Goal: Task Accomplishment & Management: Use online tool/utility

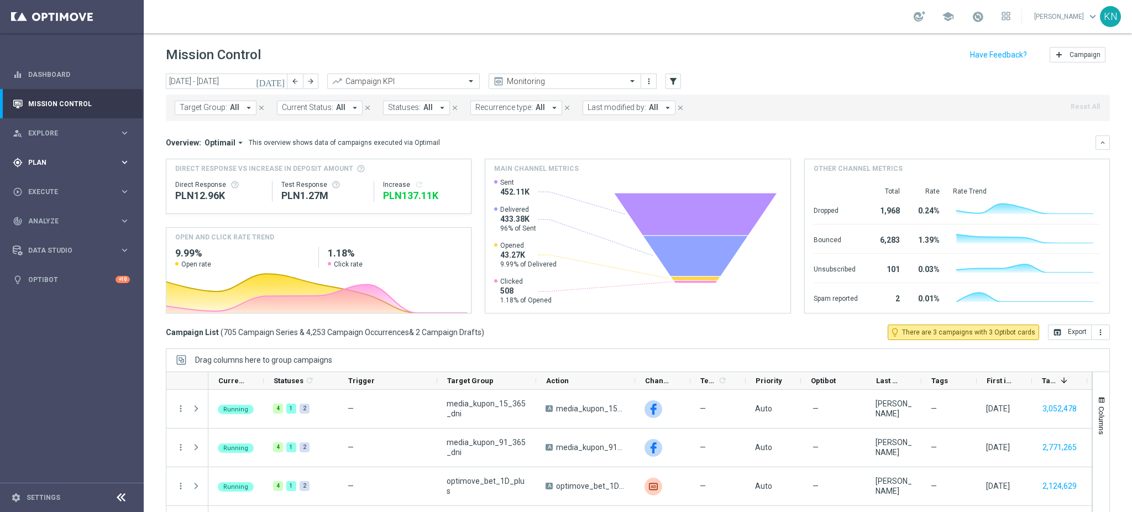
click at [54, 166] on div "gps_fixed Plan" at bounding box center [66, 163] width 107 height 10
click at [52, 186] on link "Target Groups" at bounding box center [72, 185] width 86 height 9
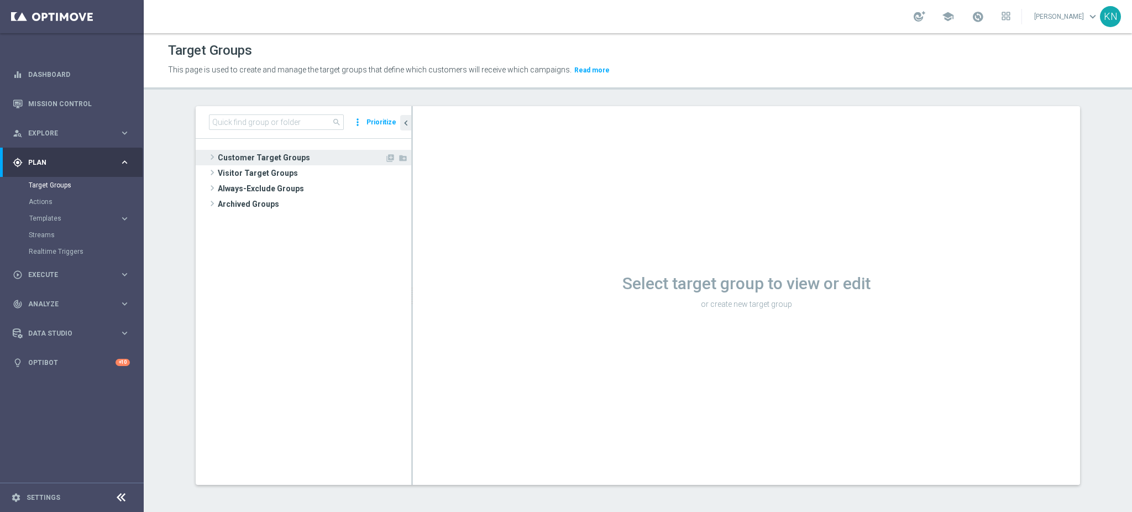
click at [266, 160] on span "Customer Target Groups" at bounding box center [301, 157] width 167 height 15
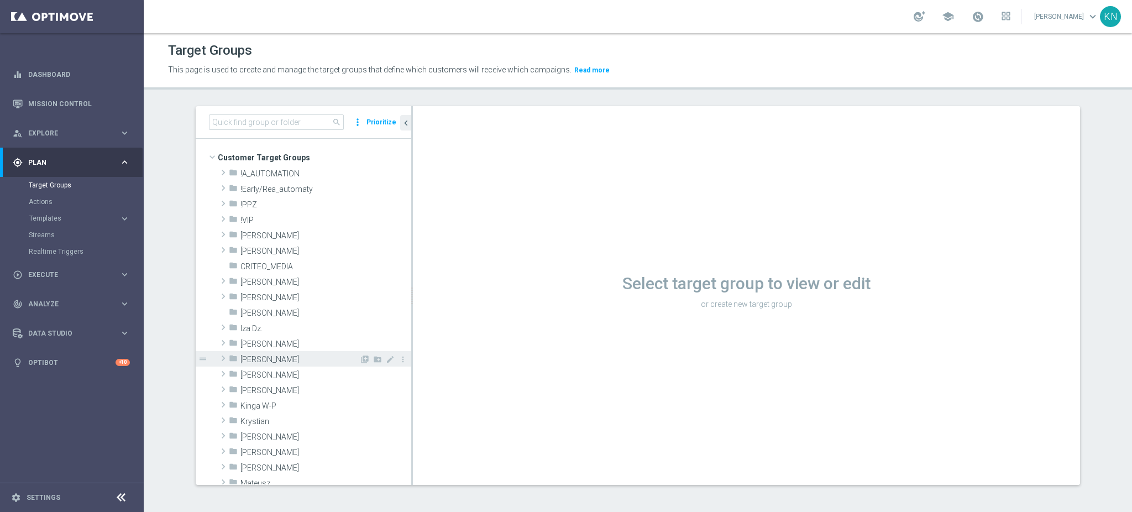
click at [259, 357] on span "[PERSON_NAME]" at bounding box center [299, 359] width 119 height 9
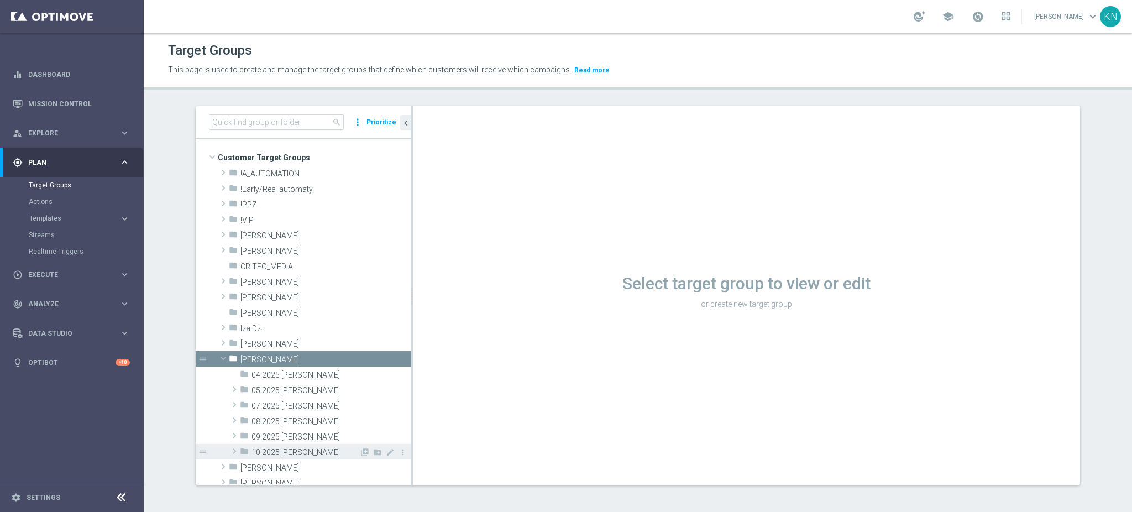
click at [300, 450] on span "10.2025 [PERSON_NAME]" at bounding box center [306, 452] width 108 height 9
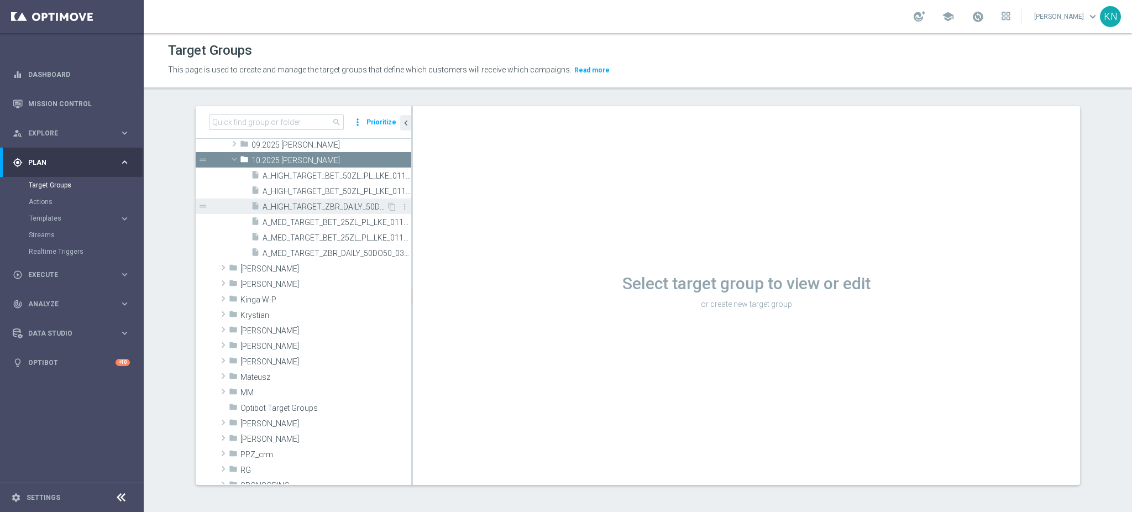
scroll to position [147, 0]
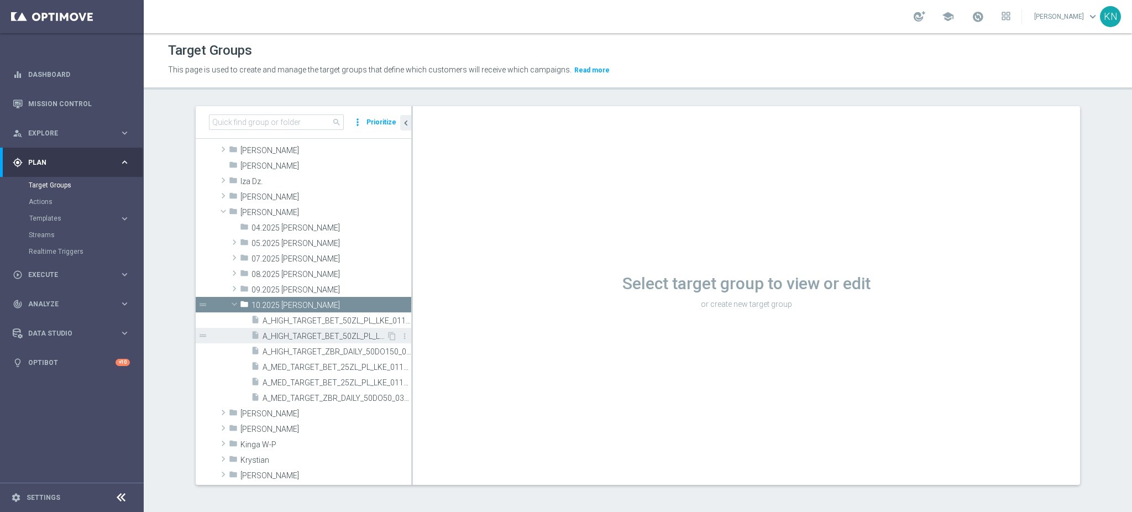
click at [294, 330] on div "insert_drive_file A_HIGH_TARGET_BET_50ZL_PL_LKE_011025_SMS" at bounding box center [318, 335] width 135 height 15
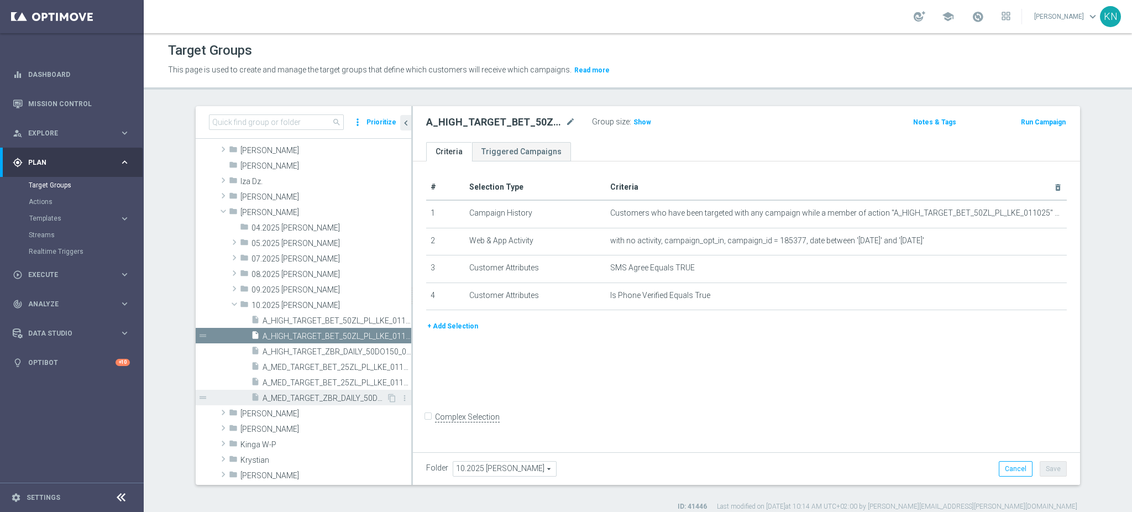
click at [324, 394] on span "A_MED_TARGET_ZBR_DAILY_50DO50_031025" at bounding box center [325, 398] width 124 height 9
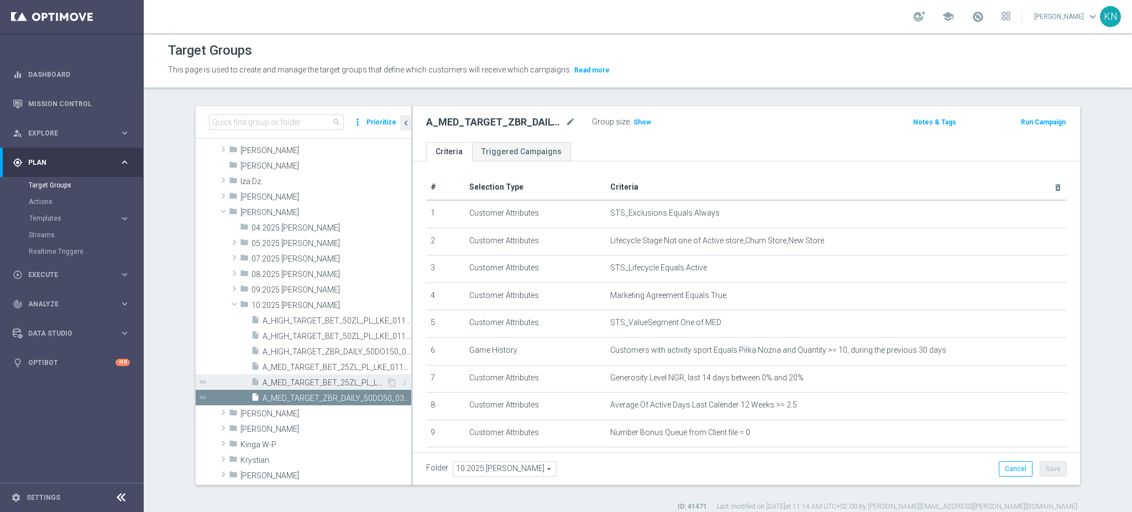
click at [313, 384] on span "A_MED_TARGET_BET_25ZL_PL_LKE_011025_SMS" at bounding box center [325, 382] width 124 height 9
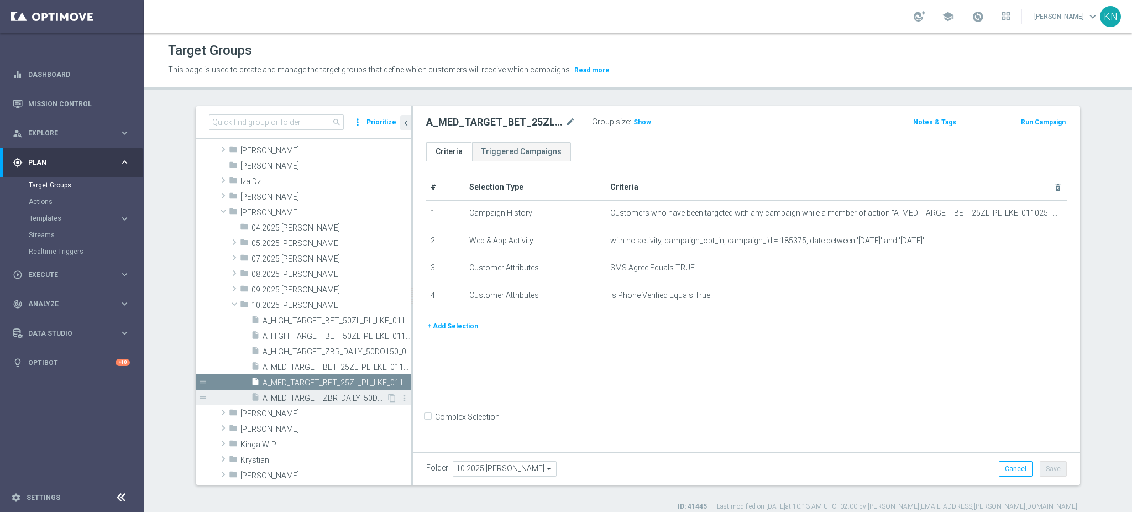
click at [297, 395] on span "A_MED_TARGET_ZBR_DAILY_50DO50_031025" at bounding box center [325, 398] width 124 height 9
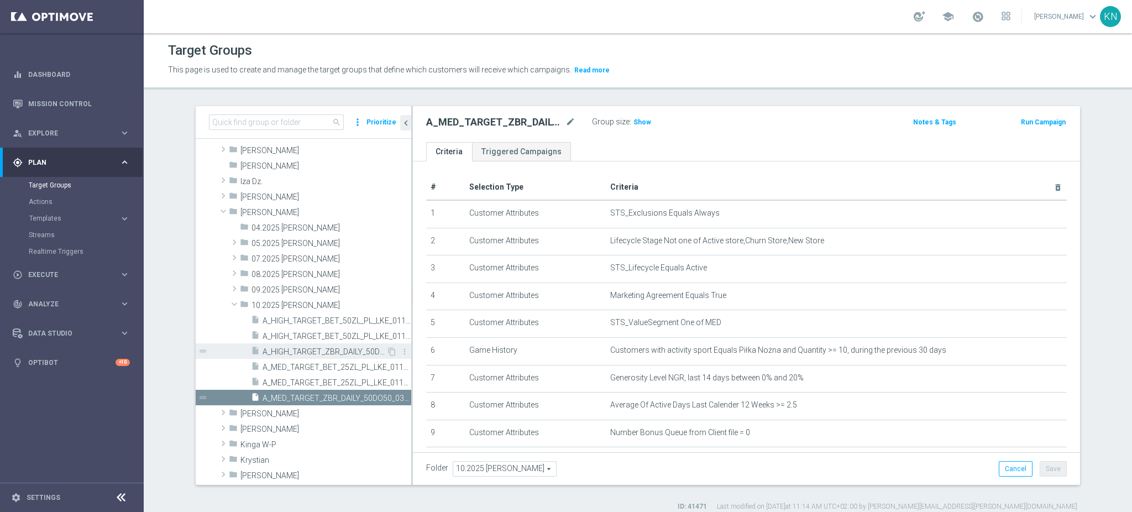
click at [322, 354] on span "A_HIGH_TARGET_ZBR_DAILY_50DO150_031025" at bounding box center [325, 351] width 124 height 9
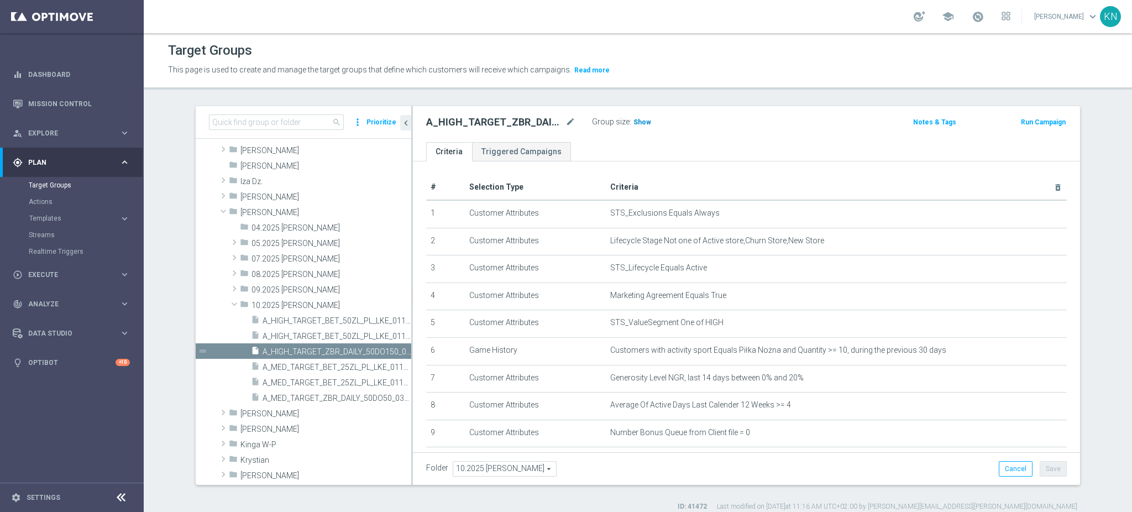
click at [641, 121] on span "Show" at bounding box center [642, 122] width 18 height 8
click at [51, 274] on span "Execute" at bounding box center [73, 274] width 91 height 7
click at [63, 212] on link "Campaign Builder" at bounding box center [72, 214] width 86 height 9
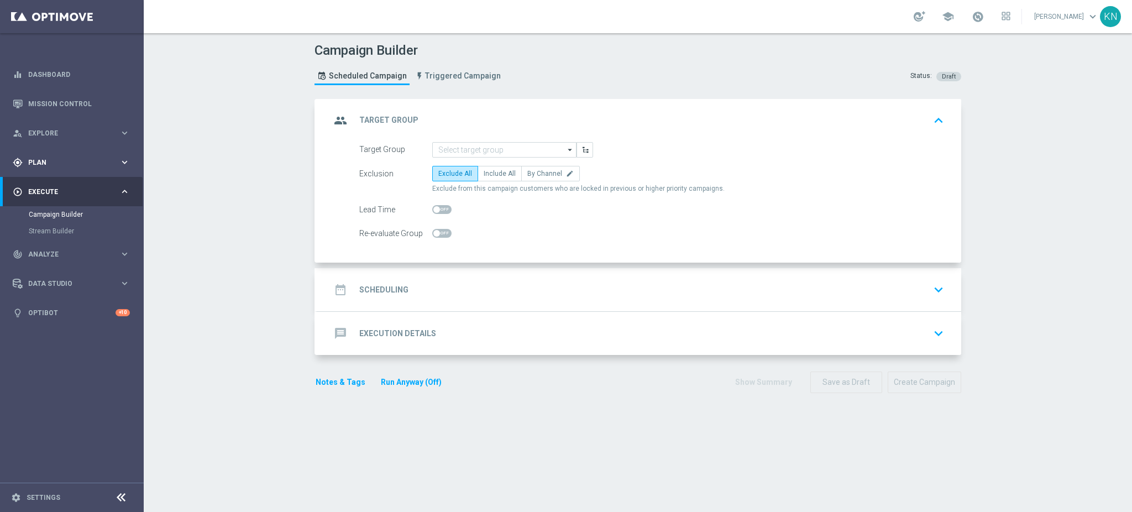
drag, startPoint x: 42, startPoint y: 164, endPoint x: 49, endPoint y: 164, distance: 7.2
click at [41, 164] on span "Plan" at bounding box center [73, 162] width 91 height 7
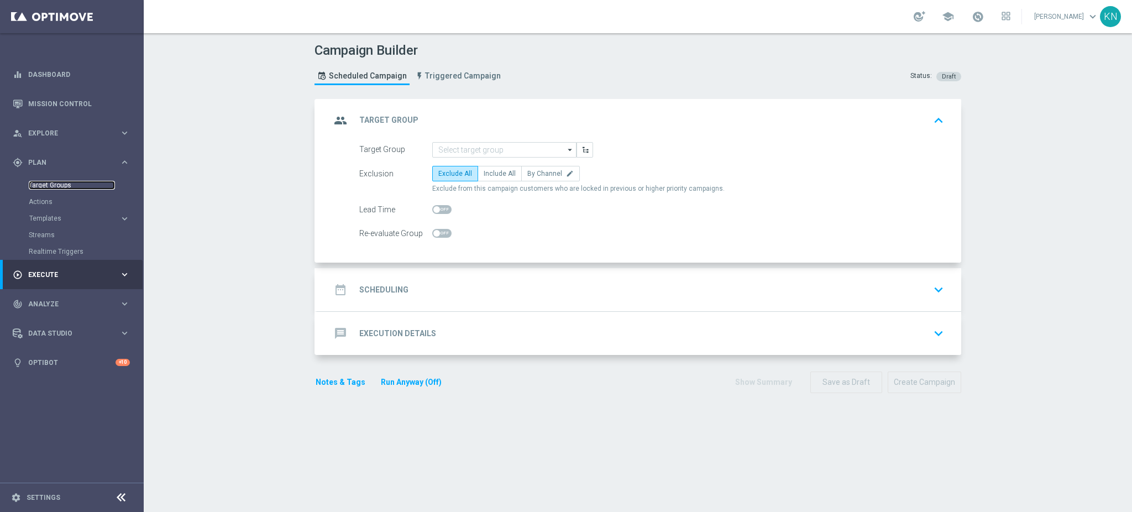
click at [66, 188] on link "Target Groups" at bounding box center [72, 185] width 86 height 9
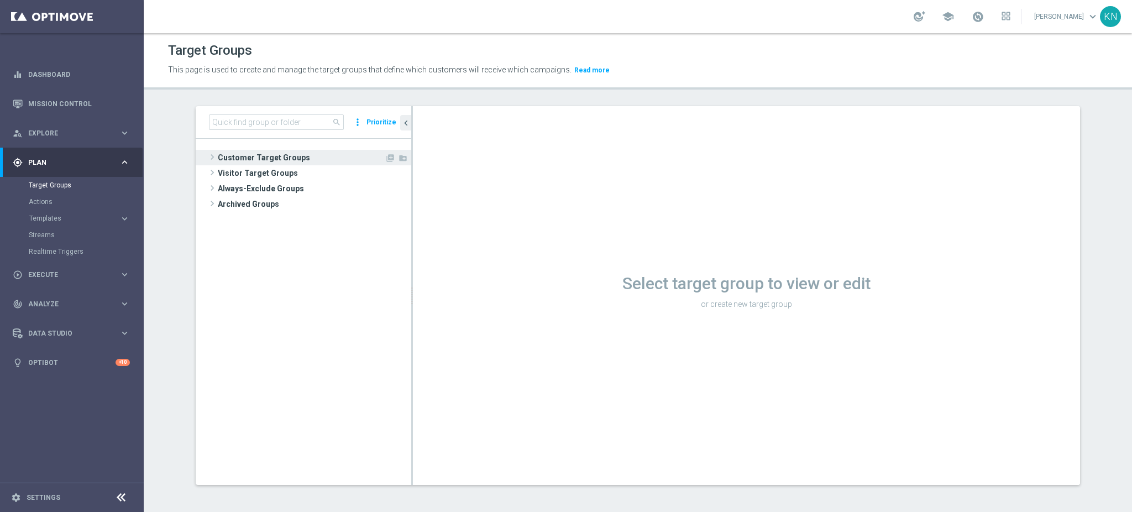
click at [227, 158] on span "Customer Target Groups" at bounding box center [301, 157] width 167 height 15
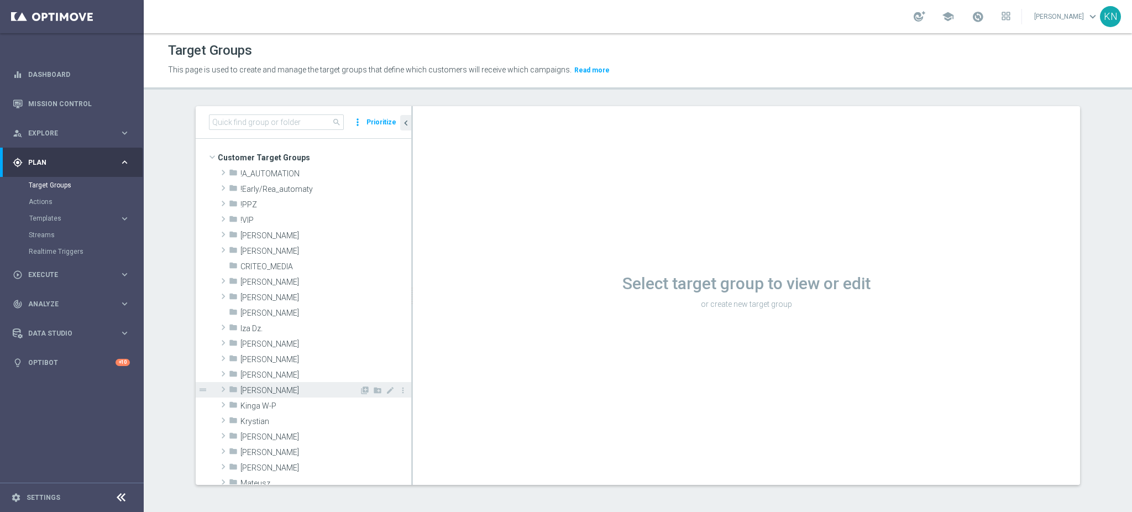
click at [271, 395] on div "folder Kasia K." at bounding box center [294, 389] width 130 height 15
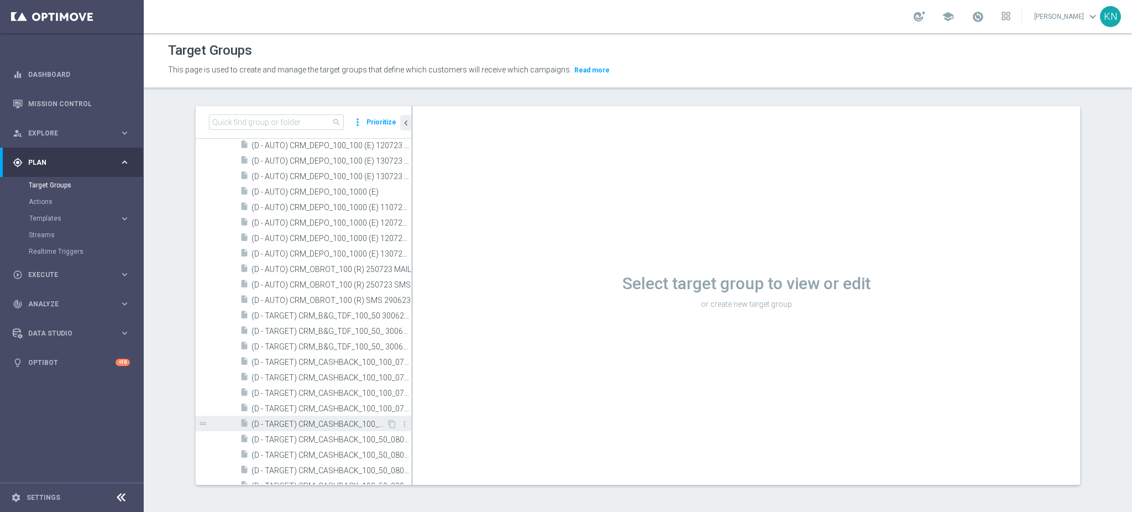
scroll to position [147, 0]
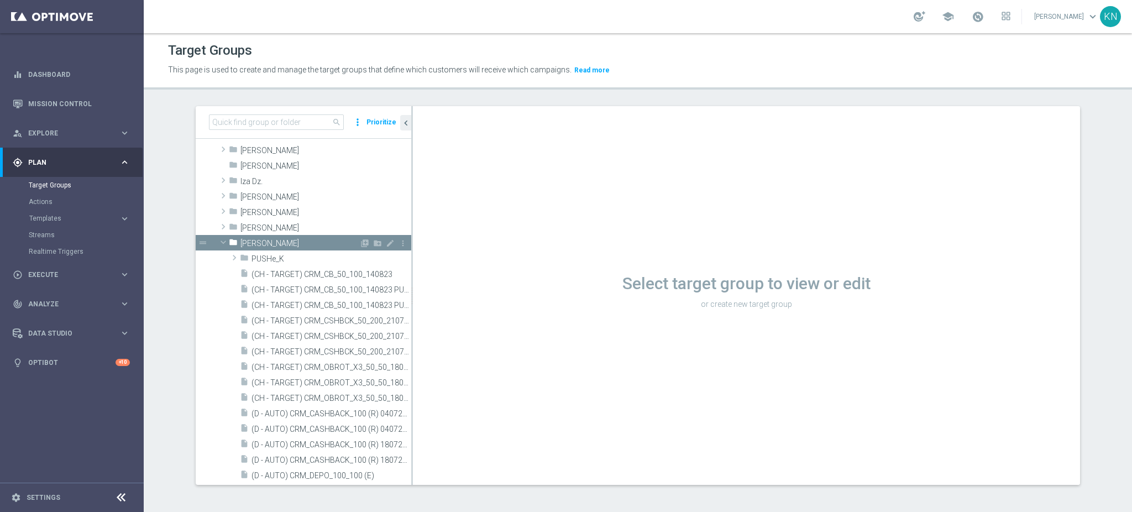
click at [217, 242] on span at bounding box center [223, 242] width 13 height 11
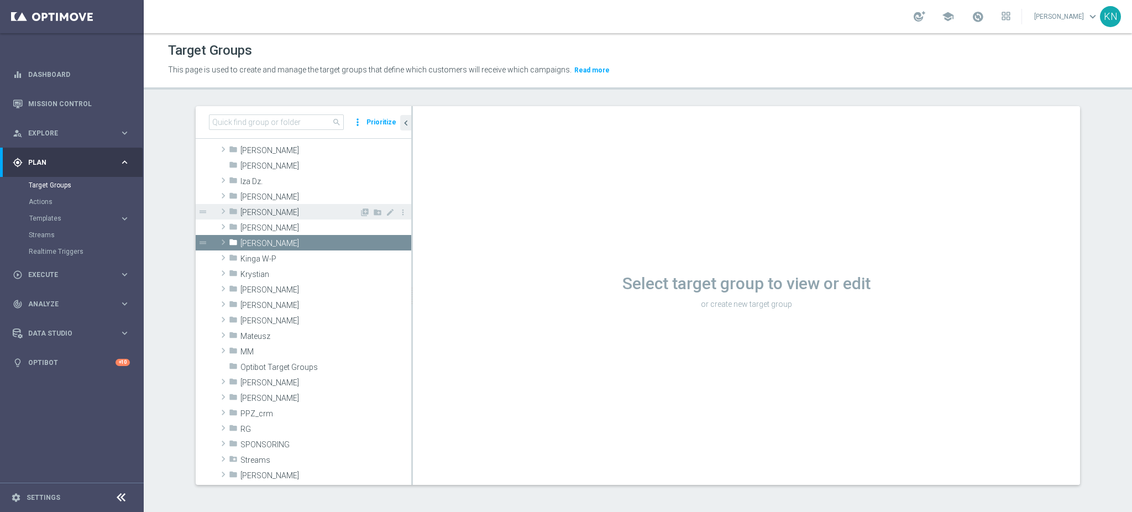
click at [218, 209] on span at bounding box center [223, 211] width 11 height 13
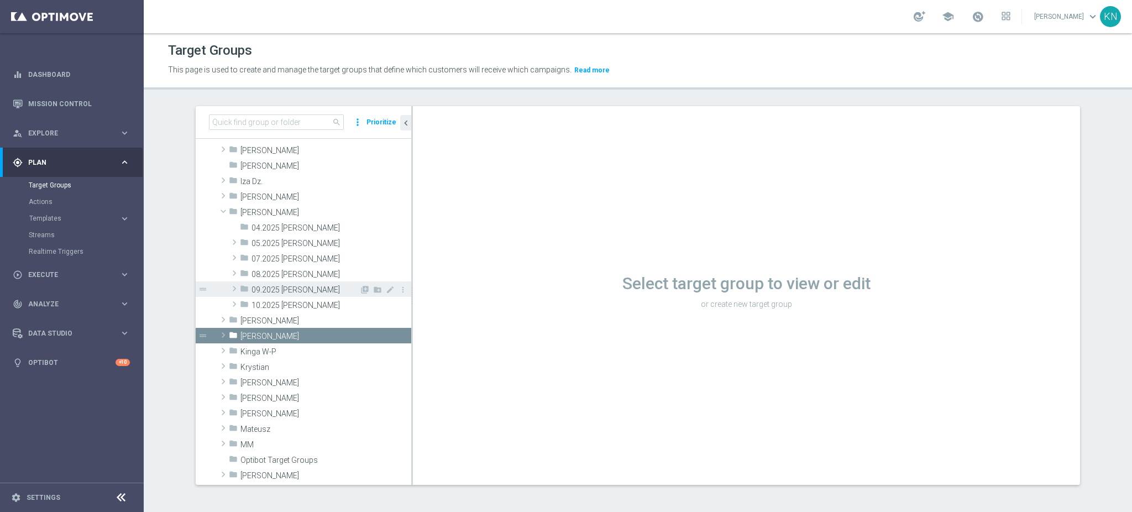
click at [265, 287] on span "09.2025 [PERSON_NAME]" at bounding box center [306, 289] width 108 height 9
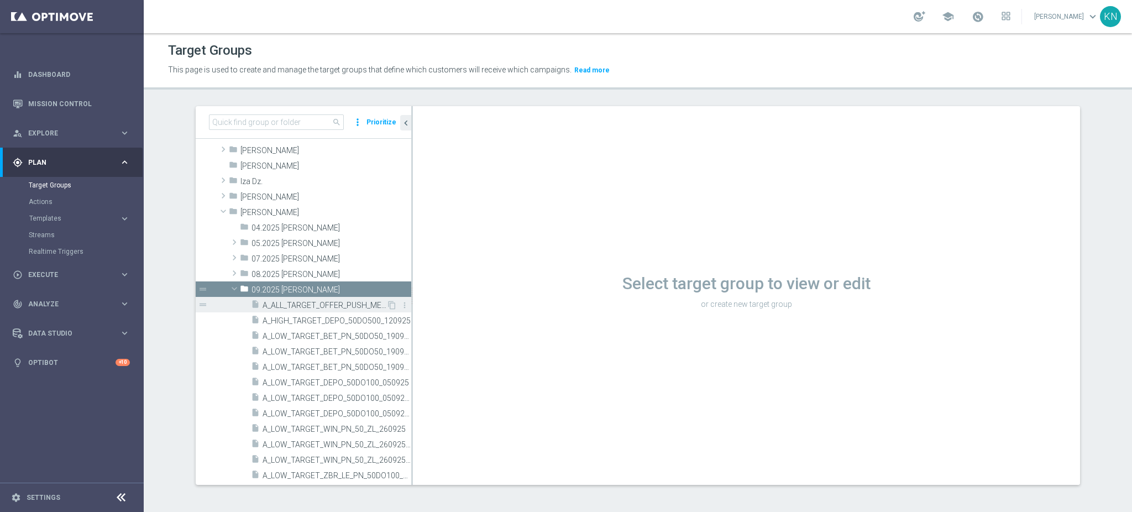
drag, startPoint x: 228, startPoint y: 284, endPoint x: 259, endPoint y: 299, distance: 34.9
click at [228, 284] on span at bounding box center [234, 288] width 13 height 11
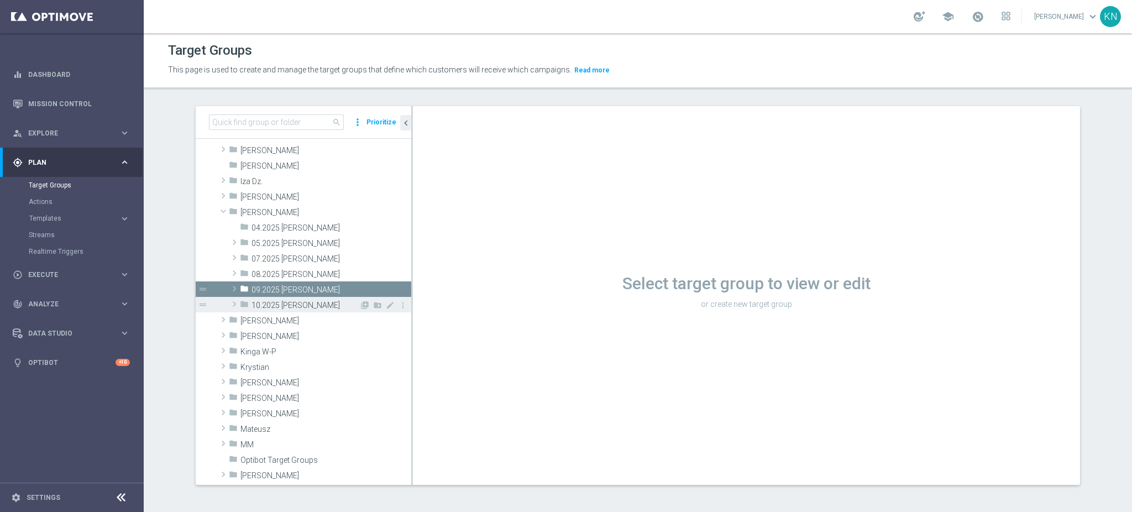
click at [229, 305] on span at bounding box center [234, 303] width 11 height 13
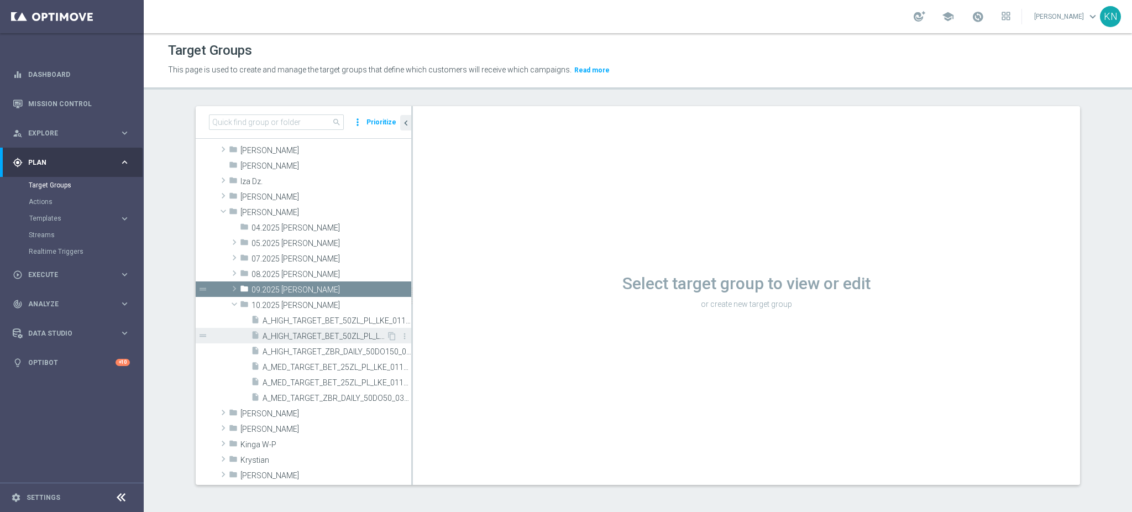
click at [289, 335] on span "A_HIGH_TARGET_BET_50ZL_PL_LKE_011025_SMS" at bounding box center [325, 336] width 124 height 9
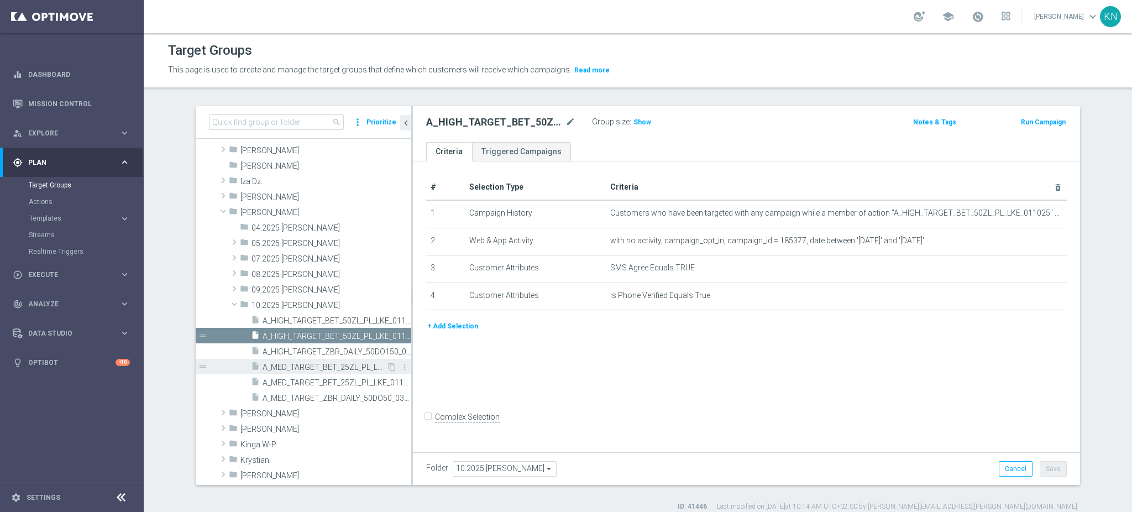
click at [324, 359] on div "insert_drive_file A_MED_TARGET_BET_25ZL_PL_LKE_011025" at bounding box center [318, 366] width 135 height 15
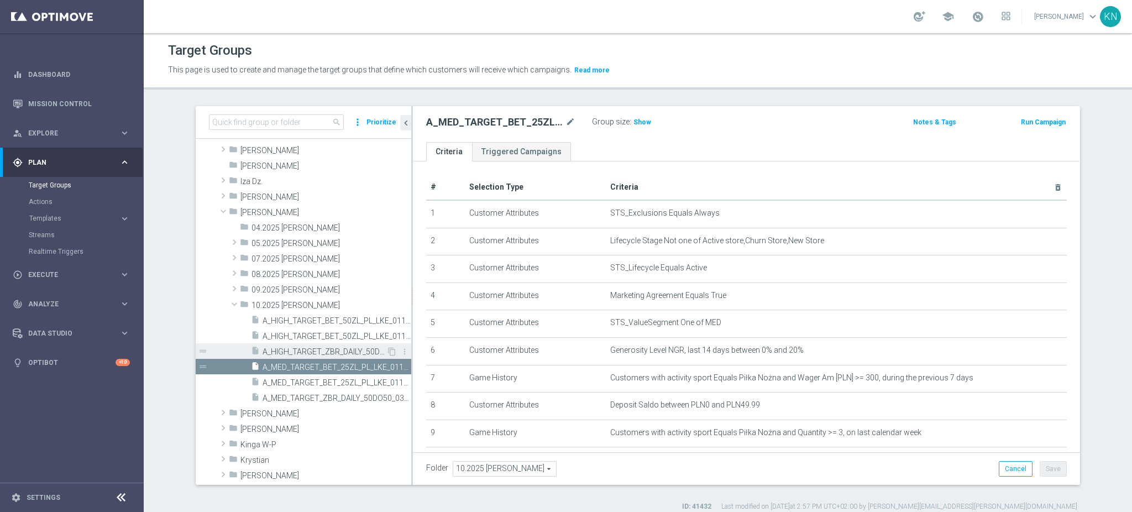
click at [303, 355] on span "A_HIGH_TARGET_ZBR_DAILY_50DO150_031025" at bounding box center [325, 351] width 124 height 9
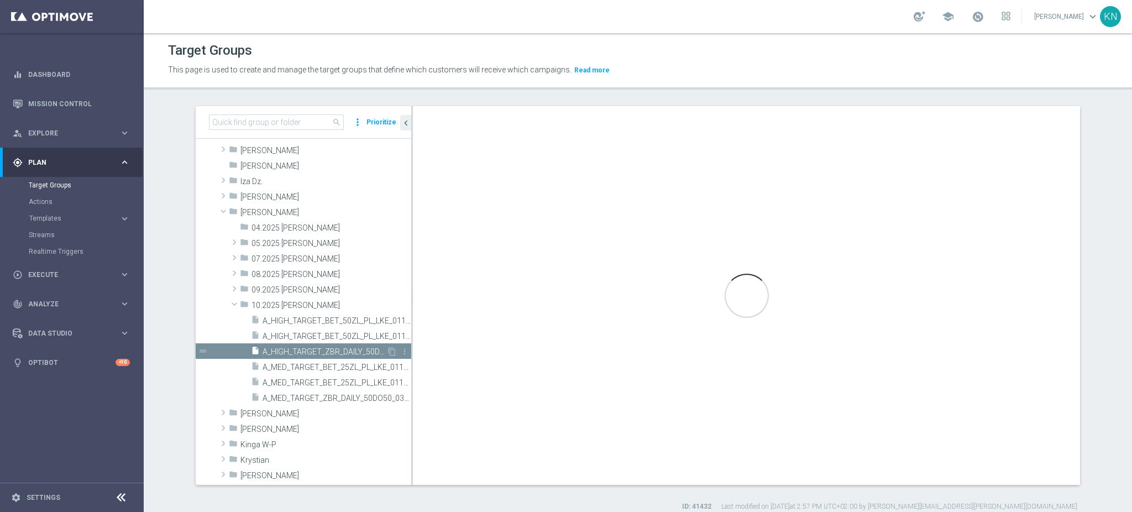
checkbox input "false"
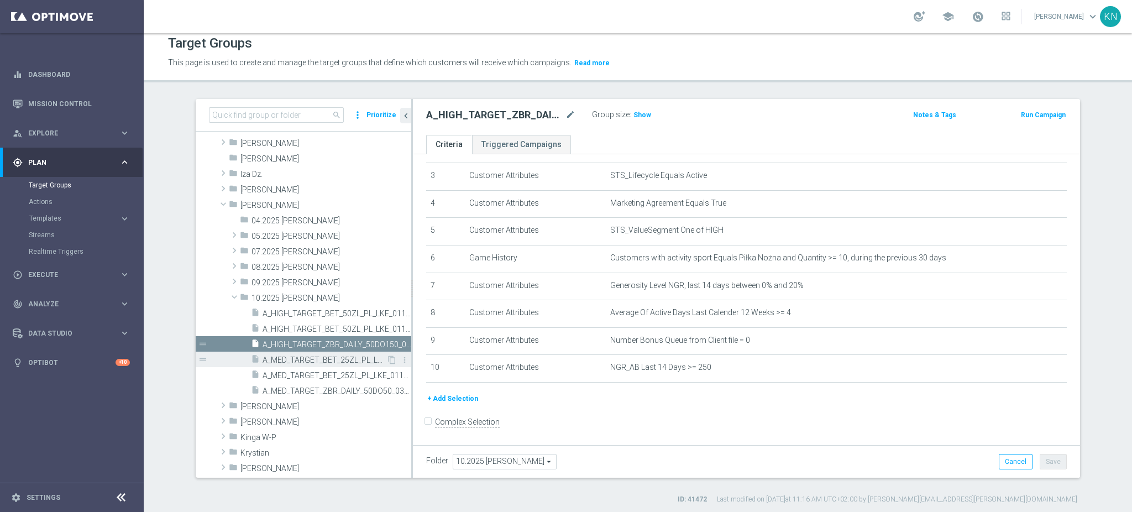
scroll to position [10, 0]
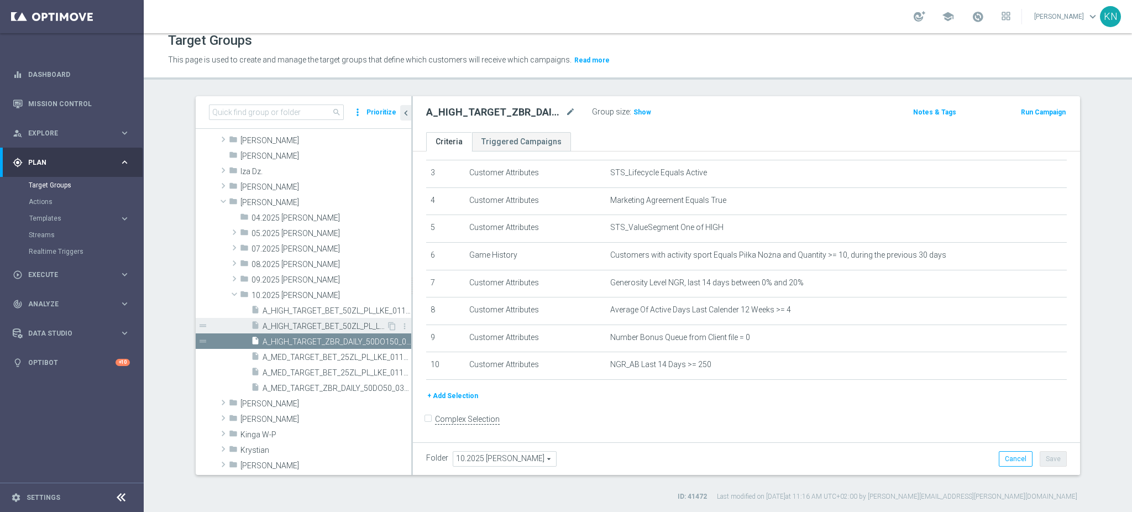
click at [272, 322] on span "A_HIGH_TARGET_BET_50ZL_PL_LKE_011025_SMS" at bounding box center [325, 326] width 124 height 9
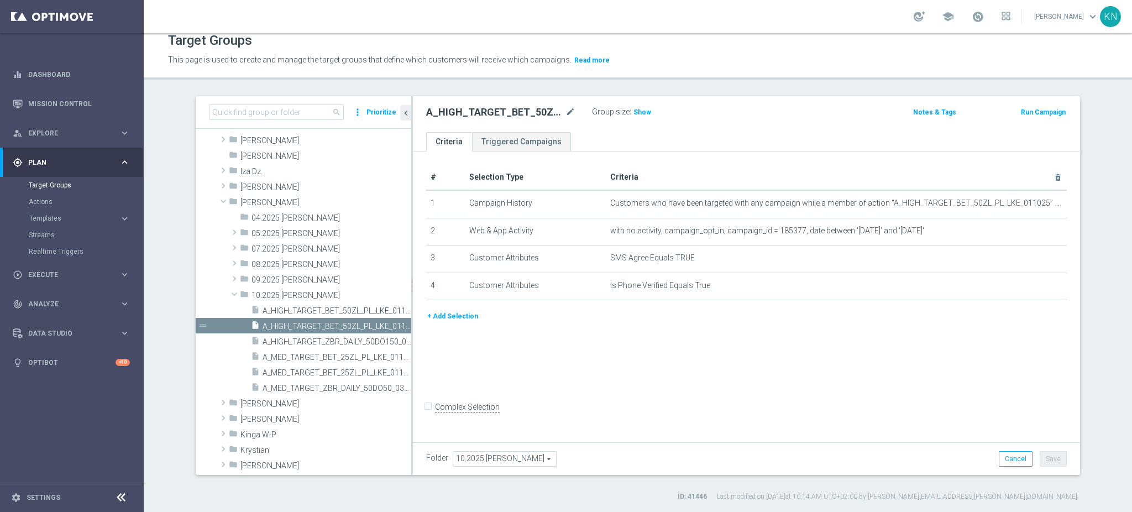
click at [1044, 352] on div "# Selection Type Criteria delete_forever 1 Campaign History Customers who have …" at bounding box center [746, 294] width 667 height 287
drag, startPoint x: 1097, startPoint y: 247, endPoint x: 1067, endPoint y: 242, distance: 30.8
click at [1097, 247] on section "search more_vert Prioritize Customer Target Groups library_add create_new_folder" at bounding box center [638, 298] width 988 height 405
click at [32, 201] on link "Actions" at bounding box center [72, 201] width 86 height 9
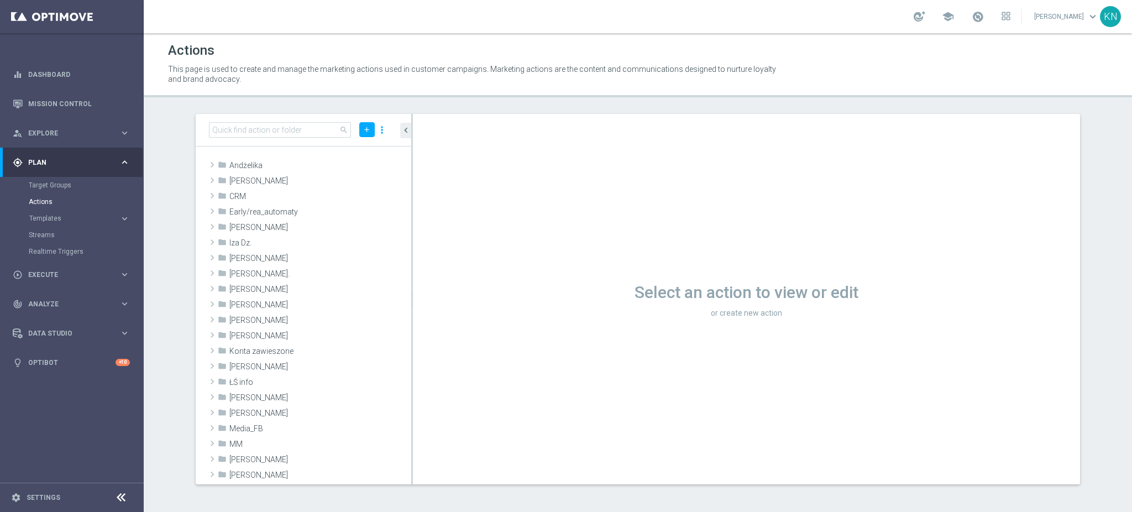
click at [1023, 121] on div "Select an action to view or edit or create new action" at bounding box center [746, 299] width 667 height 370
click at [54, 73] on link "Dashboard" at bounding box center [79, 74] width 102 height 29
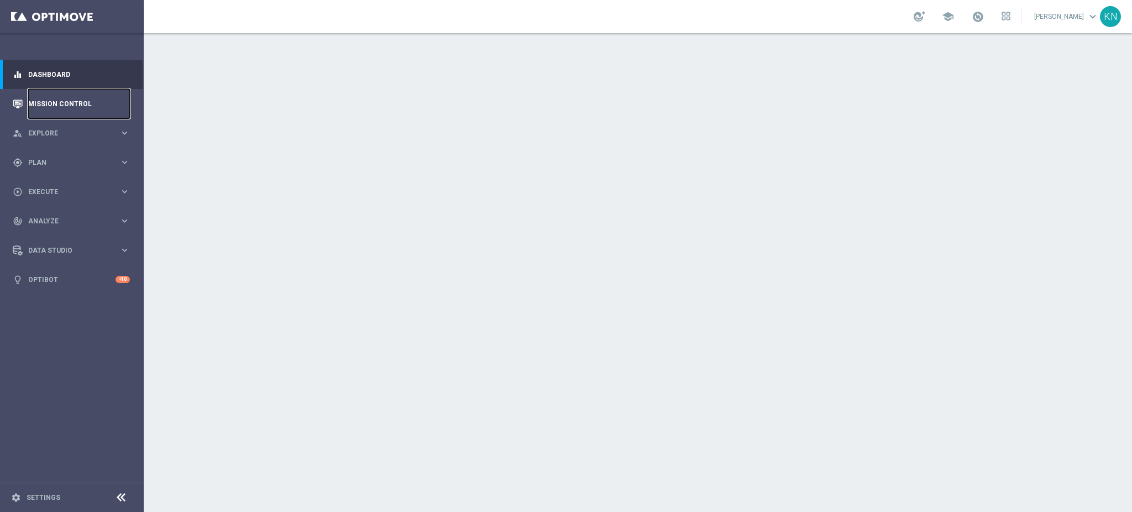
click at [58, 92] on link "Mission Control" at bounding box center [79, 103] width 102 height 29
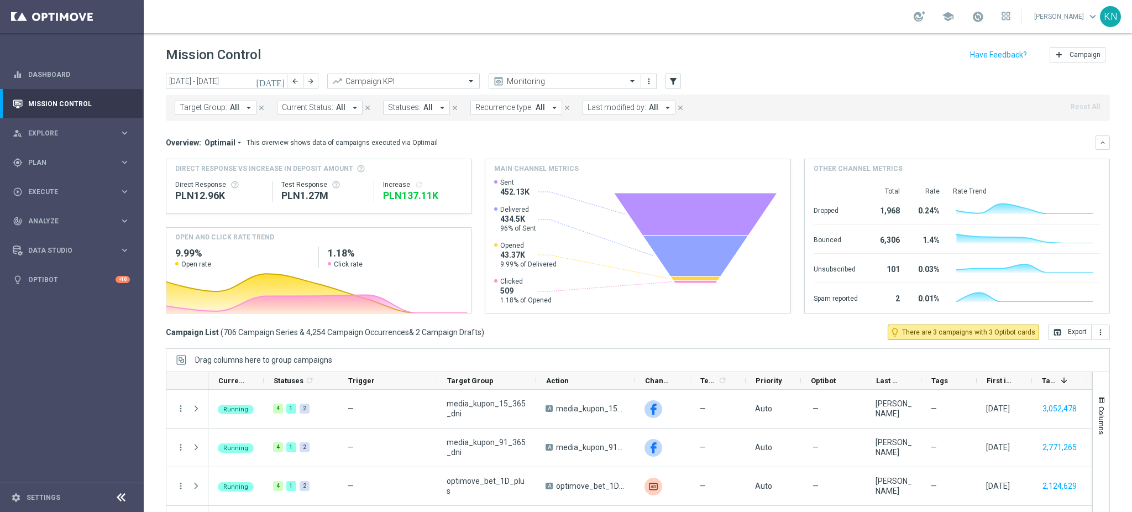
click at [221, 108] on span "Target Group:" at bounding box center [204, 107] width 48 height 9
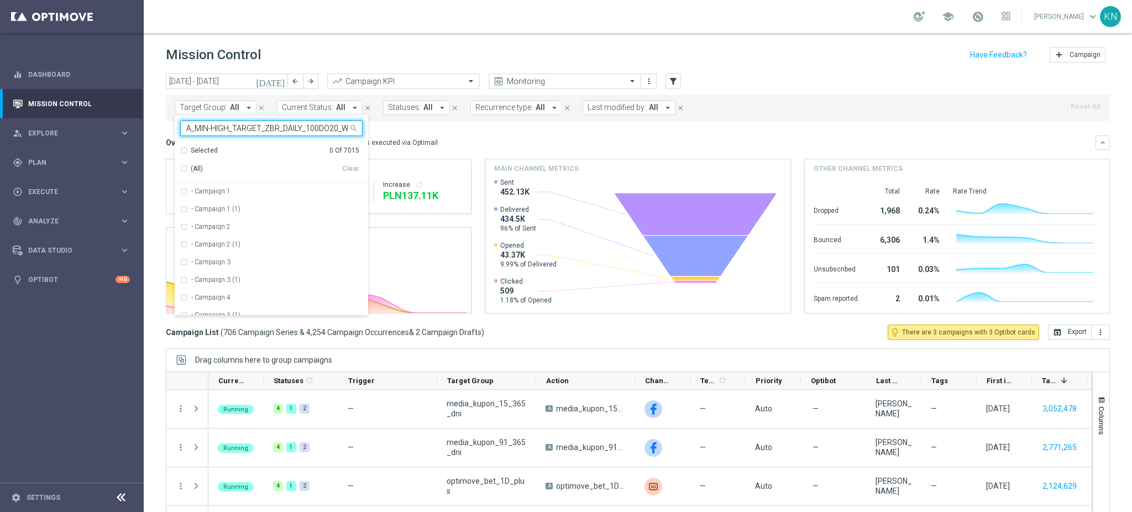
scroll to position [0, 59]
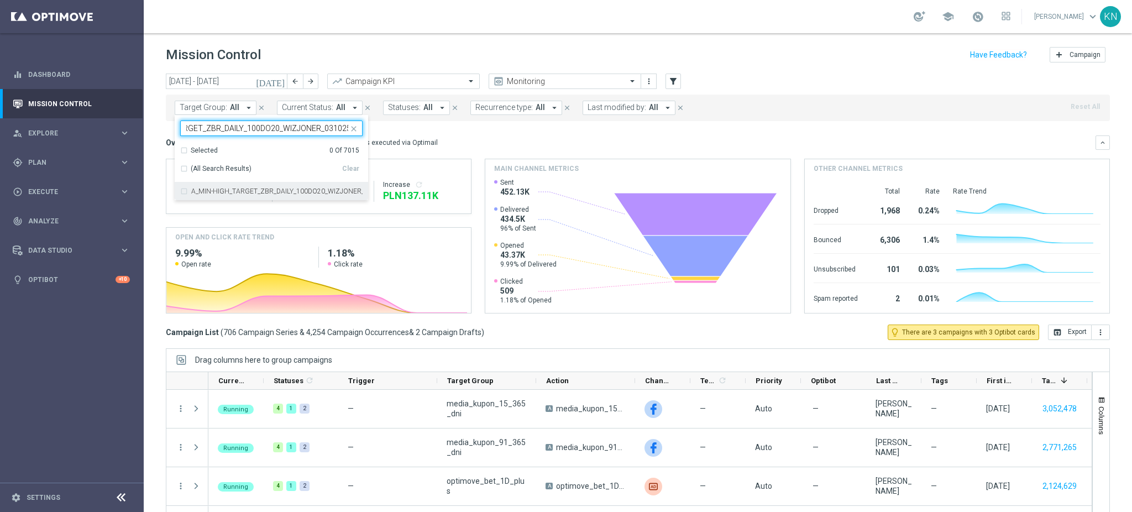
click at [182, 195] on div "A_MIN-HIGH_TARGET_ZBR_DAILY_100DO20_WIZJONER_031025" at bounding box center [271, 191] width 182 height 18
type input "A_MIN-HIGH_TARGET_ZBR_DAILY_100DO20_WIZJONER_031025"
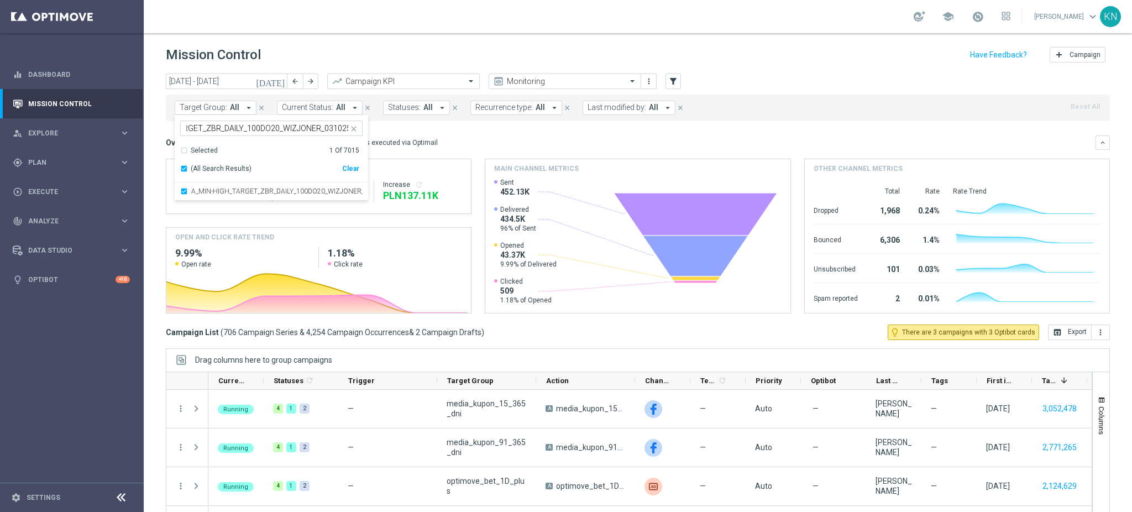
scroll to position [0, 0]
click at [454, 127] on mini-dashboard "Overview: Optimail arrow_drop_down This overview shows data of campaigns execut…" at bounding box center [638, 222] width 944 height 203
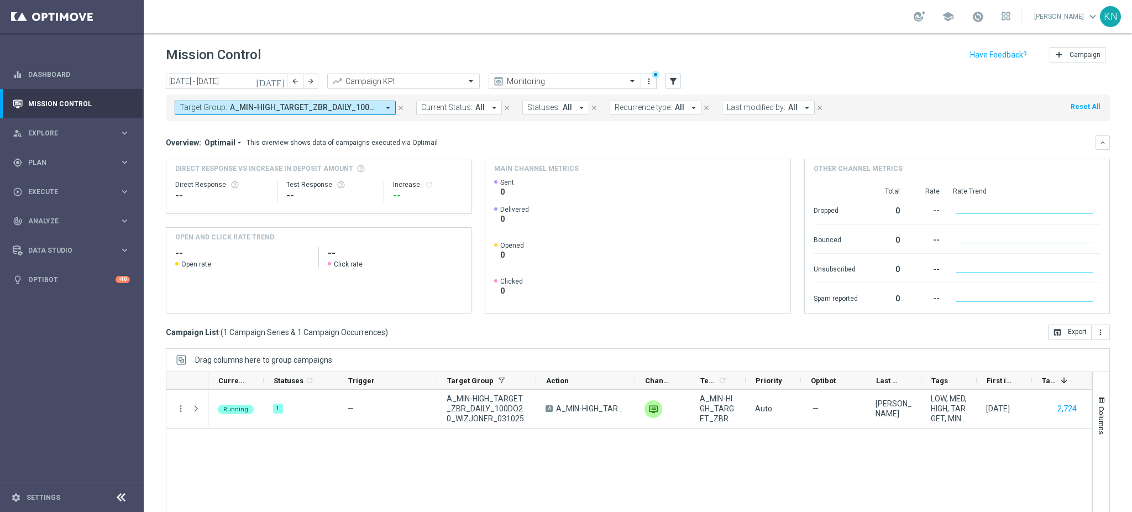
click at [66, 396] on sidenavbar "equalizer Dashboard Mission Control" at bounding box center [72, 256] width 144 height 512
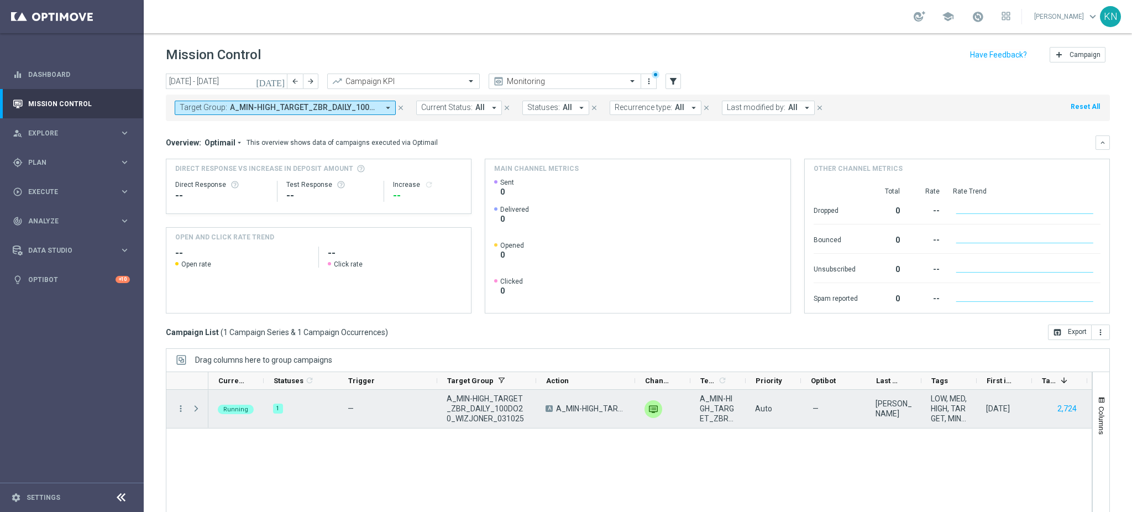
drag, startPoint x: 192, startPoint y: 408, endPoint x: 292, endPoint y: 407, distance: 100.1
click at [193, 410] on span at bounding box center [196, 408] width 10 height 9
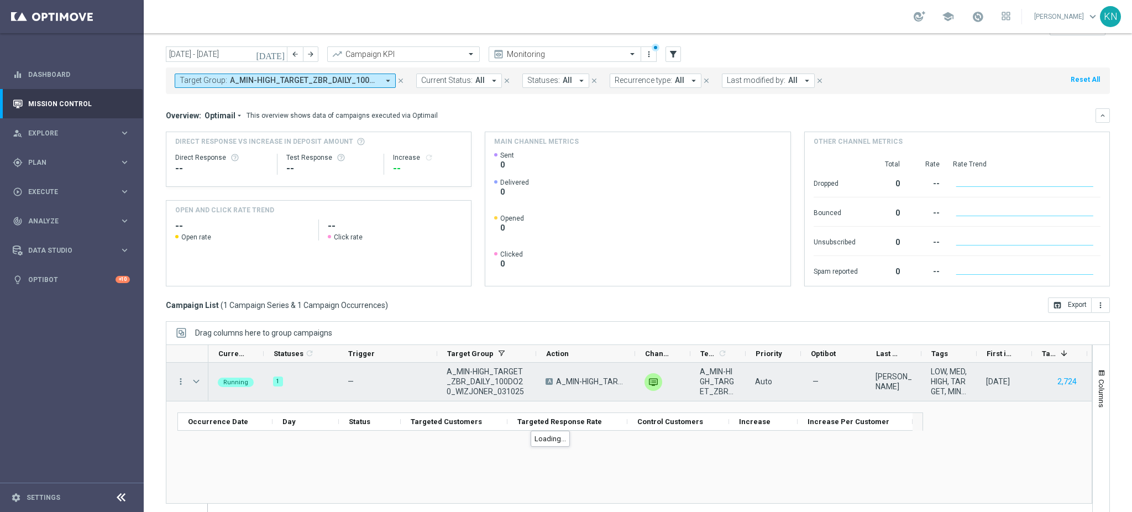
scroll to position [40, 0]
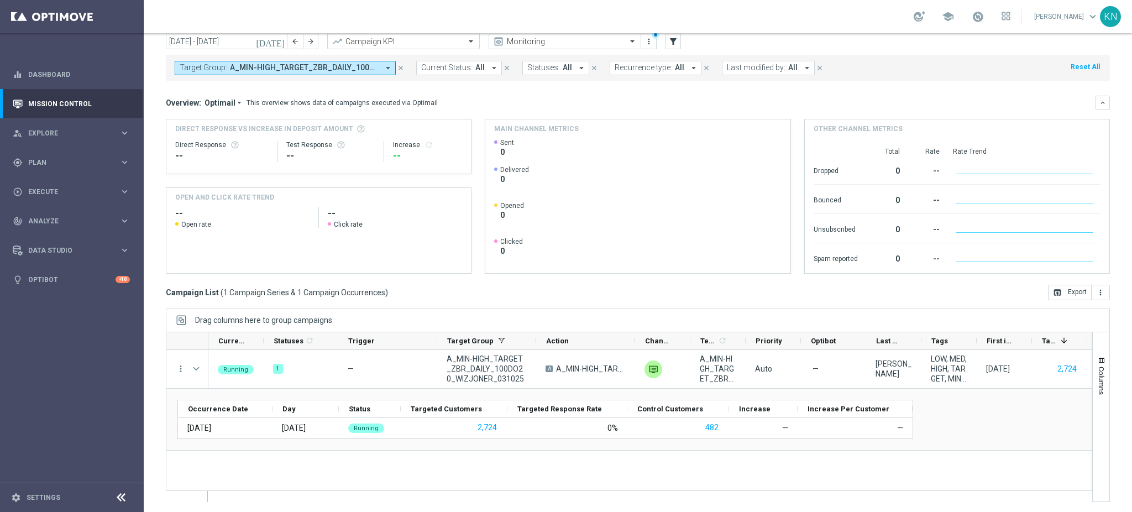
drag, startPoint x: 58, startPoint y: 416, endPoint x: 331, endPoint y: 442, distance: 273.7
click at [59, 416] on sidenavbar "equalizer Dashboard Mission Control" at bounding box center [72, 256] width 144 height 512
drag, startPoint x: 54, startPoint y: 374, endPoint x: 98, endPoint y: 355, distance: 48.0
click at [53, 374] on sidenavbar "equalizer Dashboard Mission Control" at bounding box center [72, 256] width 144 height 512
click at [1023, 92] on mini-dashboard "Overview: Optimail arrow_drop_down This overview shows data of campaigns execut…" at bounding box center [638, 182] width 944 height 203
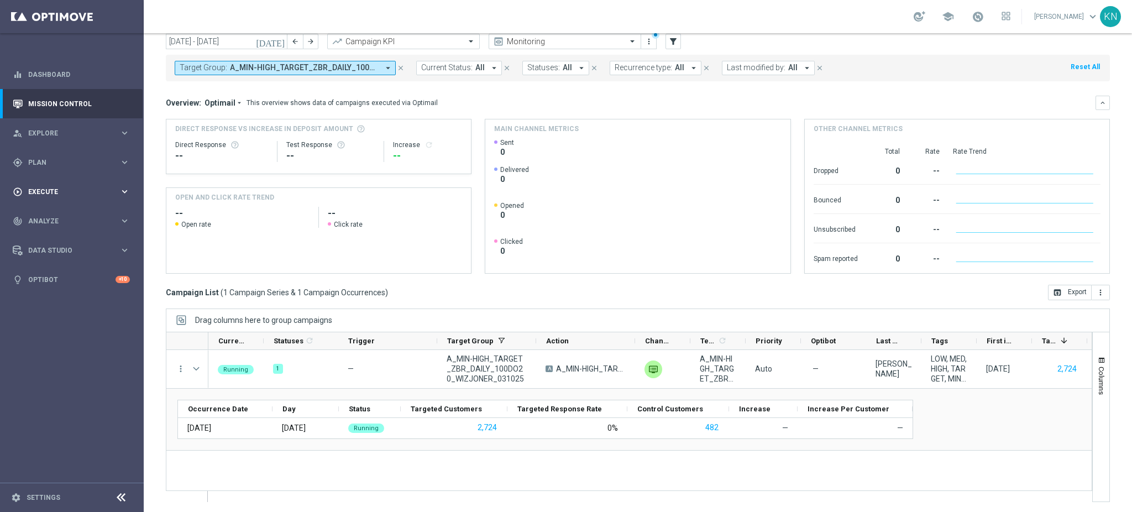
click at [50, 191] on span "Execute" at bounding box center [73, 191] width 91 height 7
click at [60, 213] on link "Campaign Builder" at bounding box center [72, 214] width 86 height 9
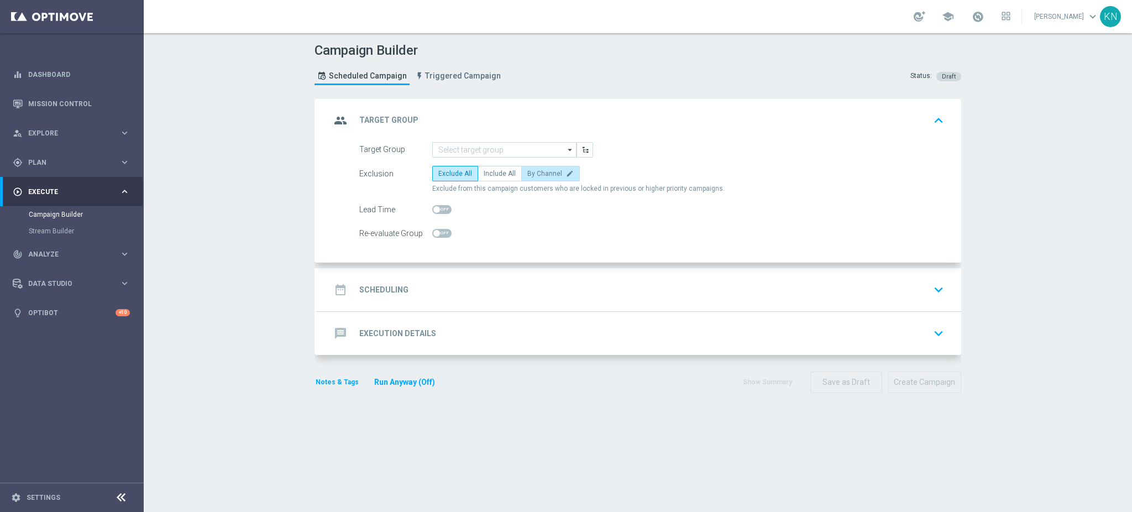
click at [532, 170] on span "By Channel" at bounding box center [544, 174] width 35 height 8
click at [532, 172] on input "By Channel edit" at bounding box center [530, 175] width 7 height 7
radio input "true"
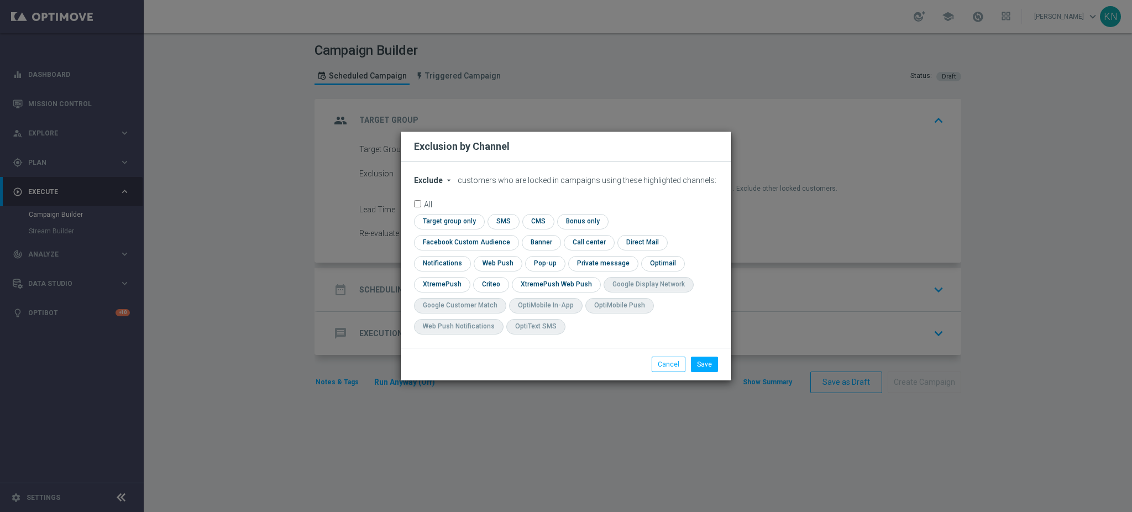
click at [421, 185] on span "Exclude" at bounding box center [428, 180] width 29 height 9
drag, startPoint x: 437, startPoint y: 216, endPoint x: 442, endPoint y: 223, distance: 9.5
click at [0, 0] on span "Include" at bounding box center [0, 0] width 0 height 0
click at [458, 229] on input "checkbox" at bounding box center [447, 221] width 67 height 15
checkbox input "true"
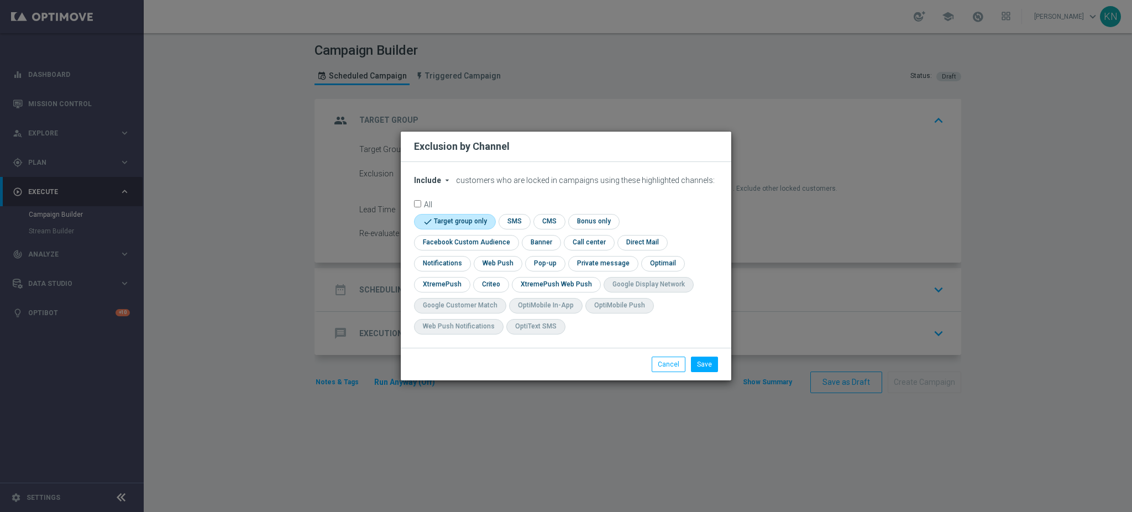
click at [441, 250] on div "check Facebook Custom Audience" at bounding box center [466, 242] width 105 height 15
click at [448, 242] on input "checkbox" at bounding box center [464, 242] width 100 height 15
checkbox input "true"
click at [494, 287] on input "checkbox" at bounding box center [490, 284] width 34 height 15
checkbox input "true"
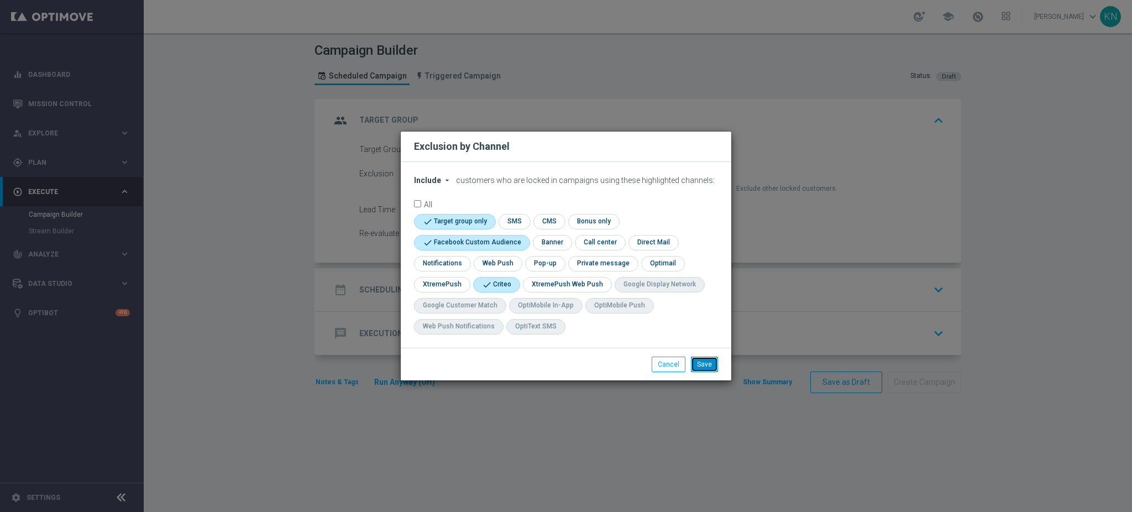
click at [701, 366] on button "Save" at bounding box center [704, 364] width 27 height 15
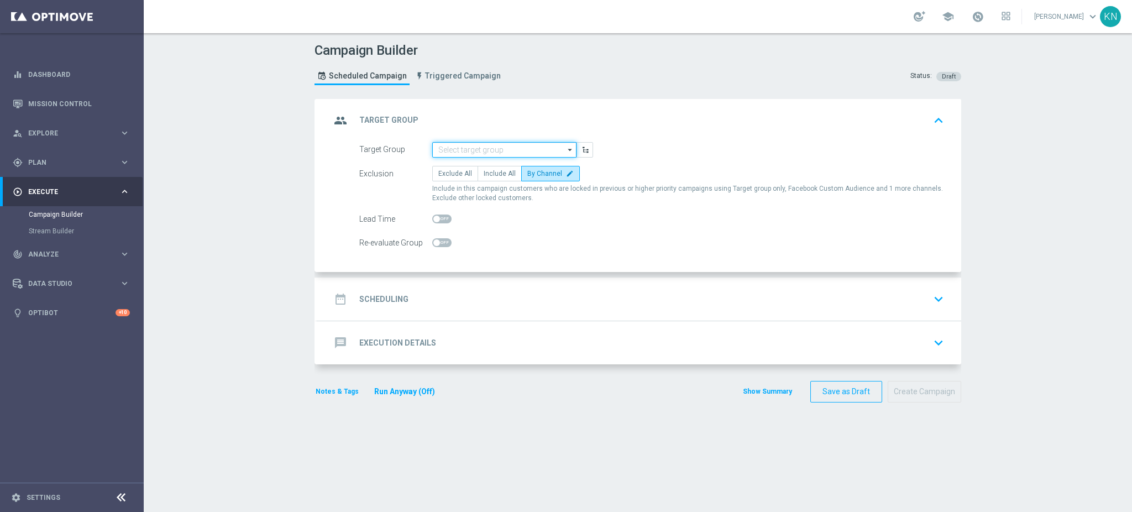
click at [462, 153] on input at bounding box center [504, 149] width 144 height 15
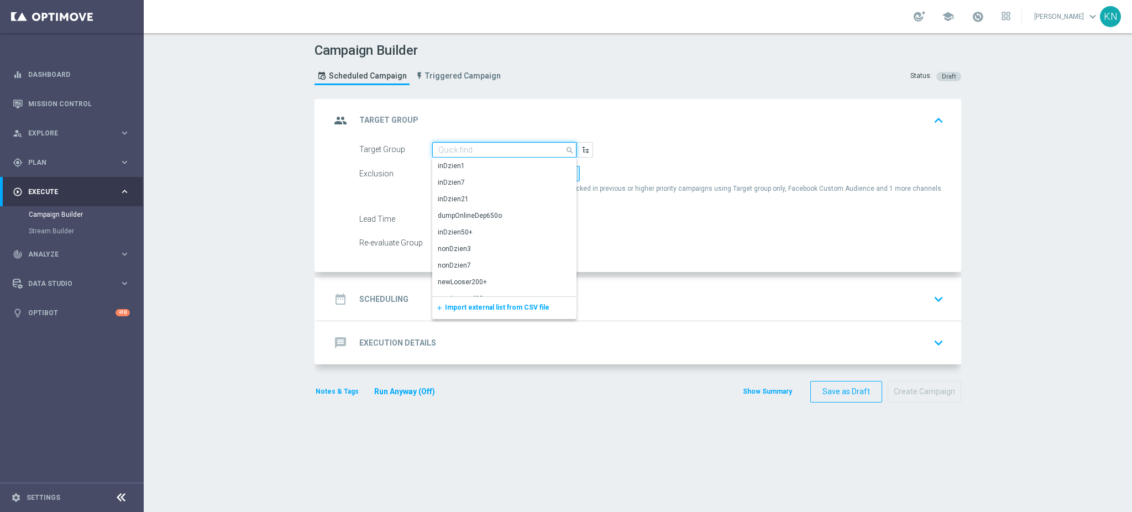
paste input "A_MED_TARGET_ZBR_DAILY_50DO50_031025"
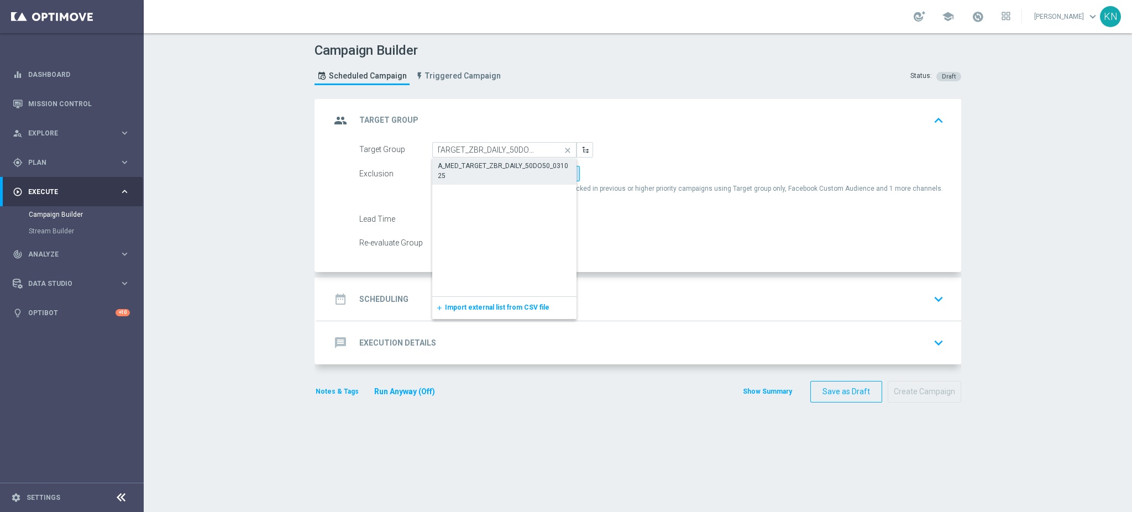
click at [493, 174] on div "A_MED_TARGET_ZBR_DAILY_50DO50_031025" at bounding box center [505, 171] width 134 height 20
type input "A_MED_TARGET_ZBR_DAILY_50DO50_031025"
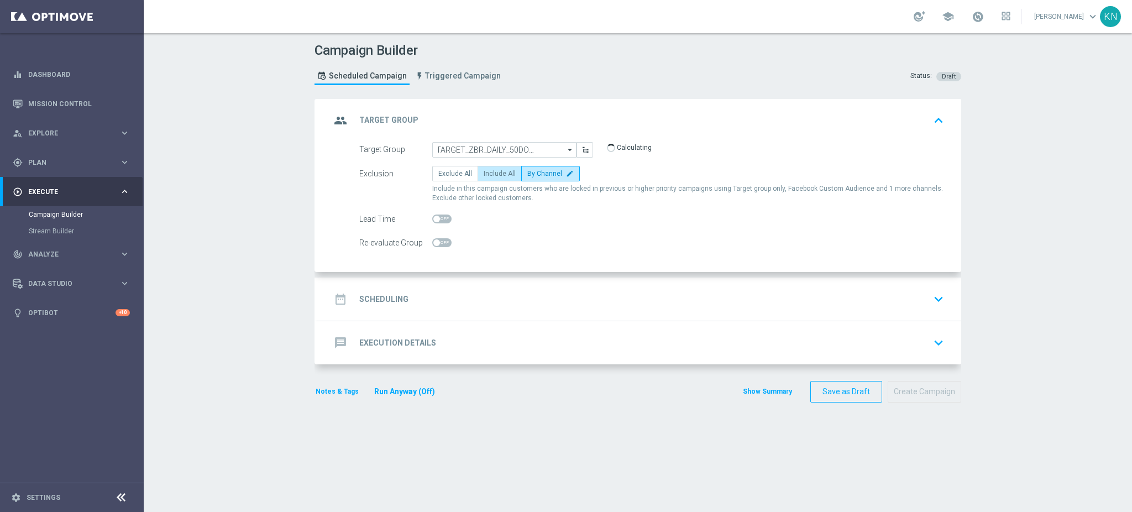
scroll to position [0, 0]
click at [490, 296] on div "date_range Scheduling keyboard_arrow_down" at bounding box center [639, 299] width 617 height 21
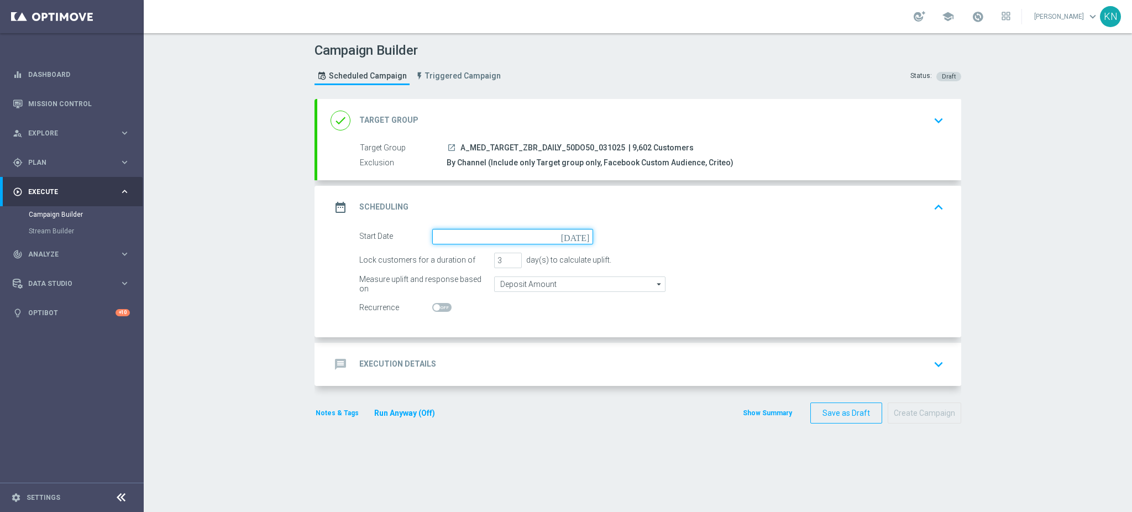
click at [444, 237] on input at bounding box center [512, 236] width 161 height 15
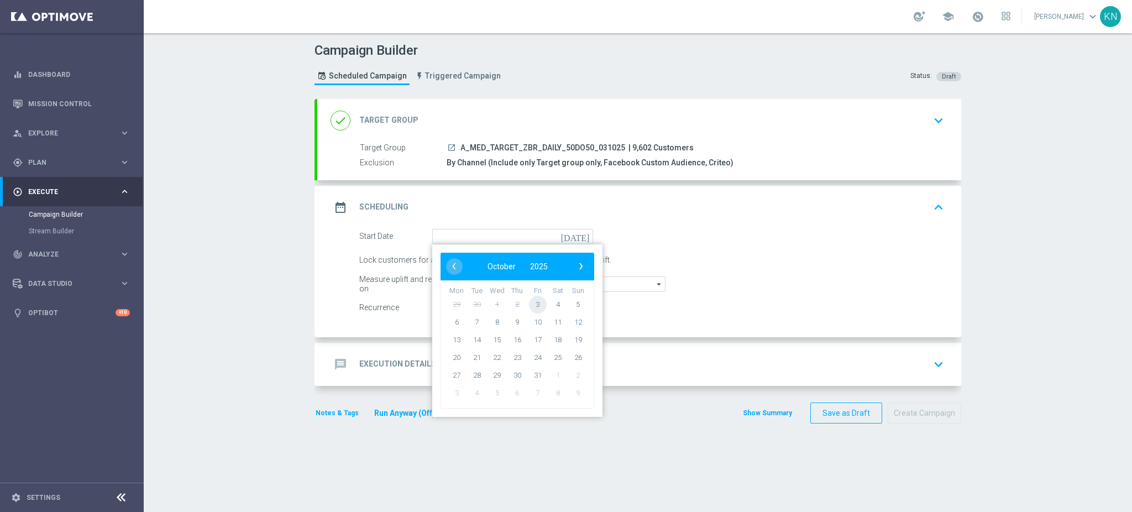
click at [534, 301] on span "3" at bounding box center [538, 304] width 18 height 18
type input "03 Oct 2025"
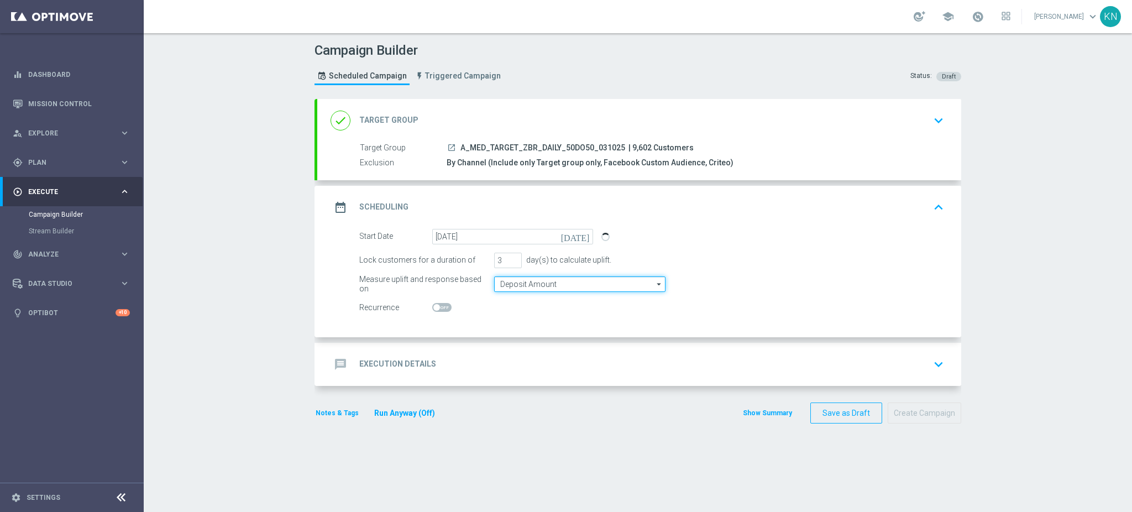
click at [541, 283] on input "Deposit Amount" at bounding box center [579, 283] width 171 height 15
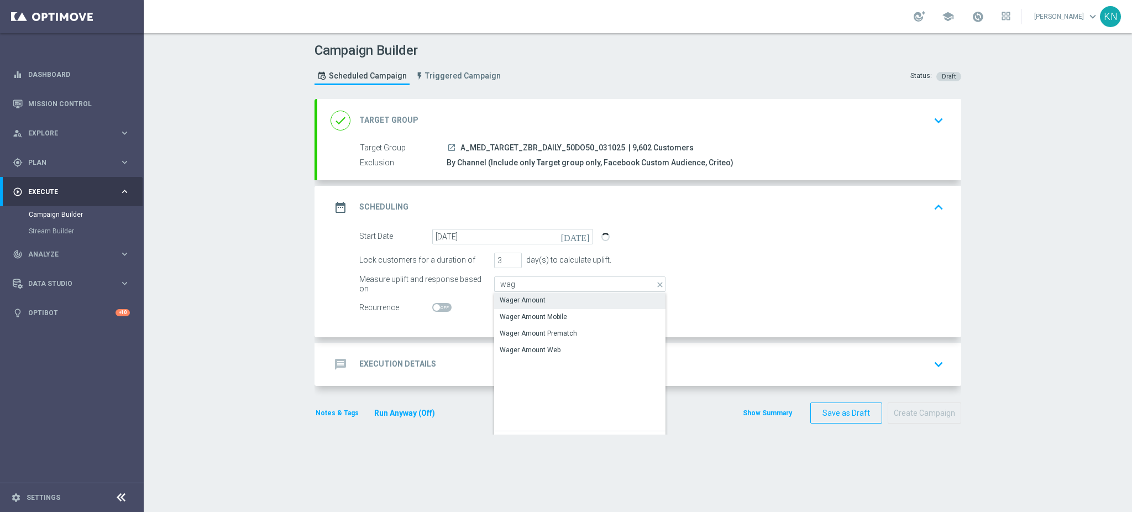
click at [546, 295] on div "Wager Amount" at bounding box center [579, 299] width 171 height 15
type input "Wager Amount"
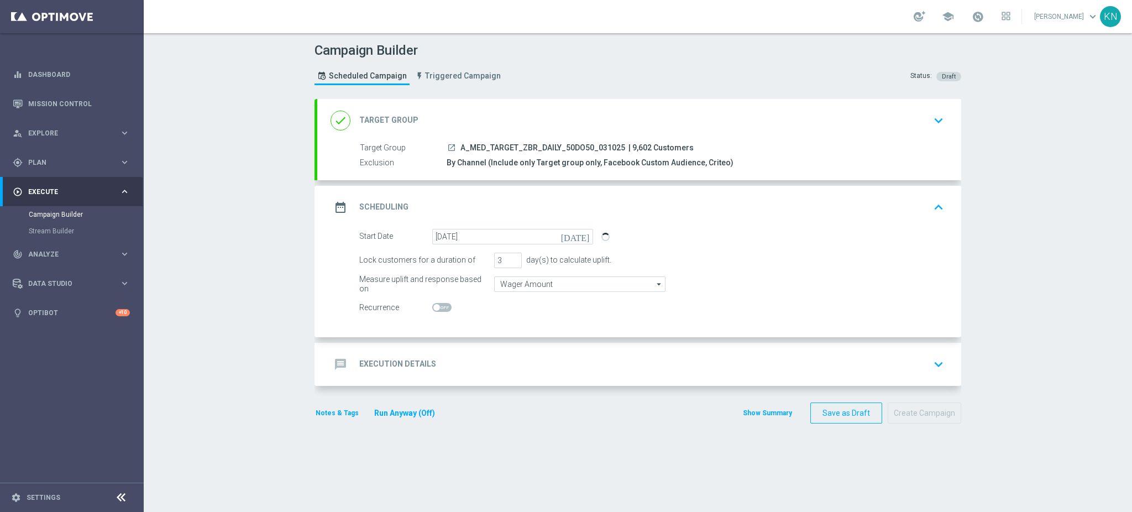
click at [600, 358] on div "message Execution Details keyboard_arrow_down" at bounding box center [639, 364] width 617 height 21
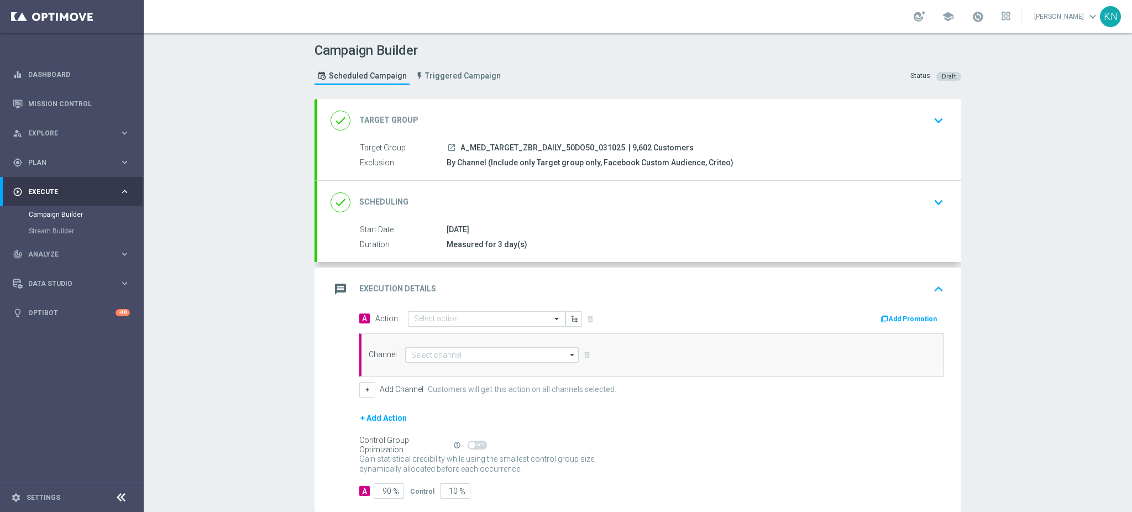
click at [421, 319] on input "text" at bounding box center [475, 319] width 123 height 9
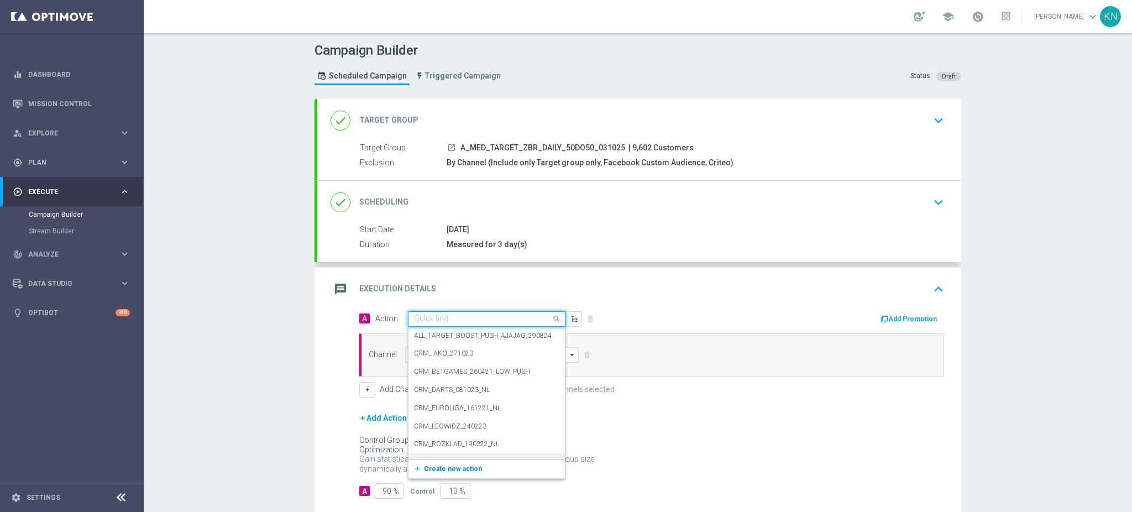
click at [446, 466] on span "Create new action" at bounding box center [453, 469] width 58 height 8
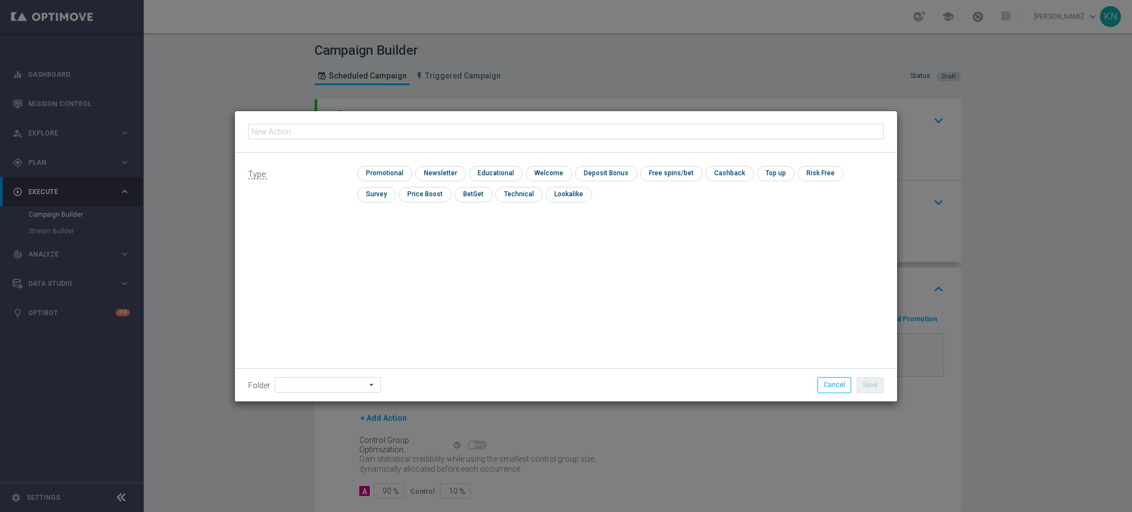
click at [355, 133] on input "text" at bounding box center [566, 131] width 636 height 15
type input "A_MED_TARGET_ZBR_DAILY_50DO50_031025"
click at [386, 171] on input "checkbox" at bounding box center [383, 173] width 53 height 15
checkbox input "true"
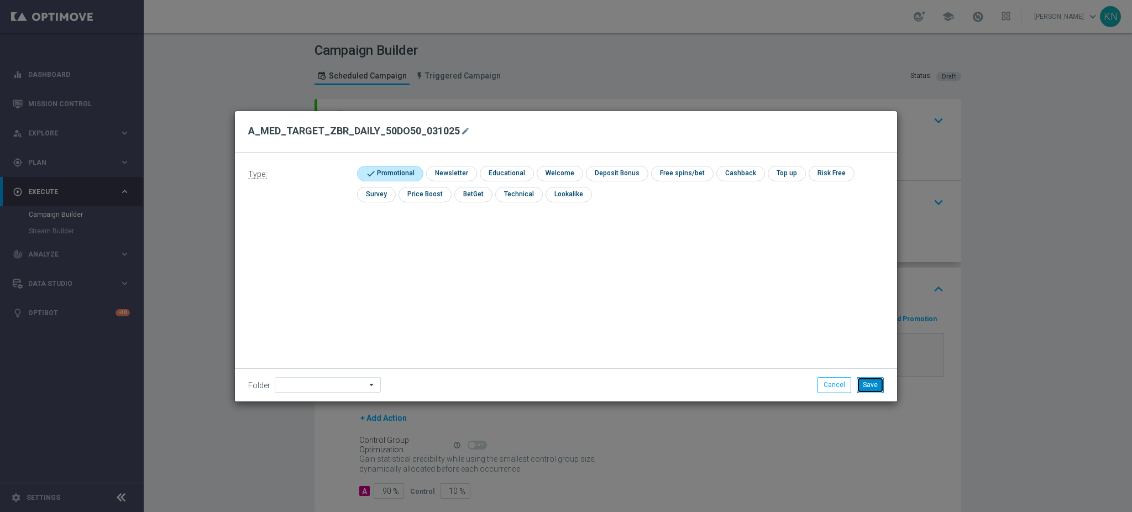
click at [865, 380] on button "Save" at bounding box center [870, 384] width 27 height 15
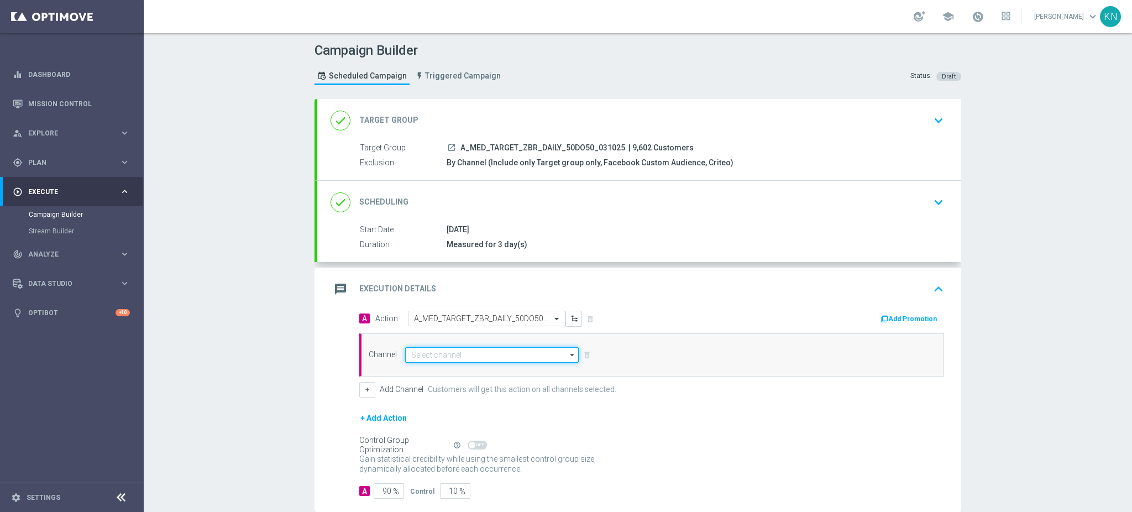
click at [459, 352] on input at bounding box center [492, 354] width 174 height 15
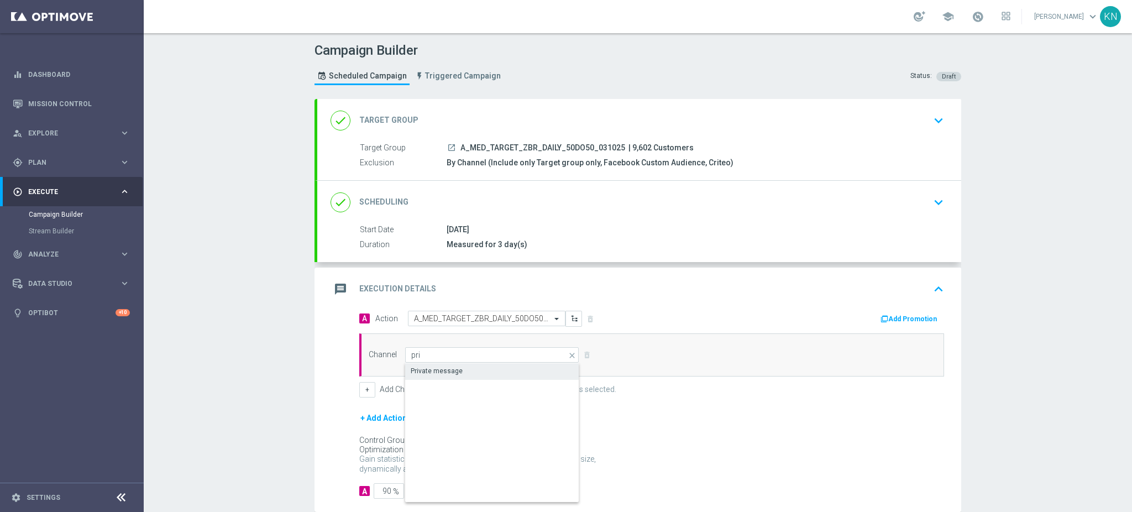
click at [465, 369] on div "Private message" at bounding box center [492, 370] width 174 height 15
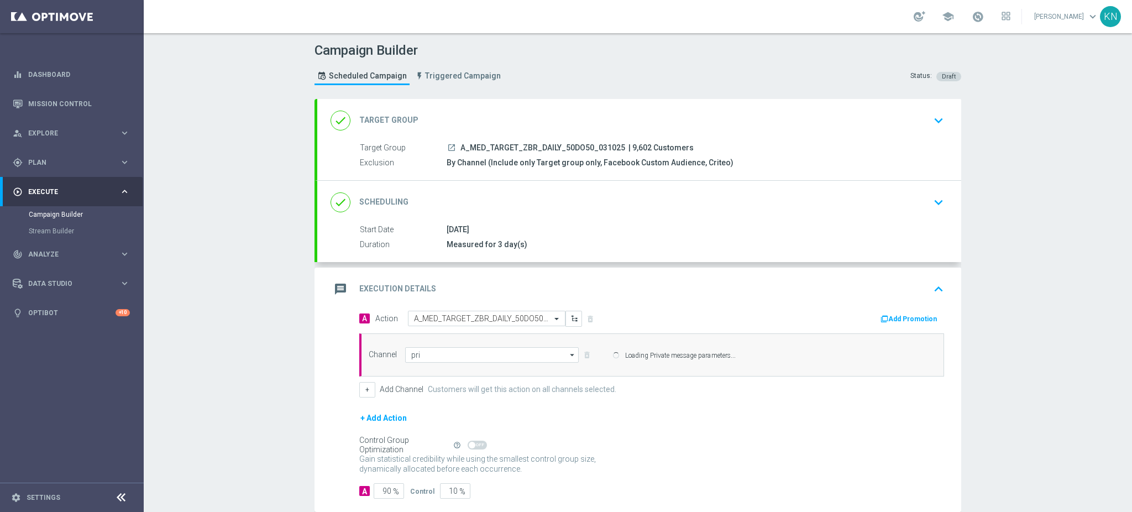
type input "Private message"
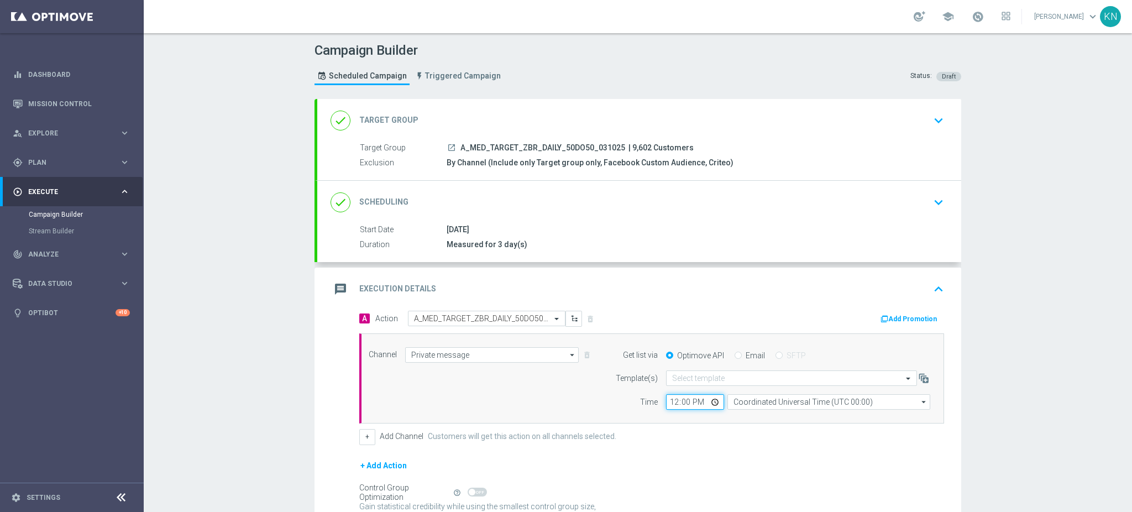
click at [667, 402] on input "12:00" at bounding box center [695, 401] width 58 height 15
type input "15:00"
click at [770, 404] on input "Coordinated Universal Time (UTC 00:00)" at bounding box center [828, 401] width 203 height 15
click at [765, 413] on div "Central European Time (Warsaw) (UTC +02:00)" at bounding box center [823, 418] width 181 height 10
type input "Central European Time (Warsaw) (UTC +02:00)"
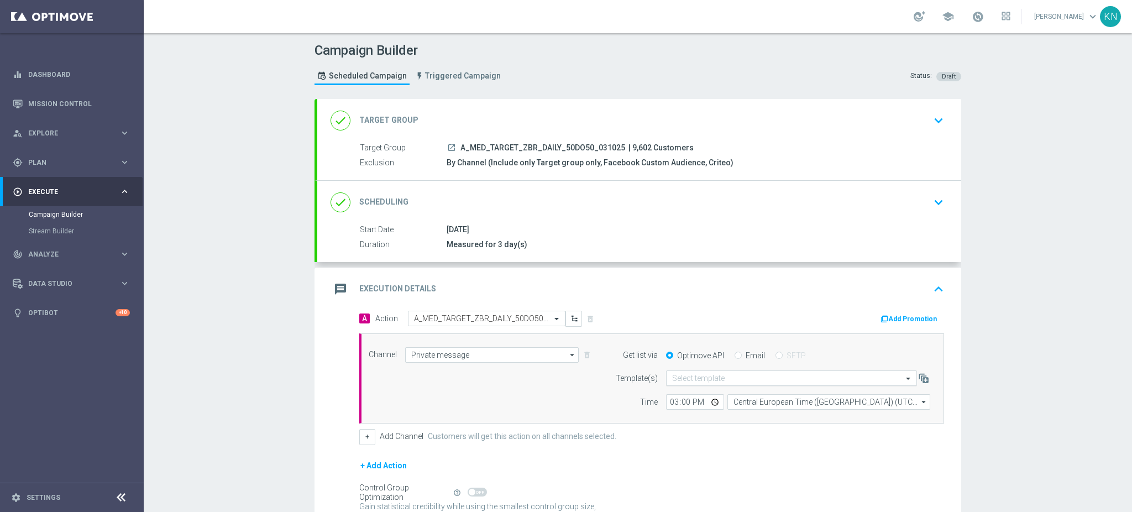
click at [691, 376] on input "text" at bounding box center [780, 378] width 217 height 9
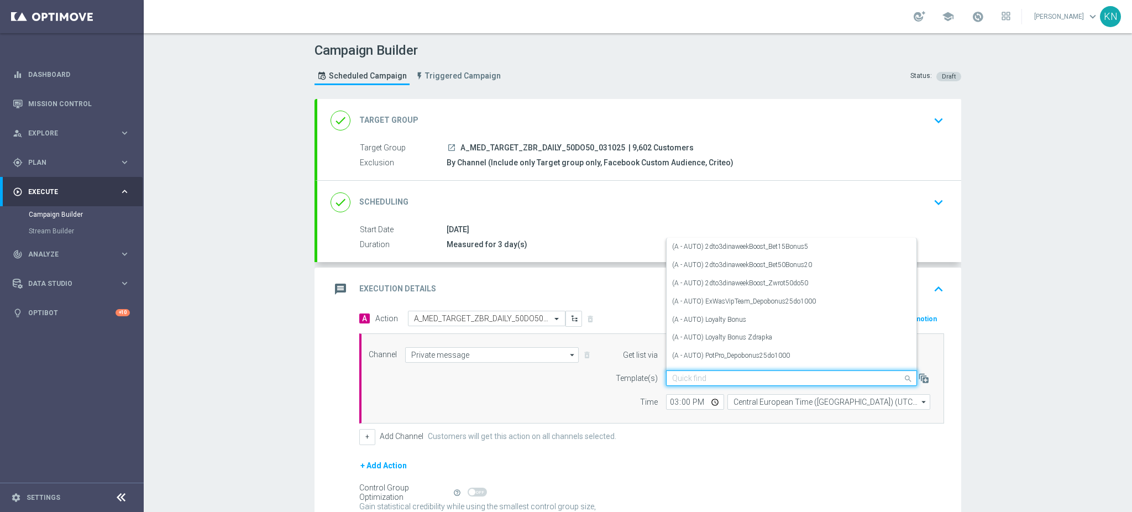
paste input "A_MED_TARGET_ZBR_DAILY_50DO50_031025"
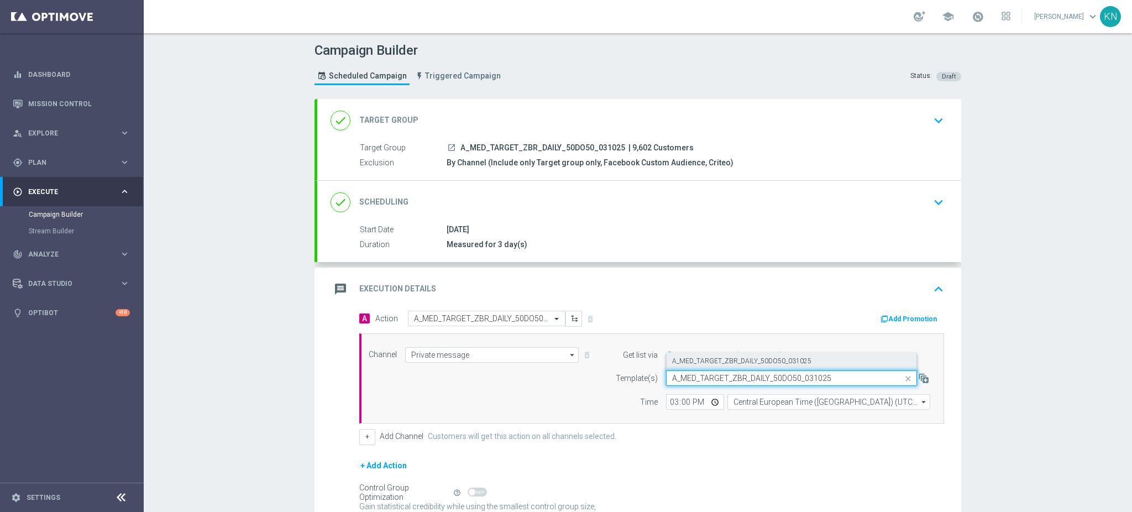
click at [732, 363] on label "A_MED_TARGET_ZBR_DAILY_50DO50_031025" at bounding box center [741, 361] width 139 height 9
type input "A_MED_TARGET_ZBR_DAILY_50DO50_031025"
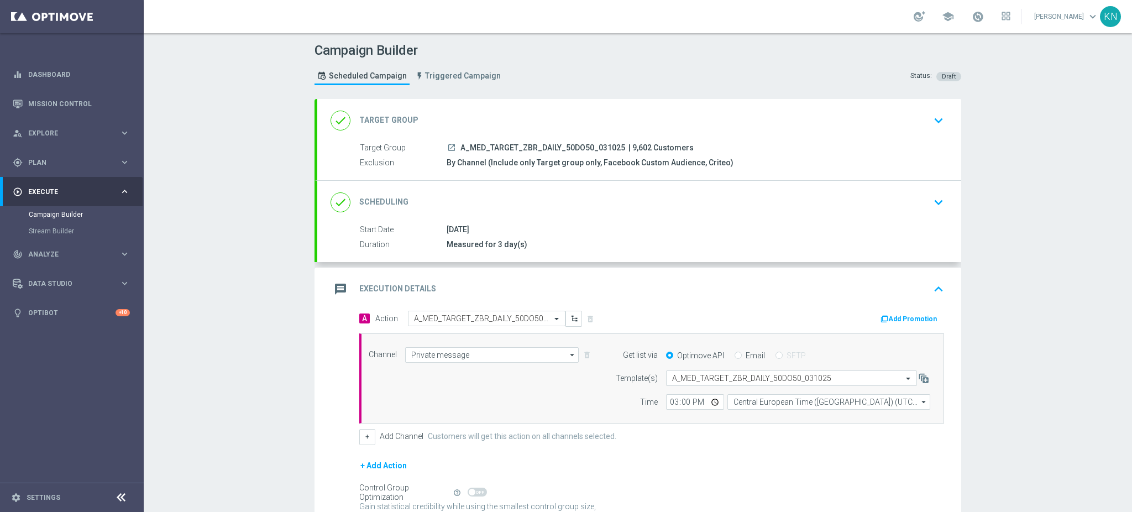
click at [447, 145] on icon "launch" at bounding box center [451, 147] width 9 height 9
click at [366, 439] on button "+" at bounding box center [367, 436] width 16 height 15
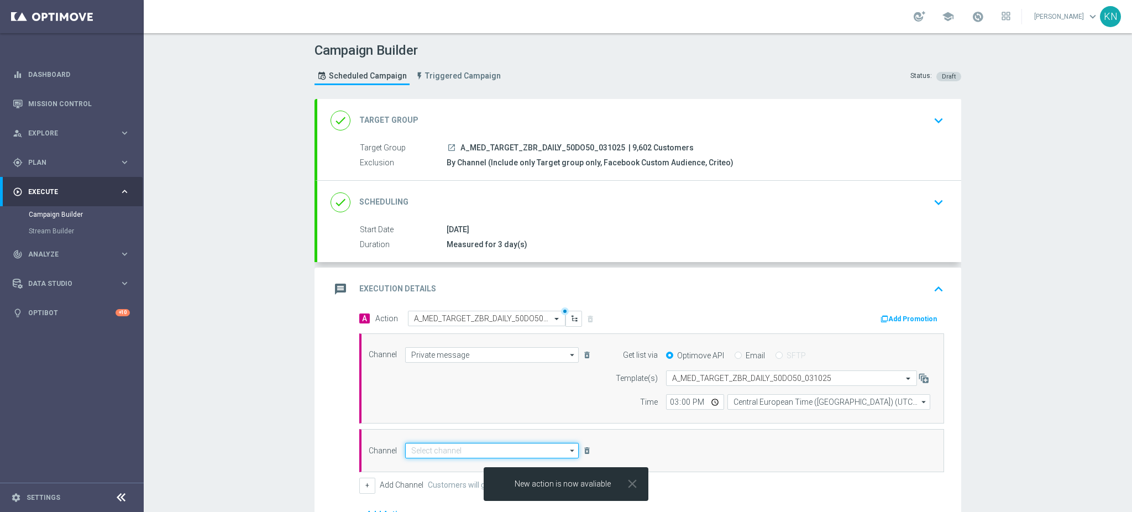
click at [436, 450] on input at bounding box center [492, 450] width 174 height 15
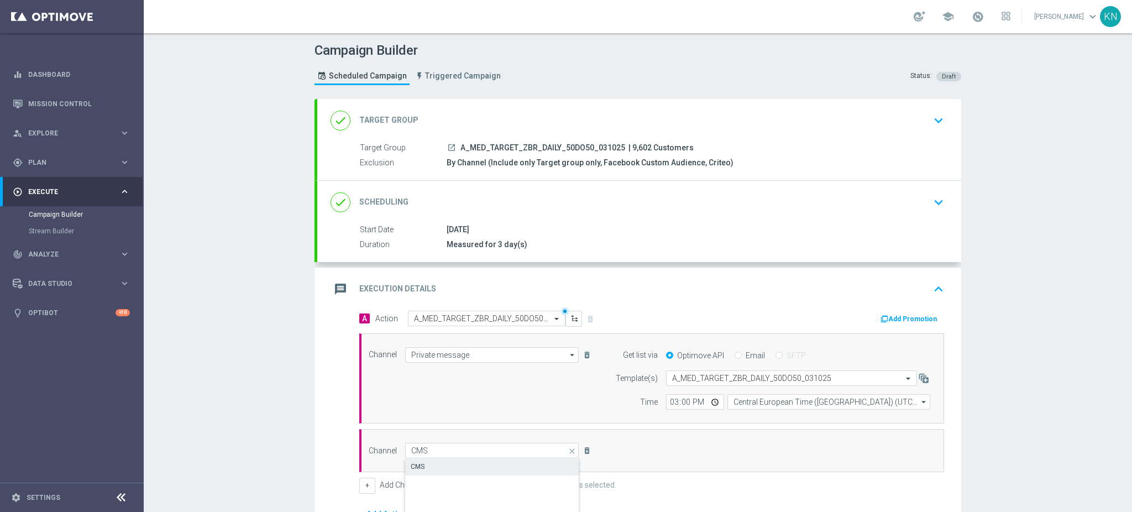
click at [411, 467] on div "CMS" at bounding box center [418, 467] width 14 height 10
type input "CMS"
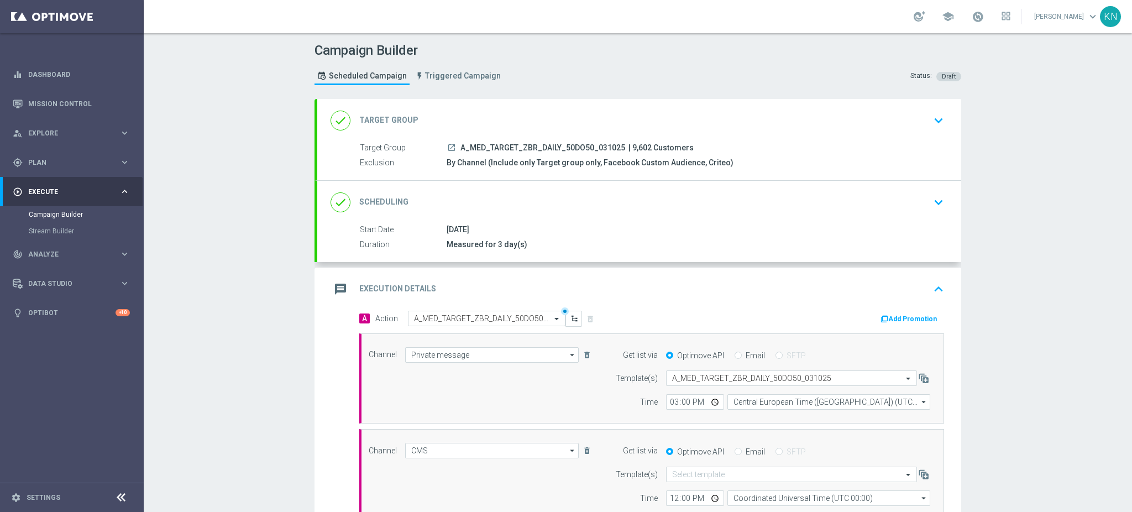
scroll to position [147, 0]
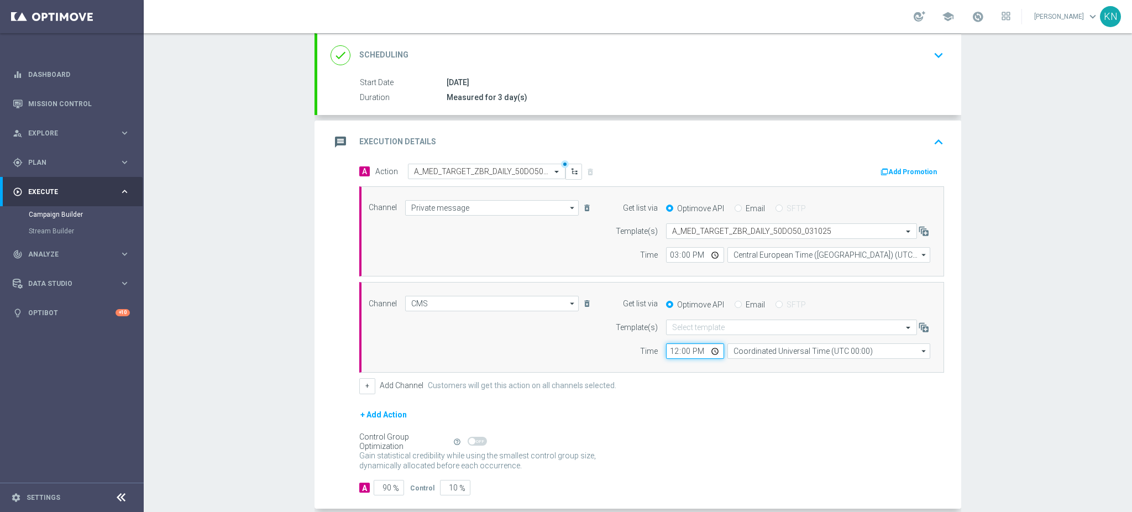
click at [666, 350] on input "12:00" at bounding box center [695, 350] width 58 height 15
type input "15:00"
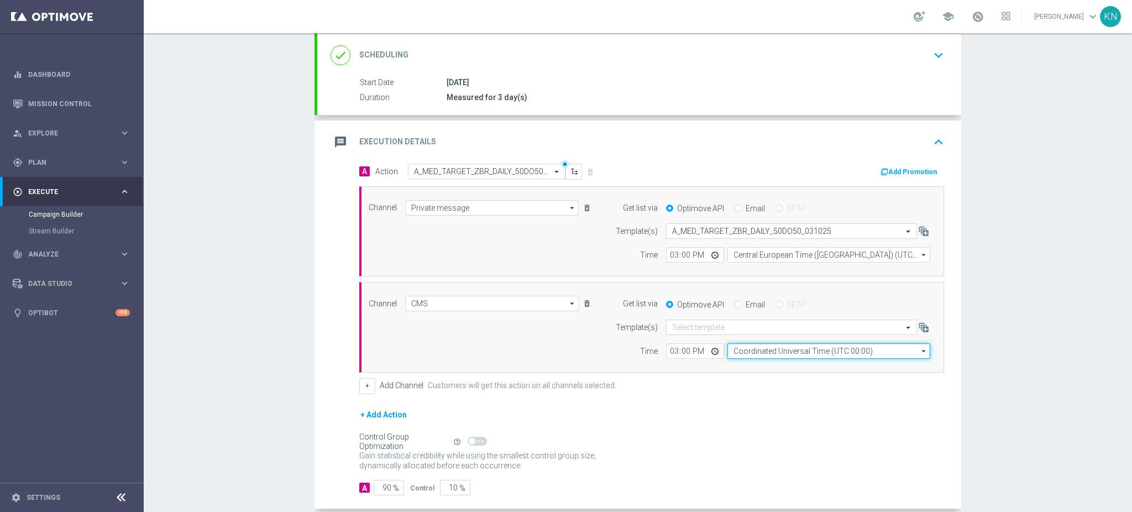
click at [805, 351] on input "Coordinated Universal Time (UTC 00:00)" at bounding box center [828, 350] width 203 height 15
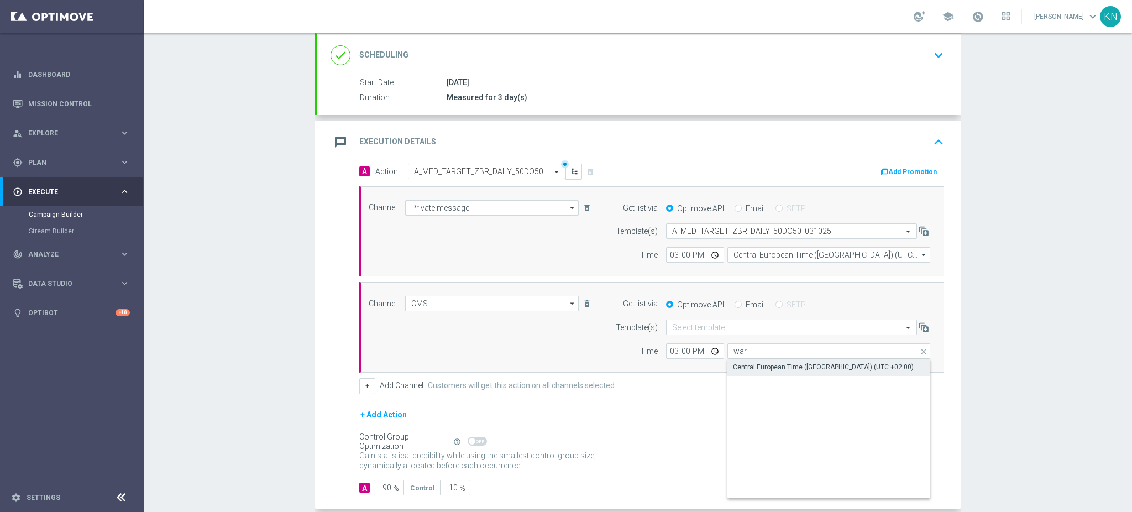
click at [773, 366] on div "Central European Time (Warsaw) (UTC +02:00)" at bounding box center [823, 367] width 181 height 10
type input "Central European Time (Warsaw) (UTC +02:00)"
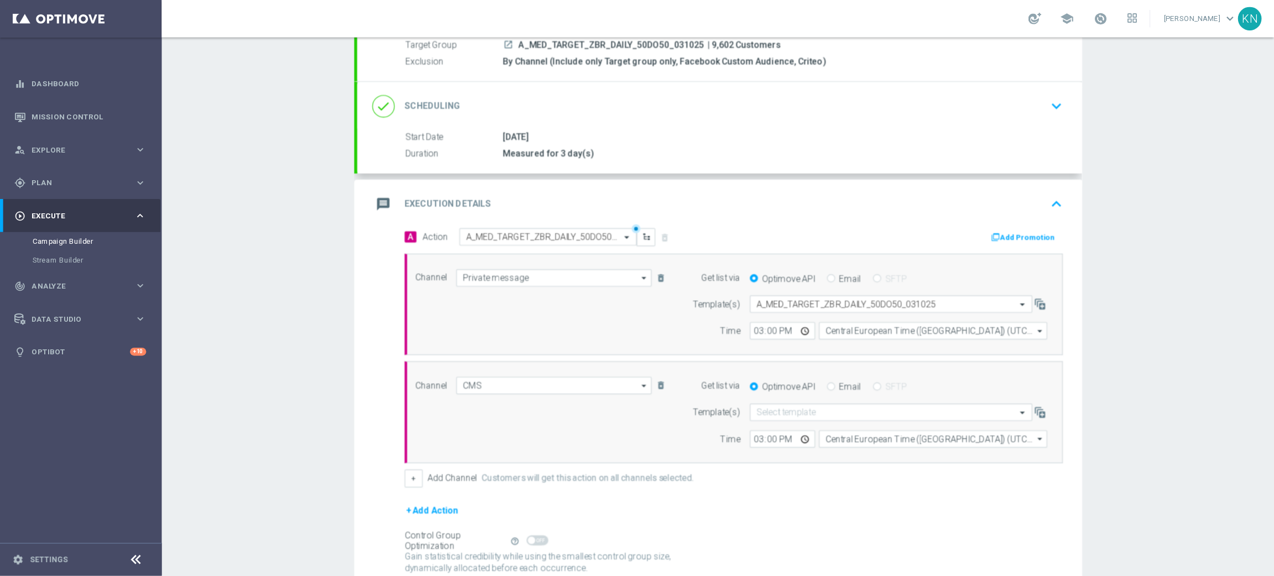
scroll to position [202, 0]
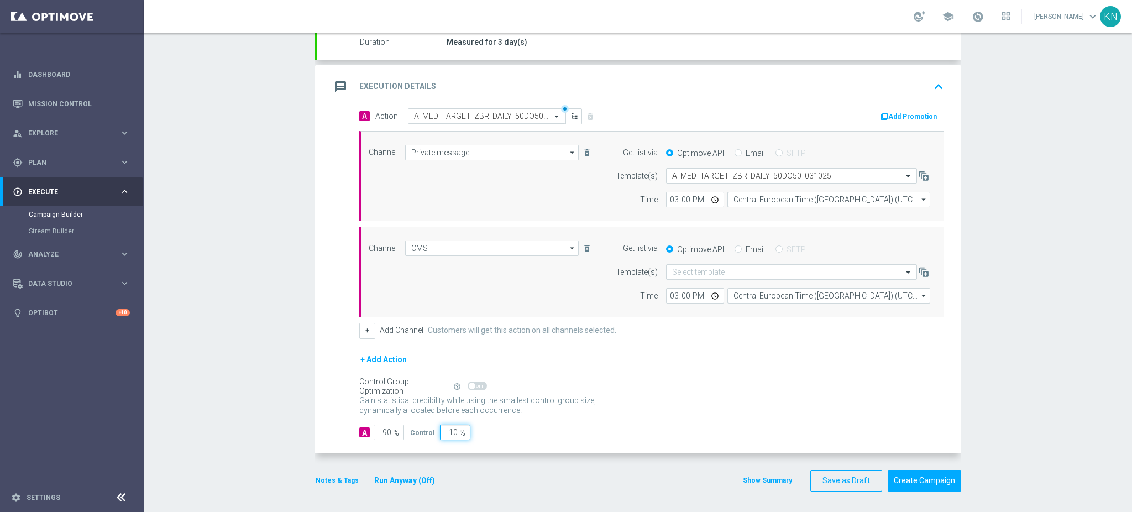
click at [444, 427] on input "10" at bounding box center [455, 432] width 30 height 15
type input "5"
type input "95"
type input "5"
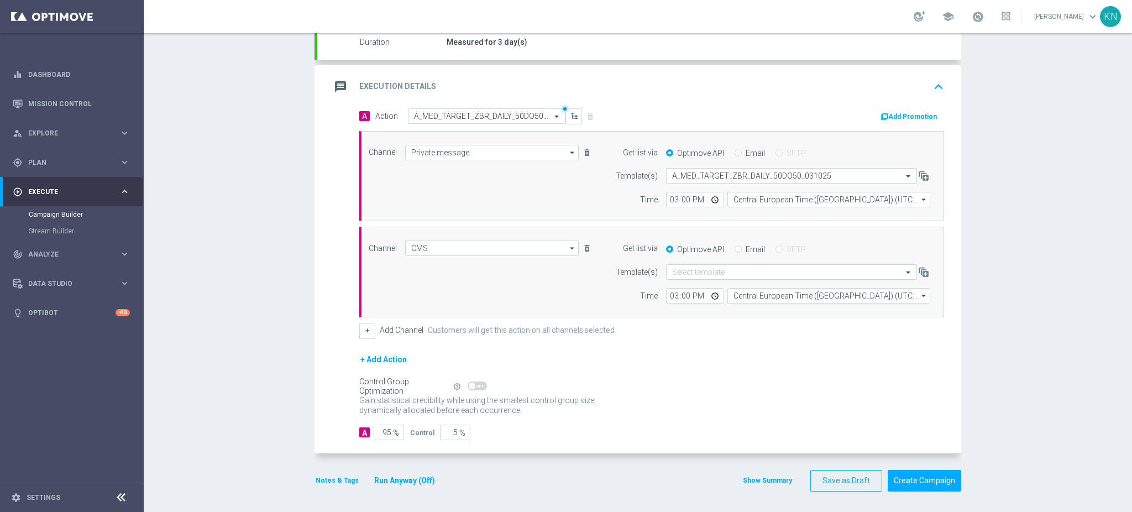
click at [517, 448] on div "A Action Select action A_MED_TARGET_ZBR_DAILY_50DO50_031025 delete_forever Add …" at bounding box center [639, 280] width 644 height 345
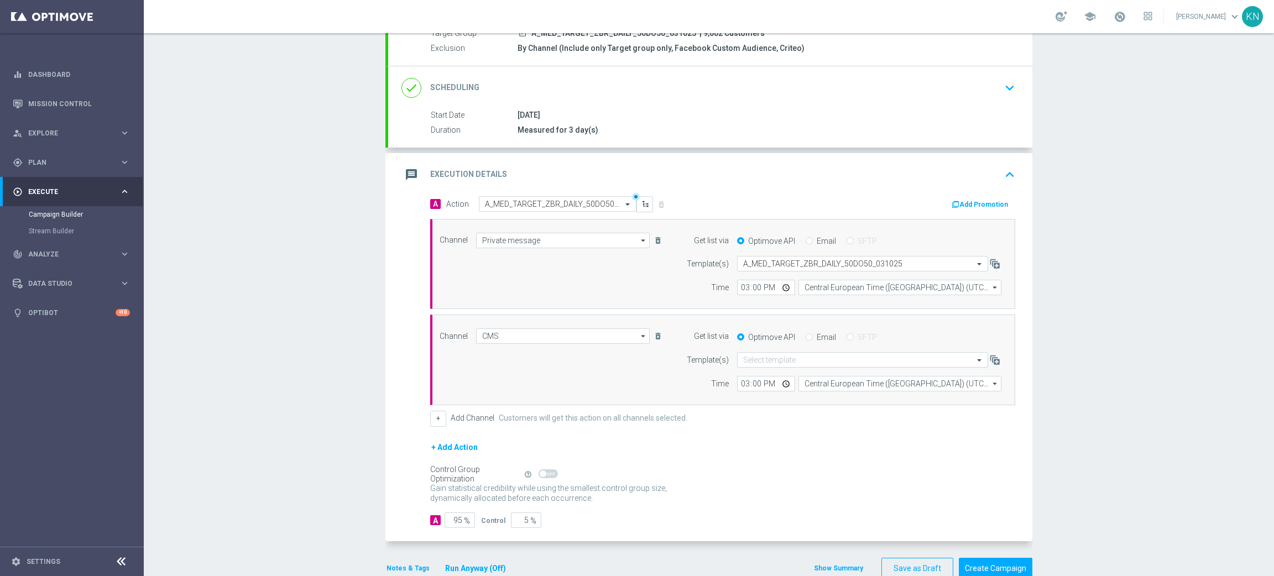
scroll to position [112, 0]
click at [387, 511] on button "Notes & Tags" at bounding box center [407, 571] width 45 height 12
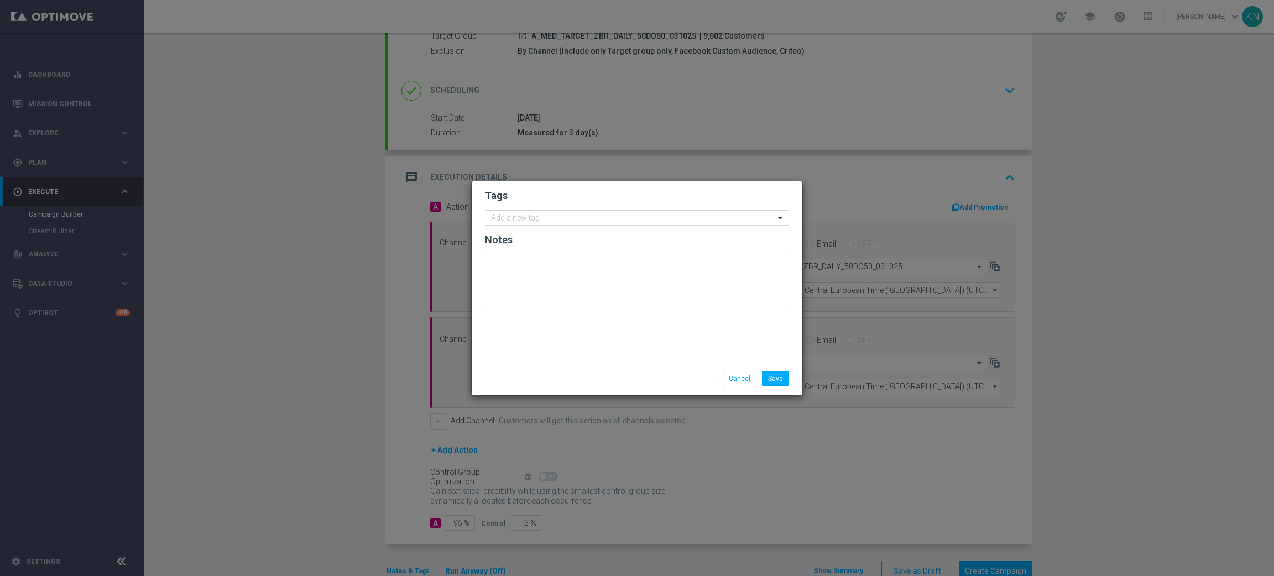
click at [543, 224] on div at bounding box center [631, 219] width 285 height 11
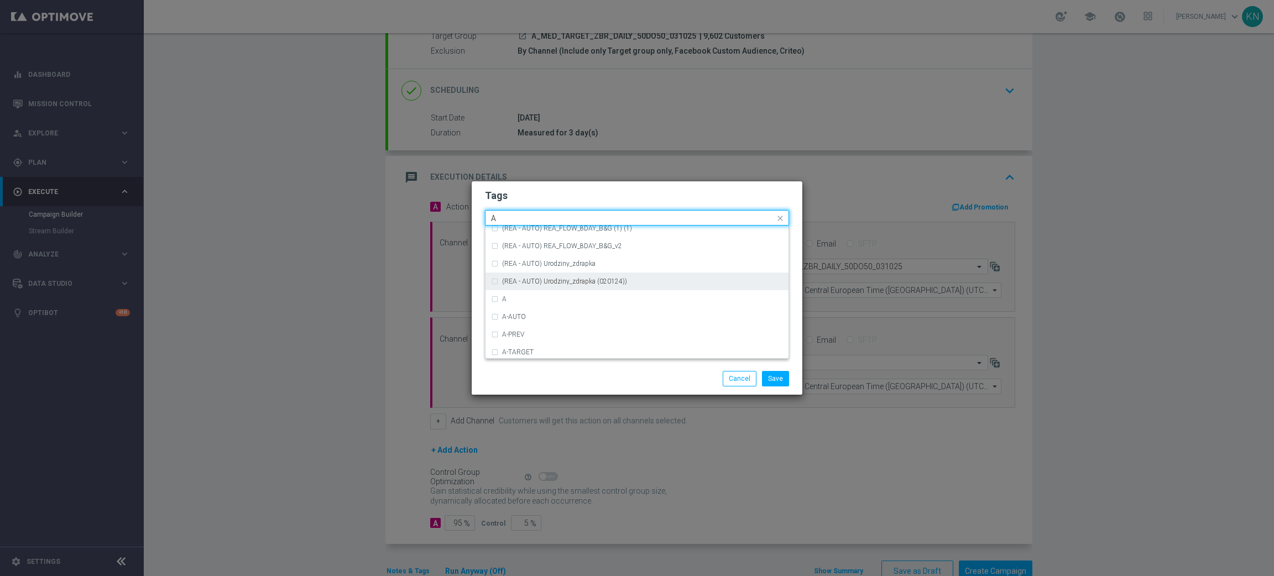
scroll to position [1327, 0]
click at [532, 261] on div "A" at bounding box center [637, 270] width 292 height 18
type input "A"
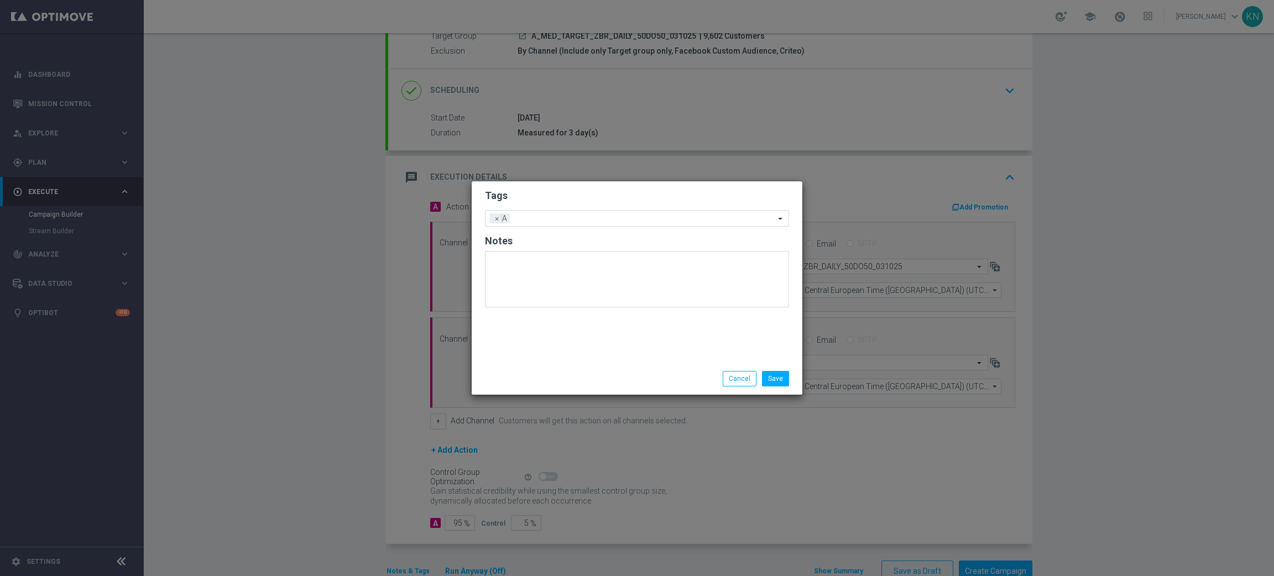
click at [562, 179] on modal-container "Tags Add a new tag × A Notes Save Cancel" at bounding box center [637, 288] width 1274 height 576
click at [572, 220] on input "text" at bounding box center [644, 218] width 260 height 9
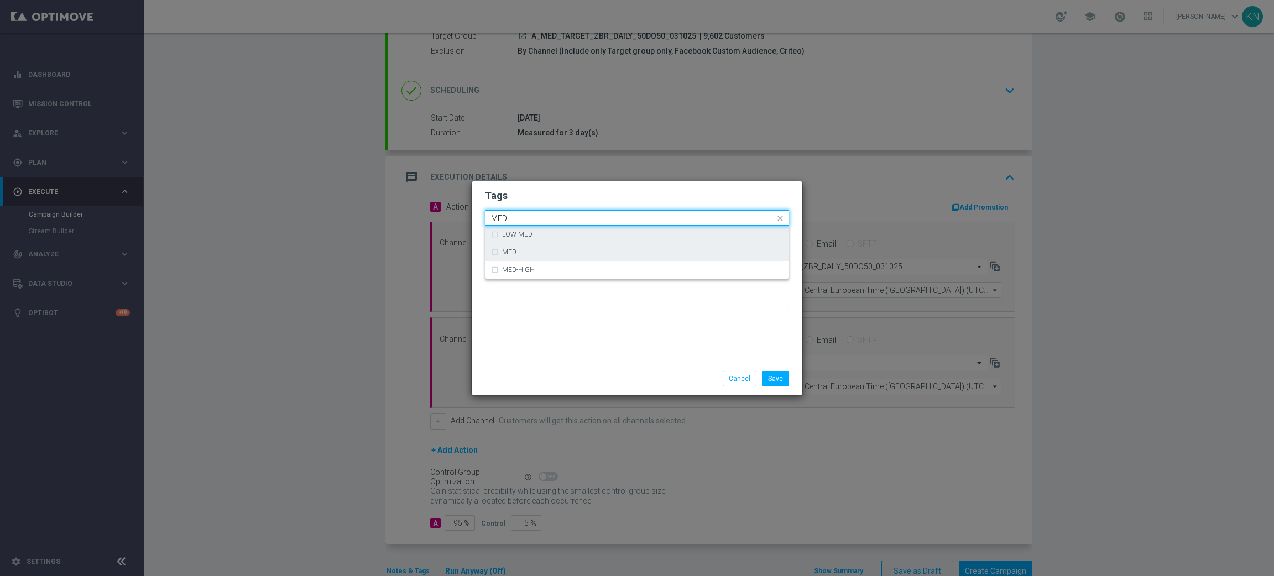
drag, startPoint x: 559, startPoint y: 245, endPoint x: 562, endPoint y: 239, distance: 6.7
click at [559, 247] on div "MED" at bounding box center [637, 252] width 292 height 18
type input "MED"
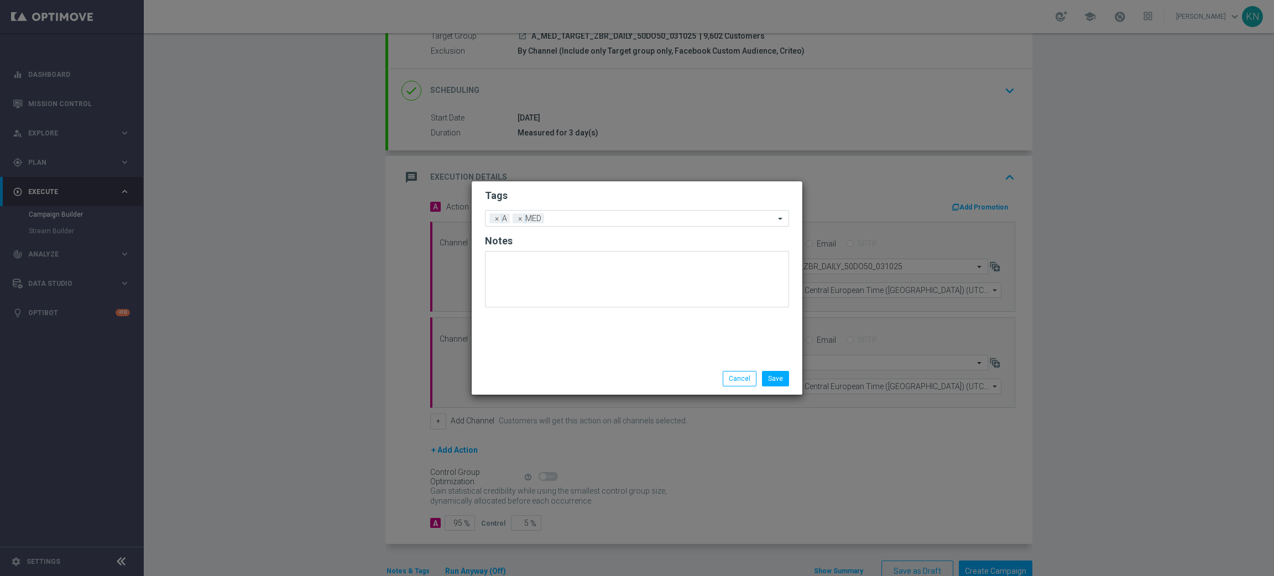
click at [577, 198] on h2 "Tags" at bounding box center [637, 195] width 304 height 13
click at [595, 220] on input "text" at bounding box center [661, 218] width 226 height 9
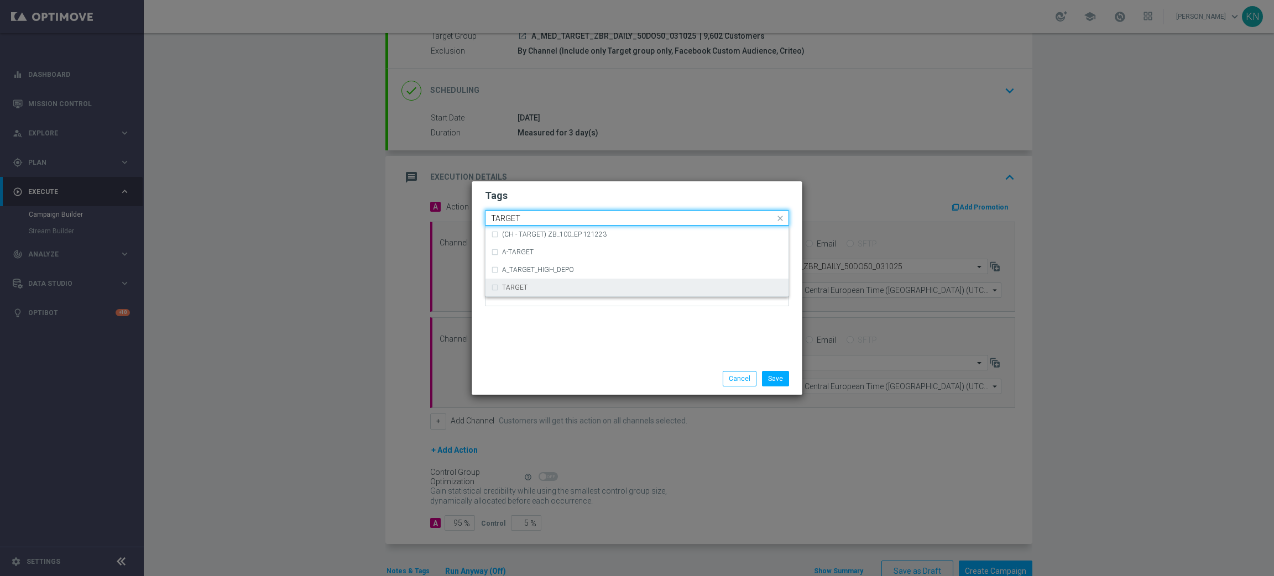
click at [532, 291] on div "TARGET" at bounding box center [637, 288] width 292 height 18
type input "TARGET"
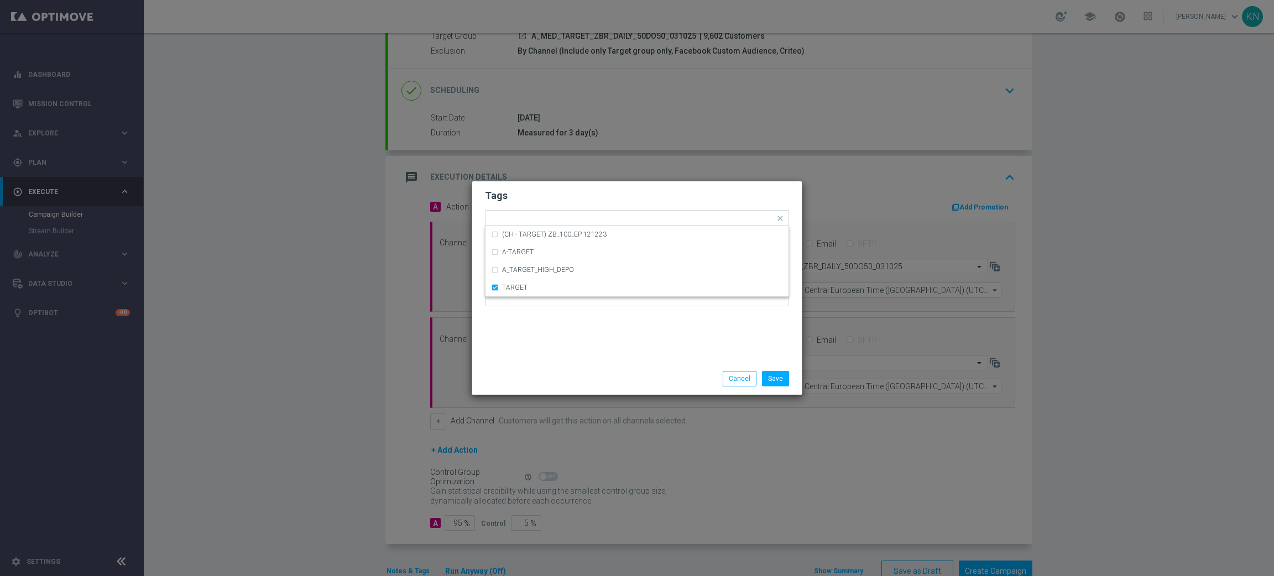
click at [573, 192] on h2 "Tags" at bounding box center [637, 195] width 304 height 13
click at [606, 217] on input "text" at bounding box center [685, 218] width 179 height 9
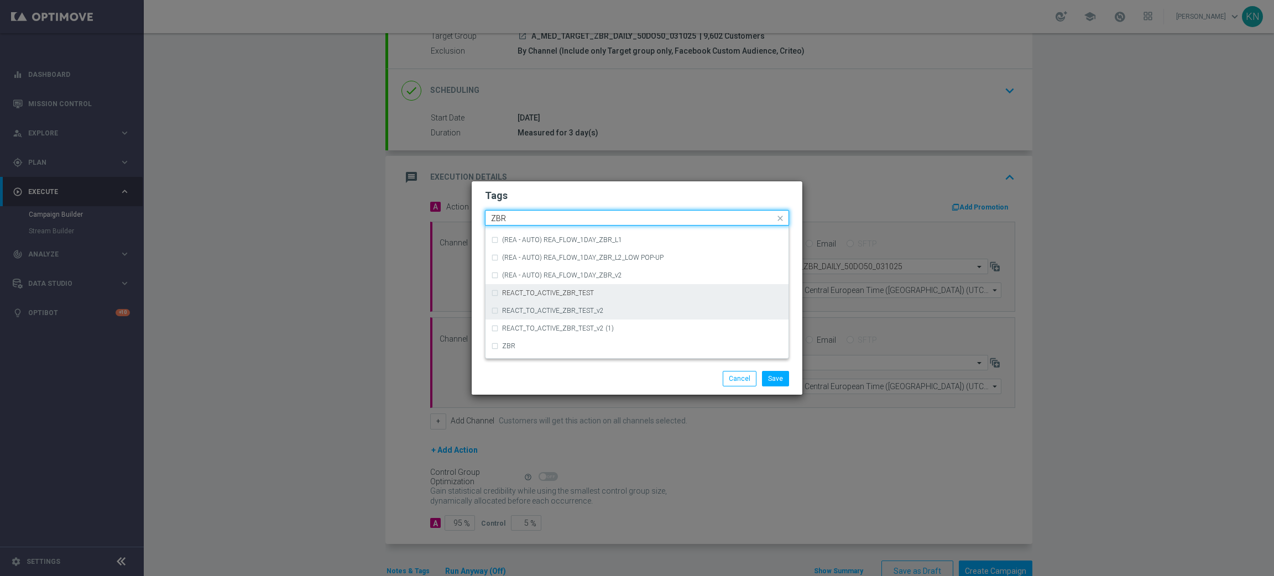
scroll to position [114, 0]
click at [516, 308] on div "ZBR" at bounding box center [637, 315] width 292 height 18
type input "ZBR"
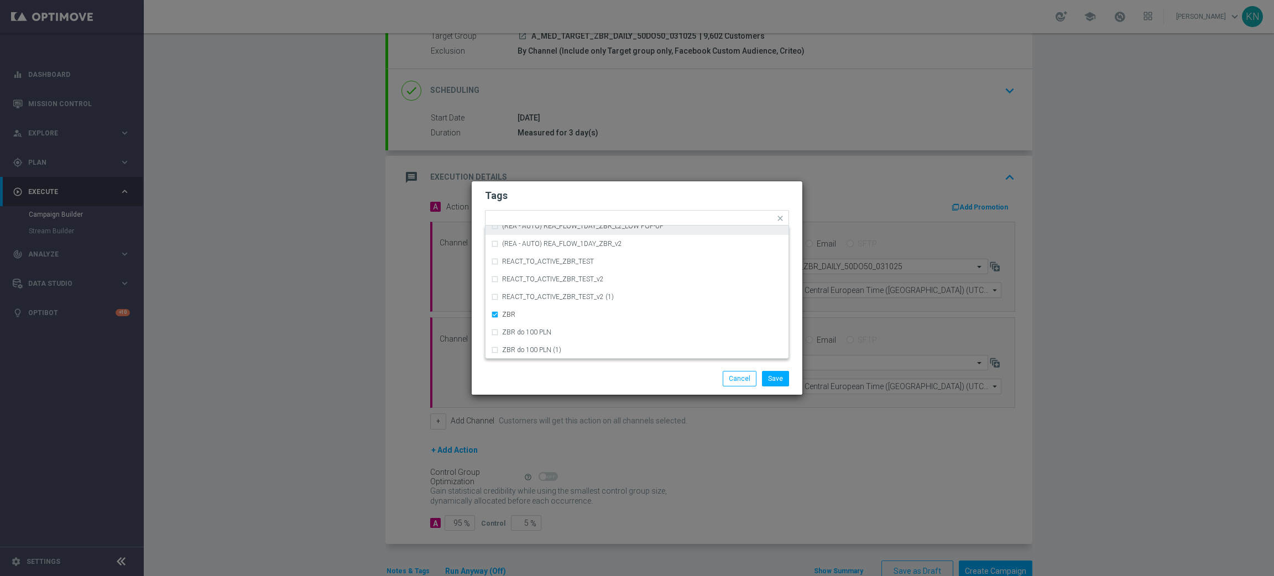
click at [589, 201] on h2 "Tags" at bounding box center [637, 195] width 304 height 13
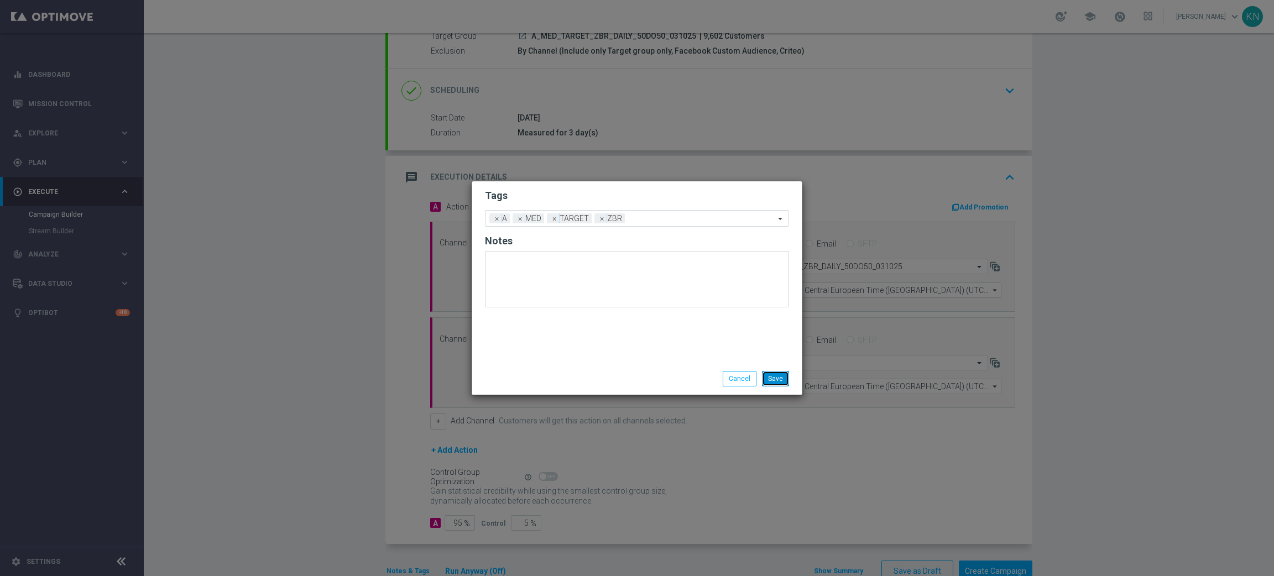
click at [777, 378] on button "Save" at bounding box center [775, 378] width 27 height 15
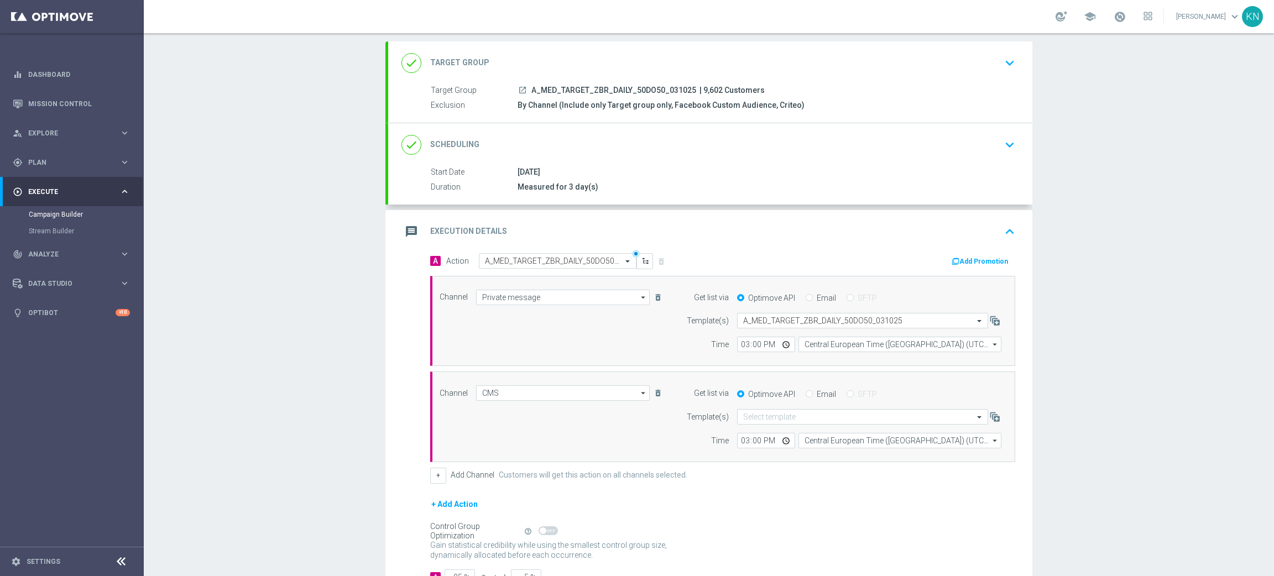
scroll to position [29, 0]
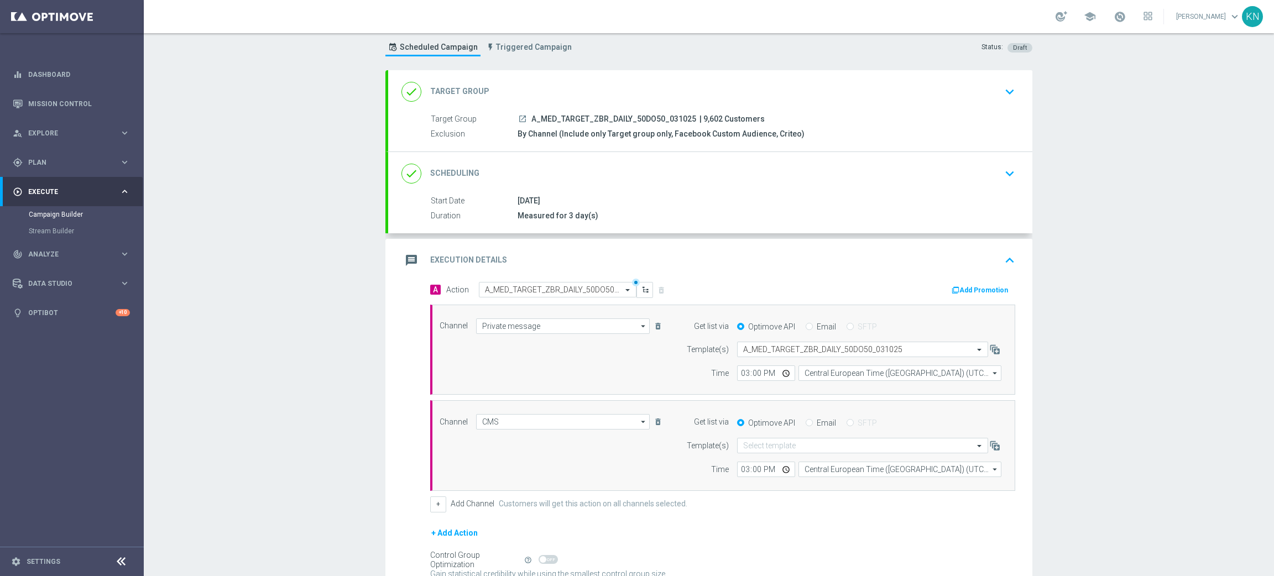
click at [970, 172] on div "done Scheduling keyboard_arrow_down" at bounding box center [709, 173] width 617 height 21
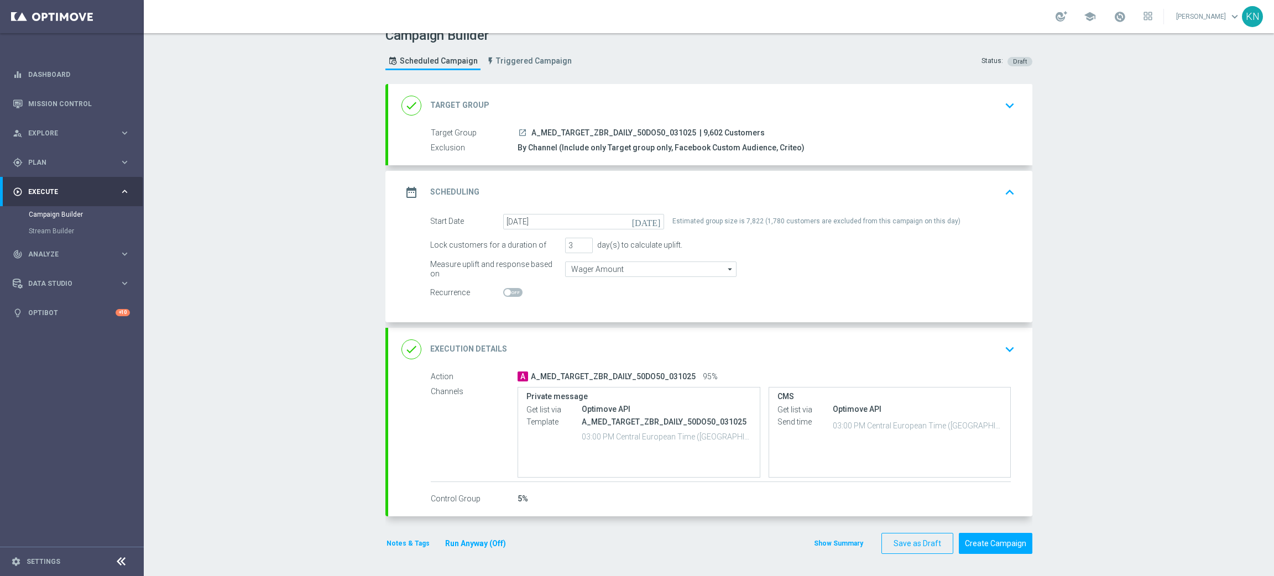
scroll to position [14, 0]
drag, startPoint x: 751, startPoint y: 221, endPoint x: 735, endPoint y: 222, distance: 16.6
click at [735, 222] on div "Estimated group size is 7,822 (1,780 customers are excluded from this campaign …" at bounding box center [816, 221] width 288 height 15
copy div "7,822"
click at [1125, 422] on div "Campaign Builder Scheduled Campaign Triggered Campaign Status: Draft done Targe…" at bounding box center [709, 304] width 1130 height 543
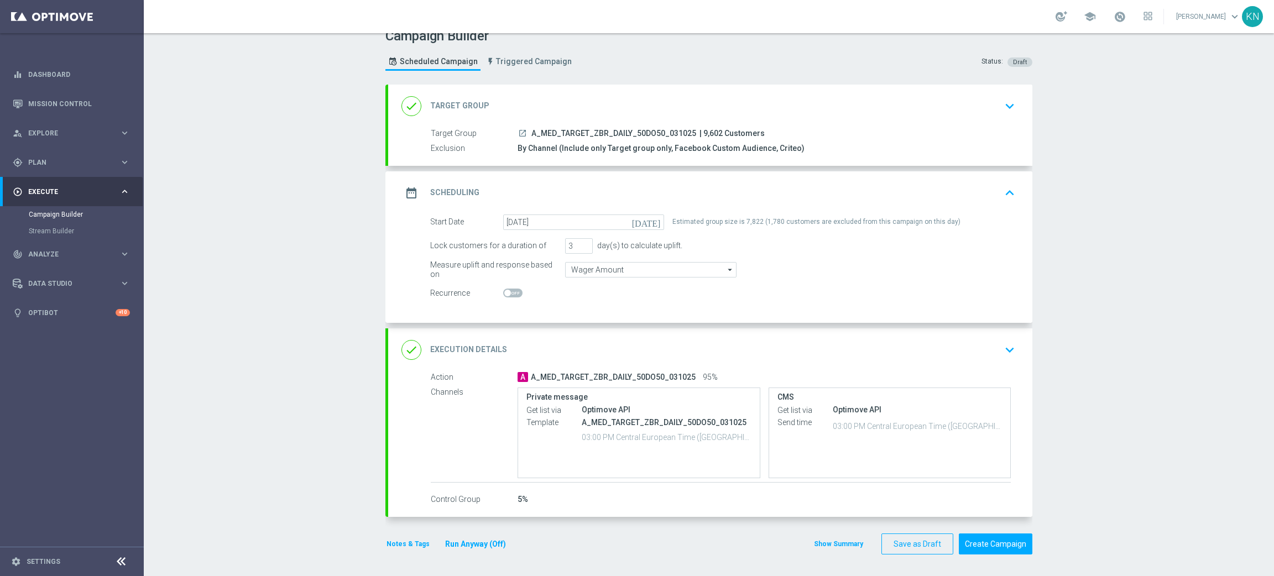
click at [992, 356] on div "done Execution Details keyboard_arrow_down" at bounding box center [709, 349] width 617 height 21
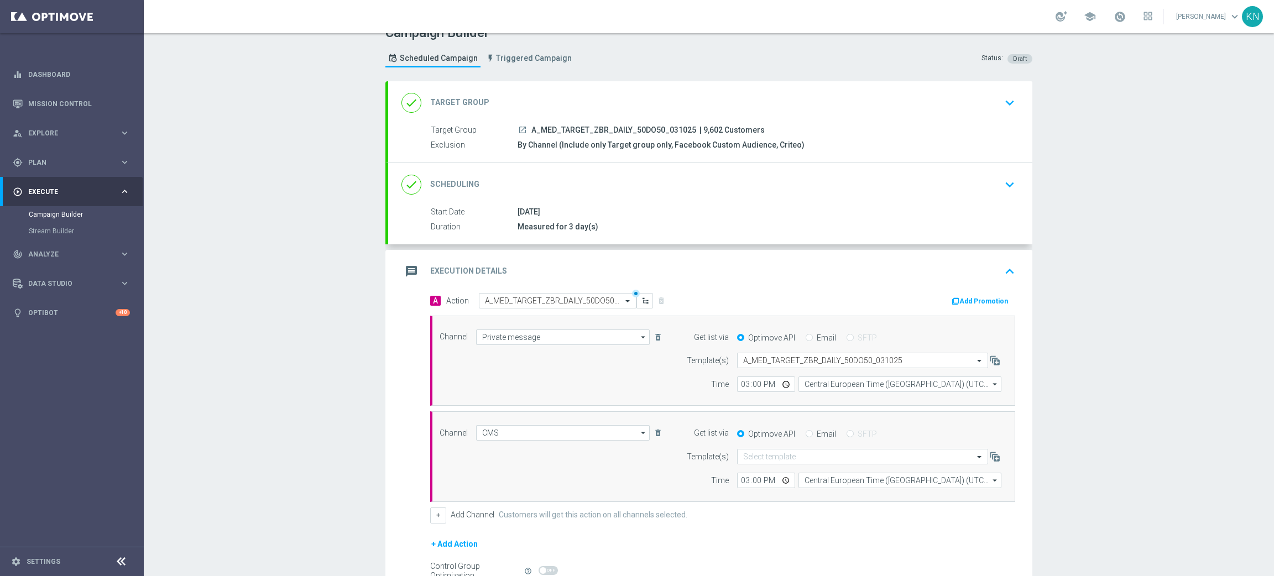
scroll to position [29, 0]
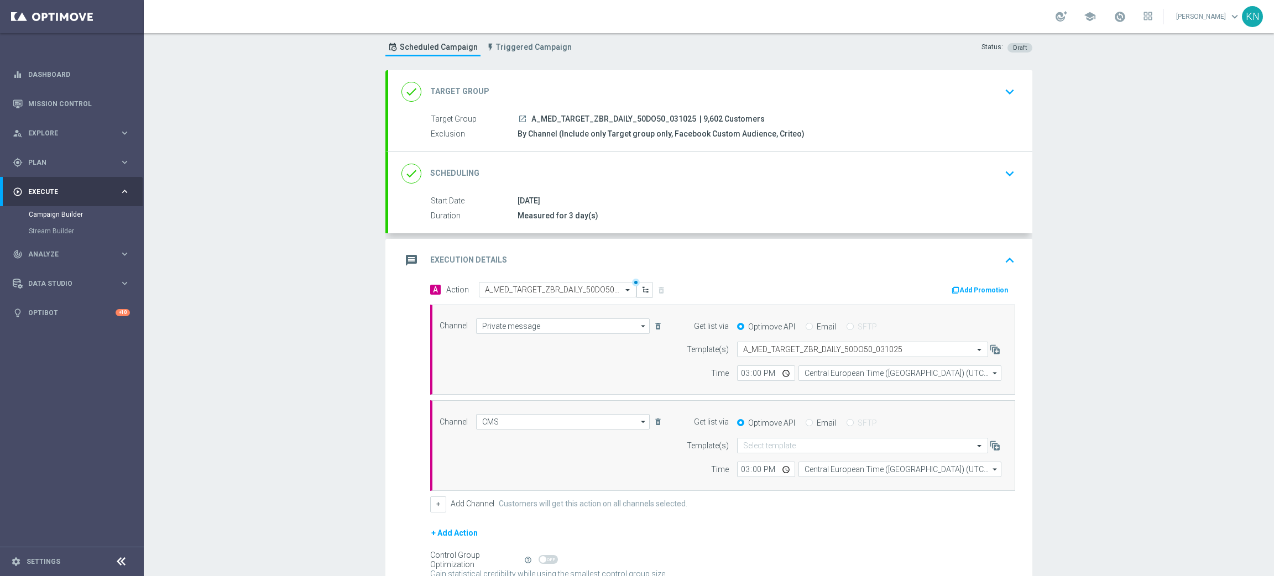
click at [967, 290] on button "Add Promotion" at bounding box center [980, 290] width 61 height 12
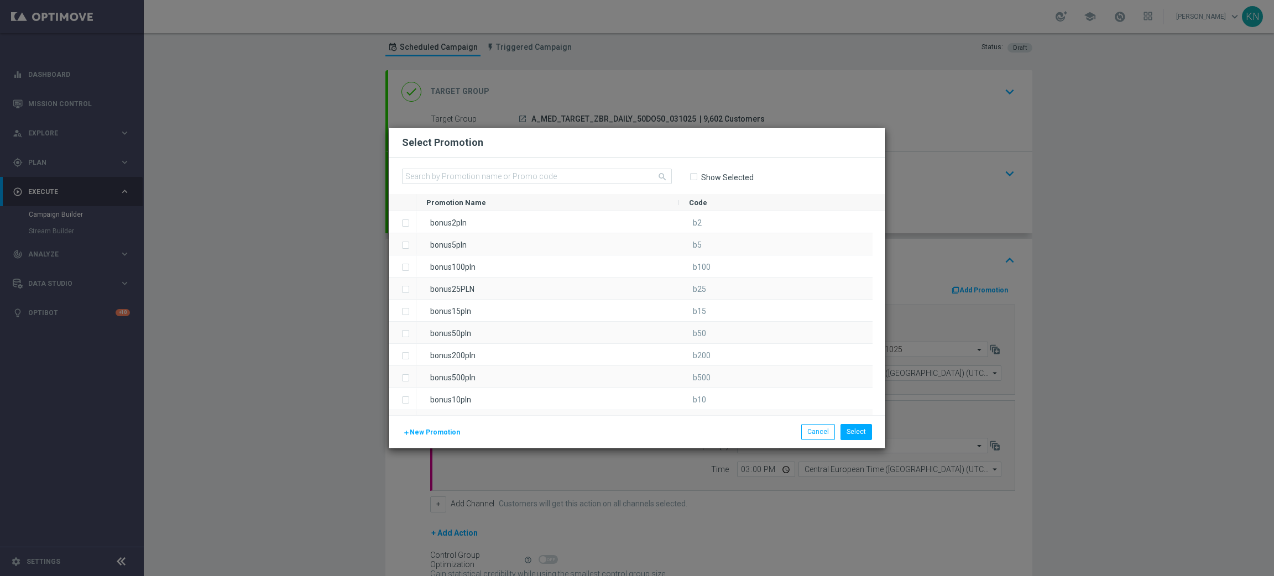
click at [418, 429] on span "New Promotion" at bounding box center [435, 432] width 50 height 8
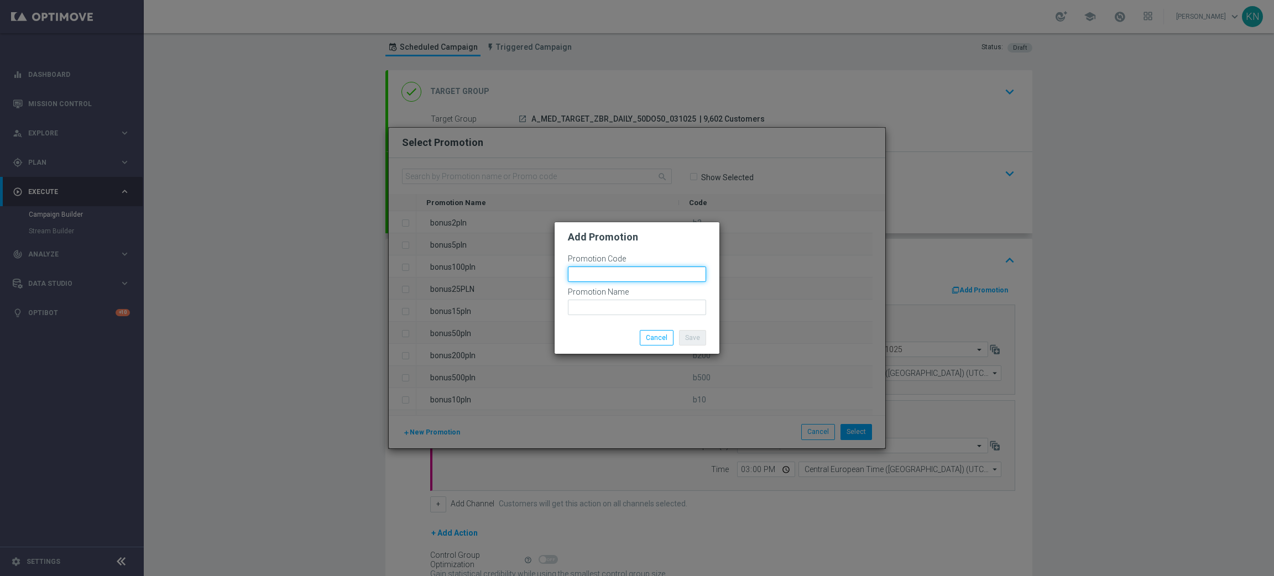
click at [604, 278] on input "text" at bounding box center [637, 273] width 138 height 15
click at [636, 275] on input "bonusapi_tg-" at bounding box center [637, 273] width 138 height 15
paste input "186118"
drag, startPoint x: 608, startPoint y: 271, endPoint x: 480, endPoint y: 271, distance: 128.2
click at [480, 271] on modal-container "Add Promotion Promotion Code bonusapi_tg-186118 Promotion Name Save Cancel" at bounding box center [637, 288] width 1274 height 576
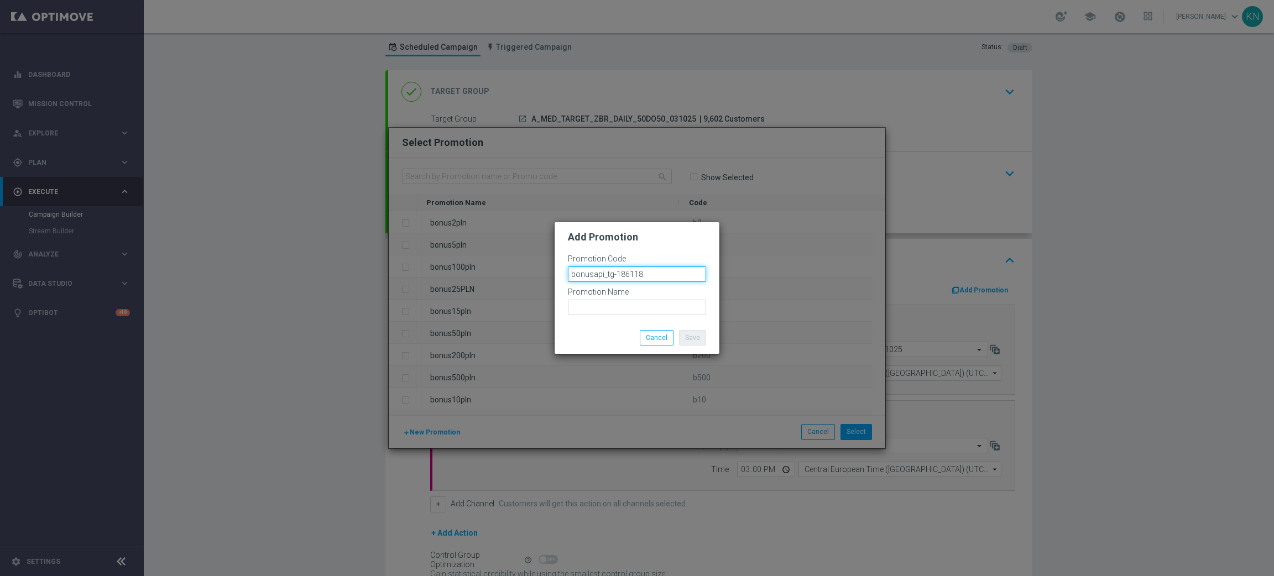
type input "bonusapi_tg-186118"
click at [603, 307] on input "text" at bounding box center [637, 307] width 138 height 15
paste input "bonusapi_tg-186118"
type input "bonusapi_tg-186118"
click at [700, 338] on button "Save" at bounding box center [692, 337] width 27 height 15
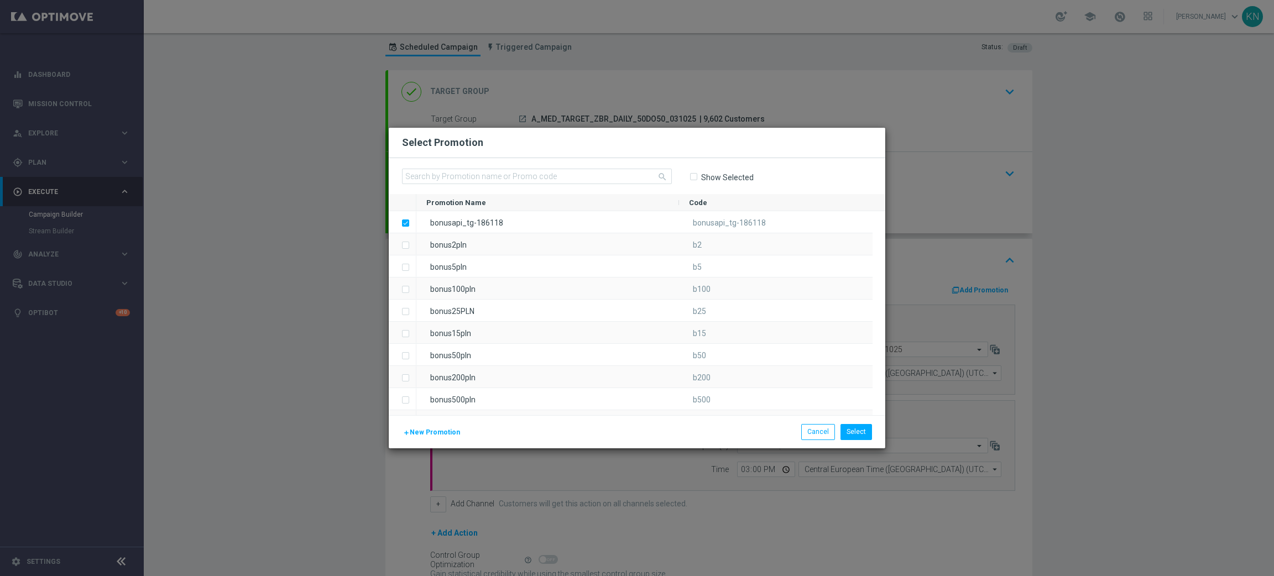
click at [444, 433] on span "New Promotion" at bounding box center [435, 432] width 50 height 8
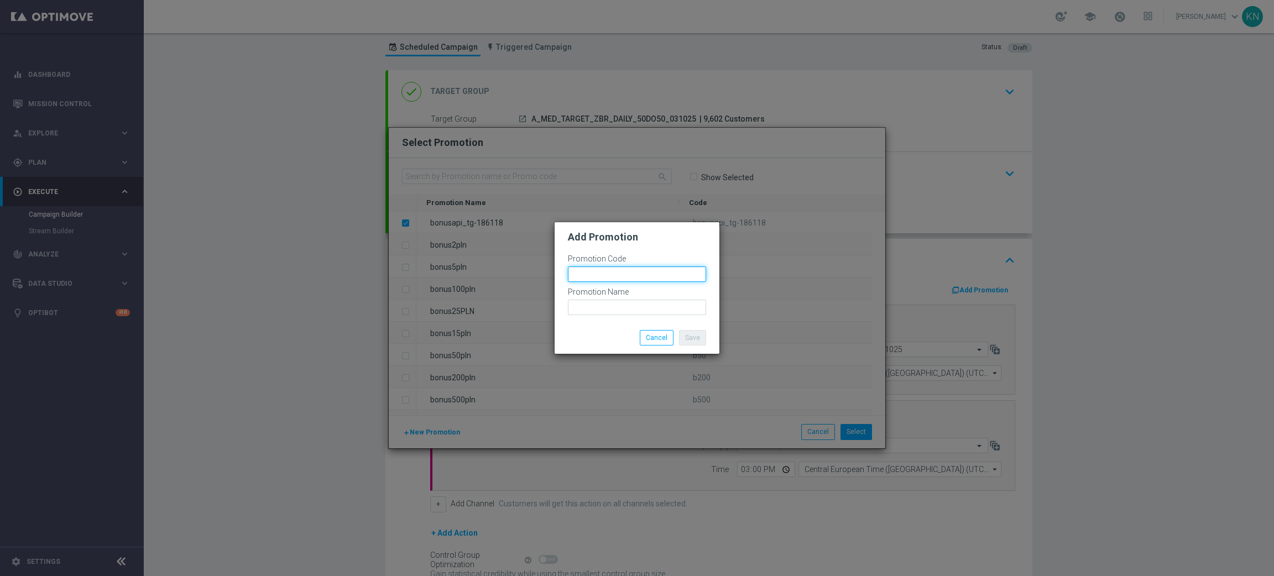
click at [611, 277] on input "text" at bounding box center [637, 273] width 138 height 15
paste input "186115"
drag, startPoint x: 646, startPoint y: 271, endPoint x: 513, endPoint y: 284, distance: 133.8
click at [513, 284] on modal-container "Add Promotion Promotion Code bonusapi_tg-186115 Promotion Name Save Cancel" at bounding box center [637, 288] width 1274 height 576
type input "bonusapi_tg-186115"
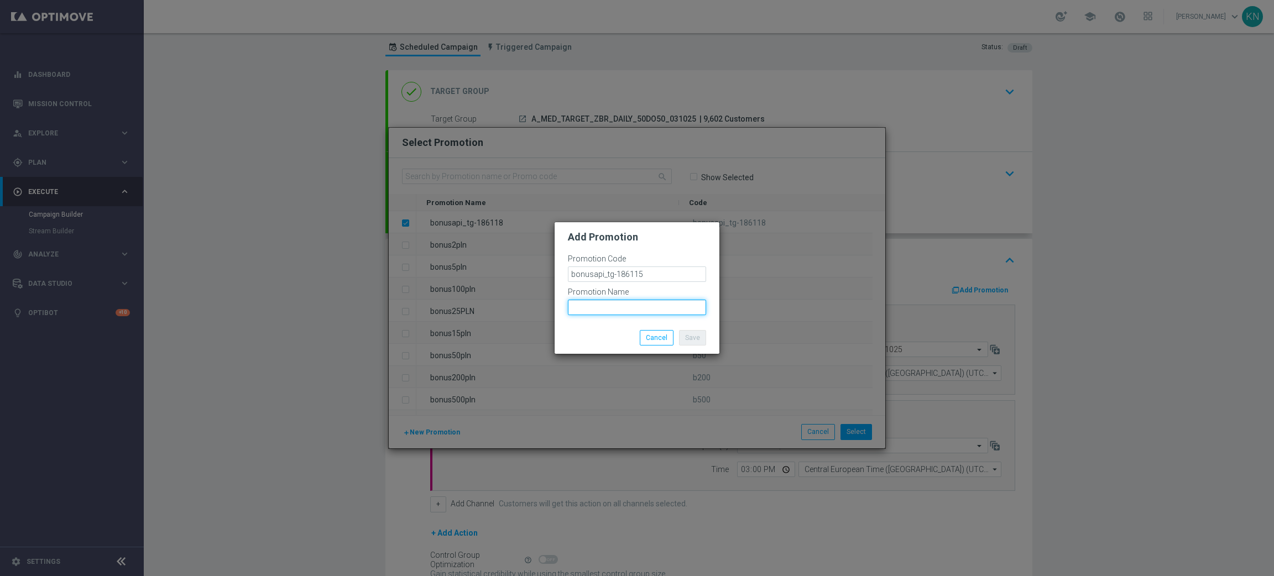
click at [594, 308] on input "text" at bounding box center [637, 307] width 138 height 15
paste input "bonusapi_tg-186115"
type input "bonusapi_tg-186115"
click at [696, 334] on button "Save" at bounding box center [692, 337] width 27 height 15
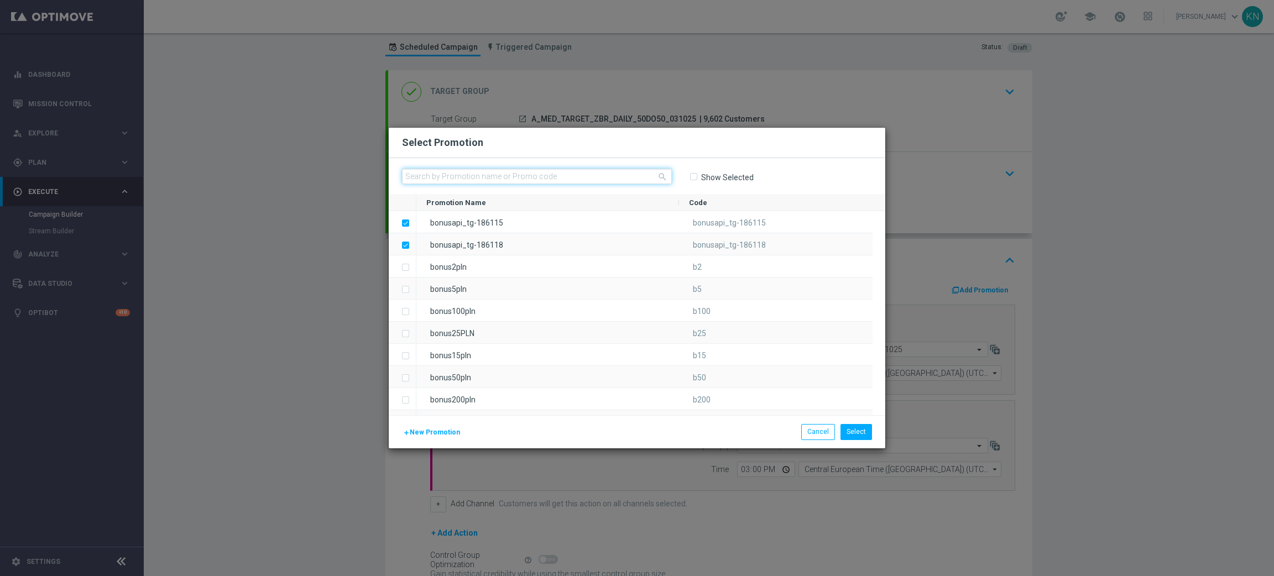
click at [483, 182] on input "text" at bounding box center [537, 176] width 270 height 15
click at [444, 431] on span "New Promotion" at bounding box center [435, 432] width 50 height 8
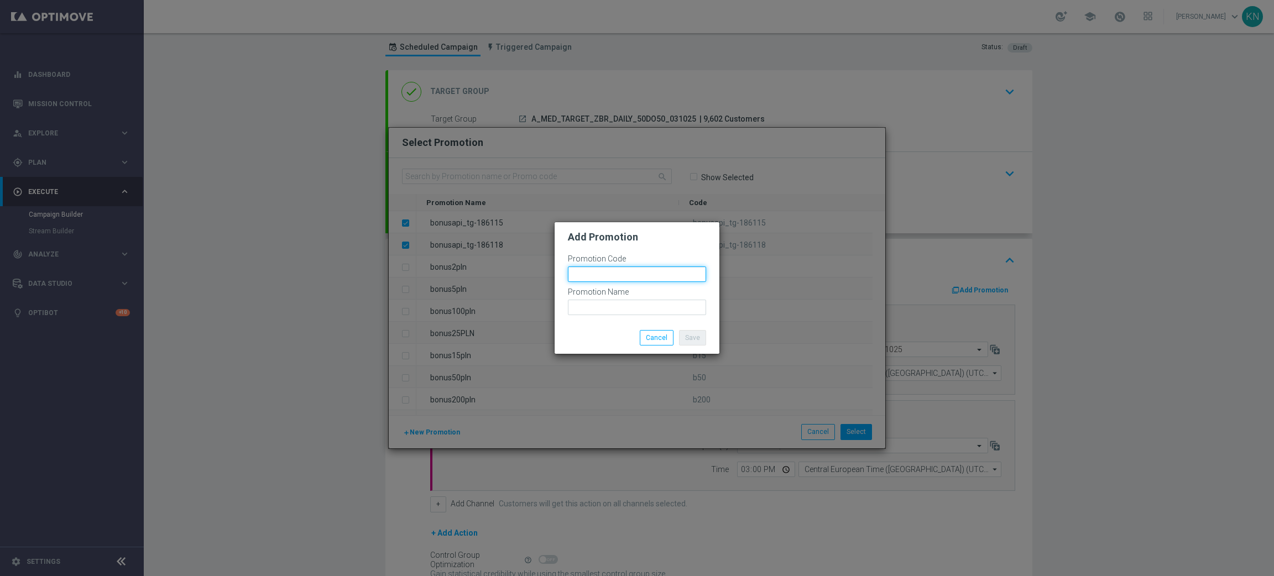
drag, startPoint x: 602, startPoint y: 271, endPoint x: 608, endPoint y: 273, distance: 6.0
click at [604, 272] on input "text" at bounding box center [637, 273] width 138 height 15
paste input "186116"
drag, startPoint x: 647, startPoint y: 271, endPoint x: 506, endPoint y: 281, distance: 141.9
click at [494, 271] on modal-container "Add Promotion Promotion Code bonusapi_tg-186116 Promotion Name Save Cancel" at bounding box center [637, 288] width 1274 height 576
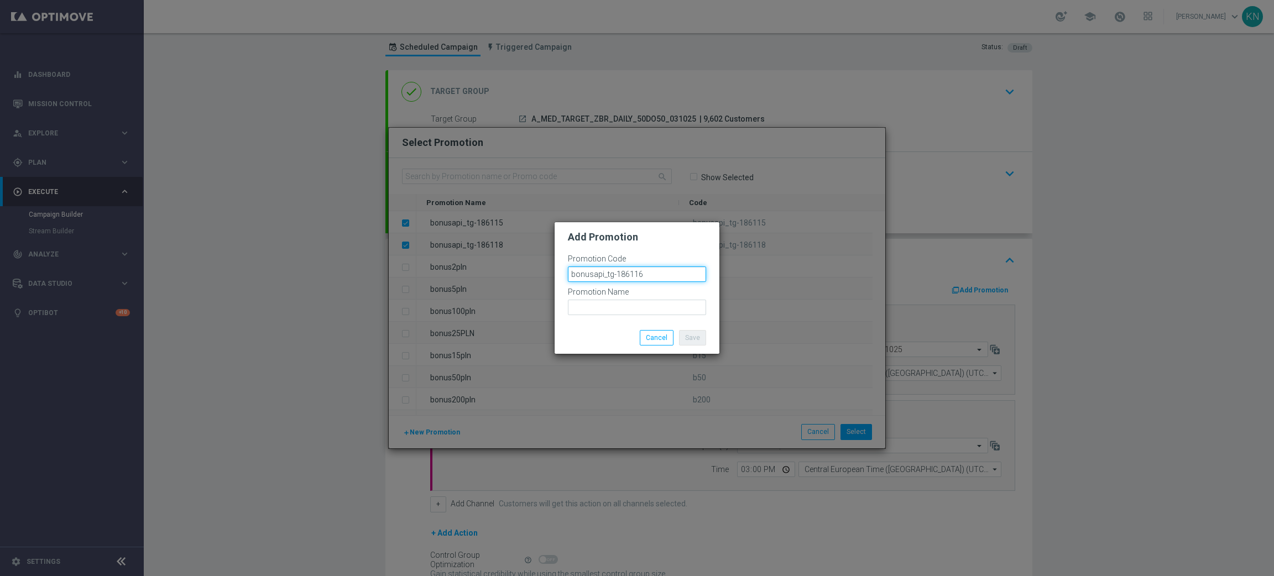
type input "bonusapi_tg-186116"
click at [585, 311] on input "text" at bounding box center [637, 307] width 138 height 15
paste input "bonusapi_tg-186116"
type input "bonusapi_tg-186116"
click at [694, 340] on button "Save" at bounding box center [692, 337] width 27 height 15
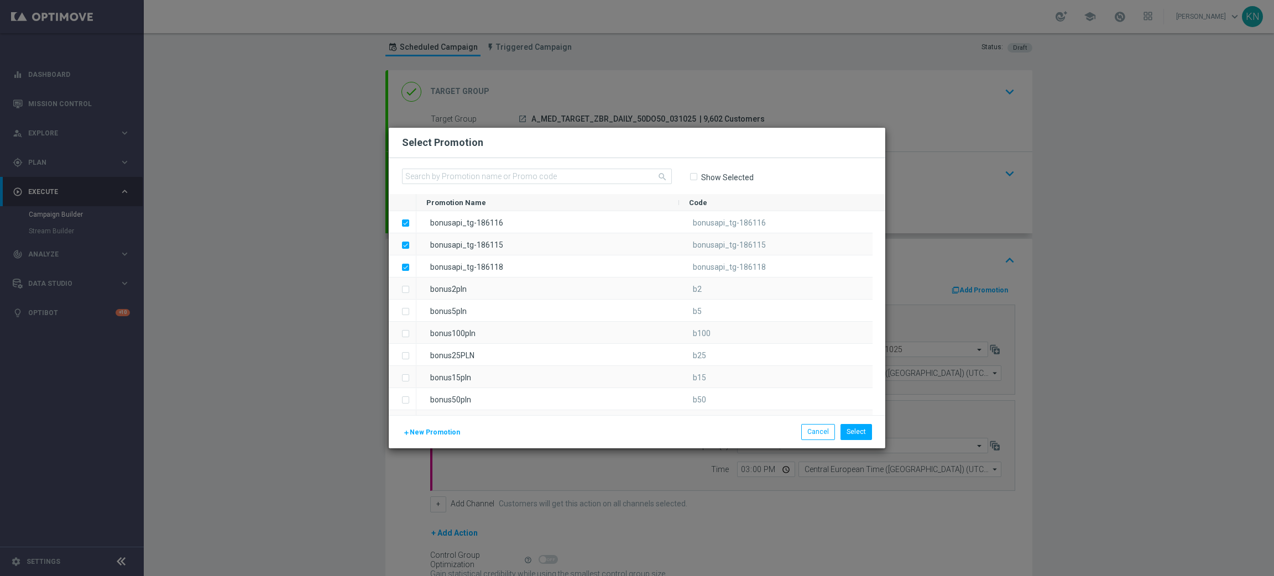
click at [436, 434] on span "New Promotion" at bounding box center [435, 432] width 50 height 8
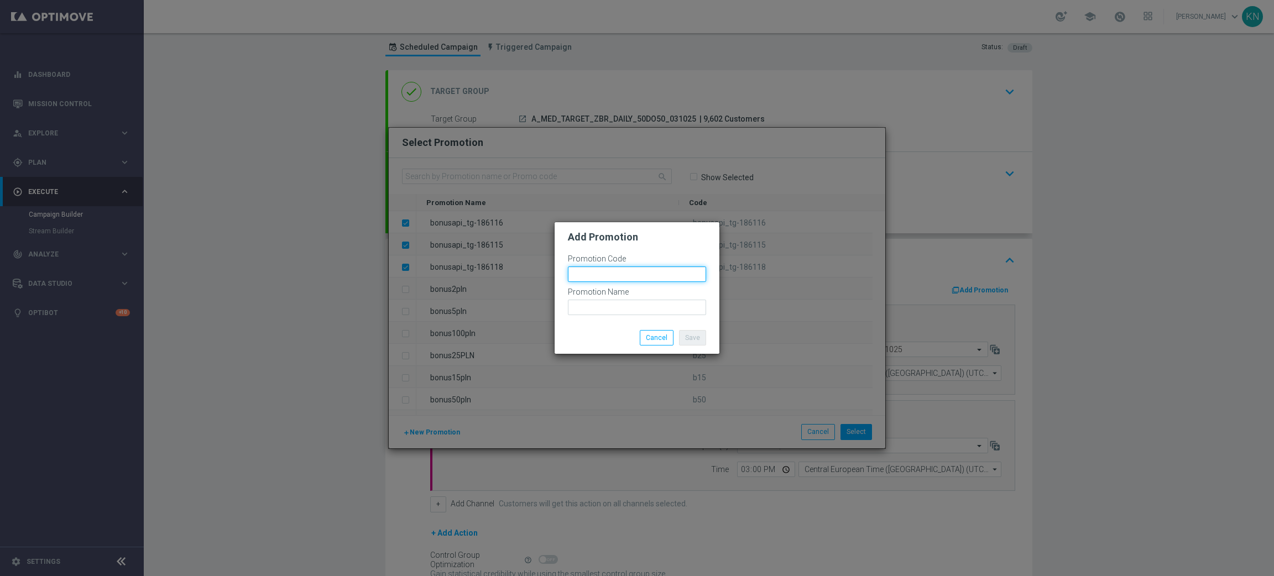
click at [598, 268] on input "text" at bounding box center [637, 273] width 138 height 15
paste input "186117"
drag, startPoint x: 621, startPoint y: 274, endPoint x: 515, endPoint y: 278, distance: 106.2
click at [512, 274] on modal-container "Add Promotion Promotion Code bonusapi_tg-186117 Promotion Name Save Cancel" at bounding box center [637, 288] width 1274 height 576
type input "bonusapi_tg-186117"
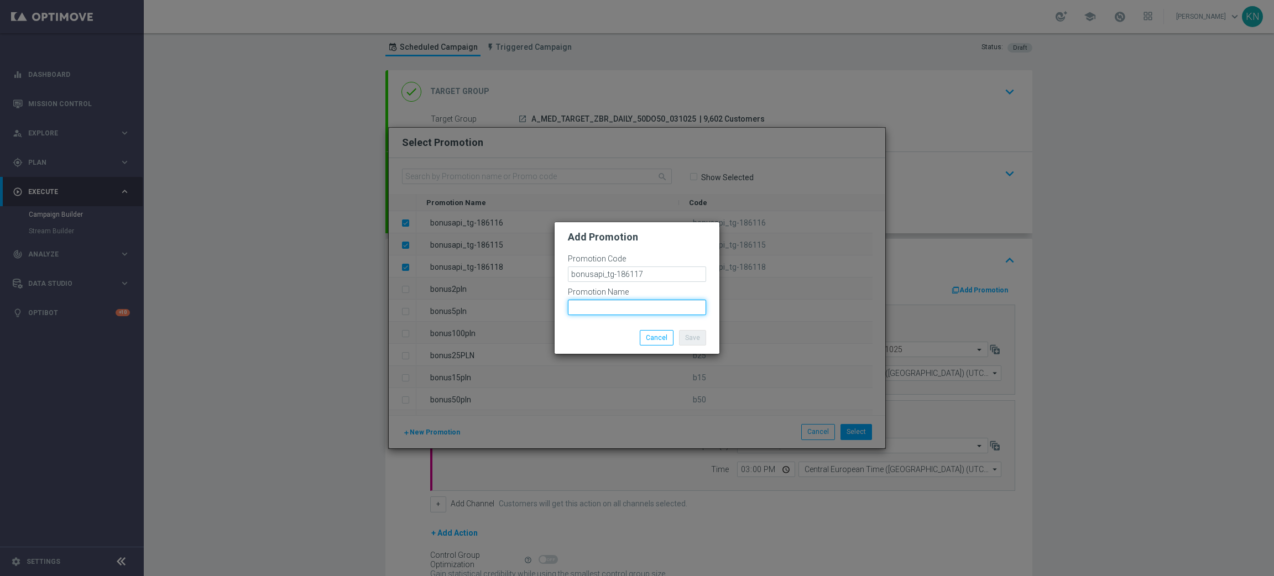
click at [588, 310] on input "text" at bounding box center [637, 307] width 138 height 15
paste input "bonusapi_tg-186117"
type input "bonusapi_tg-186117"
click at [697, 343] on button "Save" at bounding box center [692, 337] width 27 height 15
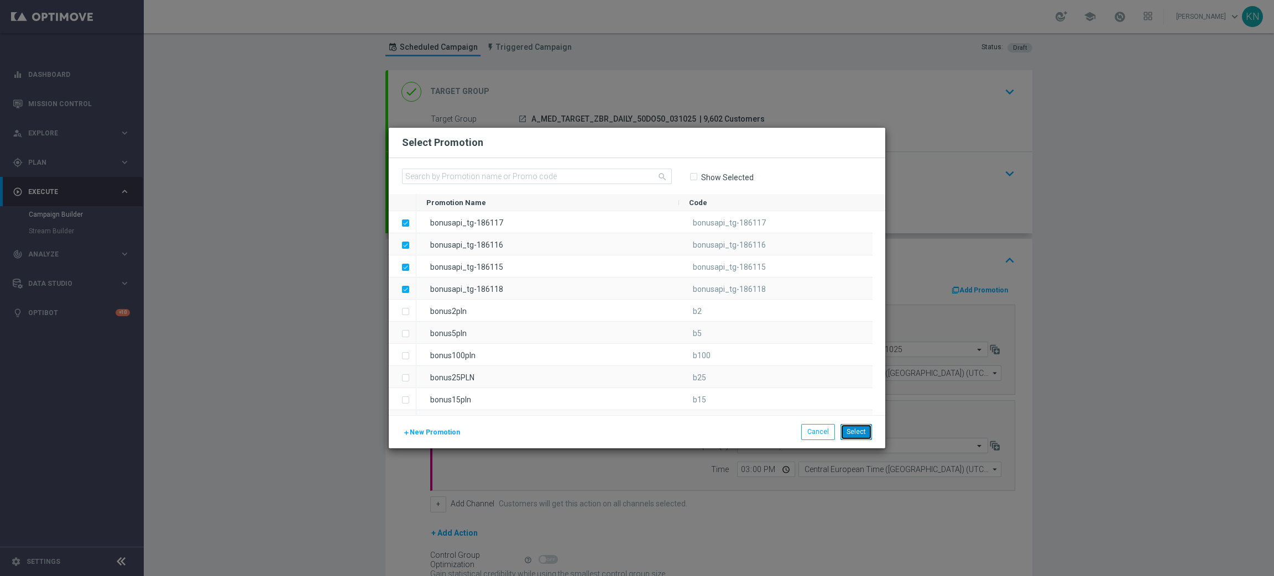
click at [855, 436] on button "Select" at bounding box center [856, 431] width 32 height 15
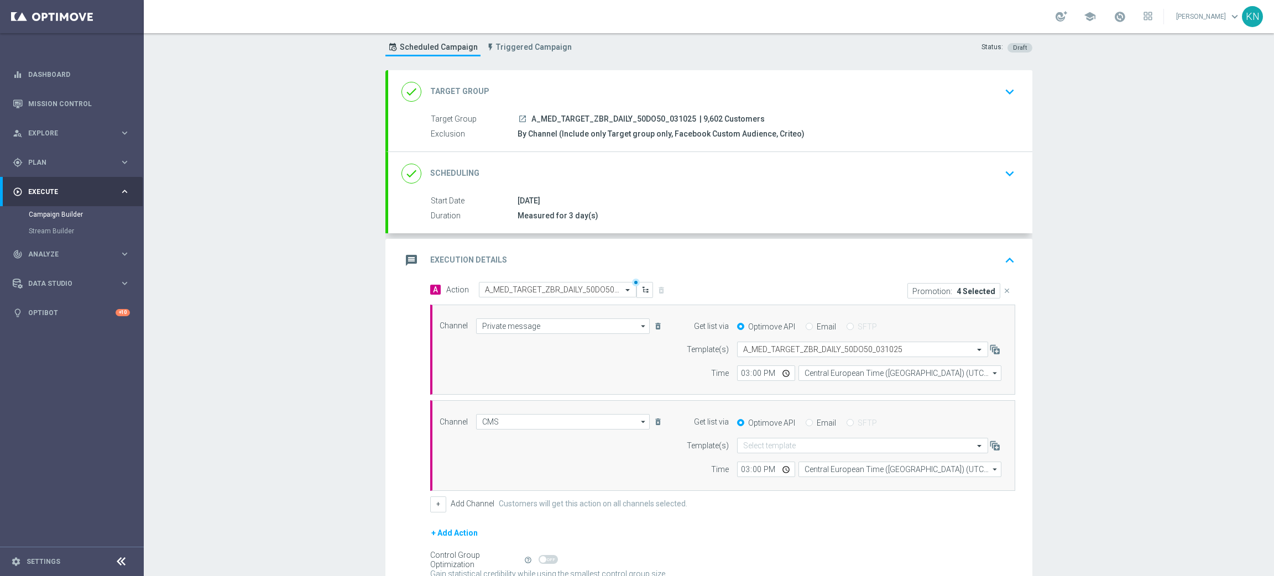
click at [981, 174] on div "done Scheduling keyboard_arrow_down" at bounding box center [709, 173] width 617 height 21
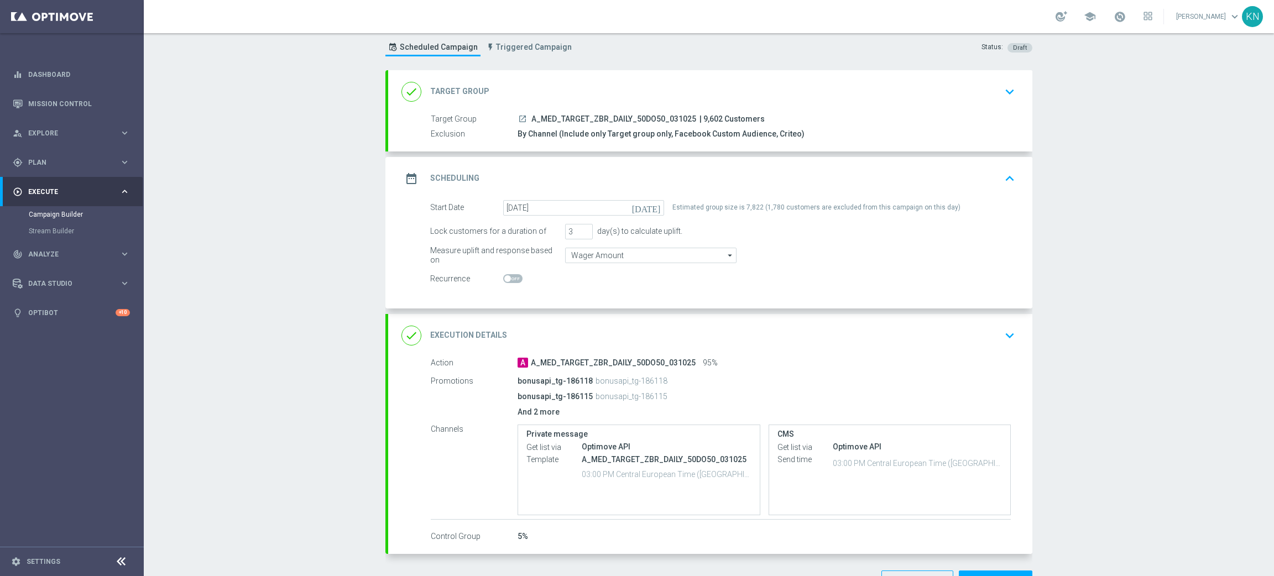
click at [532, 411] on p "And 2 more" at bounding box center [763, 412] width 493 height 10
click at [978, 338] on div "done Execution Details keyboard_arrow_down" at bounding box center [709, 335] width 617 height 21
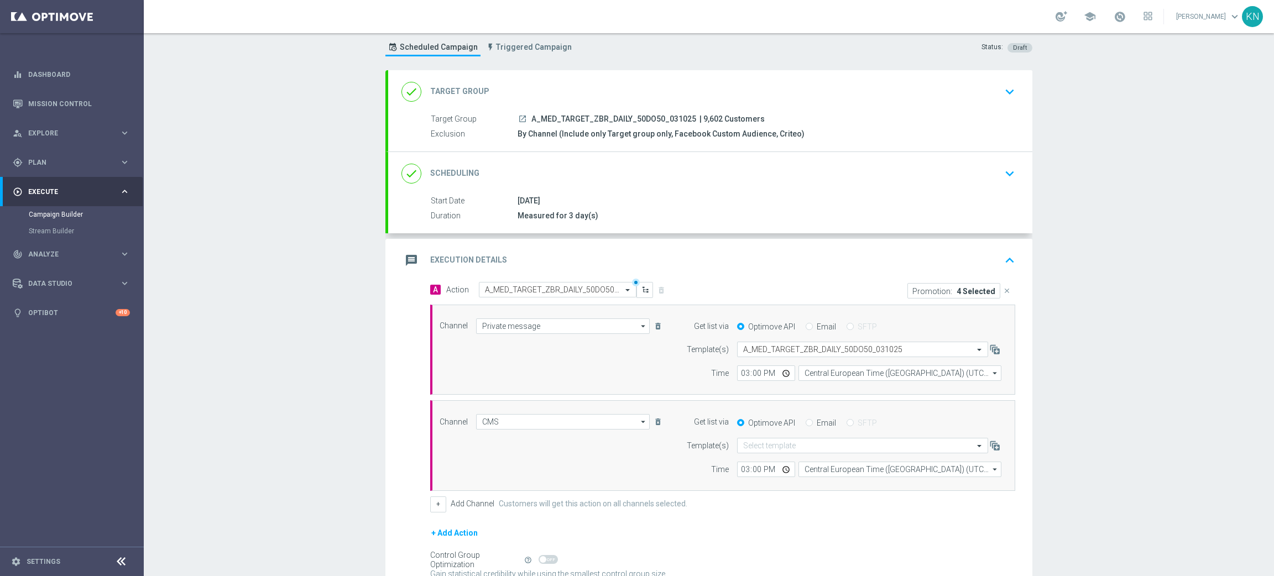
click at [940, 293] on p "Promotion:" at bounding box center [932, 290] width 40 height 9
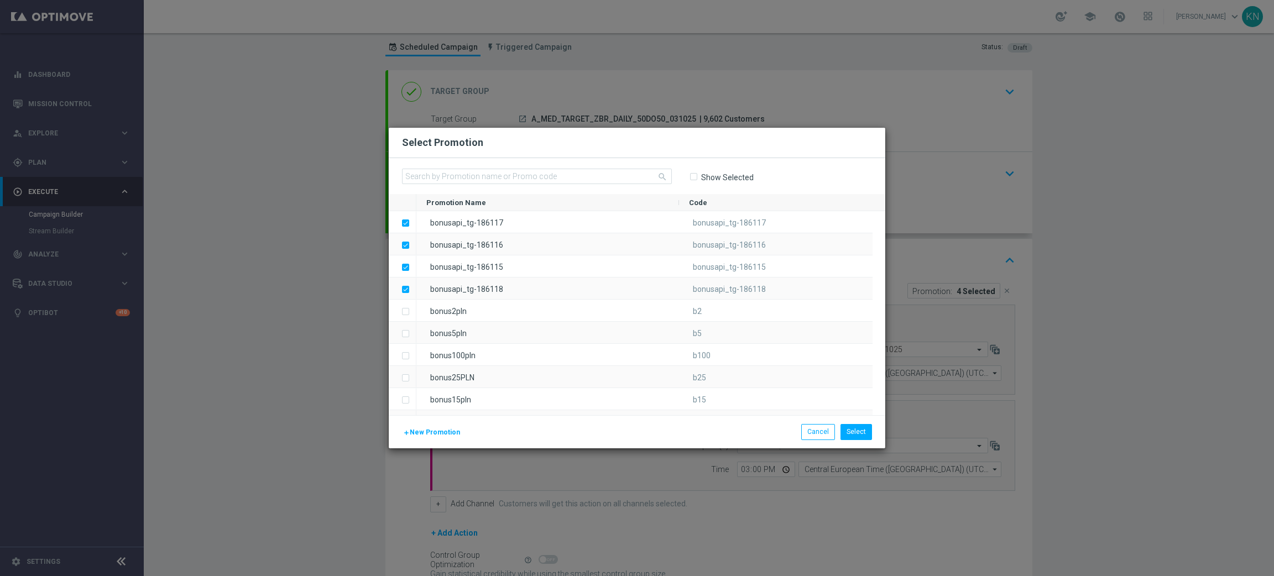
drag, startPoint x: 510, startPoint y: 287, endPoint x: 240, endPoint y: 313, distance: 270.4
click at [240, 315] on modal-container "Select Promotion search Show Selected Drag here to set row groups Drag here to …" at bounding box center [637, 288] width 1274 height 576
click at [855, 439] on button "Select" at bounding box center [856, 431] width 32 height 15
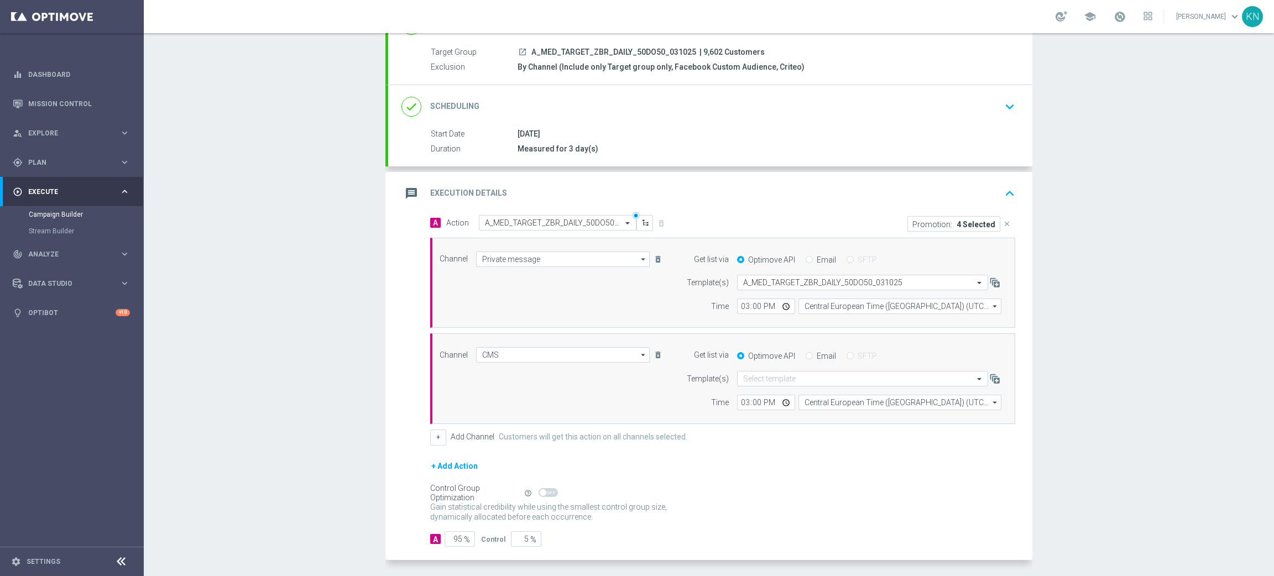
scroll to position [140, 0]
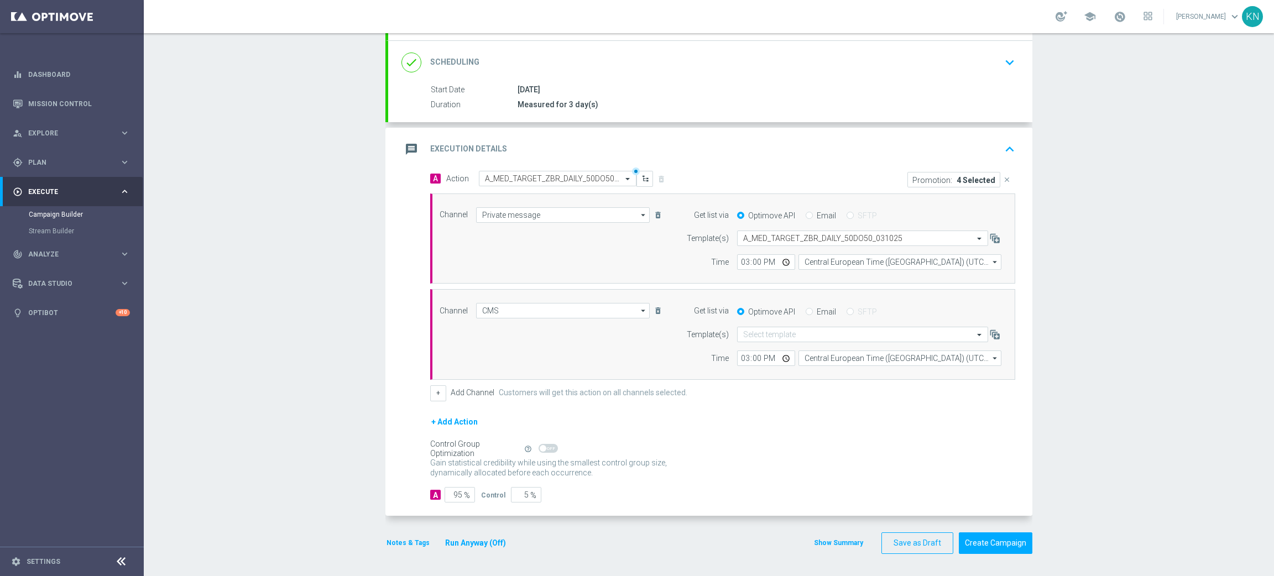
click at [397, 511] on button "Notes & Tags" at bounding box center [407, 543] width 45 height 12
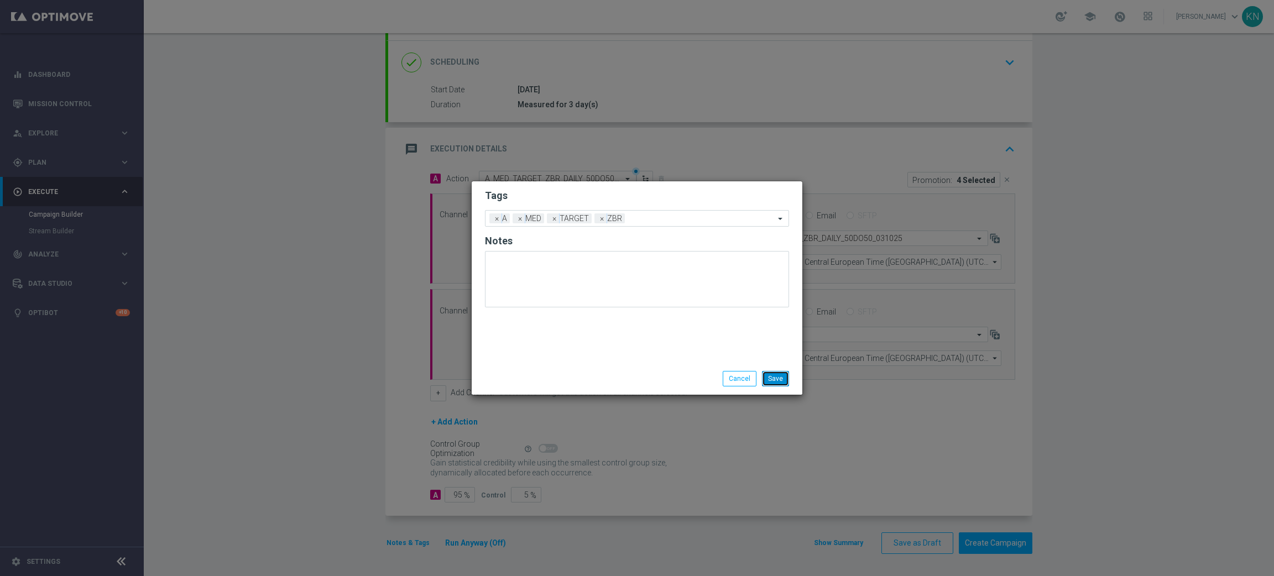
click at [776, 386] on button "Save" at bounding box center [775, 378] width 27 height 15
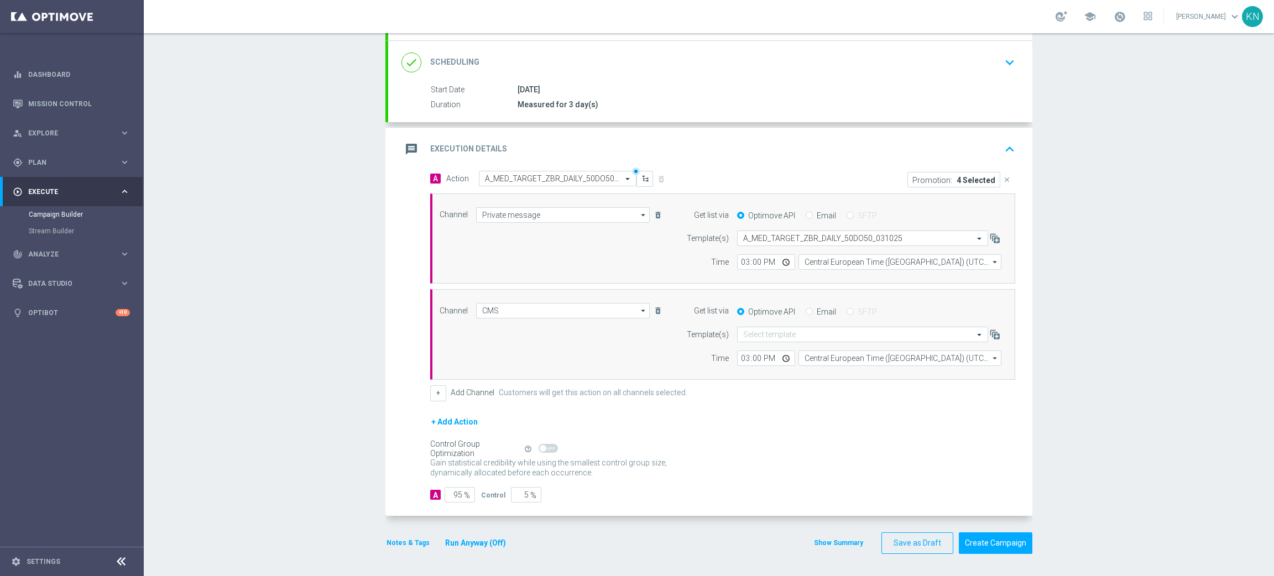
scroll to position [0, 0]
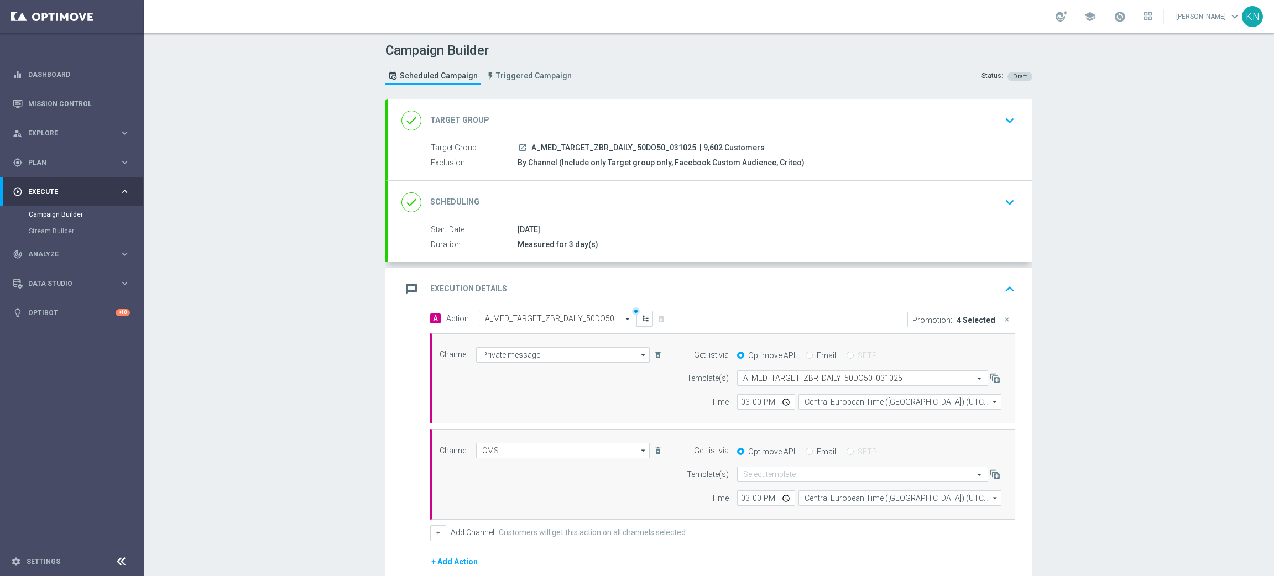
click at [954, 208] on div "done Scheduling keyboard_arrow_down" at bounding box center [709, 202] width 617 height 21
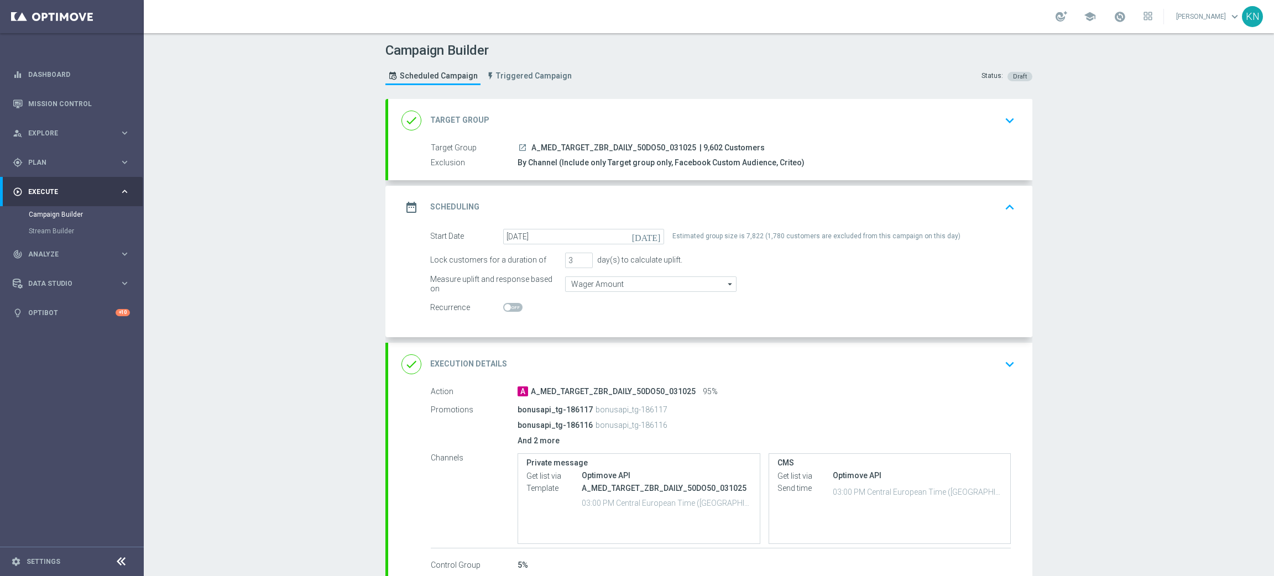
click at [976, 132] on div "done Target Group keyboard_arrow_down" at bounding box center [710, 120] width 644 height 43
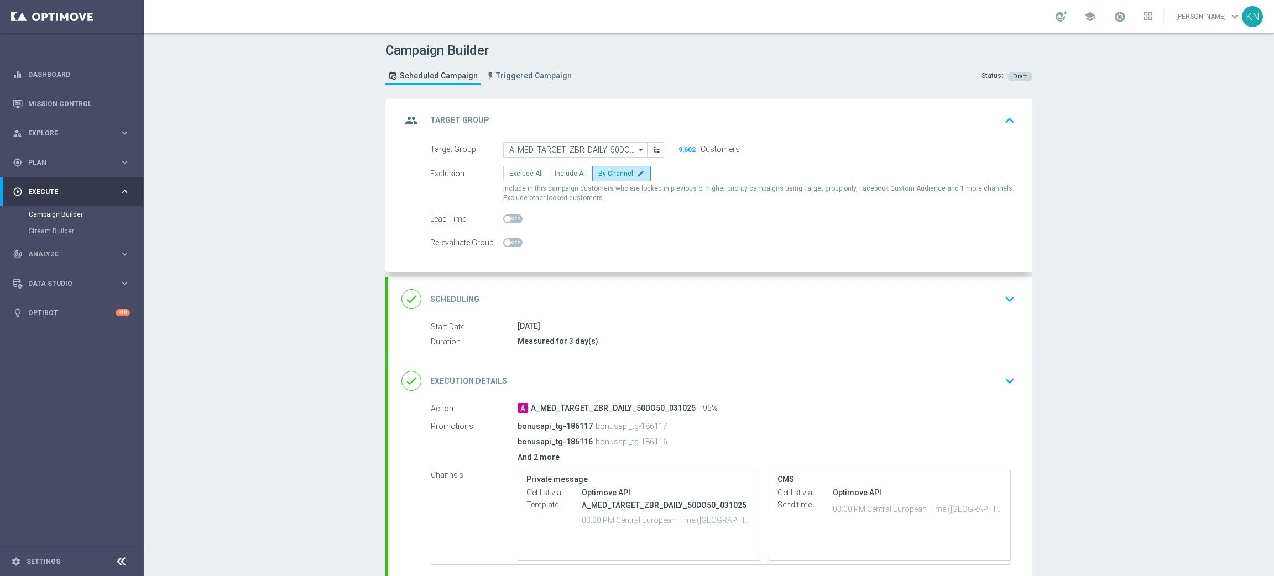
click at [921, 294] on div "done Scheduling keyboard_arrow_down" at bounding box center [709, 299] width 617 height 21
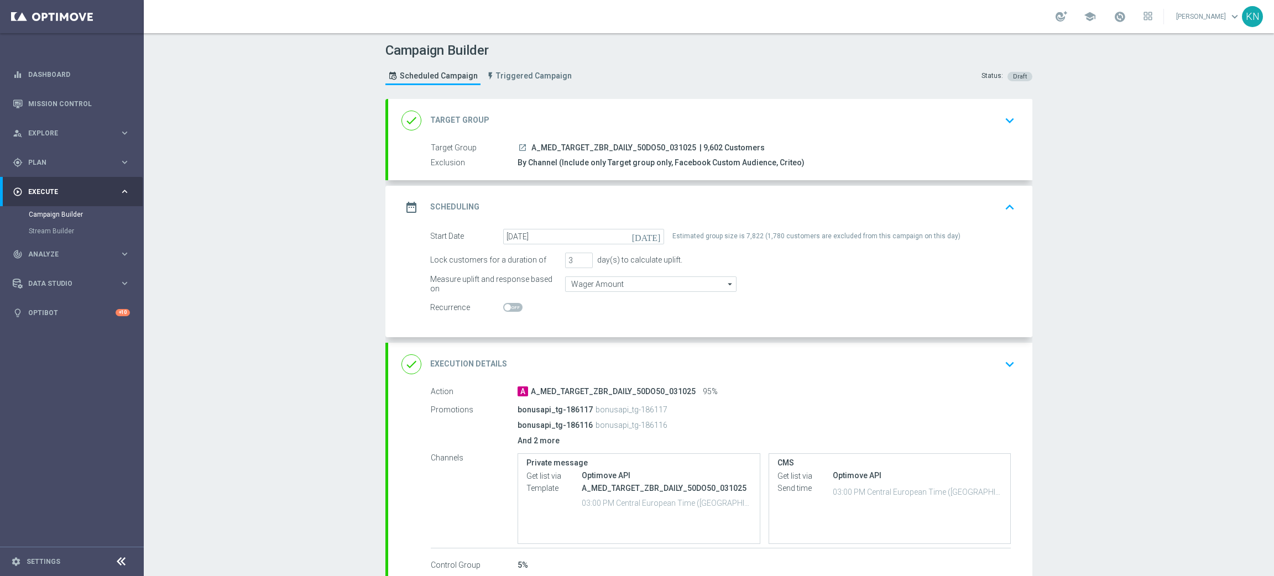
click at [984, 374] on div "done Execution Details keyboard_arrow_down" at bounding box center [709, 364] width 617 height 21
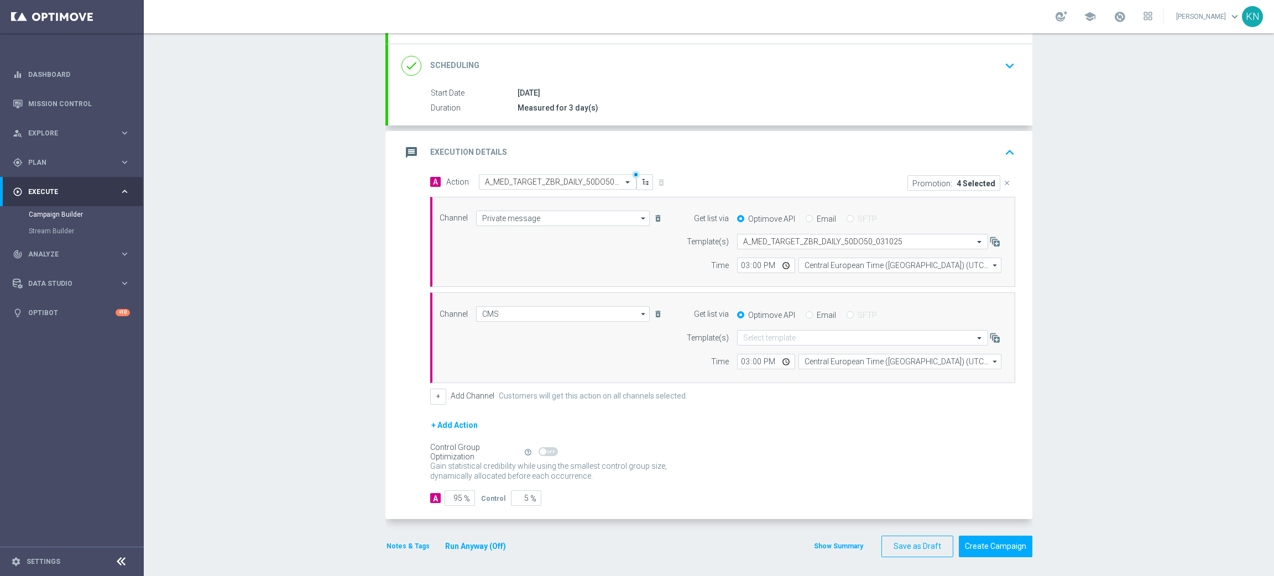
scroll to position [140, 0]
click at [394, 511] on button "Notes & Tags" at bounding box center [407, 543] width 45 height 12
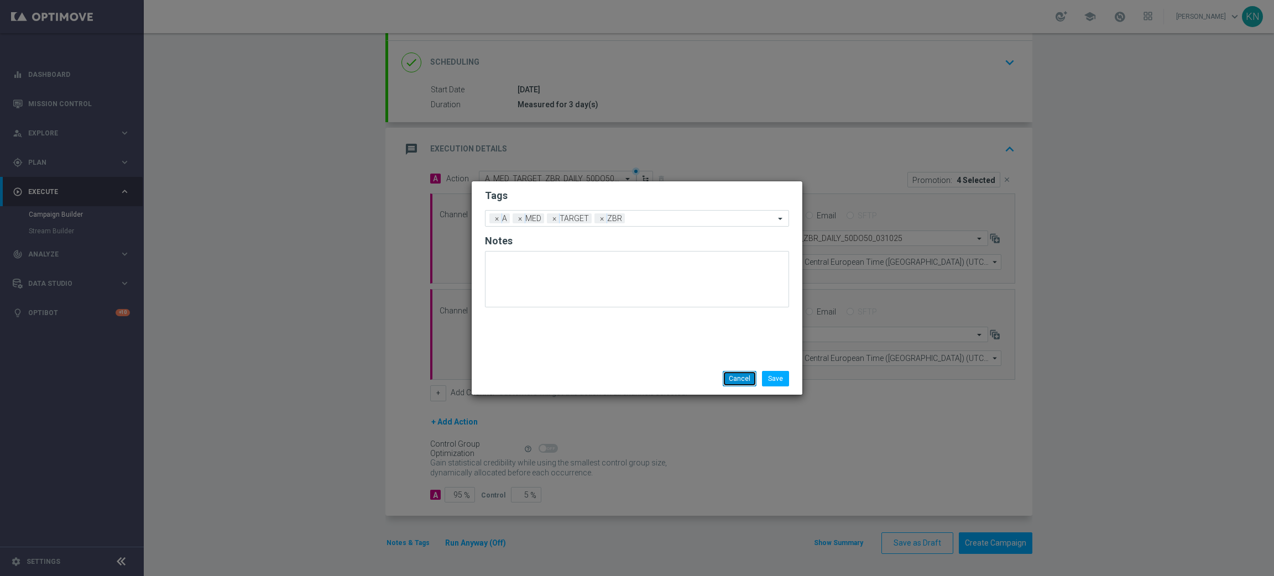
click at [731, 374] on button "Cancel" at bounding box center [739, 378] width 34 height 15
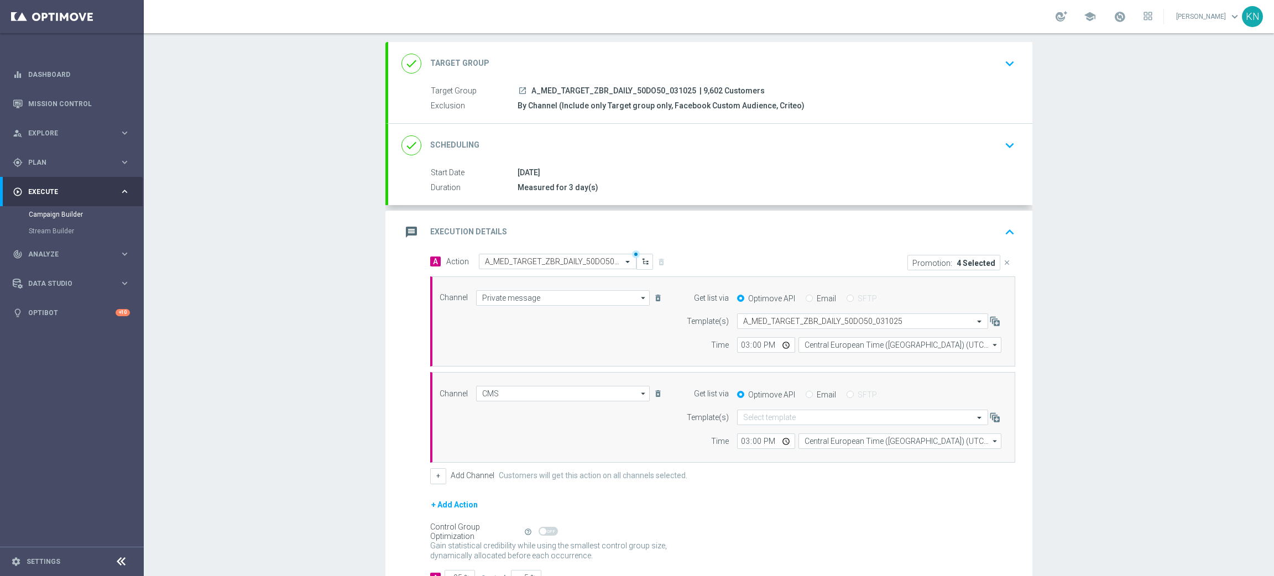
scroll to position [0, 0]
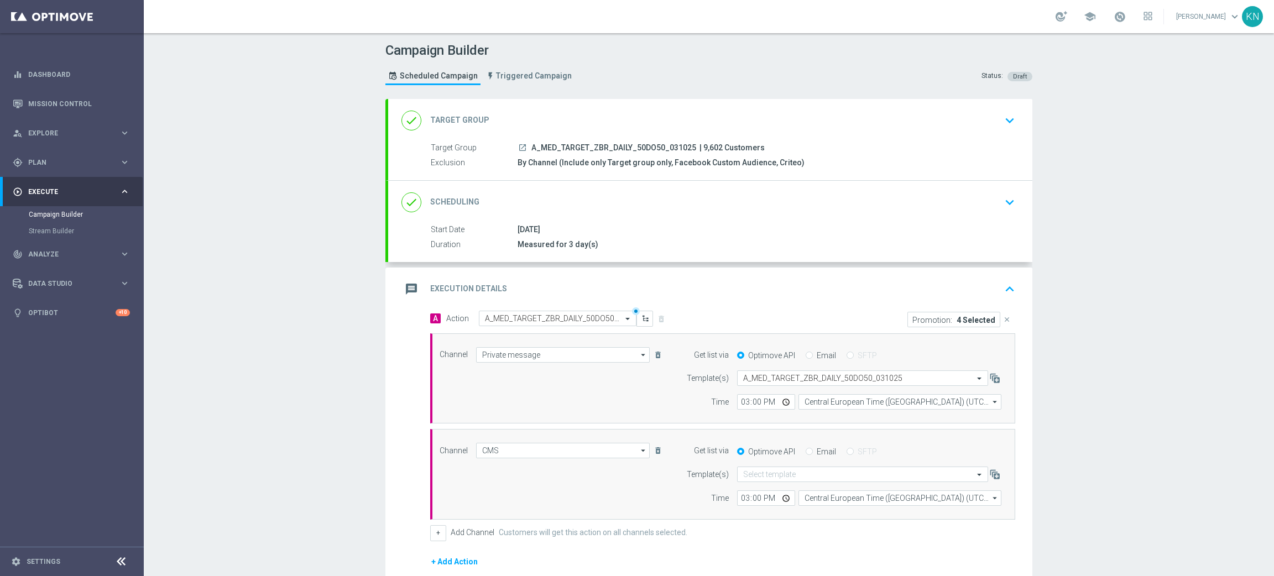
click at [1010, 130] on div "done Target Group keyboard_arrow_down" at bounding box center [710, 120] width 644 height 43
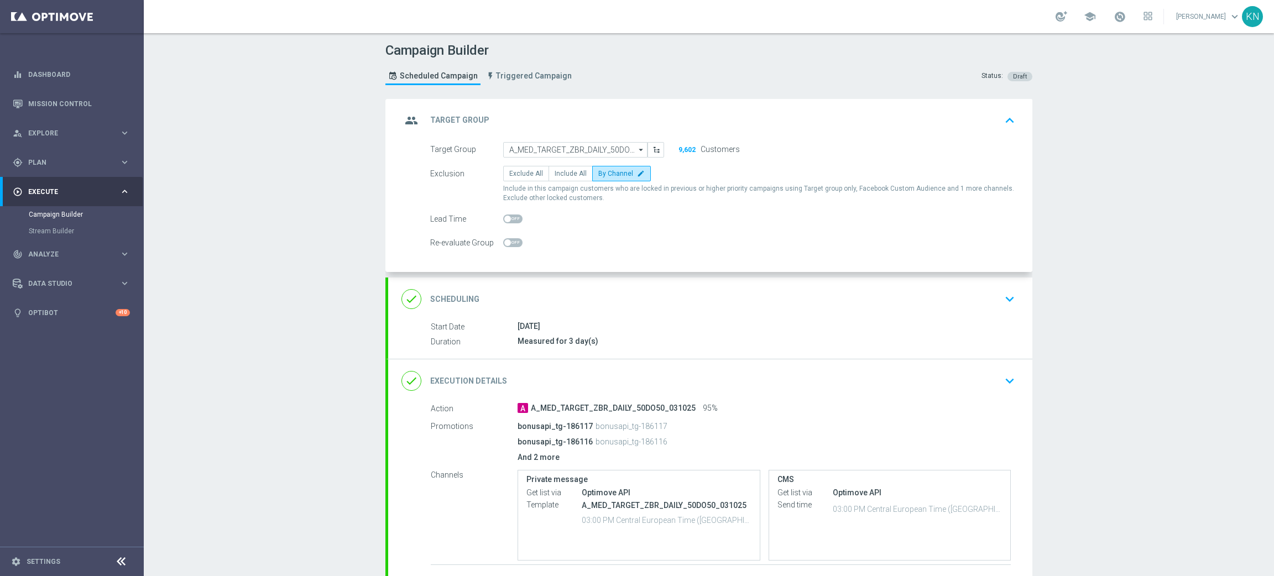
click at [860, 312] on div "done Scheduling keyboard_arrow_down" at bounding box center [710, 298] width 644 height 43
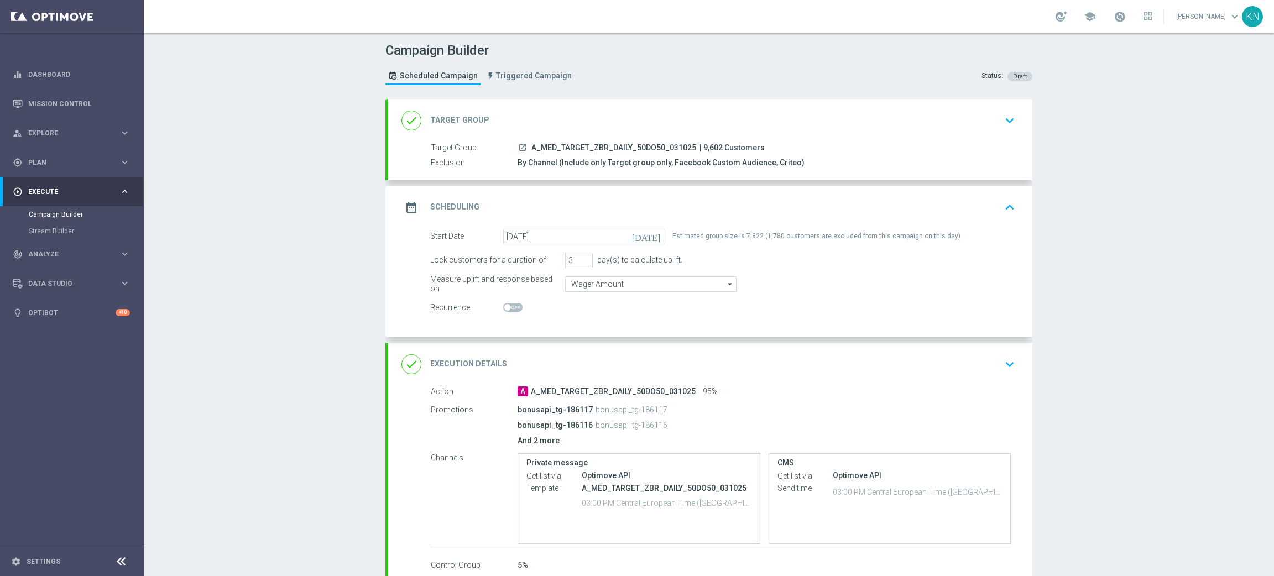
click at [911, 351] on div "done Execution Details keyboard_arrow_down" at bounding box center [710, 364] width 644 height 43
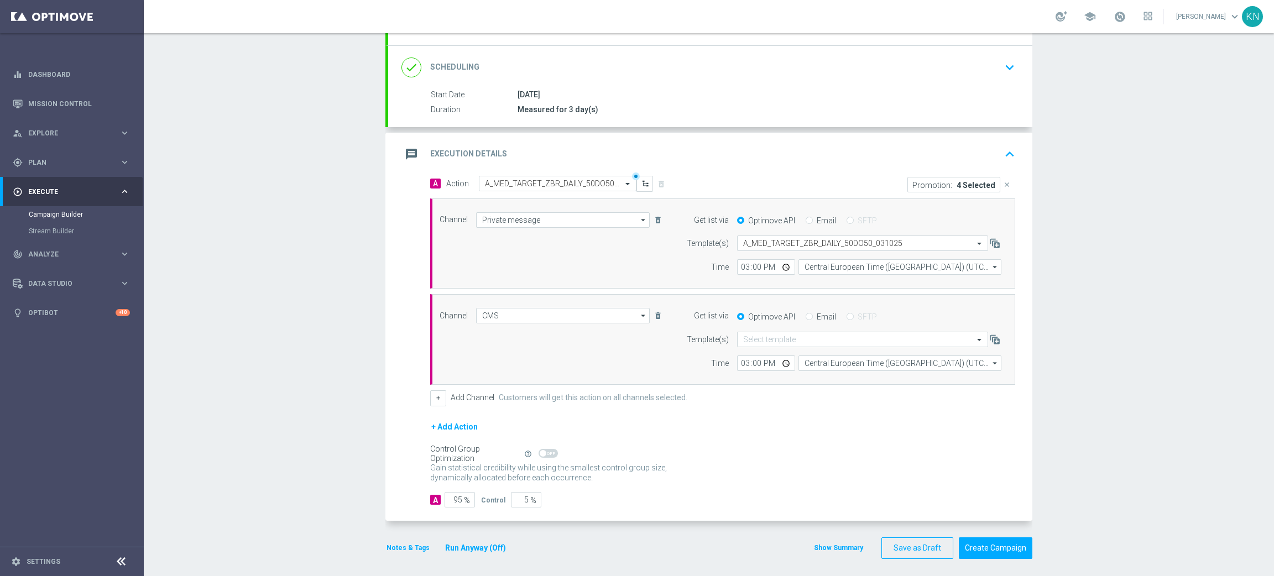
scroll to position [140, 0]
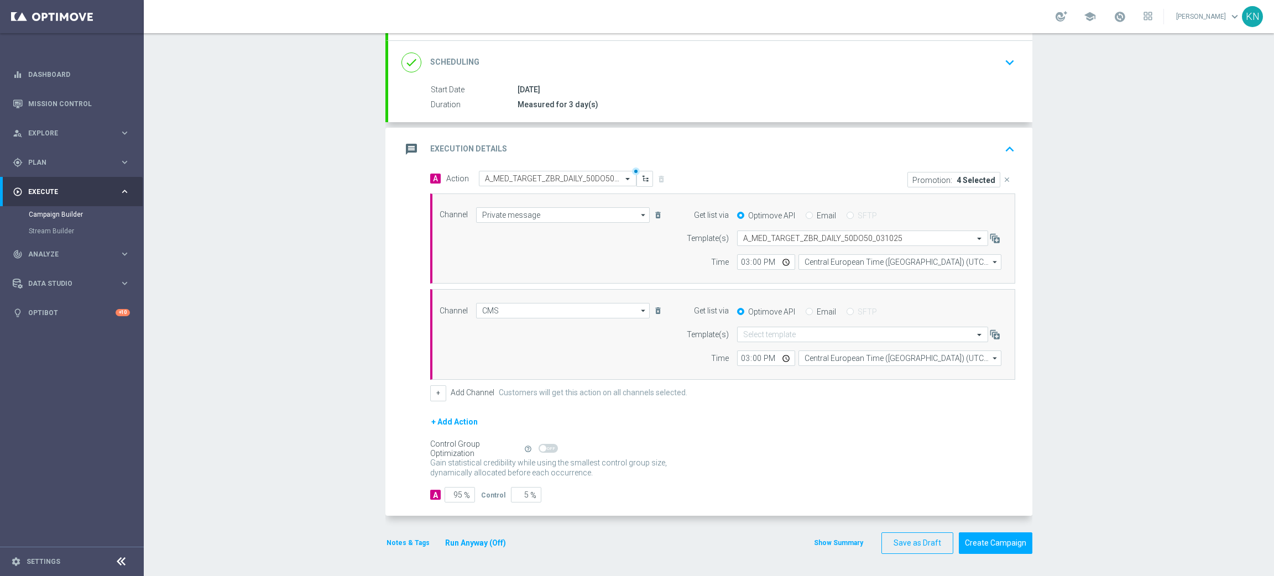
click at [966, 180] on p "4 Selected" at bounding box center [975, 179] width 39 height 9
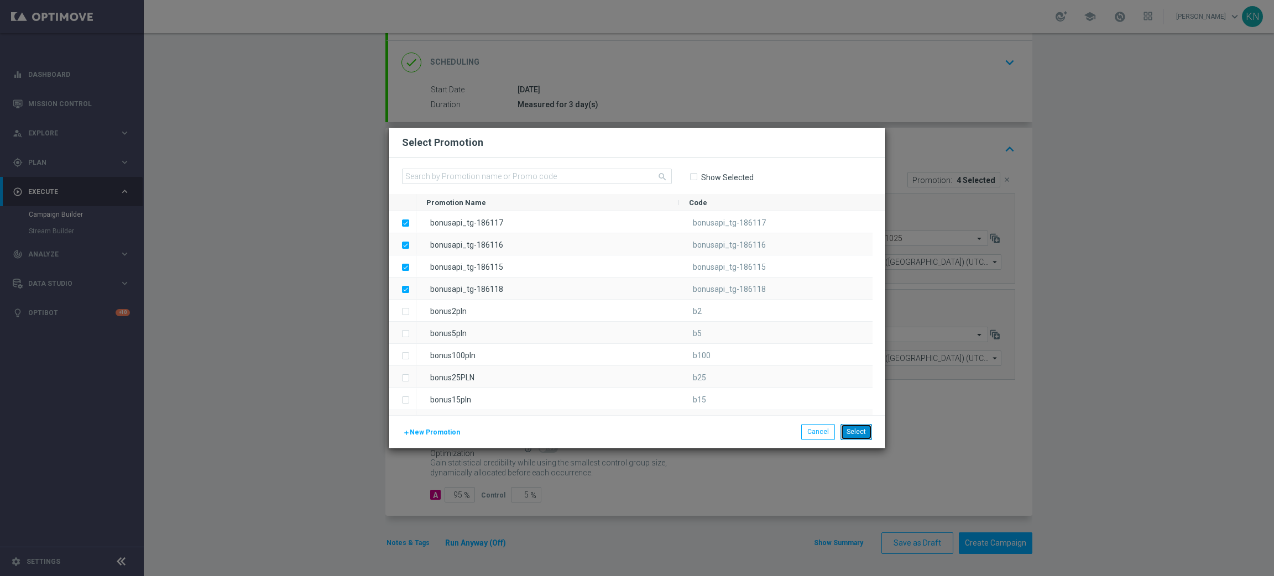
click at [854, 430] on button "Select" at bounding box center [856, 431] width 32 height 15
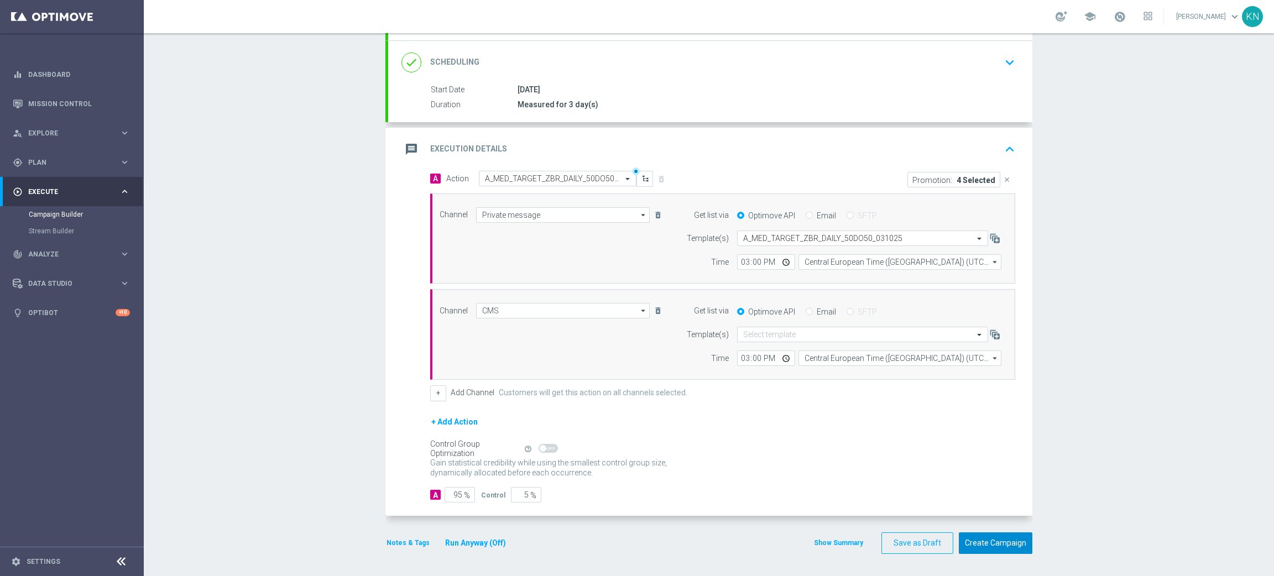
click at [1008, 511] on button "Create Campaign" at bounding box center [995, 543] width 74 height 22
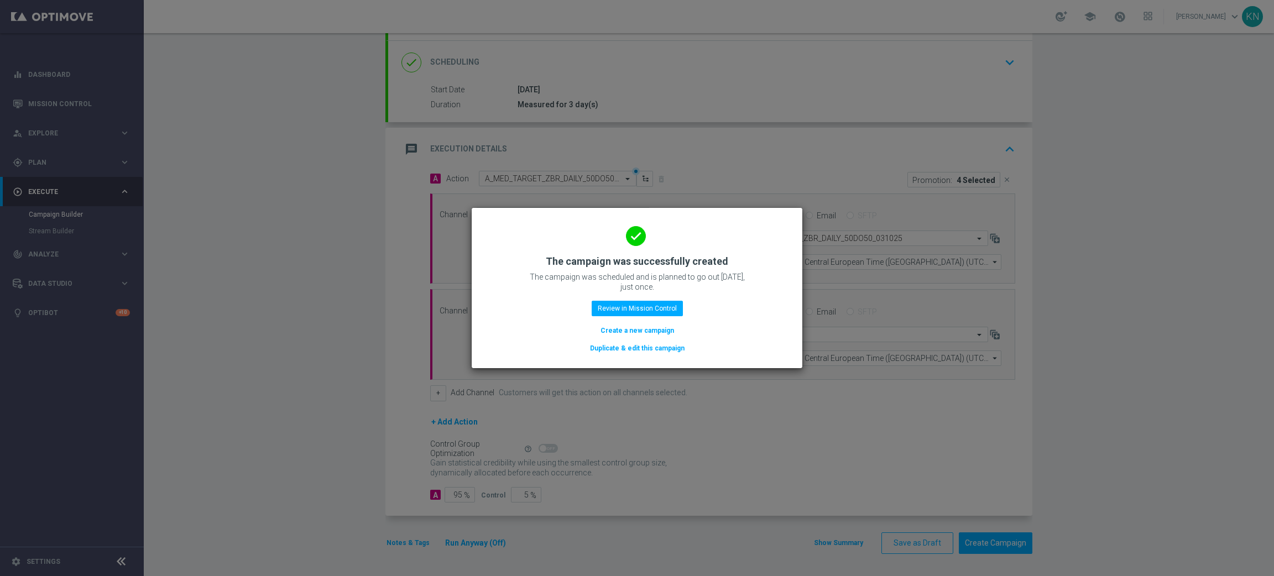
click at [640, 346] on button "Duplicate & edit this campaign" at bounding box center [637, 348] width 97 height 12
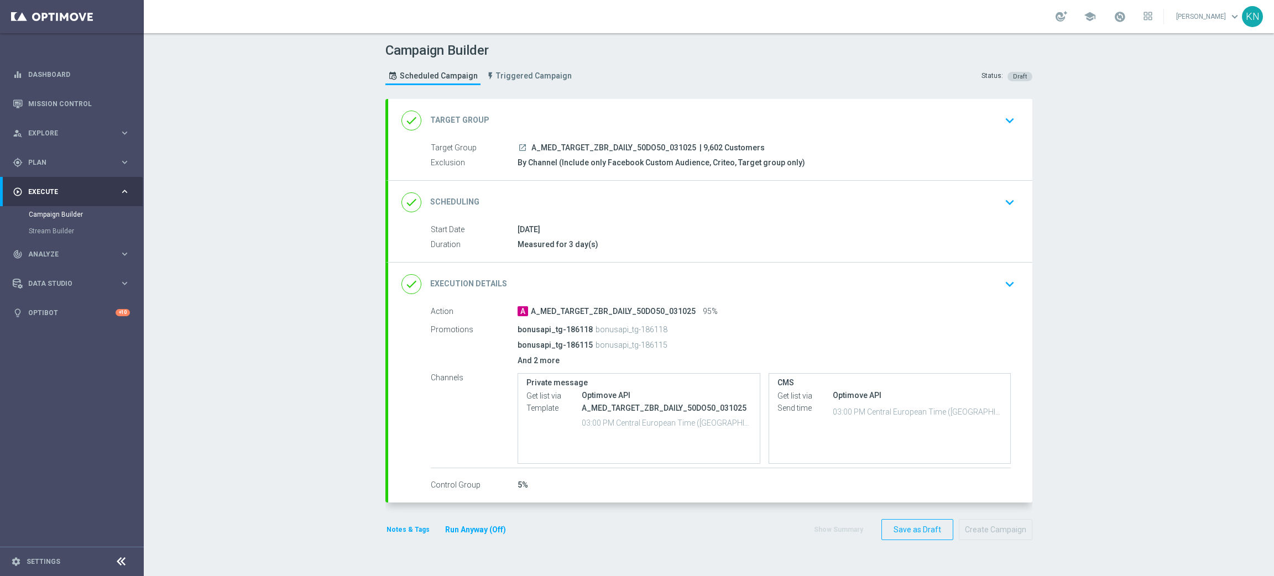
click at [879, 131] on div "done Target Group keyboard_arrow_down" at bounding box center [710, 120] width 644 height 43
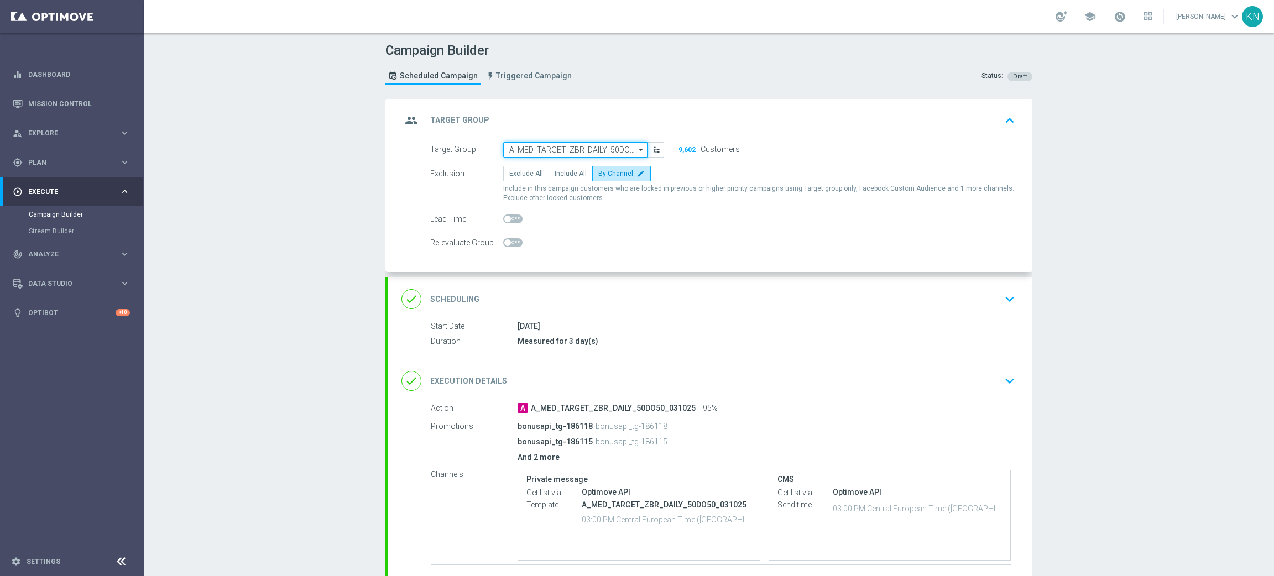
click at [586, 143] on input "A_MED_TARGET_ZBR_DAILY_50DO50_031025" at bounding box center [575, 149] width 144 height 15
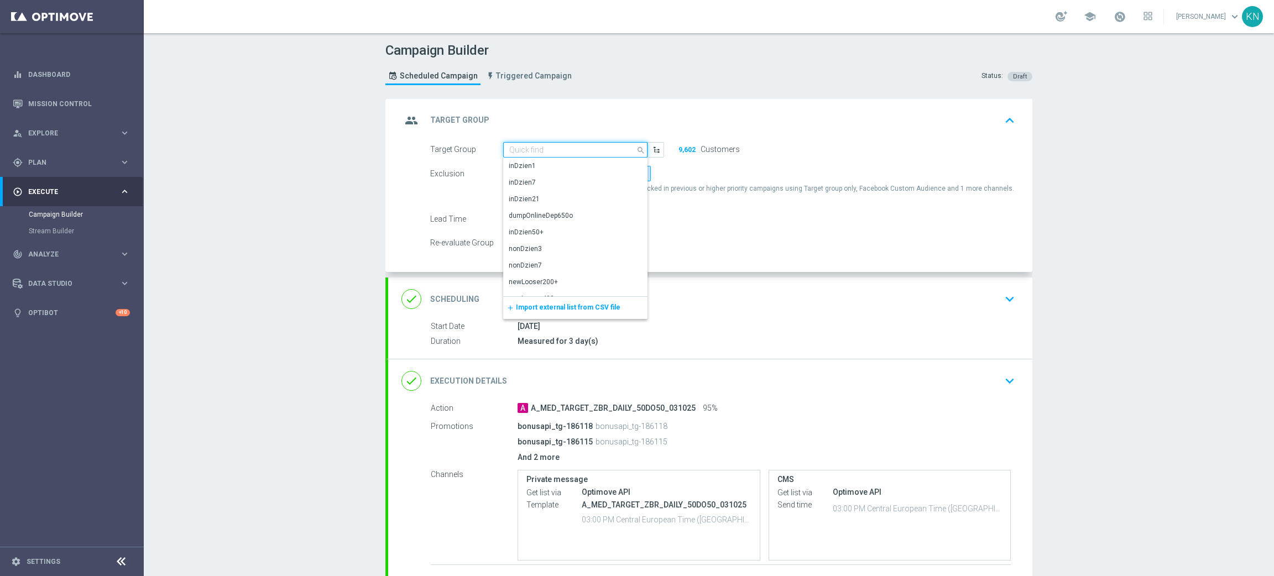
paste input "A_HIGH_TARGET_ZBR_DAILY_50DO150_031025"
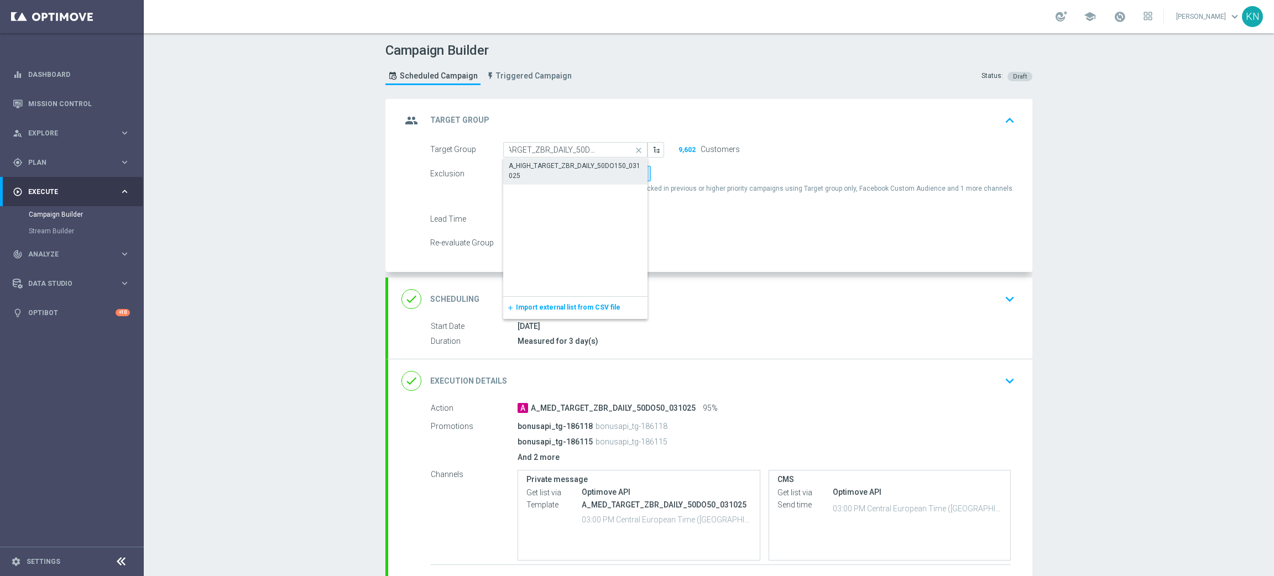
click at [556, 165] on div "A_HIGH_TARGET_ZBR_DAILY_50DO150_031025" at bounding box center [575, 171] width 133 height 20
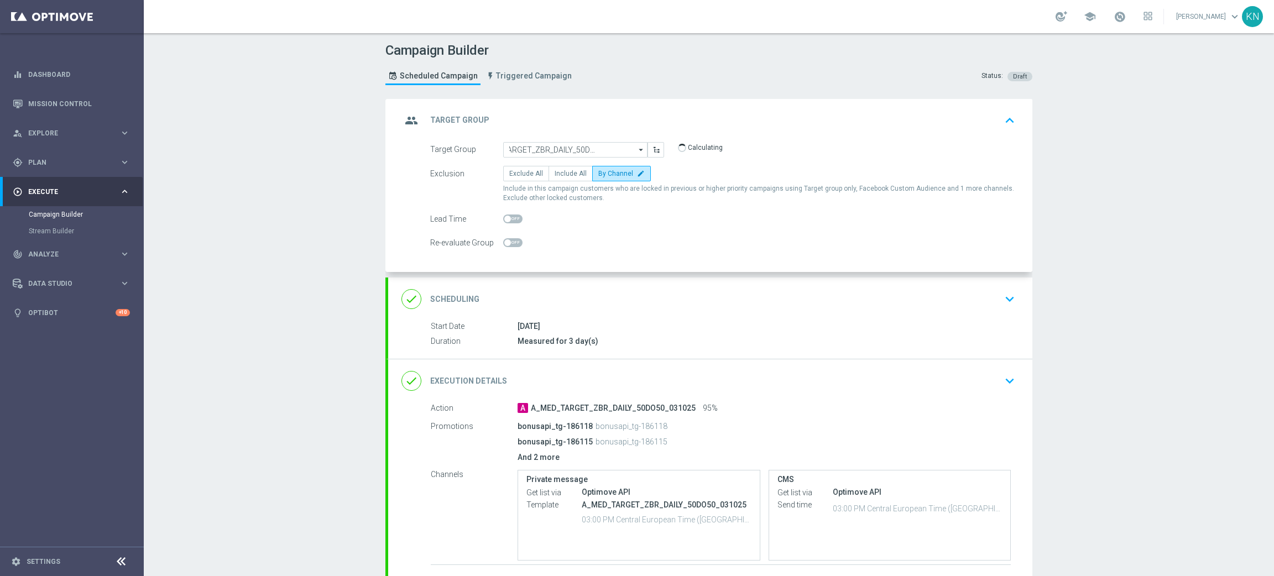
type input "A_HIGH_TARGET_ZBR_DAILY_50DO150_031025"
click at [621, 321] on div "03 Oct 2025" at bounding box center [763, 326] width 493 height 11
click at [739, 312] on div "done Scheduling keyboard_arrow_down" at bounding box center [710, 298] width 644 height 43
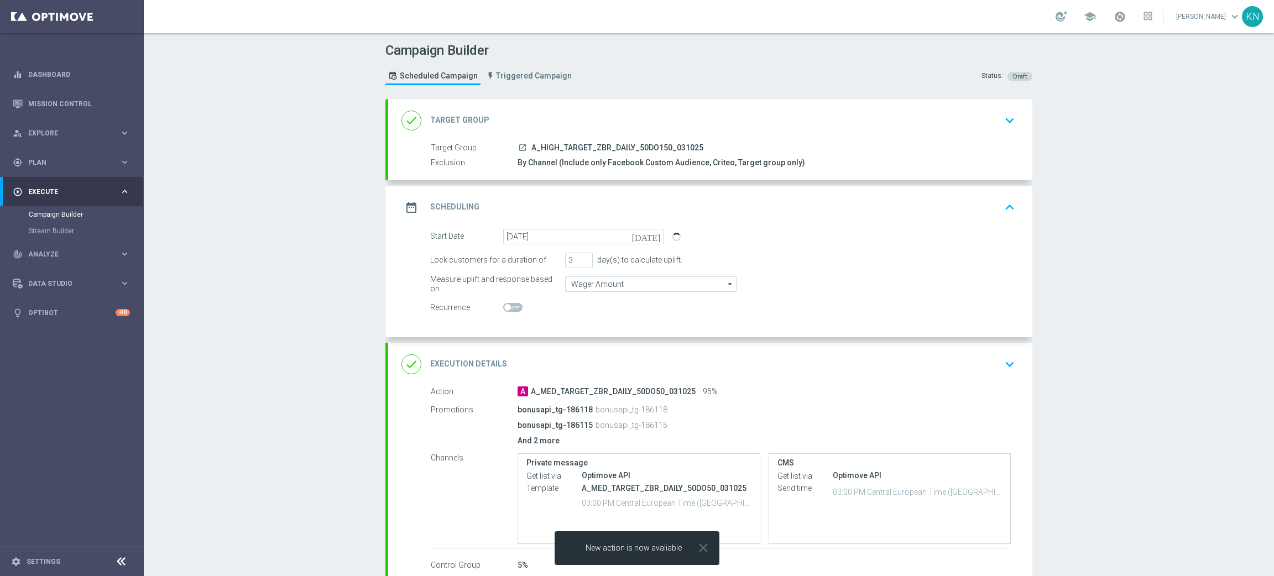
scroll to position [66, 0]
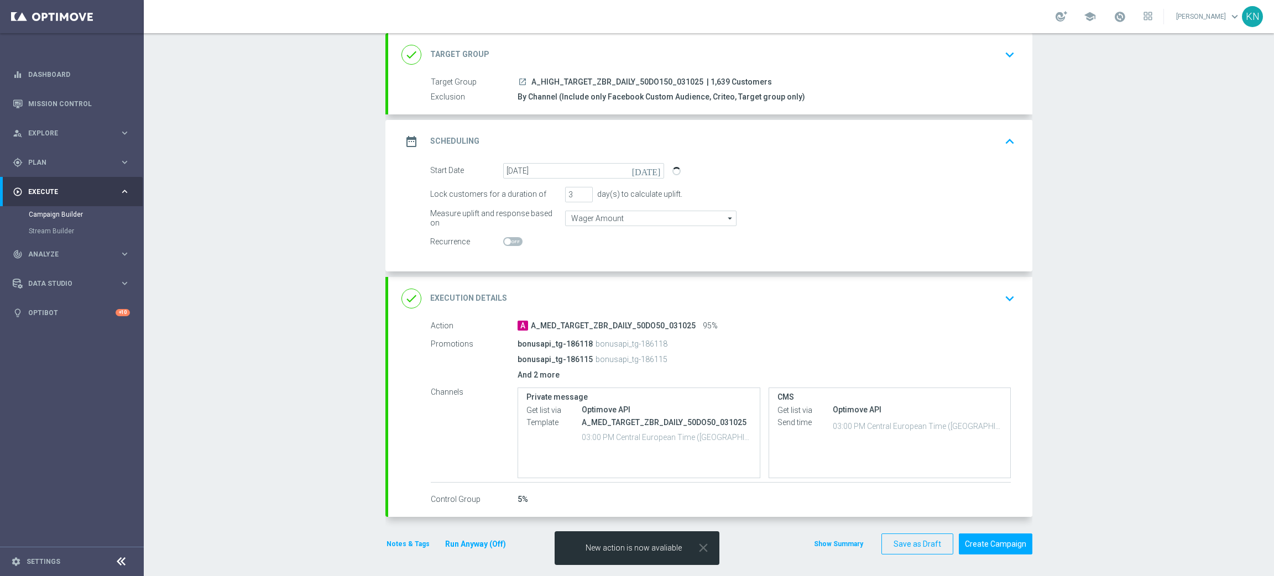
click at [940, 295] on div "done Execution Details keyboard_arrow_down" at bounding box center [709, 298] width 617 height 21
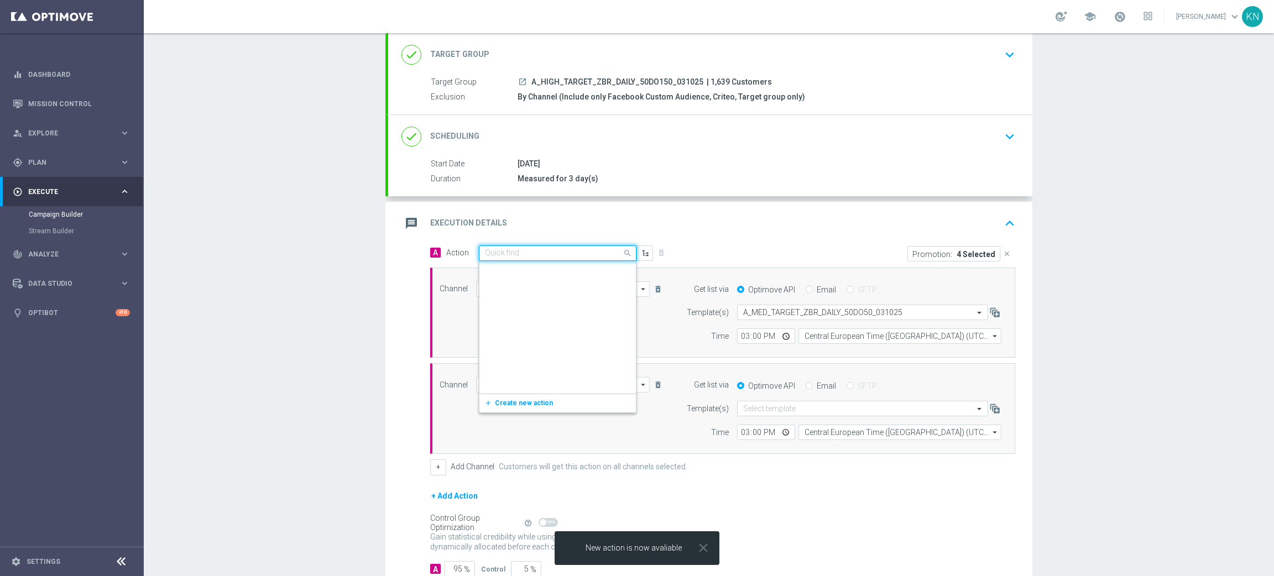
click at [542, 249] on input "text" at bounding box center [546, 253] width 123 height 9
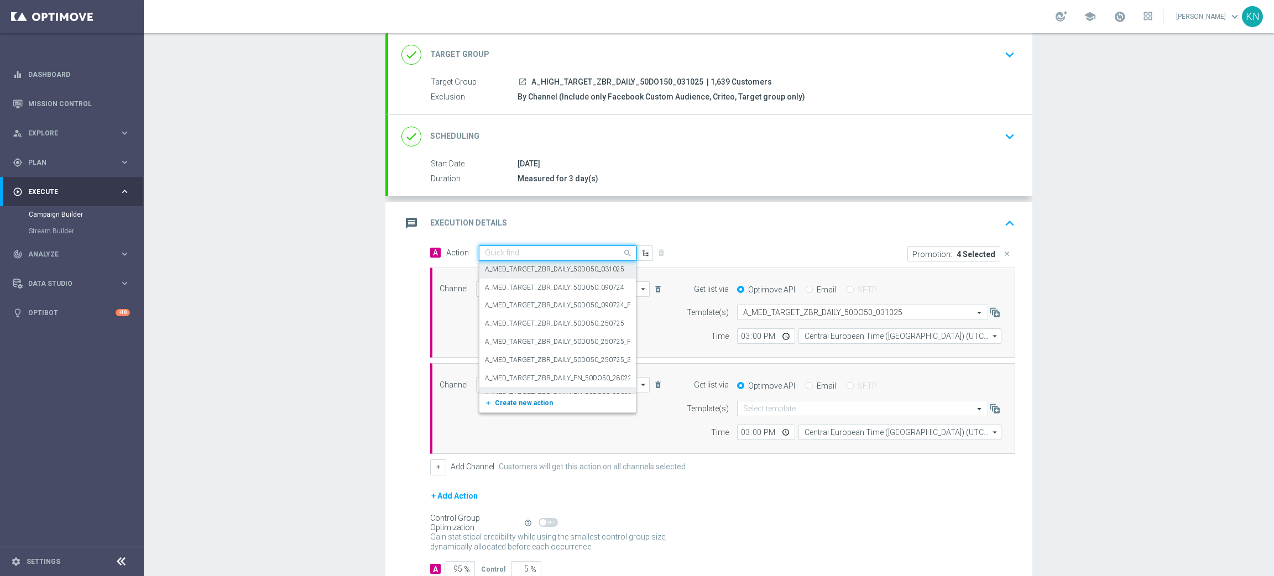
click at [521, 404] on span "Create new action" at bounding box center [524, 403] width 58 height 8
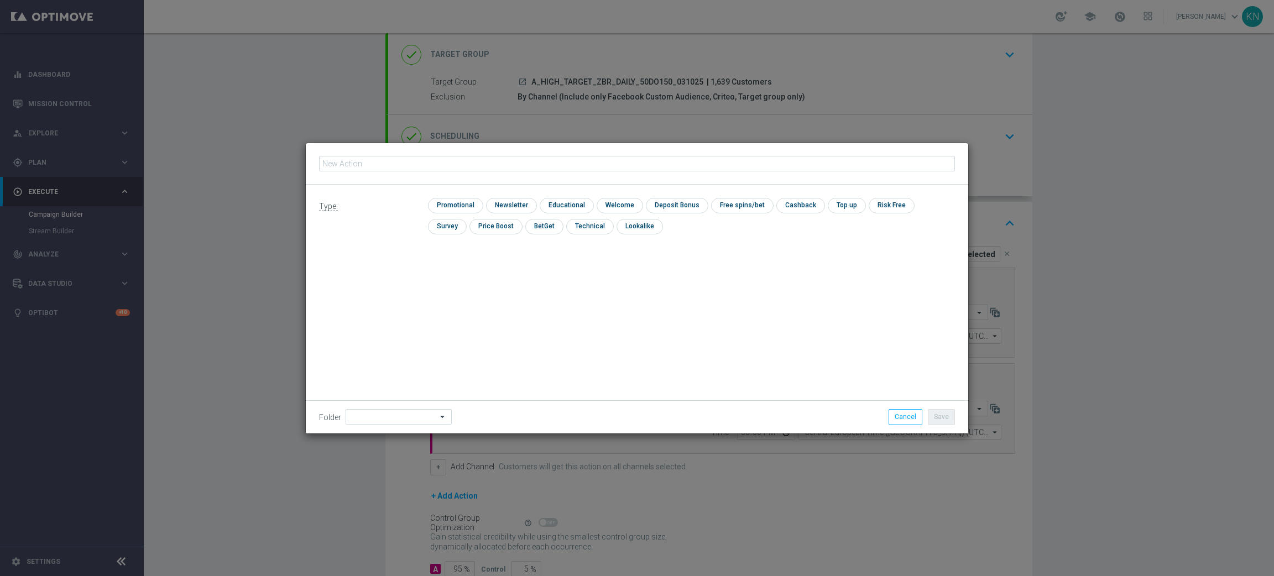
click at [430, 159] on input "text" at bounding box center [637, 163] width 636 height 15
type input "A_HIGH_TARGET_ZBR_DAILY_50DO150_031025"
click at [464, 205] on input "checkbox" at bounding box center [454, 205] width 53 height 15
checkbox input "true"
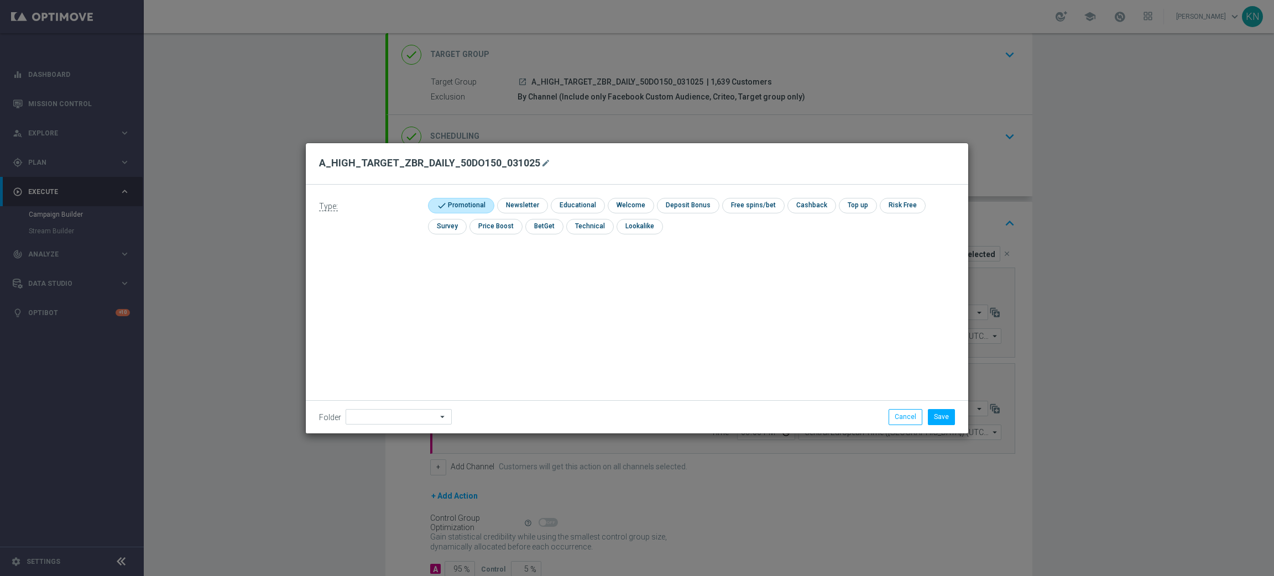
drag, startPoint x: 719, startPoint y: 306, endPoint x: 866, endPoint y: 361, distance: 156.9
click at [719, 307] on div "Type: check Promotional check Newsletter check Educational check Welcome check …" at bounding box center [637, 309] width 662 height 249
click at [938, 410] on button "Save" at bounding box center [941, 416] width 27 height 15
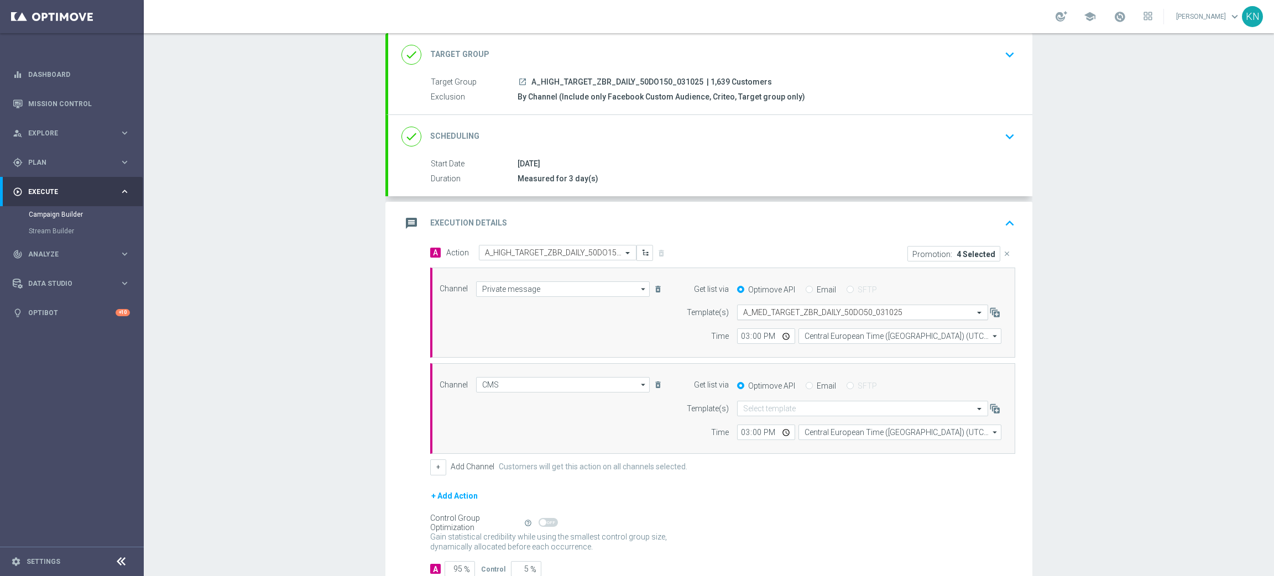
click at [769, 313] on input "text" at bounding box center [851, 312] width 217 height 9
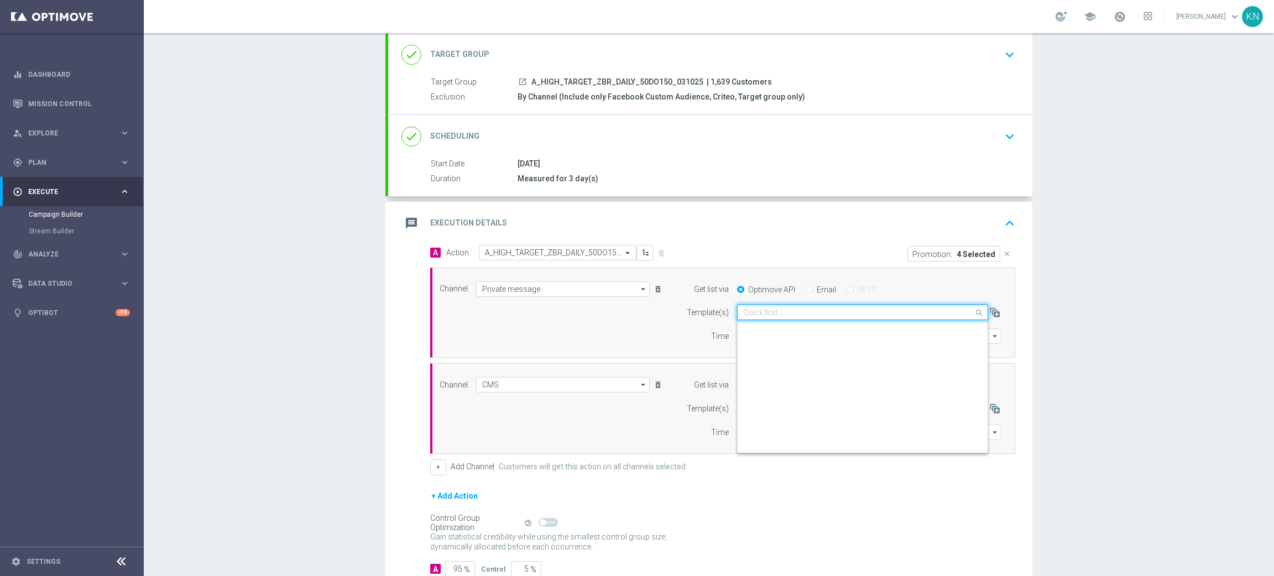
paste input "A_HIGH_TARGET_ZBR_DAILY_50DO150_031025"
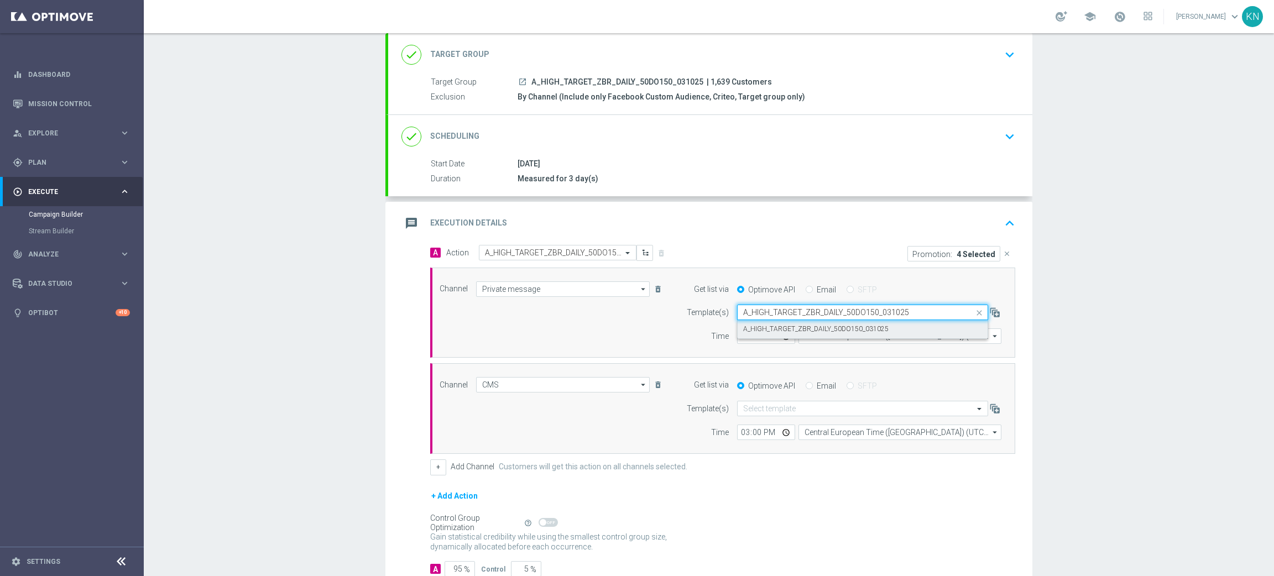
scroll to position [0, 0]
click at [777, 329] on label "A_HIGH_TARGET_ZBR_DAILY_50DO150_031025" at bounding box center [815, 328] width 145 height 9
type input "A_HIGH_TARGET_ZBR_DAILY_50DO150_031025"
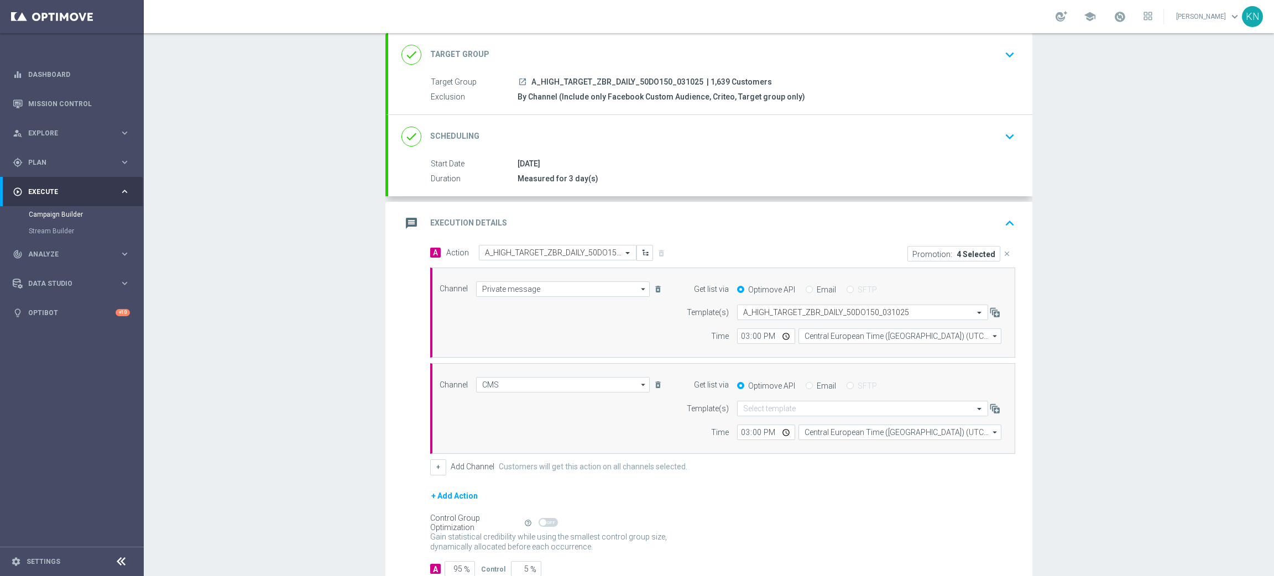
click at [1061, 333] on div "Campaign Builder Scheduled Campaign Triggered Campaign Status: Draft done Targe…" at bounding box center [709, 304] width 1130 height 543
click at [653, 381] on icon "delete_forever" at bounding box center [657, 384] width 9 height 9
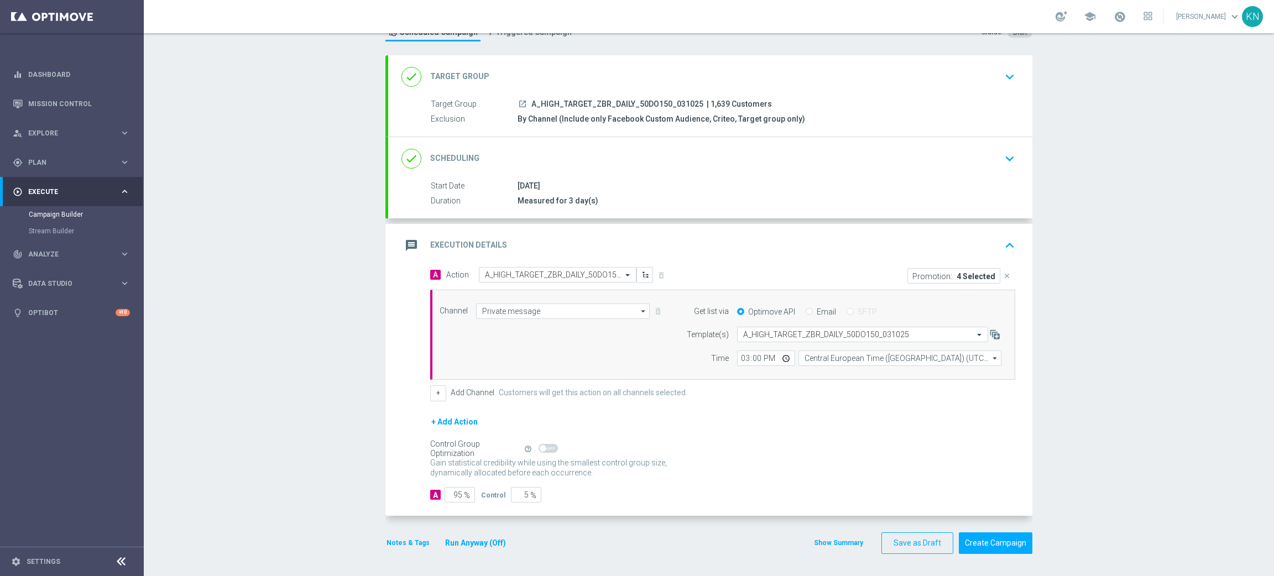
scroll to position [44, 0]
click at [430, 390] on button "+" at bounding box center [438, 392] width 16 height 15
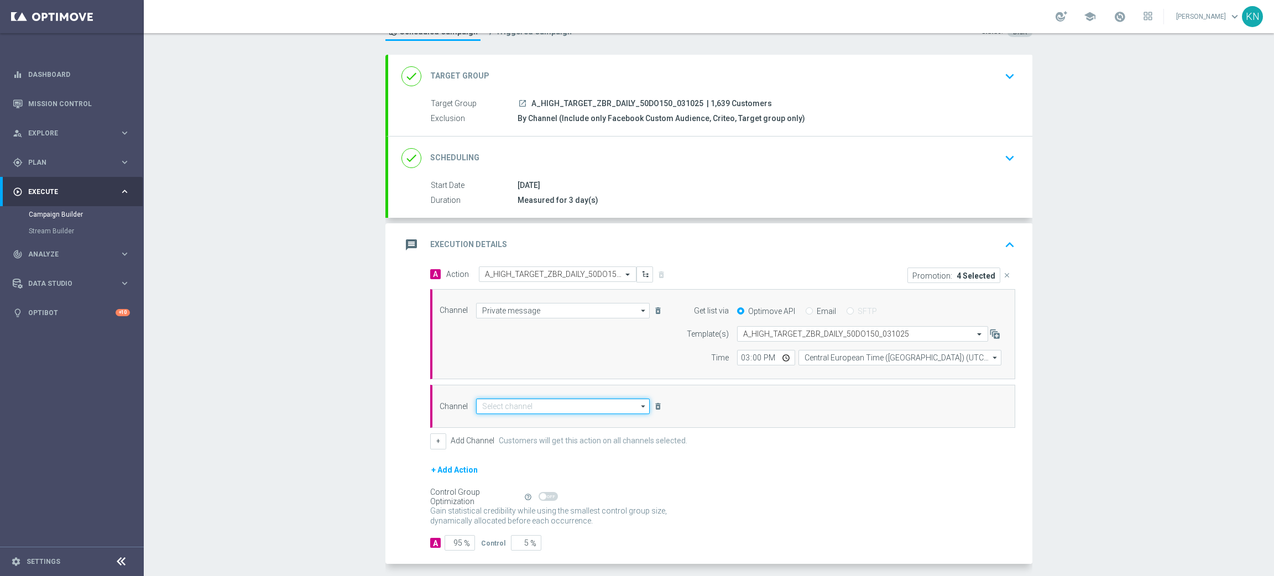
click at [530, 412] on input at bounding box center [563, 406] width 174 height 15
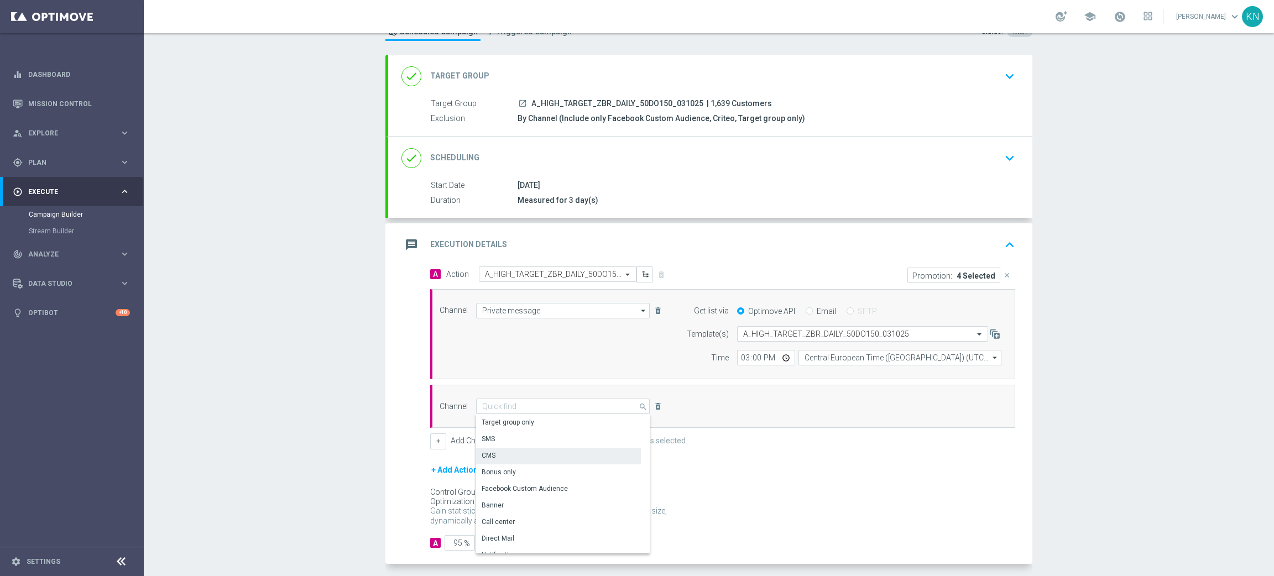
click at [493, 455] on div "CMS" at bounding box center [558, 455] width 165 height 15
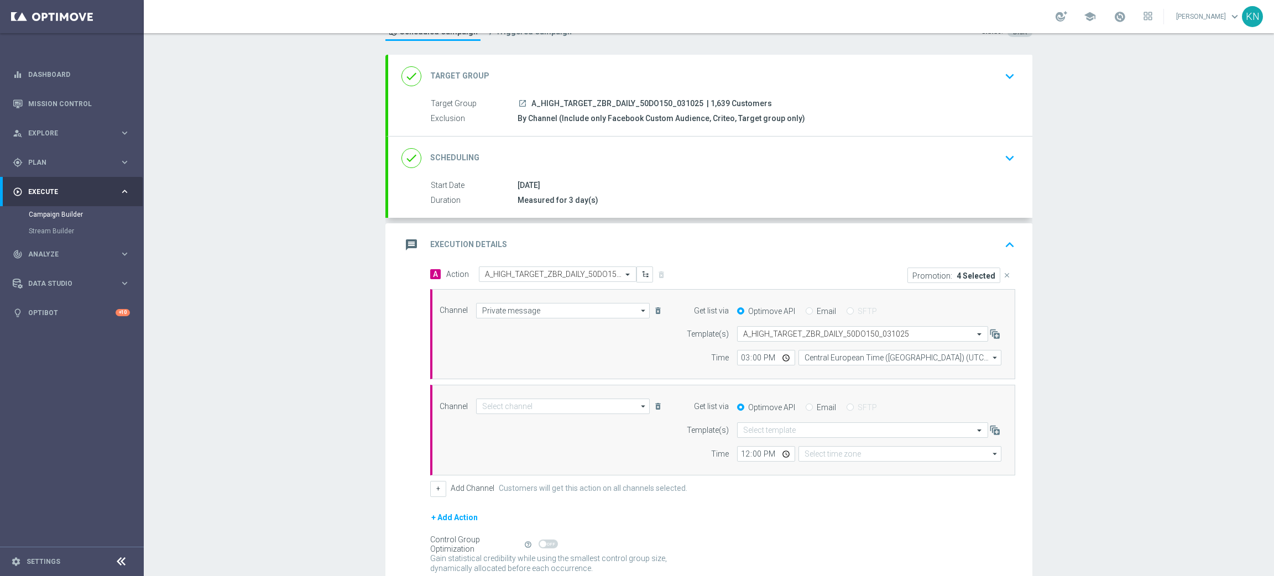
type input "CMS"
type input "Coordinated Universal Time (UTC 00:00)"
click at [738, 450] on input "12:00" at bounding box center [766, 453] width 58 height 15
type input "15:00"
click at [794, 472] on div "Channel CMS CMS arrow_drop_down Drag here to set row groups Drag here to set co…" at bounding box center [722, 430] width 585 height 91
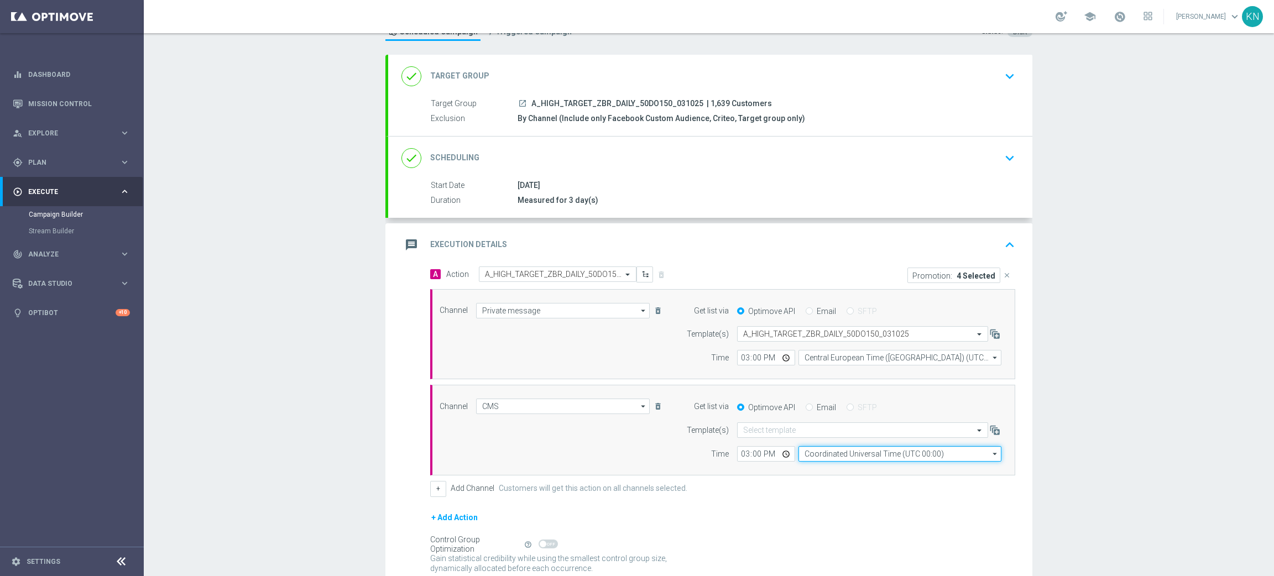
click at [840, 455] on input "Coordinated Universal Time (UTC 00:00)" at bounding box center [899, 453] width 203 height 15
click at [836, 469] on div "Central European Time (Warsaw) (UTC +02:00)" at bounding box center [894, 470] width 181 height 10
type input "Central European Time (Warsaw) (UTC +02:00)"
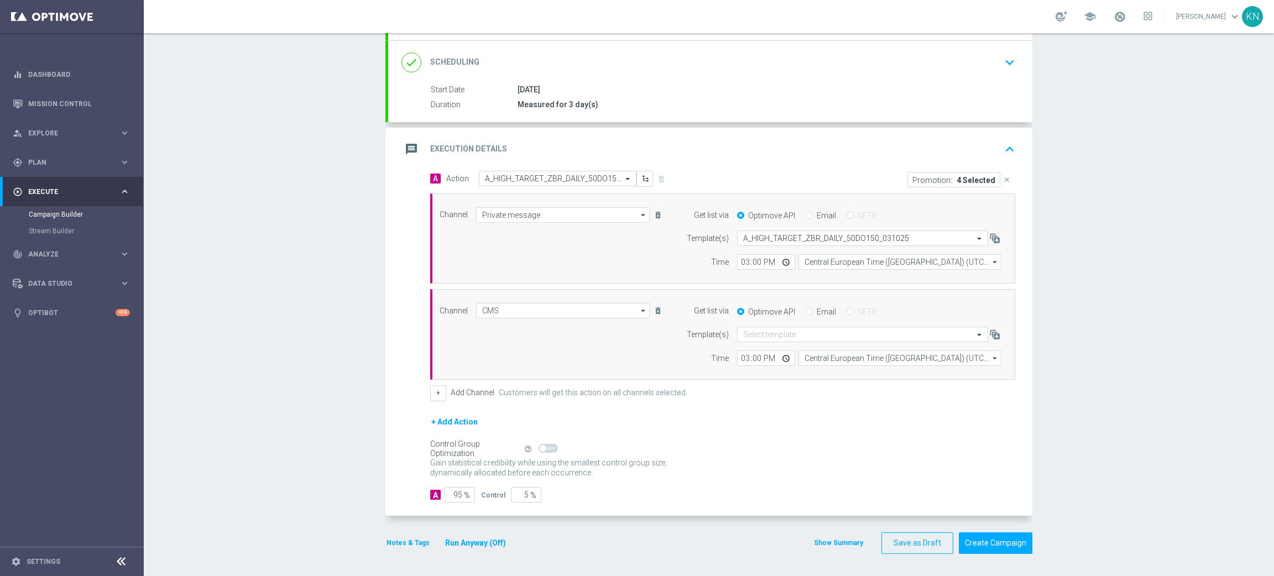
scroll to position [140, 0]
click at [519, 489] on input "5" at bounding box center [526, 494] width 30 height 15
click at [517, 490] on input "5" at bounding box center [526, 494] width 30 height 15
type input "1"
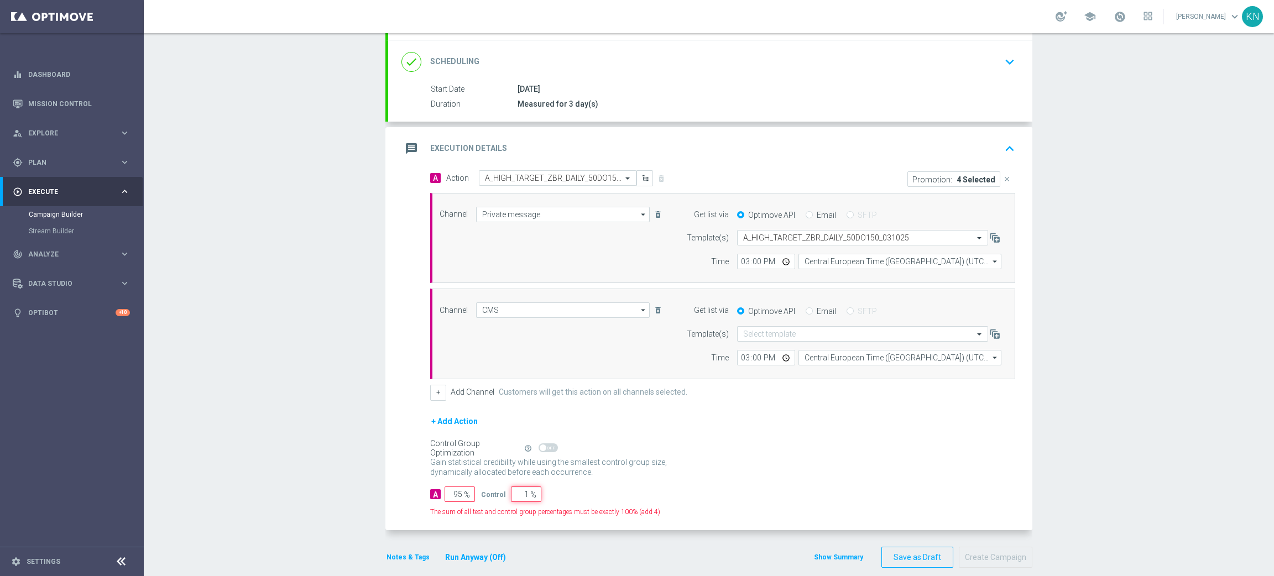
type input "99"
type input "10"
type input "90"
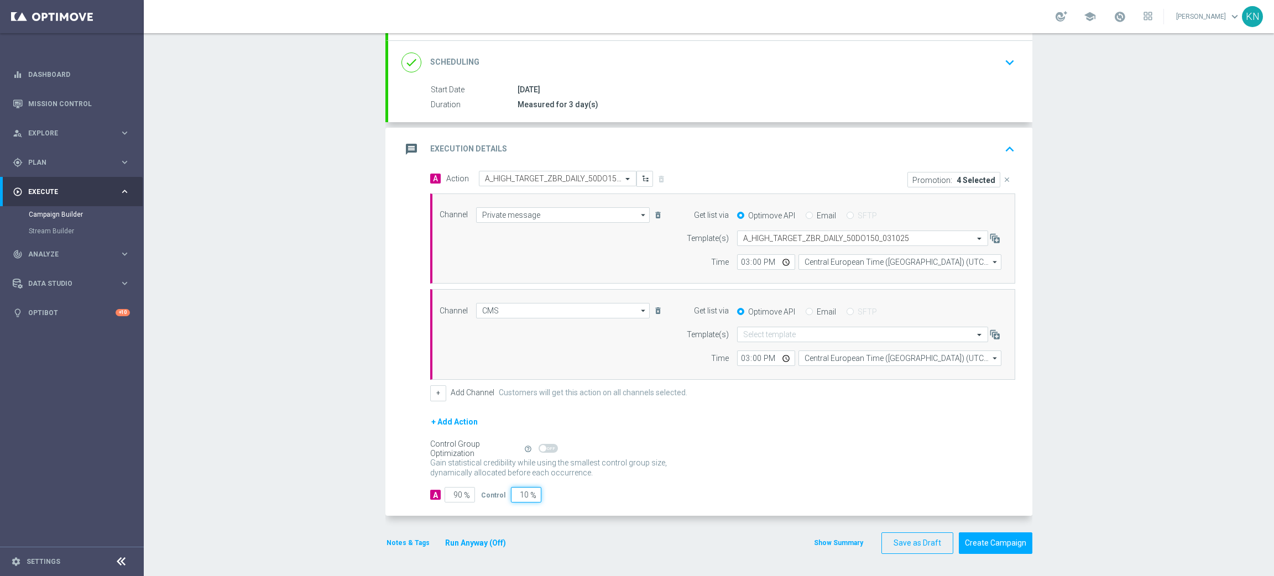
type input "10"
click at [596, 489] on div "A 90 % Control 10 %" at bounding box center [722, 494] width 585 height 15
click at [385, 511] on button "Notes & Tags" at bounding box center [407, 543] width 45 height 12
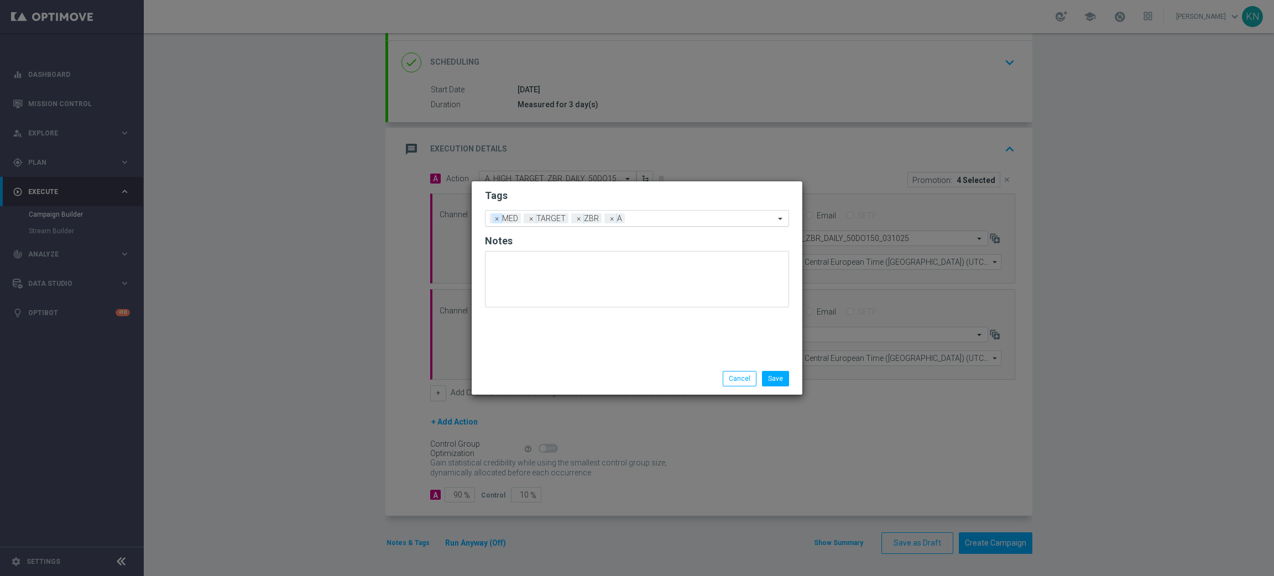
click at [495, 222] on span "×" at bounding box center [497, 218] width 10 height 10
click at [640, 220] on input "text" at bounding box center [685, 218] width 180 height 9
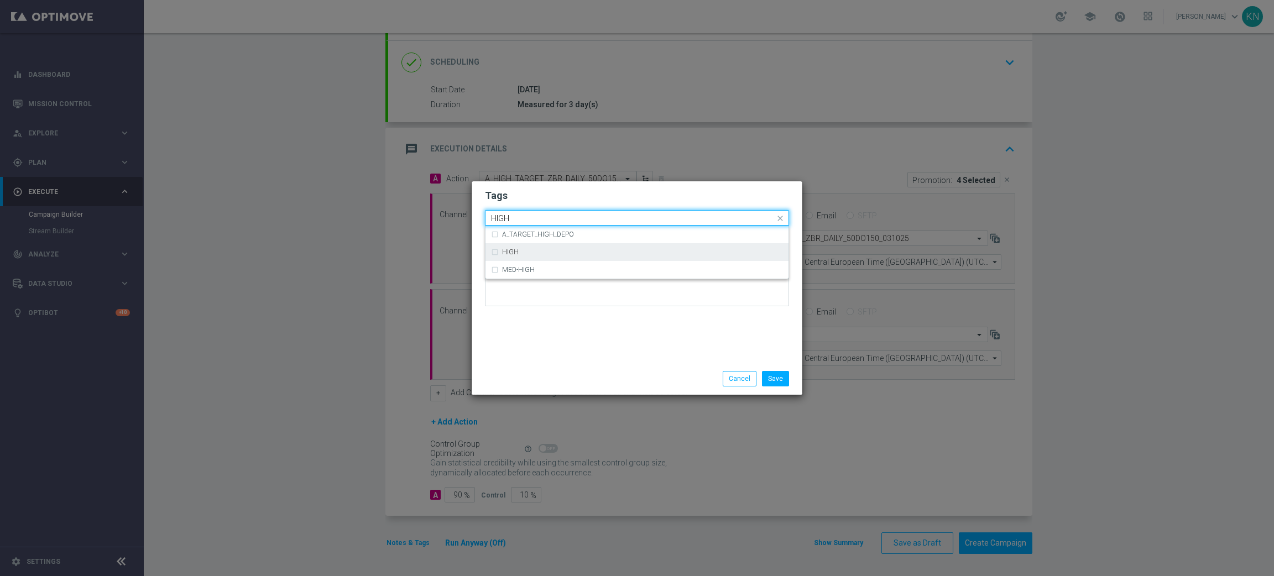
click at [553, 256] on div "HIGH" at bounding box center [637, 252] width 292 height 18
type input "HIGH"
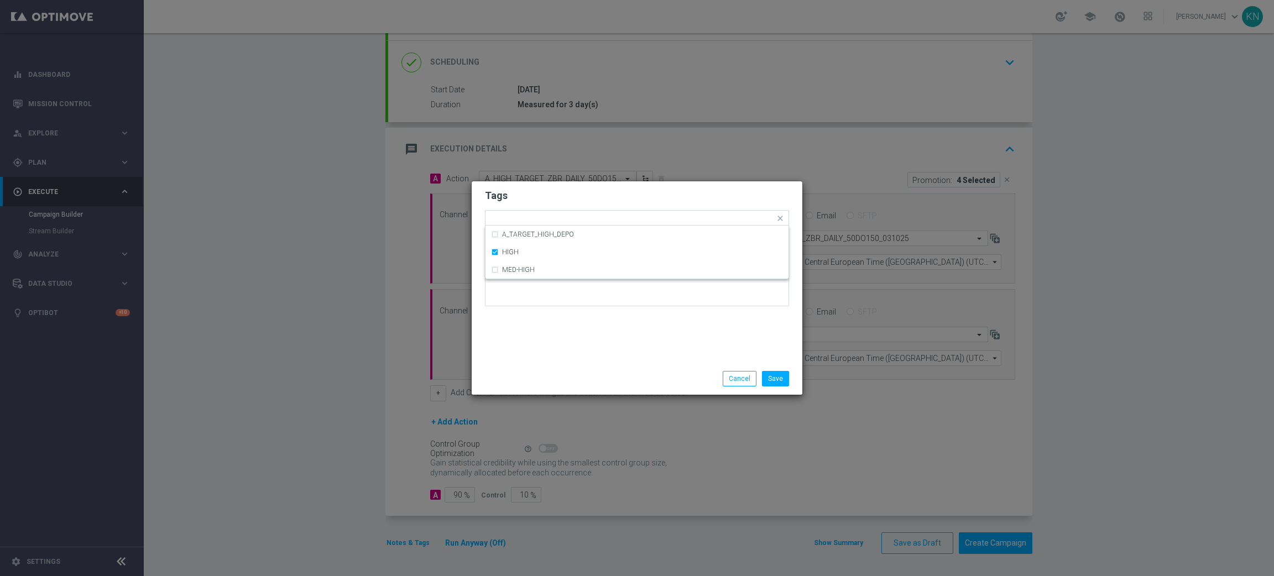
click at [601, 189] on h2 "Tags" at bounding box center [637, 195] width 304 height 13
click at [782, 378] on button "Save" at bounding box center [775, 378] width 27 height 15
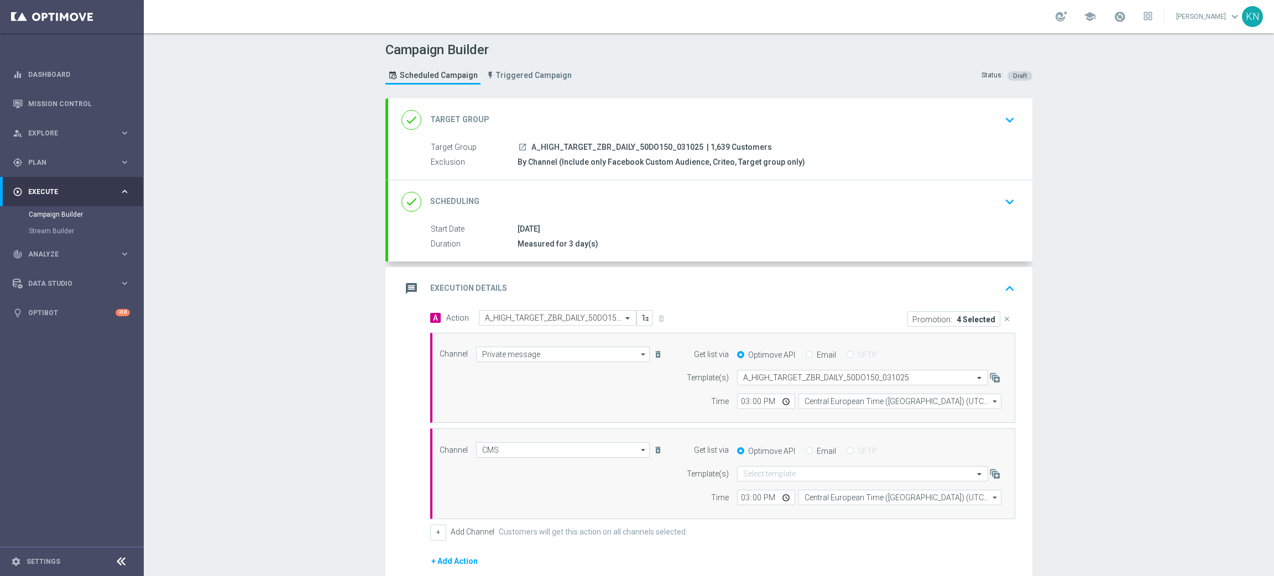
scroll to position [0, 0]
click at [1003, 317] on icon "close" at bounding box center [1007, 320] width 8 height 8
click at [967, 321] on button "Add Promotion" at bounding box center [980, 319] width 61 height 12
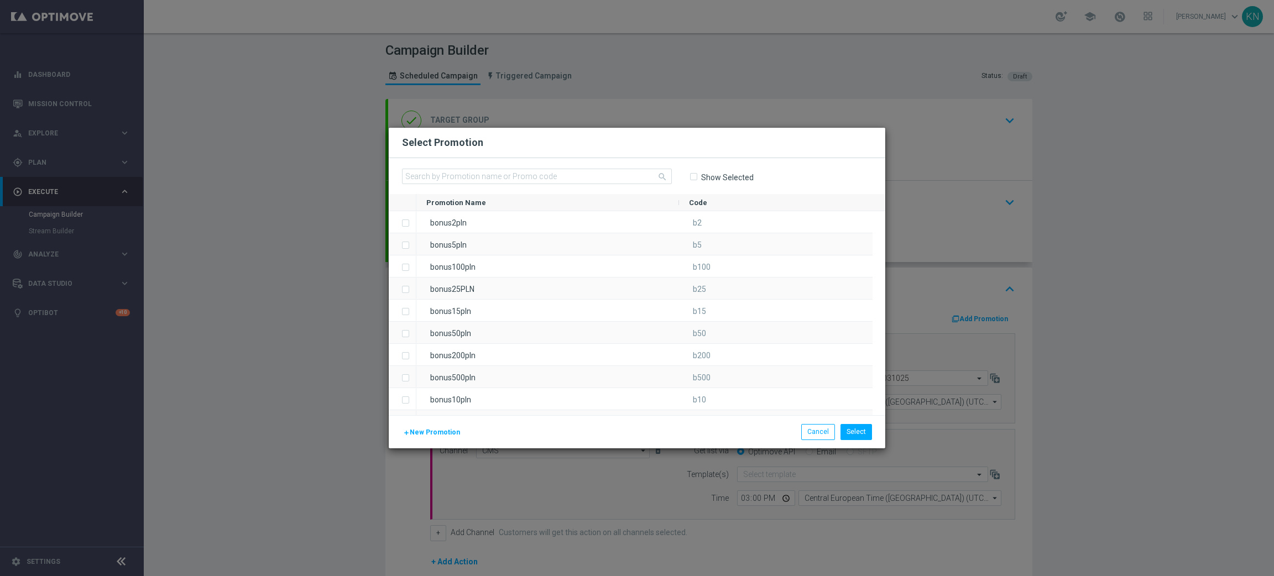
click at [433, 433] on span "New Promotion" at bounding box center [435, 432] width 50 height 8
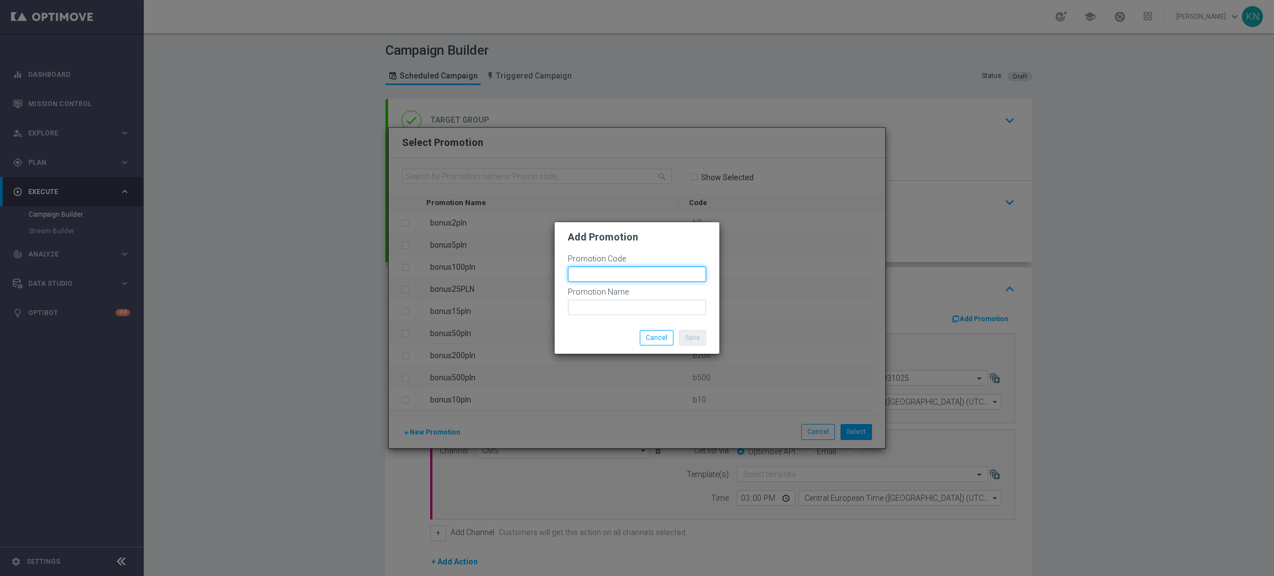
click at [612, 270] on input "text" at bounding box center [637, 273] width 138 height 15
paste input "186123"
drag, startPoint x: 661, startPoint y: 277, endPoint x: 511, endPoint y: 276, distance: 149.8
click at [511, 276] on modal-container "Add Promotion Promotion Code bonusapi_tg-186123 Promotion Name Save Cancel" at bounding box center [637, 288] width 1274 height 576
type input "bonusapi_tg-186123"
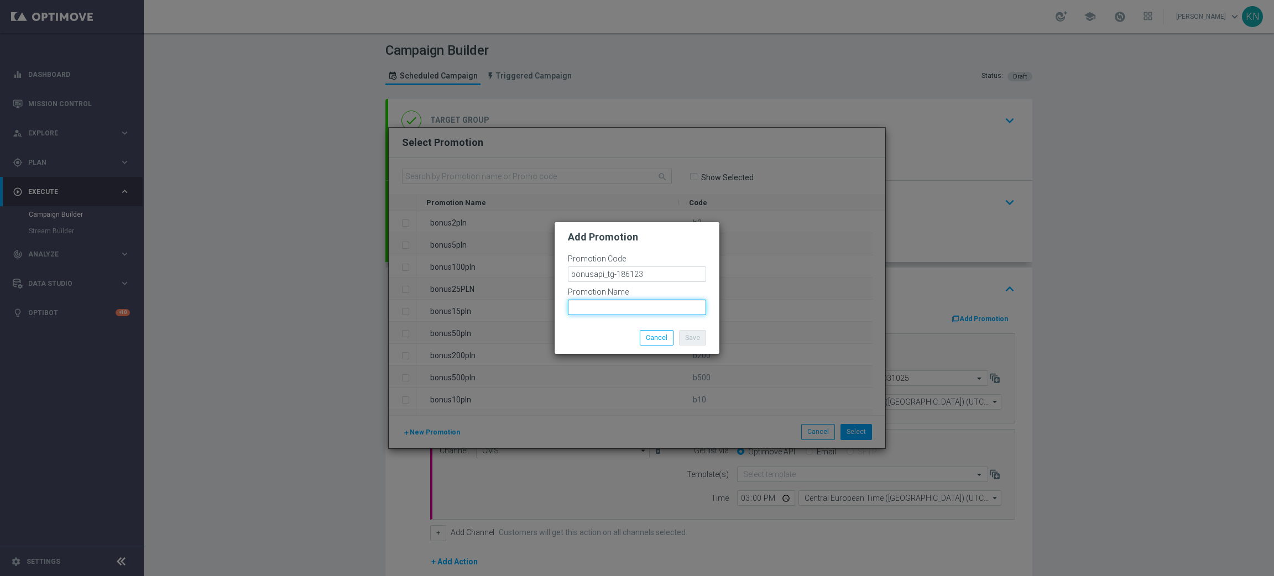
click at [604, 311] on input "text" at bounding box center [637, 307] width 138 height 15
paste input "bonusapi_tg-186123"
type input "bonusapi_tg-186123"
click at [696, 338] on button "Save" at bounding box center [692, 337] width 27 height 15
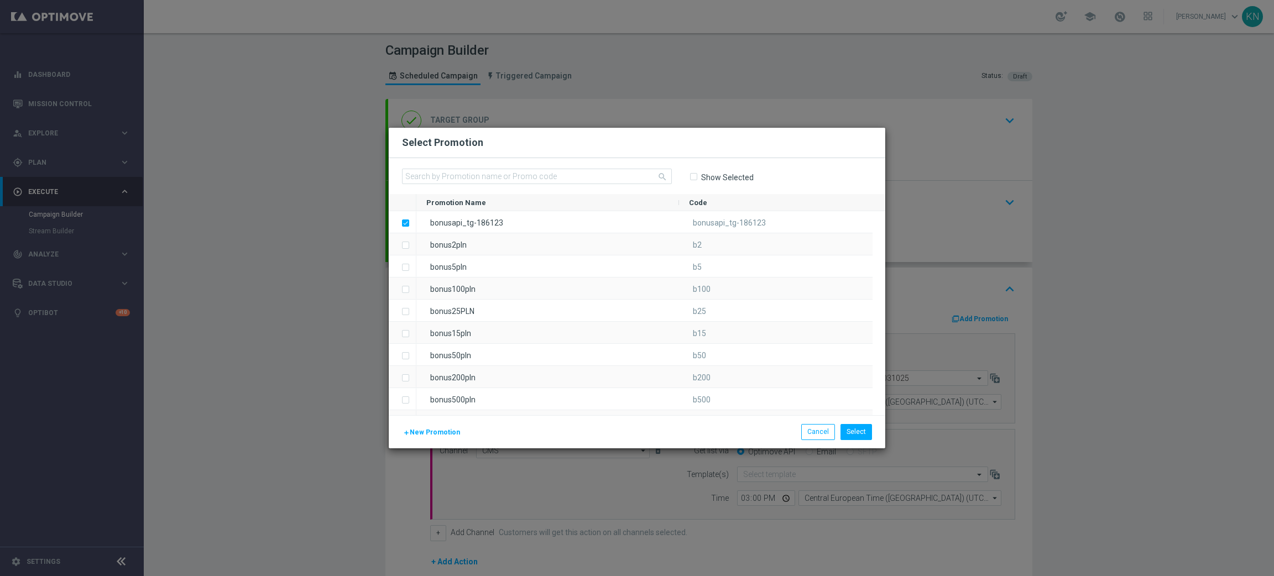
click at [442, 434] on span "New Promotion" at bounding box center [435, 432] width 50 height 8
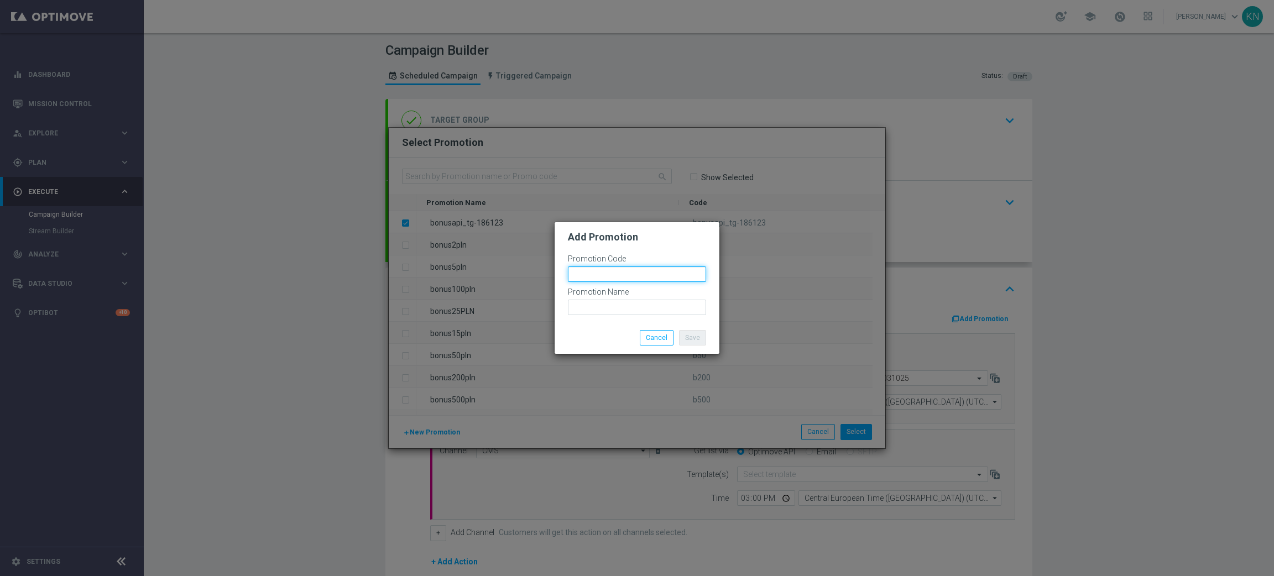
click at [617, 273] on input "text" at bounding box center [637, 273] width 138 height 15
paste input "186119"
drag, startPoint x: 531, startPoint y: 276, endPoint x: 481, endPoint y: 278, distance: 49.8
click at [473, 278] on modal-container "Add Promotion Promotion Code bonusapi_tg-186119 Promotion Name Save Cancel" at bounding box center [637, 288] width 1274 height 576
type input "bonusapi_tg-186119"
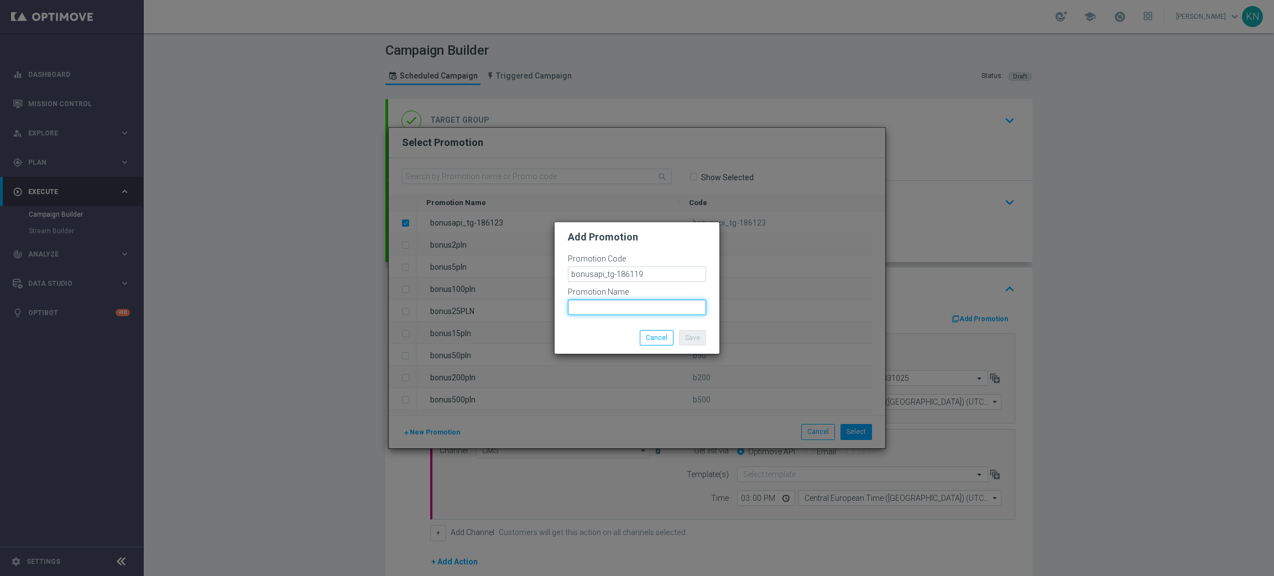
click at [609, 303] on input "text" at bounding box center [637, 307] width 138 height 15
paste input "bonusapi_tg-186119"
type input "bonusapi_tg-186119"
click at [695, 338] on button "Save" at bounding box center [692, 337] width 27 height 15
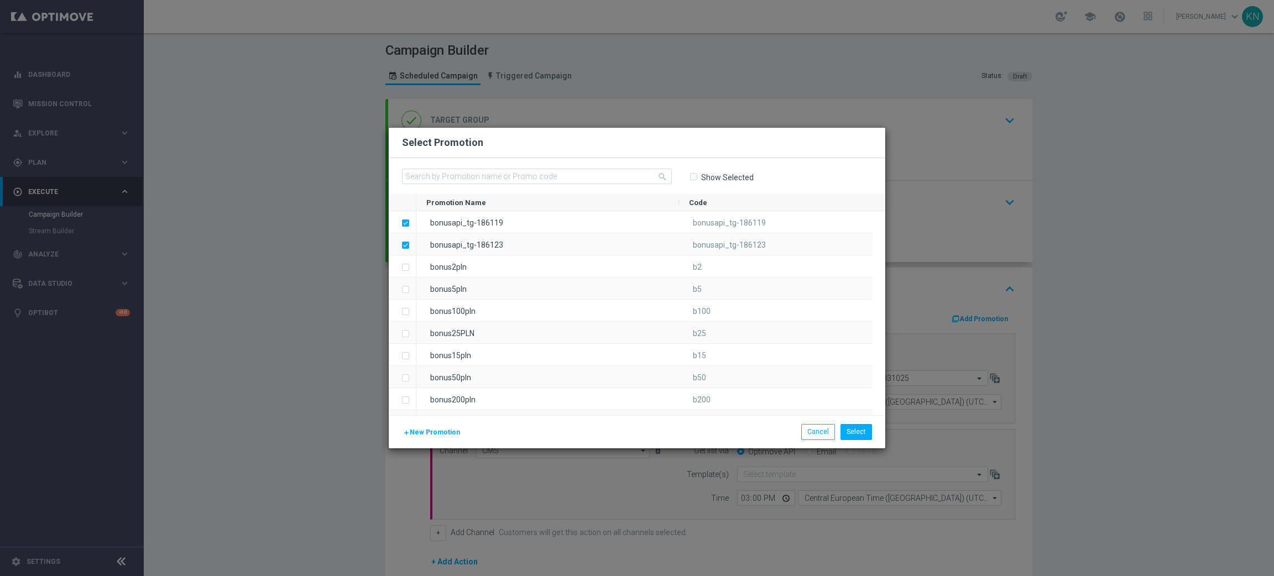
click at [442, 429] on span "New Promotion" at bounding box center [435, 432] width 50 height 8
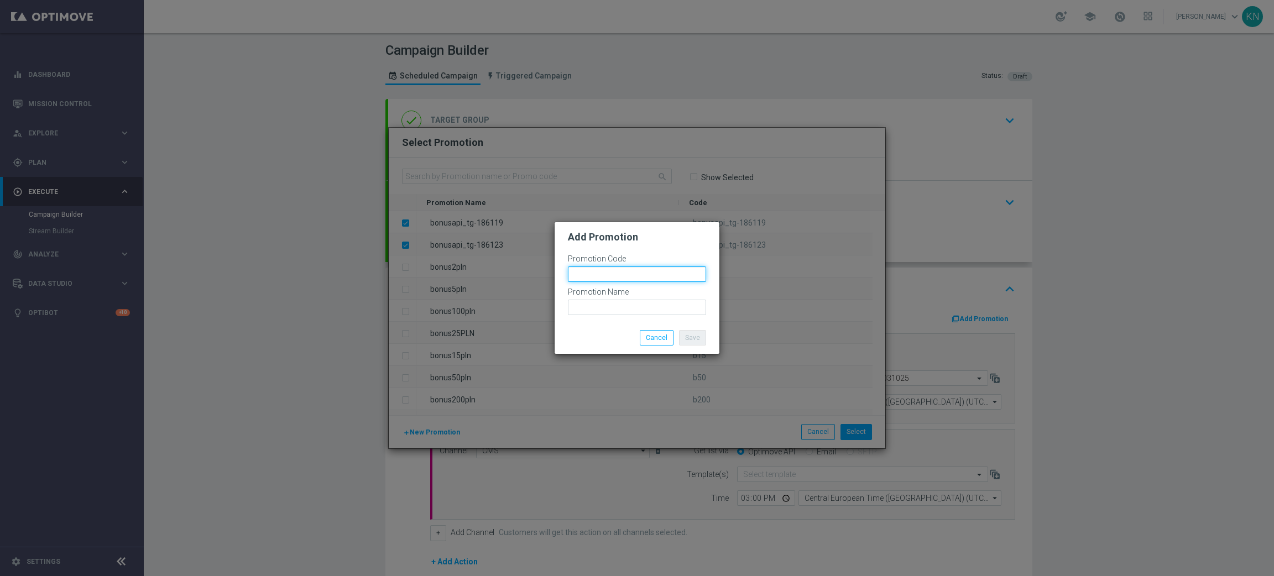
click at [613, 275] on input "text" at bounding box center [637, 273] width 138 height 15
paste input "186120"
type input "bonusapi_tg-186120"
click at [614, 312] on input "text" at bounding box center [637, 307] width 138 height 15
drag, startPoint x: 654, startPoint y: 275, endPoint x: 533, endPoint y: 278, distance: 121.1
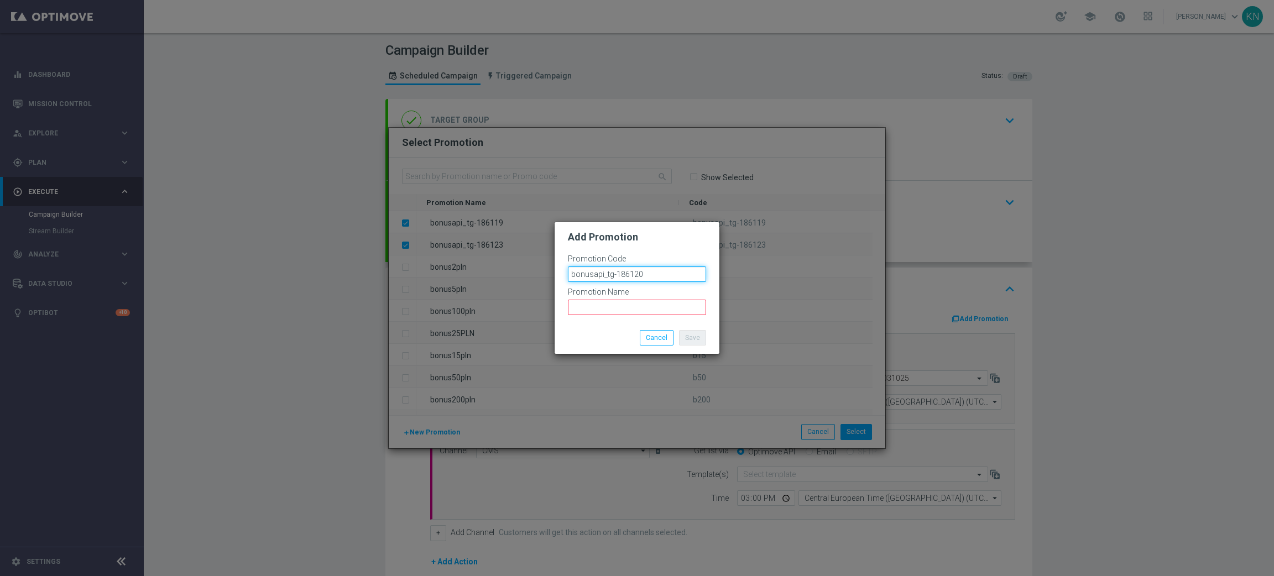
click at [510, 273] on modal-container "Add Promotion Promotion Code bonusapi_tg-186120 Promotion Name Save Cancel" at bounding box center [637, 288] width 1274 height 576
click at [627, 308] on input "text" at bounding box center [637, 307] width 138 height 15
paste input "bonusapi_tg-186120"
type input "bonusapi_tg-186120"
click at [603, 327] on div "Save Cancel" at bounding box center [636, 338] width 165 height 32
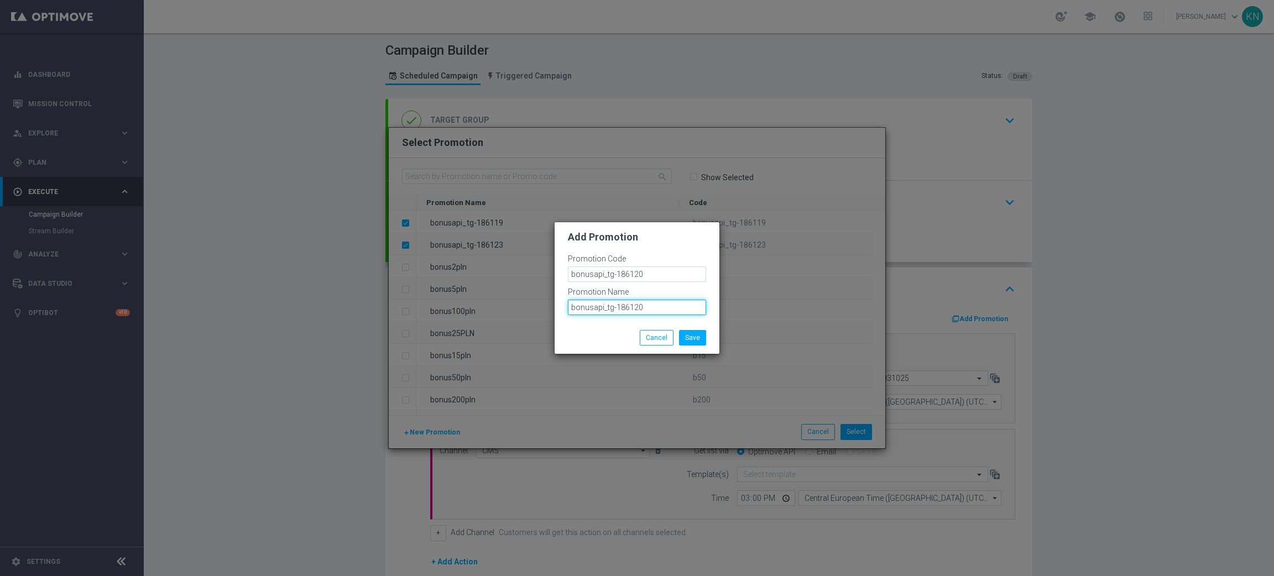
drag, startPoint x: 645, startPoint y: 308, endPoint x: 494, endPoint y: 308, distance: 151.5
click at [494, 308] on modal-container "Add Promotion Promotion Code bonusapi_tg-186120 Promotion Name bonusapi_tg-1861…" at bounding box center [637, 288] width 1274 height 576
click at [594, 327] on div "Save Cancel" at bounding box center [636, 338] width 165 height 32
click at [689, 338] on button "Save" at bounding box center [692, 337] width 27 height 15
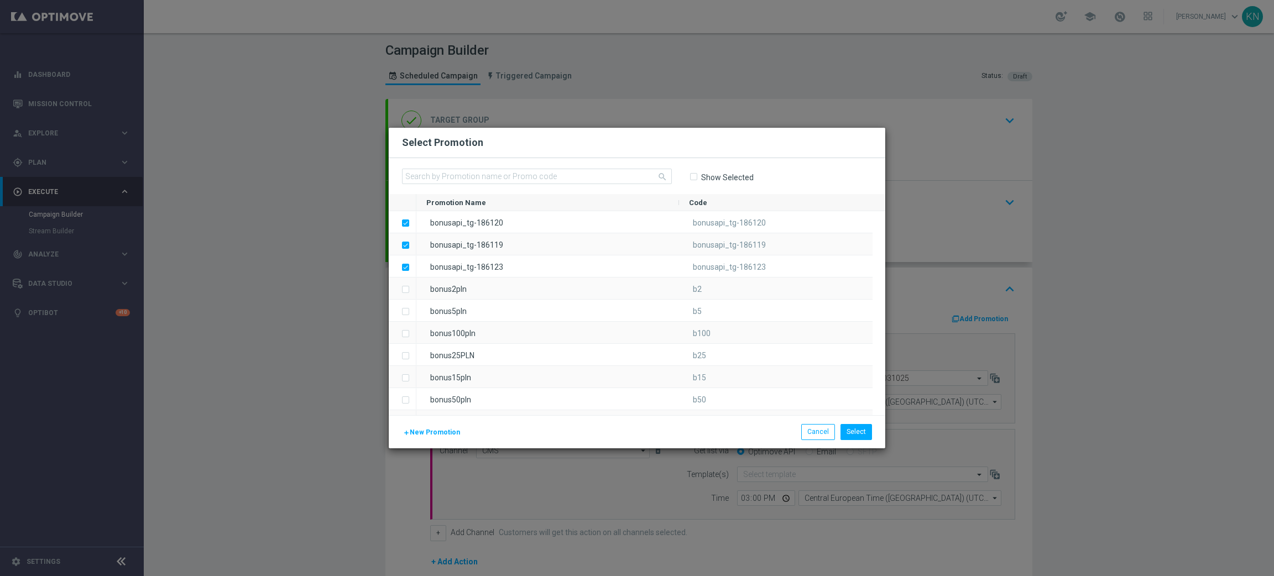
drag, startPoint x: 506, startPoint y: 265, endPoint x: 266, endPoint y: 307, distance: 243.4
click at [267, 311] on modal-container "Select Promotion search Show Selected Drag here to set row groups Drag here to …" at bounding box center [637, 288] width 1274 height 576
click at [439, 429] on span "New Promotion" at bounding box center [435, 432] width 50 height 8
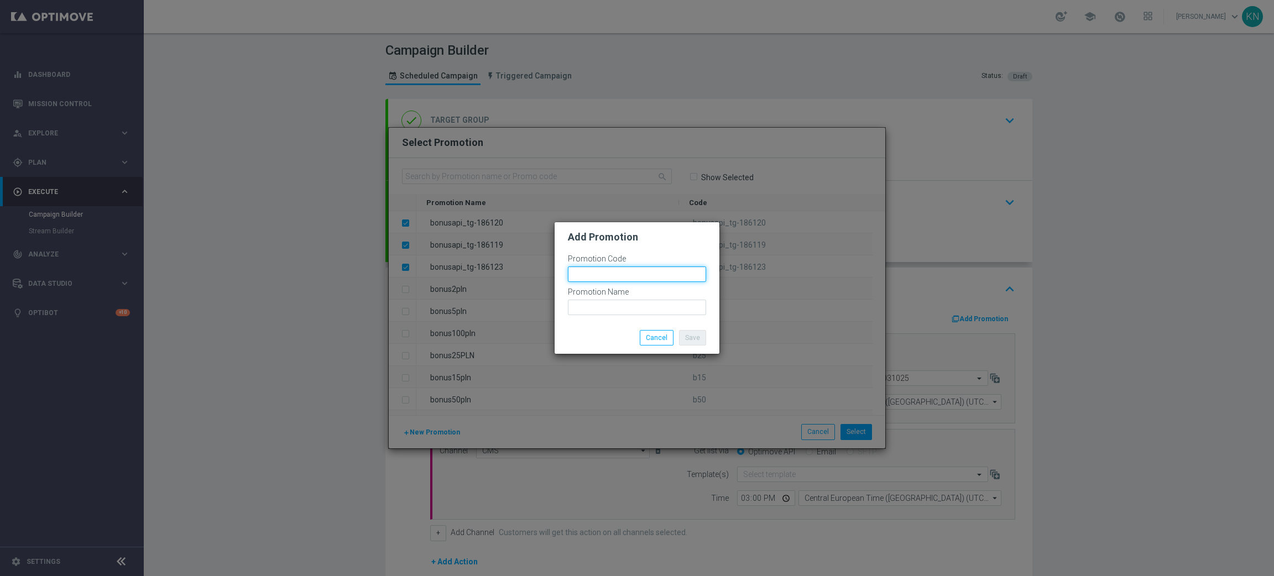
click at [586, 270] on input "text" at bounding box center [637, 273] width 138 height 15
paste input "186122"
drag, startPoint x: 655, startPoint y: 271, endPoint x: 443, endPoint y: 271, distance: 211.7
click at [443, 271] on modal-container "Add Promotion Promotion Code bonusapi_tg-186122 Promotion Name Save Cancel" at bounding box center [637, 288] width 1274 height 576
type input "bonusapi_tg-186122"
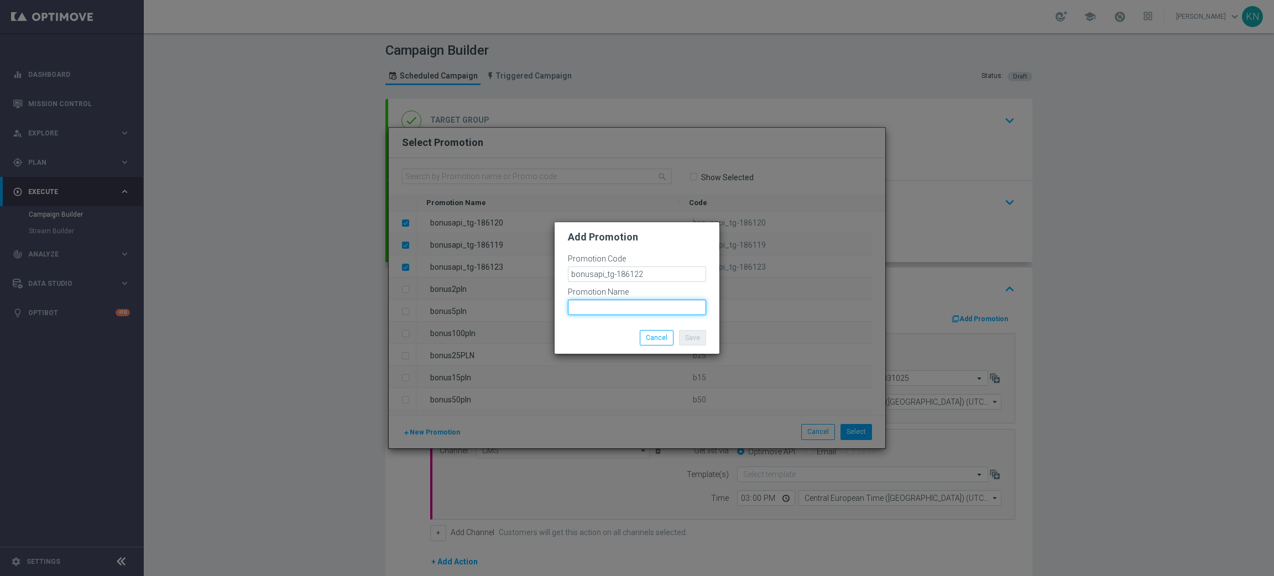
click at [601, 308] on input "text" at bounding box center [637, 307] width 138 height 15
paste input "bonusapi_tg-186122"
type input "bonusapi_tg-186122"
click at [699, 338] on button "Save" at bounding box center [692, 337] width 27 height 15
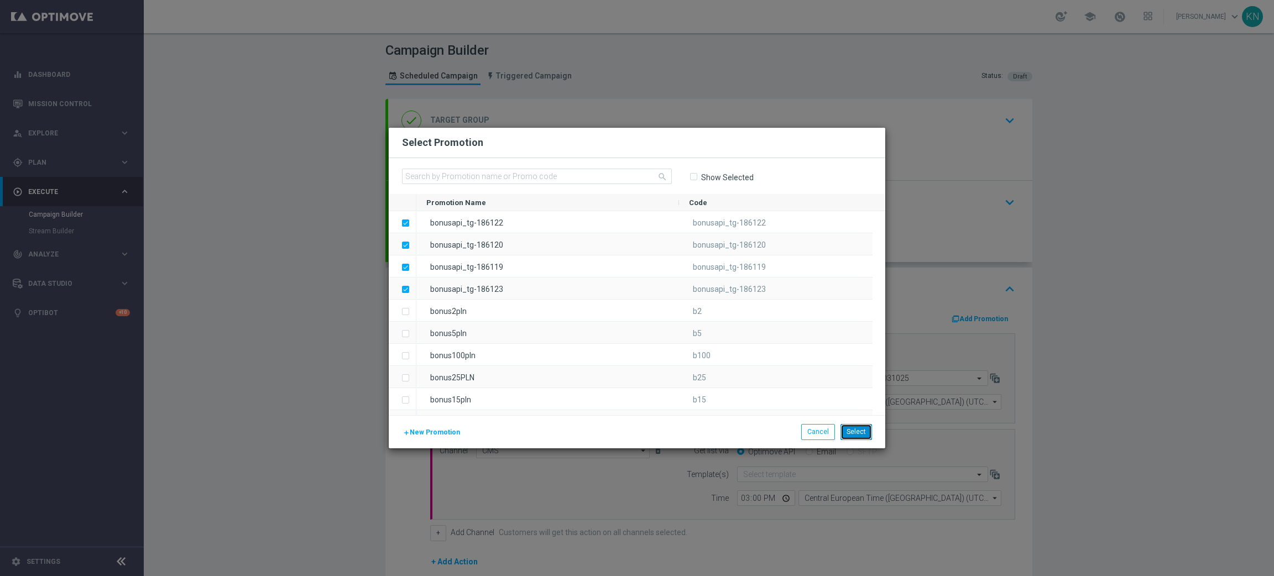
click at [855, 436] on button "Select" at bounding box center [856, 431] width 32 height 15
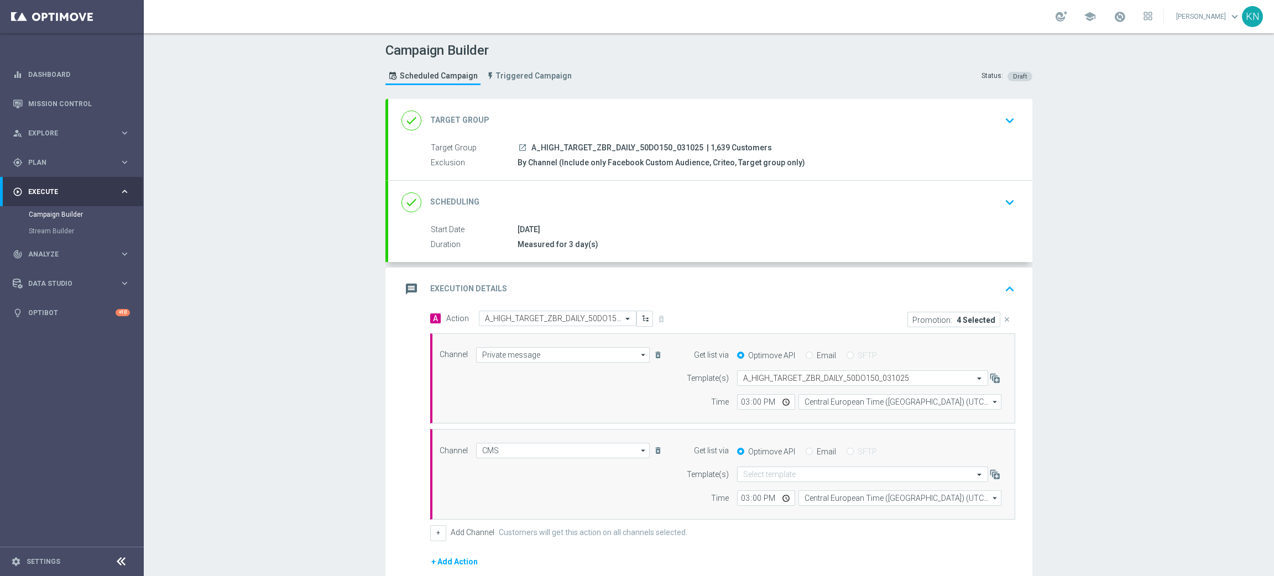
click at [988, 211] on div "done Scheduling keyboard_arrow_down" at bounding box center [709, 202] width 617 height 21
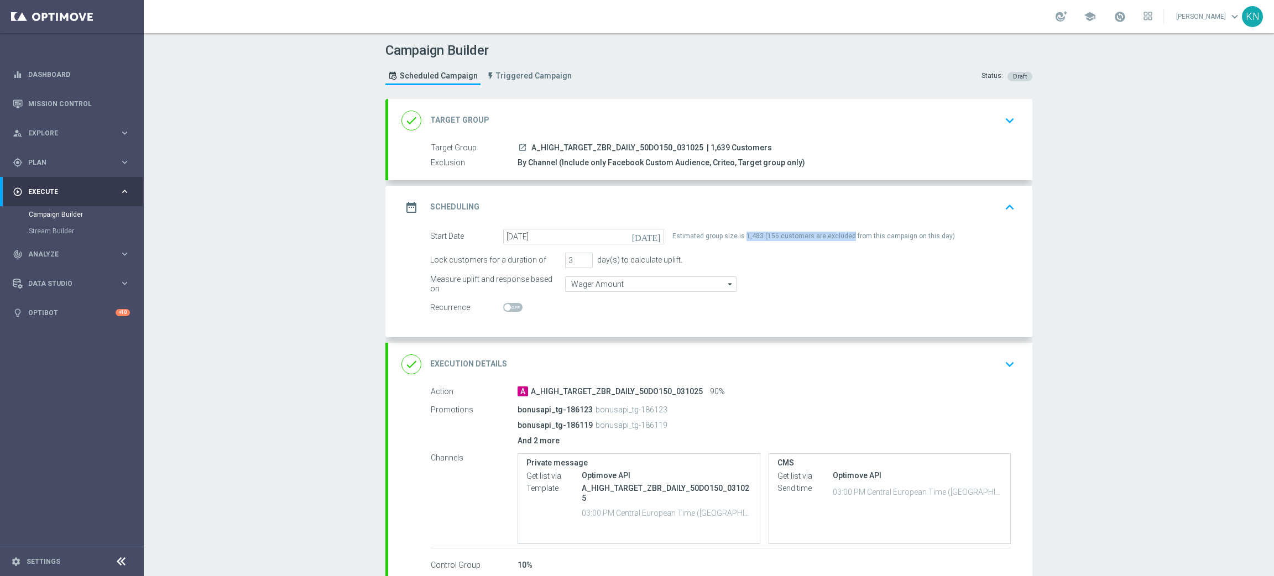
drag, startPoint x: 839, startPoint y: 237, endPoint x: 737, endPoint y: 235, distance: 101.2
click at [737, 235] on div "Estimated group size is 1,483 (156 customers are excluded from this campaign on…" at bounding box center [813, 236] width 282 height 15
copy div "1,483 (156 customers are excluded"
click at [1131, 324] on div "Campaign Builder Scheduled Campaign Triggered Campaign Status: Draft done Targe…" at bounding box center [709, 304] width 1130 height 543
drag, startPoint x: 656, startPoint y: 423, endPoint x: 509, endPoint y: 426, distance: 146.5
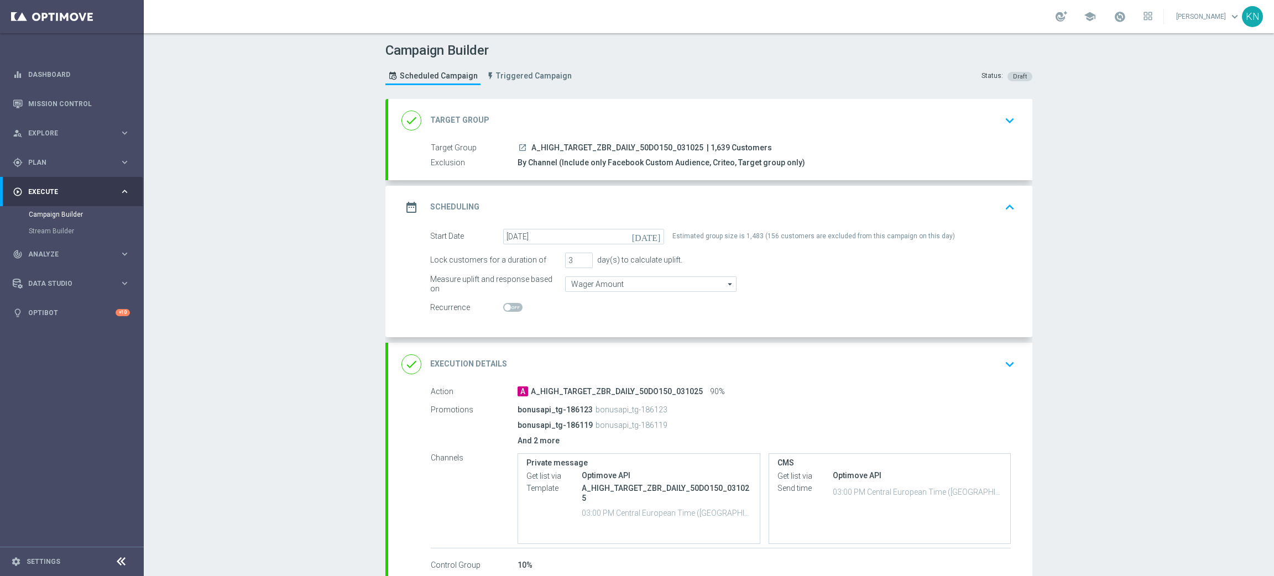
click at [507, 426] on div "Promotions bonusapi_tg-186123 bonusapi_tg-186123 bonusapi_tg-186119 bonusapi_tg…" at bounding box center [721, 425] width 580 height 49
drag, startPoint x: 667, startPoint y: 405, endPoint x: 509, endPoint y: 410, distance: 158.7
click at [509, 410] on div "Promotions bonusapi_tg-186123 bonusapi_tg-186123 bonusapi_tg-186119 bonusapi_tg…" at bounding box center [721, 425] width 580 height 49
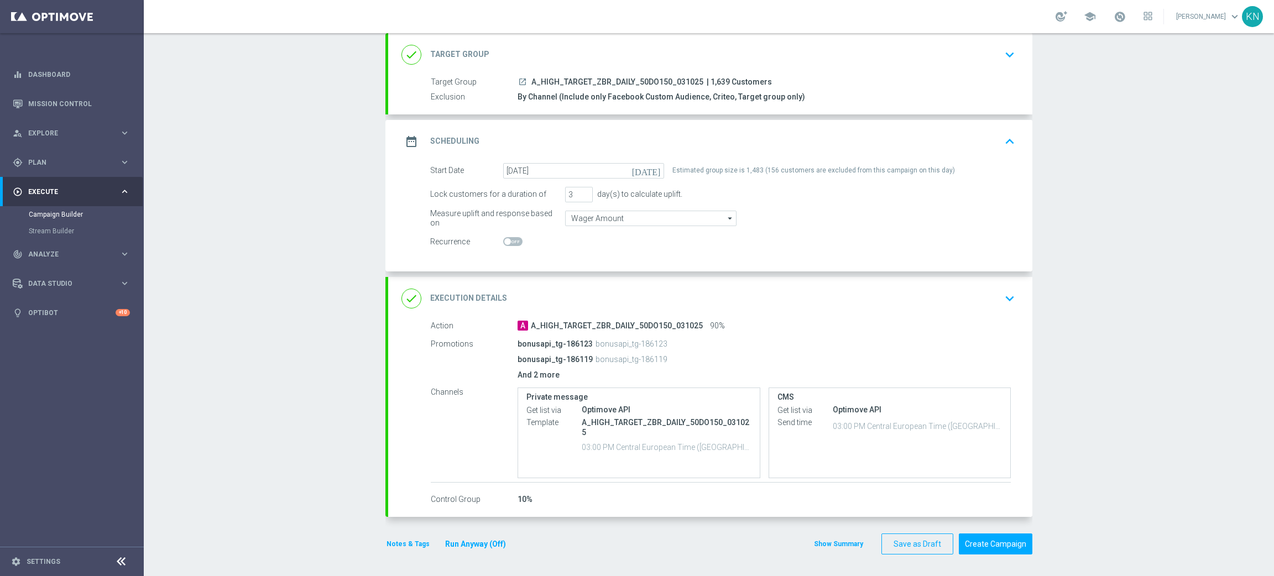
click at [671, 345] on div "bonusapi_tg-186123 bonusapi_tg-186123" at bounding box center [720, 343] width 406 height 15
click at [662, 341] on div "bonusapi_tg-186123 bonusapi_tg-186123" at bounding box center [720, 343] width 406 height 15
click at [658, 339] on div "bonusapi_tg-186123 bonusapi_tg-186123" at bounding box center [720, 343] width 406 height 15
drag, startPoint x: 659, startPoint y: 348, endPoint x: 657, endPoint y: 354, distance: 6.0
click at [659, 349] on div "bonusapi_tg-186123 bonusapi_tg-186123" at bounding box center [720, 343] width 406 height 15
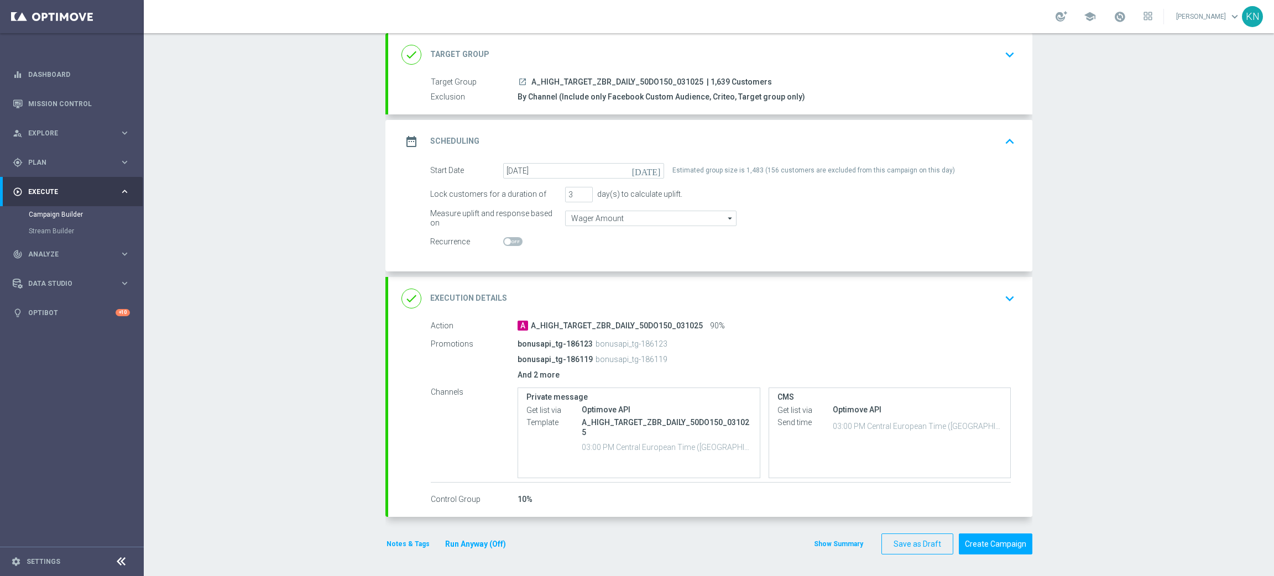
click at [643, 354] on p "bonusapi_tg-186119" at bounding box center [631, 359] width 72 height 10
click at [990, 297] on div "done Execution Details keyboard_arrow_down" at bounding box center [709, 298] width 617 height 21
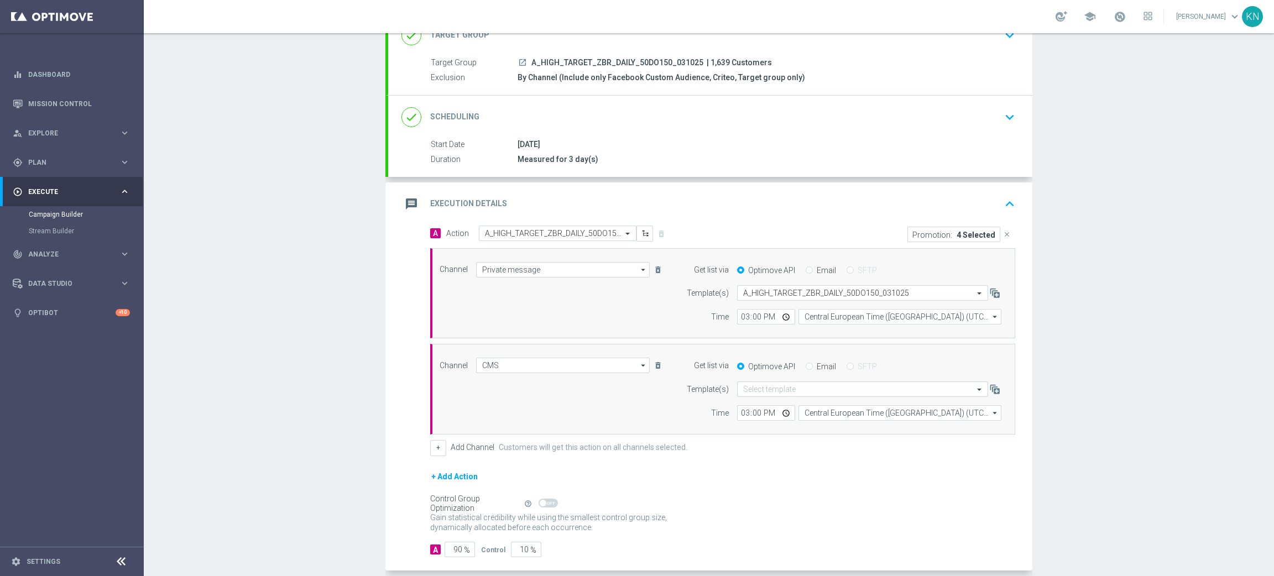
scroll to position [140, 0]
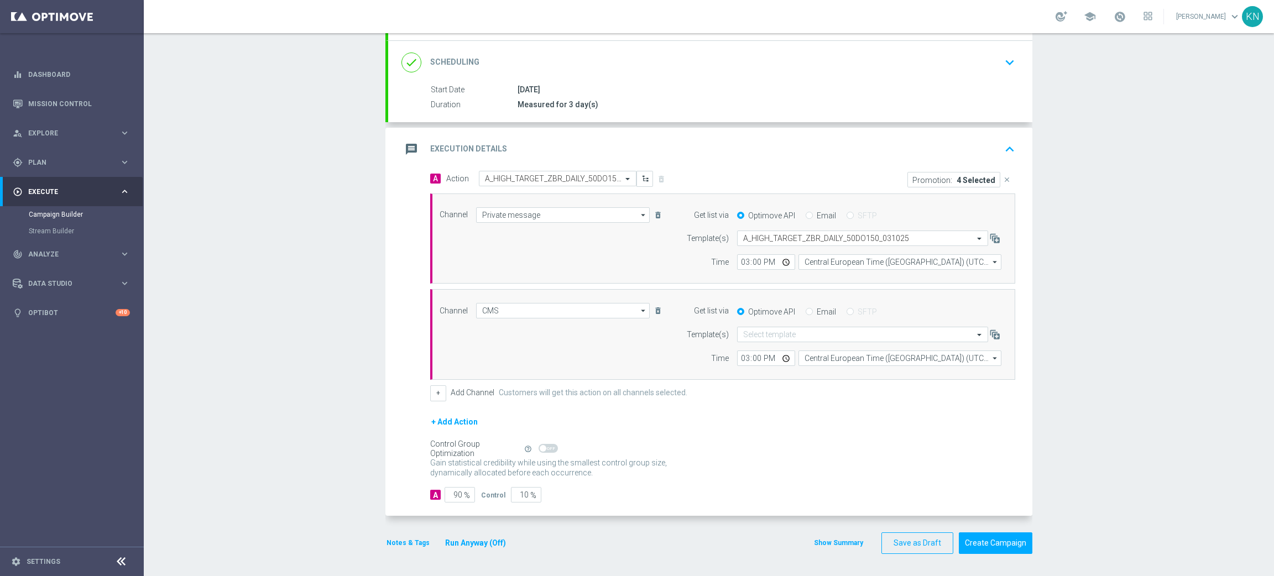
click at [408, 511] on button "Notes & Tags" at bounding box center [407, 543] width 45 height 12
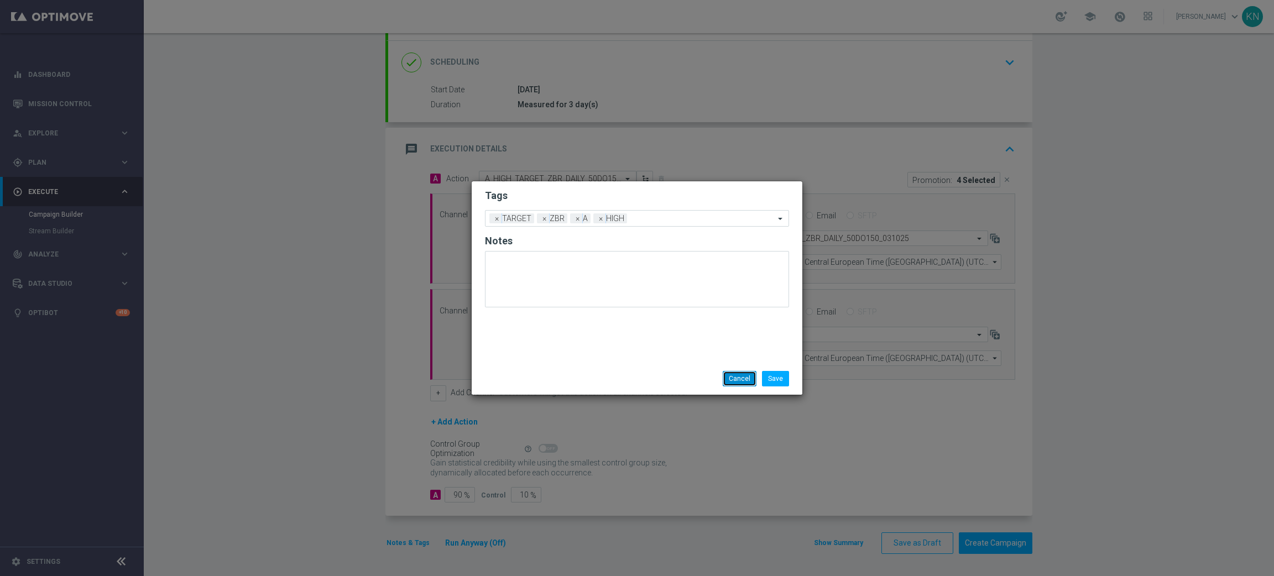
click at [731, 378] on button "Cancel" at bounding box center [739, 378] width 34 height 15
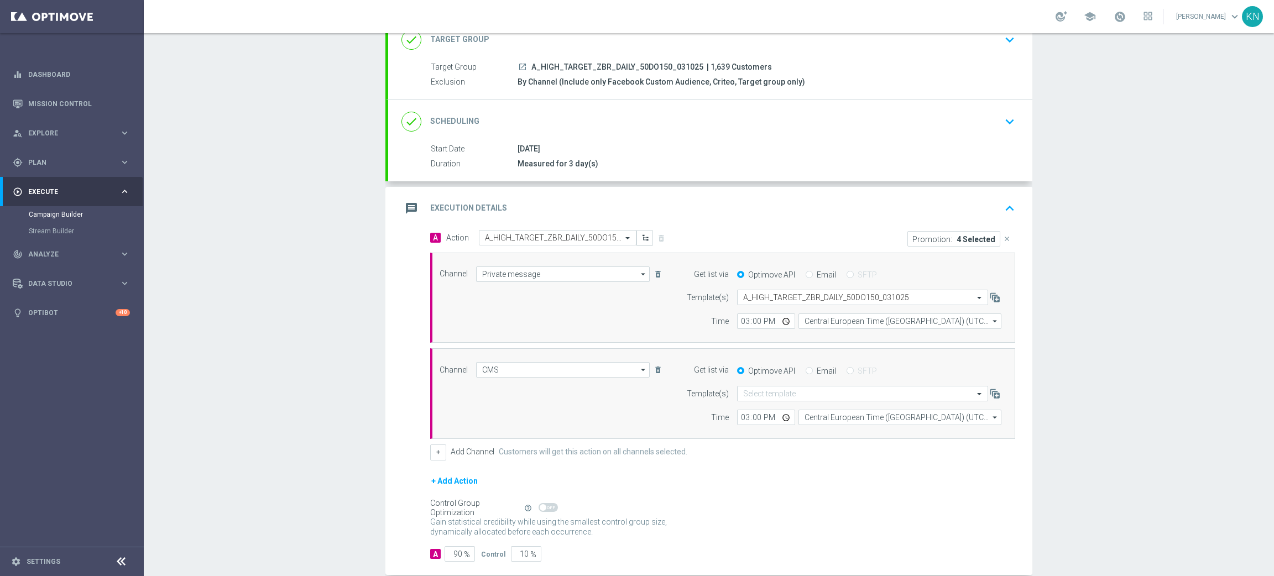
scroll to position [0, 0]
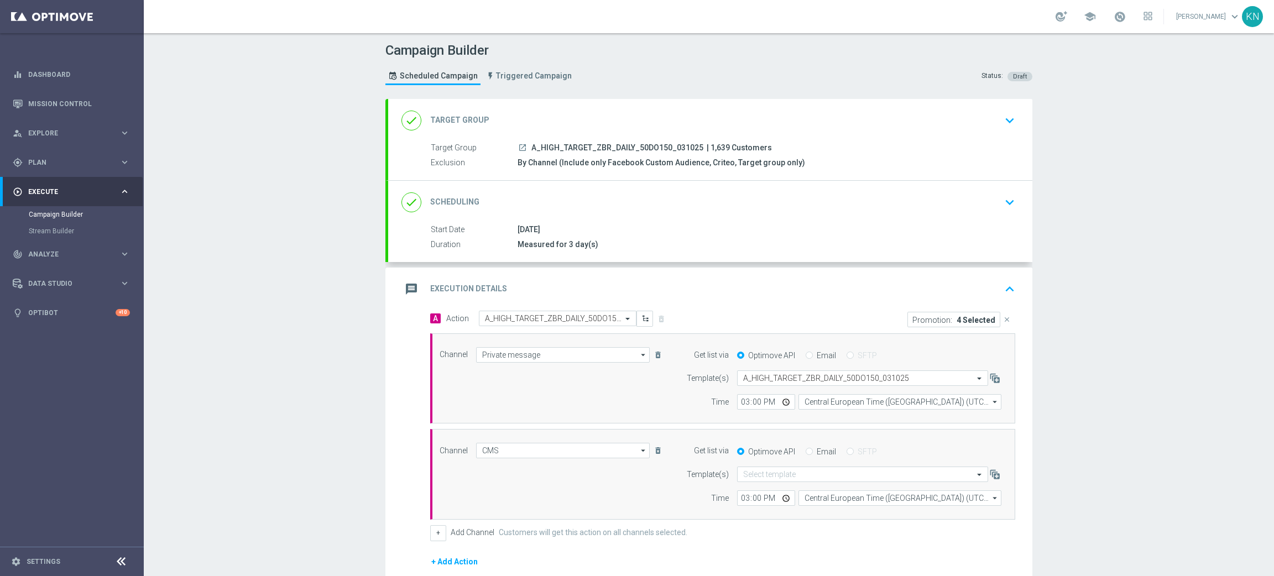
click at [967, 116] on div "done Target Group keyboard_arrow_down" at bounding box center [709, 120] width 617 height 21
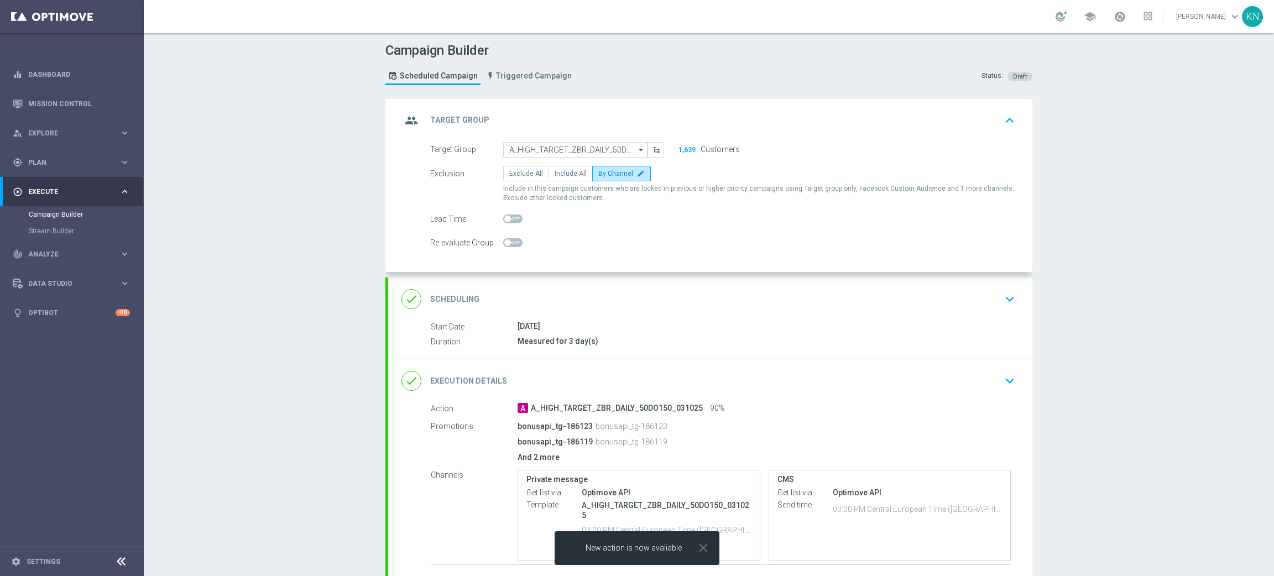
click at [953, 301] on div "done Scheduling keyboard_arrow_down" at bounding box center [709, 299] width 617 height 21
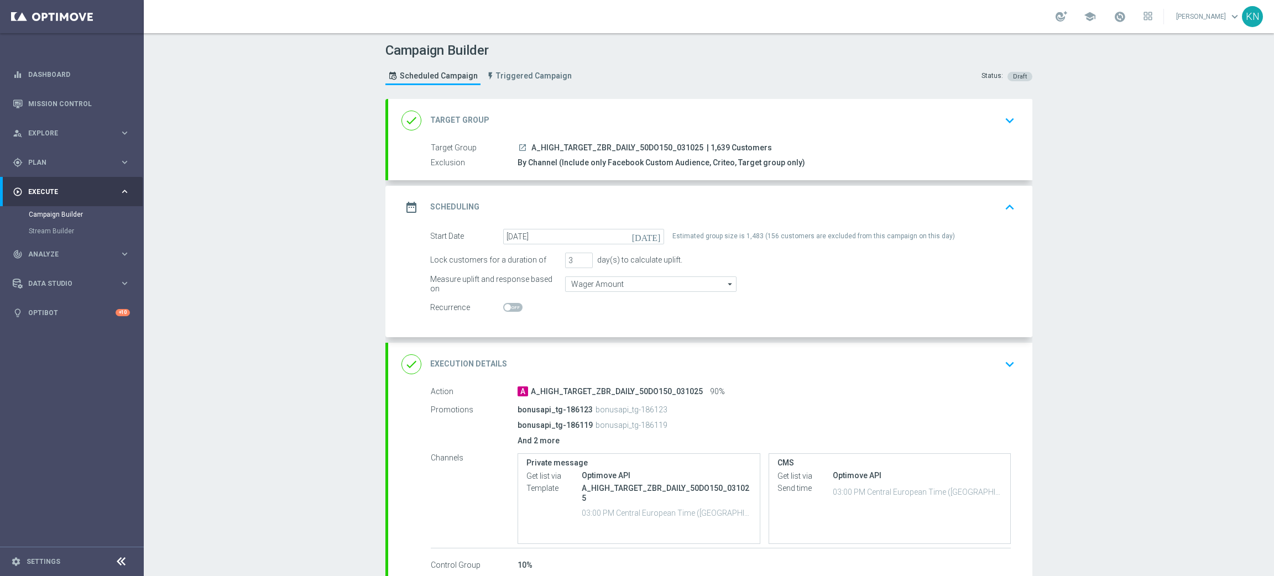
click at [968, 360] on div "done Execution Details keyboard_arrow_down" at bounding box center [709, 364] width 617 height 21
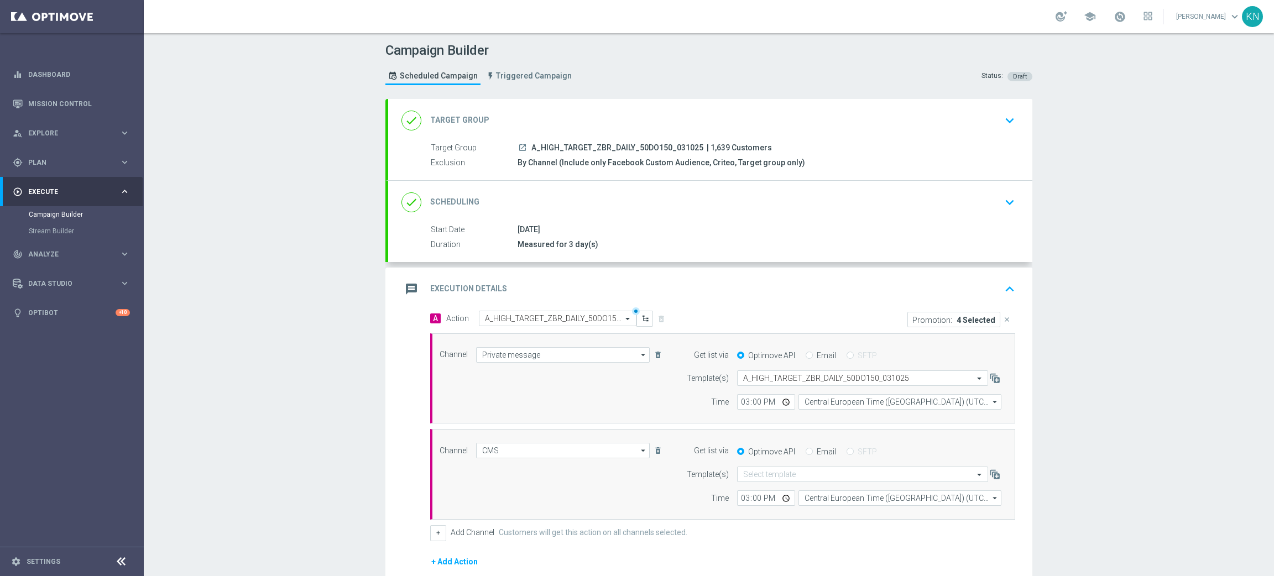
click at [518, 145] on icon "launch" at bounding box center [522, 147] width 9 height 9
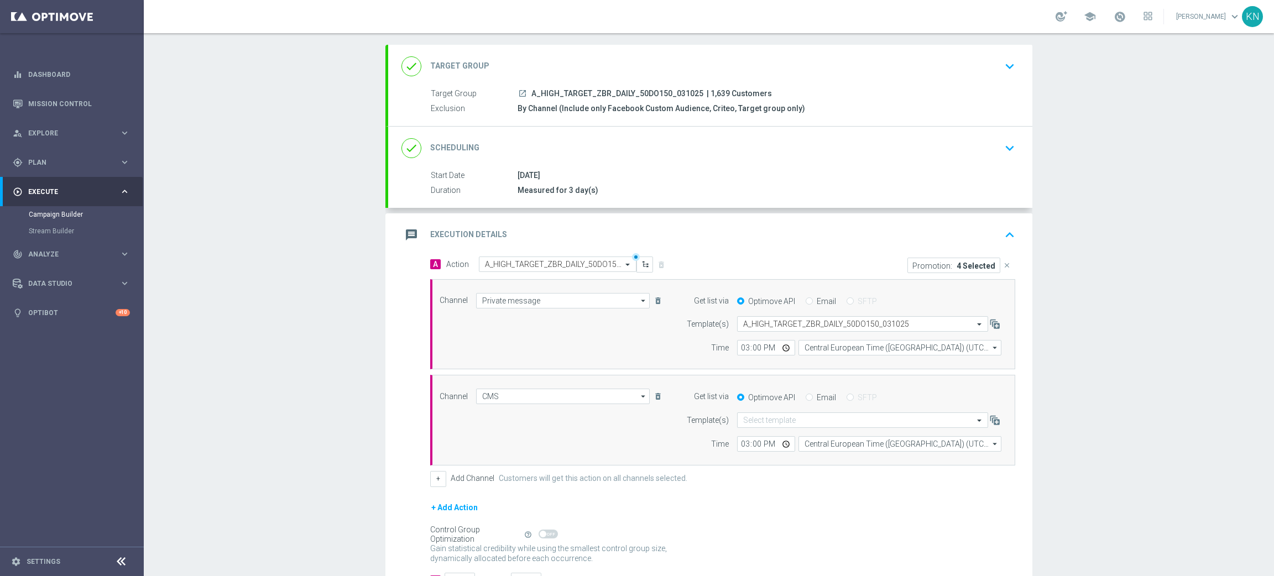
scroll to position [83, 0]
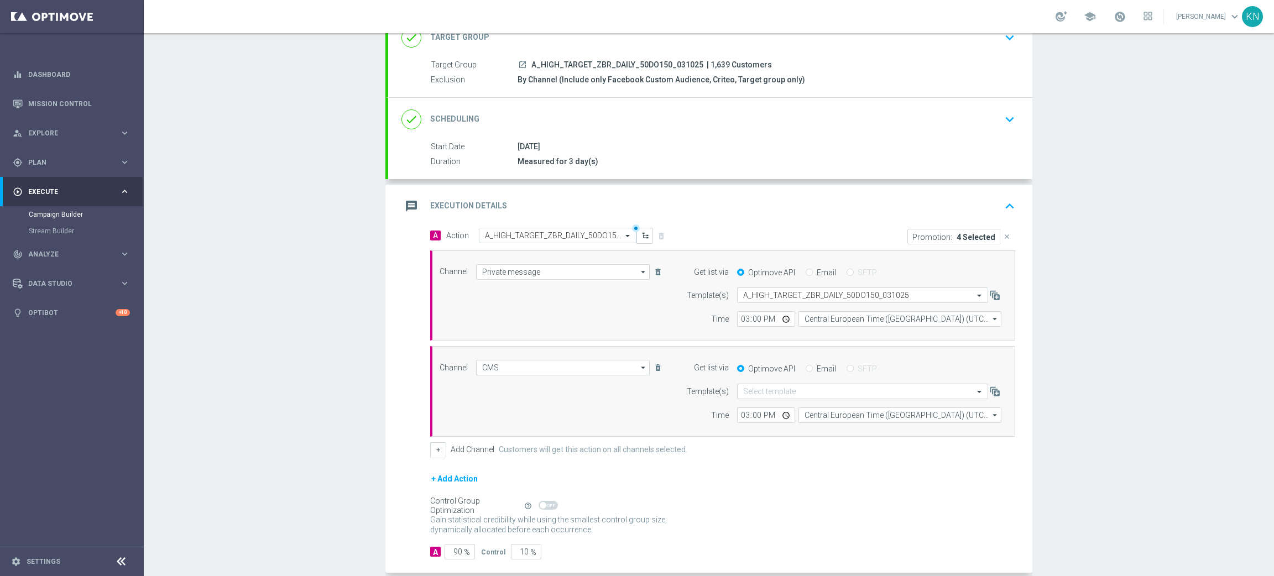
click at [899, 123] on div "done Scheduling keyboard_arrow_down" at bounding box center [709, 119] width 617 height 21
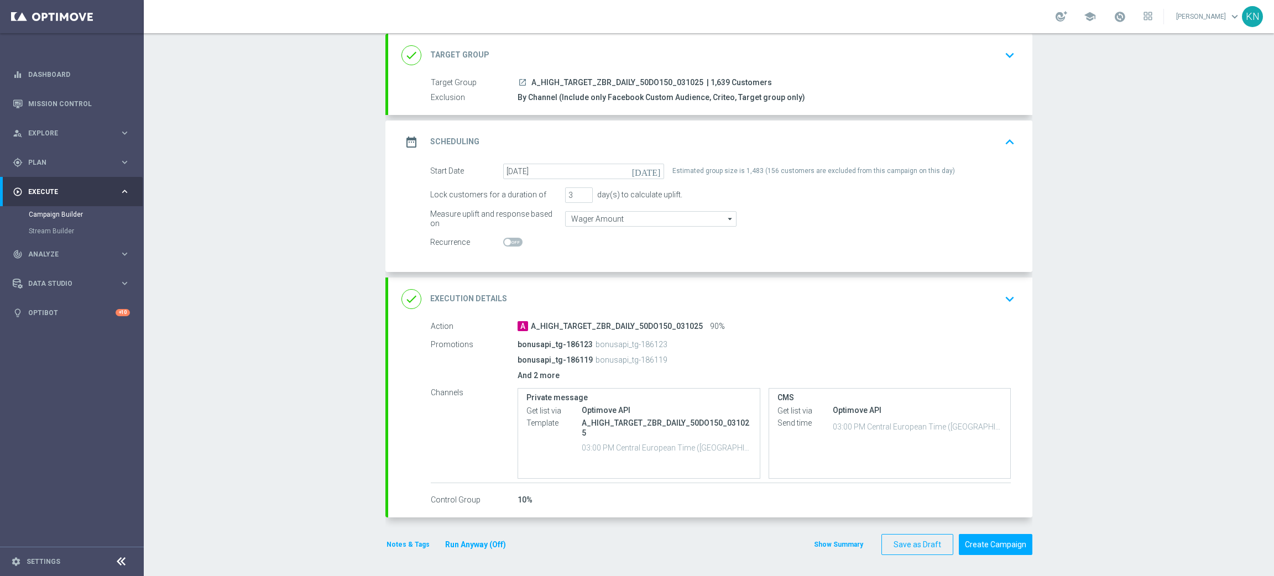
scroll to position [66, 0]
click at [913, 293] on div "done Execution Details keyboard_arrow_down" at bounding box center [709, 298] width 617 height 21
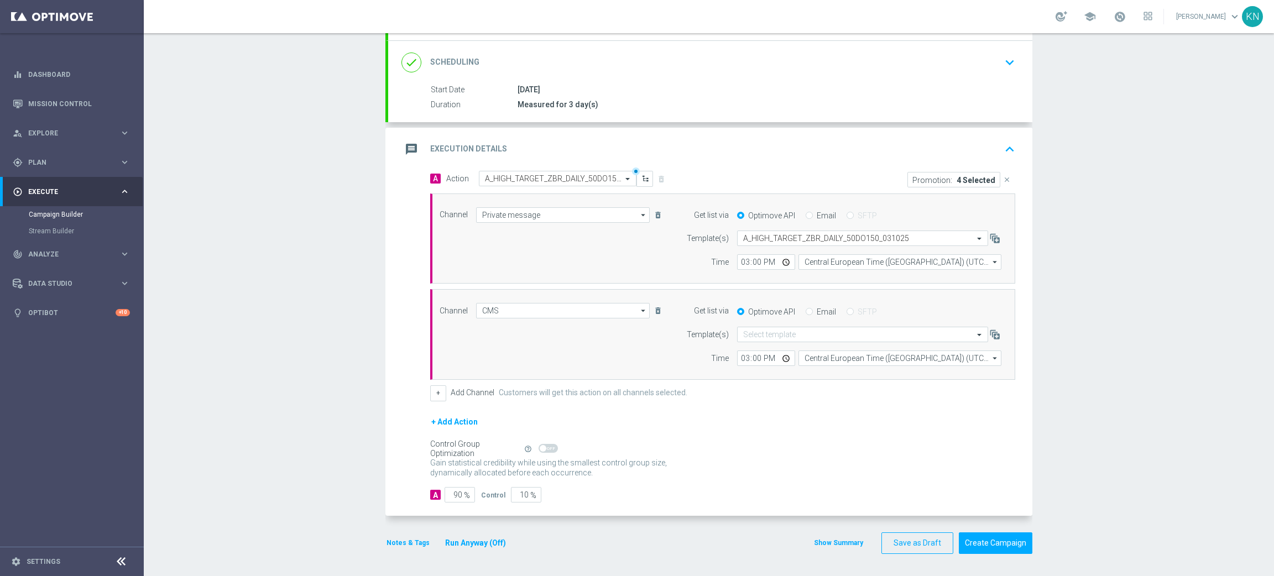
scroll to position [140, 0]
click at [1003, 511] on button "Create Campaign" at bounding box center [995, 543] width 74 height 22
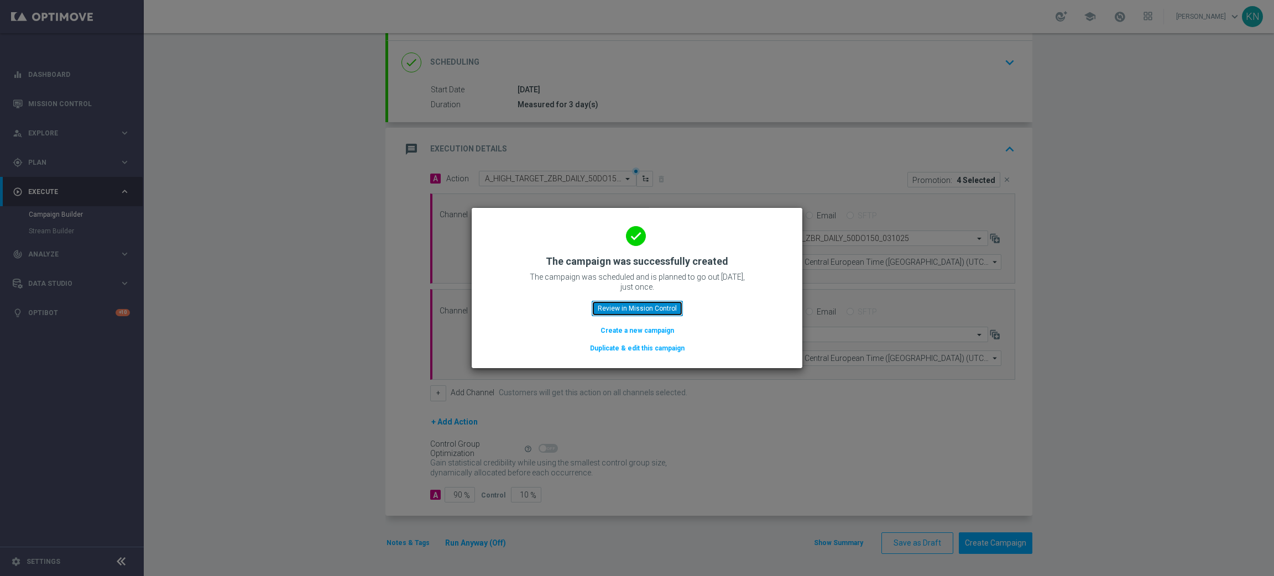
click at [652, 311] on button "Review in Mission Control" at bounding box center [636, 308] width 91 height 15
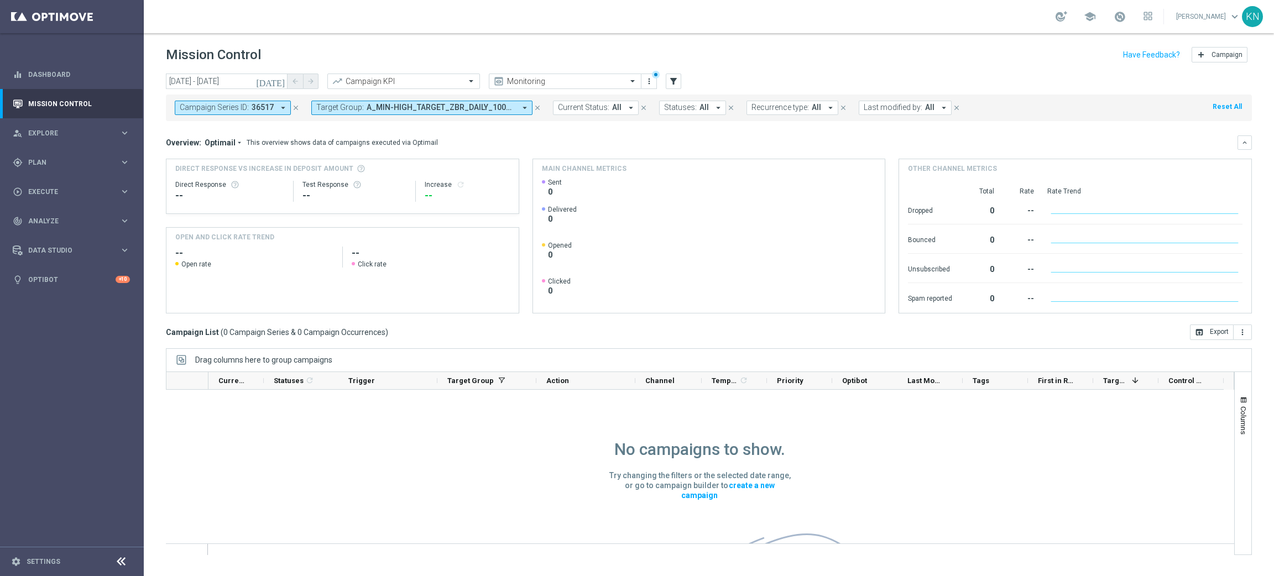
click at [441, 106] on span "A_MIN-HIGH_TARGET_ZBR_DAILY_100DO20_WIZJONER_031025" at bounding box center [440, 107] width 149 height 9
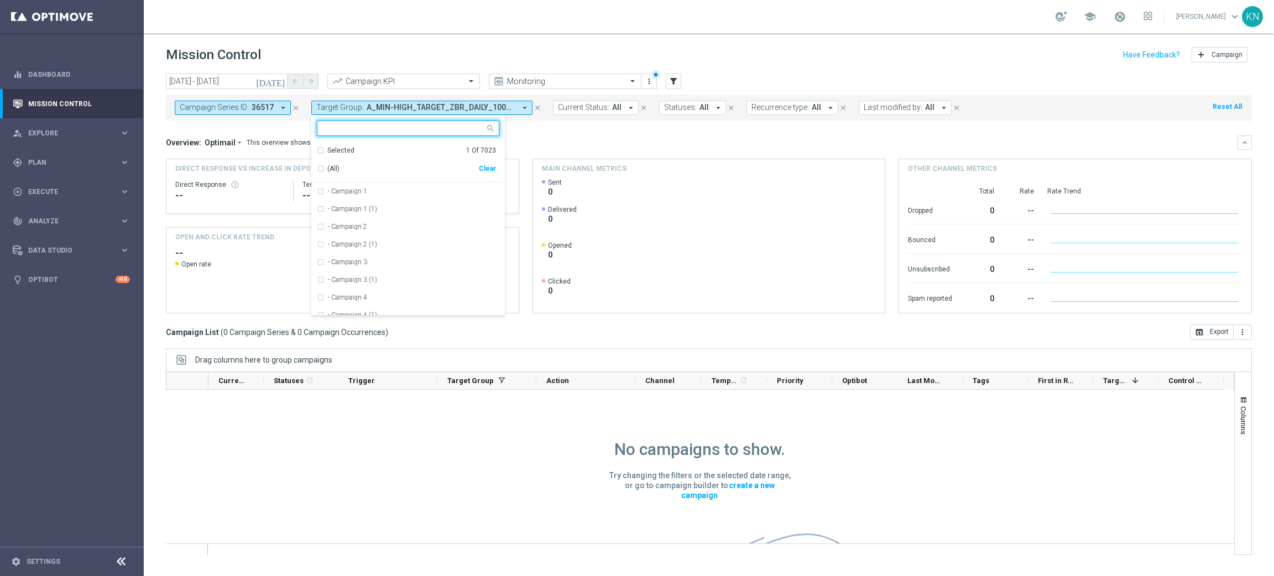
click at [317, 148] on div "Selected 1 Of 7023" at bounding box center [406, 150] width 179 height 9
drag, startPoint x: 320, startPoint y: 191, endPoint x: 320, endPoint y: 155, distance: 36.5
click at [320, 190] on div "A_MIN-HIGH_TARGET_ZBR_DAILY_100DO20_WIZJONER_031025" at bounding box center [408, 191] width 182 height 18
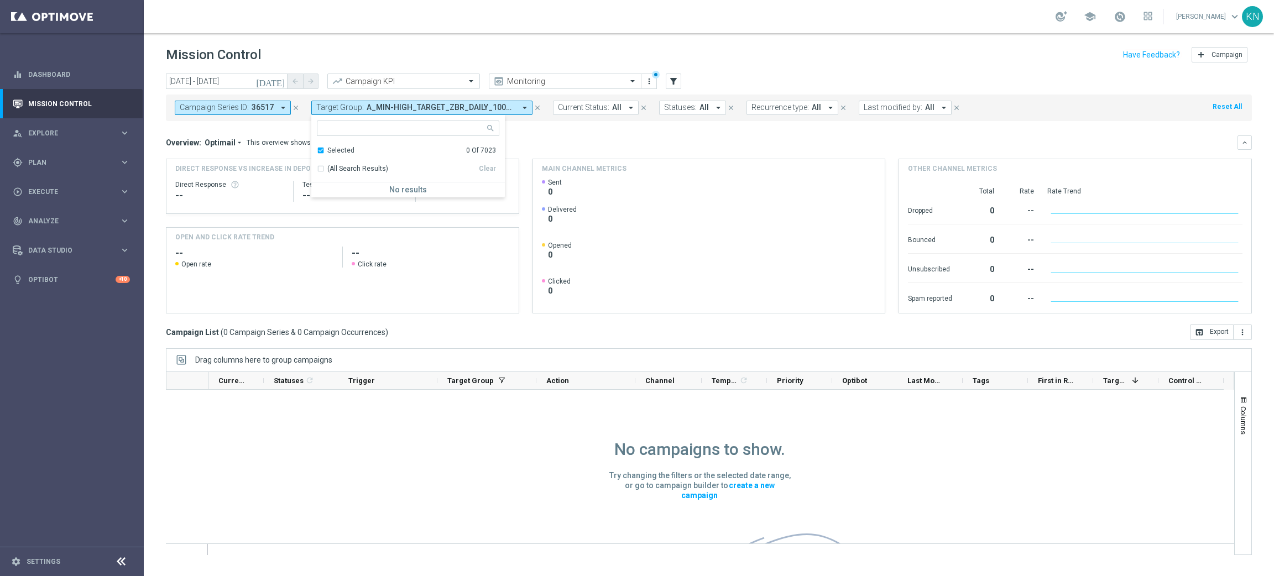
click at [319, 146] on div "Selected 0 Of 7023" at bounding box center [406, 150] width 179 height 9
click at [601, 130] on mini-dashboard "Overview: Optimail arrow_drop_down This overview shows data of campaigns execut…" at bounding box center [709, 222] width 1086 height 203
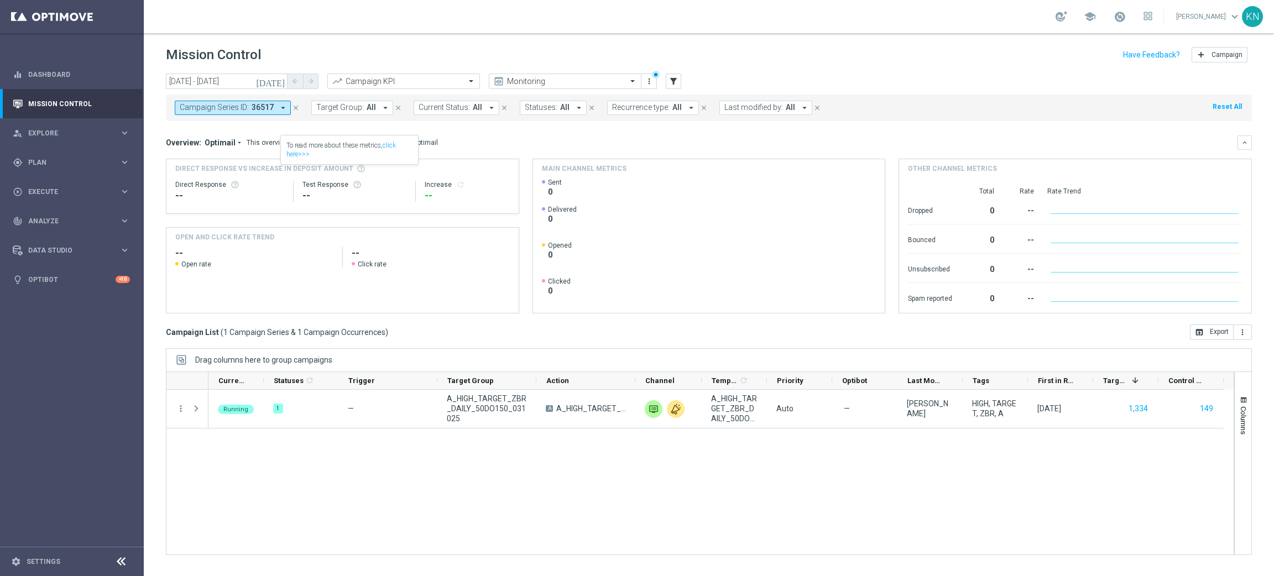
click at [248, 109] on button "Campaign Series ID: 36517 arrow_drop_down" at bounding box center [233, 108] width 116 height 14
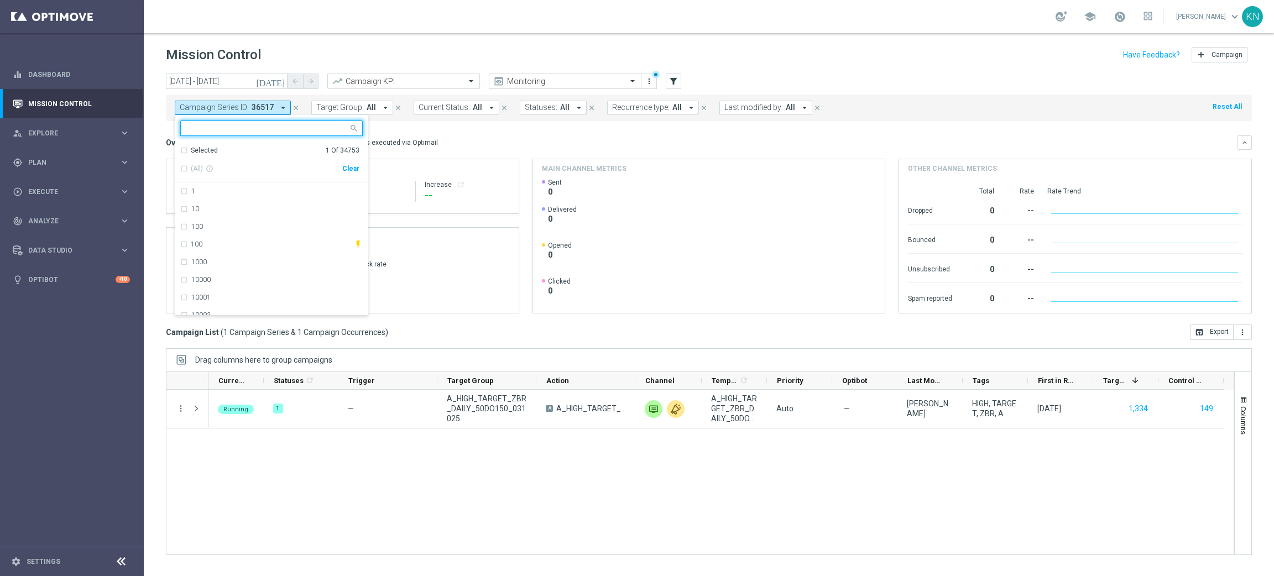
click at [184, 150] on div "Selected 1 Of 34753" at bounding box center [269, 150] width 179 height 9
click at [185, 189] on div "36517" at bounding box center [271, 191] width 182 height 18
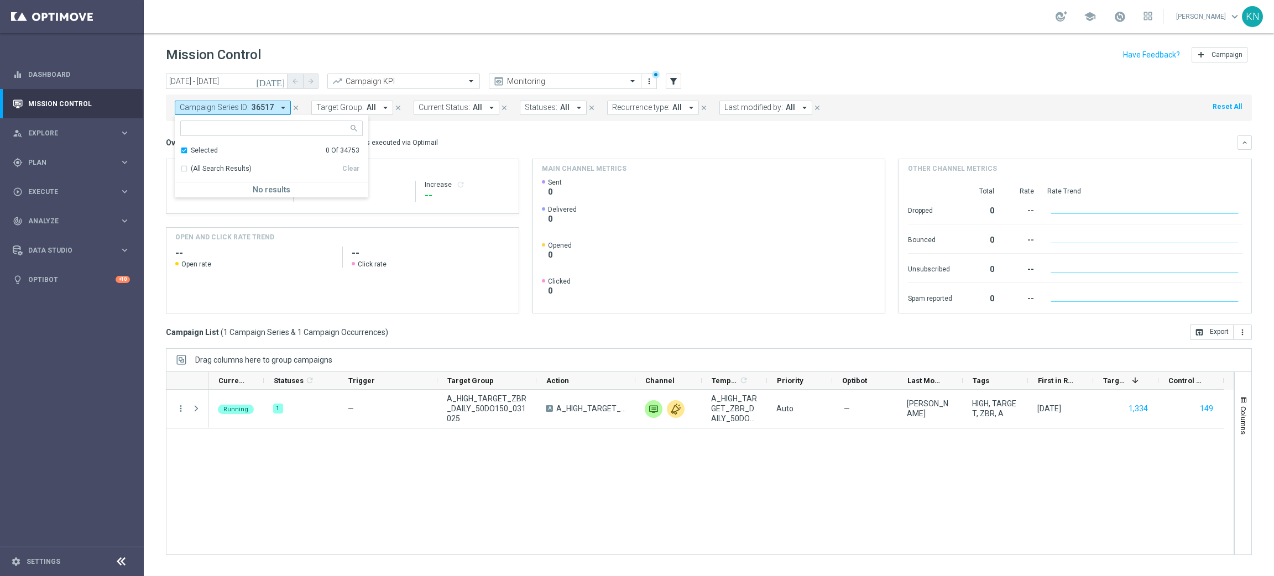
click at [187, 149] on div "Selected 0 Of 34753" at bounding box center [269, 150] width 179 height 9
click at [464, 135] on div "Overview: Optimail arrow_drop_down This overview shows data of campaigns execut…" at bounding box center [709, 142] width 1086 height 14
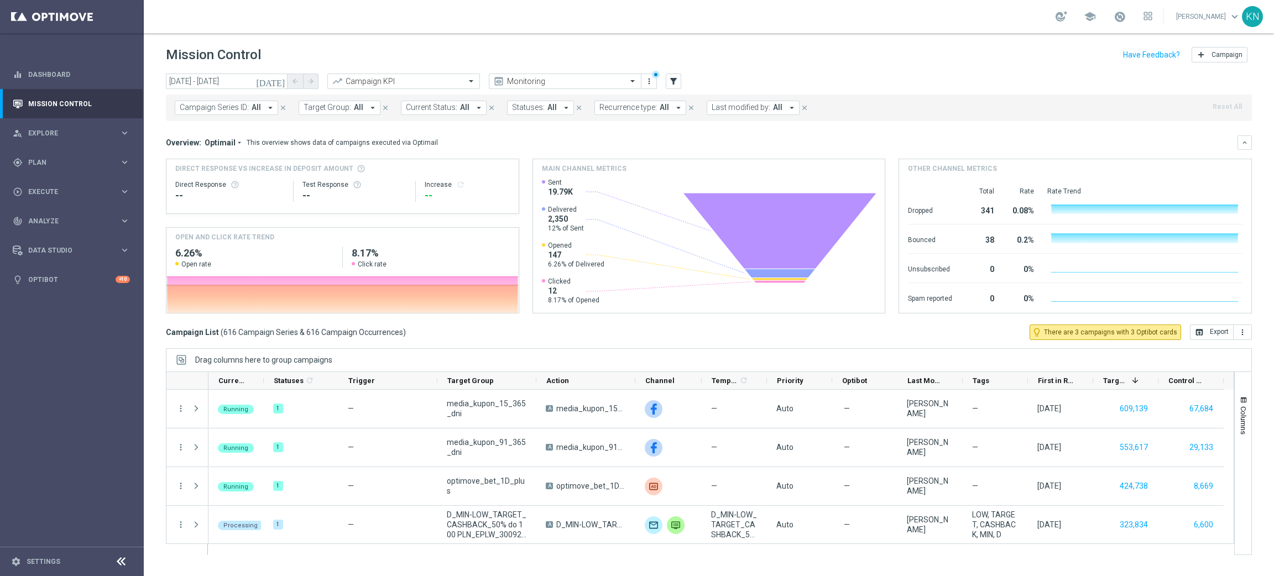
click at [336, 111] on span "Target Group:" at bounding box center [327, 107] width 48 height 9
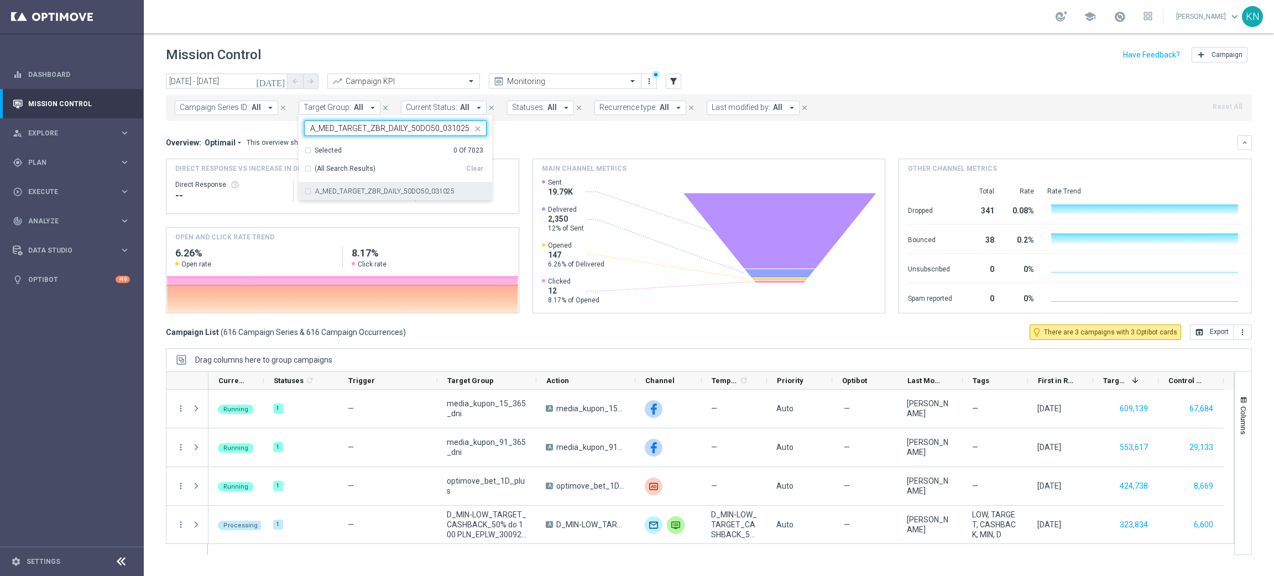
click at [307, 190] on div "A_MED_TARGET_ZBR_DAILY_50DO50_031025" at bounding box center [395, 191] width 182 height 18
type input "A_MED_TARGET_ZBR_DAILY_50DO50_031025"
click at [599, 124] on mini-dashboard "Overview: Optimail arrow_drop_down This overview shows data of campaigns execut…" at bounding box center [709, 222] width 1086 height 203
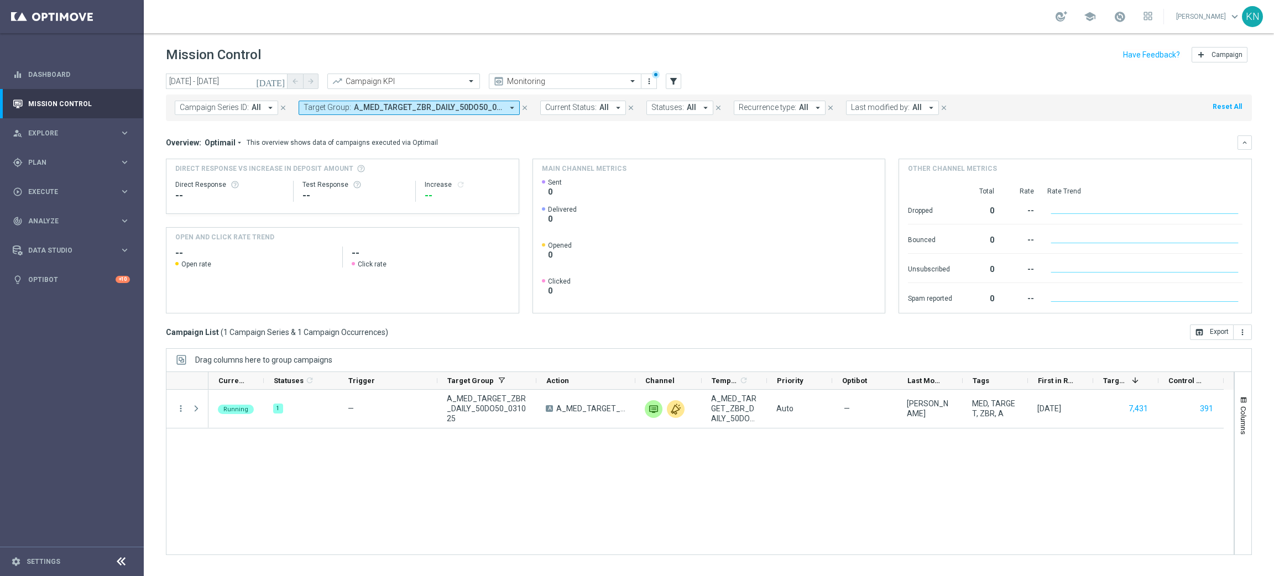
click at [419, 112] on button "Target Group: A_MED_TARGET_ZBR_DAILY_50DO50_031025 arrow_drop_down" at bounding box center [408, 108] width 221 height 14
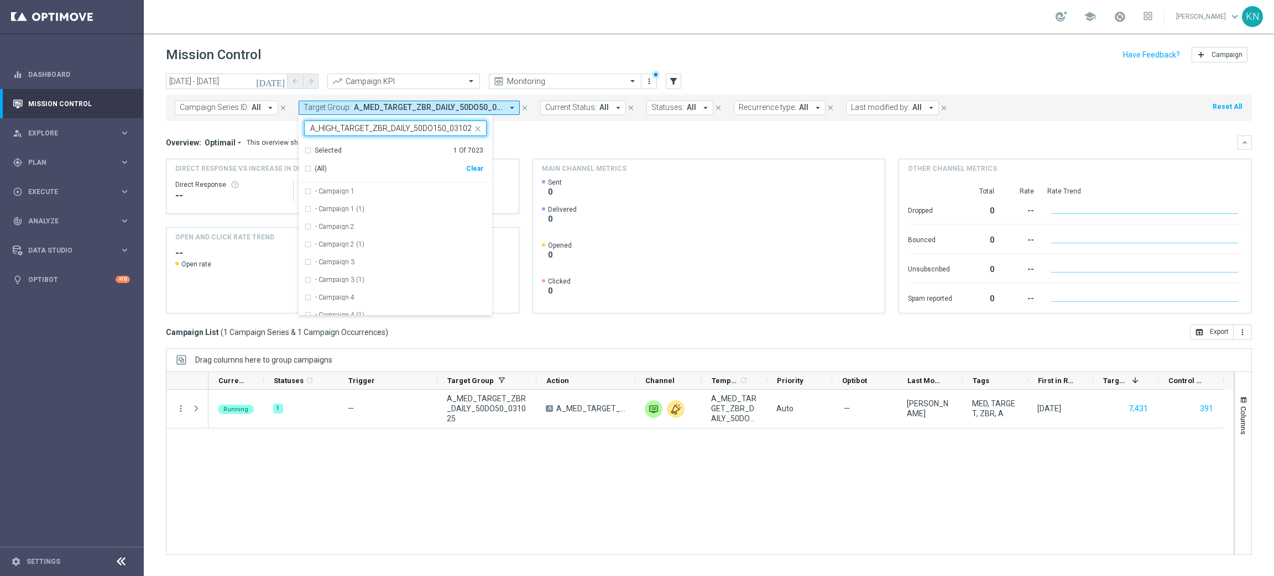
scroll to position [0, 1]
click at [311, 192] on div "A_HIGH_TARGET_ZBR_DAILY_50DO150_031025" at bounding box center [395, 191] width 182 height 18
type input "A_HIGH_TARGET_ZBR_DAILY_50DO150_031025"
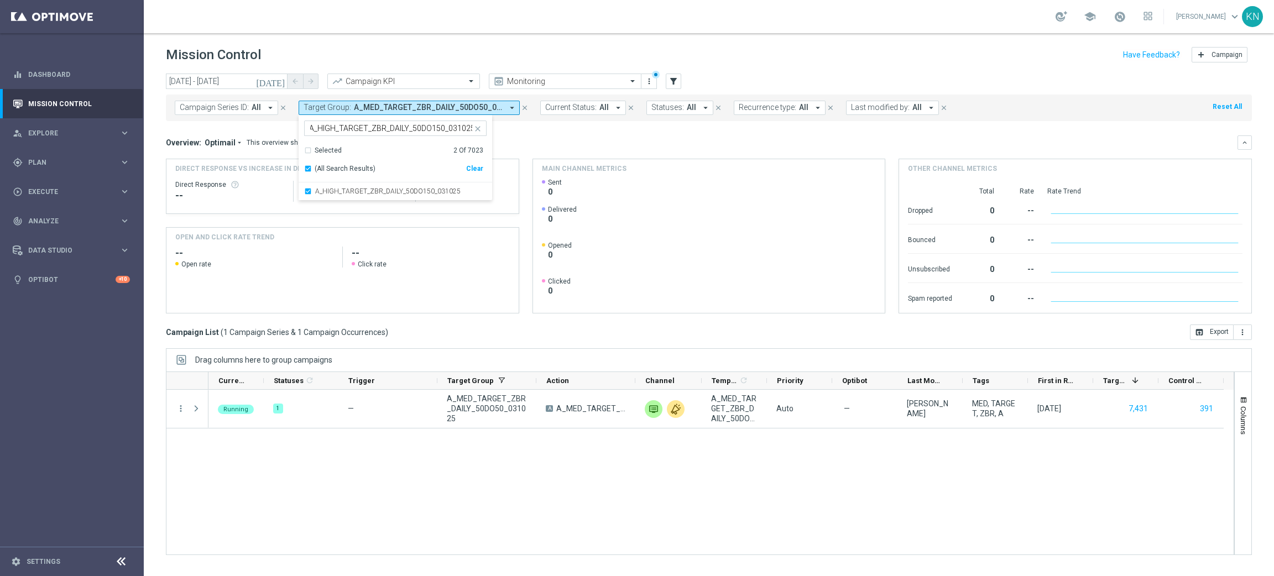
scroll to position [0, 0]
click at [611, 138] on div "Overview: Optimail arrow_drop_down This overview shows data of campaigns execut…" at bounding box center [701, 143] width 1071 height 10
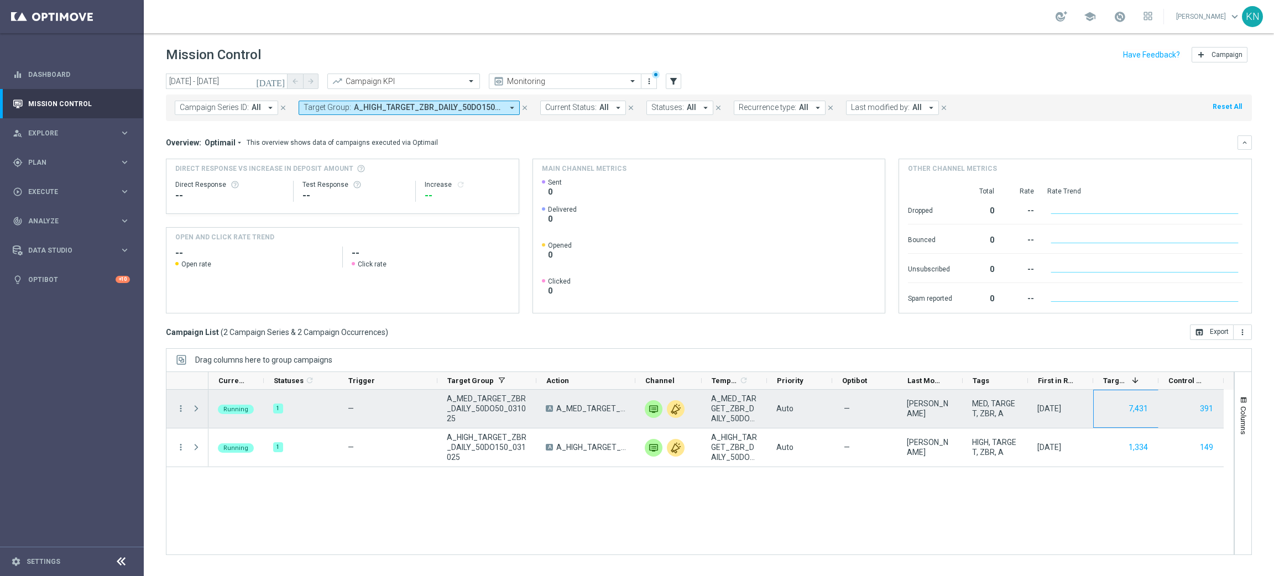
drag, startPoint x: 1157, startPoint y: 407, endPoint x: 1120, endPoint y: 413, distance: 37.5
click at [1120, 413] on div "Running 1 — A_MED_TARGET_ZBR_DAILY_50DO50_031025 A A_MED_TARGET_ZBR_DAILY_50DO5…" at bounding box center [715, 409] width 1015 height 39
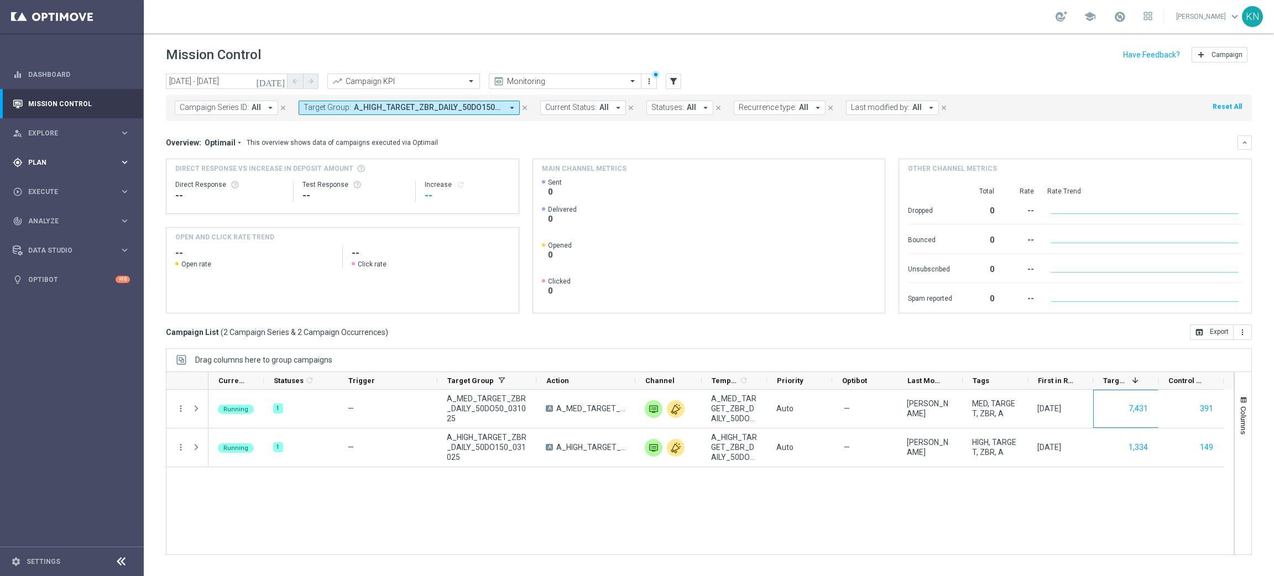
click at [54, 161] on span "Plan" at bounding box center [73, 162] width 91 height 7
click at [54, 184] on link "Target Groups" at bounding box center [72, 185] width 86 height 9
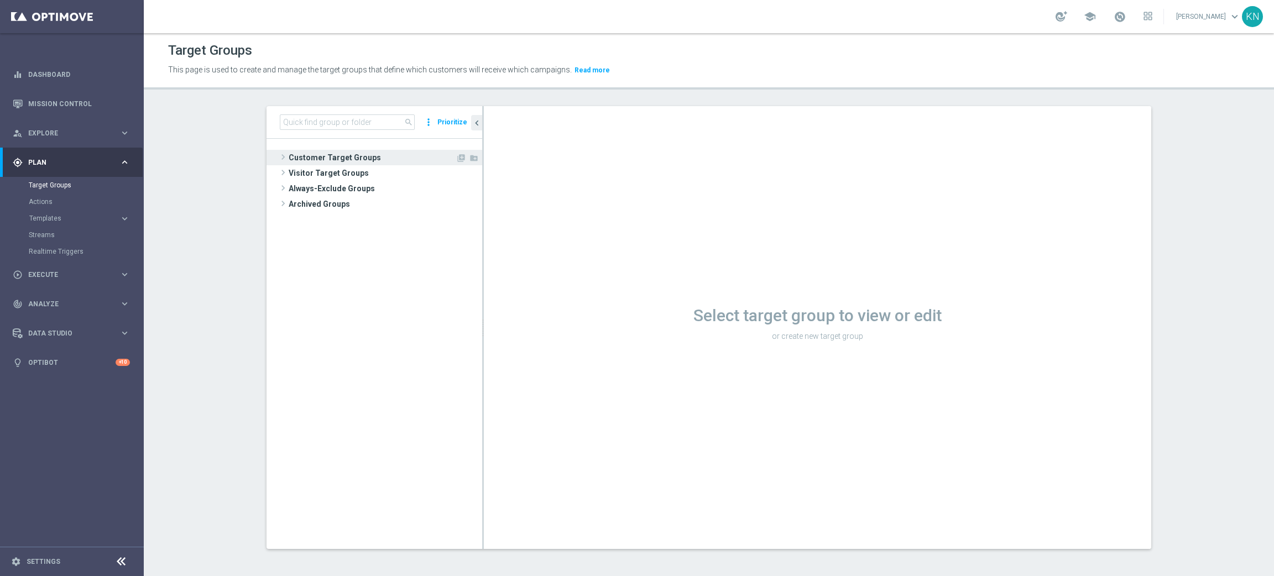
click at [337, 159] on span "Customer Target Groups" at bounding box center [372, 157] width 167 height 15
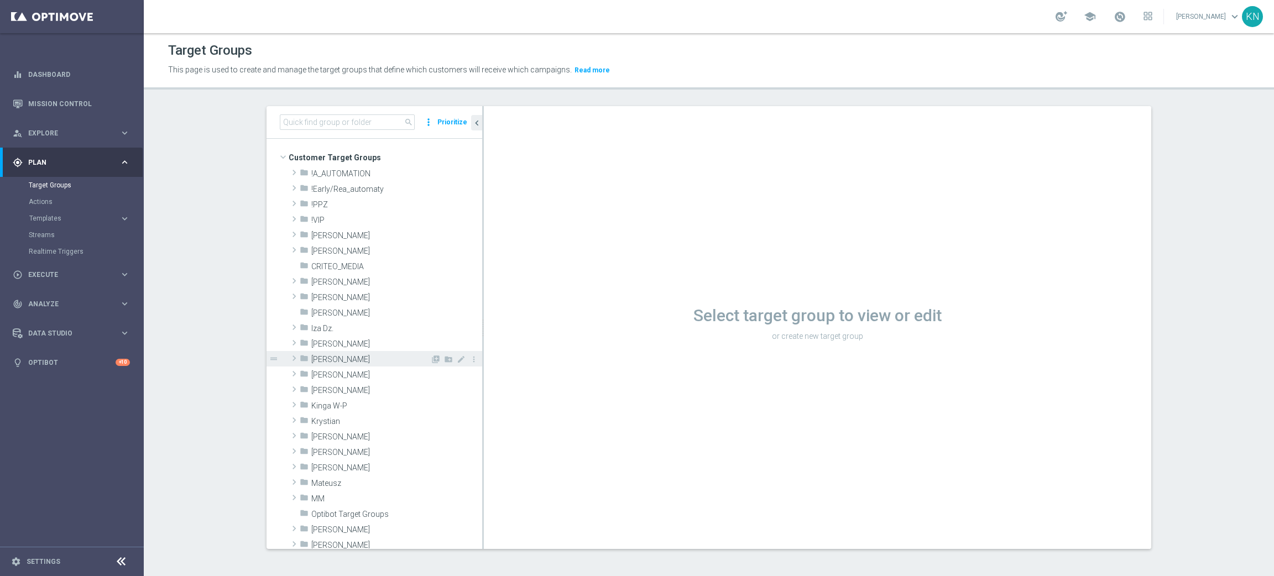
click at [350, 364] on span "[PERSON_NAME]" at bounding box center [370, 359] width 119 height 9
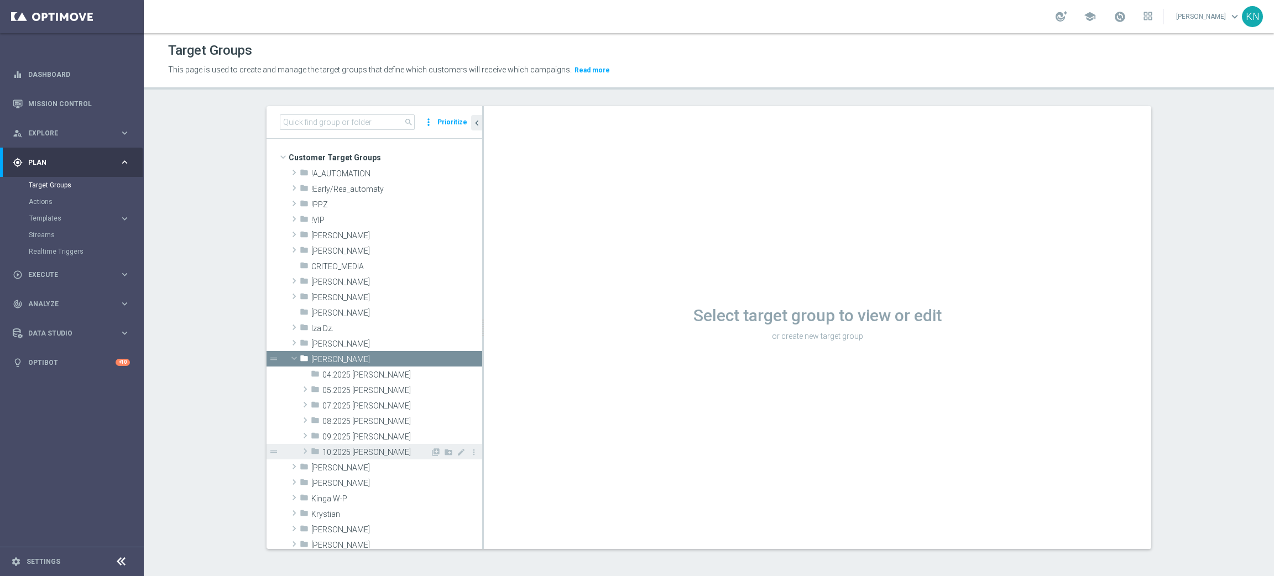
click at [348, 454] on span "10.2025 [PERSON_NAME]" at bounding box center [376, 452] width 108 height 9
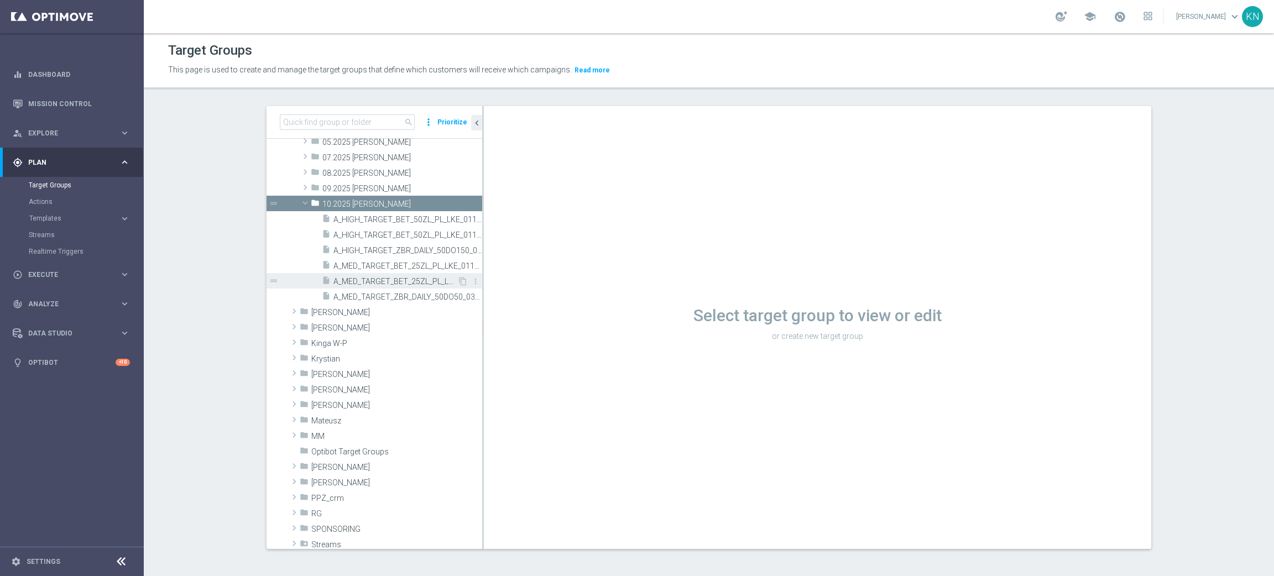
scroll to position [83, 0]
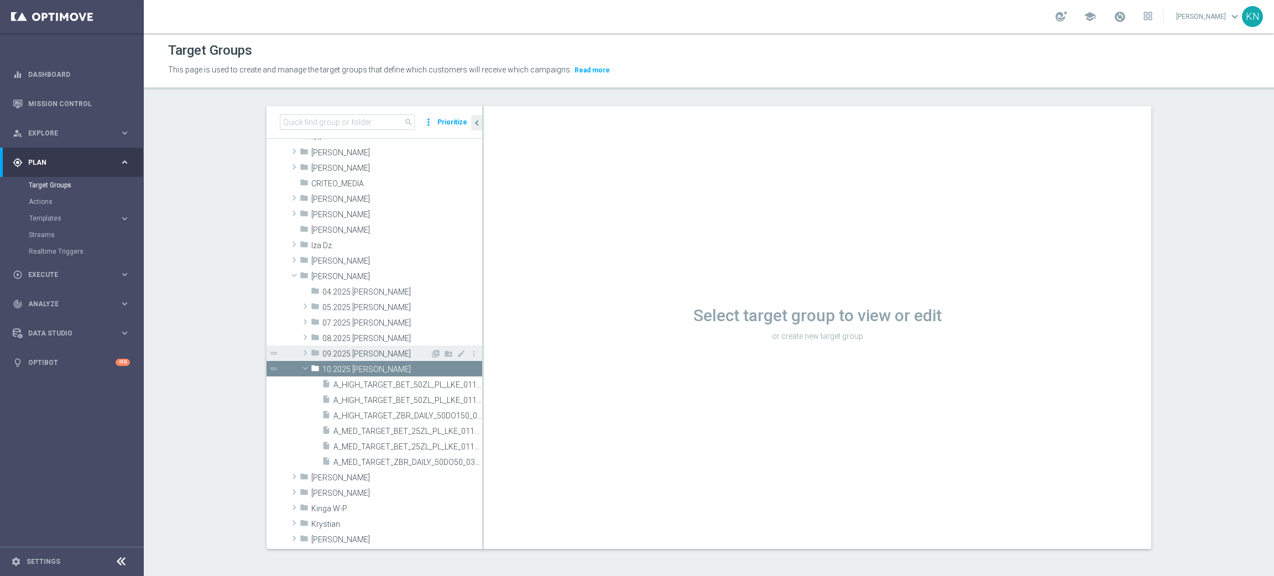
click at [311, 351] on icon "folder" at bounding box center [315, 354] width 9 height 13
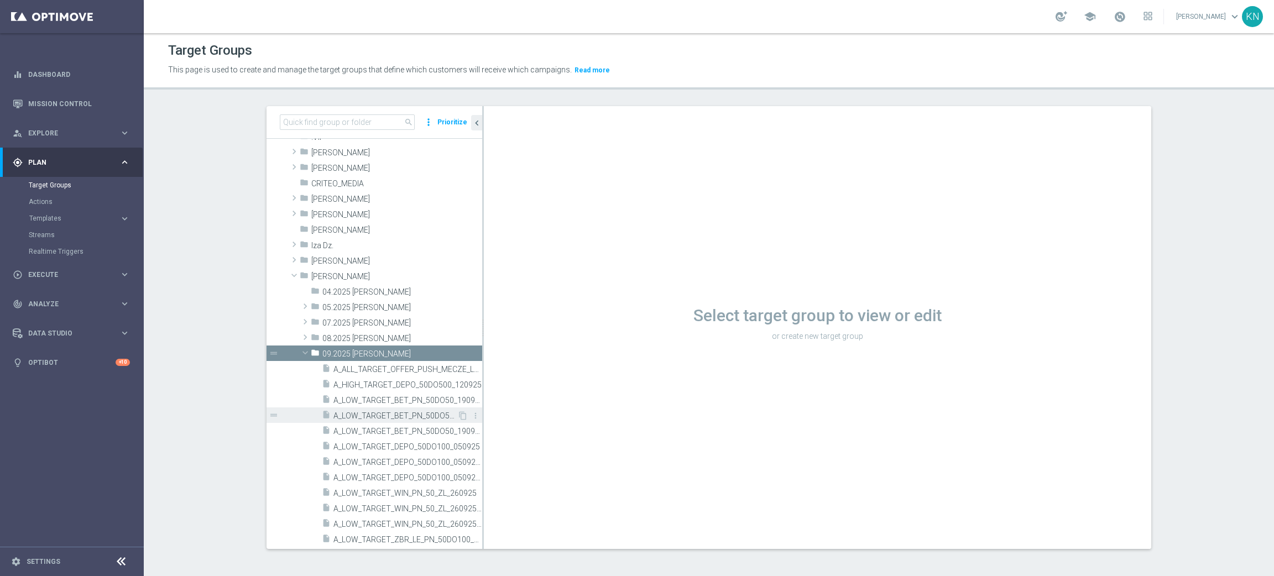
scroll to position [248, 0]
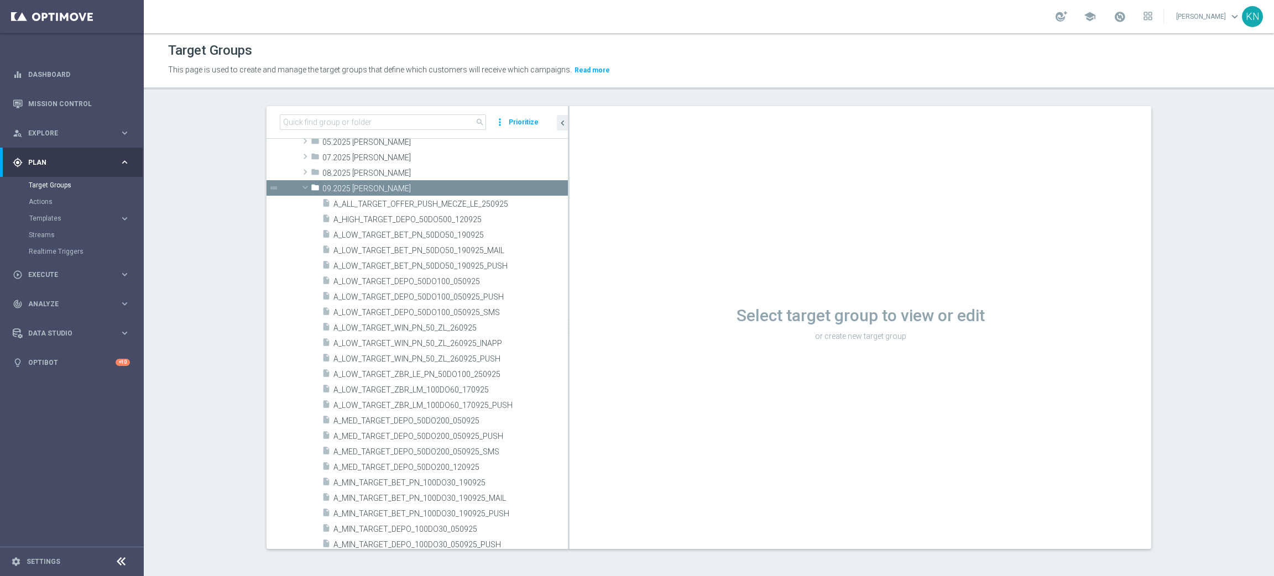
drag, startPoint x: 476, startPoint y: 267, endPoint x: 698, endPoint y: 282, distance: 222.7
click at [698, 282] on as-split "search more_vert Prioritize Customer Target Groups library_add create_new_folder" at bounding box center [708, 327] width 884 height 443
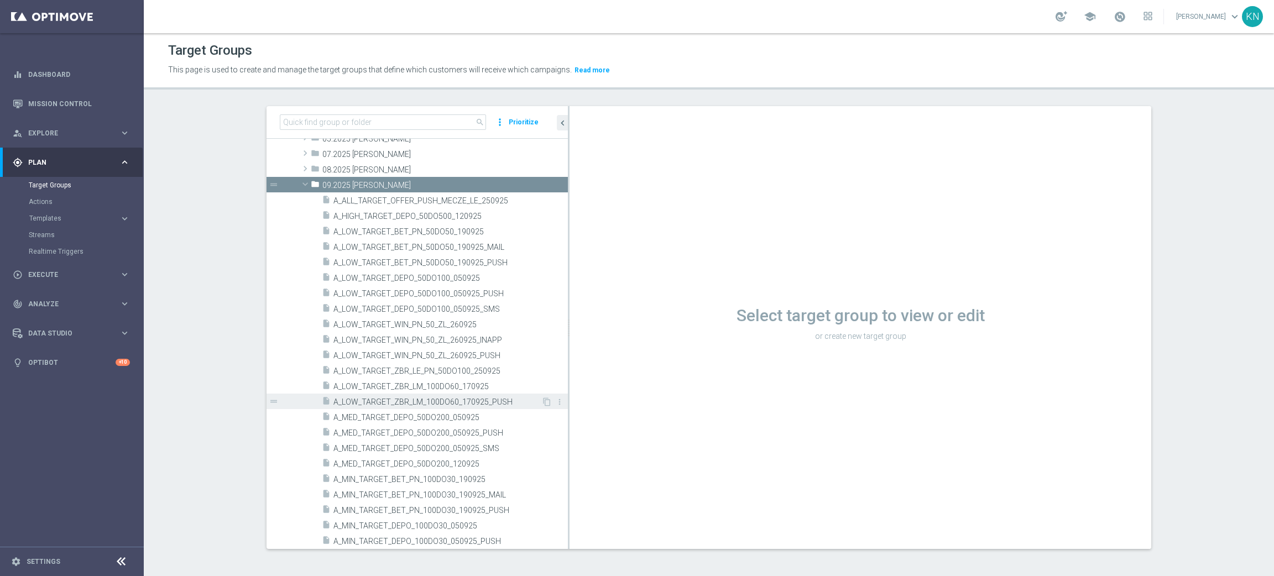
scroll to position [497, 0]
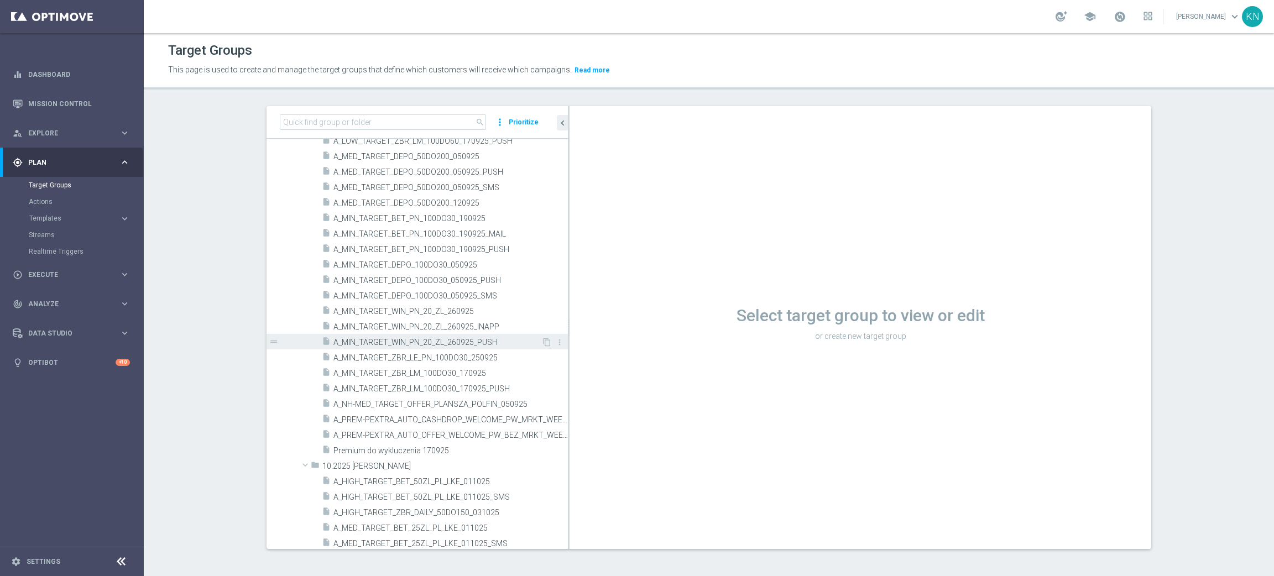
click at [469, 342] on span "A_MIN_TARGET_WIN_PN_20_ZL_260925_PUSH" at bounding box center [437, 342] width 208 height 9
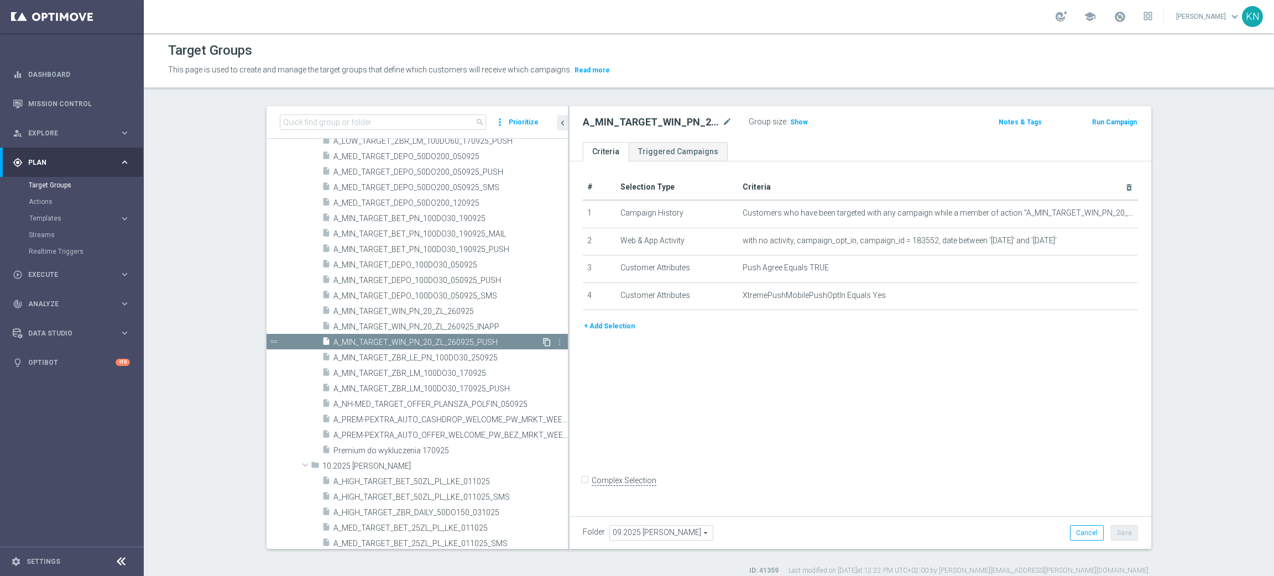
click at [542, 340] on icon "content_copy" at bounding box center [546, 342] width 9 height 9
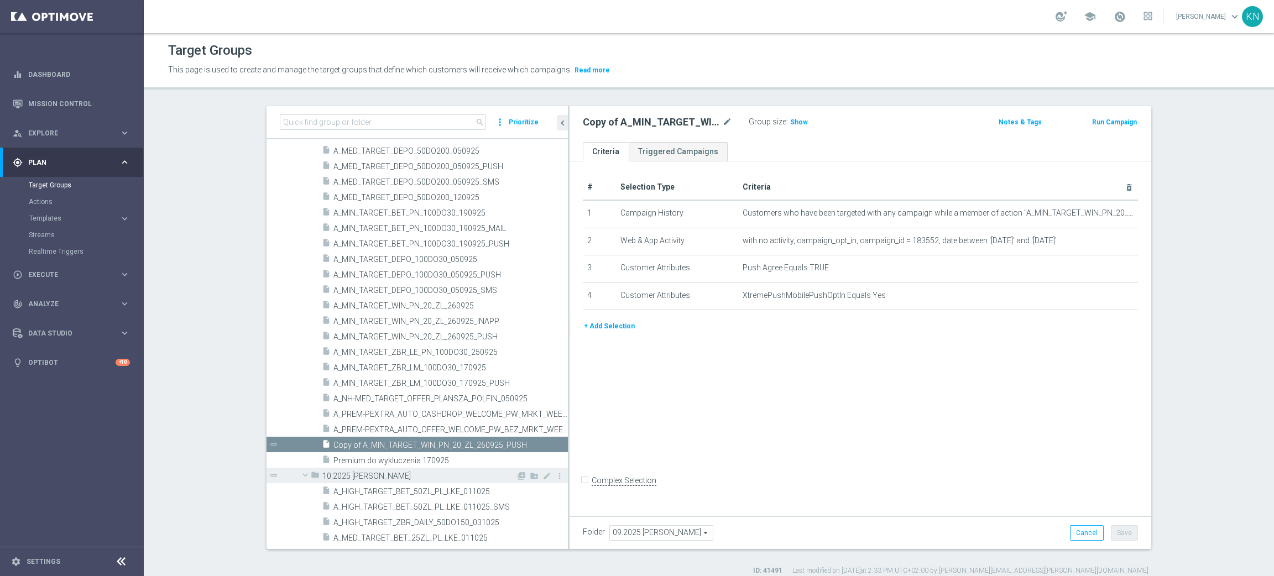
scroll to position [542, 0]
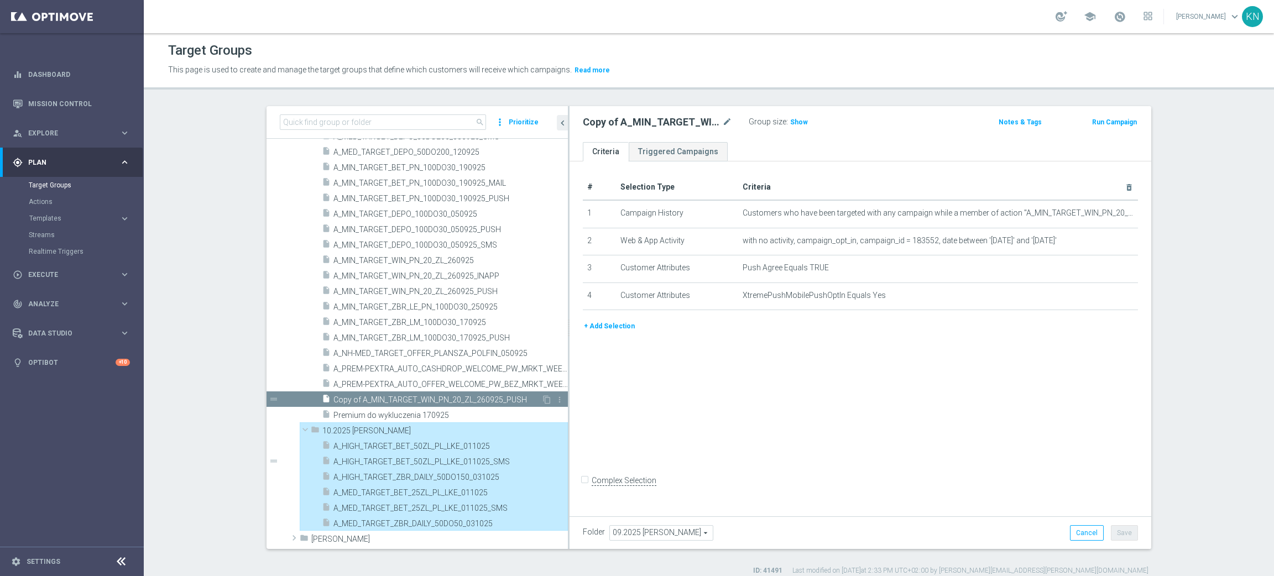
type input "10.2025 [PERSON_NAME]"
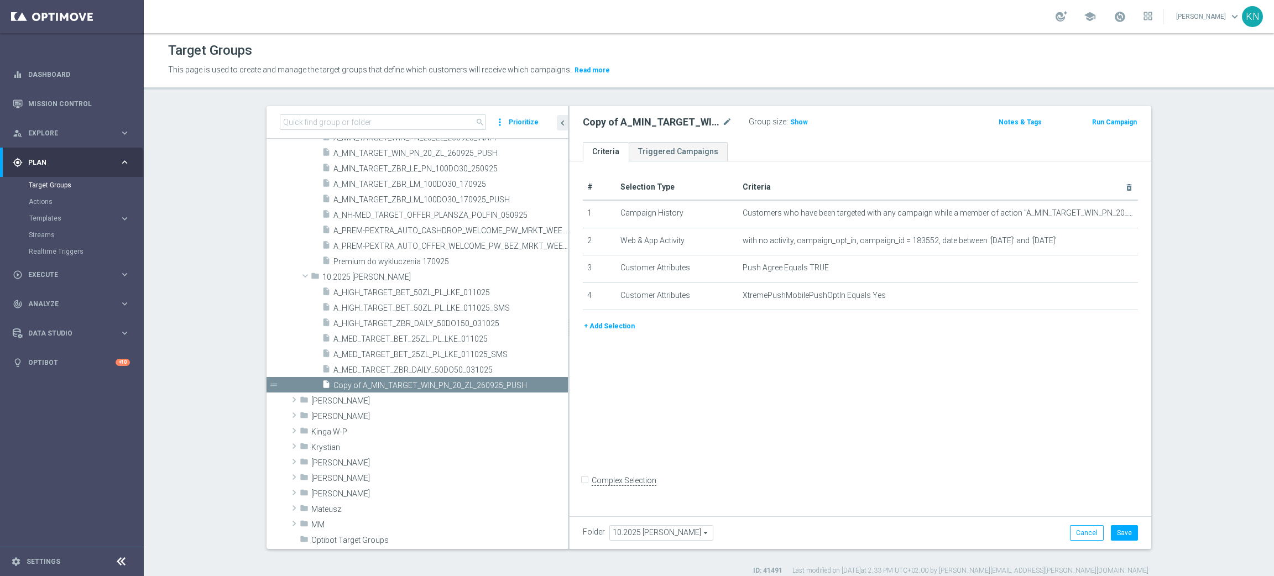
scroll to position [657, 0]
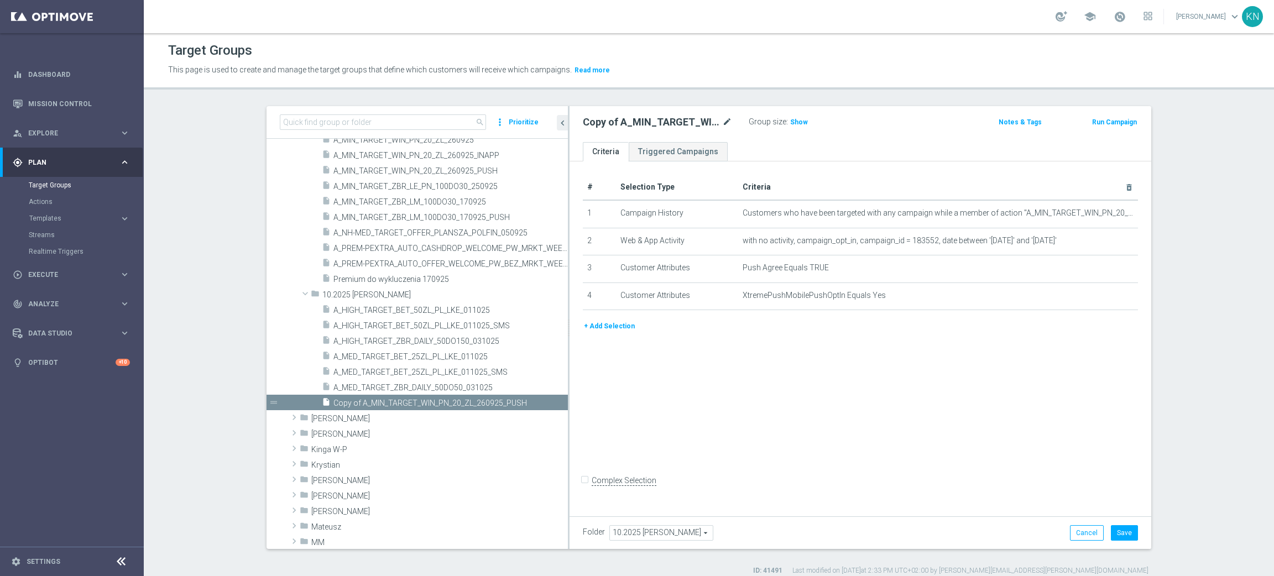
click at [722, 119] on icon "mode_edit" at bounding box center [727, 122] width 10 height 13
paste input "A_MED_TARGET_ZBR_DAILY_50DO50_031025_PUSH"
type input "A_MED_TARGET_ZBR_DAILY_50DO50_031025_PUSH"
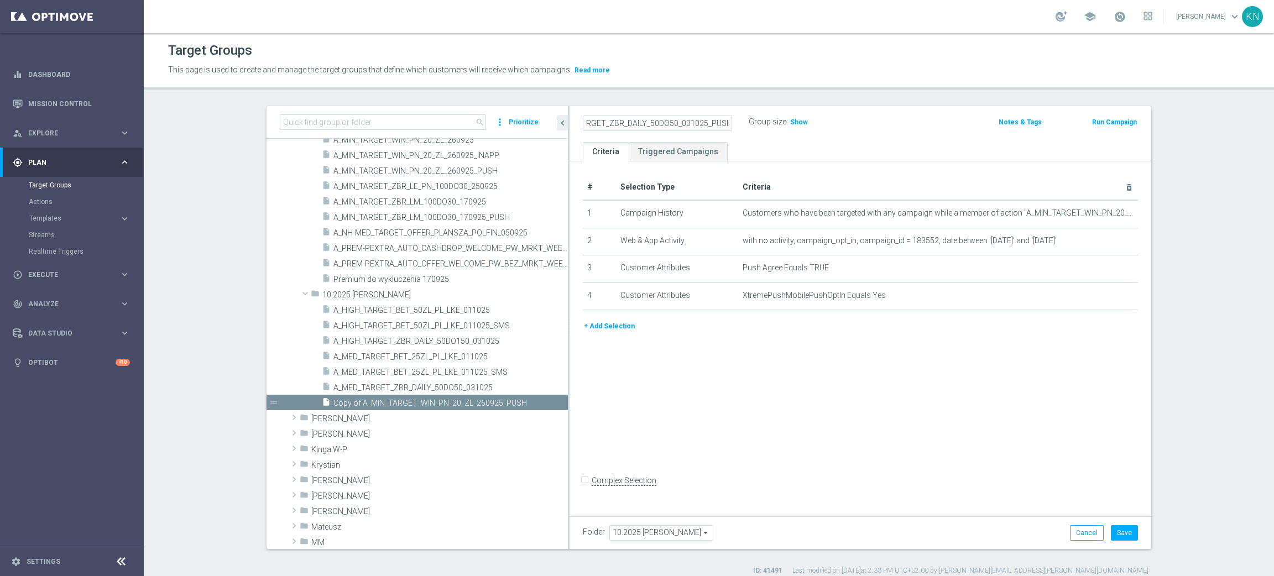
click at [726, 148] on ul "Criteria Triggered Campaigns" at bounding box center [859, 151] width 581 height 19
click at [1102, 214] on icon "mode_edit" at bounding box center [1106, 213] width 9 height 9
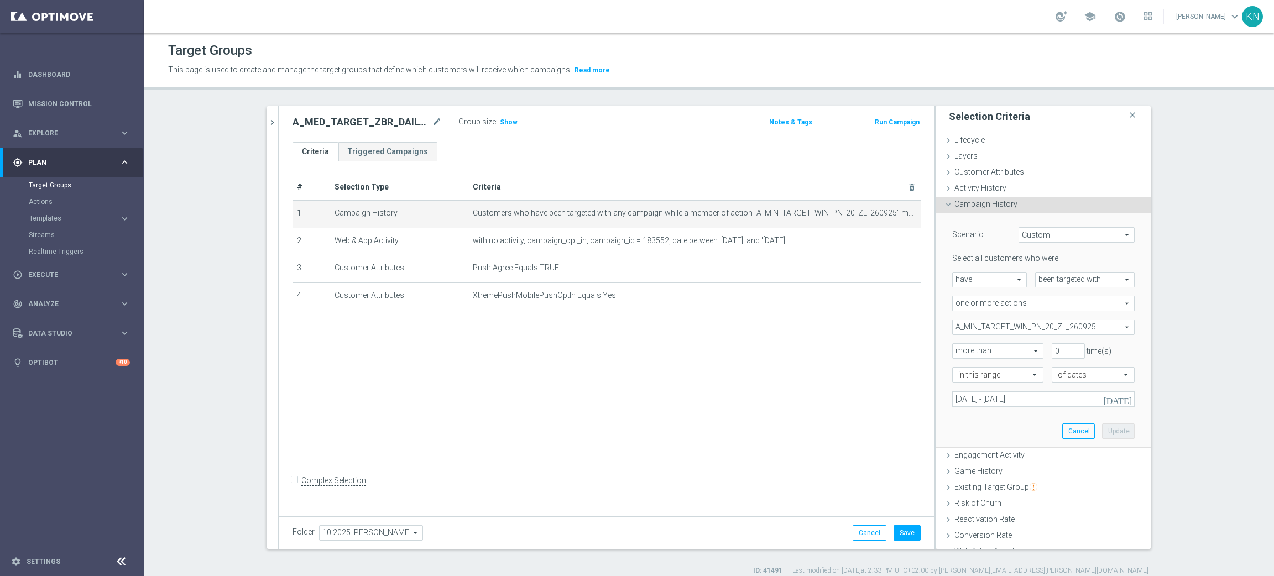
click at [1030, 327] on span "A_MIN_TARGET_WIN_PN_20_ZL_260925" at bounding box center [1042, 327] width 181 height 14
click at [956, 350] on input "Show Selected" at bounding box center [959, 351] width 7 height 7
checkbox input "true"
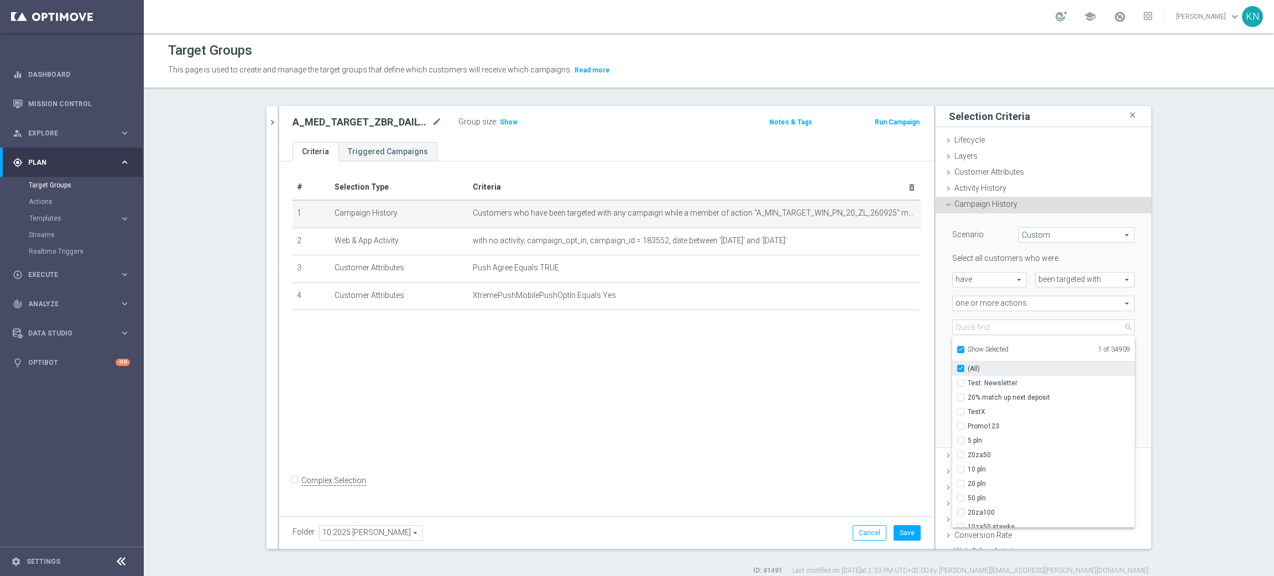
checkbox input "true"
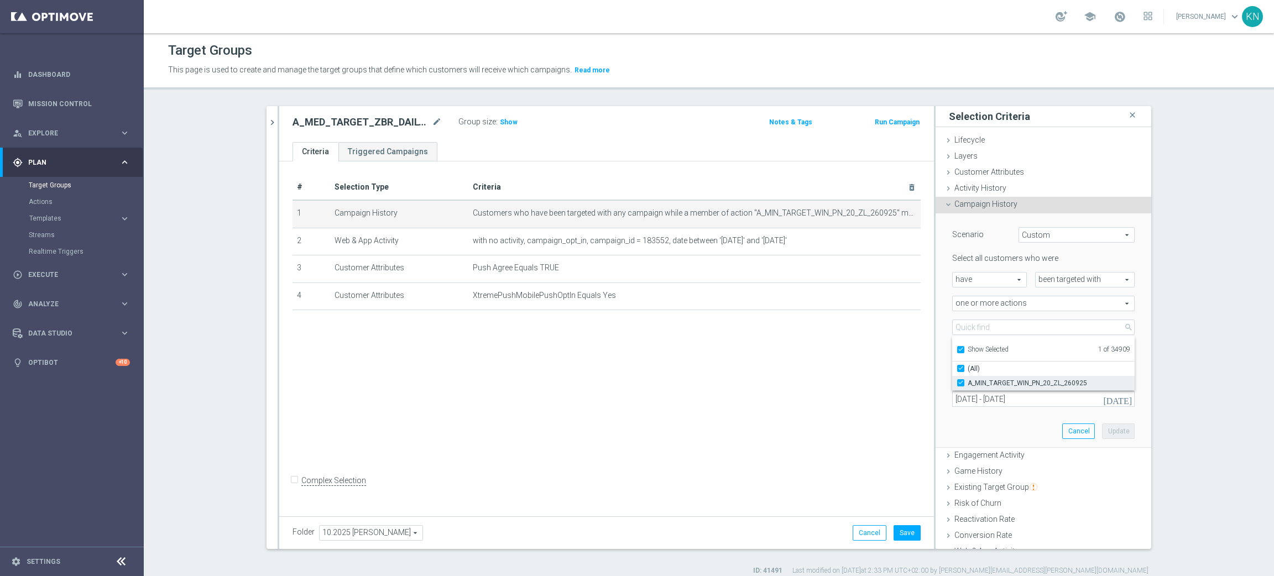
click at [960, 383] on input "A_MIN_TARGET_WIN_PN_20_ZL_260925" at bounding box center [963, 382] width 7 height 7
checkbox input "false"
type input "Select Action"
checkbox input "false"
click at [967, 347] on label "Show Selected" at bounding box center [987, 350] width 41 height 10
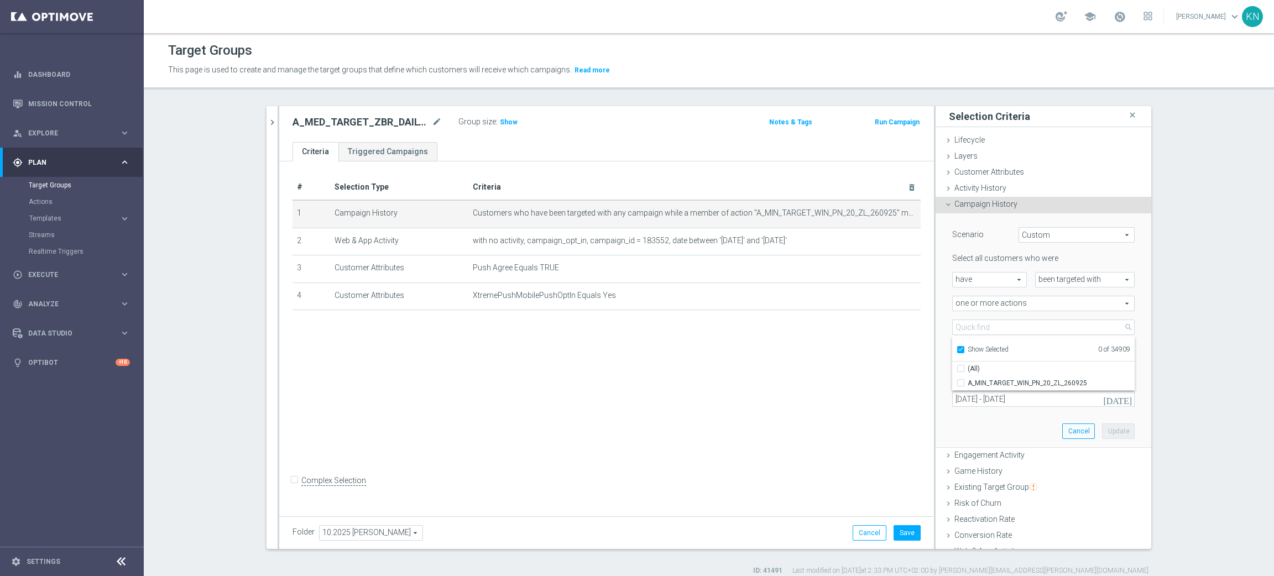
click at [956, 348] on input "Show Selected" at bounding box center [959, 351] width 7 height 7
checkbox input "false"
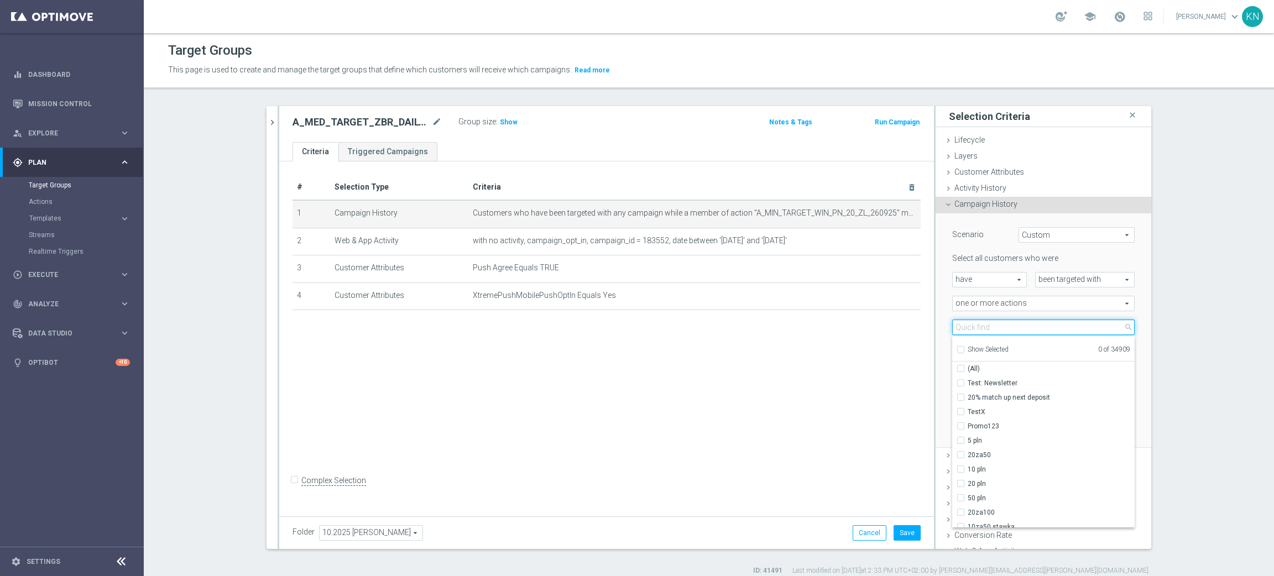
click at [966, 327] on input "search" at bounding box center [1043, 326] width 182 height 15
paste input "A_MED_TARGET_ZBR_DAILY_50DO50_031025"
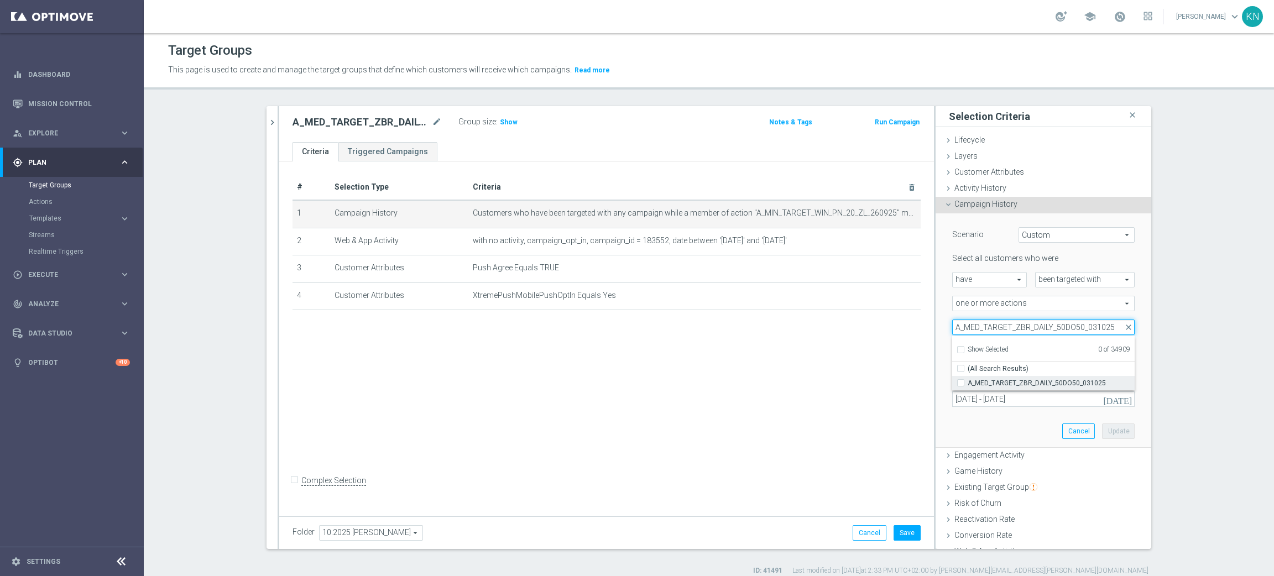
type input "A_MED_TARGET_ZBR_DAILY_50DO50_031025"
click at [967, 381] on label "A_MED_TARGET_ZBR_DAILY_50DO50_031025" at bounding box center [1050, 383] width 167 height 14
click at [960, 381] on input "A_MED_TARGET_ZBR_DAILY_50DO50_031025" at bounding box center [963, 382] width 7 height 7
checkbox input "true"
type input "A_MED_TARGET_ZBR_DAILY_50DO50_031025"
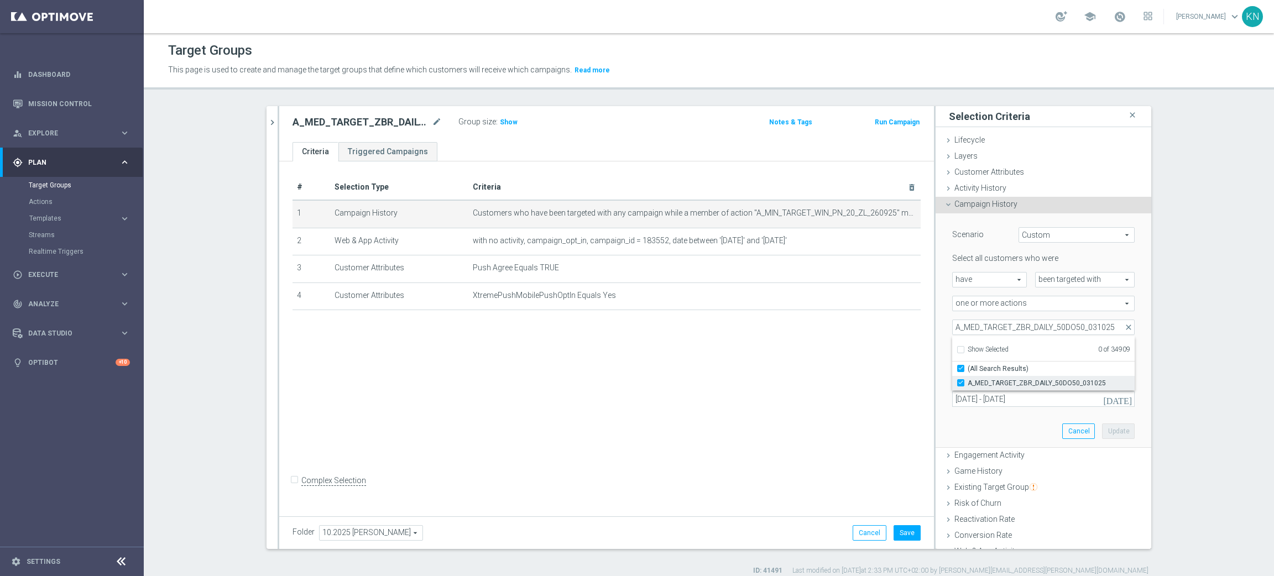
checkbox input "true"
click at [935, 344] on div "Scenario Custom Custom arrow_drop_down search Select all customers who were hav…" at bounding box center [1043, 330] width 216 height 235
click at [1103, 397] on button "today" at bounding box center [1117, 399] width 33 height 17
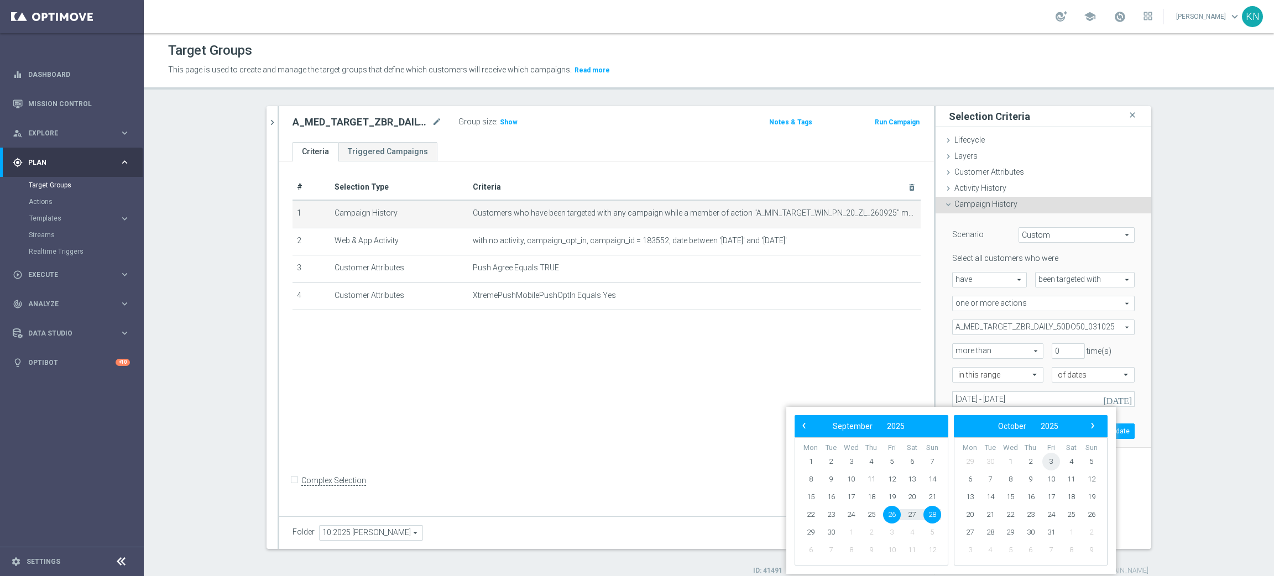
click at [1054, 457] on span "3" at bounding box center [1051, 462] width 18 height 18
click at [931, 460] on span "5" at bounding box center [932, 462] width 18 height 18
type input "03 Oct 2025 - 05 Oct 2025"
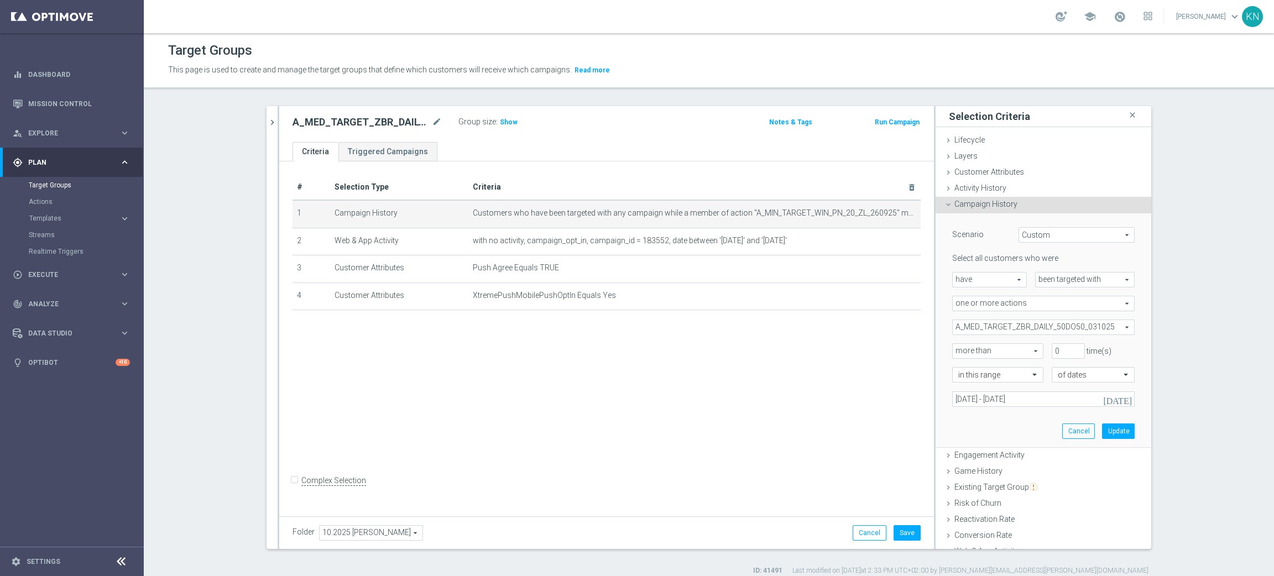
click at [1003, 421] on div "Scenario Custom Custom arrow_drop_down search Select all customers who were hav…" at bounding box center [1043, 330] width 199 height 234
click at [1102, 430] on button "Update" at bounding box center [1118, 430] width 33 height 15
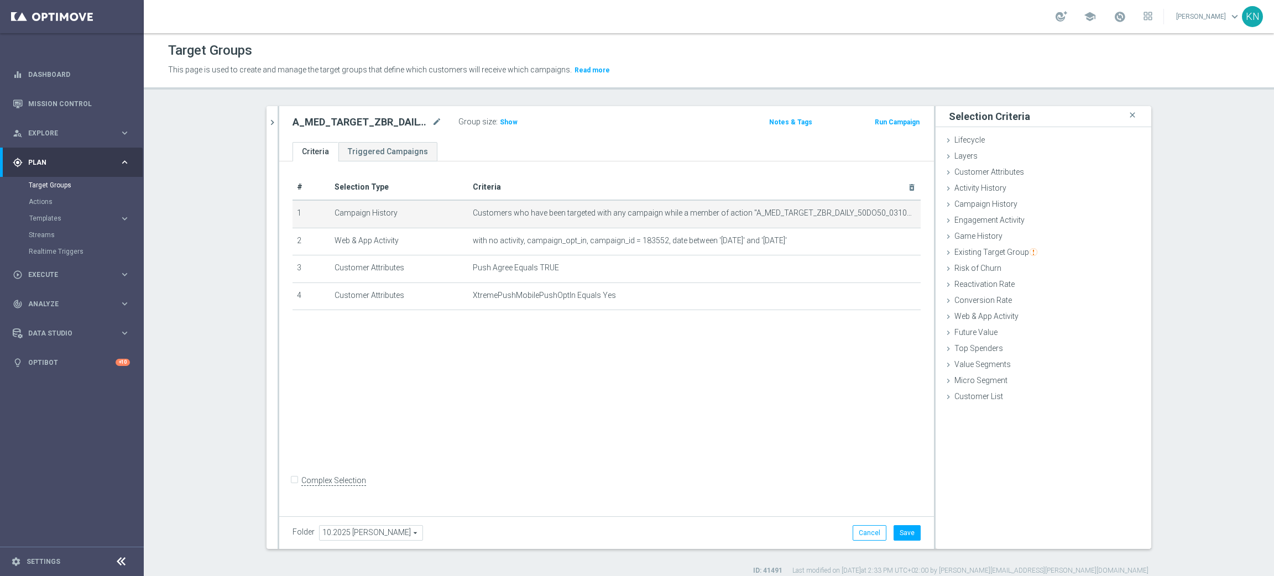
click at [656, 378] on div "# Selection Type Criteria delete_forever 1 Campaign History Customers who have …" at bounding box center [606, 336] width 654 height 351
click at [881, 239] on icon "mode_edit" at bounding box center [885, 240] width 9 height 9
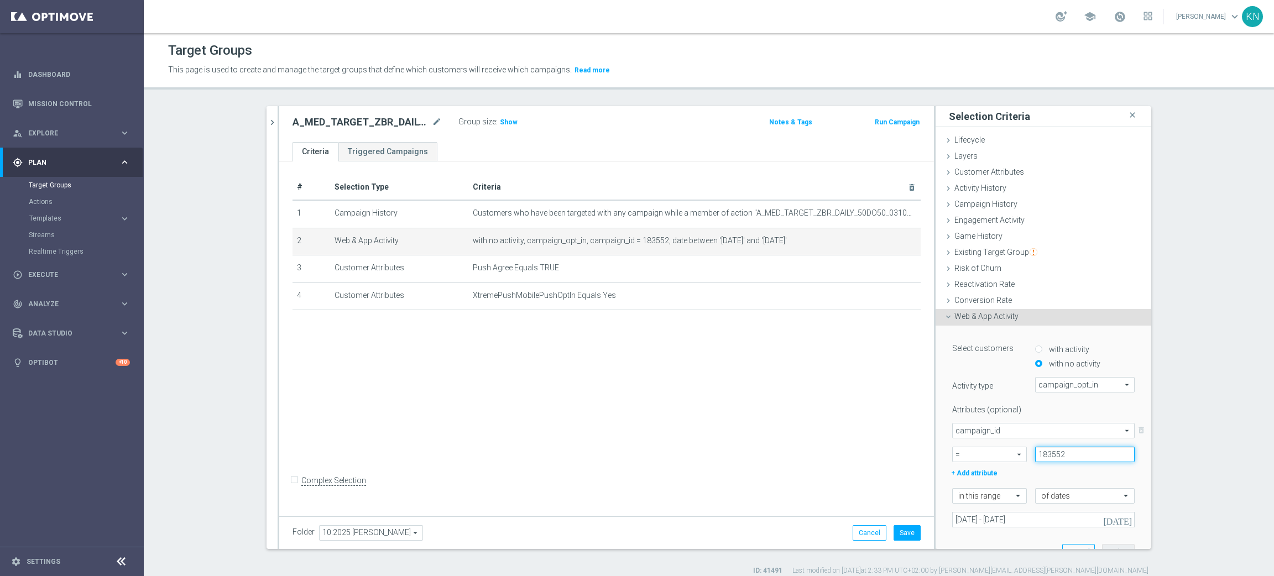
click at [1046, 454] on input "183552" at bounding box center [1084, 454] width 99 height 15
paste input "6117"
drag, startPoint x: 989, startPoint y: 454, endPoint x: 981, endPoint y: 455, distance: 8.9
click at [978, 454] on div "= = arrow_drop_down search 186117" at bounding box center [1043, 454] width 199 height 15
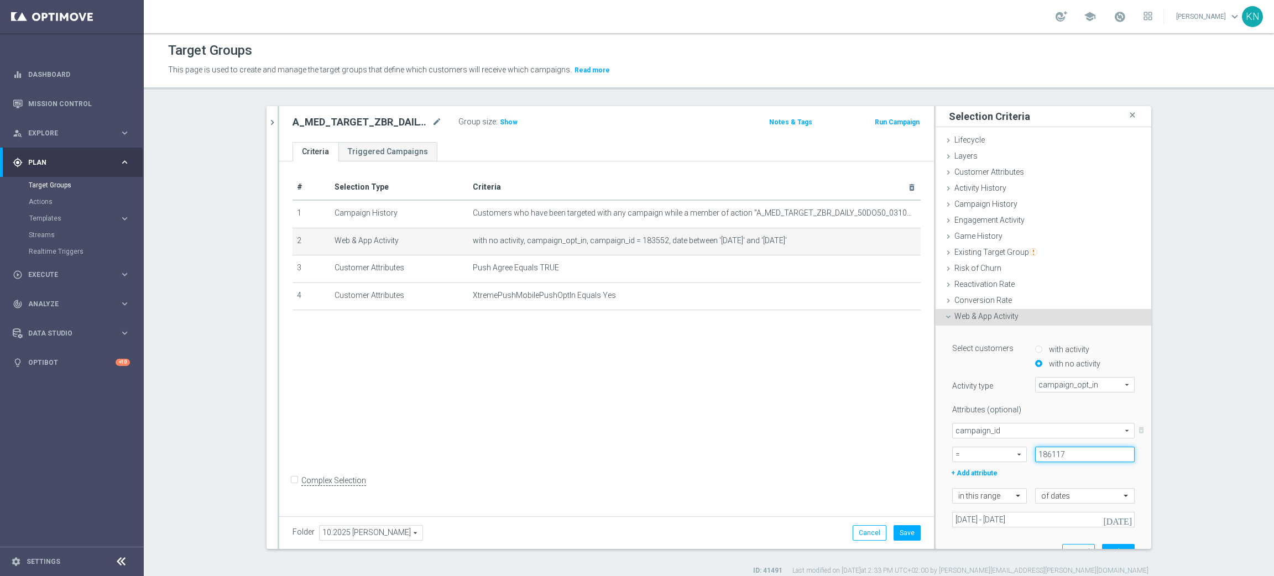
paste input
type input "186117"
click at [1103, 511] on button "today" at bounding box center [1117, 520] width 33 height 17
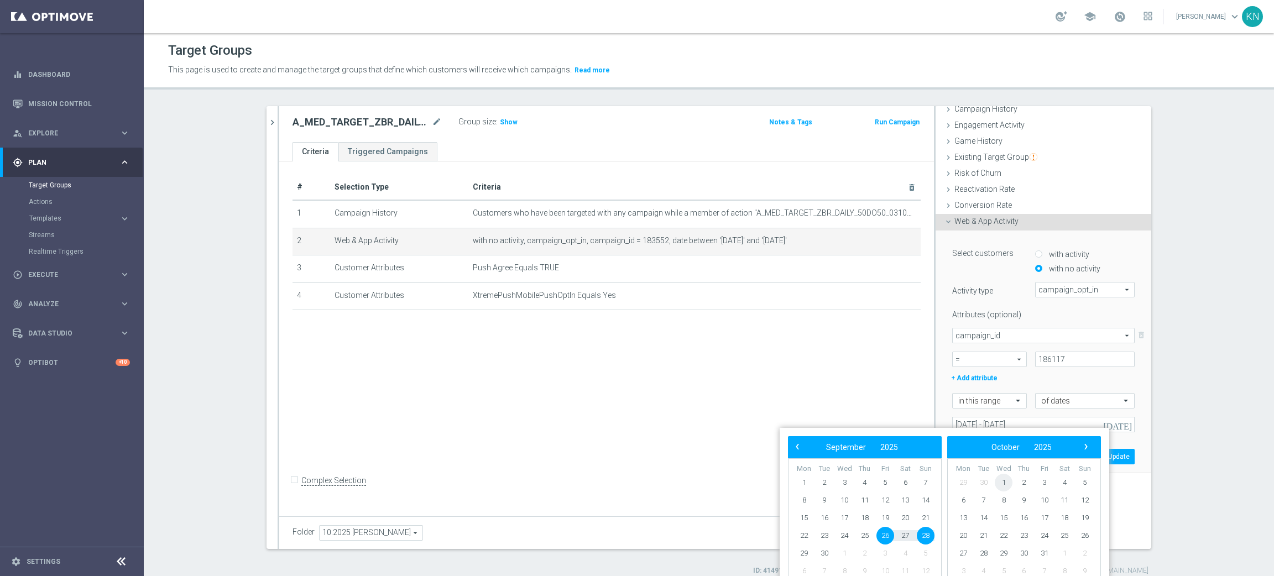
scroll to position [98, 0]
click at [1042, 484] on span "3" at bounding box center [1044, 483] width 18 height 18
click at [923, 483] on span "5" at bounding box center [925, 483] width 18 height 18
type input "03 Oct 2025 - 05 Oct 2025"
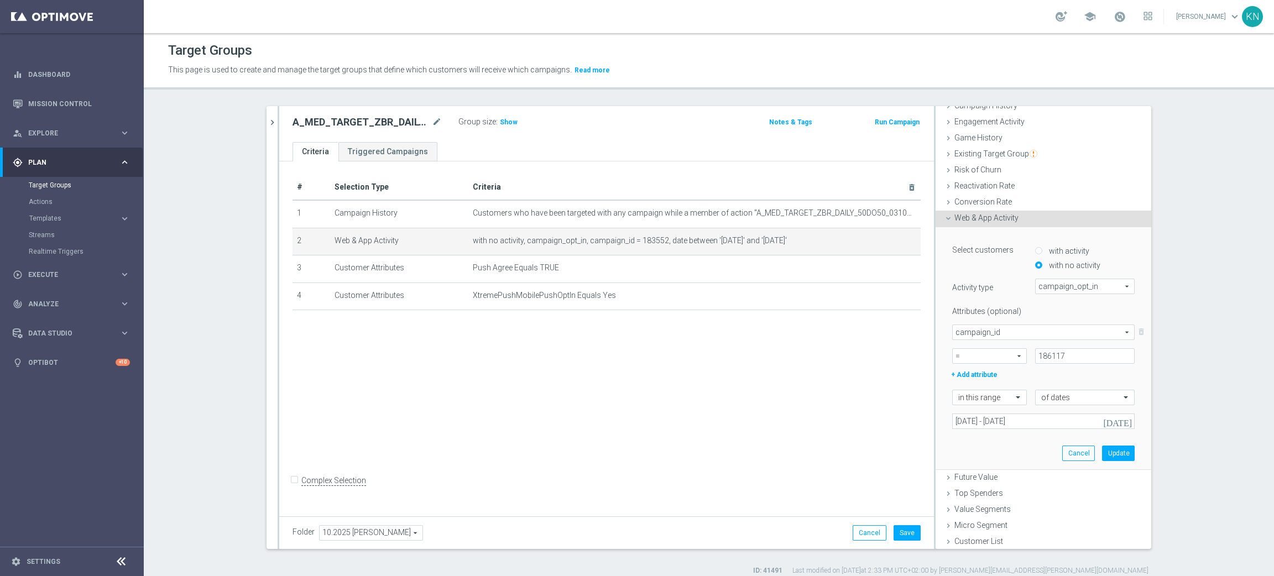
click at [979, 446] on div "Select customers with activity with no activity Activity type campaign_opt_in c…" at bounding box center [1043, 348] width 199 height 242
click at [1106, 457] on button "Update" at bounding box center [1118, 453] width 33 height 15
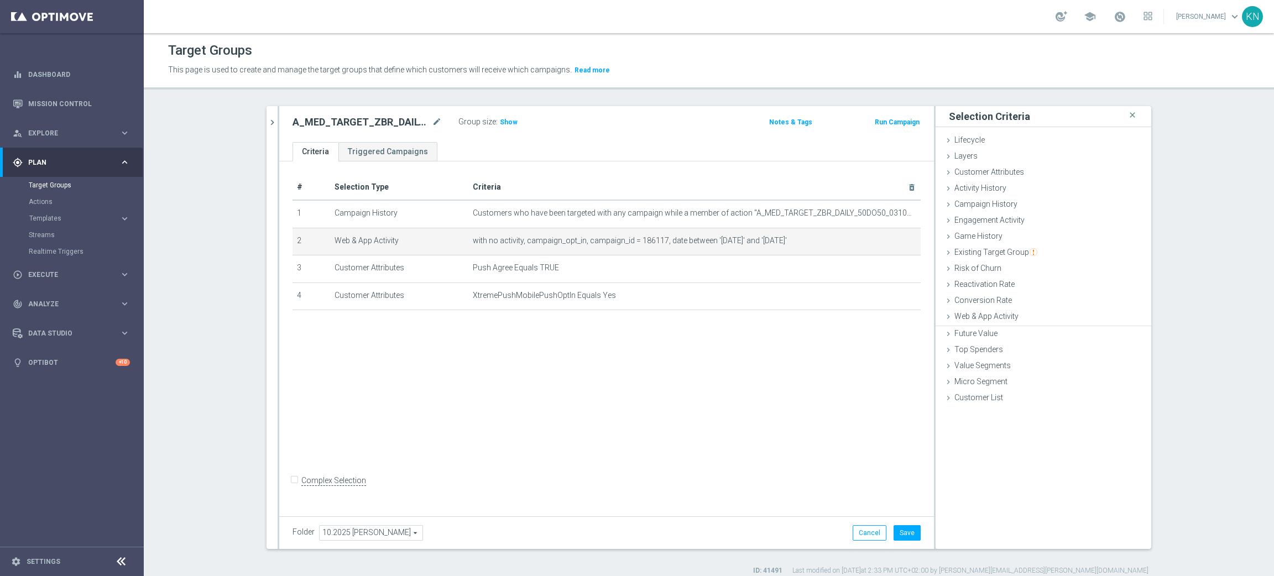
scroll to position [0, 0]
click at [744, 365] on div "# Selection Type Criteria delete_forever 1 Campaign History Customers who have …" at bounding box center [606, 336] width 654 height 351
click at [906, 511] on button "Save" at bounding box center [906, 532] width 27 height 15
click at [279, 121] on div "A_MED_TARGET_ZBR_DAILY_50DO50_031025_PUSH mode_edit Group size : Show Notes & T…" at bounding box center [606, 124] width 654 height 36
click at [267, 120] on icon "chevron_right" at bounding box center [272, 122] width 11 height 11
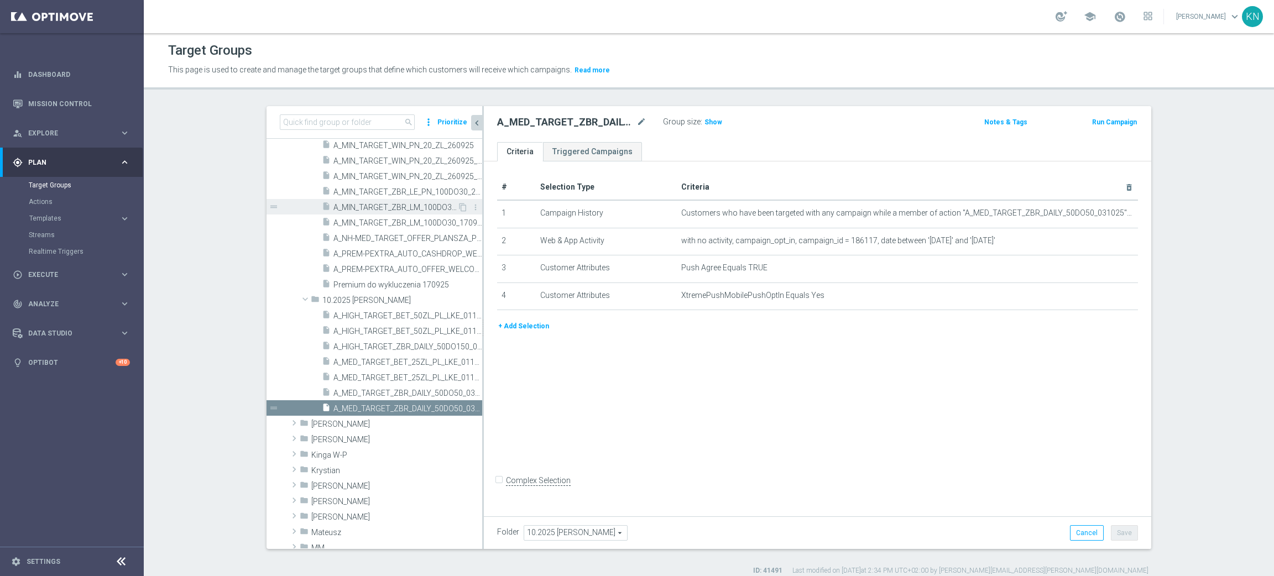
scroll to position [574, 0]
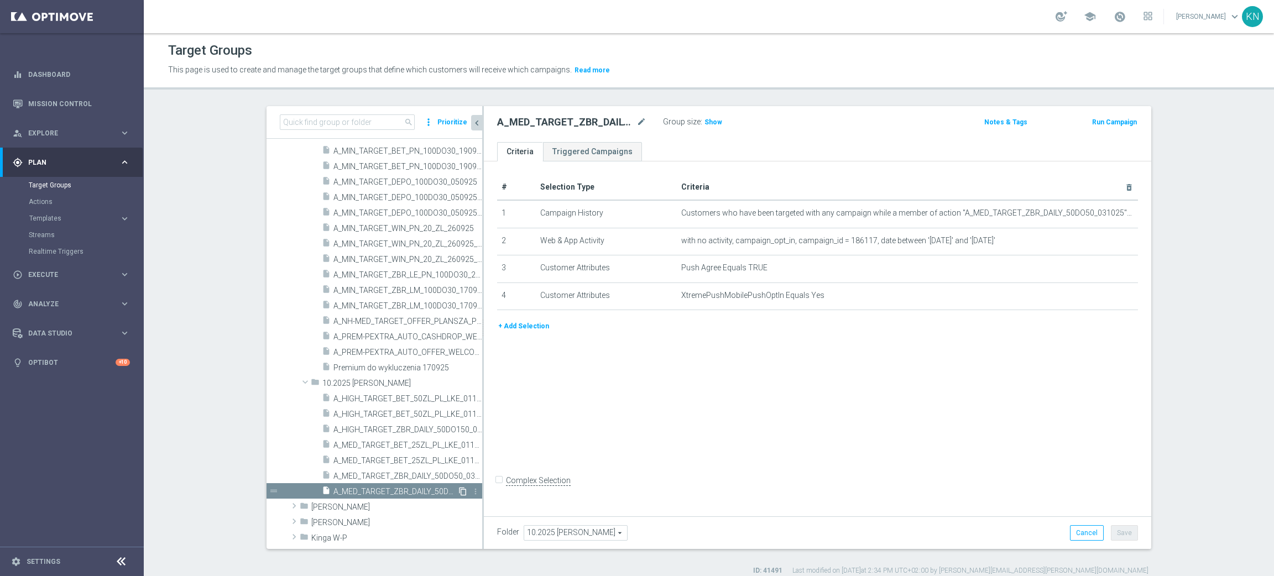
click at [458, 493] on icon "content_copy" at bounding box center [462, 491] width 9 height 9
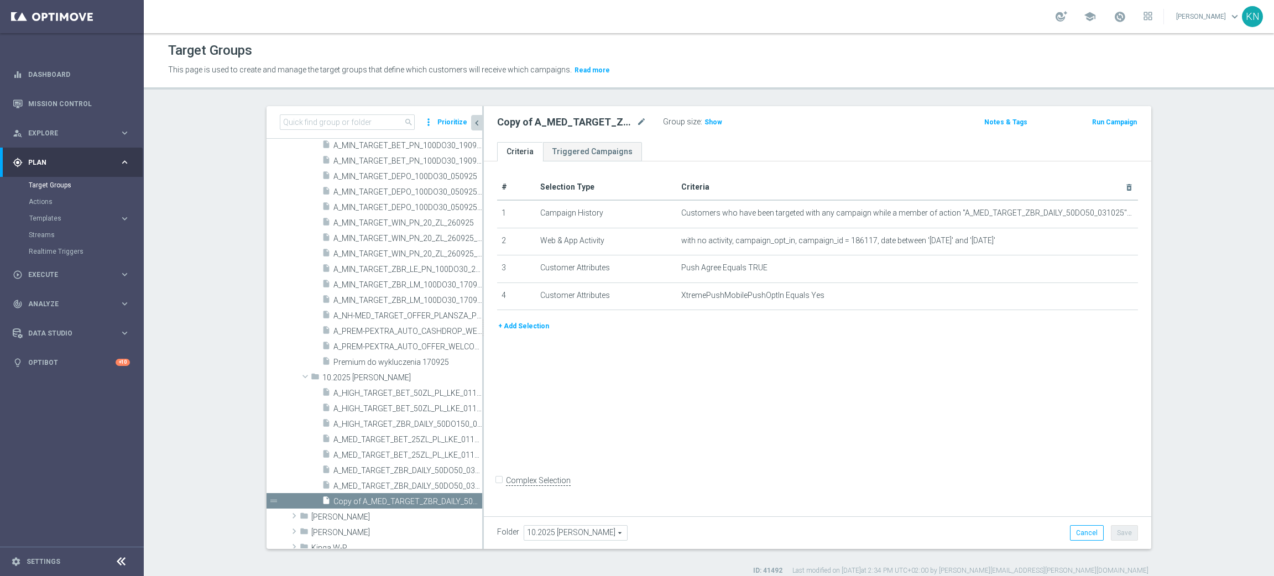
scroll to position [672, 0]
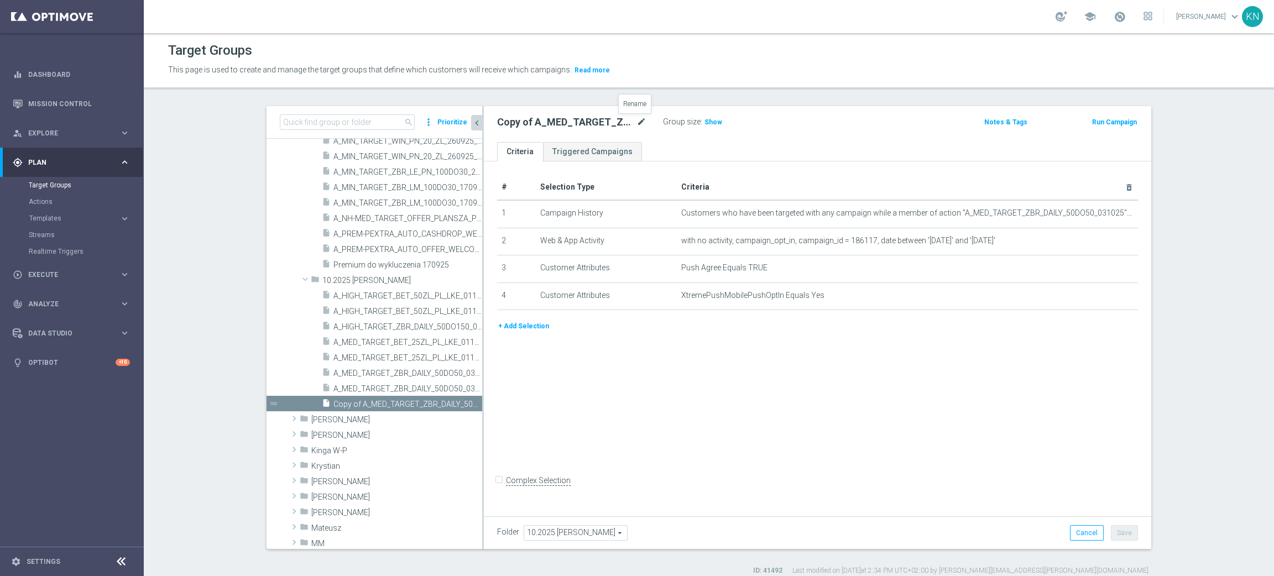
click at [636, 117] on icon "mode_edit" at bounding box center [641, 122] width 10 height 13
type input "A_HIGH_TARGET_ZBR_DAILY_50DO150_031025_PUSH"
drag, startPoint x: 685, startPoint y: 148, endPoint x: 719, endPoint y: 152, distance: 33.4
click at [685, 148] on ul "Criteria Triggered Campaigns" at bounding box center [817, 151] width 667 height 19
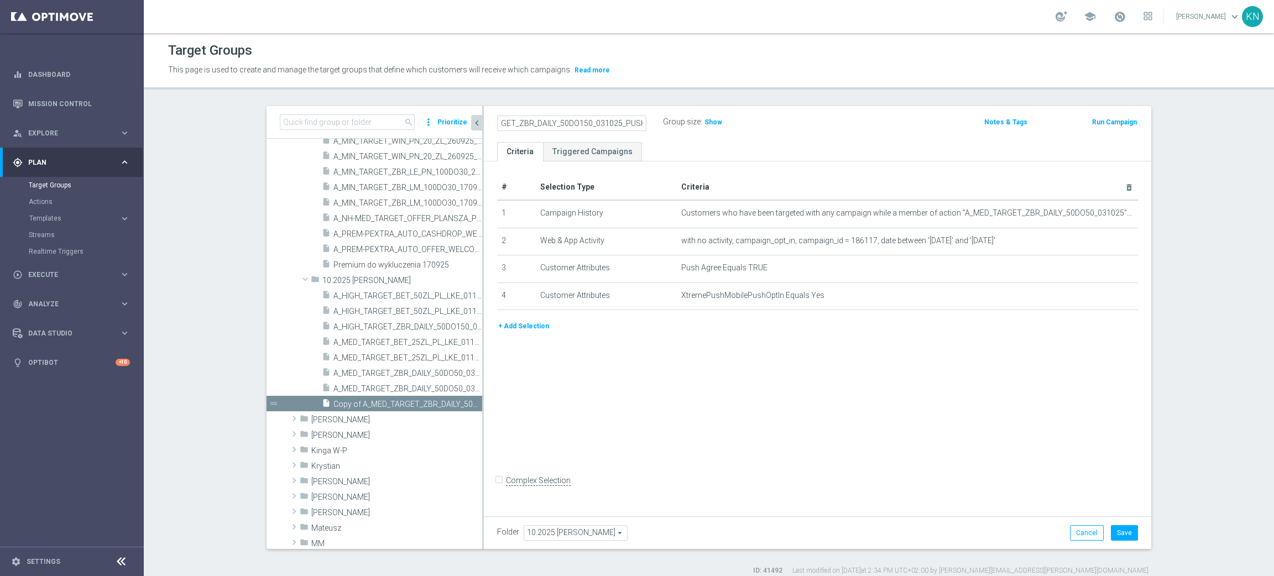
scroll to position [0, 0]
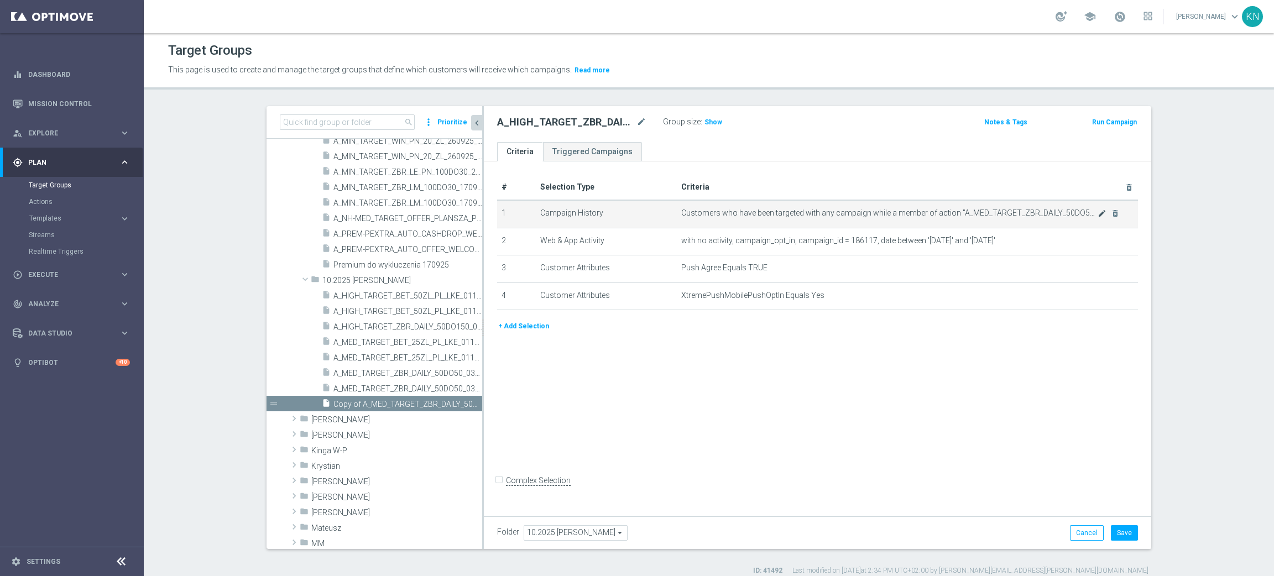
click at [1089, 212] on span "Customers who have been targeted with any campaign while a member of action "A_…" at bounding box center [889, 212] width 416 height 9
click at [1097, 212] on icon "mode_edit" at bounding box center [1101, 213] width 9 height 9
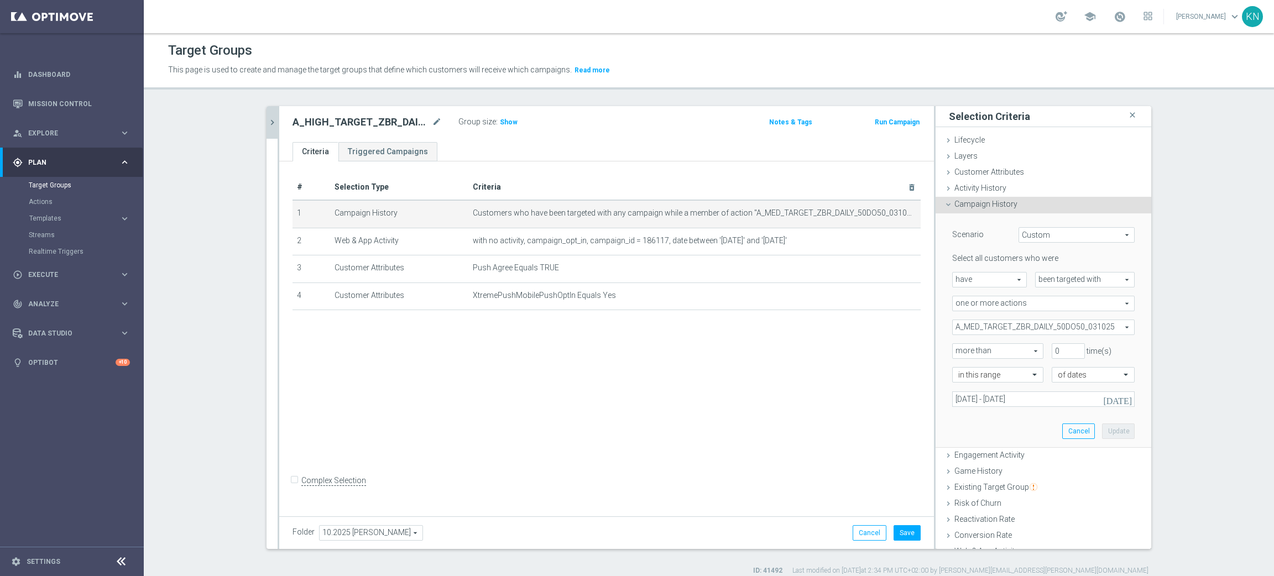
click at [1014, 327] on span "A_MED_TARGET_ZBR_DAILY_50DO50_031025" at bounding box center [1042, 327] width 181 height 14
click at [956, 350] on input "Show Selected" at bounding box center [959, 351] width 7 height 7
checkbox input "true"
click at [960, 379] on input "A_MED_TARGET_ZBR_DAILY_50DO50_031025" at bounding box center [963, 382] width 7 height 7
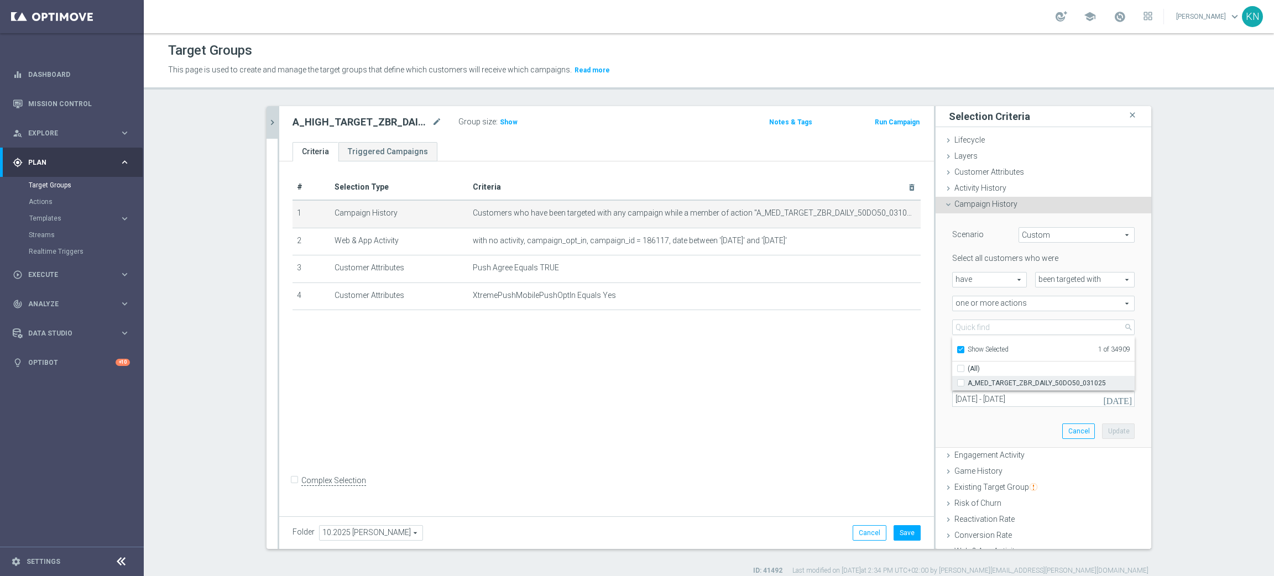
checkbox input "false"
type input "Select Action"
checkbox input "false"
click at [956, 350] on input "Show Selected" at bounding box center [959, 351] width 7 height 7
checkbox input "false"
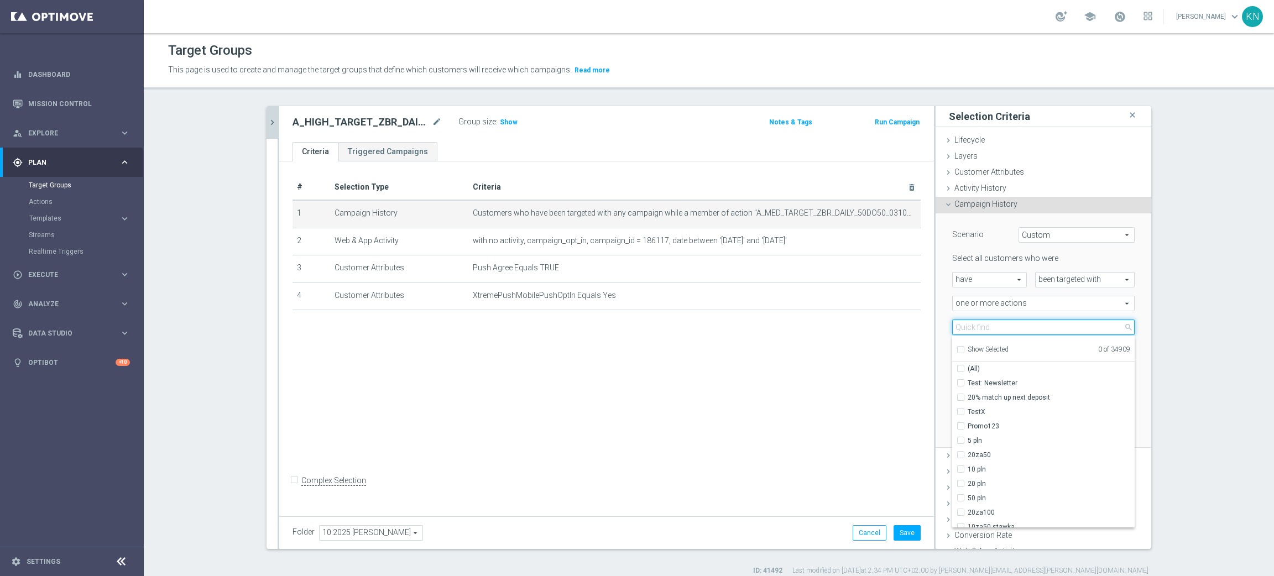
click at [960, 325] on input "search" at bounding box center [1043, 326] width 182 height 15
paste input "A_HIGH_TARGET_ZBR_DAILY_50DO150_031025"
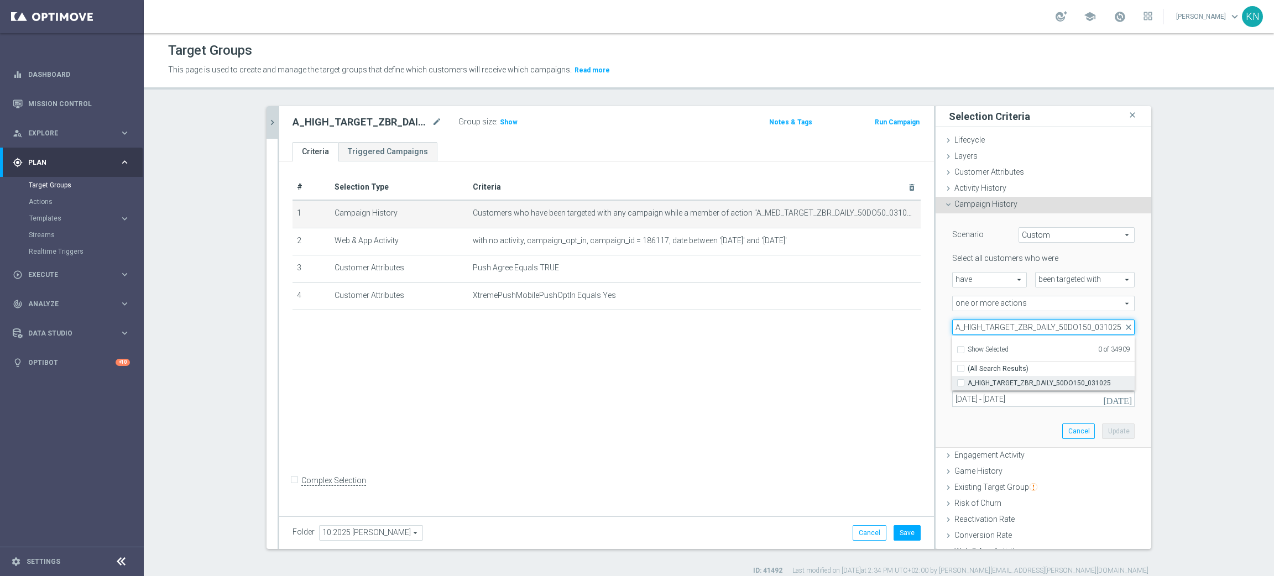
type input "A_HIGH_TARGET_ZBR_DAILY_50DO150_031025"
click at [960, 383] on input "A_HIGH_TARGET_ZBR_DAILY_50DO150_031025" at bounding box center [963, 382] width 7 height 7
checkbox input "true"
type input "A_HIGH_TARGET_ZBR_DAILY_50DO150_031025"
checkbox input "true"
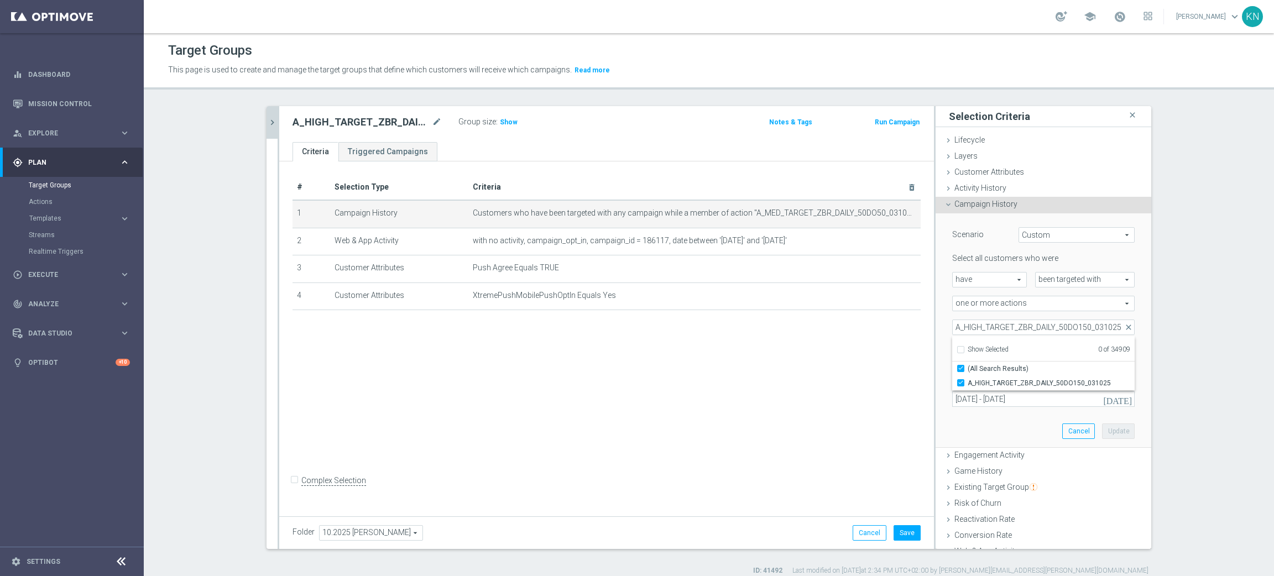
scroll to position [0, 0]
click at [936, 352] on div "Scenario Custom Custom arrow_drop_down search Select all customers who were hav…" at bounding box center [1043, 330] width 216 height 235
click at [1102, 430] on button "Update" at bounding box center [1118, 430] width 33 height 15
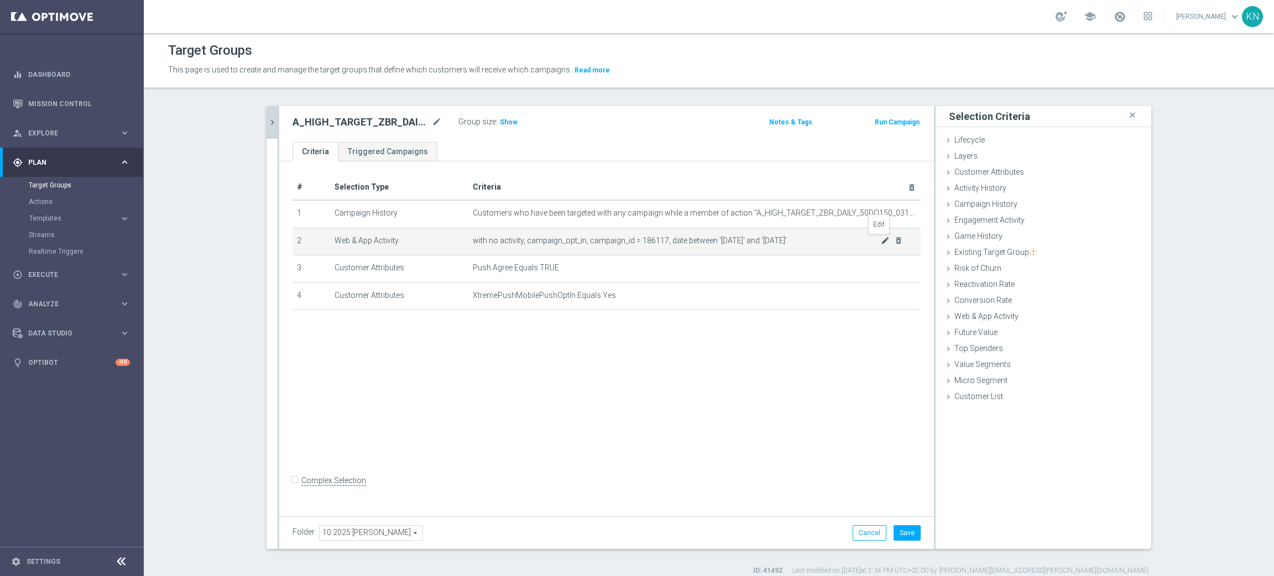
click at [881, 240] on icon "mode_edit" at bounding box center [885, 240] width 9 height 9
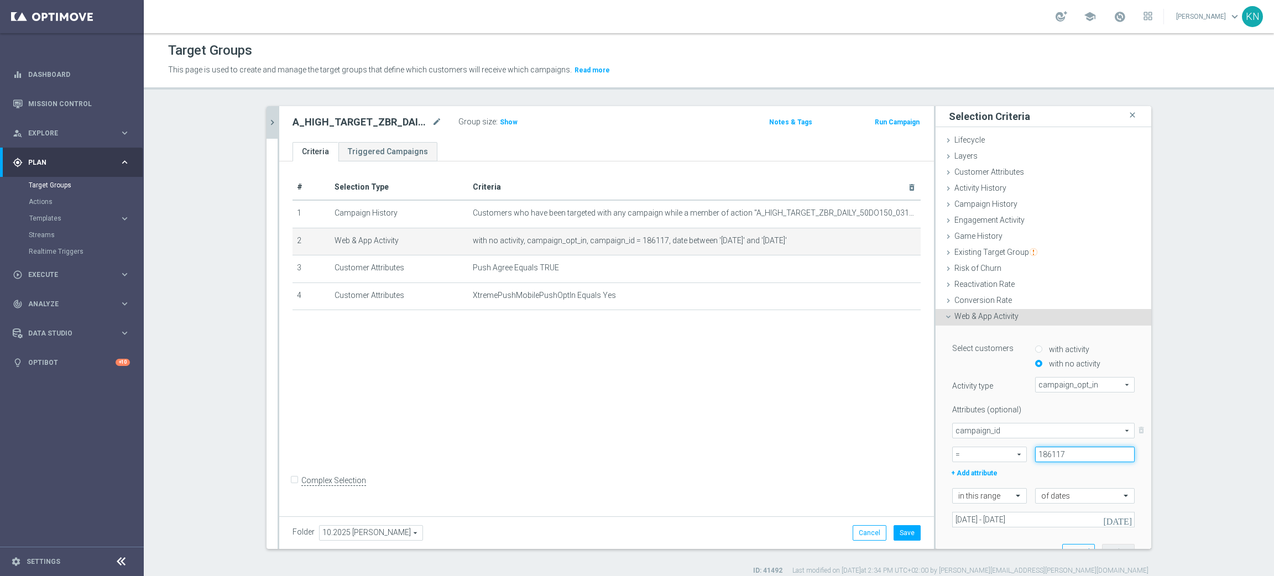
drag, startPoint x: 1054, startPoint y: 455, endPoint x: 959, endPoint y: 443, distance: 95.4
click at [959, 443] on div "campaign_id campaign_id arrow_drop_down search delete_forever = = arrow_drop_do…" at bounding box center [1043, 442] width 182 height 39
paste input "22"
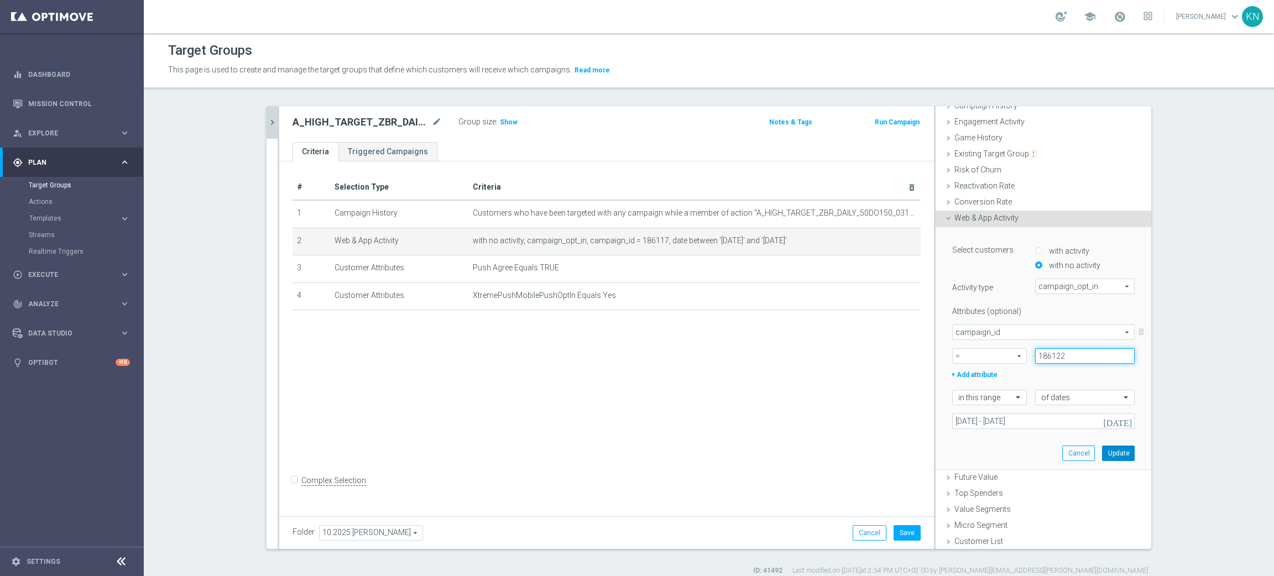
type input "186122"
click at [1102, 454] on button "Update" at bounding box center [1118, 453] width 33 height 15
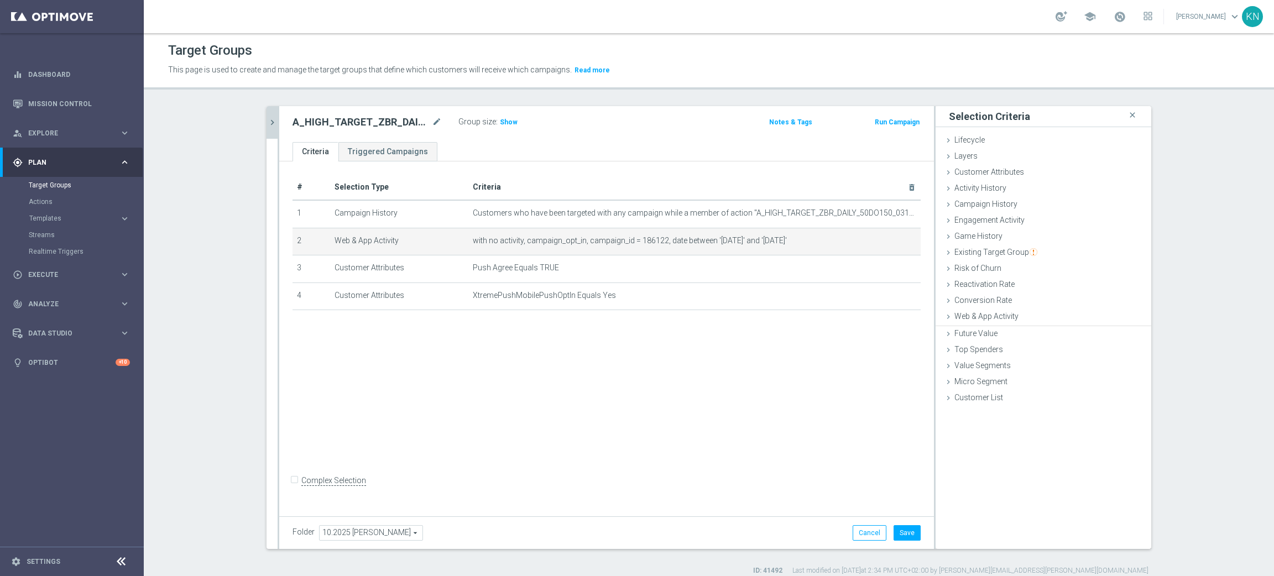
scroll to position [0, 0]
click at [738, 383] on div "# Selection Type Criteria delete_forever 1 Campaign History Customers who have …" at bounding box center [606, 336] width 654 height 351
click at [902, 511] on button "Save" at bounding box center [906, 532] width 27 height 15
click at [267, 125] on icon "chevron_right" at bounding box center [272, 122] width 11 height 11
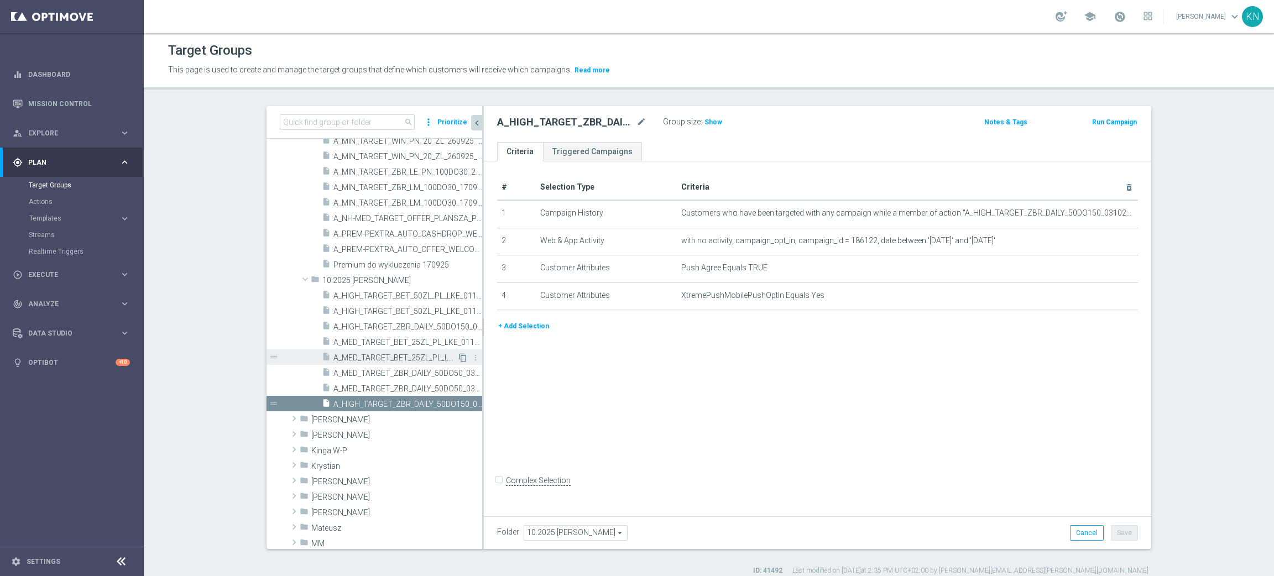
click at [458, 358] on icon "content_copy" at bounding box center [462, 357] width 9 height 9
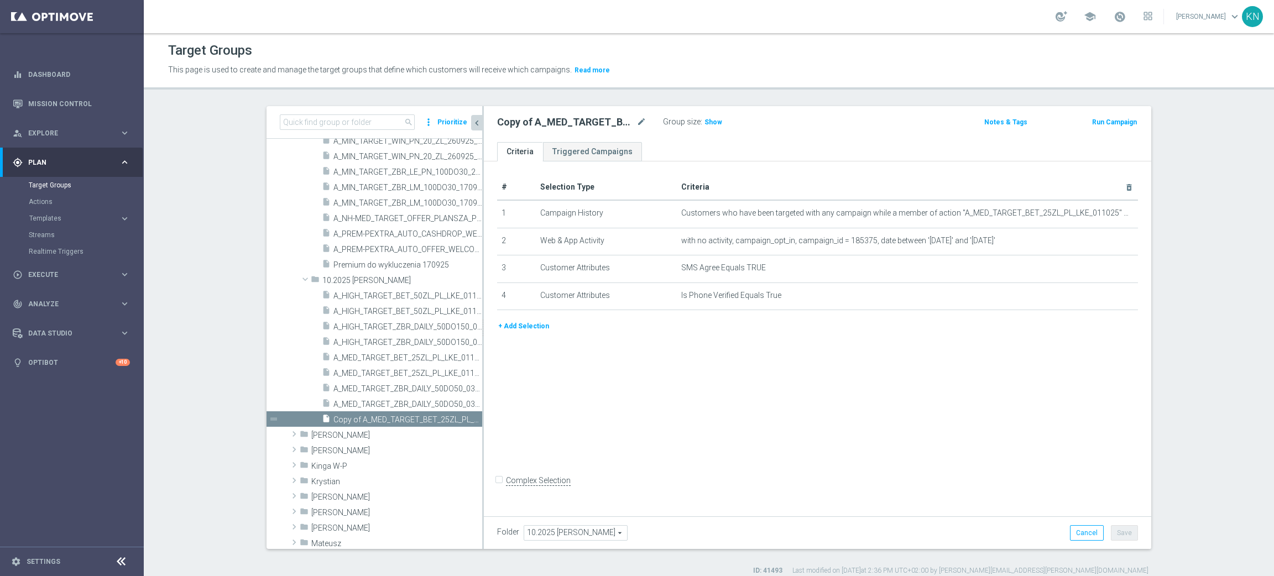
scroll to position [685, 0]
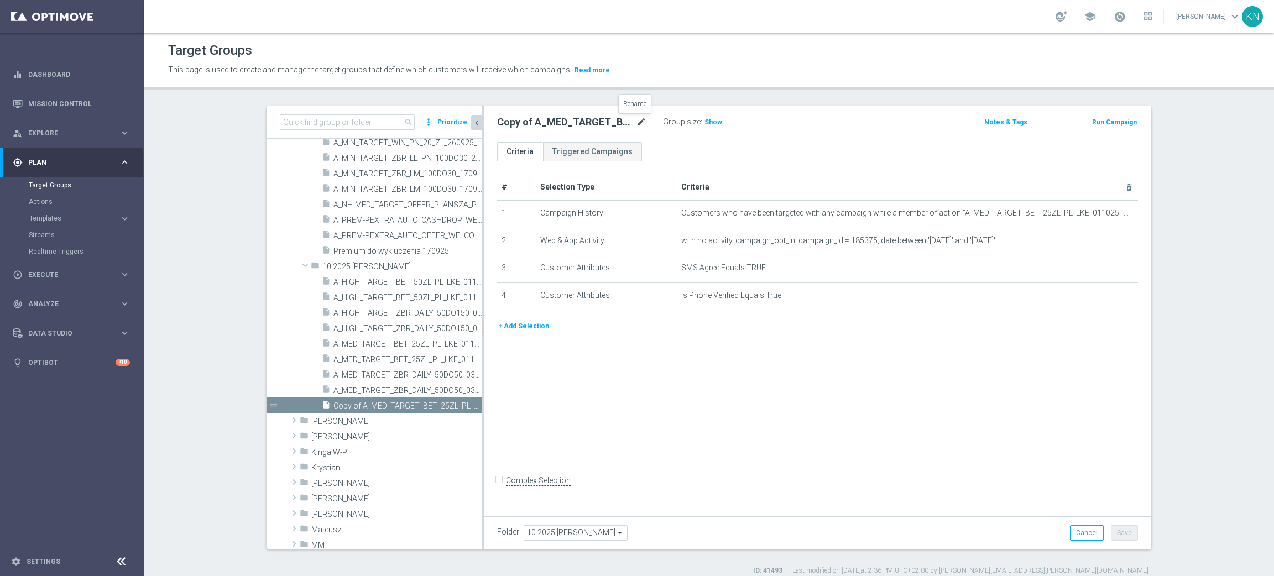
click at [636, 120] on icon "mode_edit" at bounding box center [641, 122] width 10 height 13
type input "A_MED_TARGET_ZBR_DAILY_50DO50_031025_SMS"
click at [653, 148] on ul "Criteria Triggered Campaigns" at bounding box center [817, 151] width 667 height 19
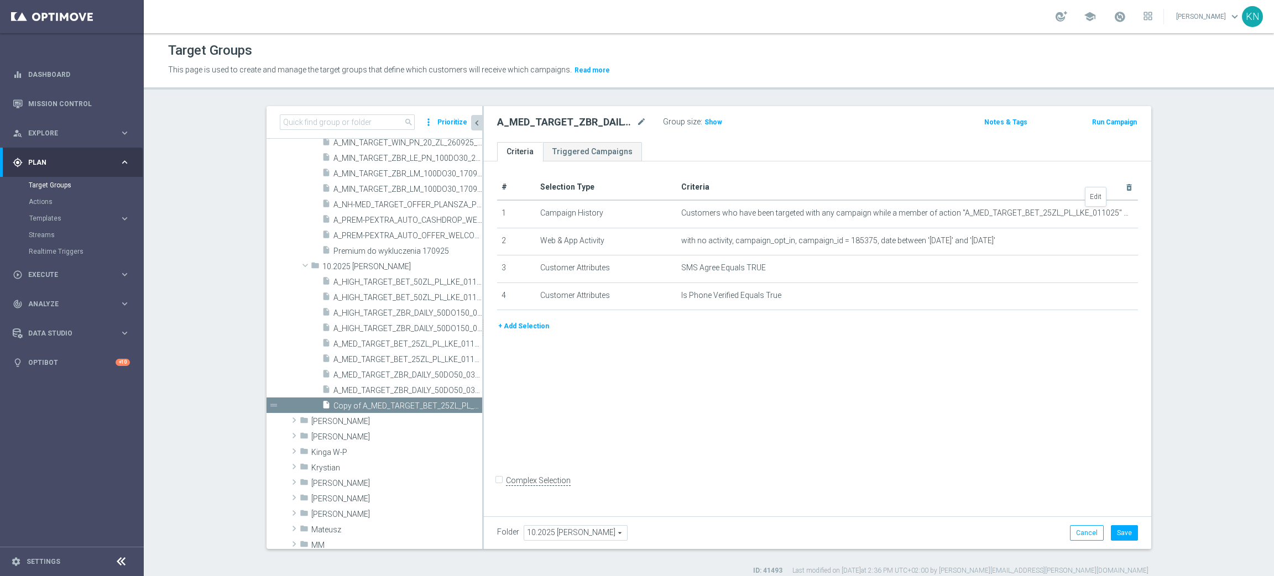
drag, startPoint x: 1097, startPoint y: 214, endPoint x: 961, endPoint y: 225, distance: 135.9
click at [0, 0] on icon "mode_edit" at bounding box center [0, 0] width 0 height 0
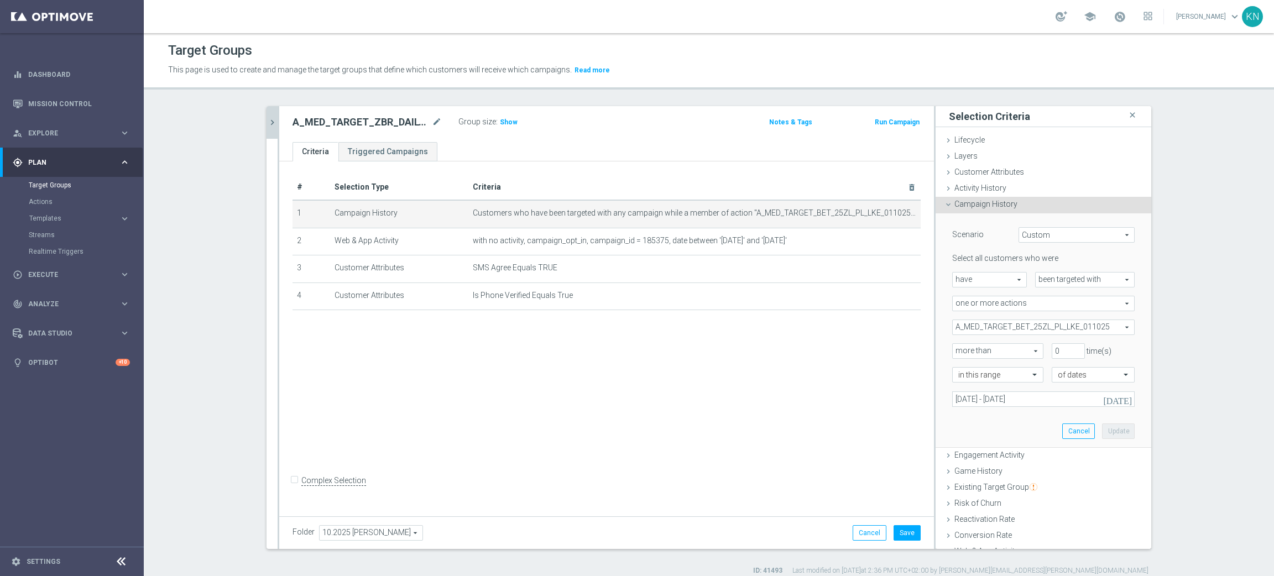
click at [1046, 325] on span "A_MED_TARGET_BET_25ZL_PL_LKE_011025" at bounding box center [1042, 327] width 181 height 14
click at [960, 347] on div "Show Selected" at bounding box center [982, 349] width 52 height 14
click at [956, 351] on input "Show Selected" at bounding box center [959, 351] width 7 height 7
checkbox input "true"
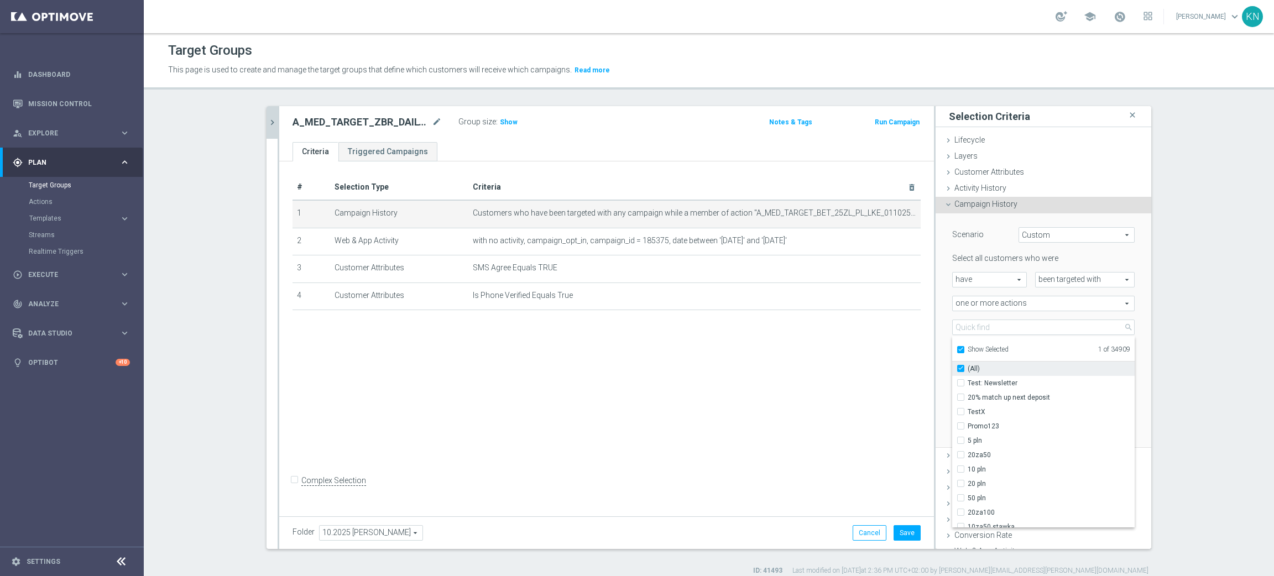
checkbox input "true"
drag, startPoint x: 951, startPoint y: 380, endPoint x: 955, endPoint y: 366, distance: 14.7
click at [967, 381] on label "A_MED_TARGET_BET_25ZL_PL_LKE_011025" at bounding box center [1050, 383] width 167 height 14
click at [960, 381] on input "A_MED_TARGET_BET_25ZL_PL_LKE_011025" at bounding box center [963, 382] width 7 height 7
checkbox input "false"
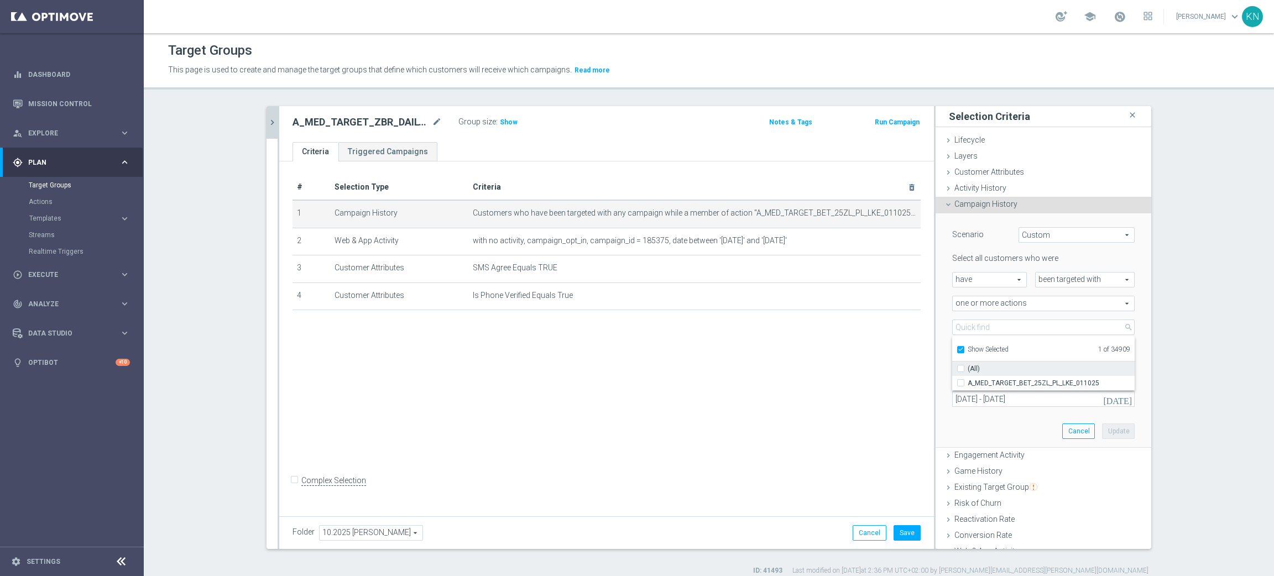
type input "Select Action"
checkbox input "false"
click at [956, 349] on input "Show Selected" at bounding box center [959, 351] width 7 height 7
checkbox input "false"
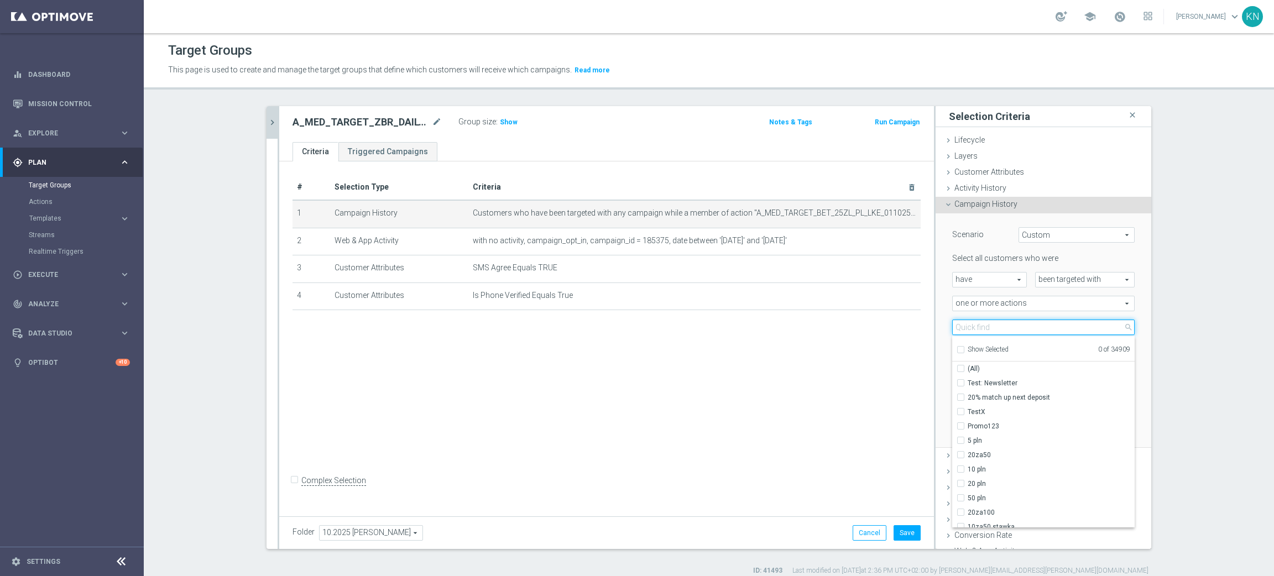
click at [966, 327] on input "search" at bounding box center [1043, 326] width 182 height 15
paste input "A_MED_TARGET_ZBR_DAILY_50DO50_031025"
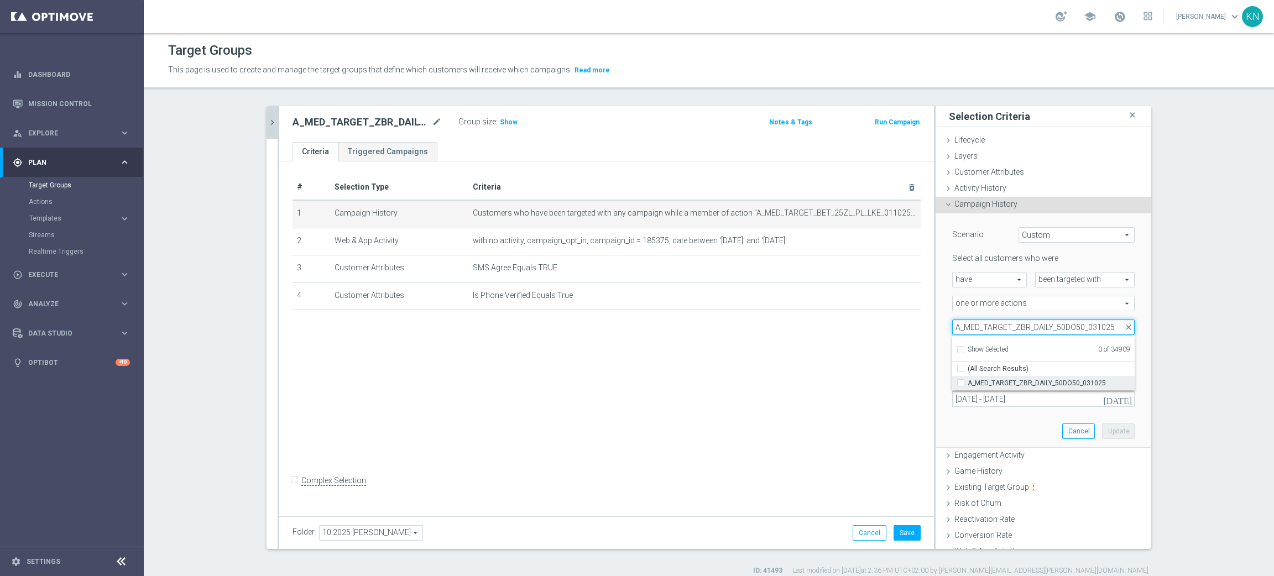
type input "A_MED_TARGET_ZBR_DAILY_50DO50_031025"
click at [960, 383] on input "A_MED_TARGET_ZBR_DAILY_50DO50_031025" at bounding box center [963, 382] width 7 height 7
checkbox input "true"
type input "A_MED_TARGET_ZBR_DAILY_50DO50_031025"
checkbox input "true"
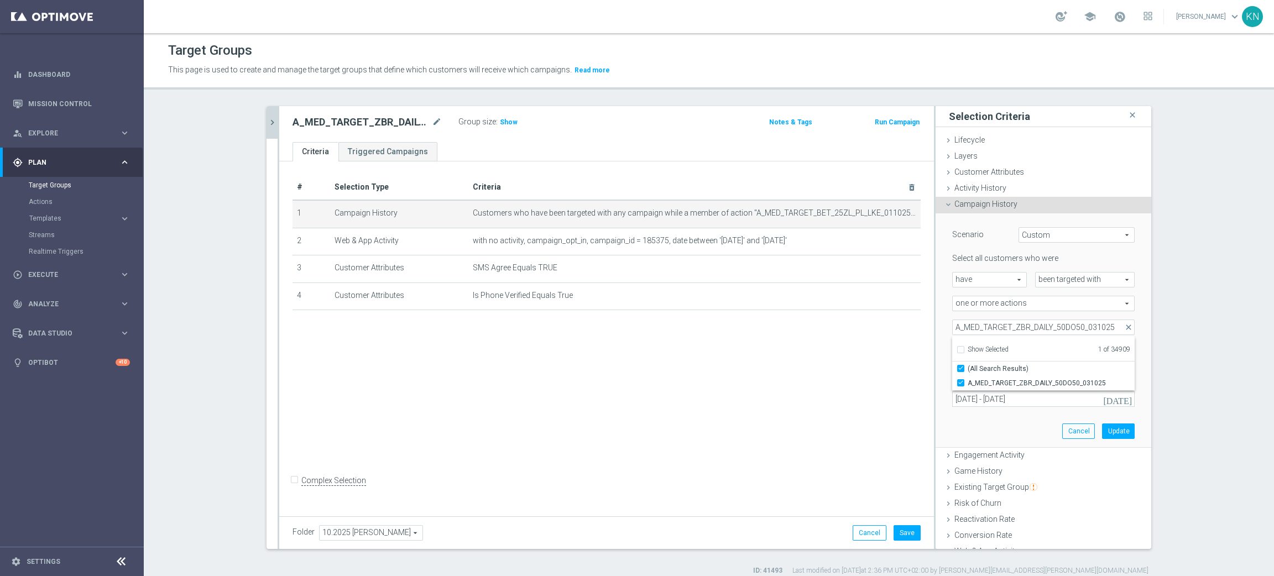
click at [944, 357] on div "more than more than arrow_drop_down search" at bounding box center [993, 350] width 99 height 15
click at [977, 400] on input "01 Oct 2025 - 02 Oct 2025" at bounding box center [1043, 398] width 182 height 15
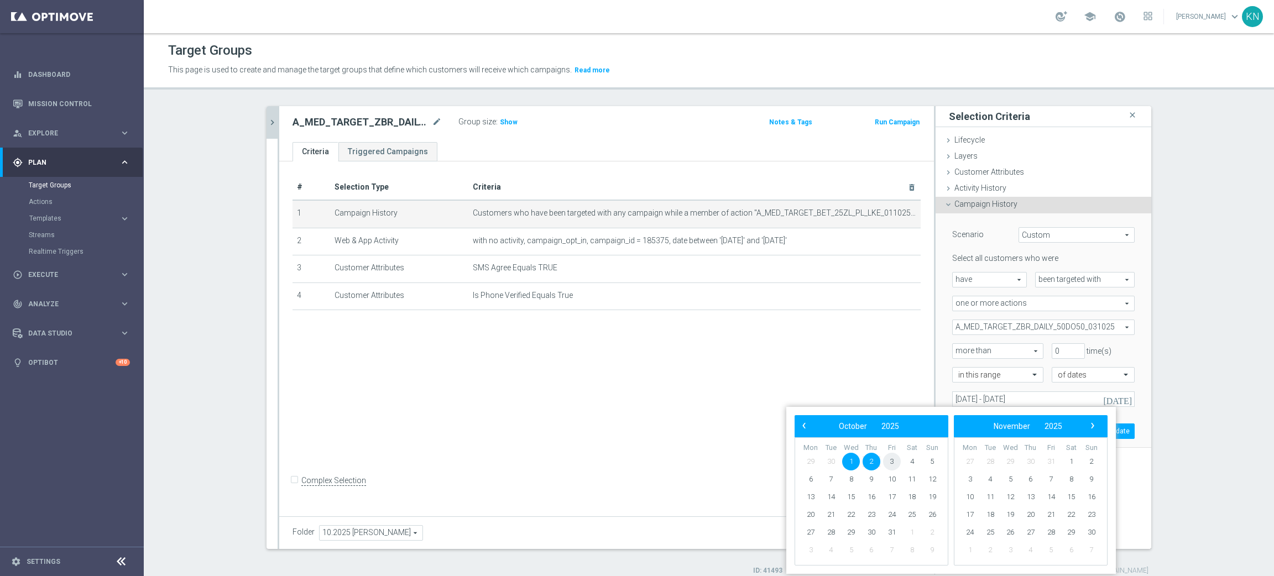
click at [893, 461] on span "3" at bounding box center [892, 462] width 18 height 18
click at [933, 459] on span "5" at bounding box center [932, 462] width 18 height 18
type input "03 Oct 2025 - 05 Oct 2025"
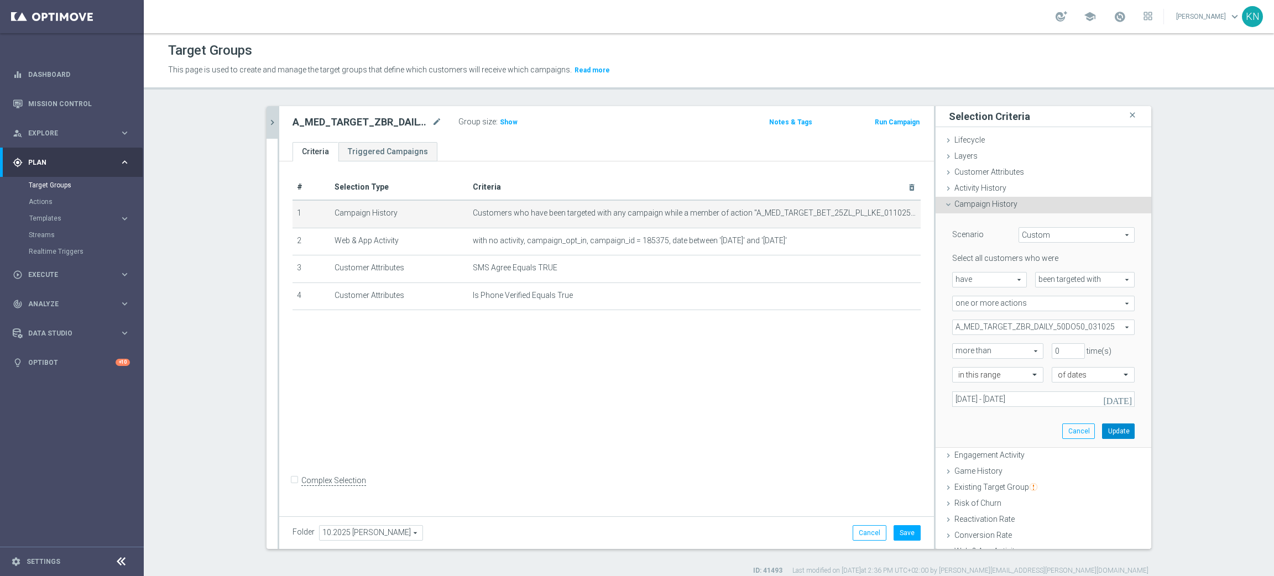
click at [1102, 427] on button "Update" at bounding box center [1118, 430] width 33 height 15
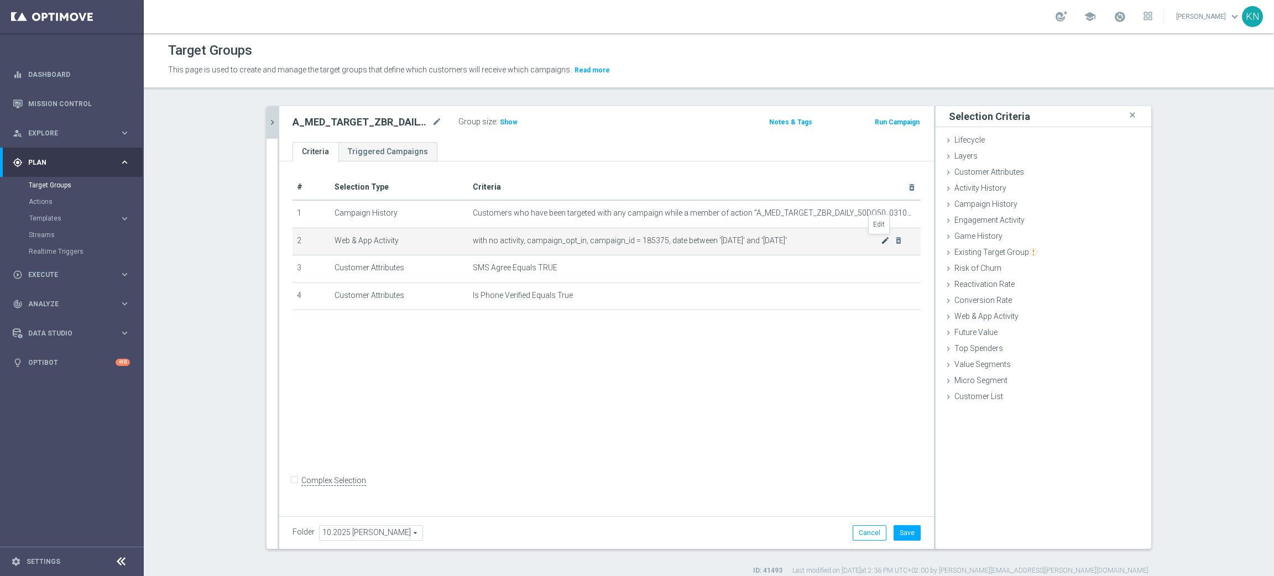
click at [881, 240] on icon "mode_edit" at bounding box center [885, 240] width 9 height 9
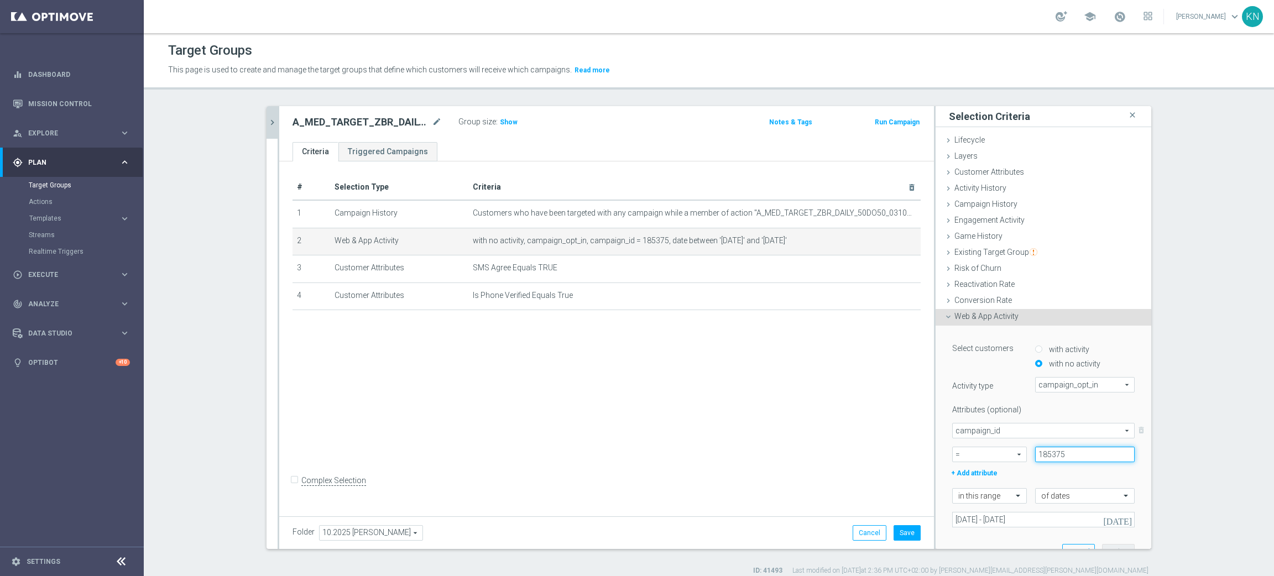
drag, startPoint x: 1054, startPoint y: 454, endPoint x: 1011, endPoint y: 460, distance: 43.6
click at [1004, 456] on div "= = arrow_drop_down search 185375" at bounding box center [1043, 454] width 199 height 15
paste input "6117"
type input "186117"
click at [1070, 472] on div "+ Add attribute" at bounding box center [1043, 472] width 199 height 14
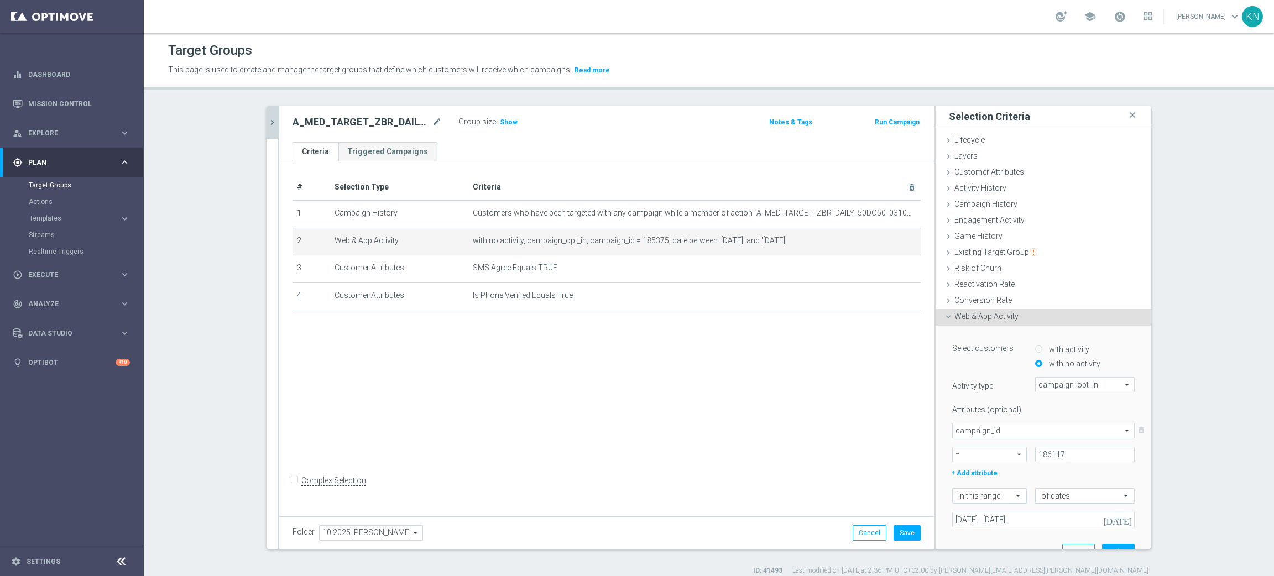
scroll to position [83, 0]
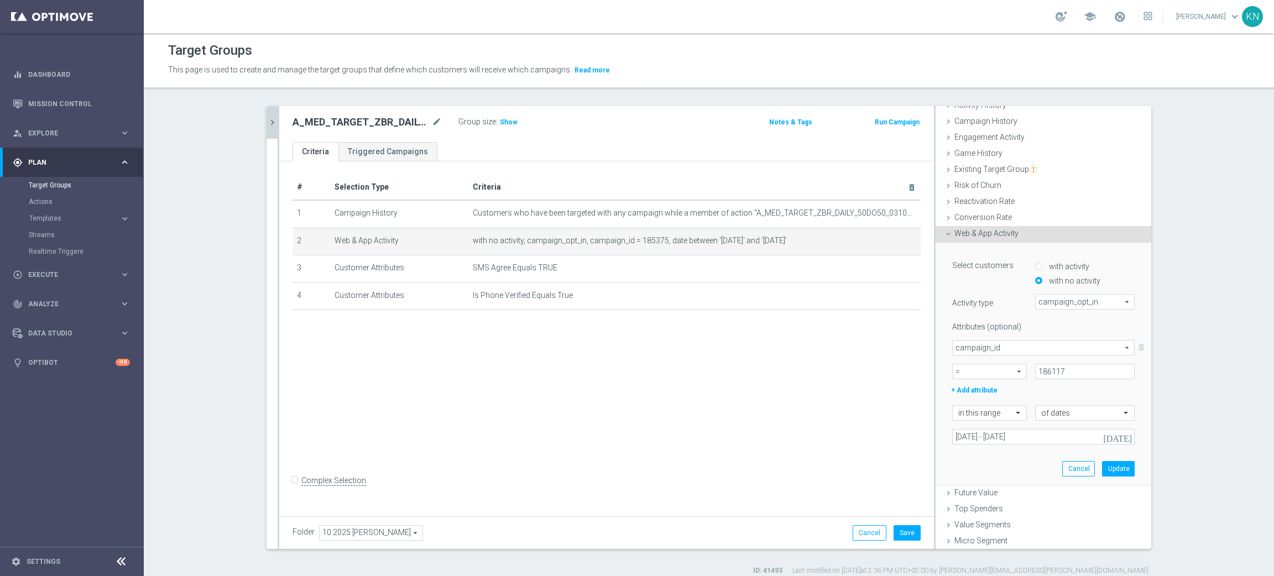
click at [1103, 441] on button "today" at bounding box center [1117, 437] width 33 height 17
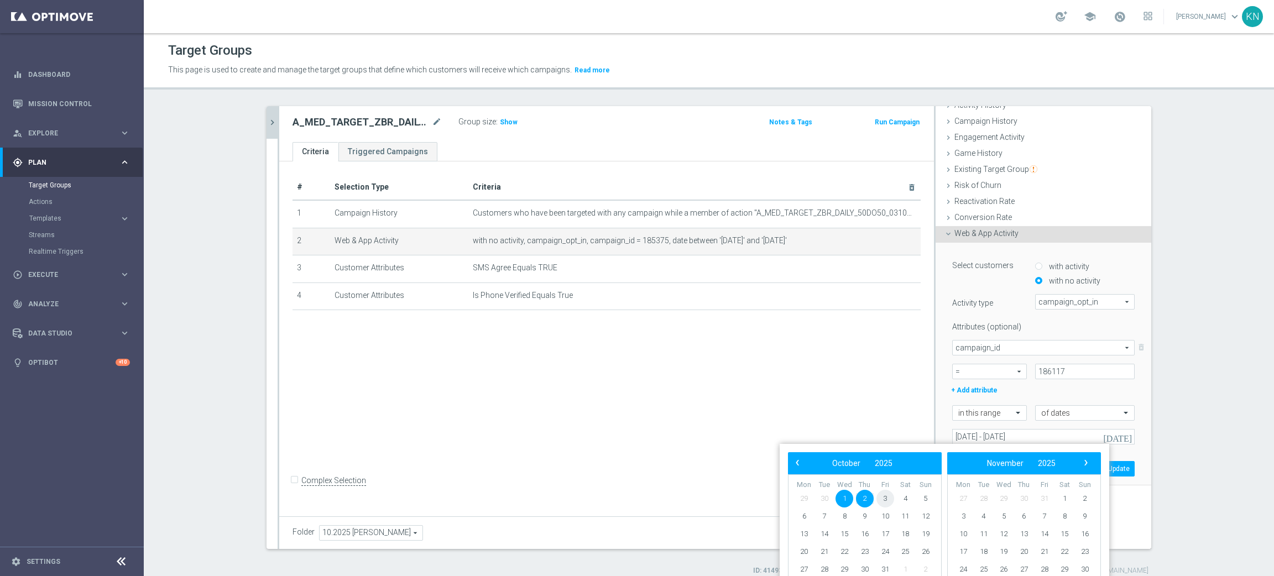
click at [890, 496] on span "3" at bounding box center [885, 499] width 18 height 18
click at [928, 497] on span "5" at bounding box center [925, 499] width 18 height 18
type input "03 Oct 2025 - 05 Oct 2025"
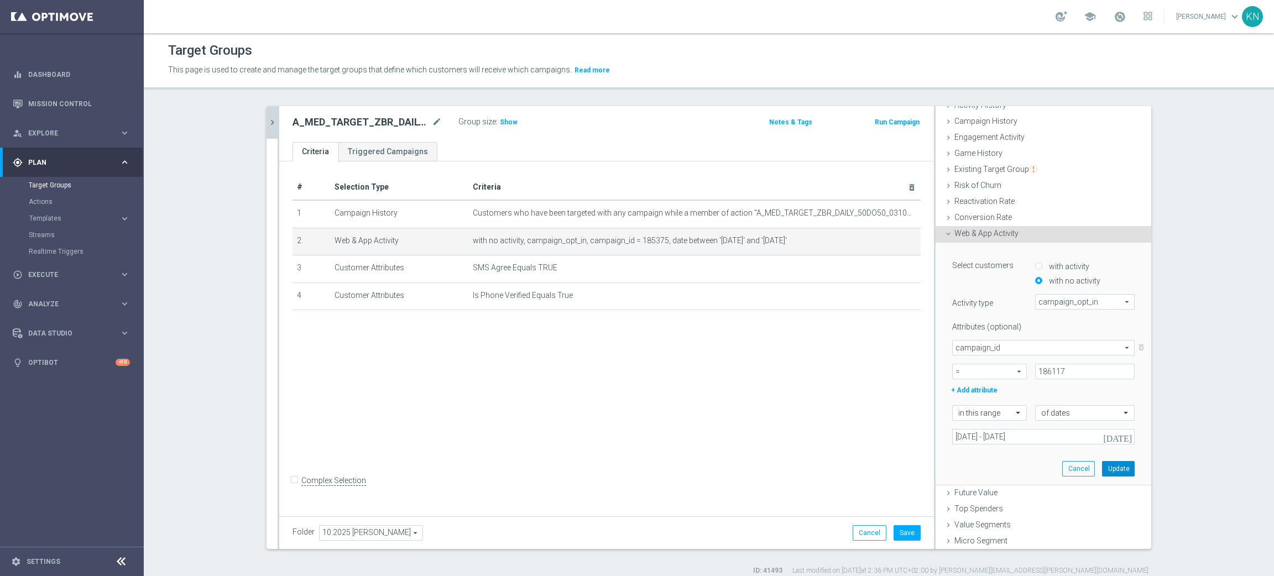
click at [1102, 467] on button "Update" at bounding box center [1118, 468] width 33 height 15
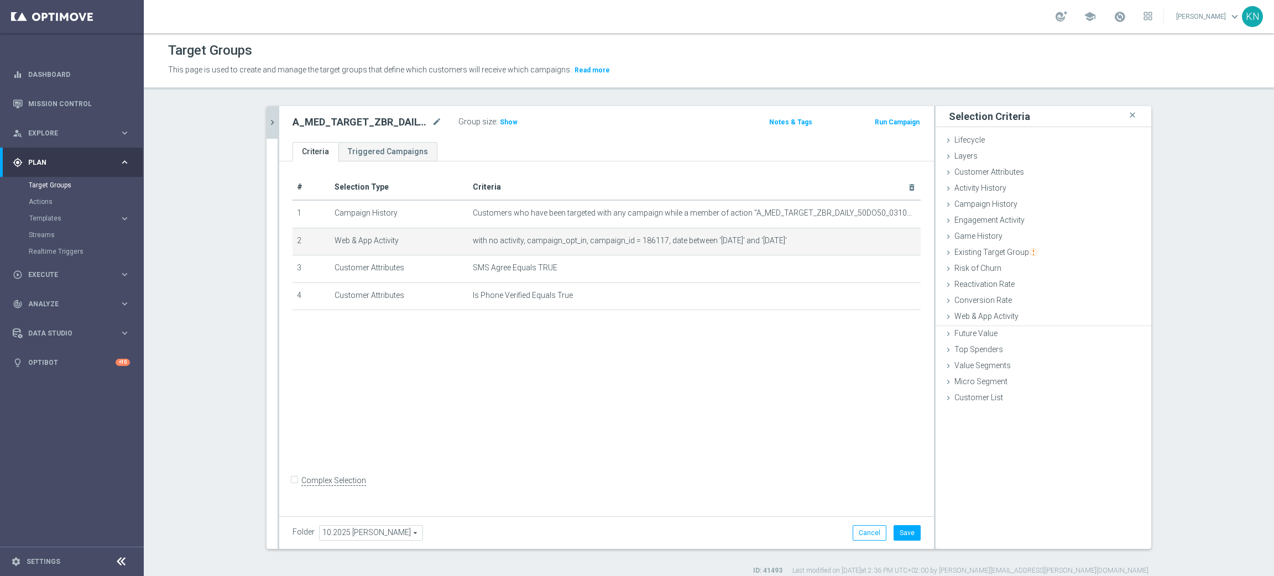
scroll to position [0, 0]
click at [903, 511] on button "Save" at bounding box center [906, 532] width 27 height 15
click at [266, 128] on button "chevron_right" at bounding box center [271, 122] width 11 height 33
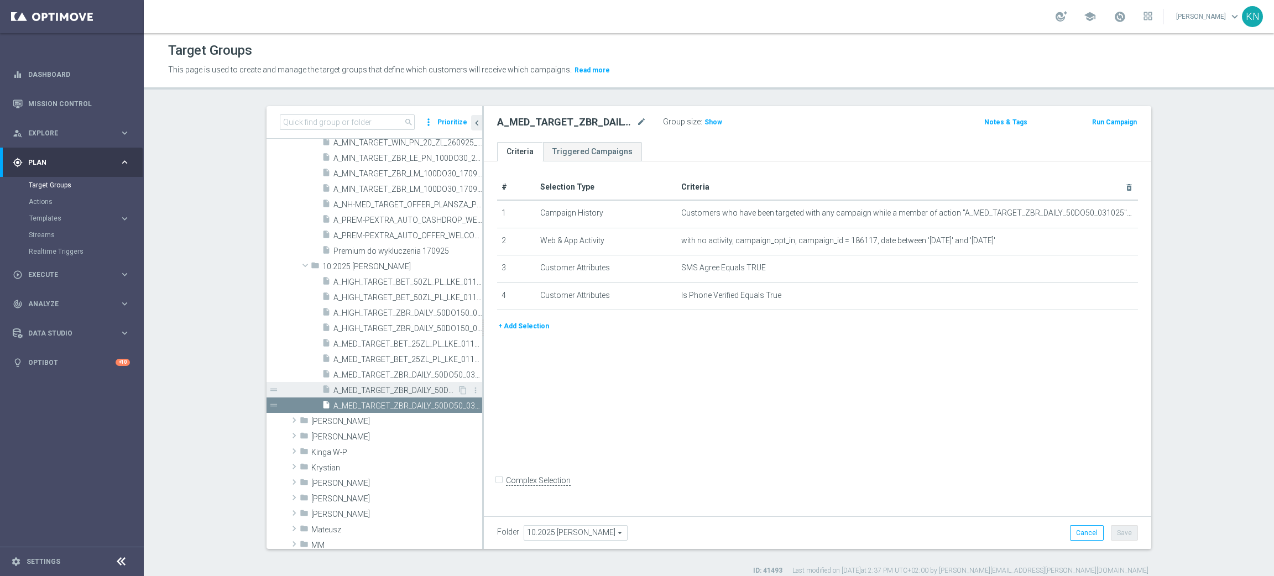
click at [384, 394] on span "A_MED_TARGET_ZBR_DAILY_50DO50_031025_PUSH" at bounding box center [395, 390] width 124 height 9
click at [382, 404] on span "A_MED_TARGET_ZBR_DAILY_50DO50_031025_SMS" at bounding box center [395, 405] width 124 height 9
click at [458, 404] on icon "content_copy" at bounding box center [462, 405] width 9 height 9
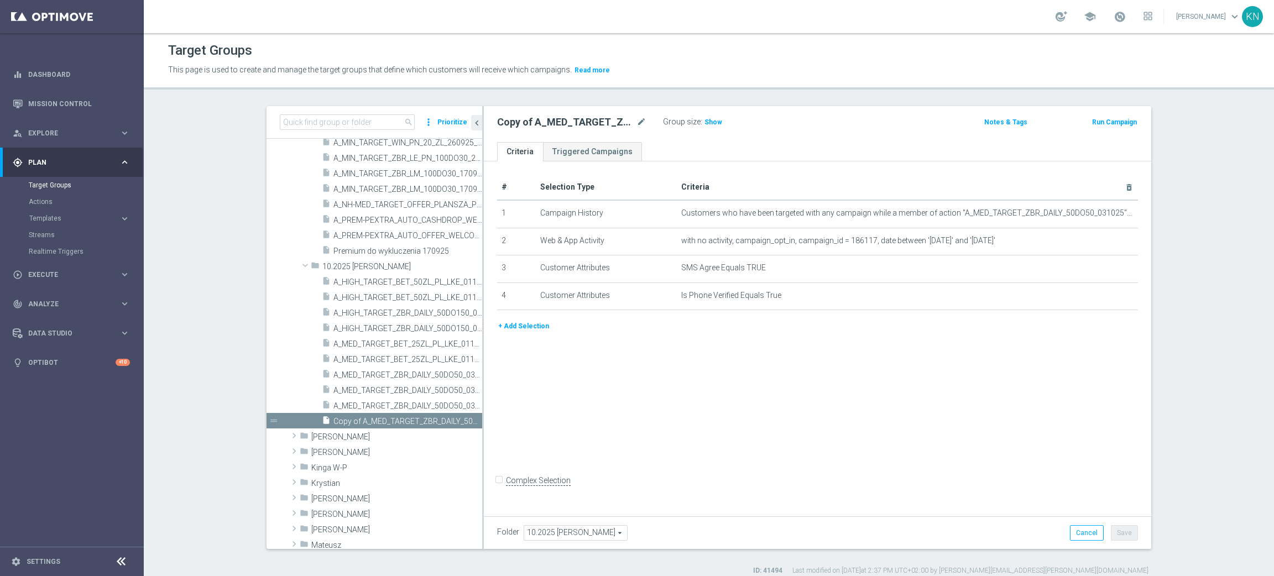
scroll to position [700, 0]
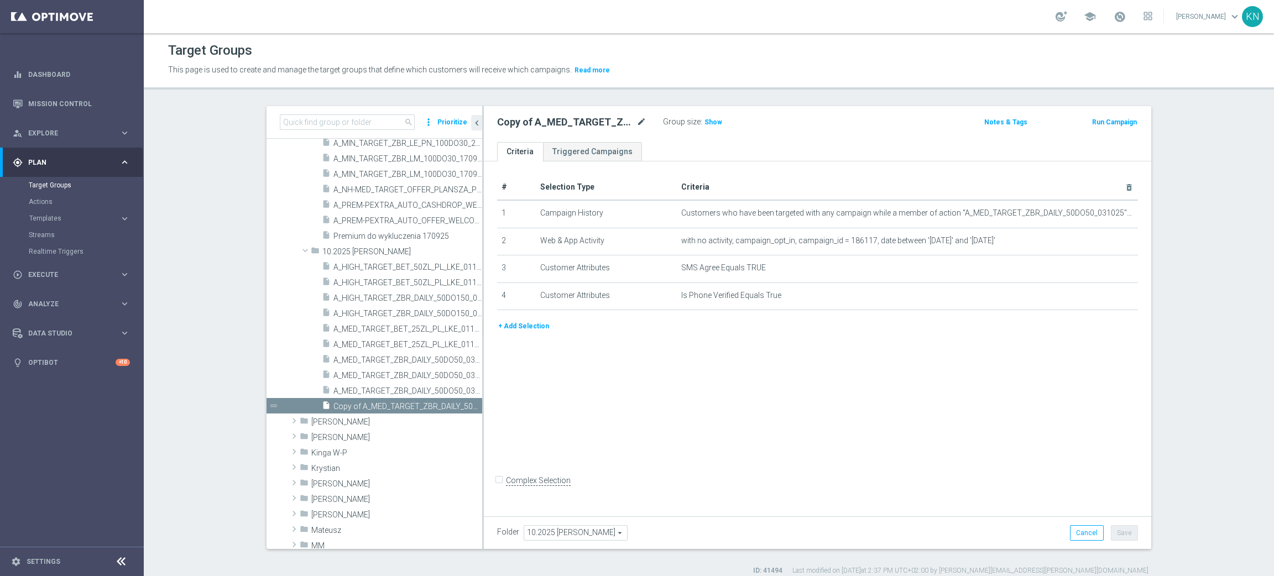
click at [636, 125] on icon "mode_edit" at bounding box center [641, 122] width 10 height 13
type input "A_HIGH_TARGET_ZBR_DAILY_50DO150_031025"
click at [698, 156] on ul "Criteria Triggered Campaigns" at bounding box center [817, 151] width 667 height 19
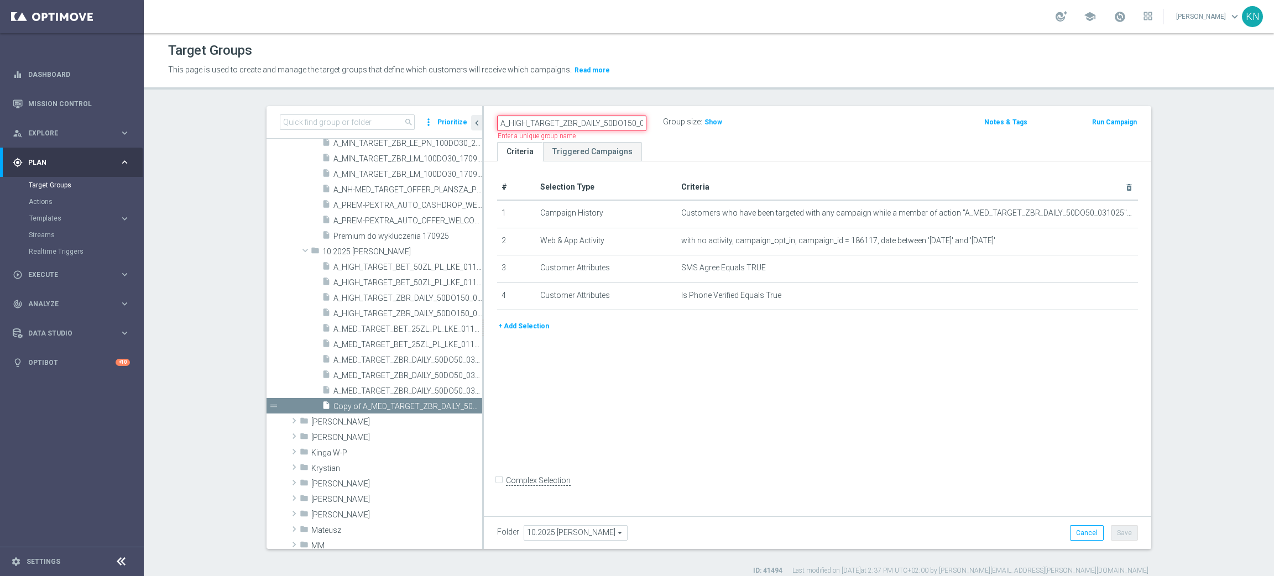
click at [562, 125] on input "A_HIGH_TARGET_ZBR_DAILY_50DO150_031025" at bounding box center [571, 123] width 149 height 15
click at [562, 122] on input "A_HIGH_TARGET_ZBR_DAILY_50DO150_031025" at bounding box center [571, 123] width 149 height 15
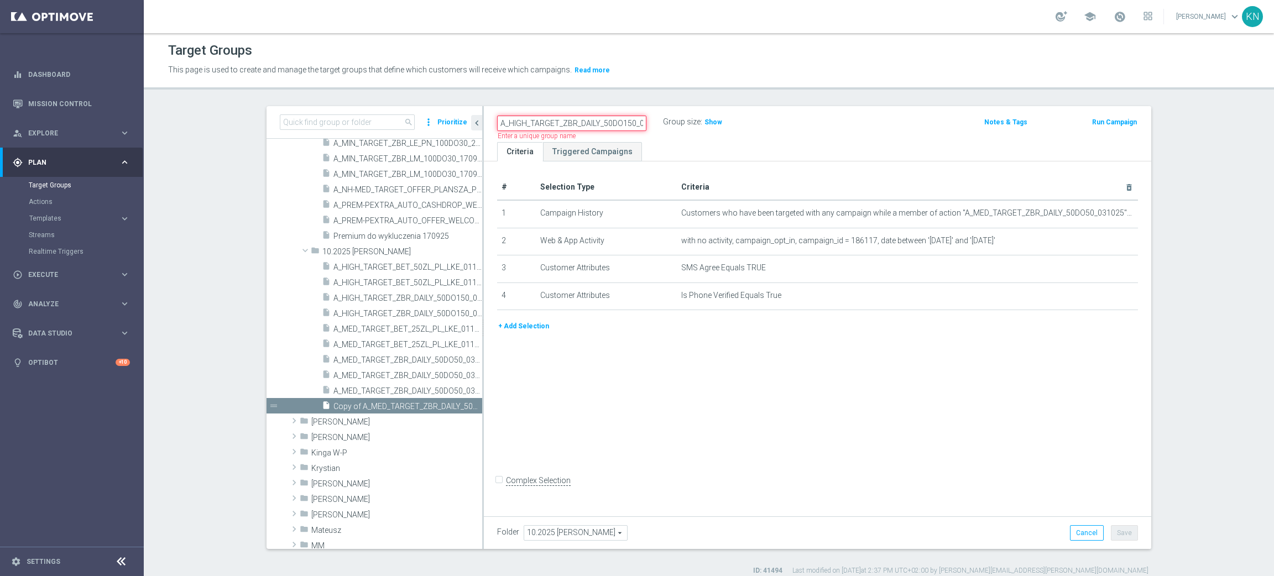
click at [562, 122] on input "A_HIGH_TARGET_ZBR_DAILY_50DO150_031025" at bounding box center [571, 123] width 149 height 15
paste input "A_HIGH_TARGET_ZBR_DAILY_50DO150_031025_SMS"
type input "A_HIGH_TARGET_ZBR_DAILY_50DO150_031025_SMS"
click at [646, 142] on ul "Criteria Triggered Campaigns" at bounding box center [817, 151] width 667 height 19
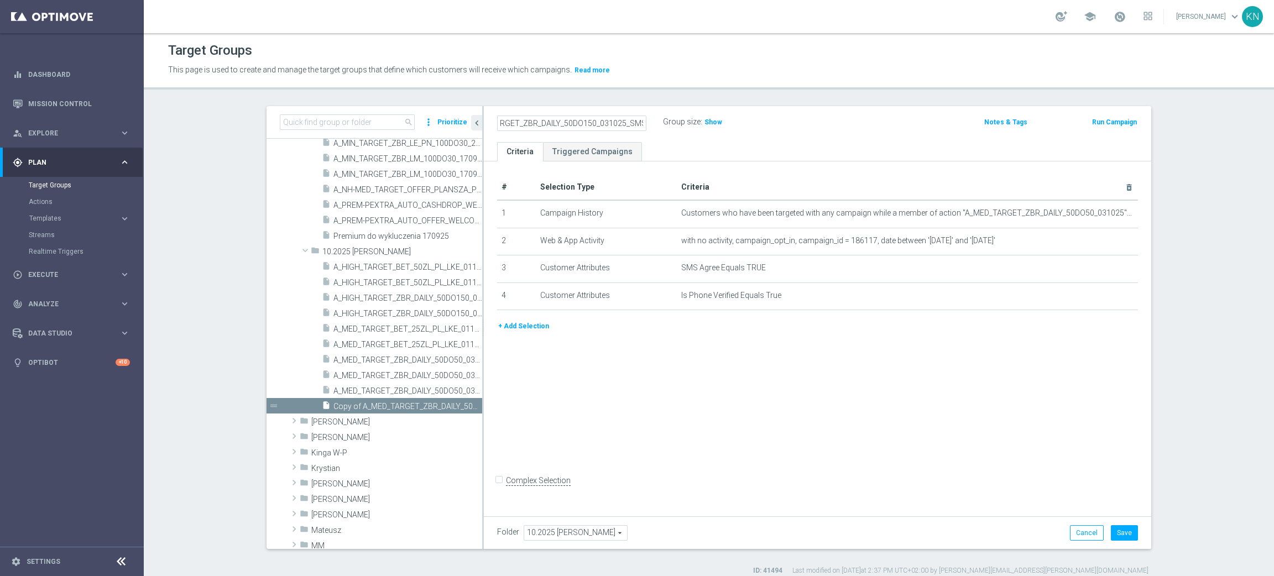
scroll to position [0, 0]
drag, startPoint x: 1093, startPoint y: 214, endPoint x: 1039, endPoint y: 243, distance: 61.6
click at [0, 0] on icon "mode_edit" at bounding box center [0, 0] width 0 height 0
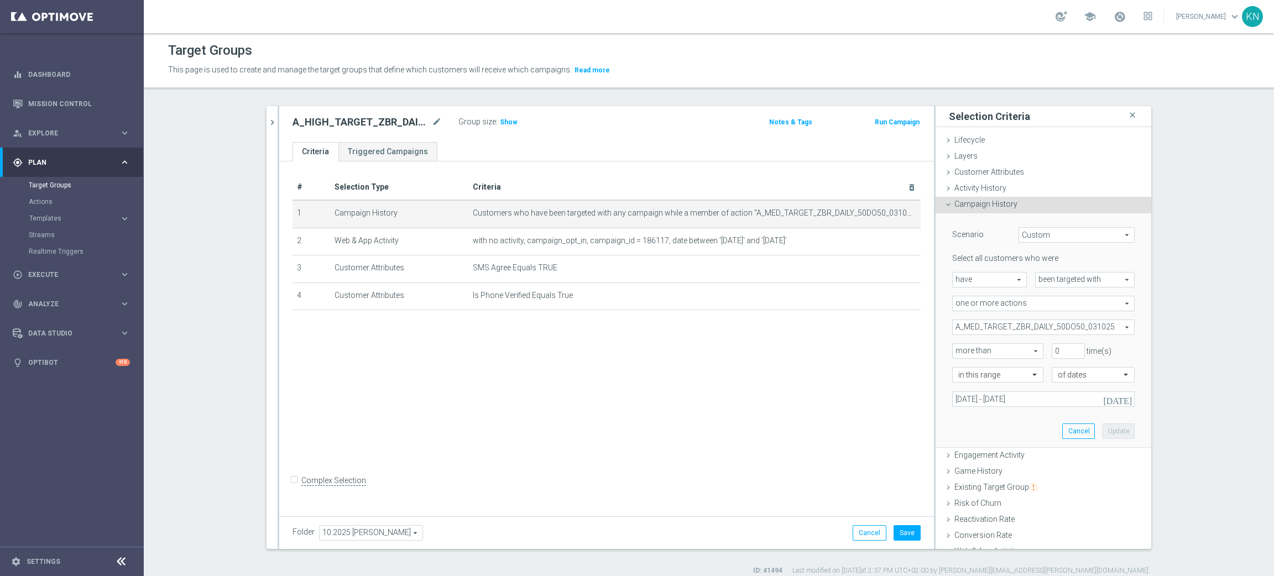
click at [1059, 327] on span "A_MED_TARGET_ZBR_DAILY_50DO50_031025" at bounding box center [1042, 327] width 181 height 14
click at [956, 352] on input "Show Selected" at bounding box center [959, 351] width 7 height 7
checkbox input "true"
drag, startPoint x: 954, startPoint y: 379, endPoint x: 954, endPoint y: 361, distance: 18.2
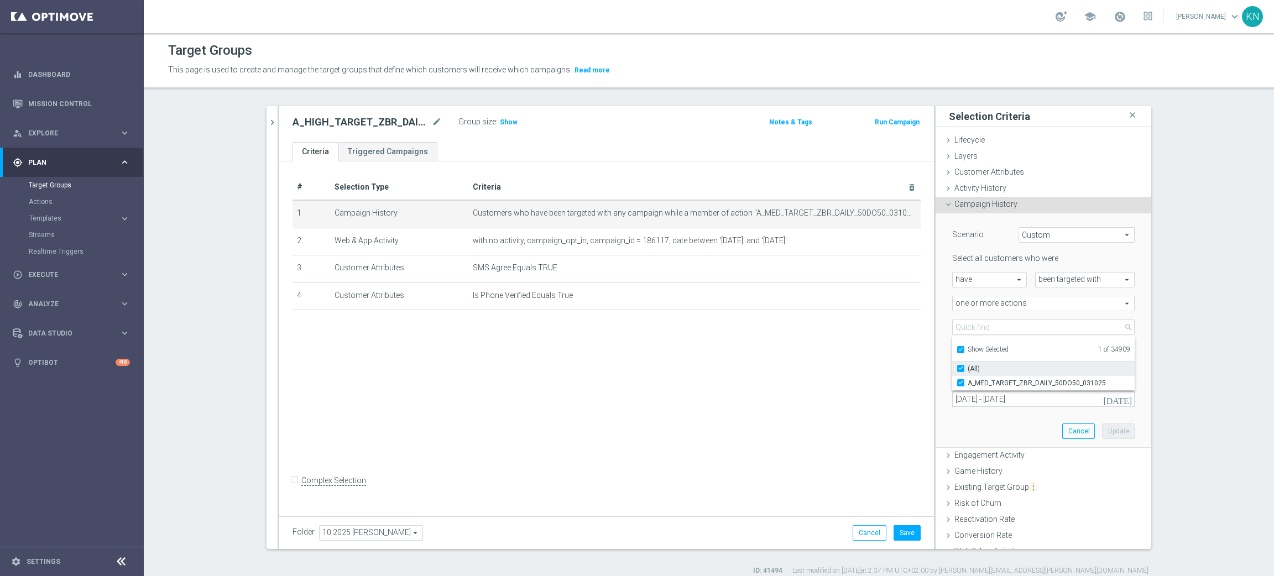
click at [960, 380] on input "A_MED_TARGET_ZBR_DAILY_50DO50_031025" at bounding box center [963, 382] width 7 height 7
checkbox input "false"
type input "Select Action"
checkbox input "false"
click at [956, 350] on input "Show Selected" at bounding box center [959, 351] width 7 height 7
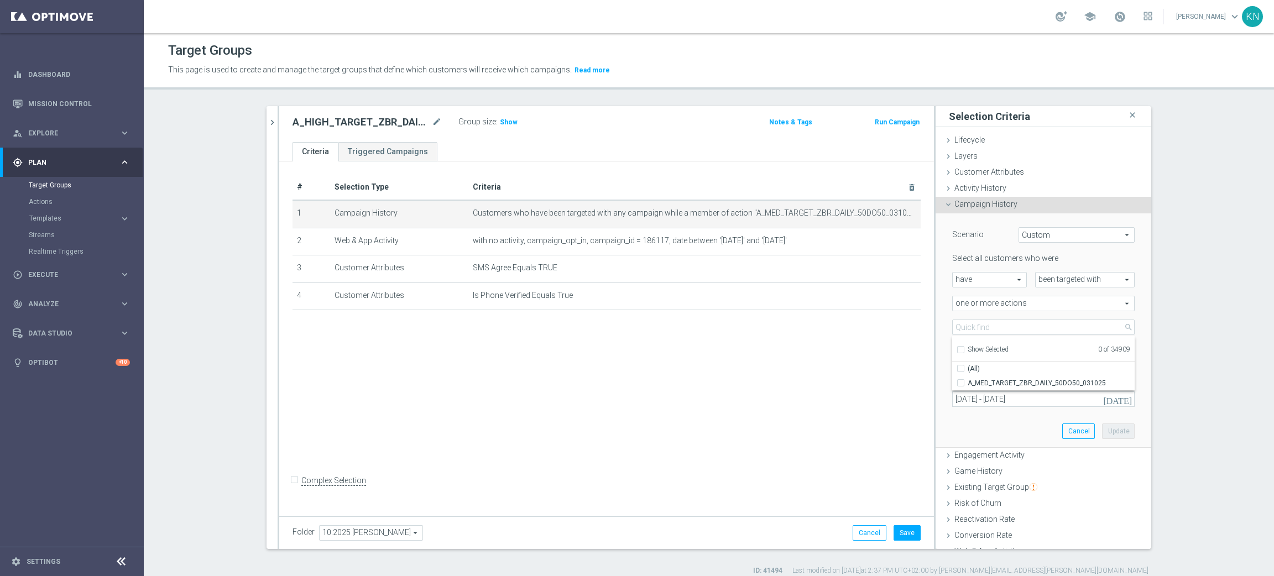
checkbox input "false"
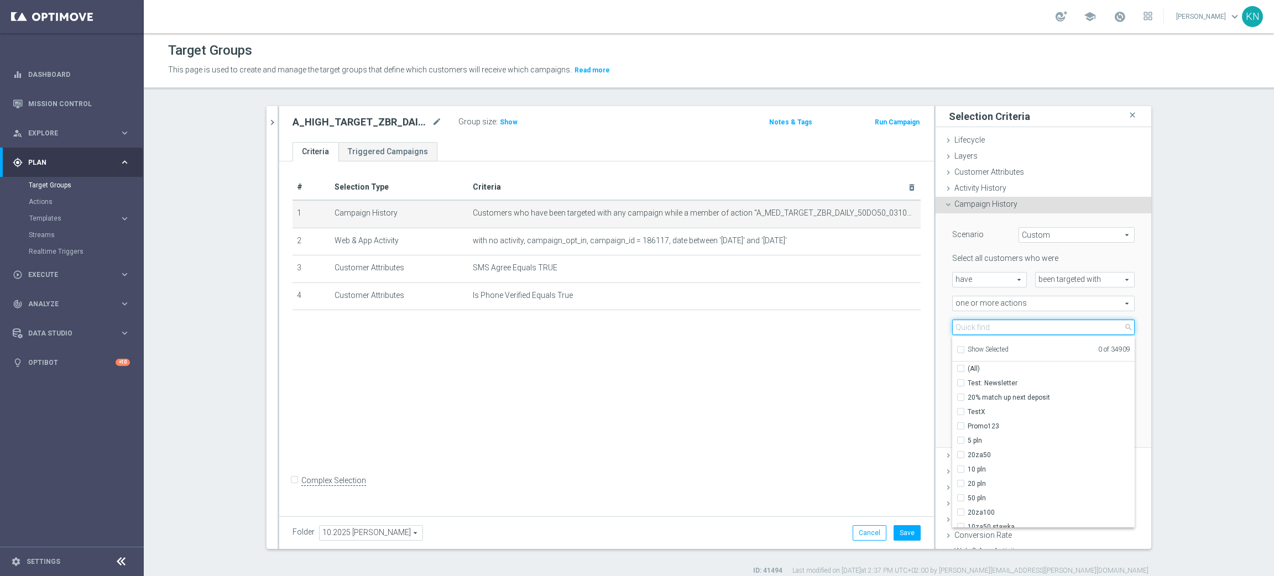
click at [965, 328] on input "search" at bounding box center [1043, 326] width 182 height 15
paste input "A_HIGH_TARGET_ZBR_DAILY_50DO150_031025"
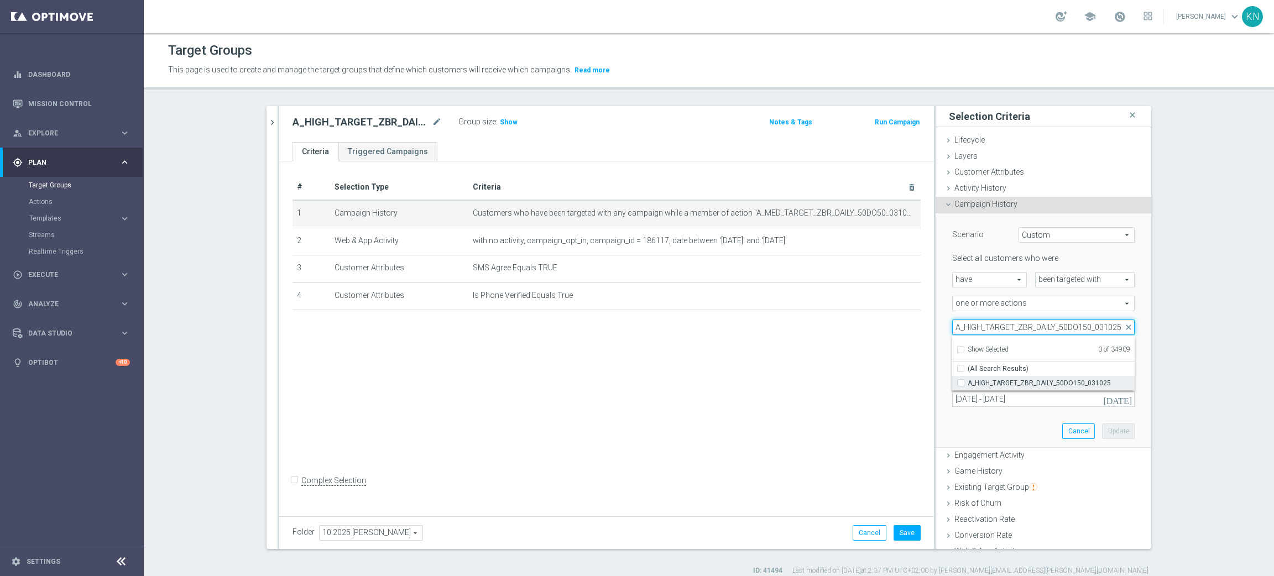
type input "A_HIGH_TARGET_ZBR_DAILY_50DO150_031025"
click at [960, 383] on input "A_HIGH_TARGET_ZBR_DAILY_50DO150_031025" at bounding box center [963, 382] width 7 height 7
checkbox input "true"
type input "A_HIGH_TARGET_ZBR_DAILY_50DO150_031025"
checkbox input "true"
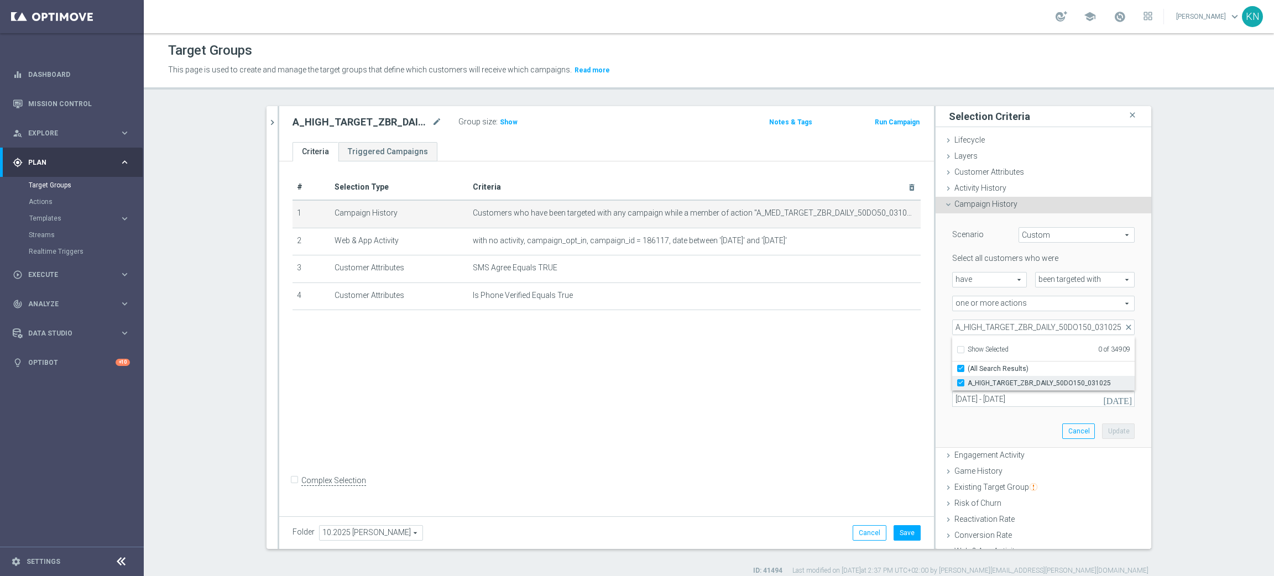
scroll to position [0, 0]
click at [924, 338] on div "# Selection Type Criteria delete_forever 1 Campaign History Customers who have …" at bounding box center [606, 336] width 654 height 351
click at [1102, 430] on button "Update" at bounding box center [1118, 430] width 33 height 15
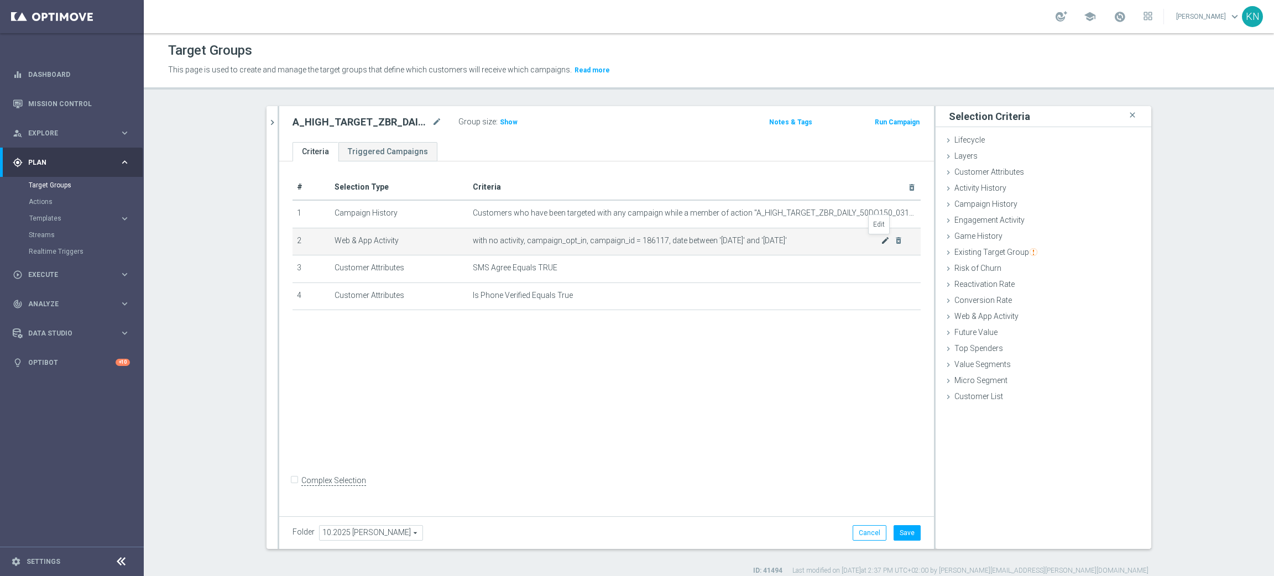
click at [881, 241] on icon "mode_edit" at bounding box center [885, 240] width 9 height 9
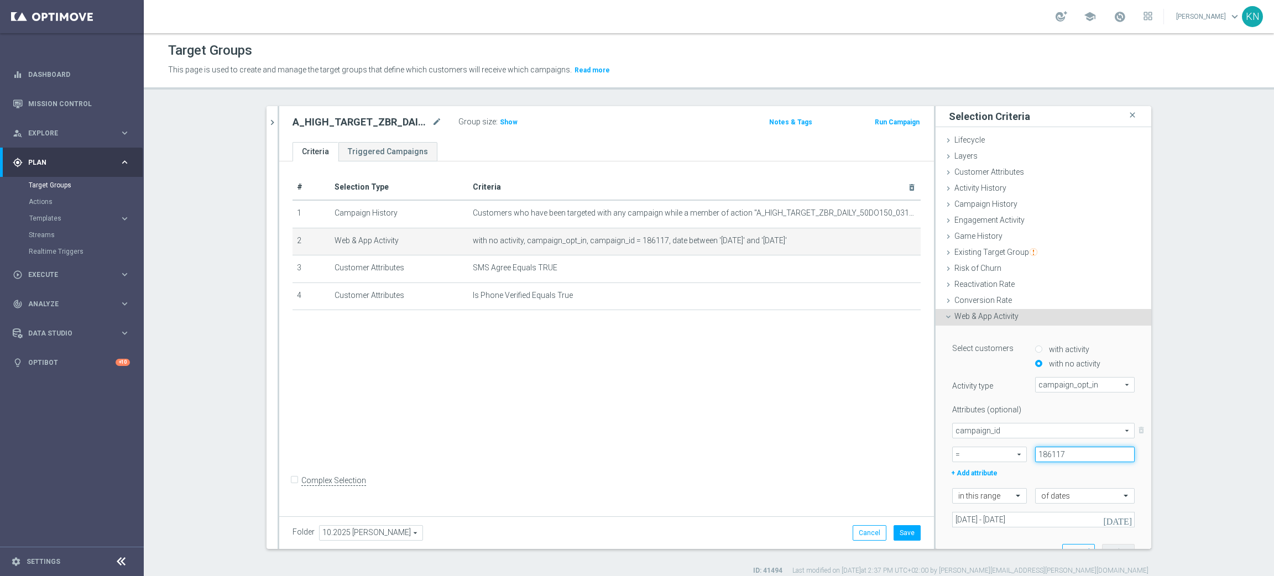
click at [1049, 453] on input "186117" at bounding box center [1084, 454] width 99 height 15
paste input "22"
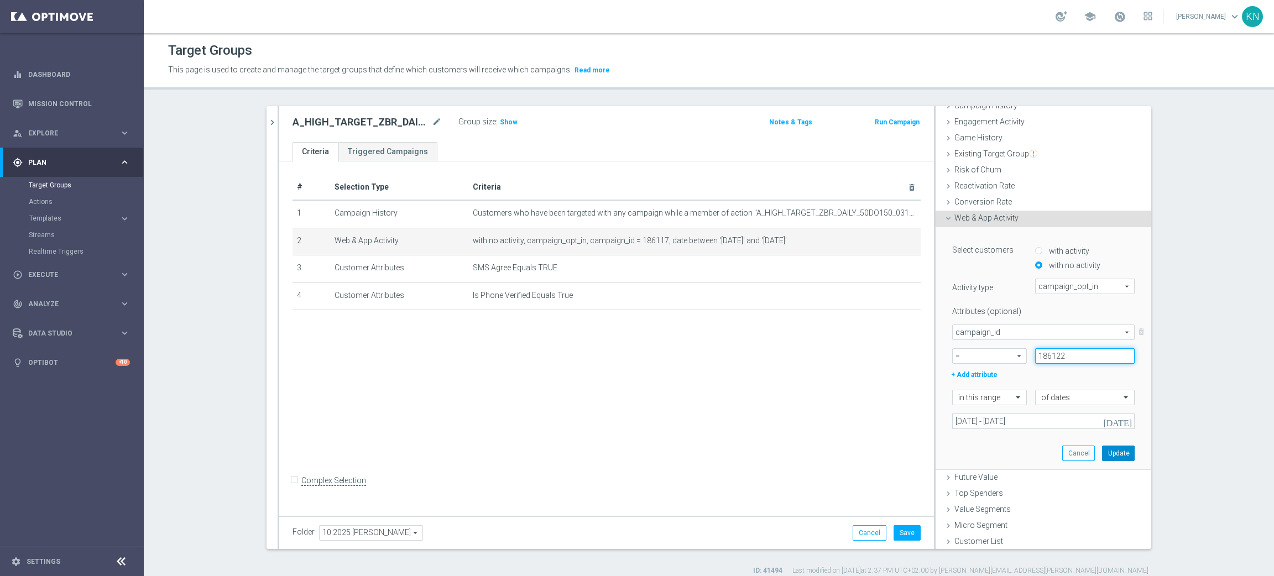
type input "186122"
click at [1105, 455] on button "Update" at bounding box center [1118, 453] width 33 height 15
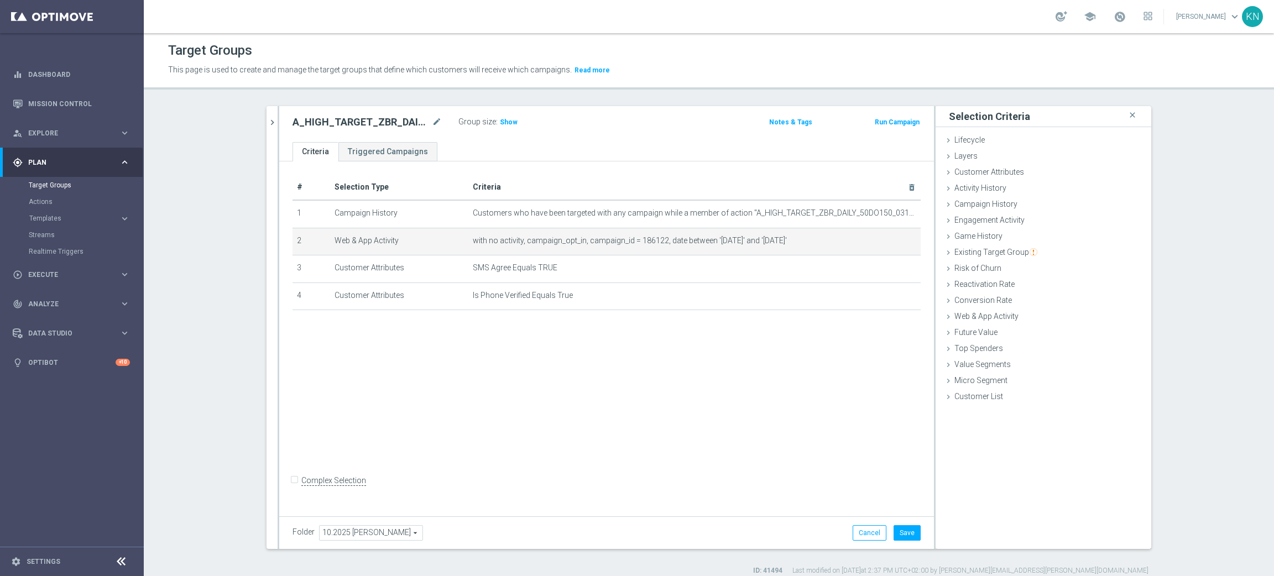
click at [813, 419] on div "# Selection Type Criteria delete_forever 1 Campaign History Customers who have …" at bounding box center [606, 336] width 654 height 351
click at [904, 511] on button "Save" at bounding box center [906, 532] width 27 height 15
click at [267, 123] on icon "chevron_right" at bounding box center [272, 122] width 11 height 11
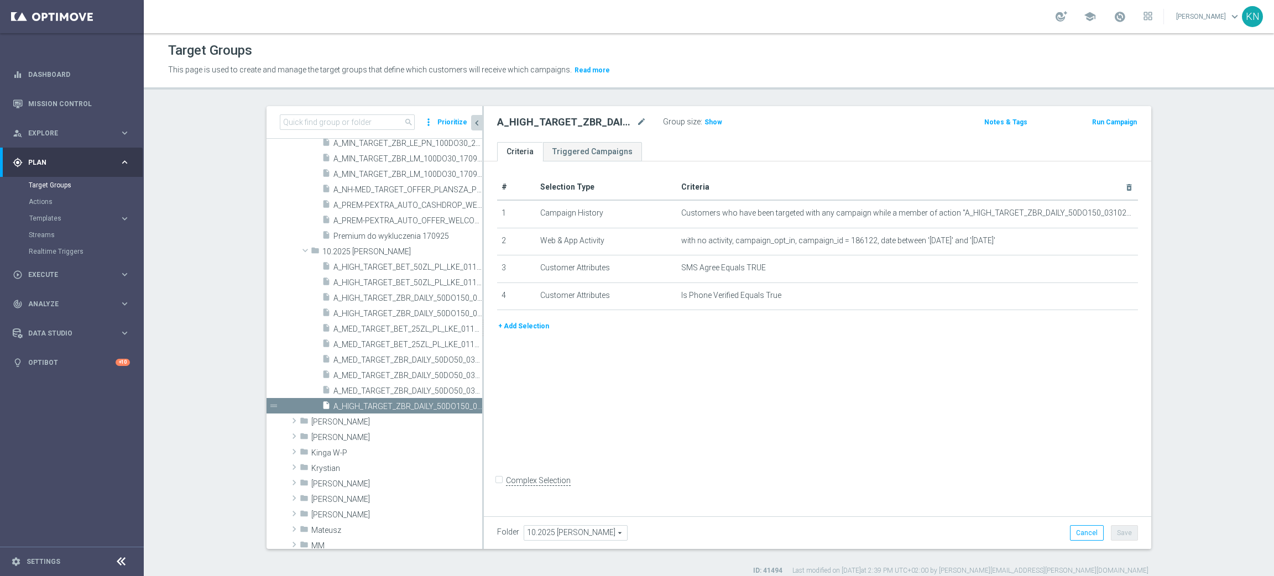
click at [557, 406] on div "# Selection Type Criteria delete_forever 1 Campaign History Customers who have …" at bounding box center [817, 336] width 667 height 351
click at [674, 403] on div "# Selection Type Criteria delete_forever 1 Campaign History Customers who have …" at bounding box center [817, 336] width 667 height 351
click at [675, 395] on div "# Selection Type Criteria delete_forever 1 Campaign History Customers who have …" at bounding box center [817, 336] width 667 height 351
click at [58, 271] on span "Execute" at bounding box center [73, 274] width 91 height 7
click at [74, 214] on link "Campaign Builder" at bounding box center [72, 214] width 86 height 9
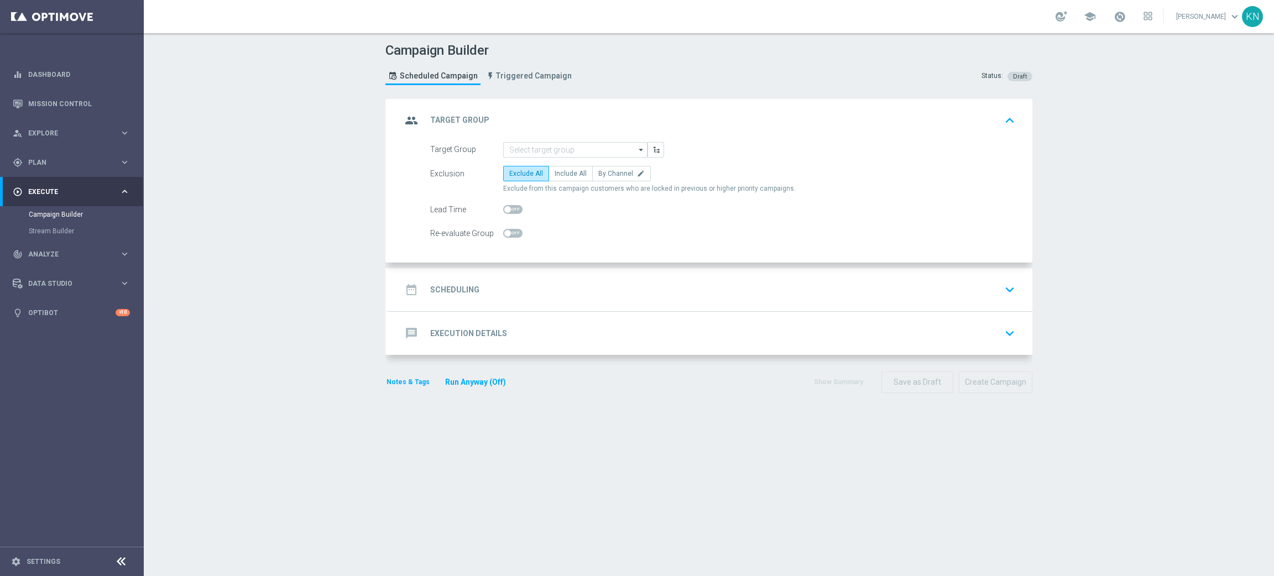
click at [555, 164] on form "Target Group arrow_drop_down Drag here to set row groups Drag here to set colum…" at bounding box center [722, 191] width 585 height 99
click at [557, 172] on span "Include All" at bounding box center [570, 174] width 32 height 8
click at [557, 172] on input "Include All" at bounding box center [557, 175] width 7 height 7
radio input "true"
click at [506, 229] on span at bounding box center [512, 233] width 19 height 9
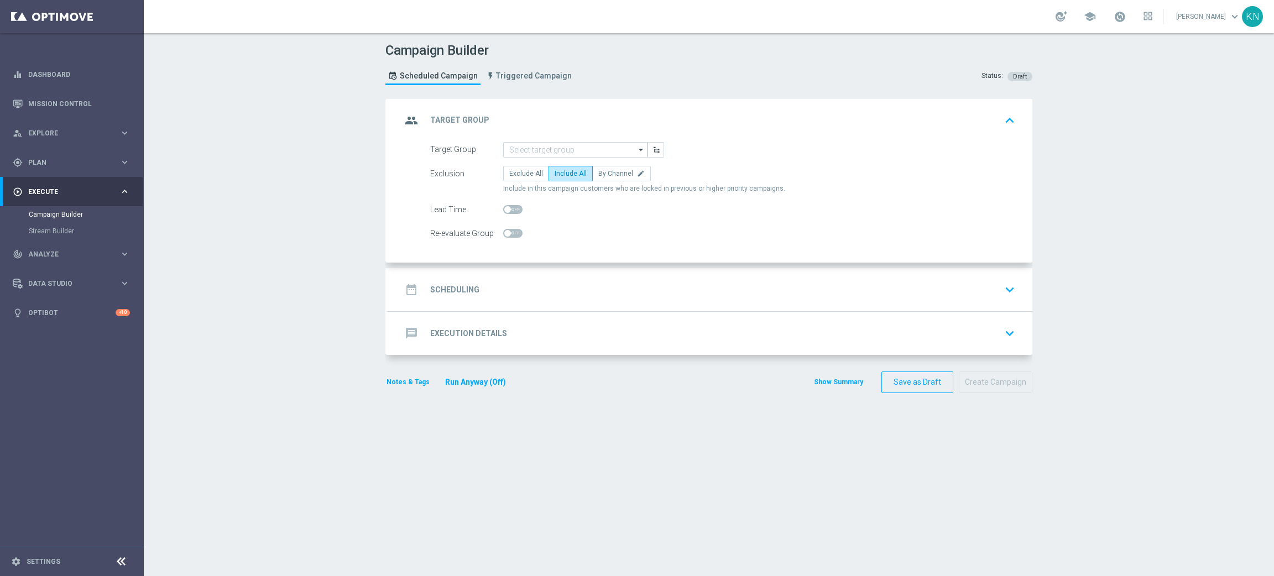
click at [506, 229] on input "checkbox" at bounding box center [512, 233] width 19 height 9
checkbox input "true"
click at [552, 149] on input at bounding box center [575, 149] width 144 height 15
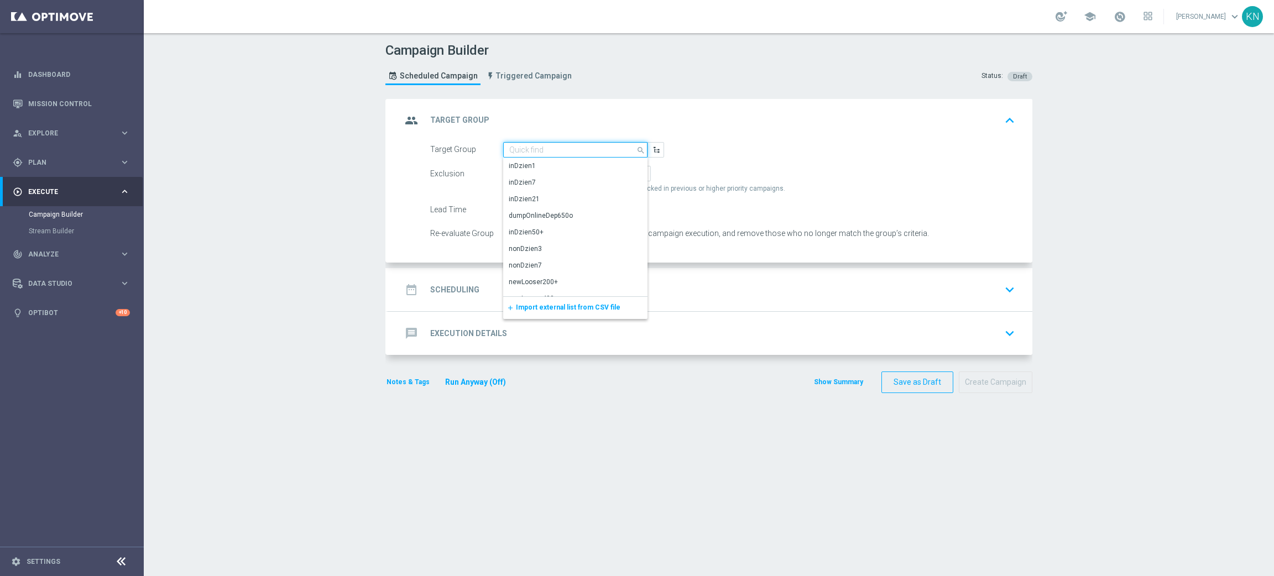
paste input "186122"
type input "186122"
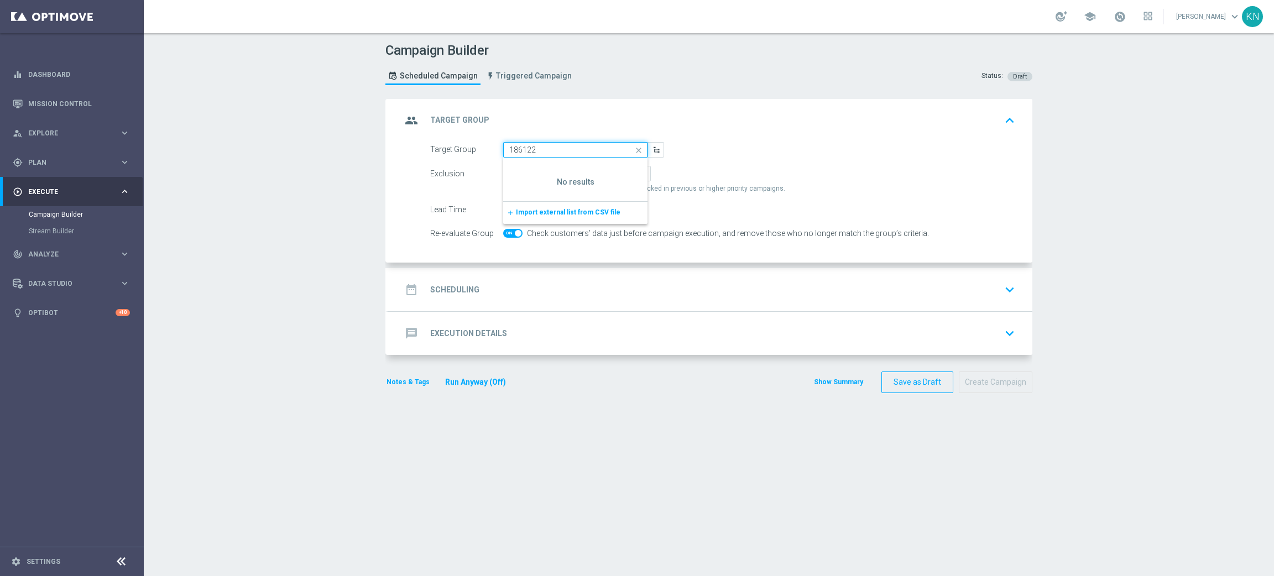
drag, startPoint x: 551, startPoint y: 150, endPoint x: 470, endPoint y: 148, distance: 81.3
click at [467, 148] on div "Target Group 186122 close Drag here to set row groups Drag here to set column l…" at bounding box center [547, 149] width 250 height 15
click at [512, 149] on input at bounding box center [575, 149] width 144 height 15
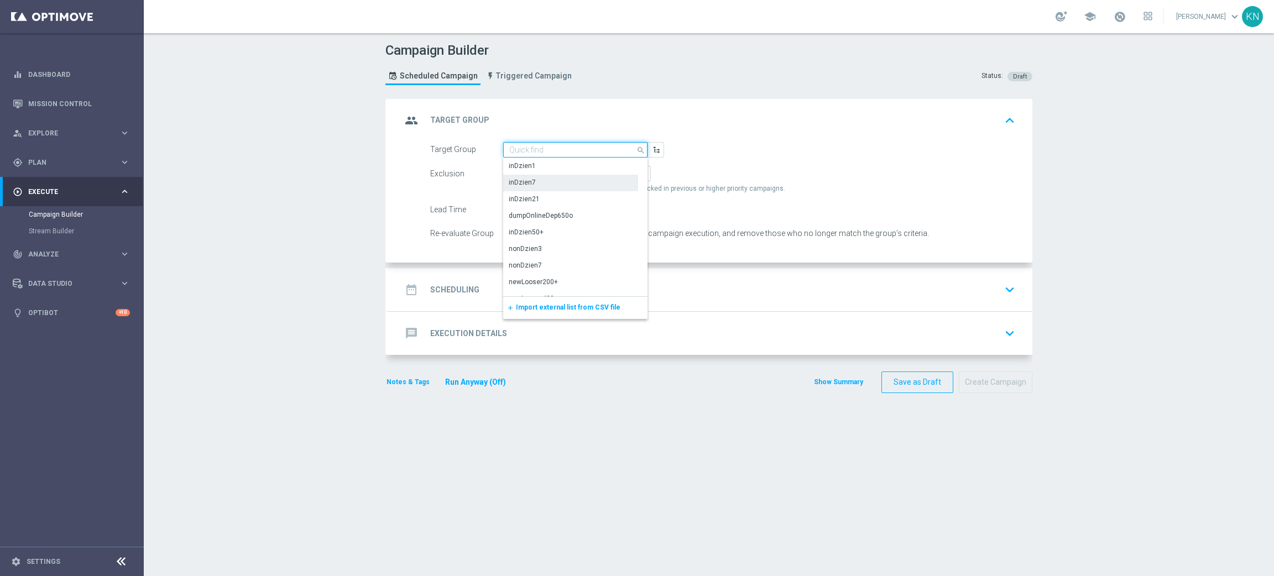
paste input "A_MED_TARGET_ZBR_DAILY_50DO50_031025_PUSH"
click at [601, 167] on div "A_MED_TARGET_ZBR_DAILY_50DO50_031025_PUSH" at bounding box center [575, 171] width 133 height 20
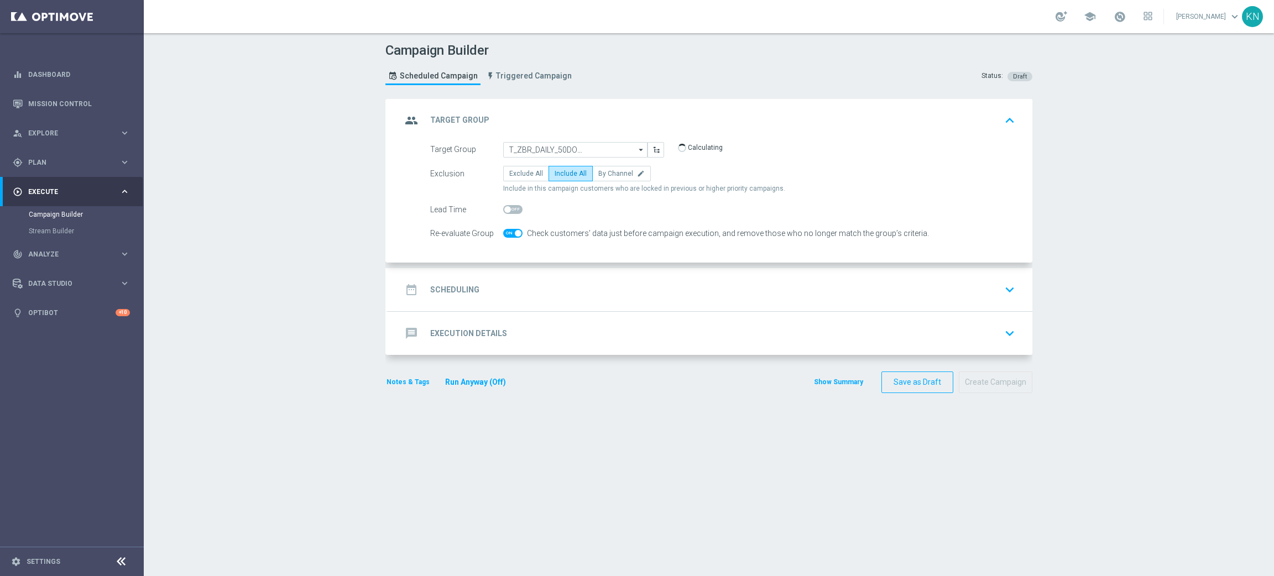
type input "A_MED_TARGET_ZBR_DAILY_50DO50_031025_PUSH"
click at [504, 234] on span at bounding box center [507, 233] width 7 height 7
click at [503, 234] on input "checkbox" at bounding box center [512, 233] width 19 height 9
checkbox input "true"
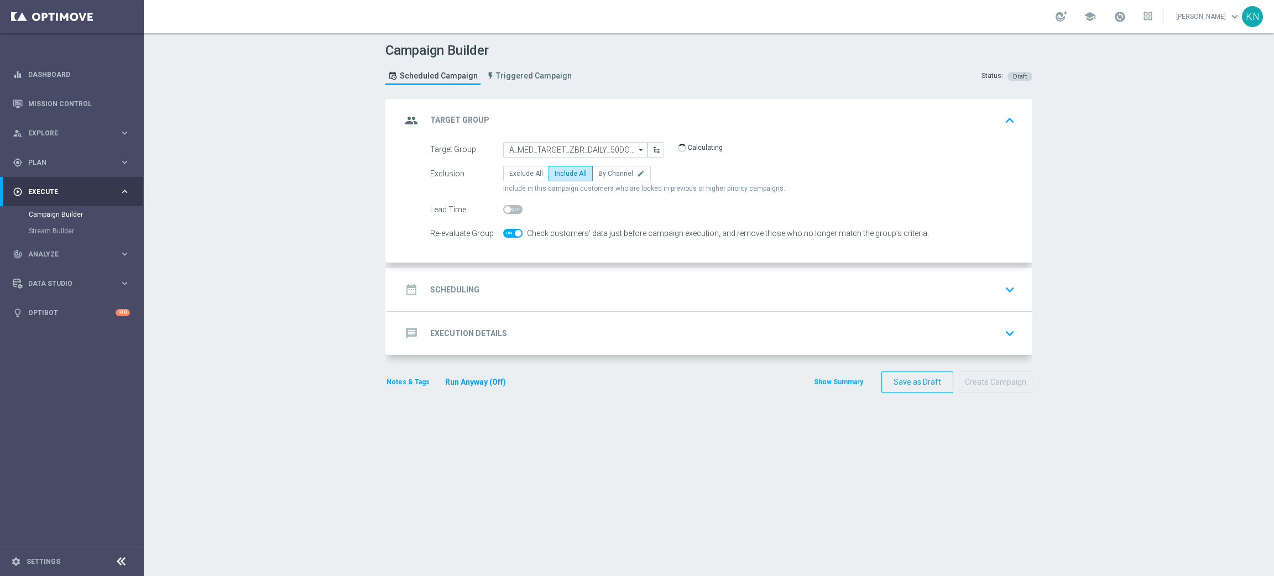
click at [632, 284] on div "date_range Scheduling keyboard_arrow_down" at bounding box center [709, 289] width 617 height 21
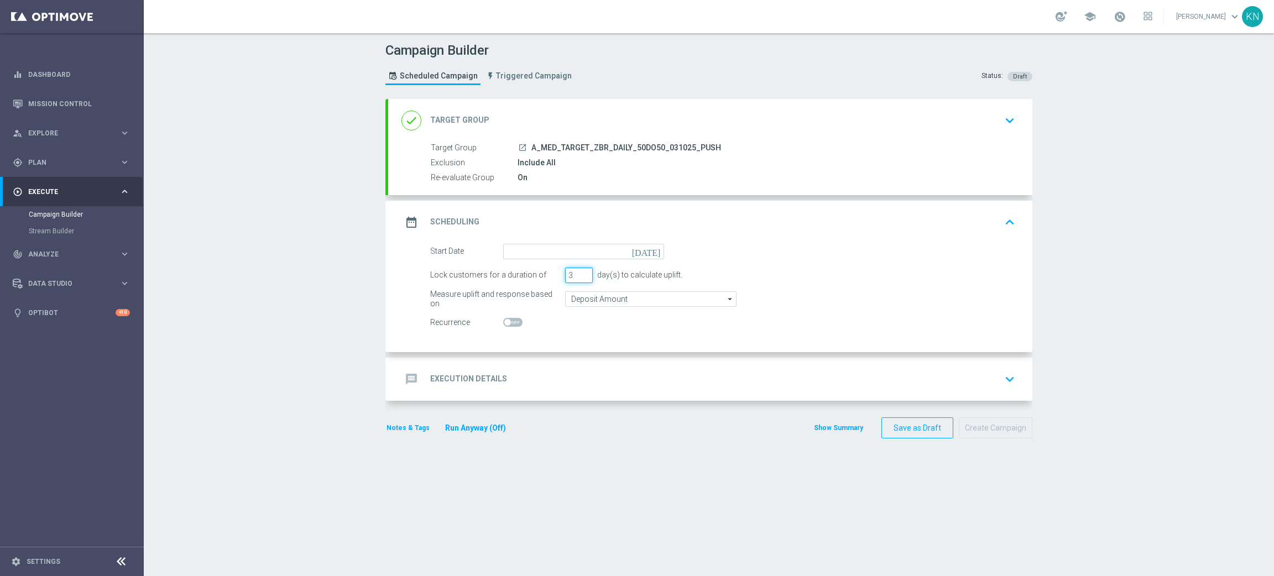
drag, startPoint x: 566, startPoint y: 277, endPoint x: 539, endPoint y: 275, distance: 27.2
click at [539, 275] on div "Lock customers for a duration of 3 day(s) to calculate uplift." at bounding box center [722, 275] width 601 height 15
type input "1"
click at [593, 295] on input "Deposit Amount" at bounding box center [650, 298] width 171 height 15
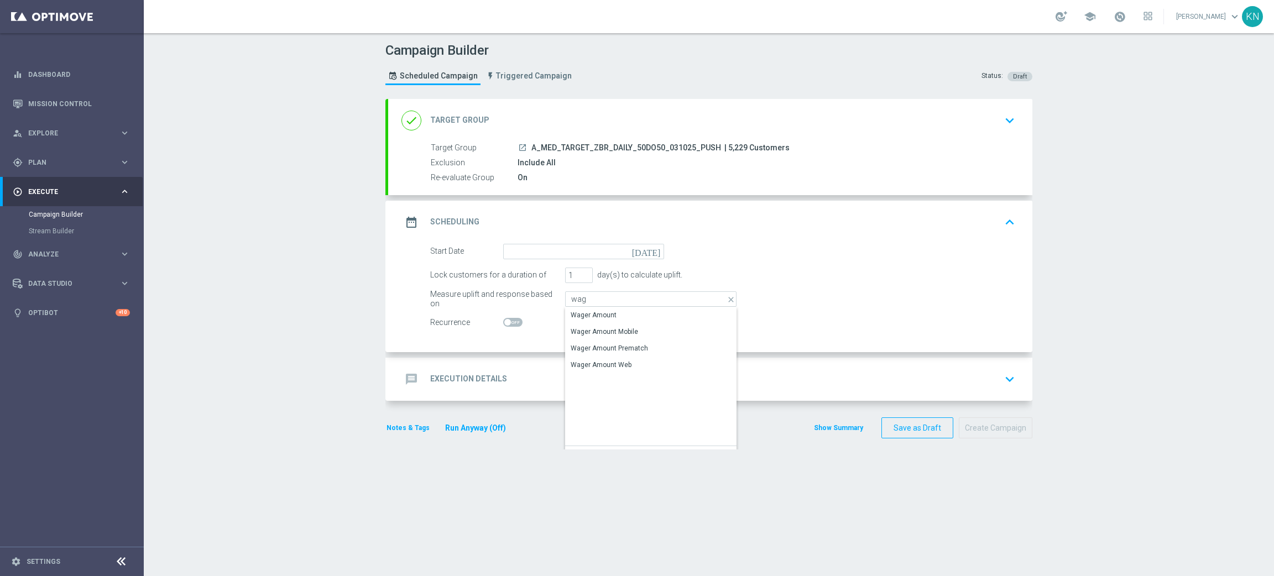
click at [599, 317] on div "Wager Amount" at bounding box center [593, 315] width 46 height 10
type input "Wager Amount"
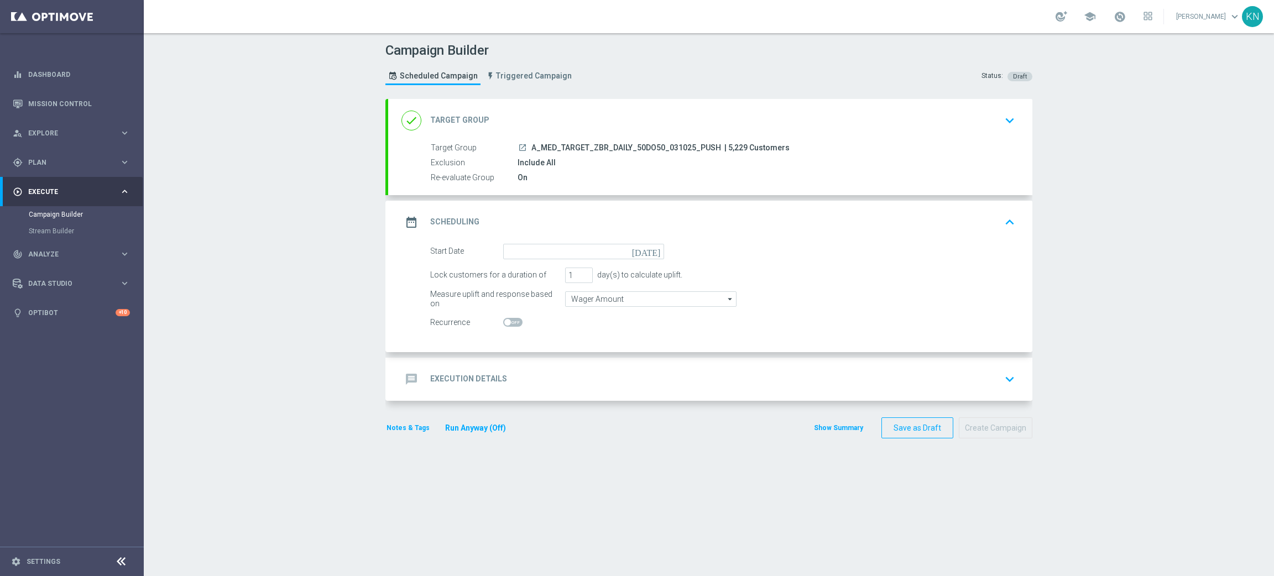
click at [694, 371] on div "message Execution Details keyboard_arrow_down" at bounding box center [709, 379] width 617 height 21
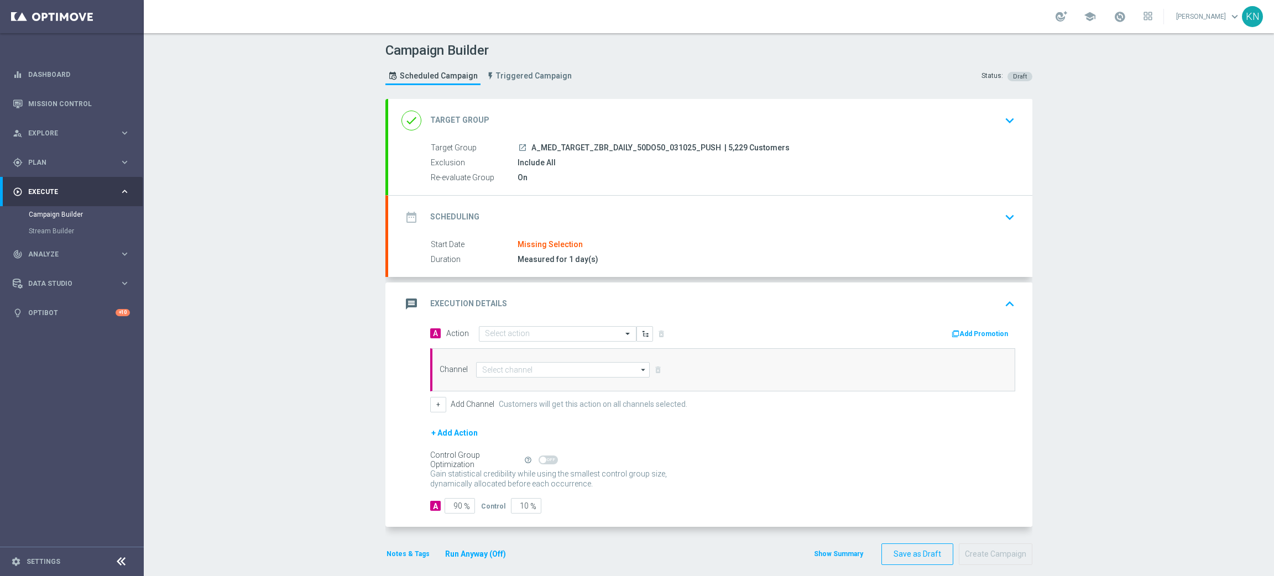
click at [872, 207] on div "date_range Scheduling keyboard_arrow_down" at bounding box center [709, 217] width 617 height 21
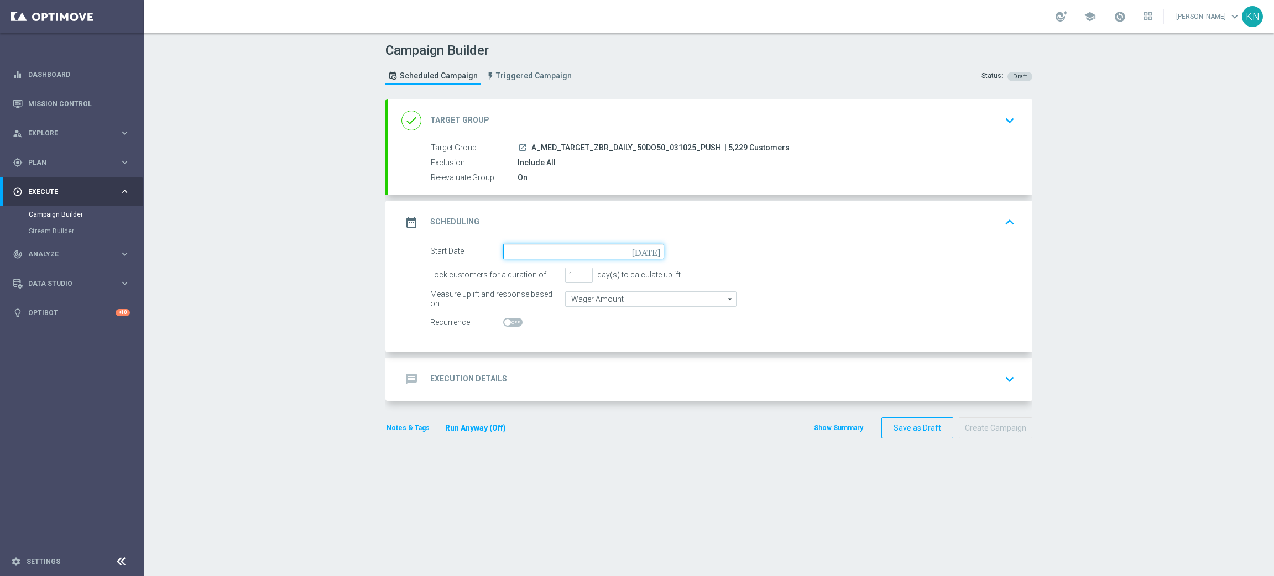
click at [517, 254] on input at bounding box center [583, 251] width 161 height 15
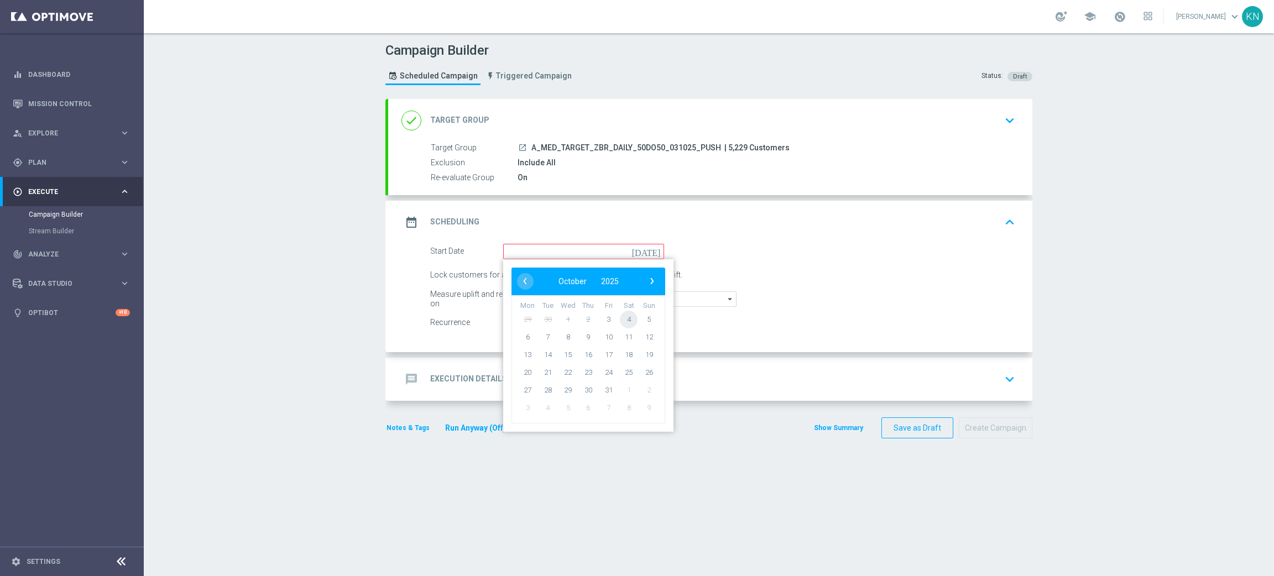
click at [622, 318] on span "4" at bounding box center [629, 319] width 18 height 18
type input "04 Oct 2025"
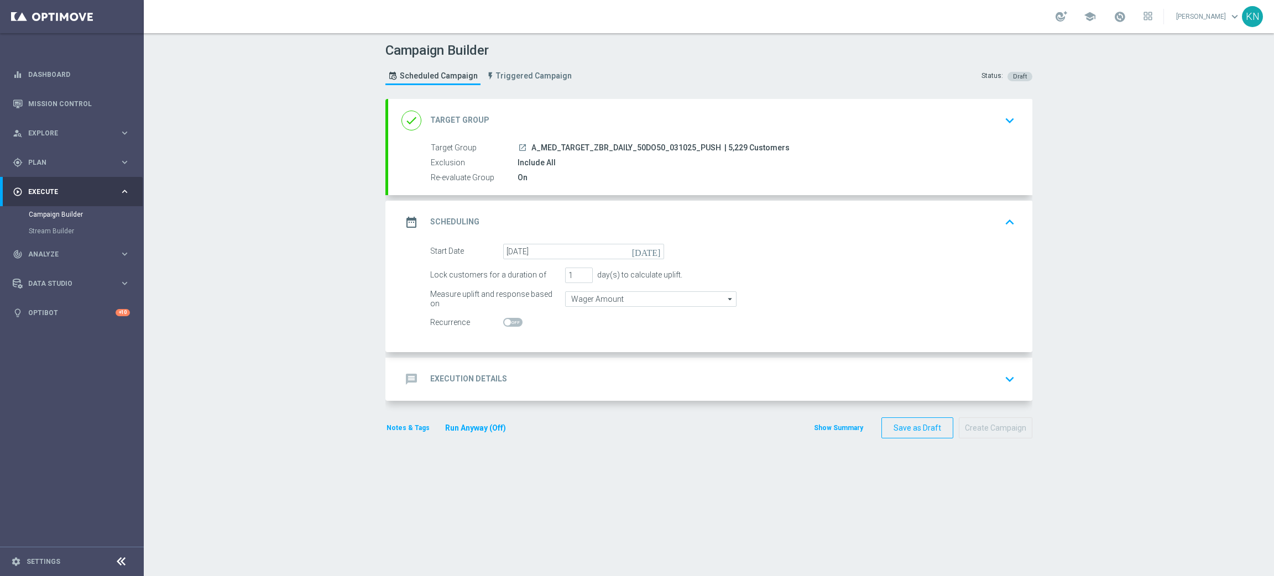
click at [981, 223] on div "date_range Scheduling keyboard_arrow_up" at bounding box center [709, 222] width 617 height 21
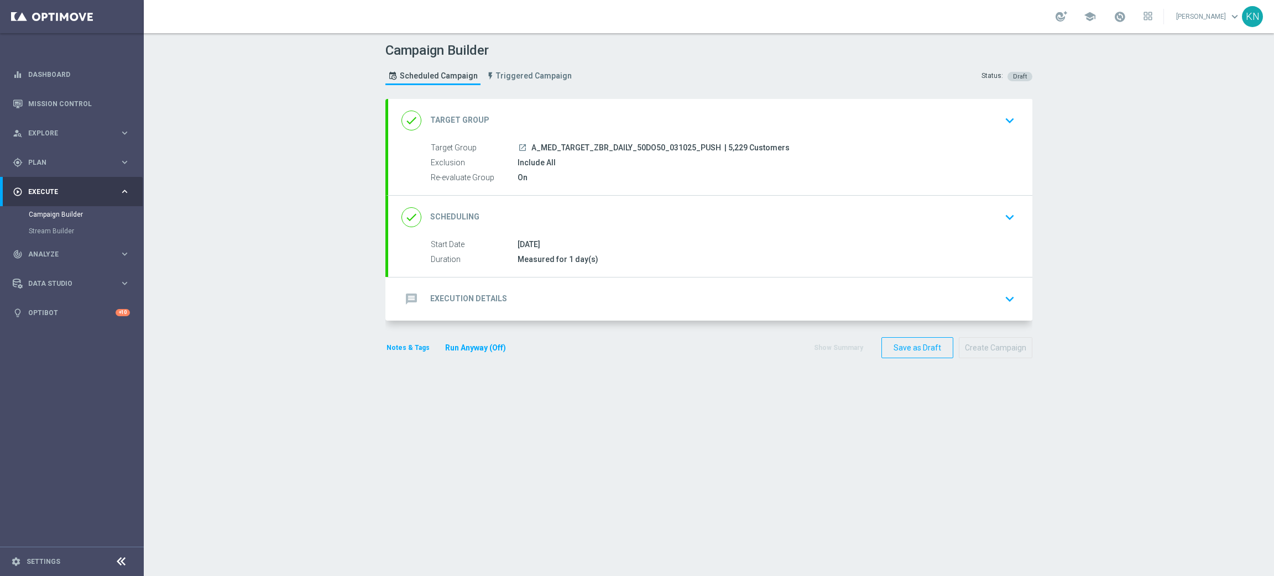
click at [978, 215] on div "done Scheduling keyboard_arrow_down" at bounding box center [709, 217] width 617 height 21
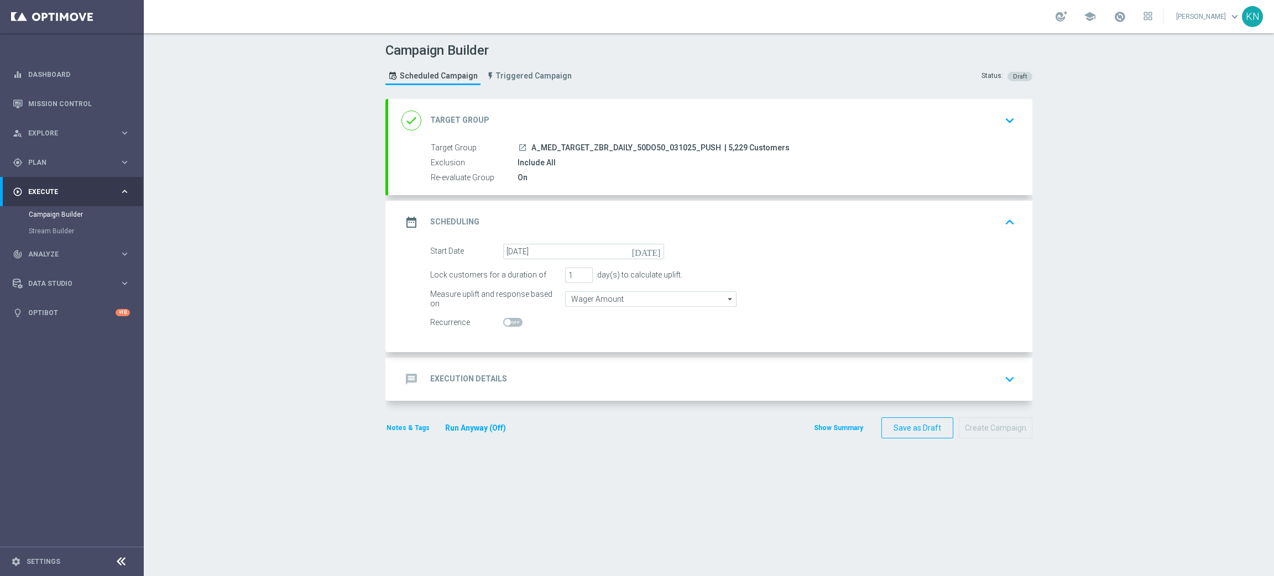
click at [924, 369] on div "message Execution Details keyboard_arrow_down" at bounding box center [709, 379] width 617 height 21
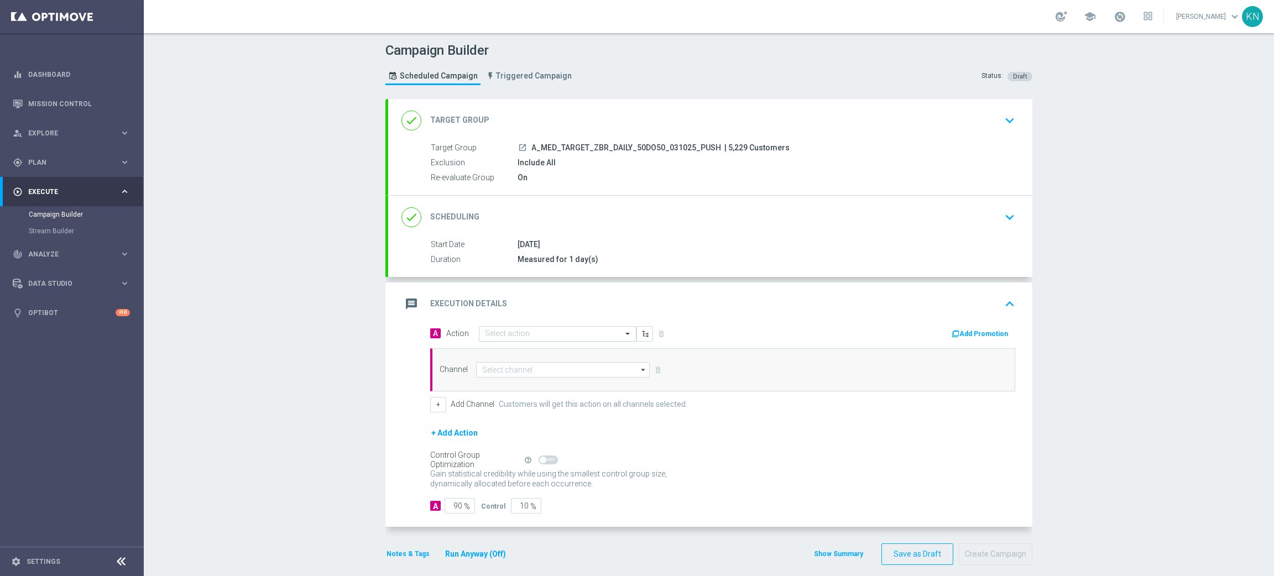
click at [502, 339] on div "Select action" at bounding box center [558, 333] width 158 height 15
click at [506, 486] on span "Create new action" at bounding box center [524, 484] width 58 height 8
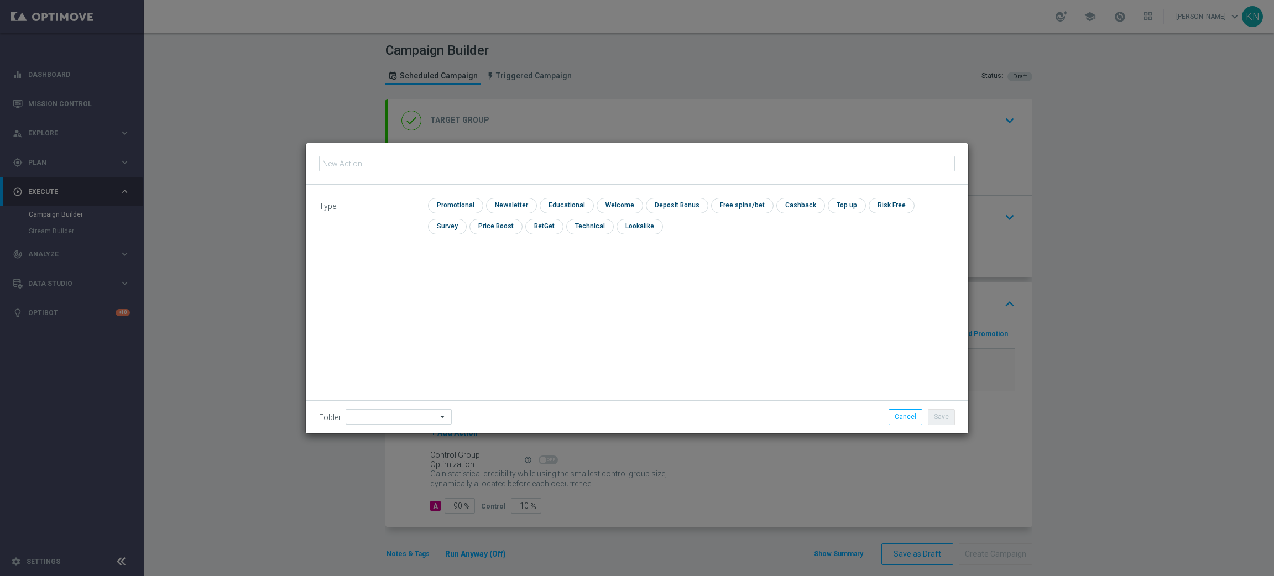
click at [449, 164] on input "text" at bounding box center [637, 163] width 636 height 15
type input "A_MED_TARGET_ZBR_DAILY_50DO50_031025_PUSH"
click at [462, 199] on input "checkbox" at bounding box center [454, 205] width 53 height 15
checkbox input "true"
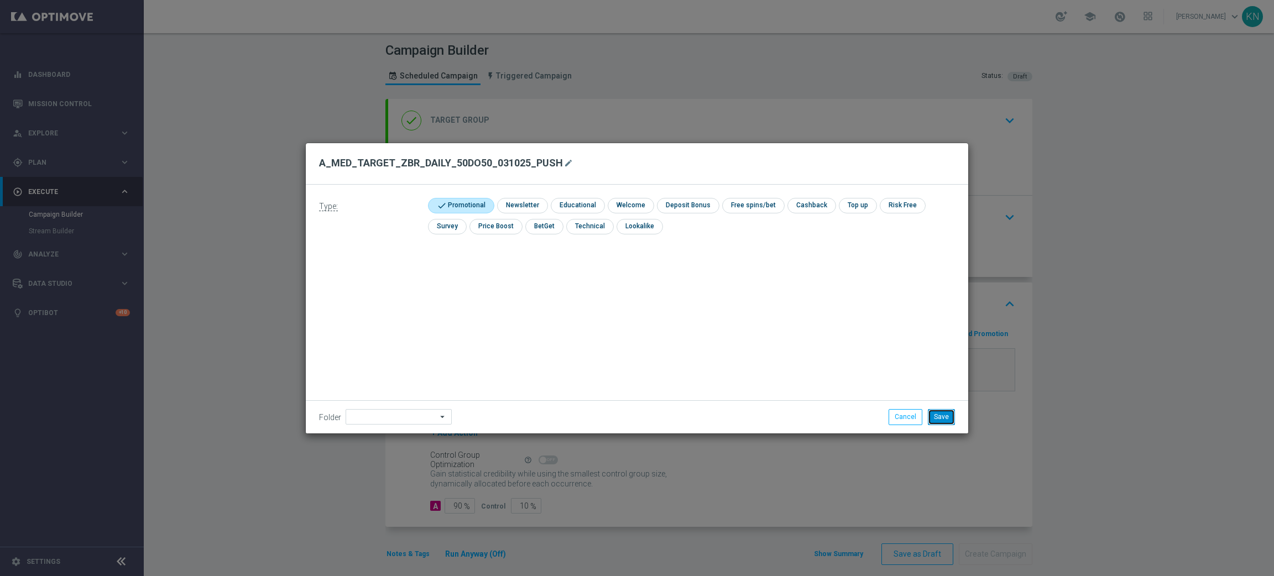
click at [941, 416] on button "Save" at bounding box center [941, 416] width 27 height 15
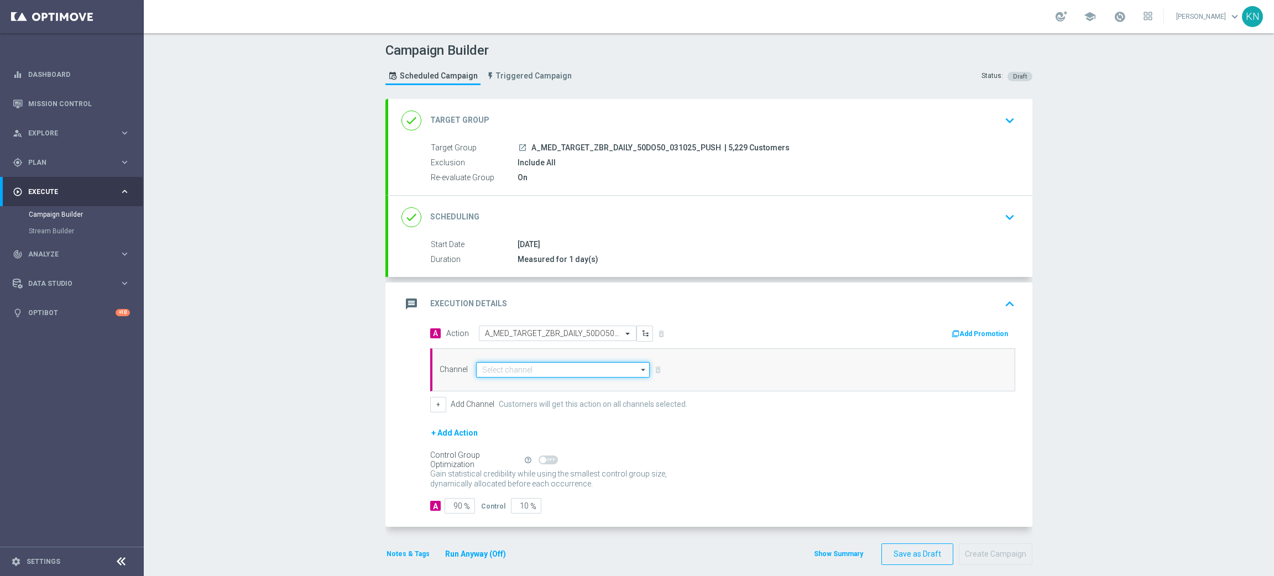
click at [530, 369] on input at bounding box center [563, 369] width 174 height 15
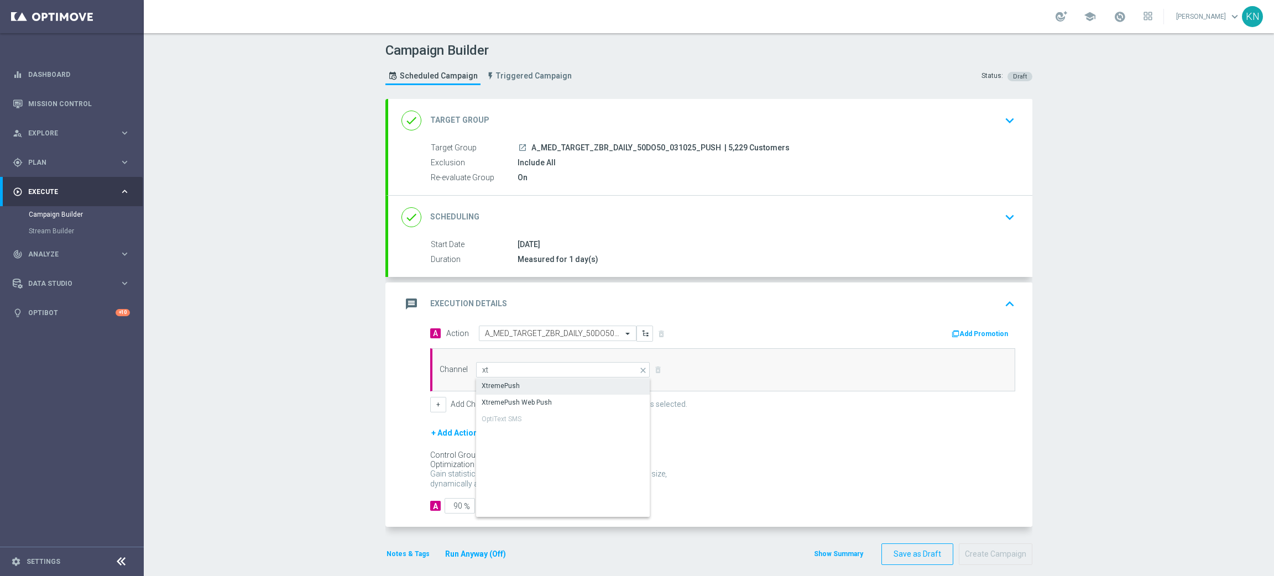
click at [514, 383] on div "XtremePush" at bounding box center [563, 385] width 174 height 15
type input "XtremePush"
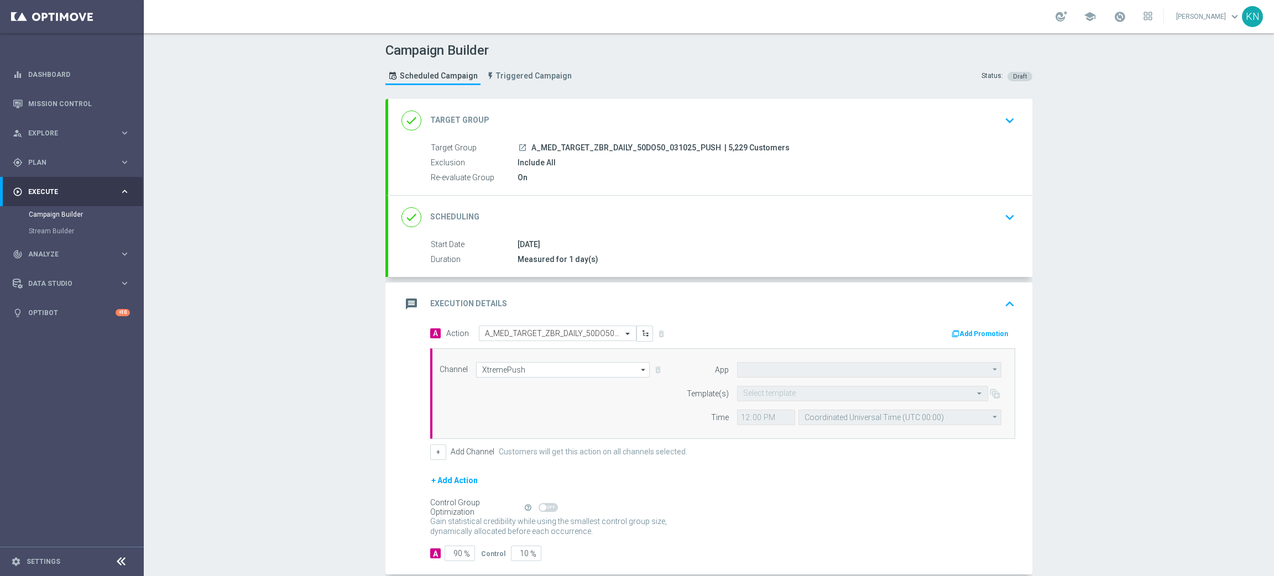
type input "STS_PL"
click at [767, 394] on input "text" at bounding box center [851, 393] width 217 height 9
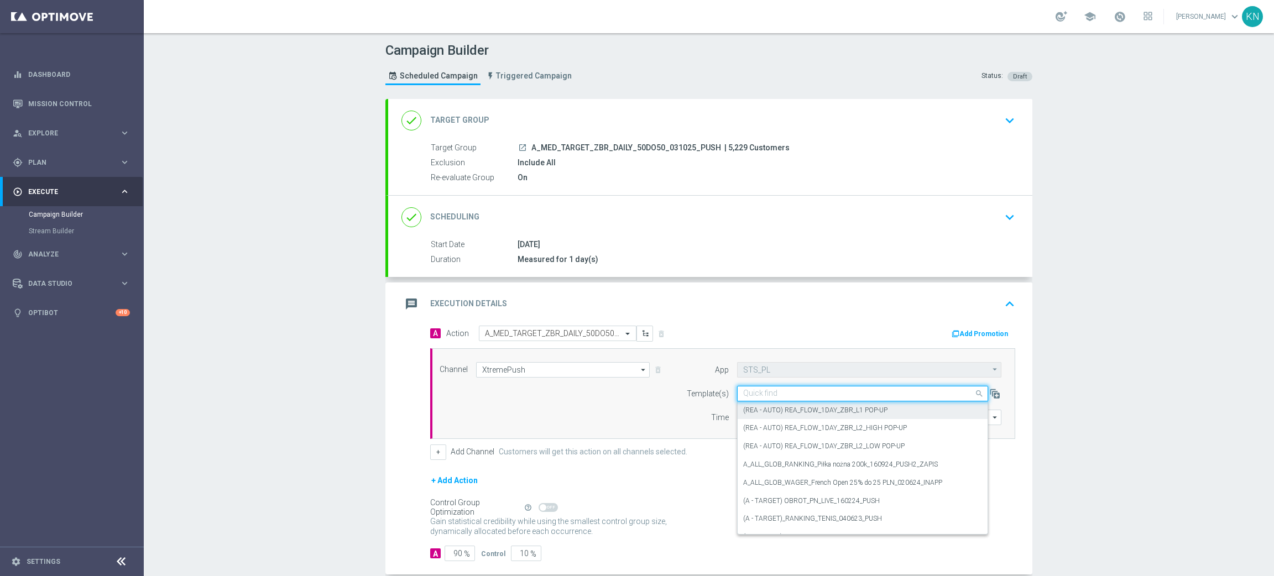
paste input "A_MED_TARGET_ZBR_DAILY_50DO50_031025_PUSH"
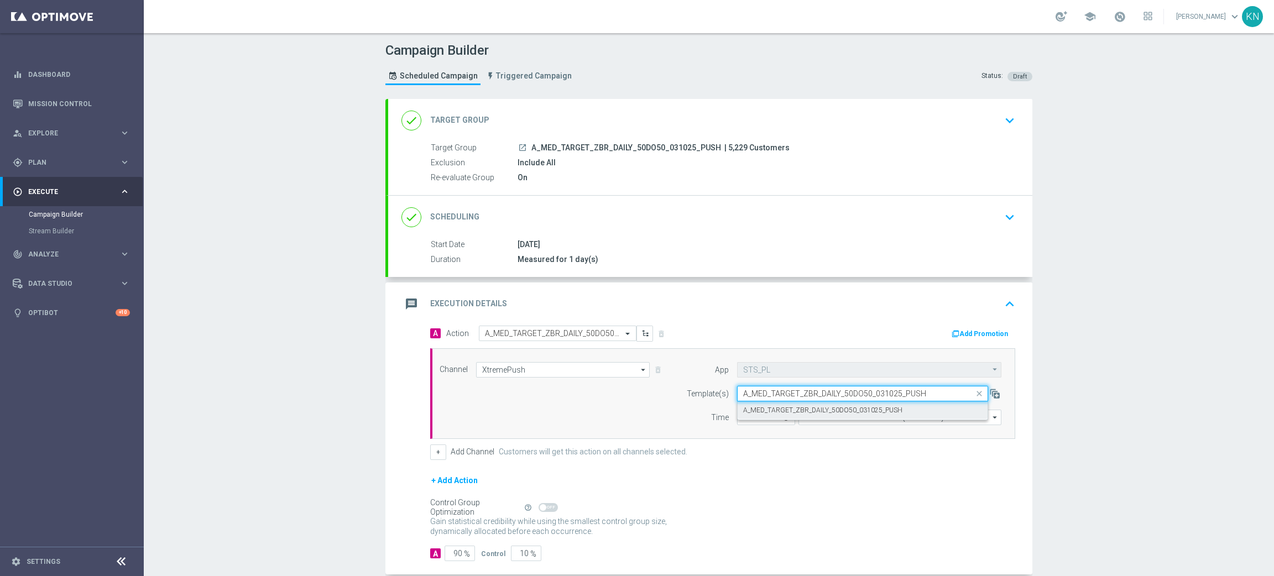
click at [790, 409] on label "A_MED_TARGET_ZBR_DAILY_50DO50_031025_PUSH" at bounding box center [822, 410] width 159 height 9
type input "A_MED_TARGET_ZBR_DAILY_50DO50_031025_PUSH"
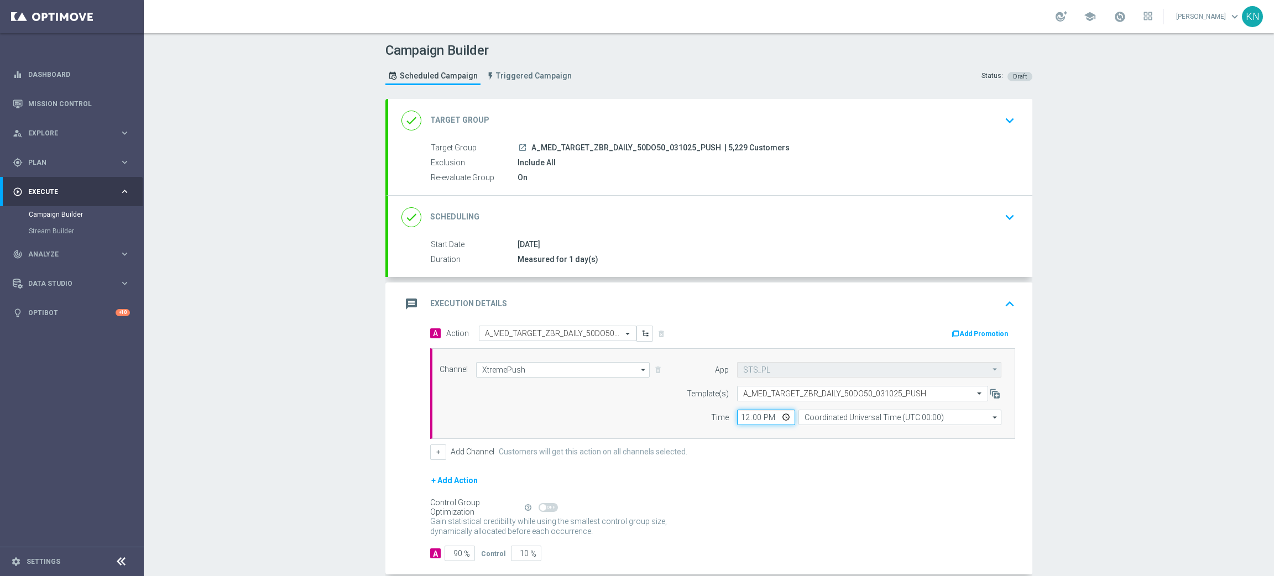
click at [738, 417] on input "12:00" at bounding box center [766, 417] width 58 height 15
type input "15:01"
type input "15:00"
click at [847, 415] on input "Coordinated Universal Time (UTC 00:00)" at bounding box center [899, 417] width 203 height 15
click at [838, 433] on div "Central European Time (Warsaw) (UTC +02:00)" at bounding box center [894, 433] width 181 height 10
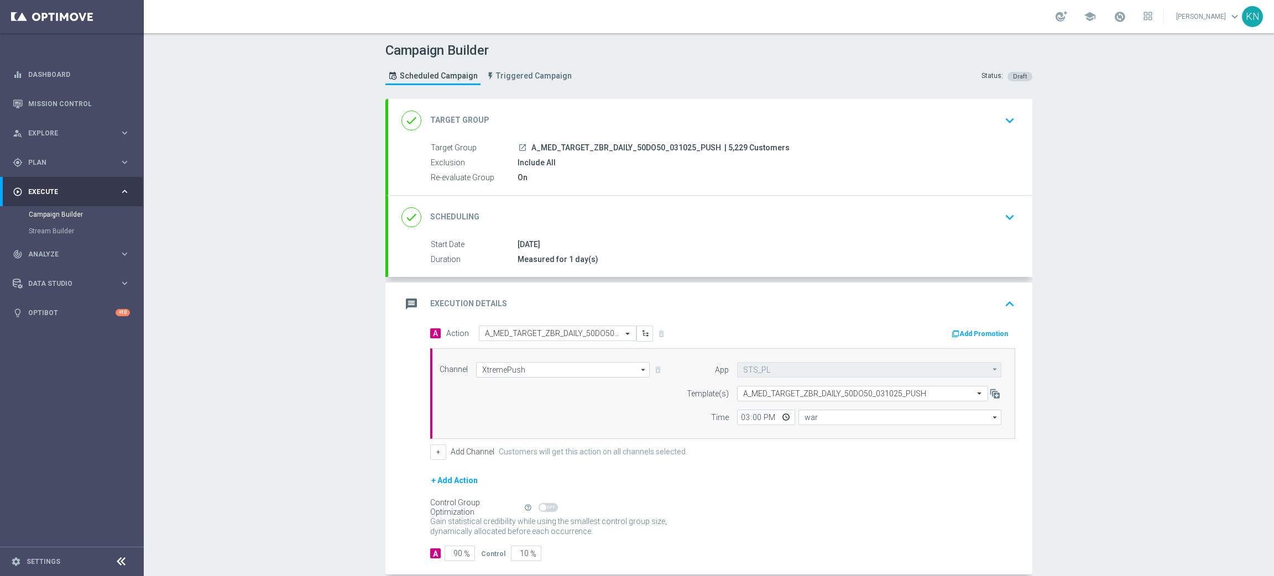
type input "Central European Time (Warsaw) (UTC +02:00)"
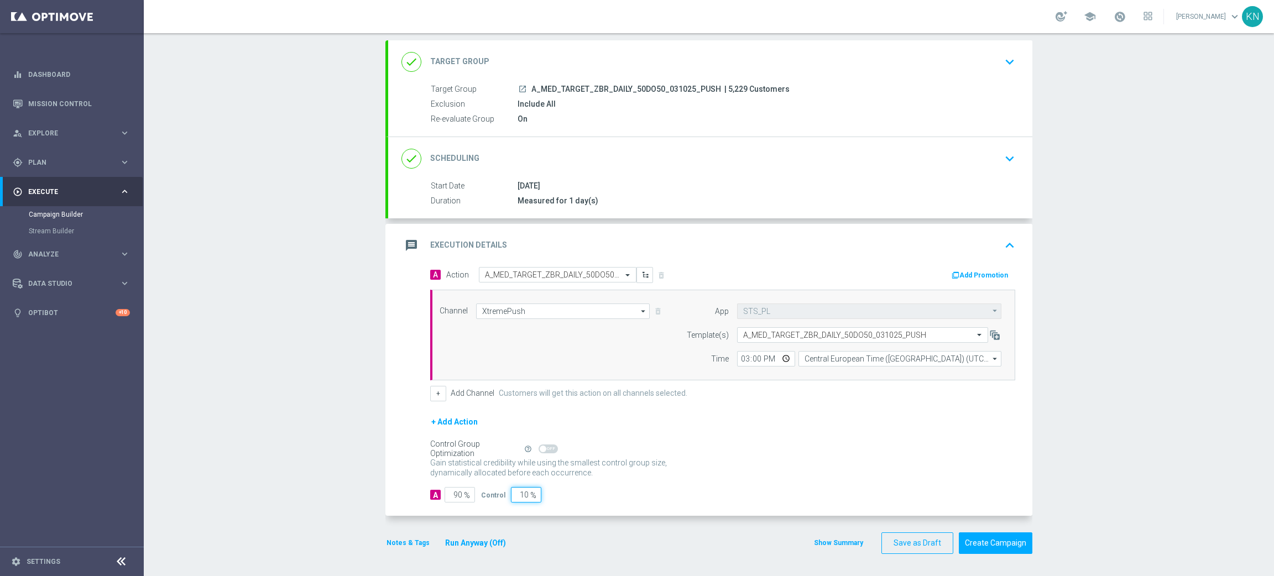
click at [512, 494] on input "10" at bounding box center [526, 494] width 30 height 15
type input "2"
type input "98"
type input "2"
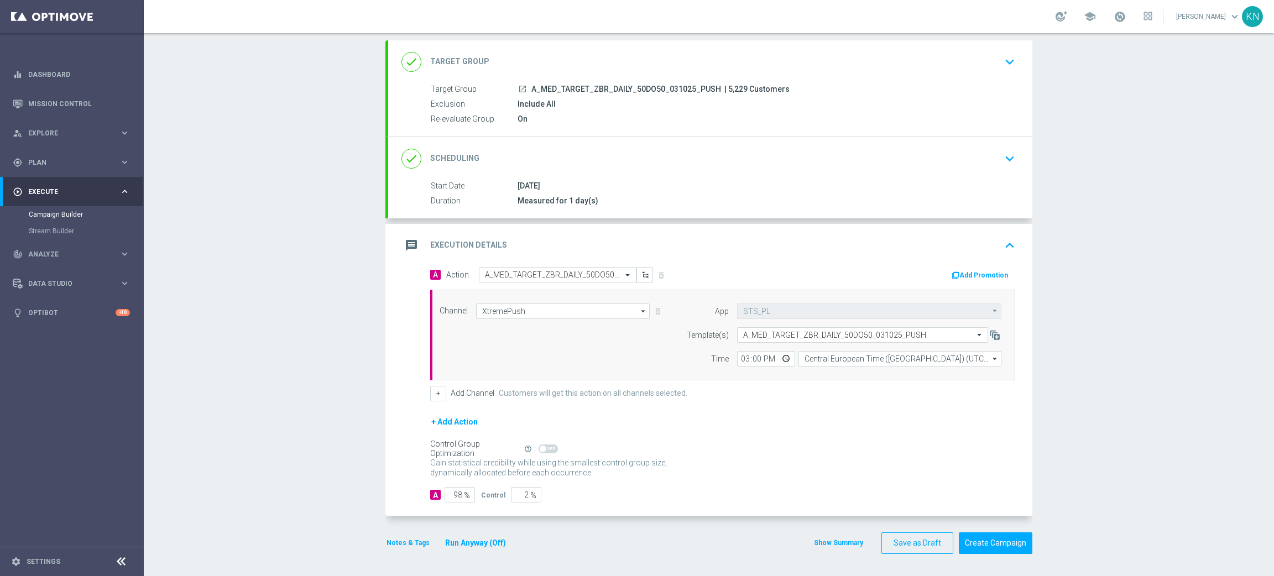
click at [582, 504] on div "A Action Select action A_MED_TARGET_ZBR_DAILY_50DO50_031025_PUSH delete_forever…" at bounding box center [710, 391] width 644 height 249
click at [394, 511] on button "Notes & Tags" at bounding box center [407, 543] width 45 height 12
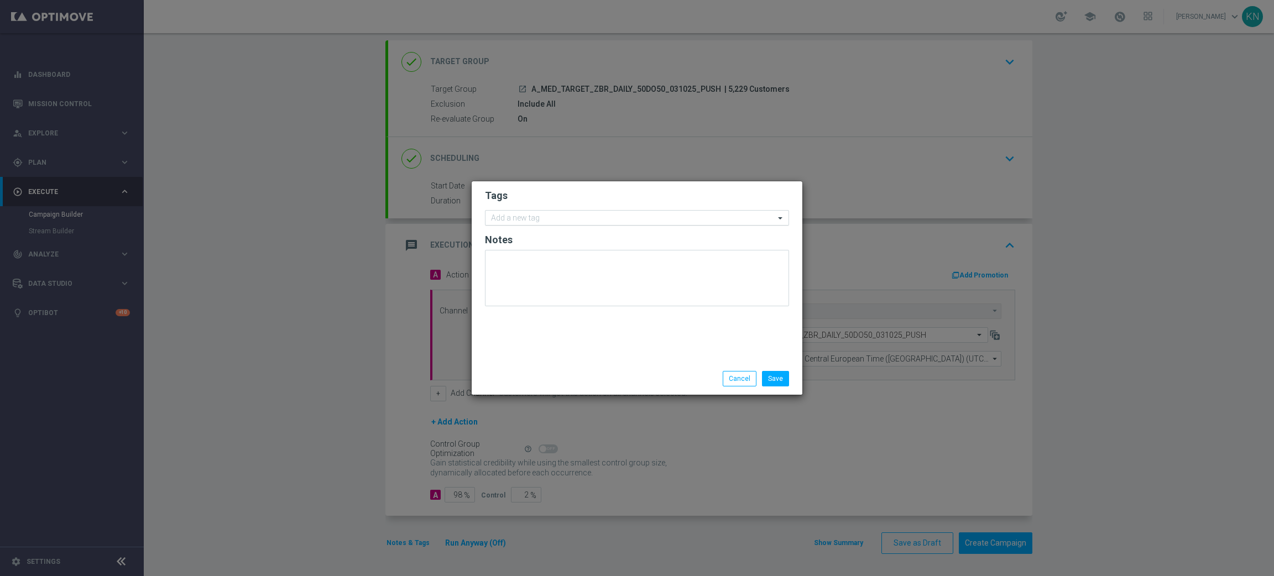
click at [564, 218] on input "text" at bounding box center [633, 218] width 284 height 9
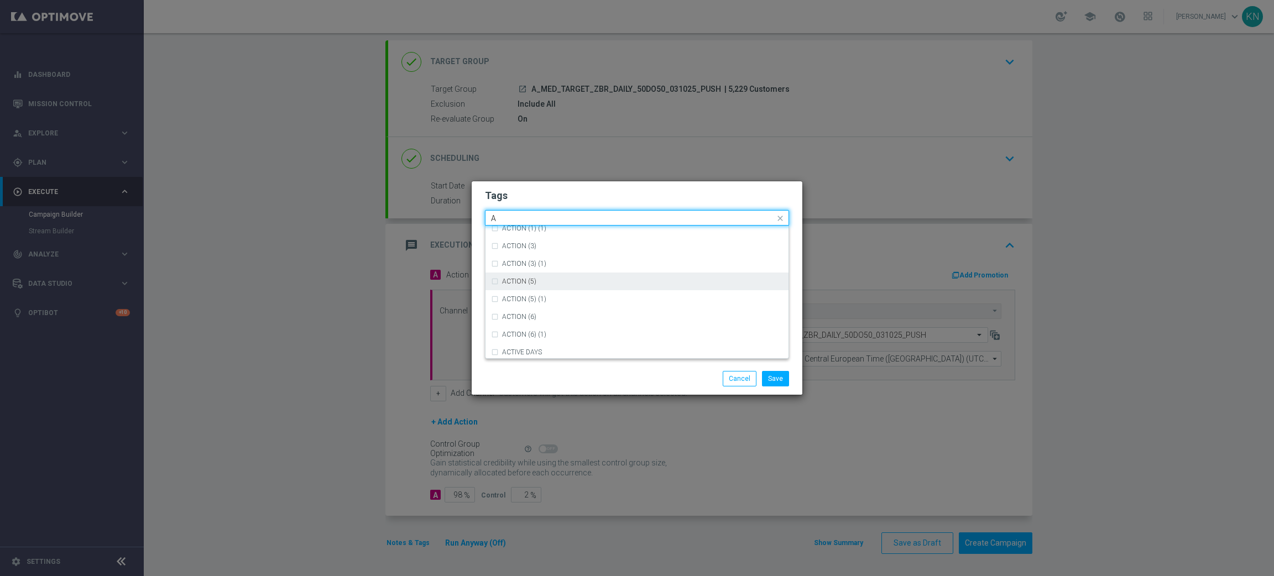
scroll to position [1327, 0]
click at [535, 267] on div "A" at bounding box center [642, 269] width 281 height 7
type input "A"
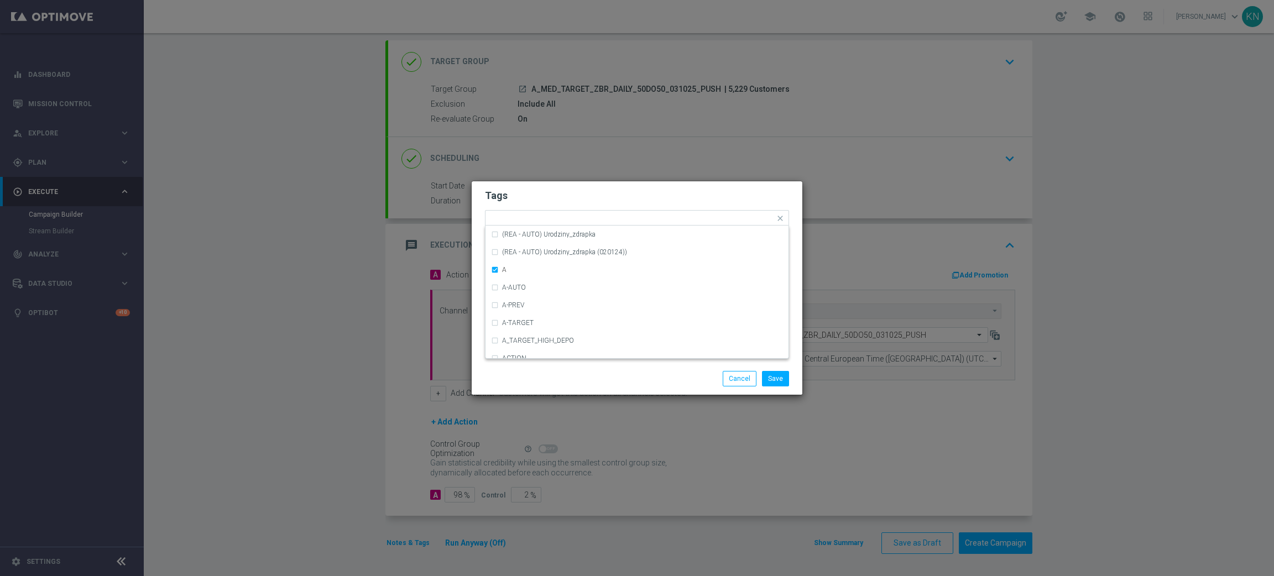
click at [561, 196] on h2 "Tags" at bounding box center [637, 195] width 304 height 13
click at [559, 219] on input "text" at bounding box center [644, 218] width 260 height 9
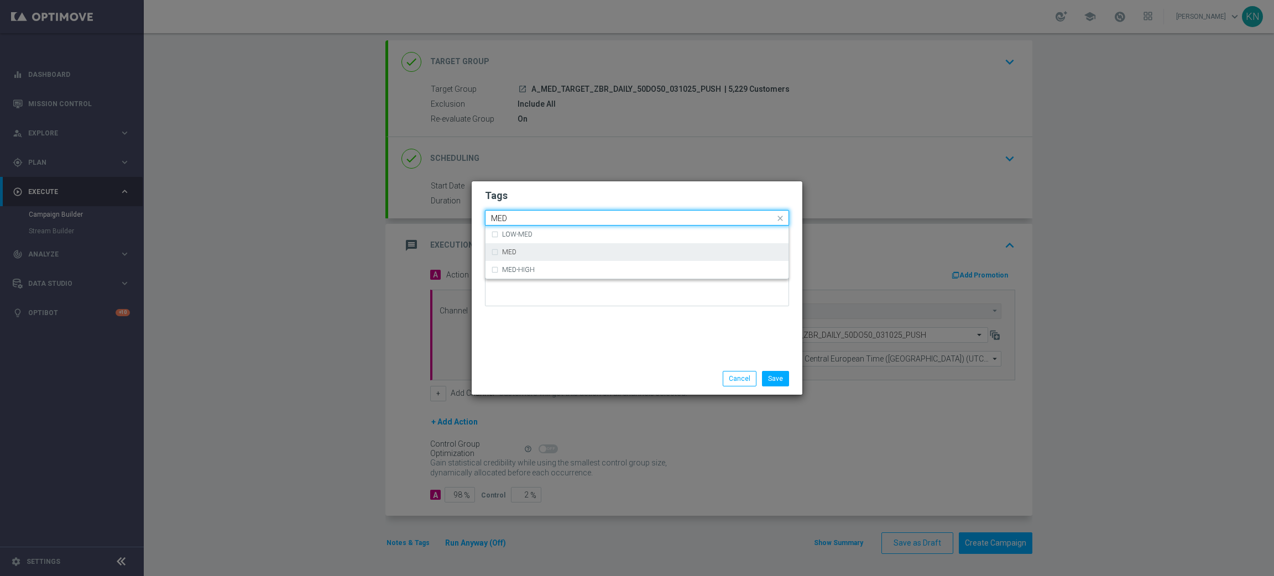
click at [506, 249] on label "MED" at bounding box center [509, 252] width 14 height 7
type input "MED"
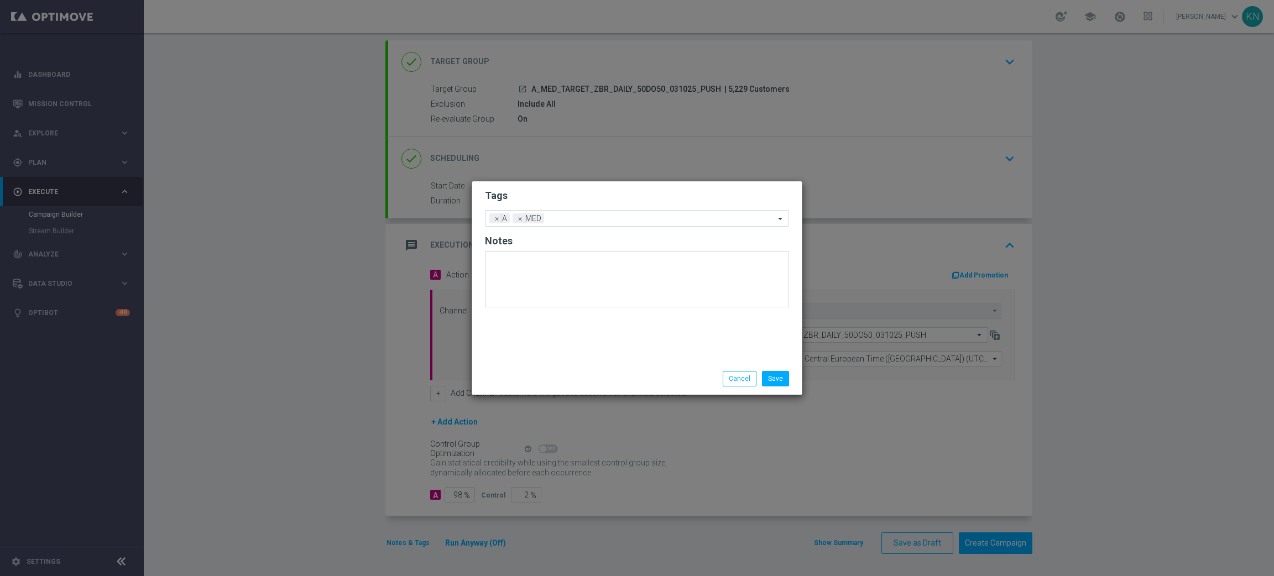
click at [546, 194] on h2 "Tags" at bounding box center [637, 195] width 304 height 13
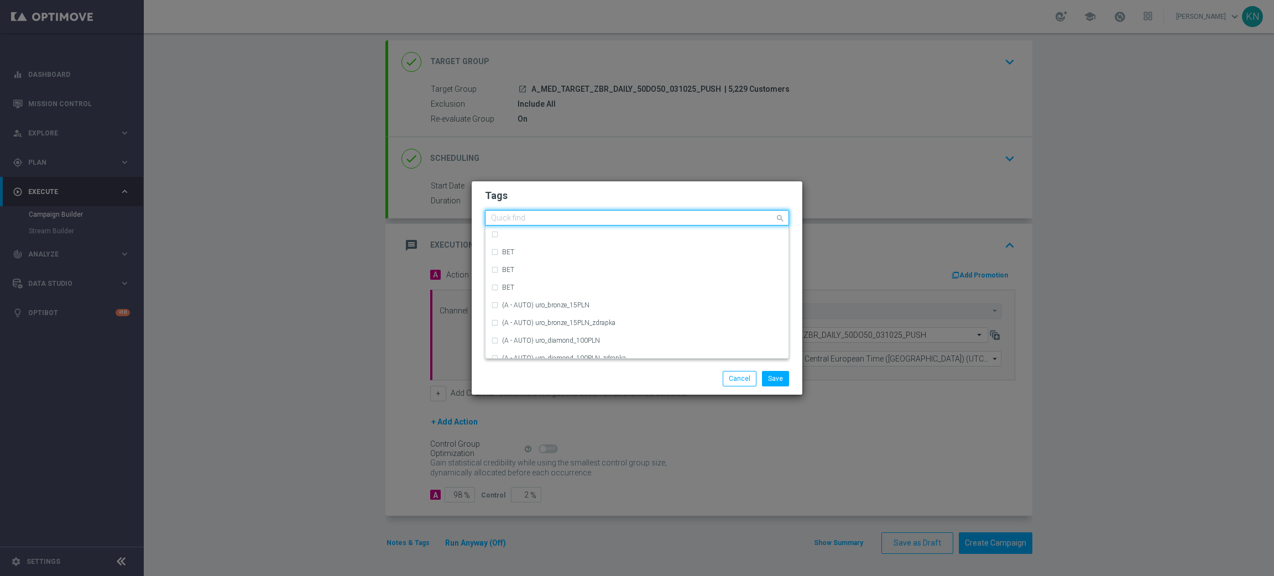
click at [563, 220] on input "text" at bounding box center [633, 218] width 284 height 9
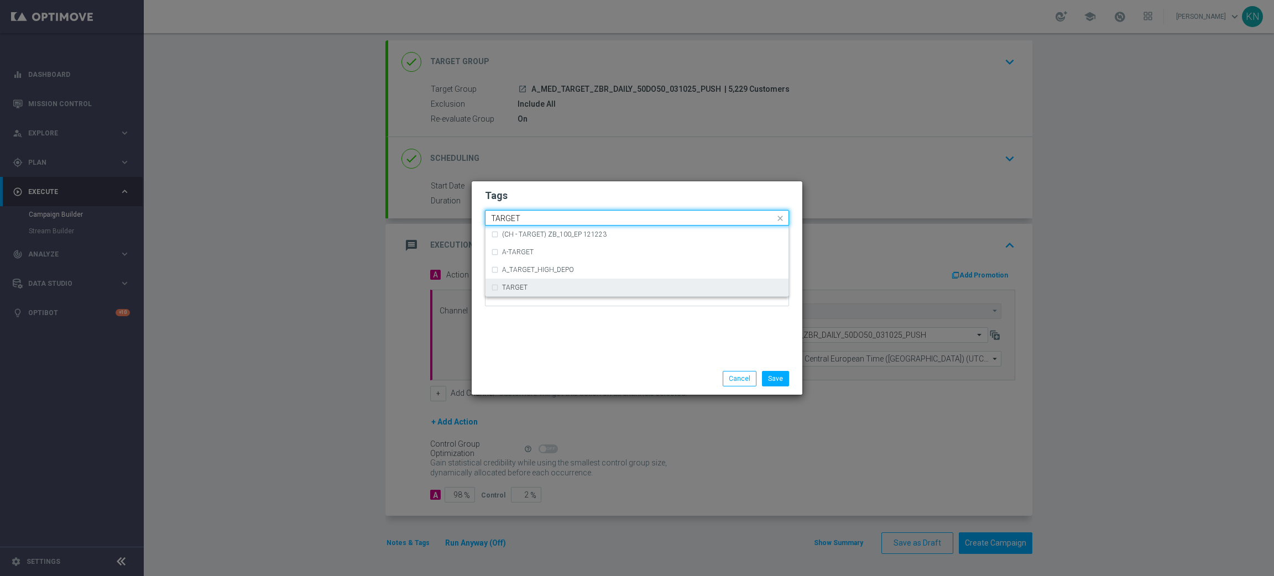
click at [503, 290] on label "TARGET" at bounding box center [514, 287] width 25 height 7
type input "TARGET"
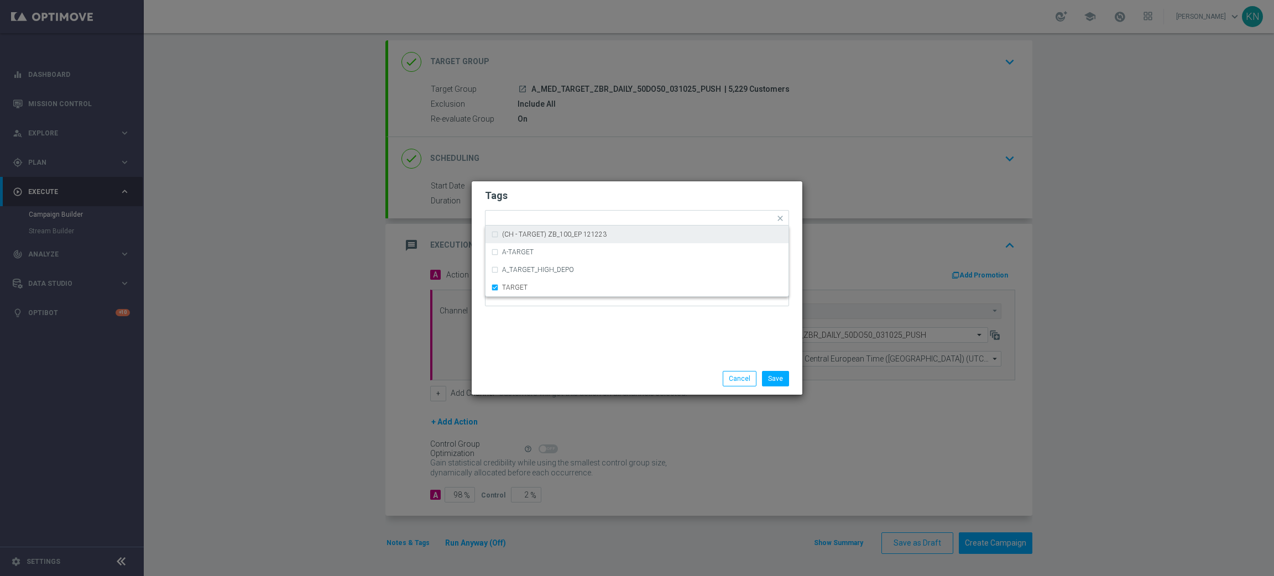
click at [578, 201] on h2 "Tags" at bounding box center [637, 195] width 304 height 13
click at [622, 214] on input "text" at bounding box center [685, 218] width 179 height 9
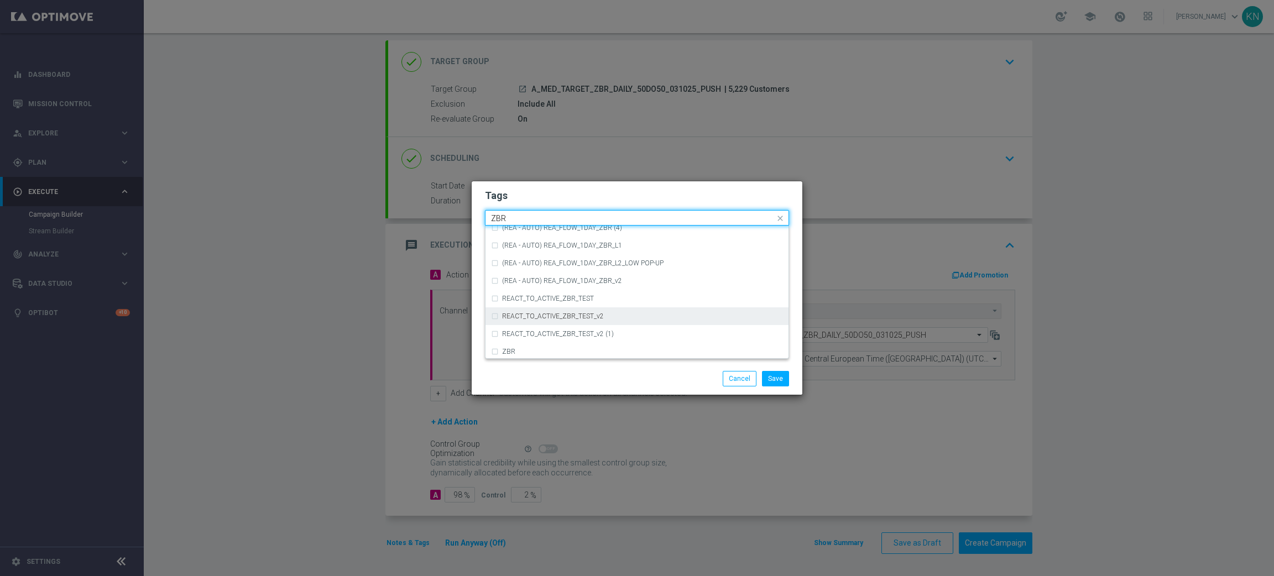
scroll to position [114, 0]
click at [532, 310] on div "ZBR" at bounding box center [637, 315] width 292 height 18
type input "ZBR"
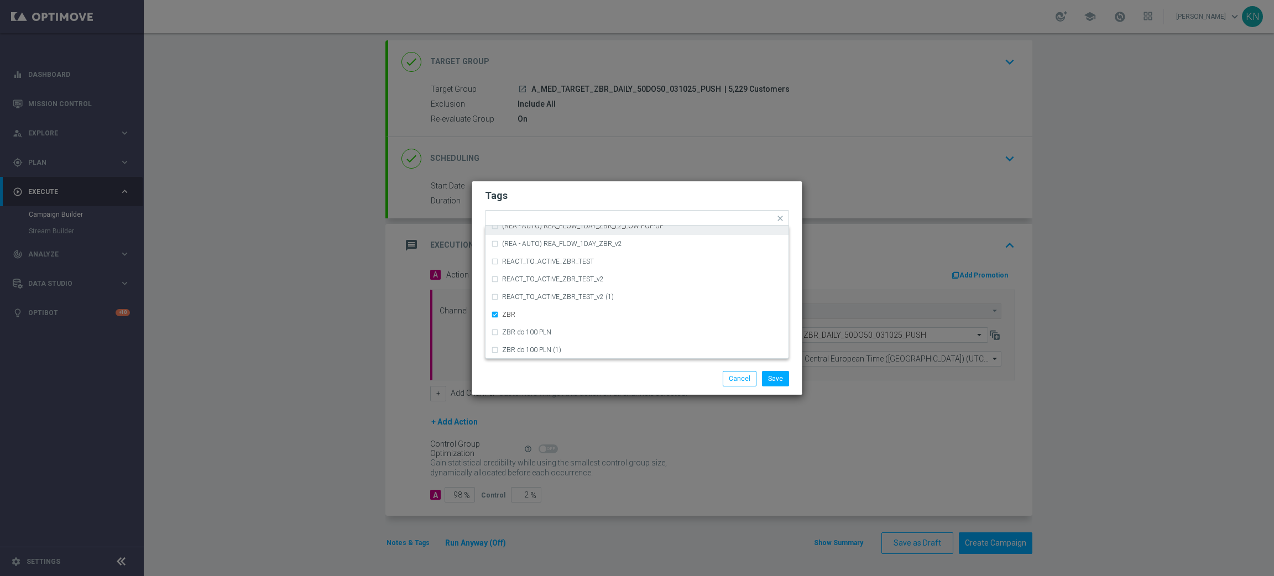
click at [603, 195] on h2 "Tags" at bounding box center [637, 195] width 304 height 13
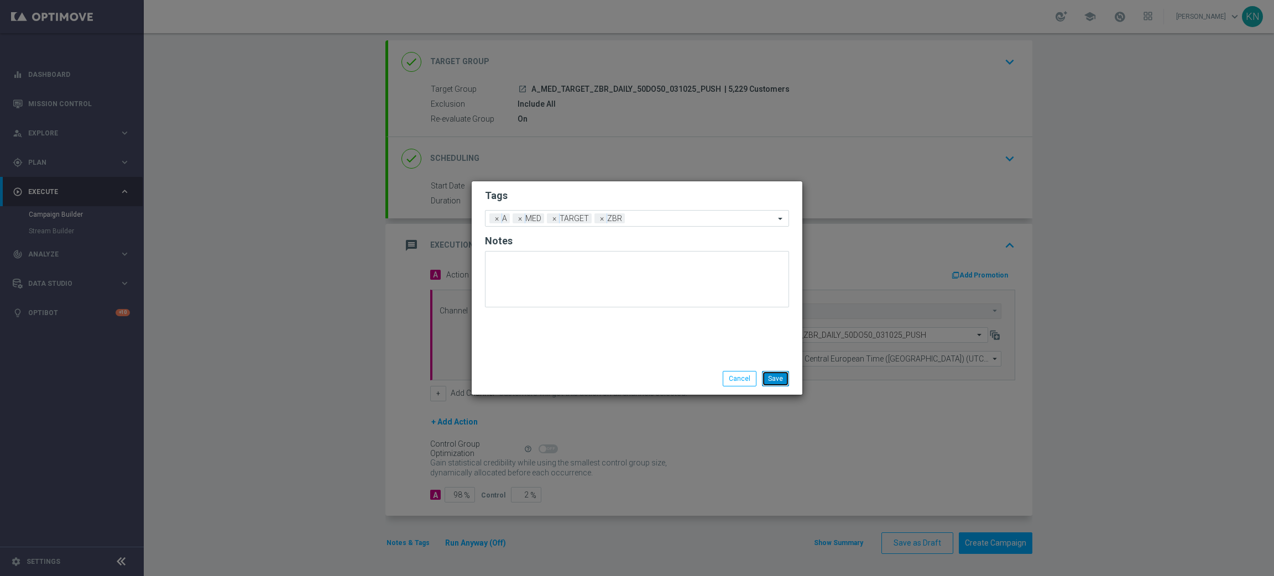
click at [785, 381] on button "Save" at bounding box center [775, 378] width 27 height 15
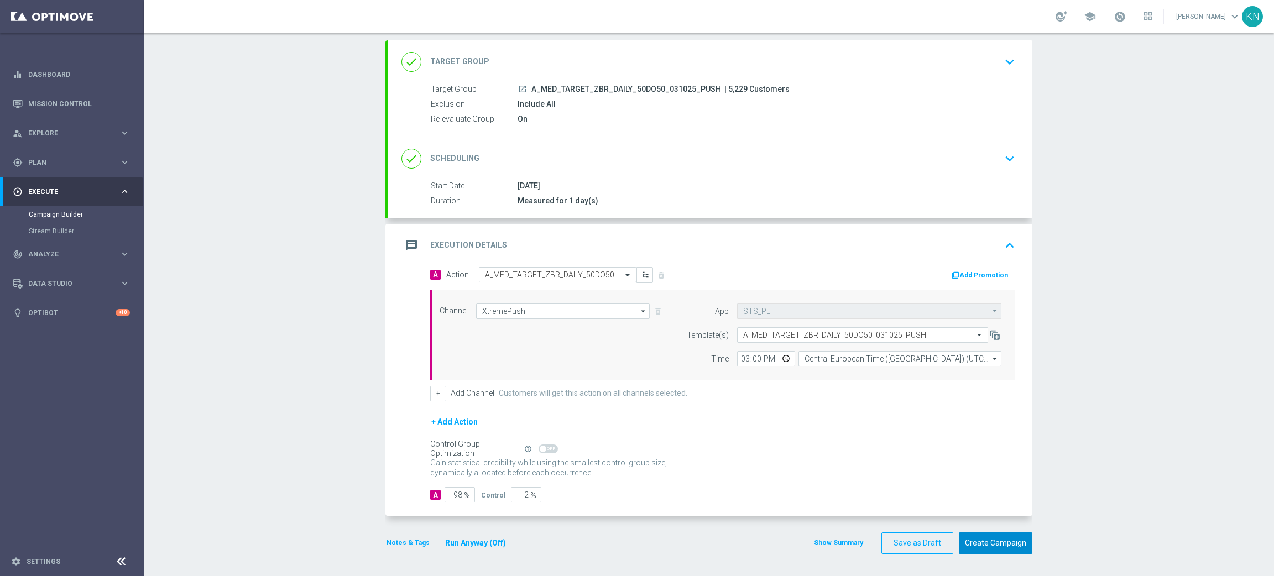
click at [996, 511] on button "Create Campaign" at bounding box center [995, 543] width 74 height 22
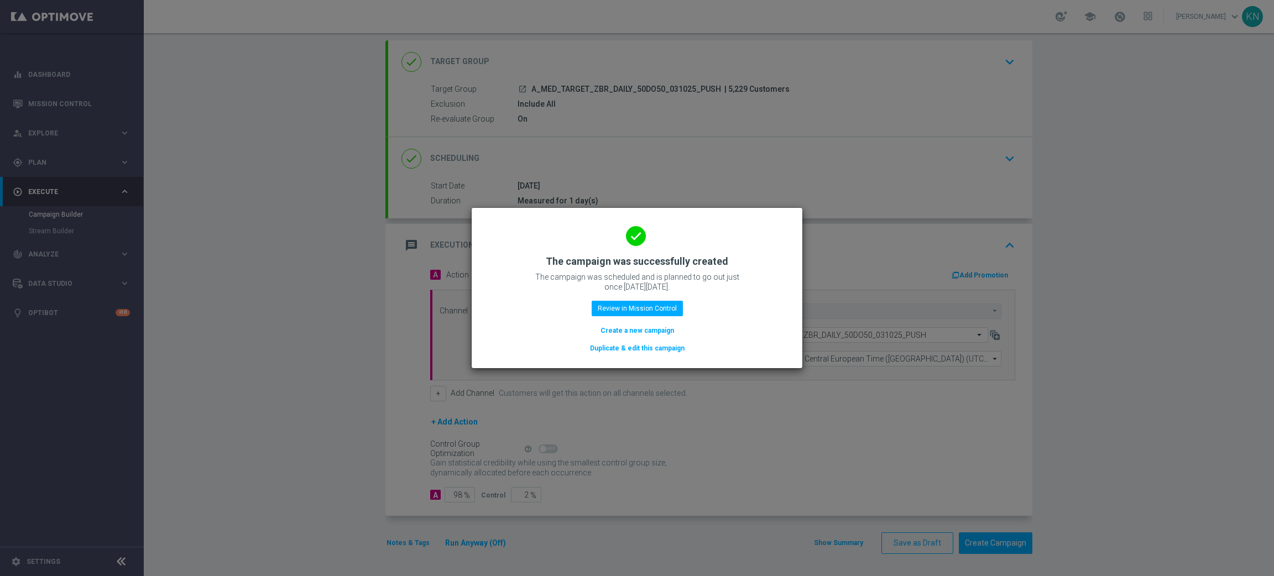
click at [642, 344] on button "Duplicate & edit this campaign" at bounding box center [637, 348] width 97 height 12
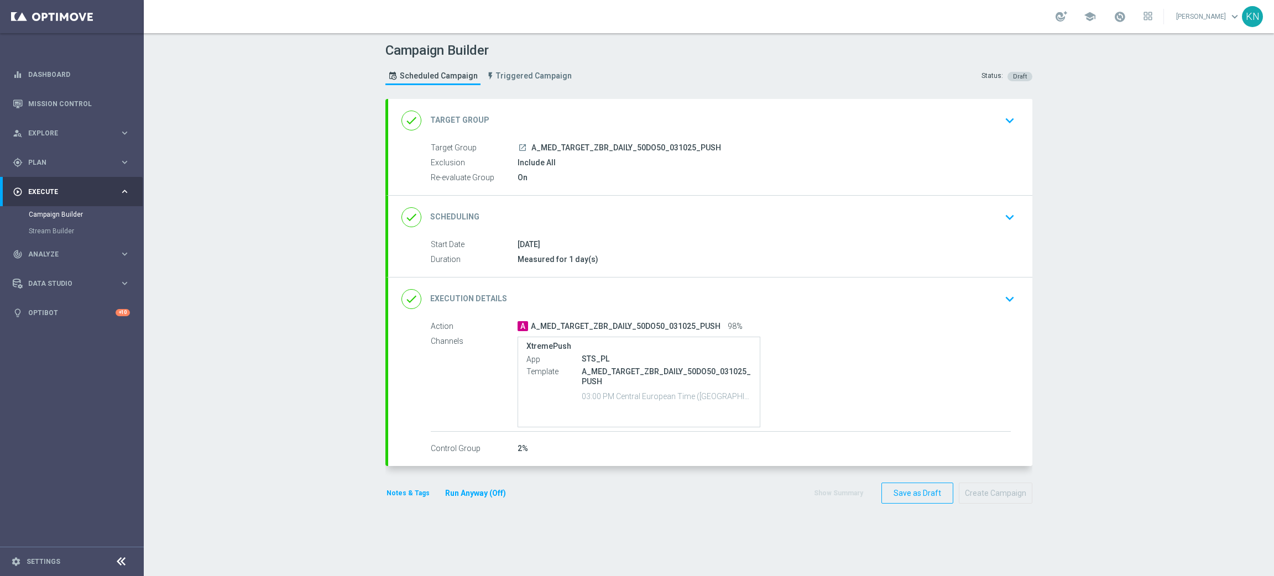
click at [986, 118] on div "done Target Group keyboard_arrow_down" at bounding box center [709, 120] width 617 height 21
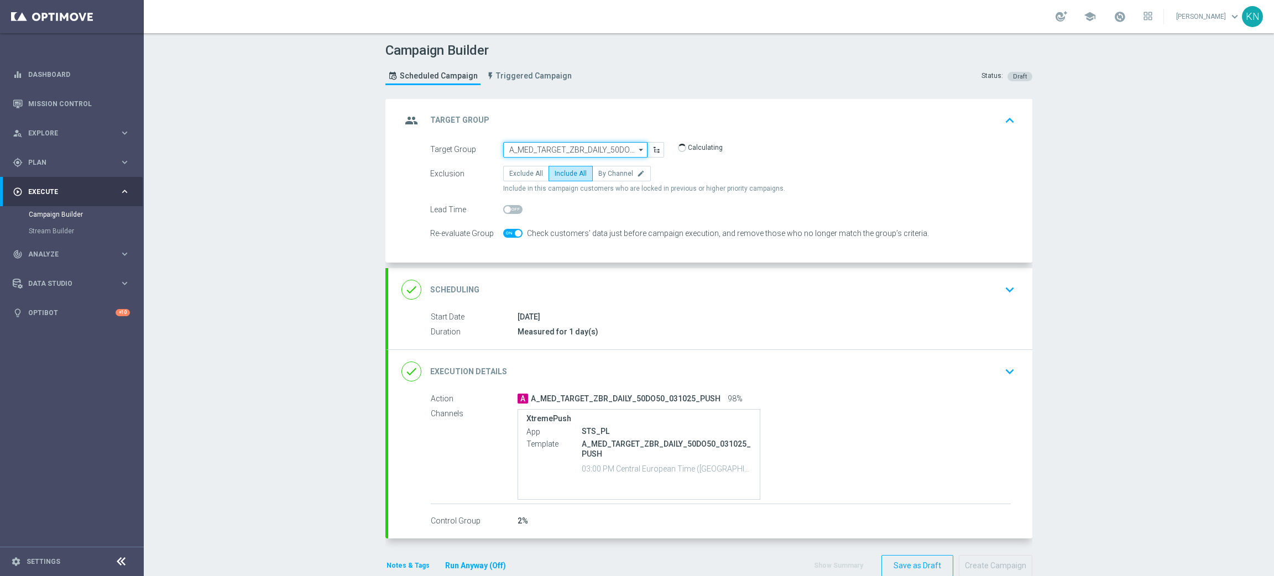
click at [573, 144] on input "A_MED_TARGET_ZBR_DAILY_50DO50_031025_PUSH" at bounding box center [575, 149] width 144 height 15
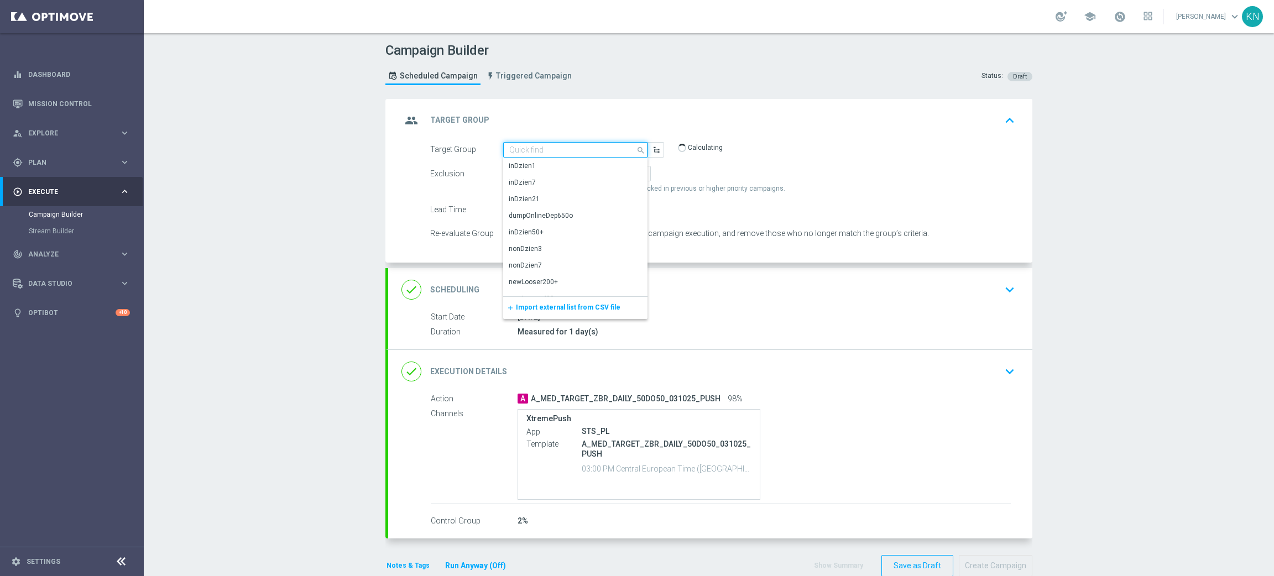
paste input "A_HIGH_TARGET_ZBR_DAILY_50DO150_031025_PUSH"
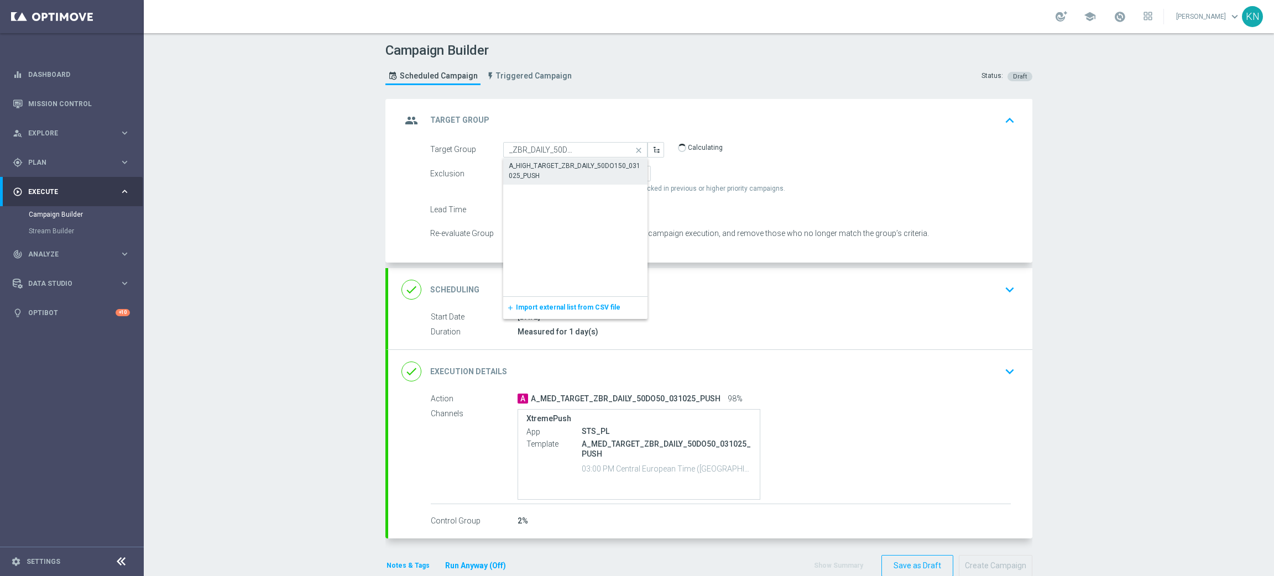
click at [553, 171] on div "A_HIGH_TARGET_ZBR_DAILY_50DO150_031025_PUSH" at bounding box center [575, 171] width 133 height 20
type input "A_HIGH_TARGET_ZBR_DAILY_50DO150_031025_PUSH"
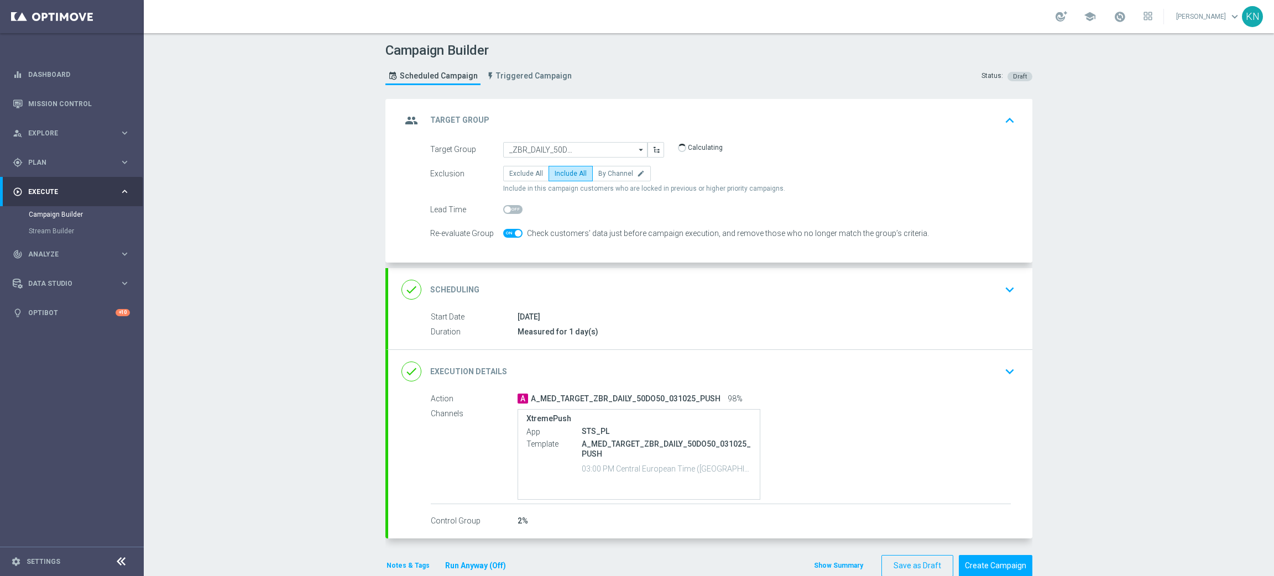
scroll to position [0, 0]
click at [883, 295] on div "done Scheduling keyboard_arrow_down" at bounding box center [709, 289] width 617 height 21
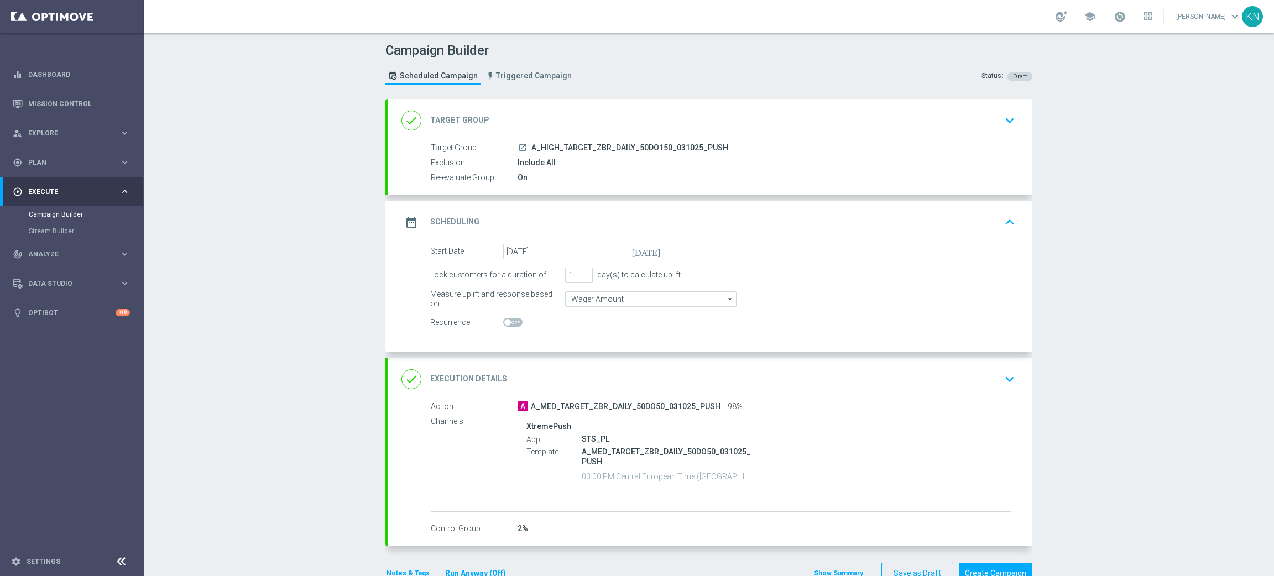
click at [910, 388] on div "done Execution Details keyboard_arrow_down" at bounding box center [709, 379] width 617 height 21
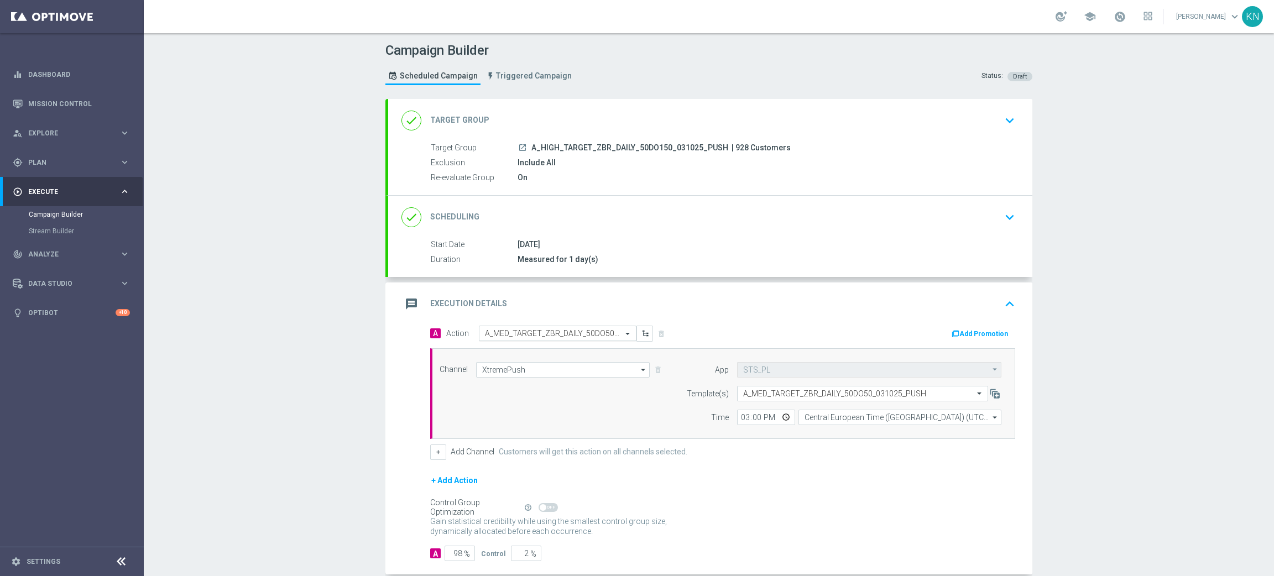
click at [558, 333] on input "text" at bounding box center [546, 333] width 123 height 9
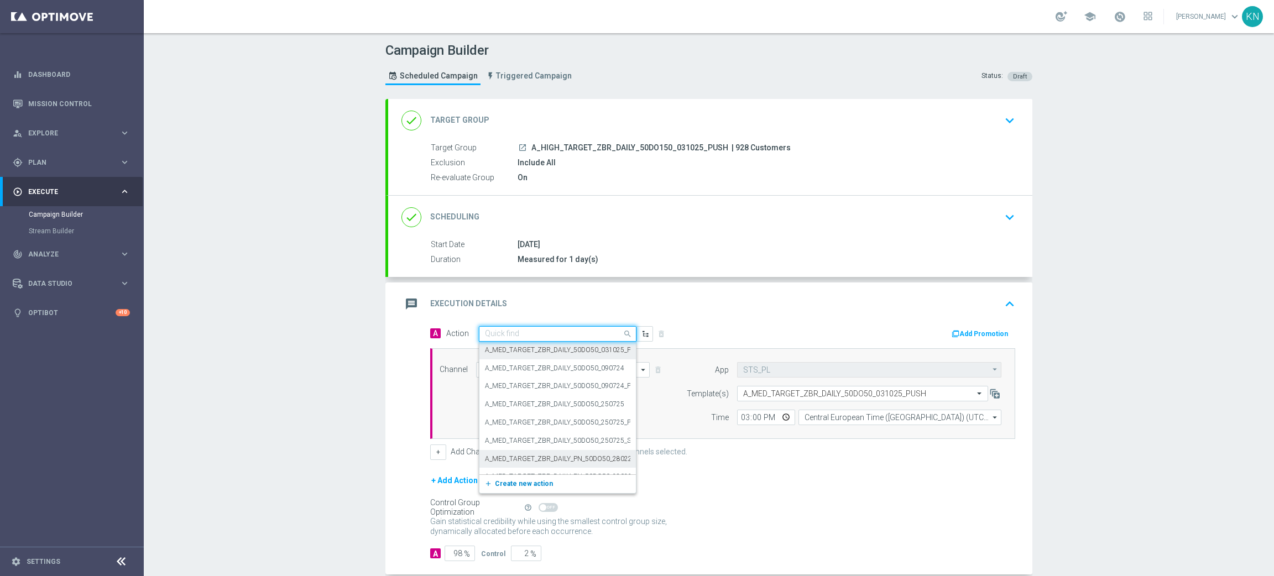
click at [510, 484] on span "Create new action" at bounding box center [524, 484] width 58 height 8
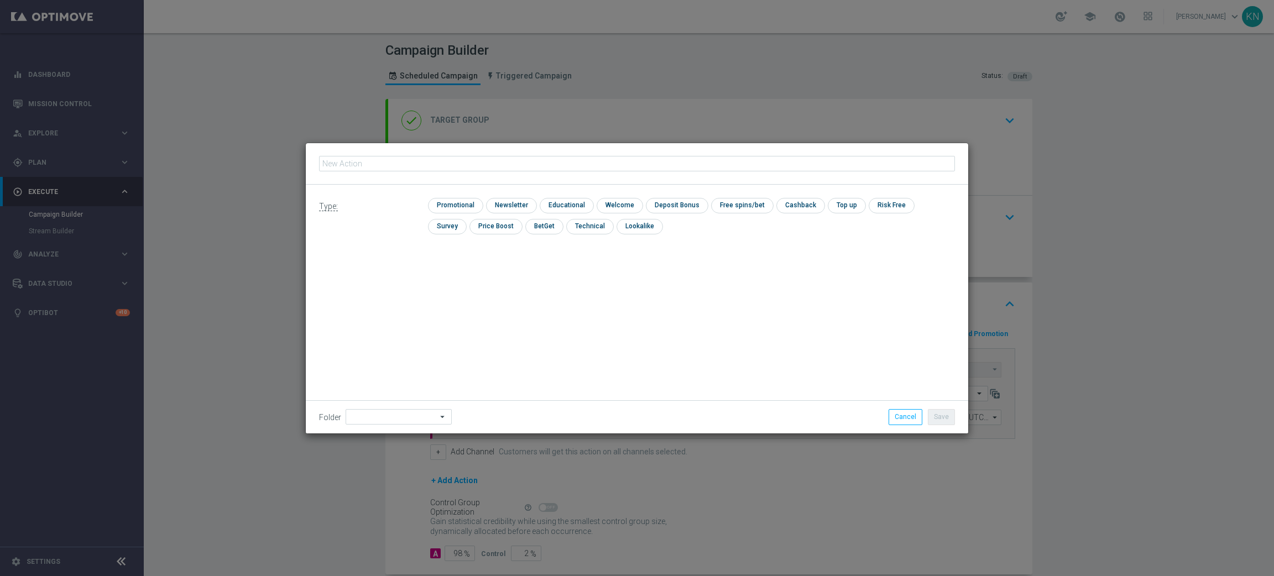
type input "A_HIGH_TARGET_ZBR_DAILY_50DO150_031025_PUSH"
click at [473, 202] on input "checkbox" at bounding box center [454, 205] width 53 height 15
checkbox input "true"
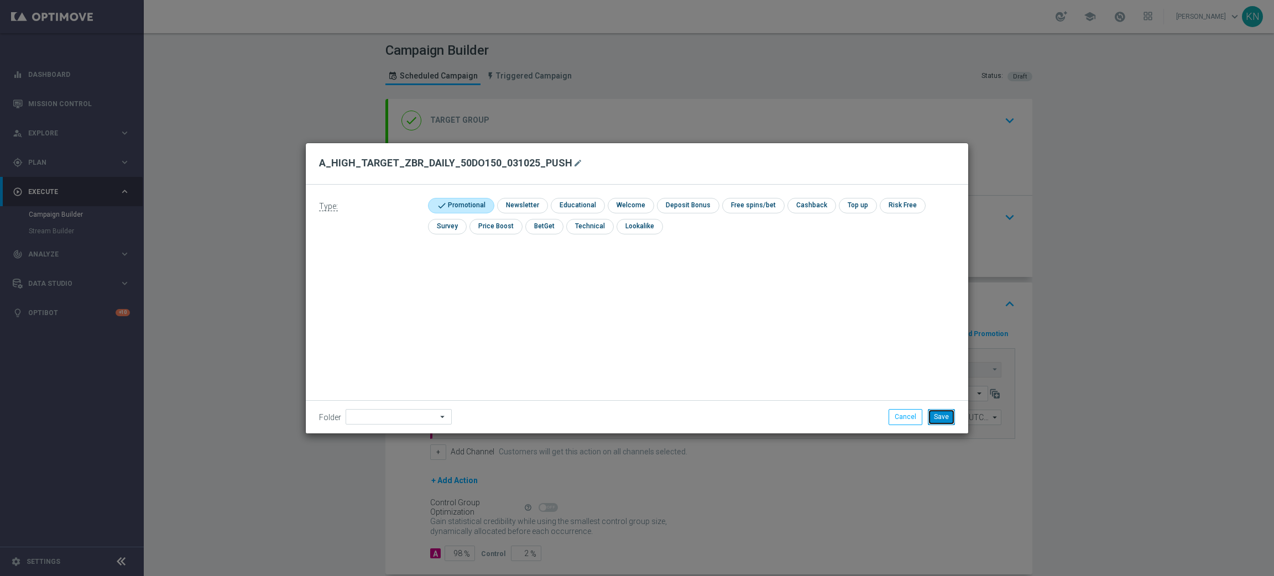
click at [937, 419] on button "Save" at bounding box center [941, 416] width 27 height 15
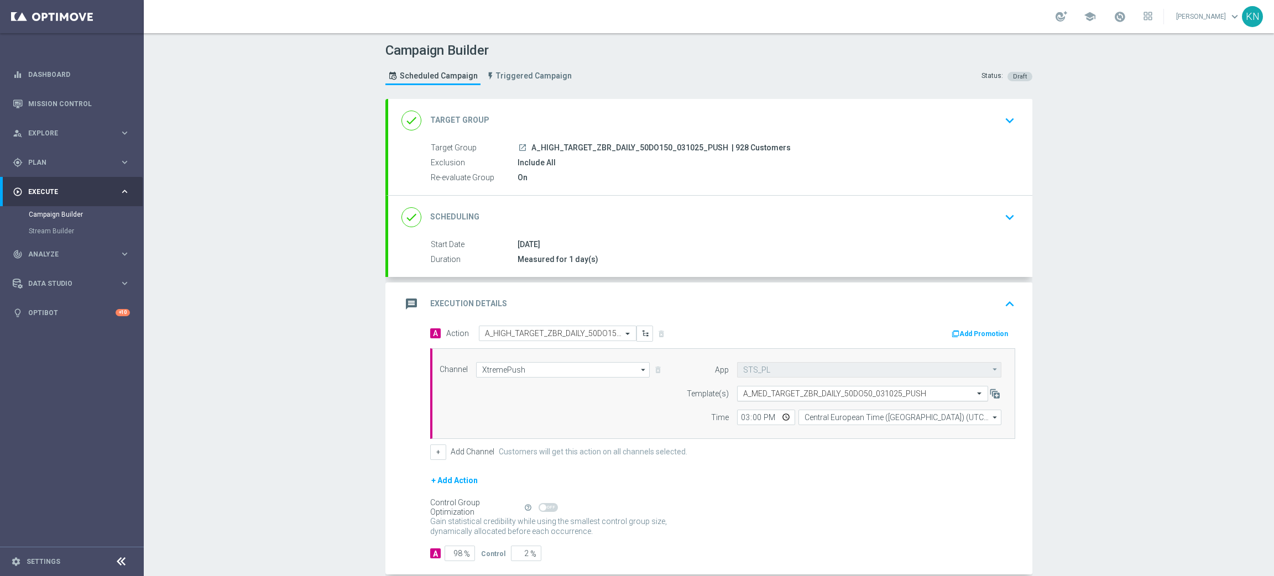
click at [801, 395] on input "text" at bounding box center [851, 393] width 217 height 9
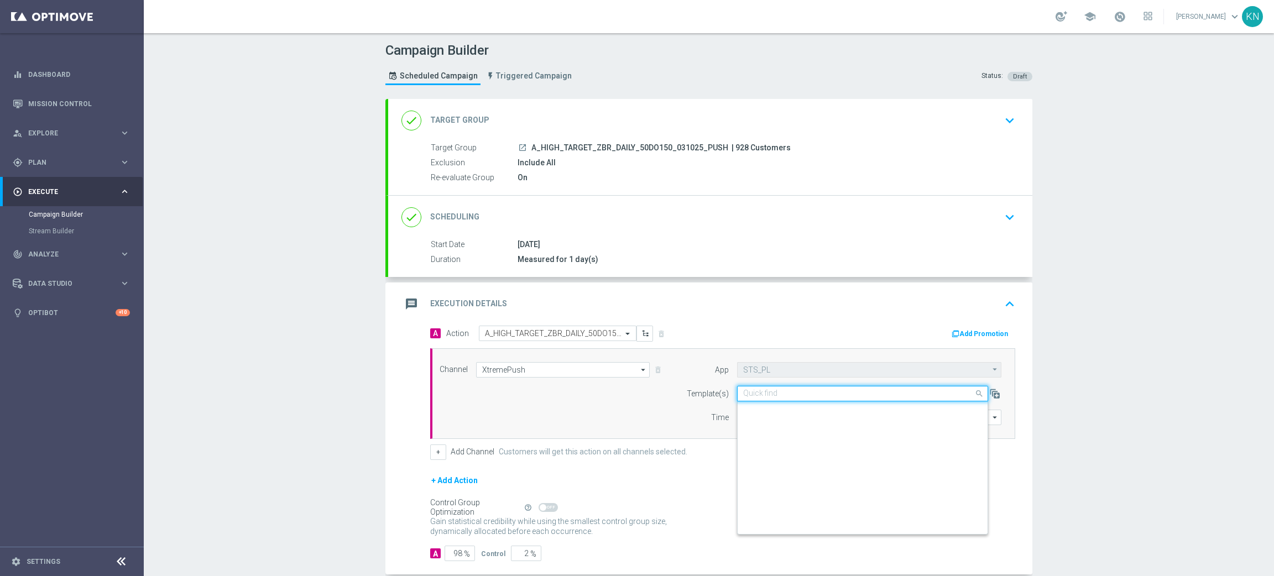
paste input "A_HIGH_TARGET_ZBR_DAILY_50DO150_031025_PUSH"
click at [834, 408] on label "A_HIGH_TARGET_ZBR_DAILY_50DO150_031025_PUSH" at bounding box center [825, 410] width 165 height 9
type input "A_HIGH_TARGET_ZBR_DAILY_50DO150_031025_PUSH"
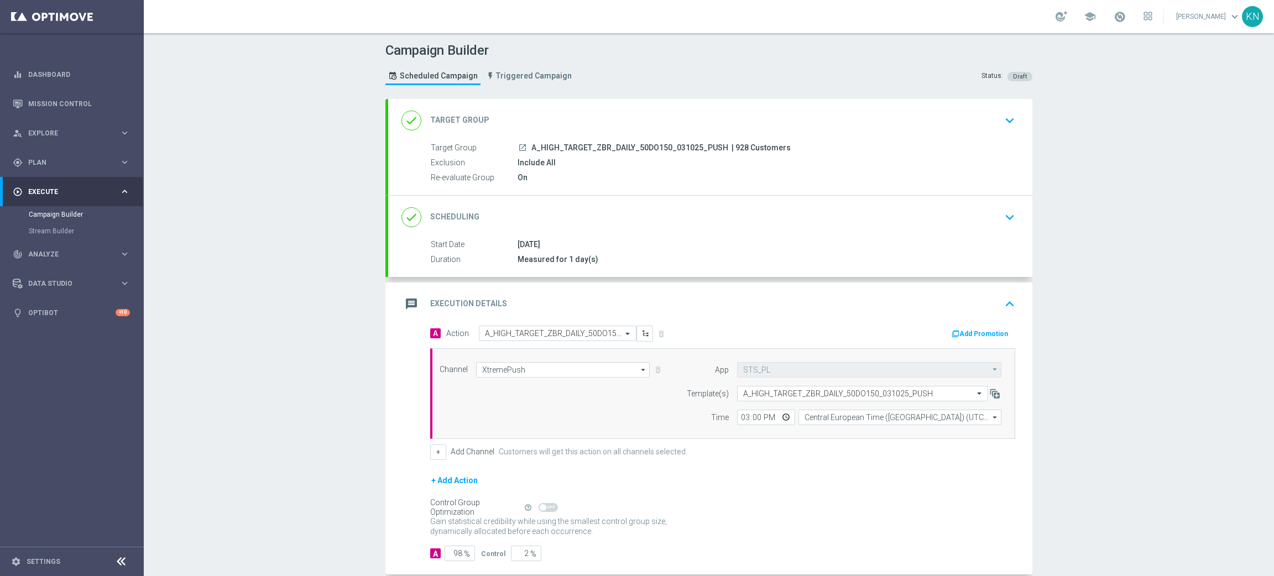
scroll to position [59, 0]
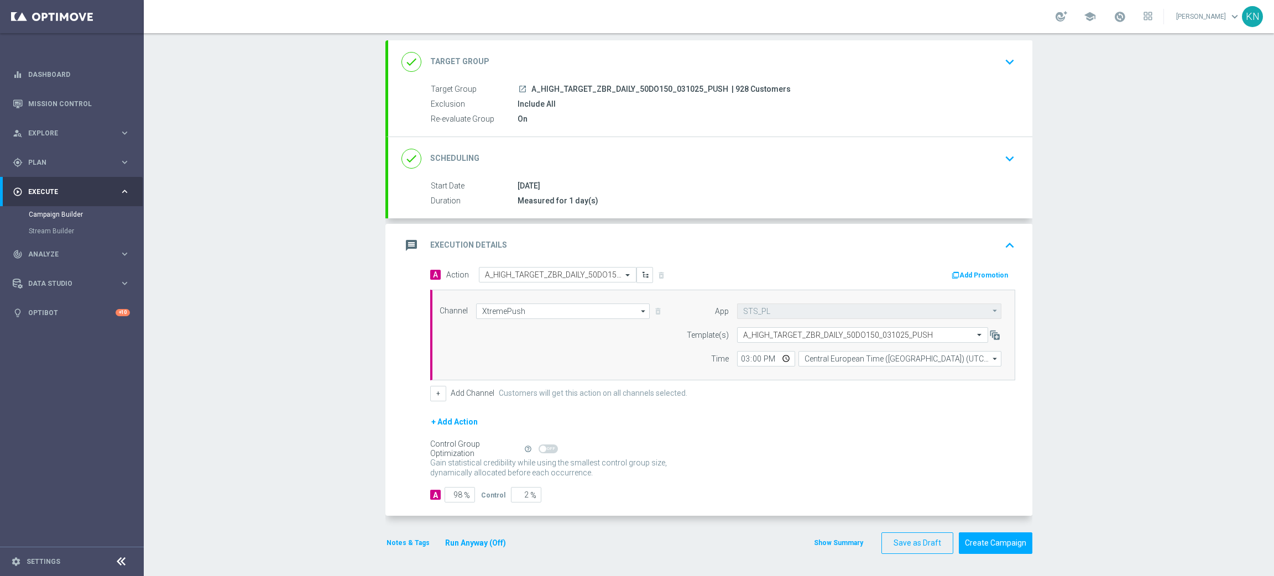
click at [413, 511] on button "Notes & Tags" at bounding box center [407, 543] width 45 height 12
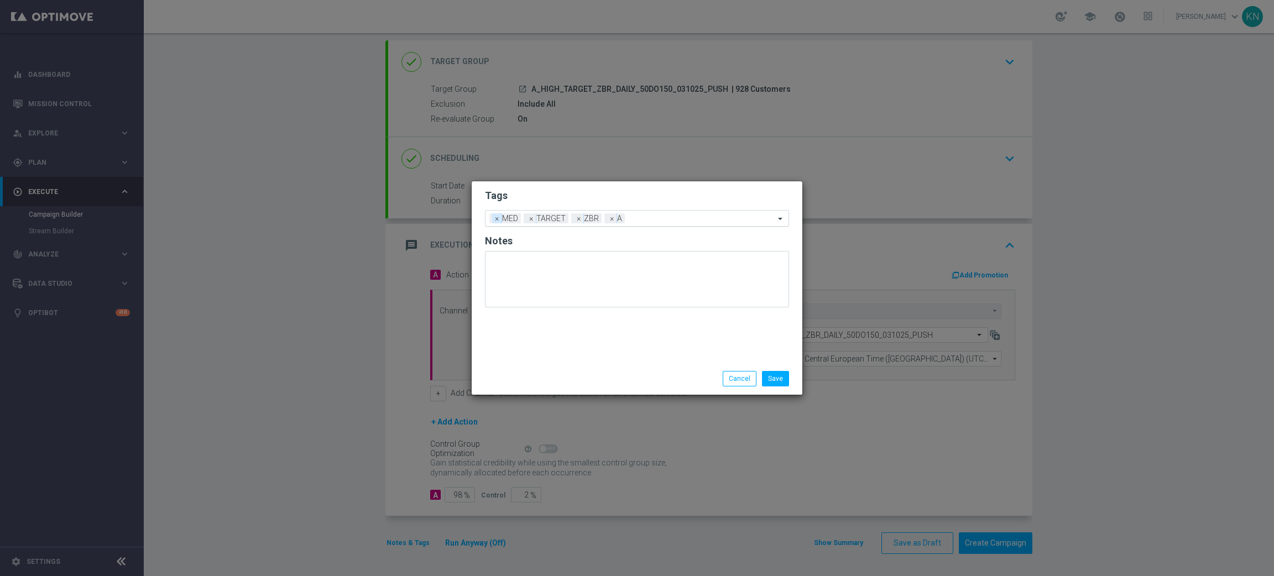
click at [495, 216] on span "×" at bounding box center [497, 218] width 10 height 10
click at [626, 218] on input "text" at bounding box center [685, 218] width 180 height 9
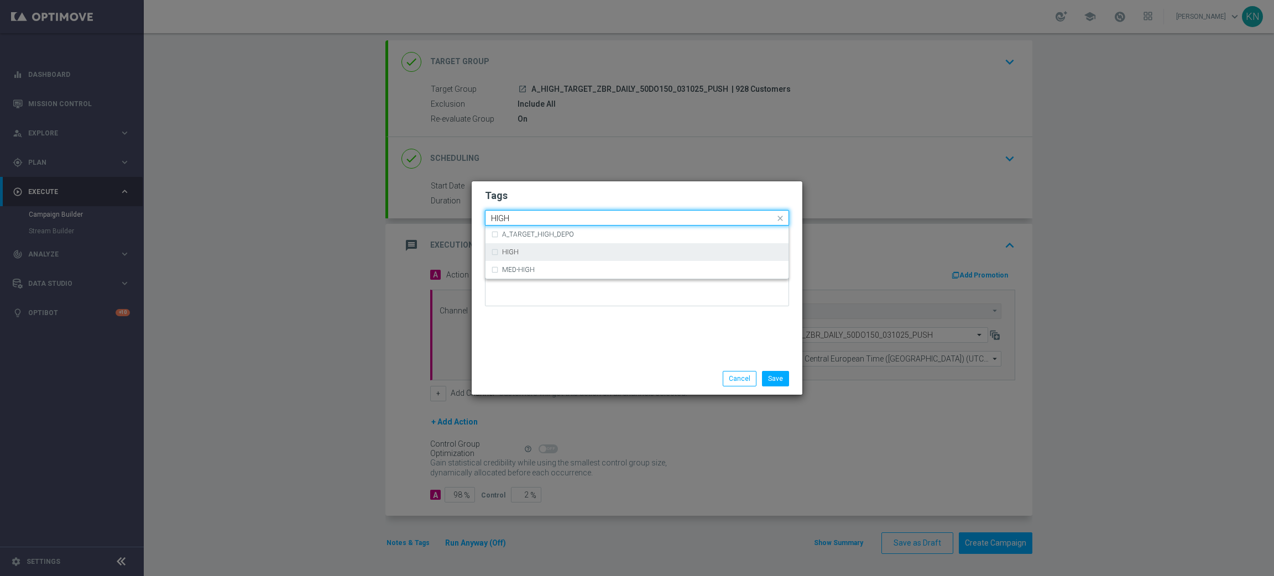
click at [561, 247] on div "HIGH" at bounding box center [637, 252] width 292 height 18
type input "HIGH"
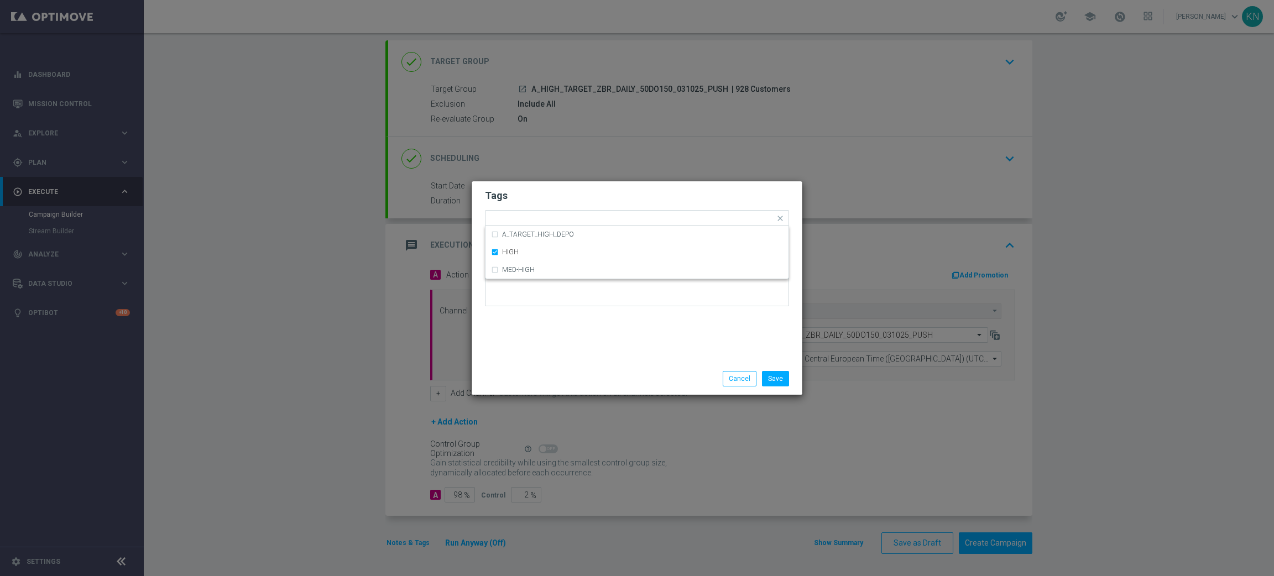
click at [606, 195] on h2 "Tags" at bounding box center [637, 195] width 304 height 13
click at [768, 373] on button "Save" at bounding box center [775, 378] width 27 height 15
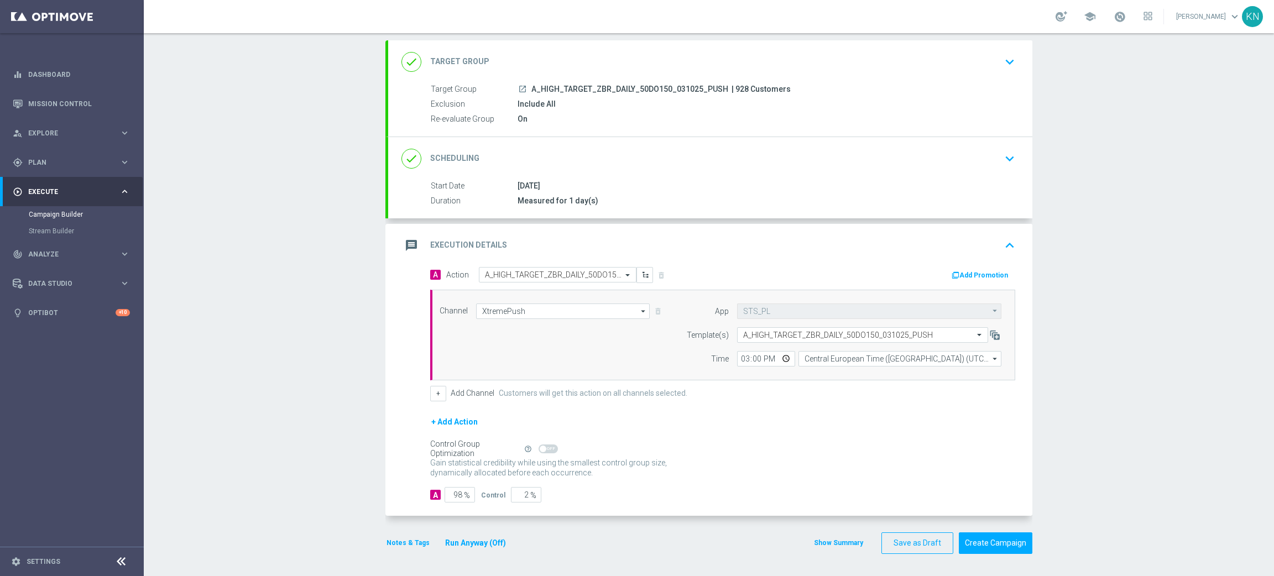
click at [518, 87] on icon "launch" at bounding box center [522, 89] width 9 height 9
click at [987, 511] on button "Create Campaign" at bounding box center [995, 543] width 74 height 22
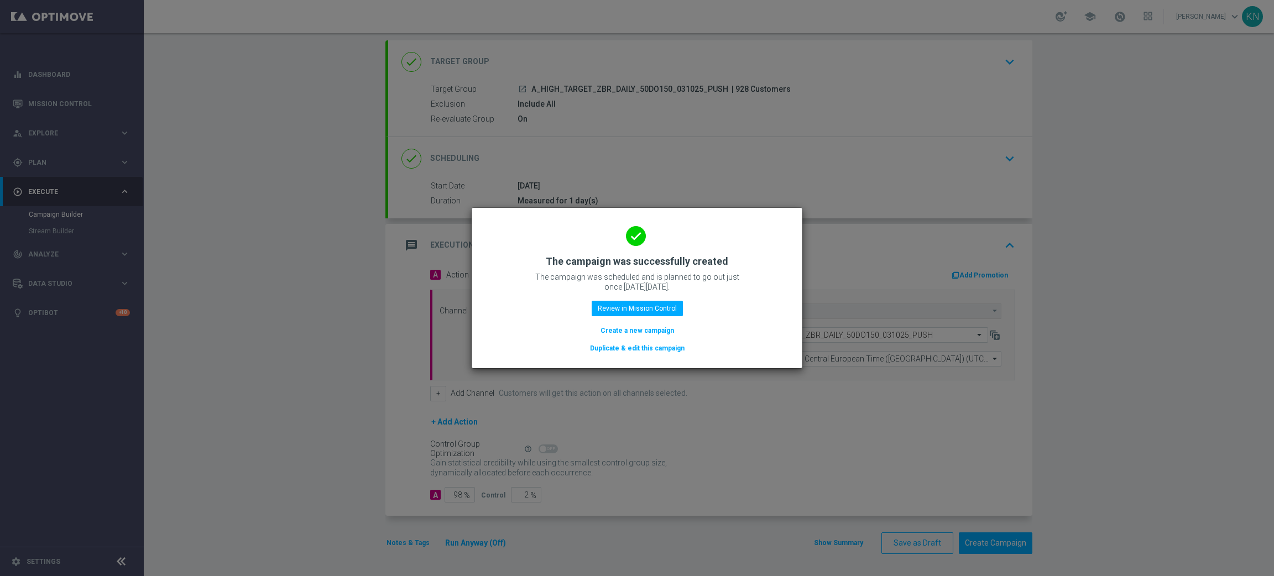
click at [630, 351] on button "Duplicate & edit this campaign" at bounding box center [637, 348] width 97 height 12
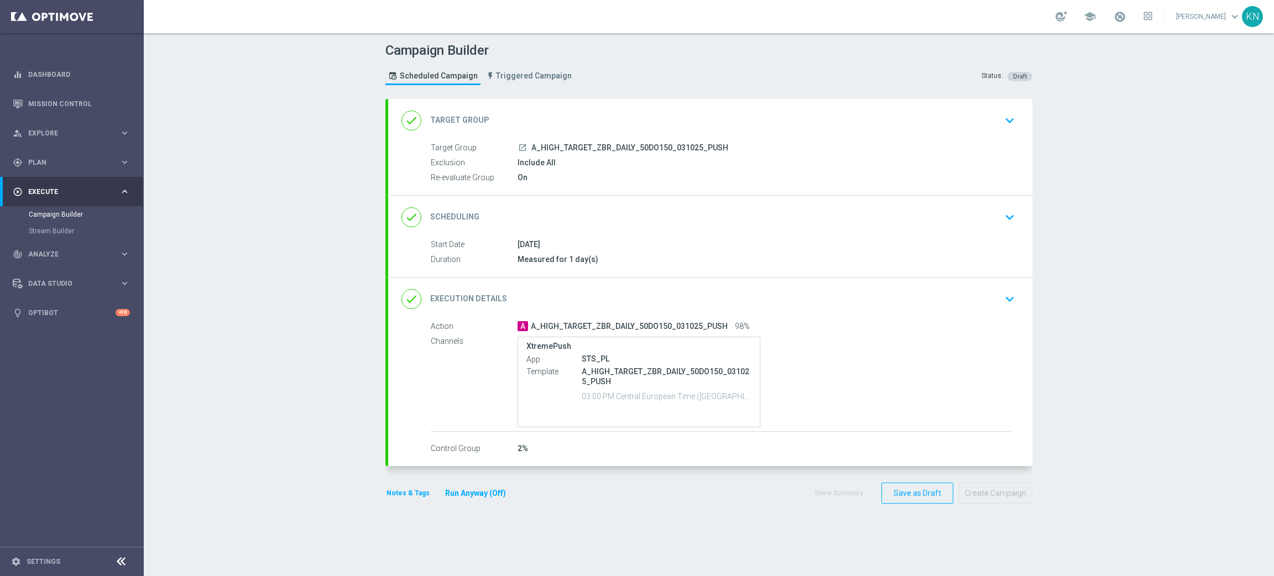
click at [580, 149] on span "A_HIGH_TARGET_ZBR_DAILY_50DO150_031025_PUSH" at bounding box center [629, 148] width 197 height 10
click at [913, 120] on div "done Target Group keyboard_arrow_down" at bounding box center [709, 120] width 617 height 21
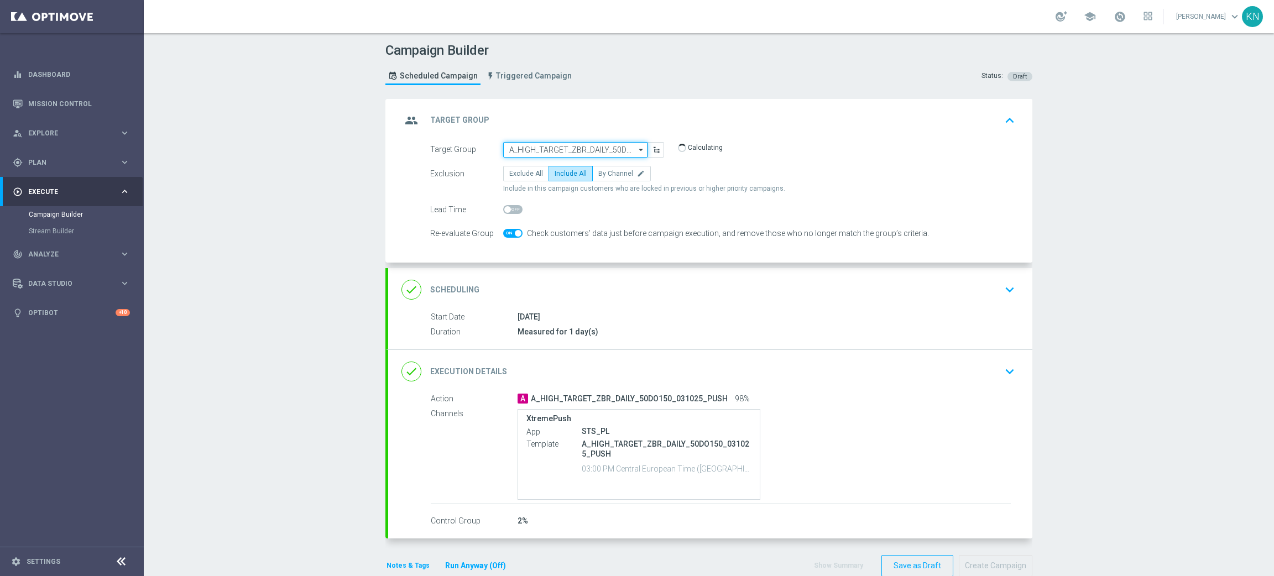
click at [588, 147] on input "A_HIGH_TARGET_ZBR_DAILY_50DO150_031025_PUSH" at bounding box center [575, 149] width 144 height 15
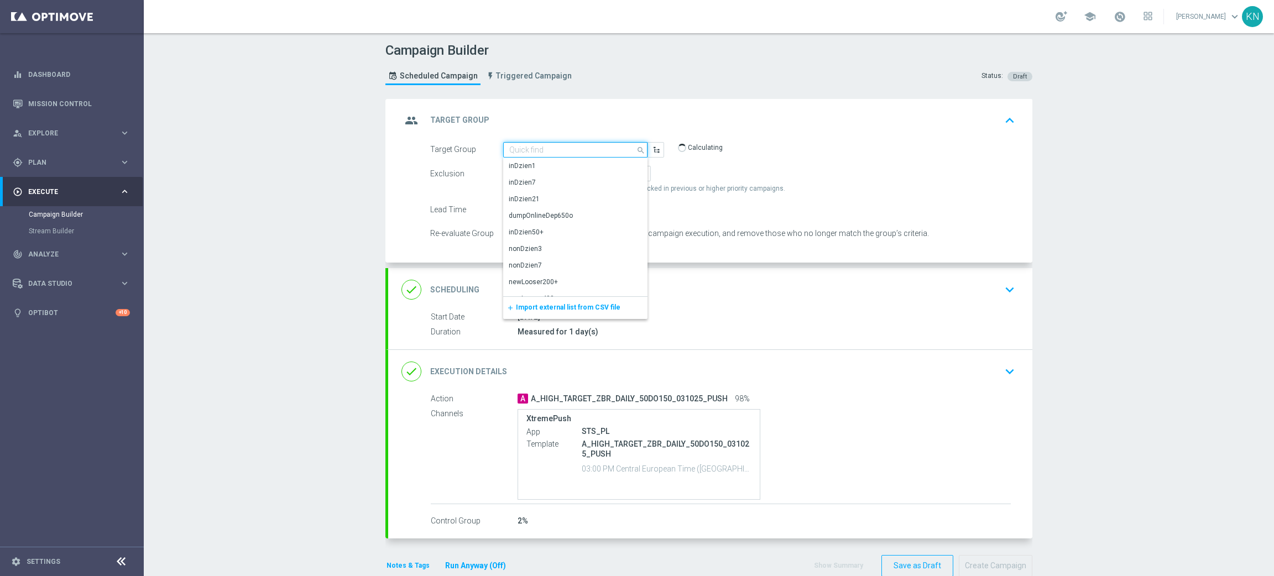
paste input "A_MED_TARGET_ZBR_DAILY_50DO50_031025_SMS"
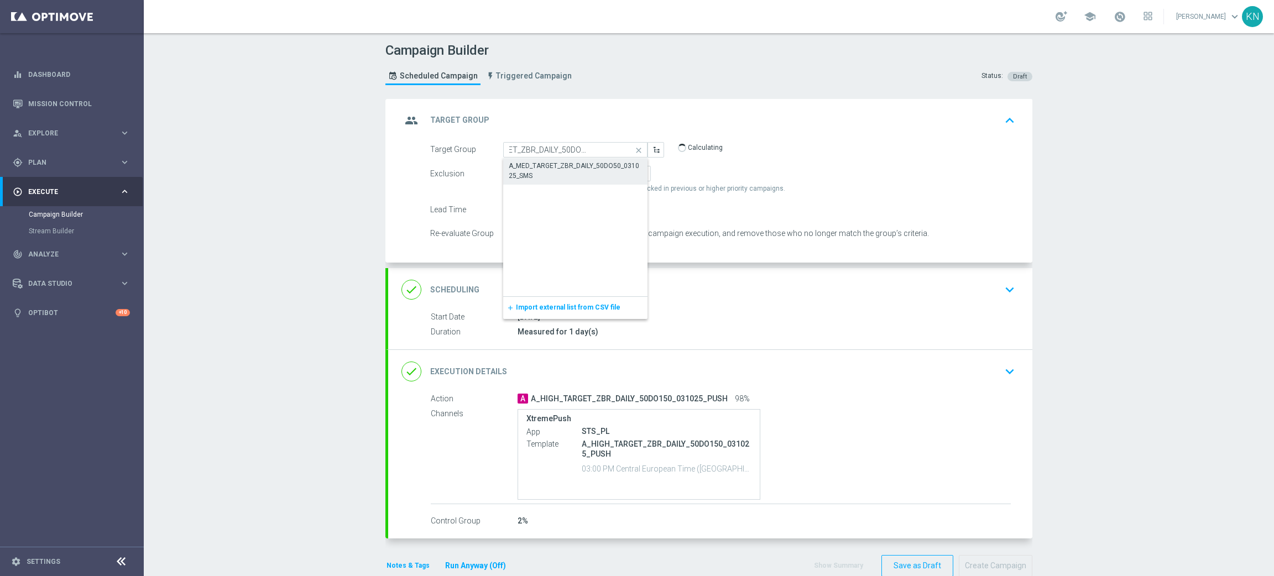
click at [559, 165] on div "A_MED_TARGET_ZBR_DAILY_50DO50_031025_SMS" at bounding box center [575, 171] width 133 height 20
type input "A_MED_TARGET_ZBR_DAILY_50DO50_031025_SMS"
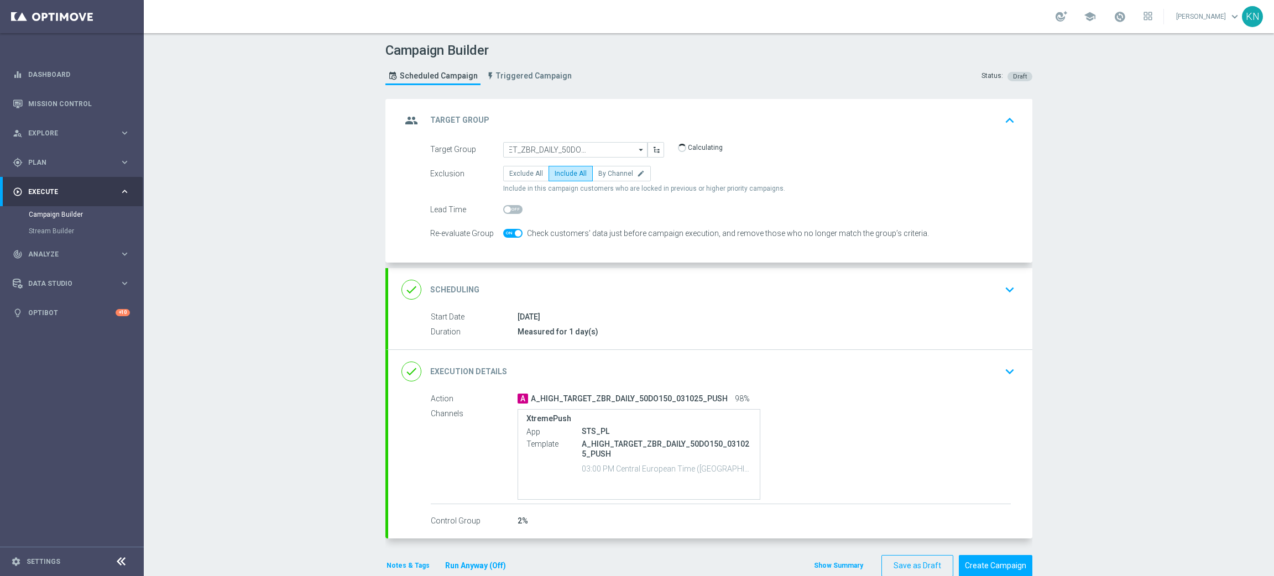
scroll to position [0, 0]
click at [709, 290] on div "done Scheduling keyboard_arrow_down" at bounding box center [709, 289] width 617 height 21
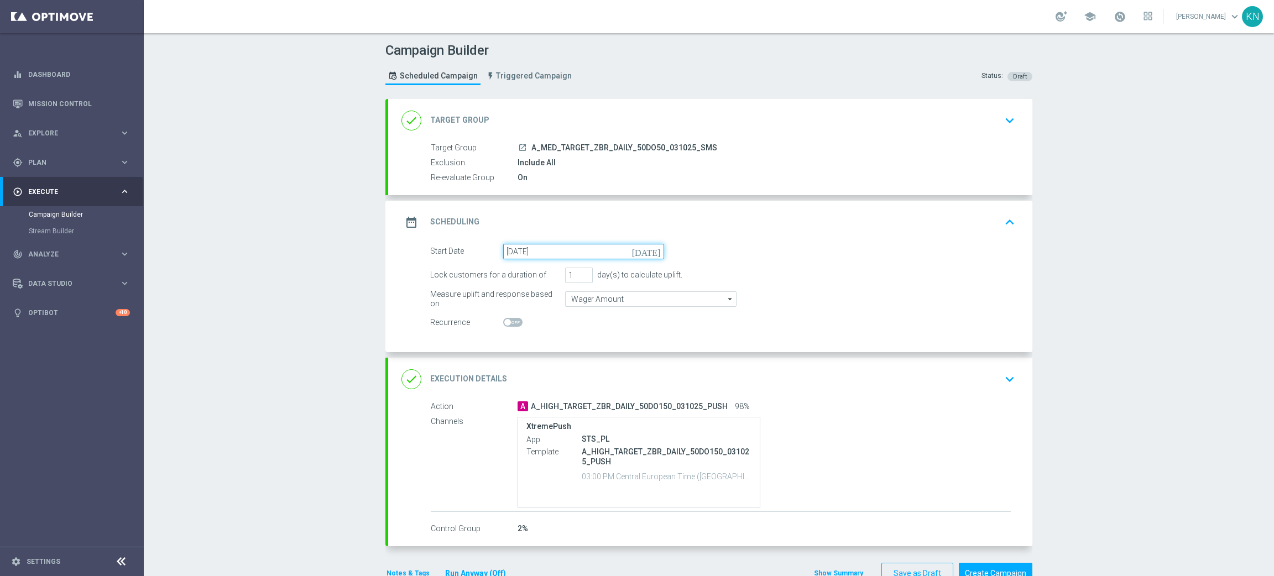
click at [515, 257] on input "04 Oct 2025" at bounding box center [583, 251] width 161 height 15
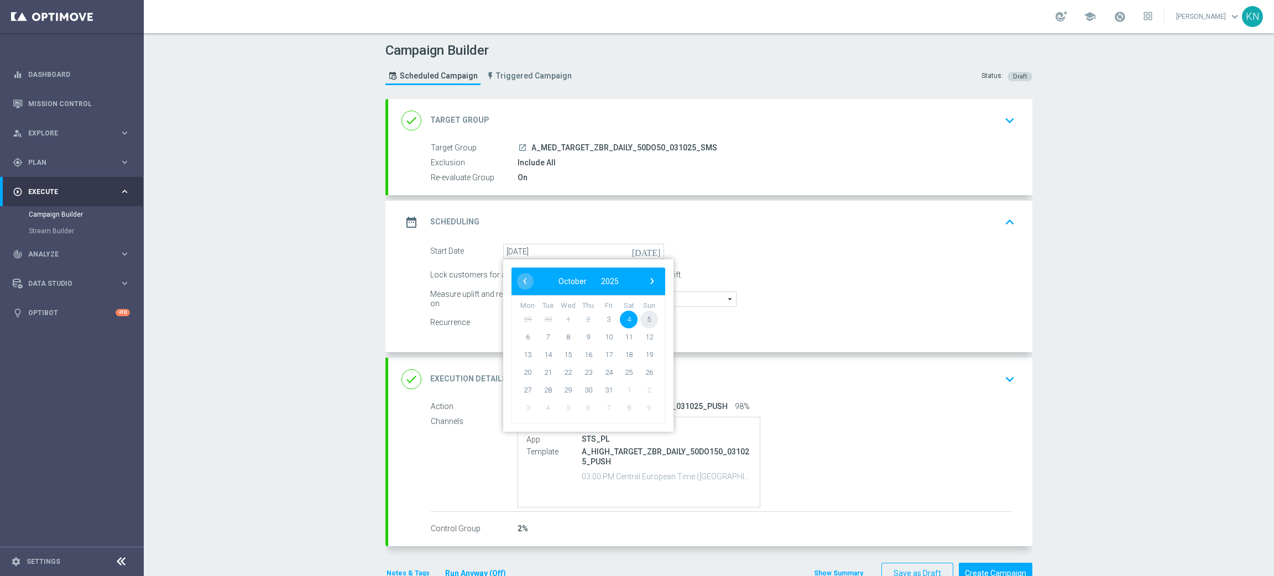
click at [640, 318] on span "5" at bounding box center [649, 319] width 18 height 18
type input "05 Oct 2025"
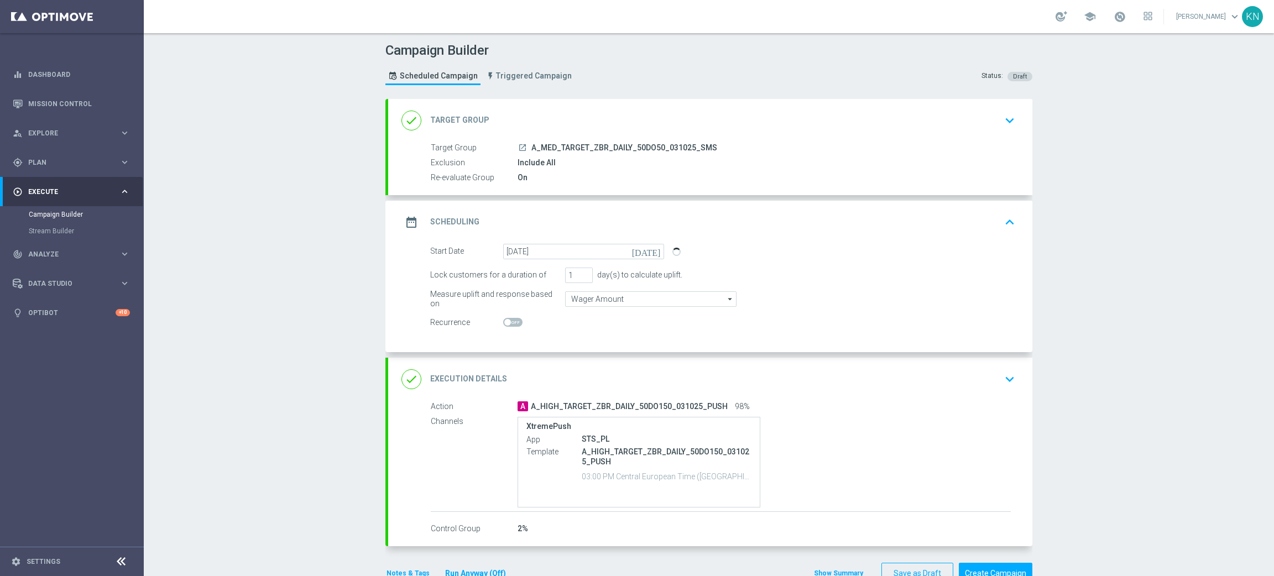
click at [914, 383] on div "done Execution Details keyboard_arrow_down" at bounding box center [709, 379] width 617 height 21
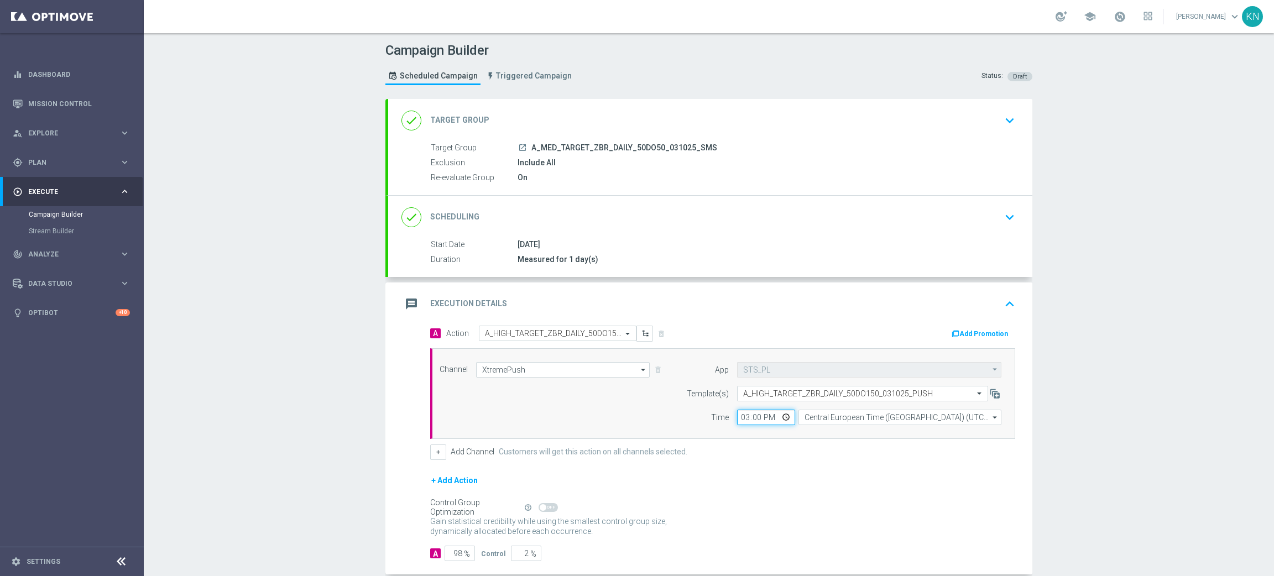
click at [737, 414] on input "15:00" at bounding box center [766, 417] width 58 height 15
type input "13:00"
click at [858, 449] on div "+ Add Channel Customers will get this action on all channels selected." at bounding box center [722, 451] width 585 height 15
click at [553, 334] on input "text" at bounding box center [546, 333] width 123 height 9
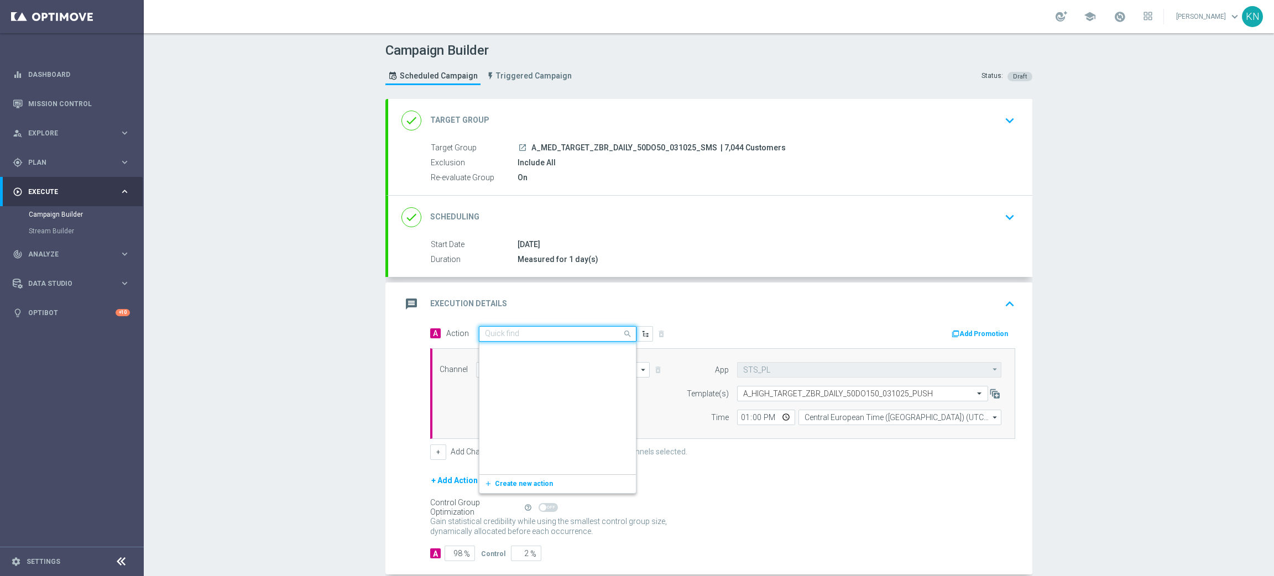
scroll to position [274688, 0]
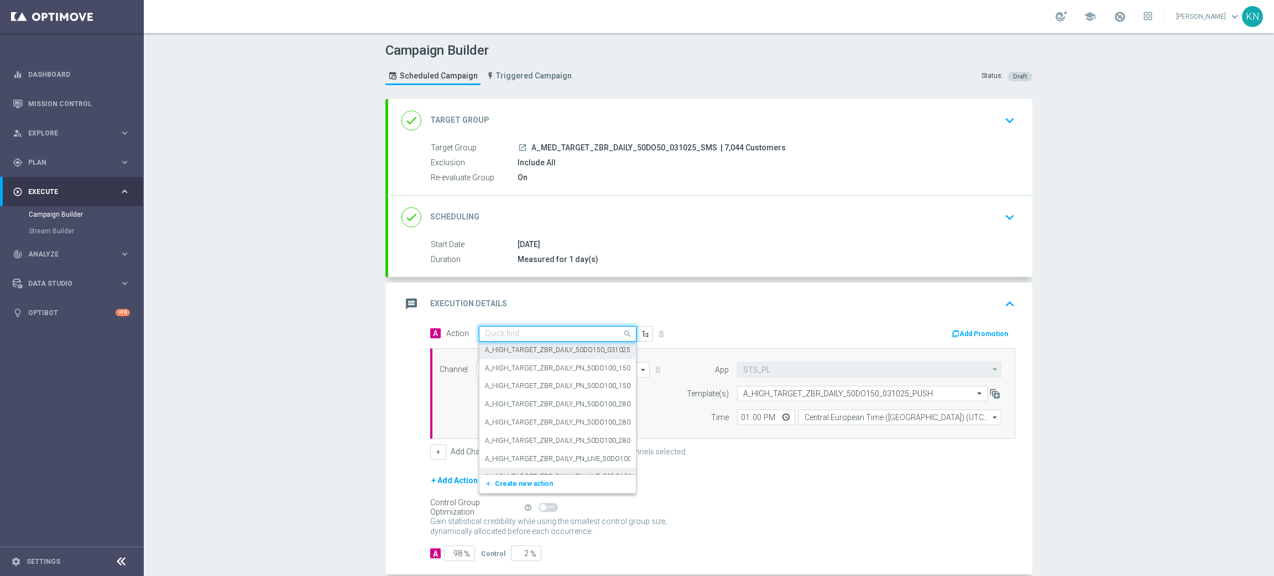
click at [507, 480] on span "Create new action" at bounding box center [524, 484] width 58 height 8
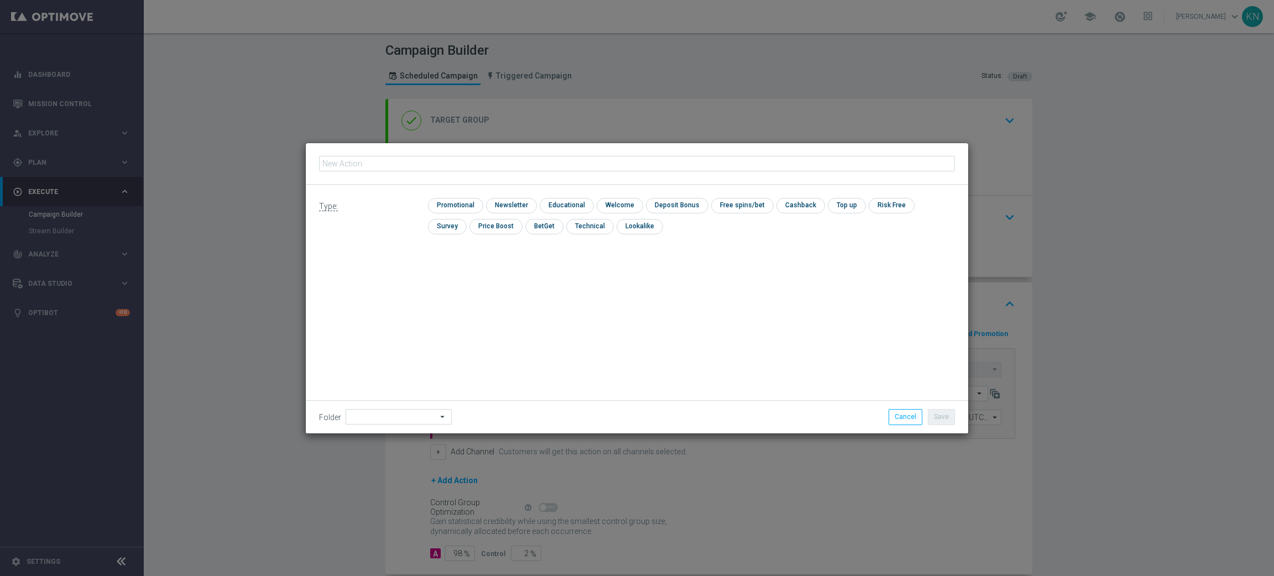
type input "A_MED_TARGET_ZBR_DAILY_50DO50_031025_SMS"
click at [467, 200] on input "checkbox" at bounding box center [454, 205] width 53 height 15
checkbox input "true"
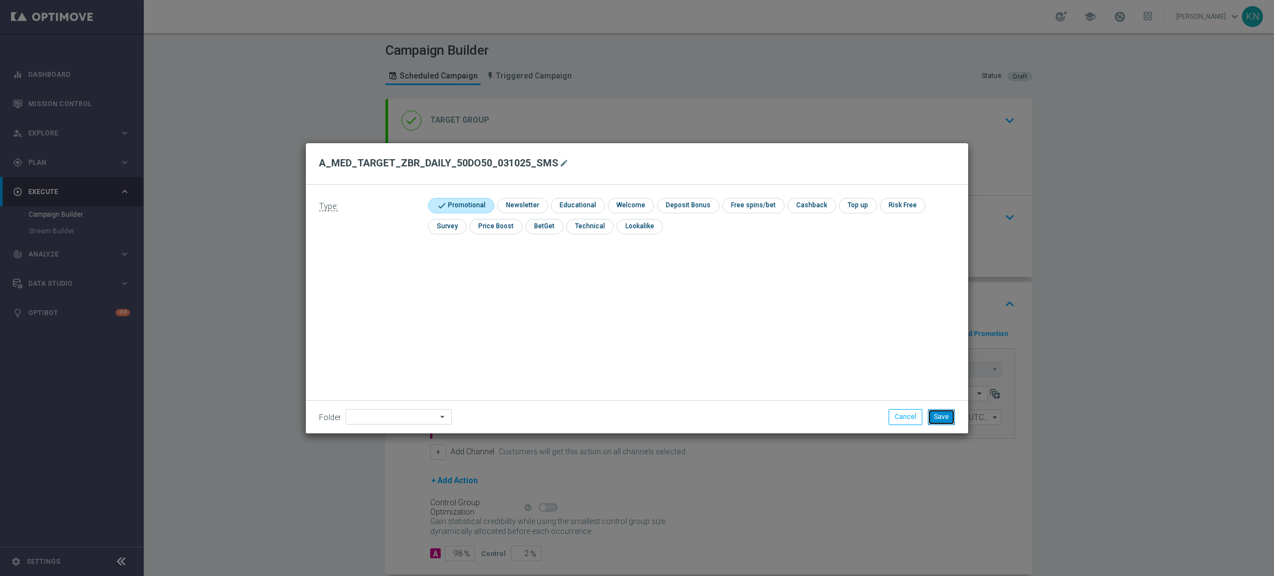
click at [936, 415] on button "Save" at bounding box center [941, 416] width 27 height 15
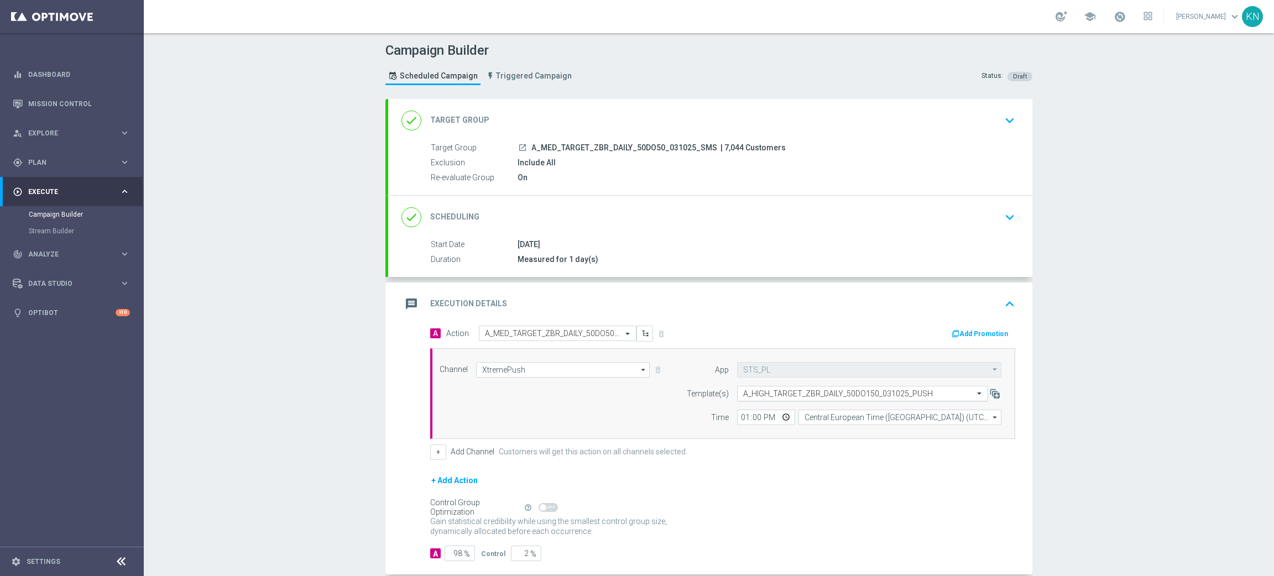
click at [805, 394] on input "text" at bounding box center [851, 393] width 217 height 9
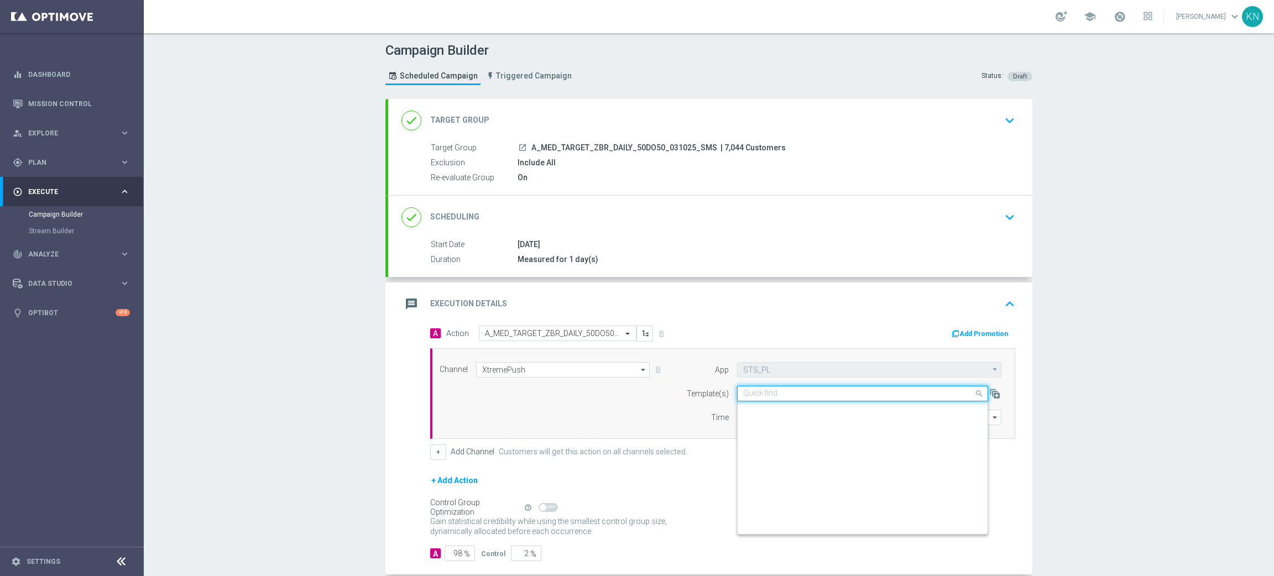
scroll to position [2809, 0]
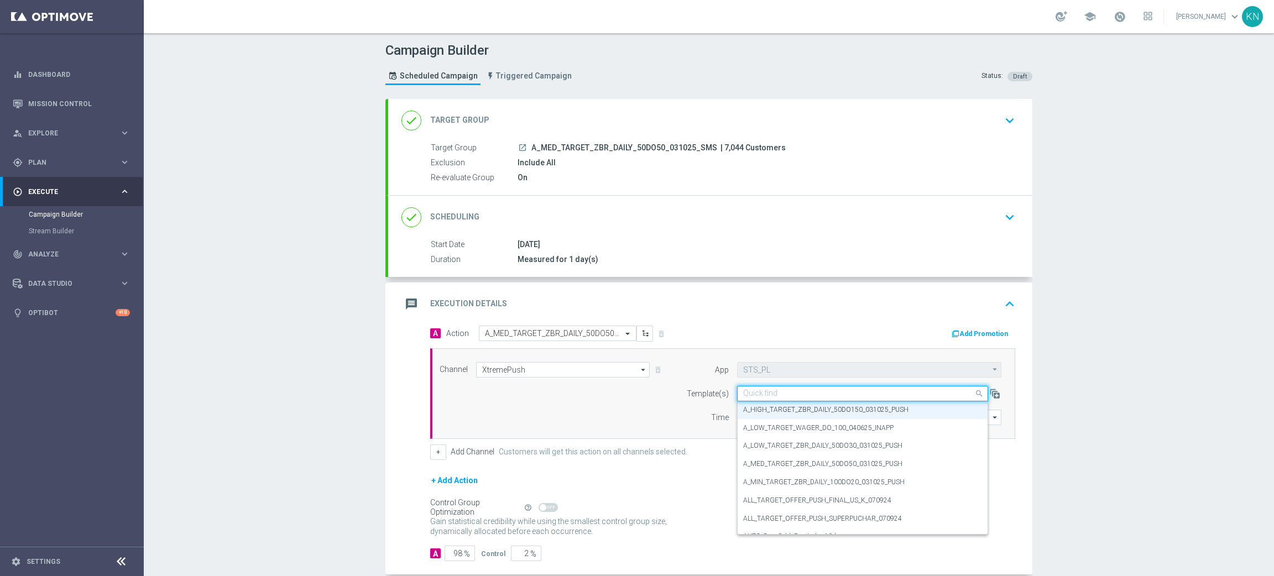
paste input "A_MED_TARGET_ZBR_DAILY_50DO50_031025_SMS"
type input "A_MED_TARGET_ZBR_DAILY_50DO50_031025_SMS"
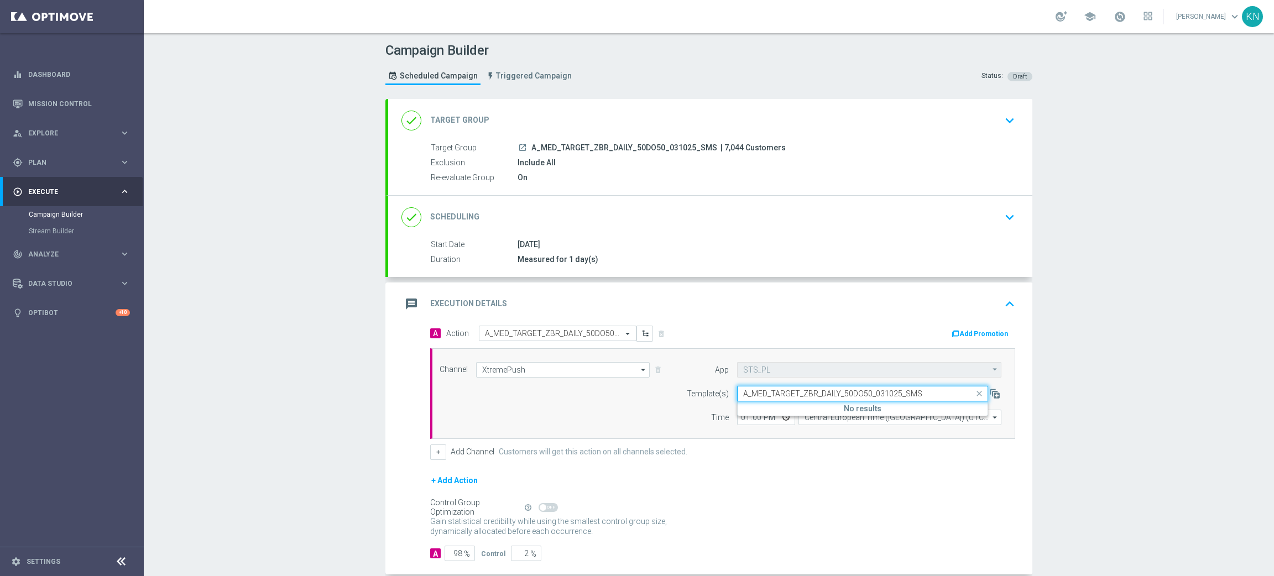
scroll to position [0, 0]
click at [583, 370] on input "XtremePush" at bounding box center [563, 369] width 174 height 15
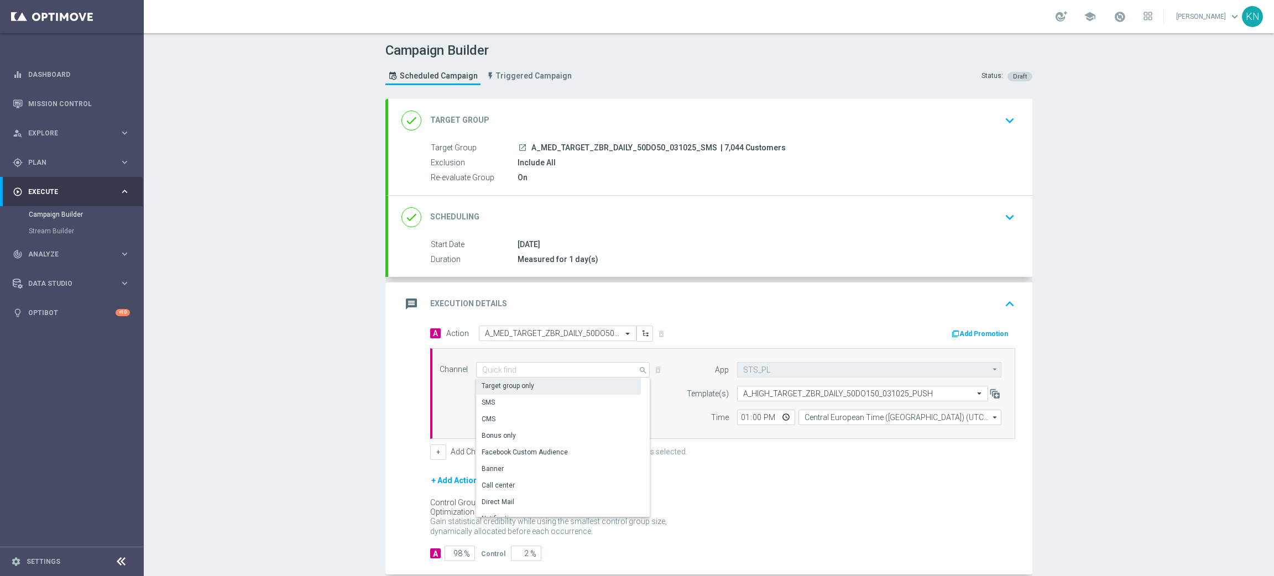
click at [506, 400] on div "SMS" at bounding box center [558, 402] width 165 height 15
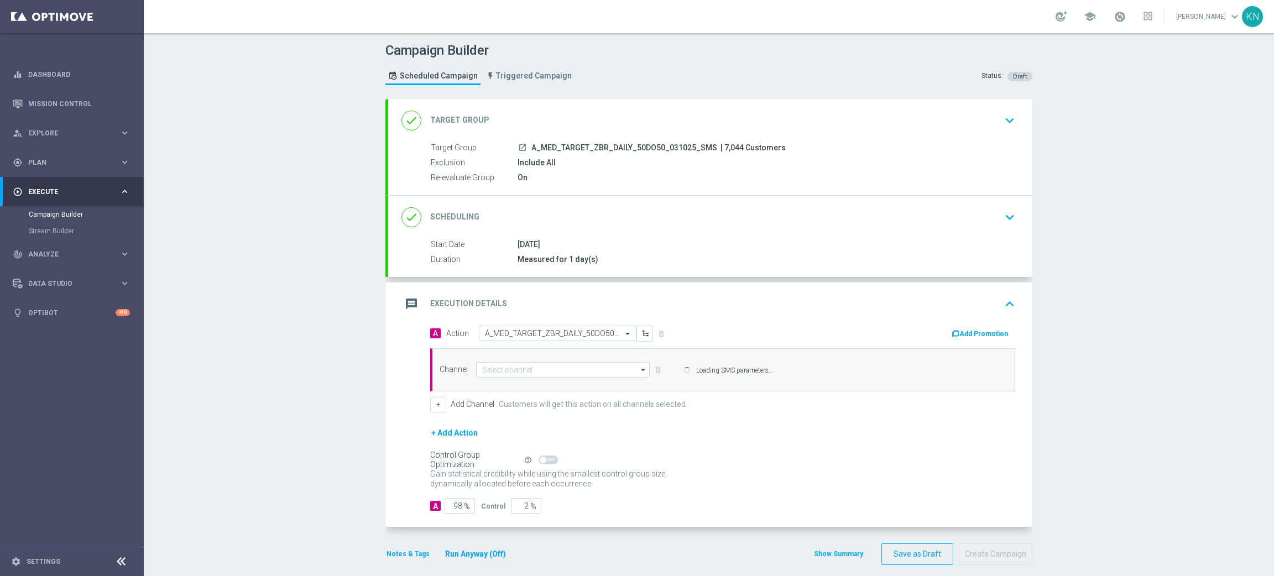
type input "SMS"
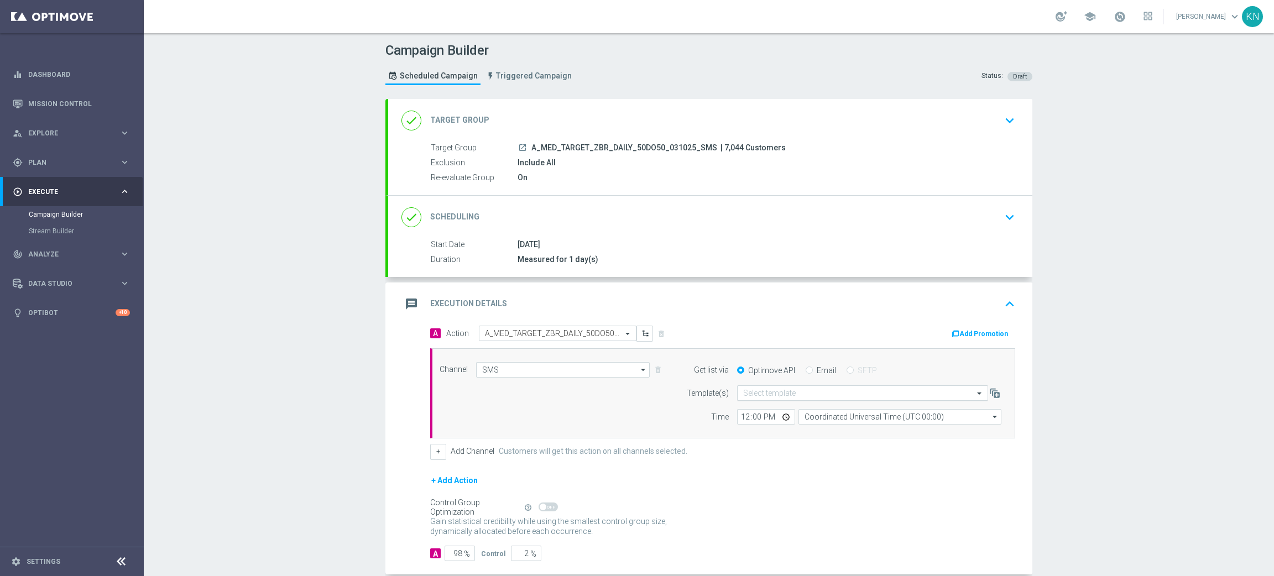
click at [795, 395] on input "text" at bounding box center [851, 393] width 217 height 9
paste input "A_MED_TARGET_ZBR_DAILY_50DO50_031025_SMS"
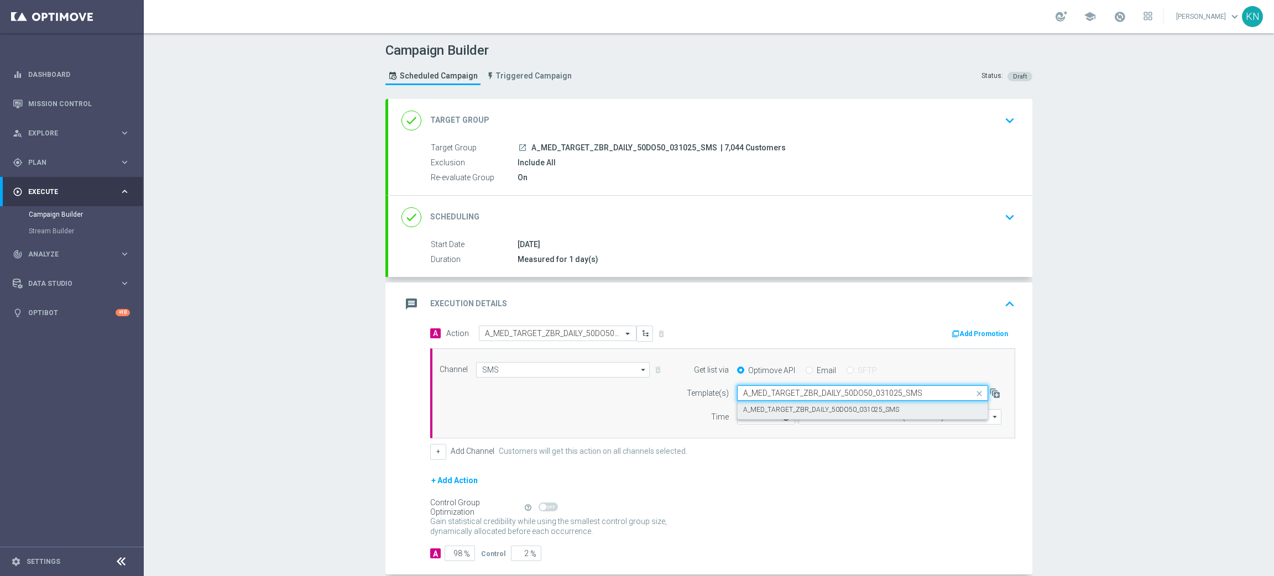
click at [768, 409] on label "A_MED_TARGET_ZBR_DAILY_50DO50_031025_SMS" at bounding box center [821, 409] width 156 height 9
type input "A_MED_TARGET_ZBR_DAILY_50DO50_031025_SMS"
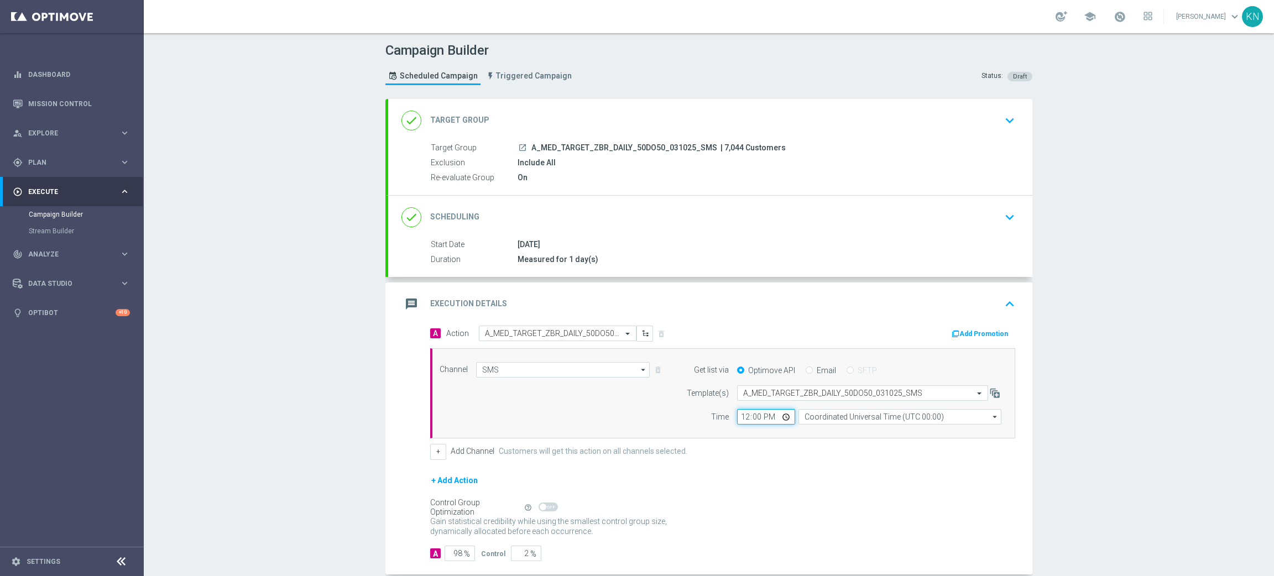
click at [738, 416] on input "12:00" at bounding box center [766, 416] width 58 height 15
type input "13:00"
click at [833, 415] on input "Coordinated Universal Time (UTC 00:00)" at bounding box center [899, 416] width 203 height 15
click at [845, 434] on div "Central European Time (Warsaw) (UTC +02:00)" at bounding box center [894, 433] width 181 height 10
type input "Central European Time (Warsaw) (UTC +02:00)"
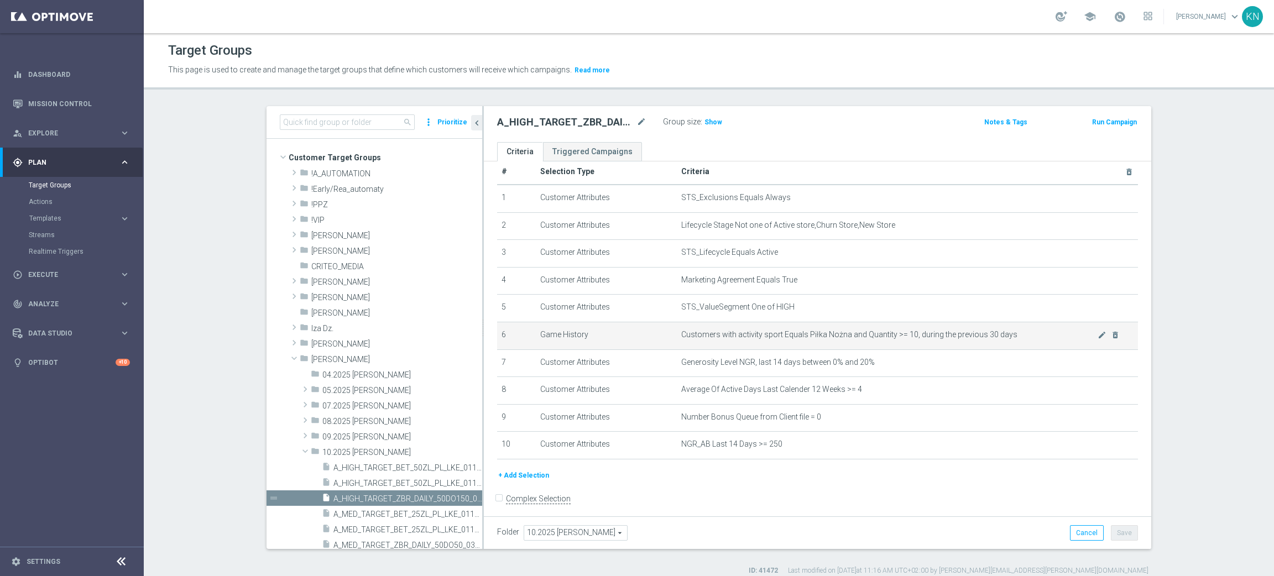
scroll to position [20, 0]
drag, startPoint x: 906, startPoint y: 328, endPoint x: 947, endPoint y: 332, distance: 41.1
click at [947, 328] on span "Customers with activity sport Equals Piłka Nożna and Quantity >= 10, during the…" at bounding box center [889, 330] width 416 height 9
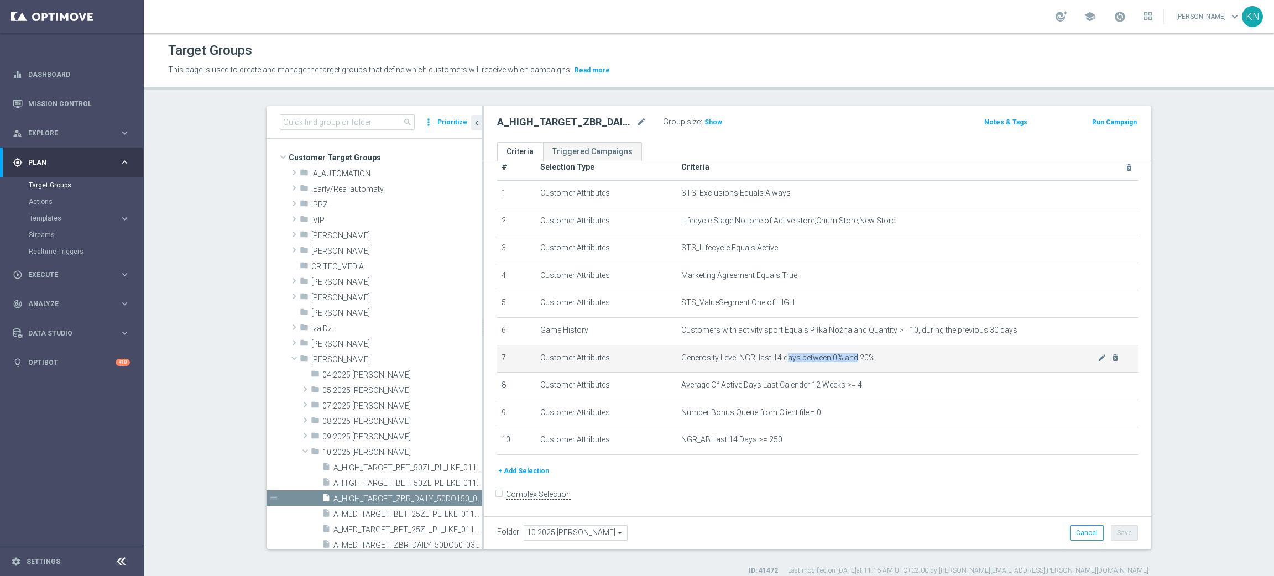
drag, startPoint x: 784, startPoint y: 359, endPoint x: 850, endPoint y: 357, distance: 65.8
click at [850, 357] on span "Generosity Level NGR, last 14 days between 0% and 20%" at bounding box center [889, 357] width 416 height 9
click at [873, 357] on span "Generosity Level NGR, last 14 days between 0% and 20%" at bounding box center [889, 357] width 416 height 9
drag, startPoint x: 865, startPoint y: 357, endPoint x: 795, endPoint y: 356, distance: 70.2
click at [795, 356] on span "Generosity Level NGR, last 14 days between 0% and 20%" at bounding box center [889, 357] width 416 height 9
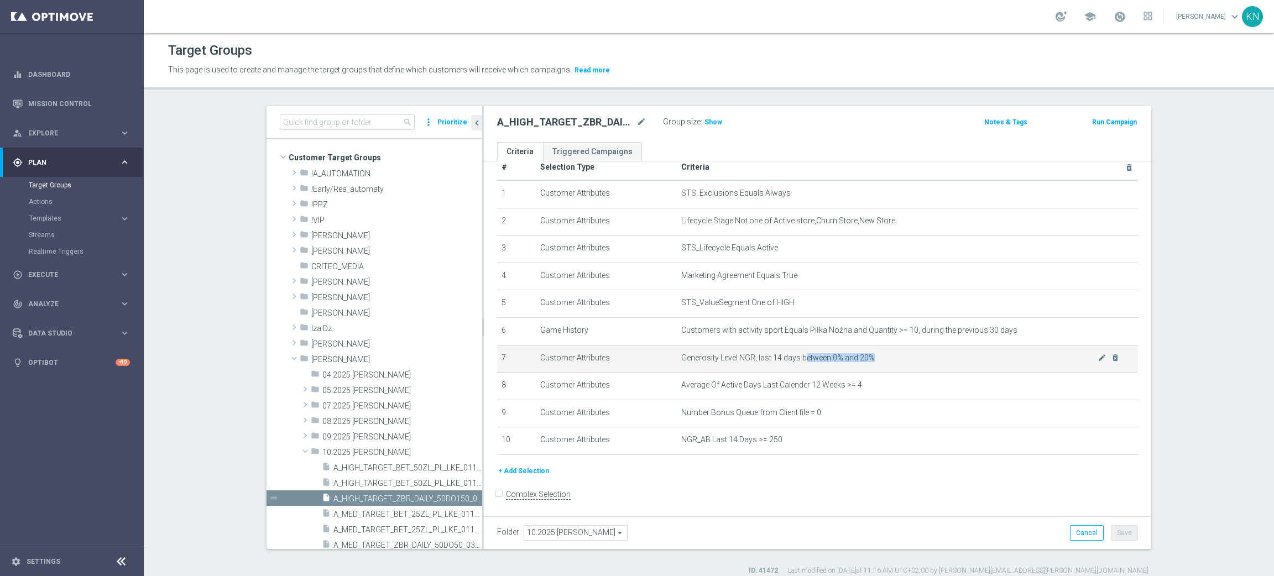
click at [871, 355] on span "Generosity Level NGR, last 14 days between 0% and 20%" at bounding box center [889, 357] width 416 height 9
drag, startPoint x: 871, startPoint y: 355, endPoint x: 784, endPoint y: 357, distance: 86.8
click at [784, 357] on span "Generosity Level NGR, last 14 days between 0% and 20%" at bounding box center [889, 357] width 416 height 9
click at [811, 358] on span "Generosity Level NGR, last 14 days between 0% and 20%" at bounding box center [889, 357] width 416 height 9
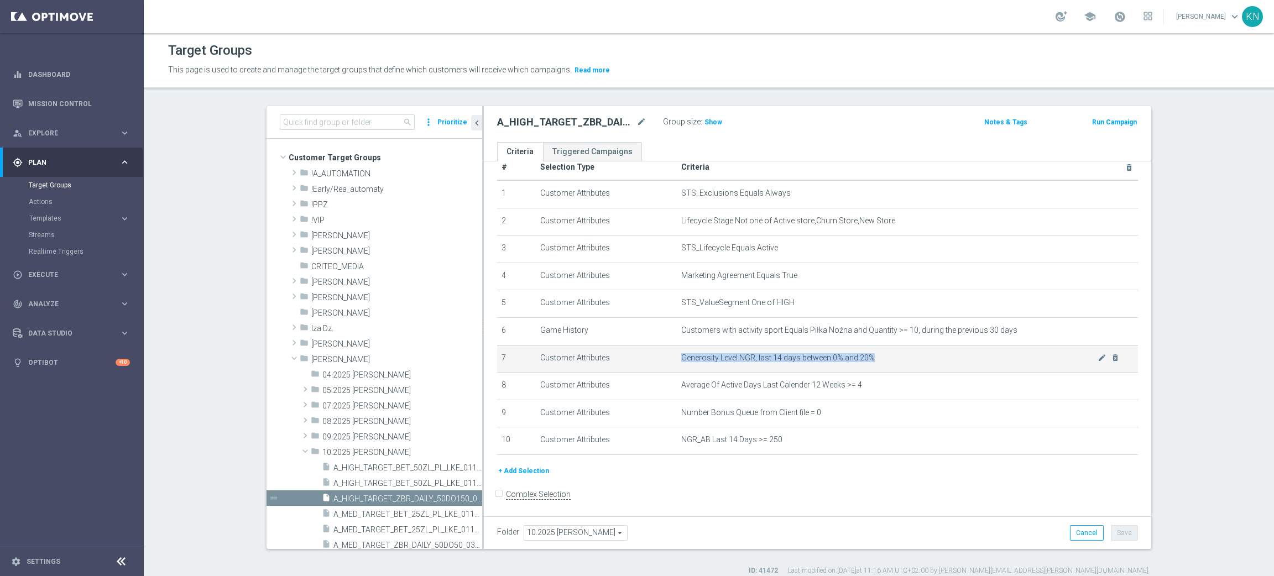
click at [811, 358] on span "Generosity Level NGR, last 14 days between 0% and 20%" at bounding box center [889, 357] width 416 height 9
click at [871, 356] on span "Generosity Level NGR, last 14 days between 0% and 20%" at bounding box center [889, 357] width 416 height 9
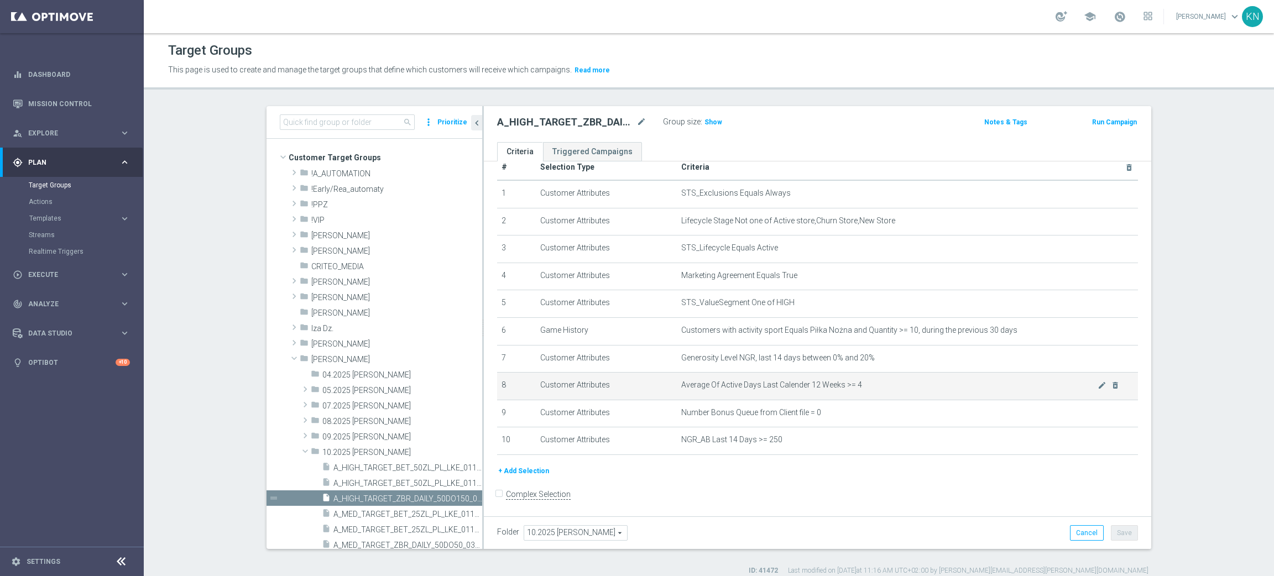
click at [860, 380] on span "Average Of Active Days Last Calender 12 Weeks >= 4" at bounding box center [889, 384] width 416 height 9
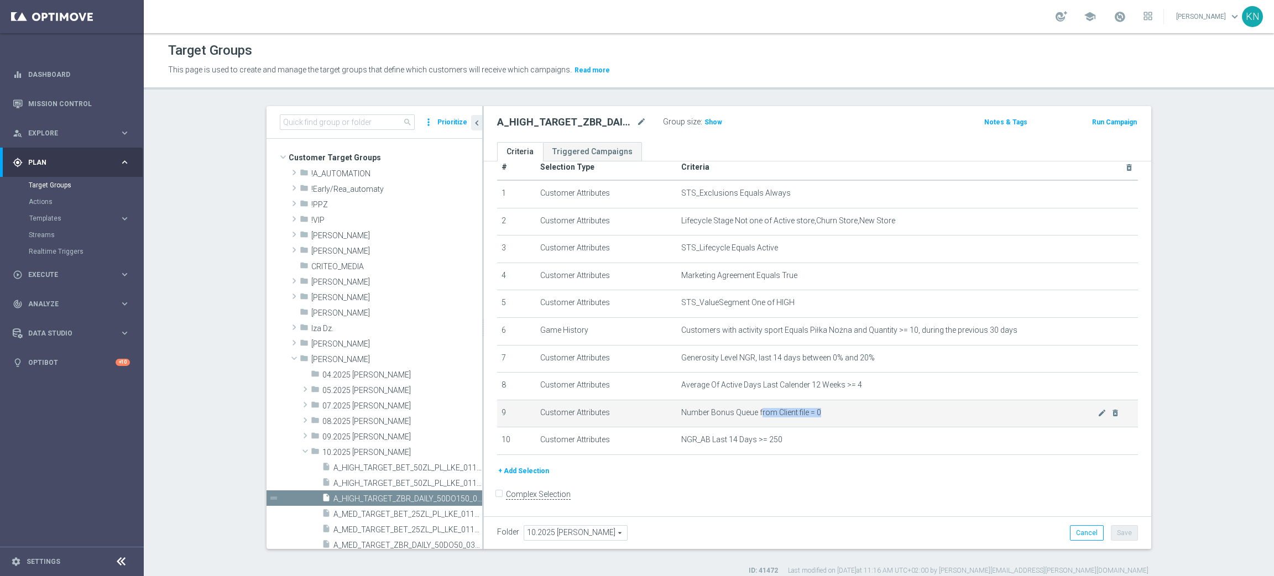
drag, startPoint x: 812, startPoint y: 410, endPoint x: 752, endPoint y: 413, distance: 60.3
click at [748, 413] on span "Number Bonus Queue from Client file = 0" at bounding box center [889, 412] width 416 height 9
click at [828, 416] on span "Number Bonus Queue from Client file = 0" at bounding box center [889, 412] width 416 height 9
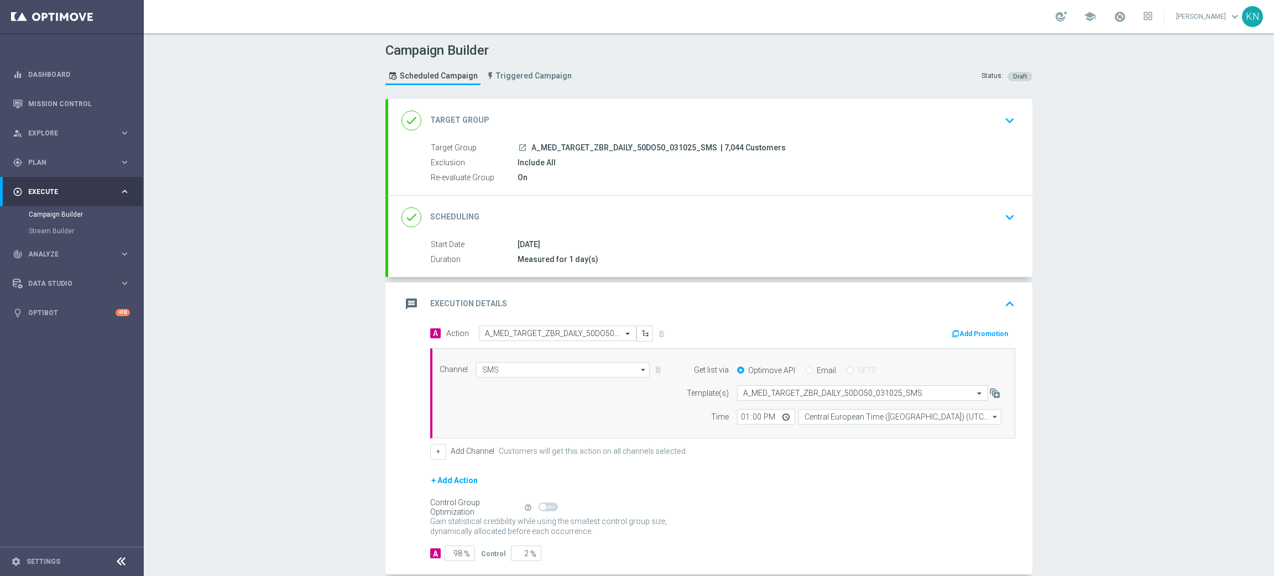
scroll to position [59, 0]
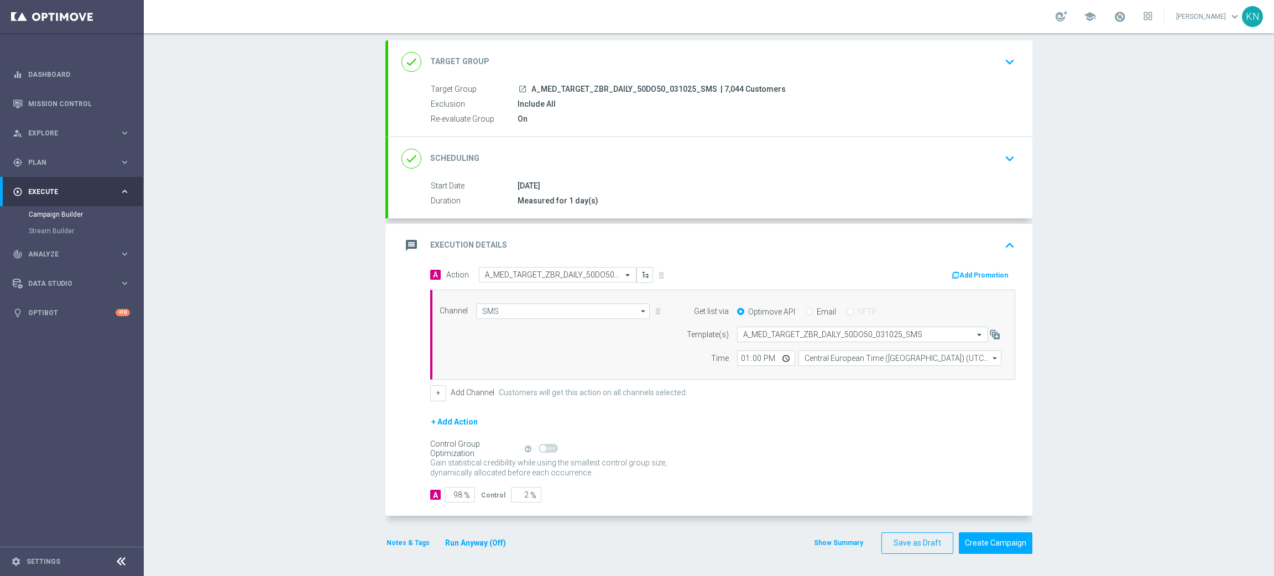
click at [403, 544] on button "Notes & Tags" at bounding box center [407, 543] width 45 height 12
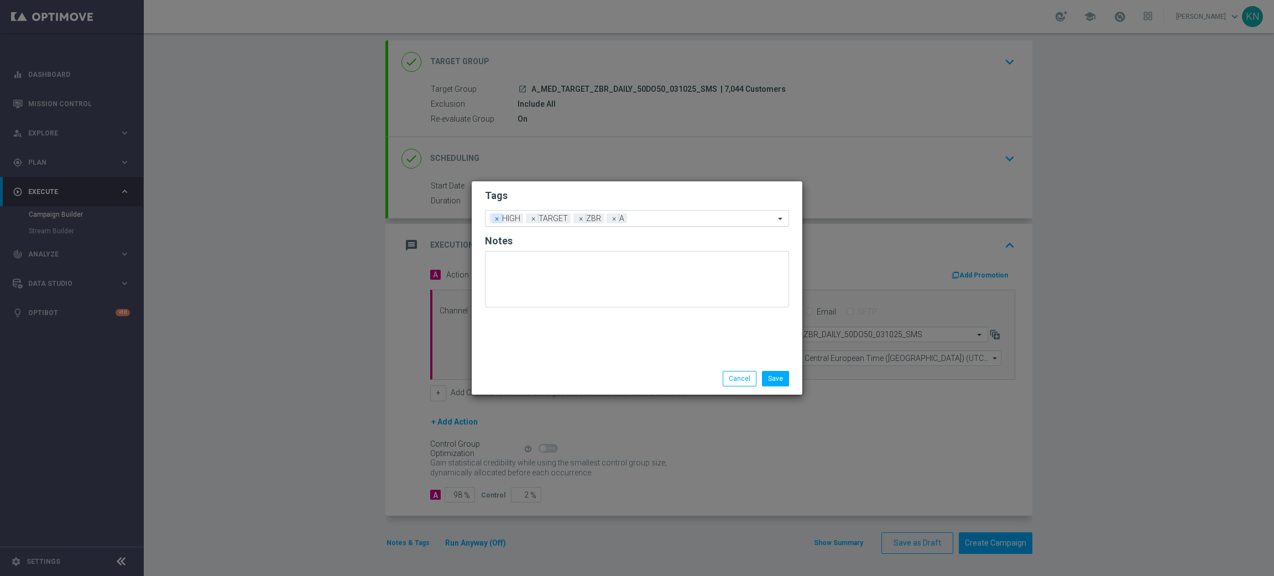
click at [492, 217] on span "×" at bounding box center [497, 218] width 10 height 10
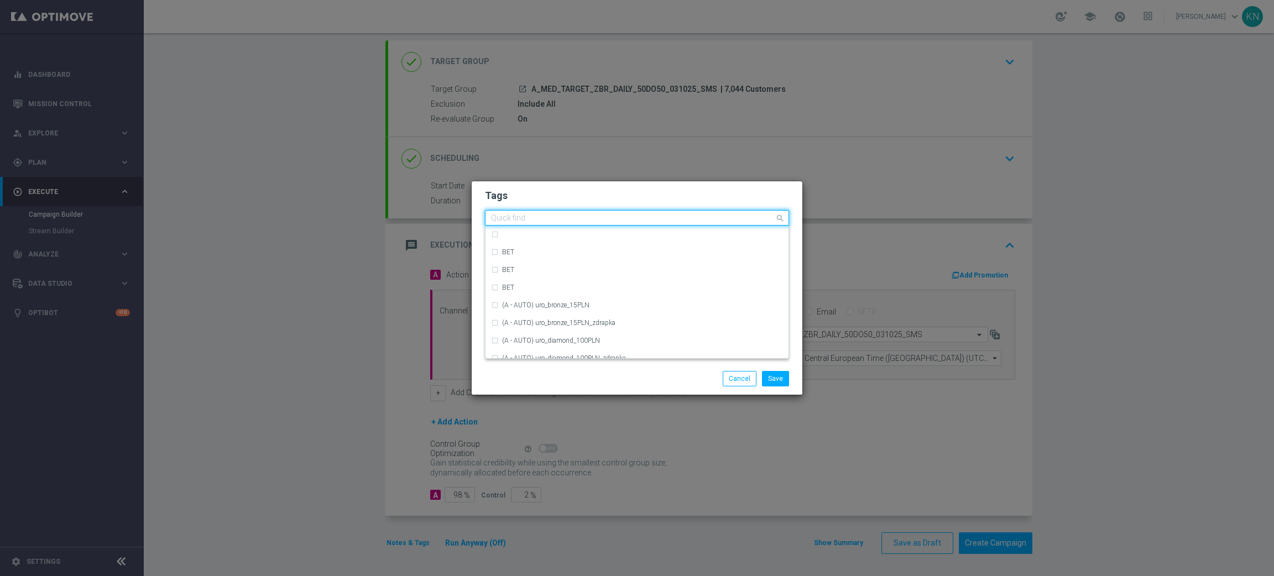
click at [613, 221] on input "text" at bounding box center [633, 218] width 284 height 9
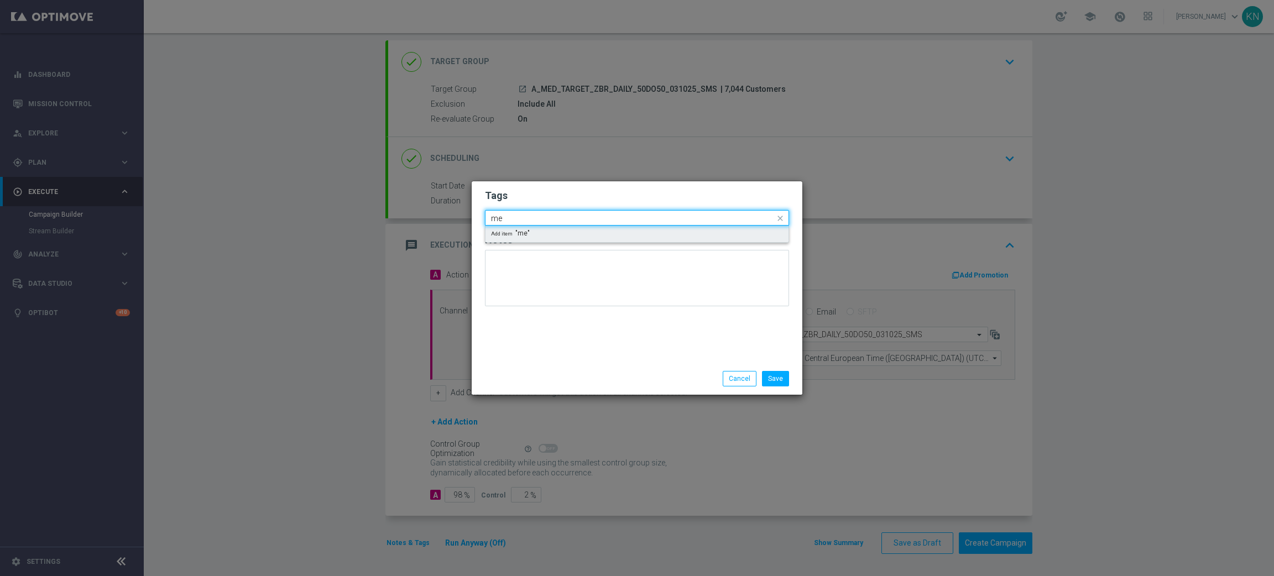
type input "m"
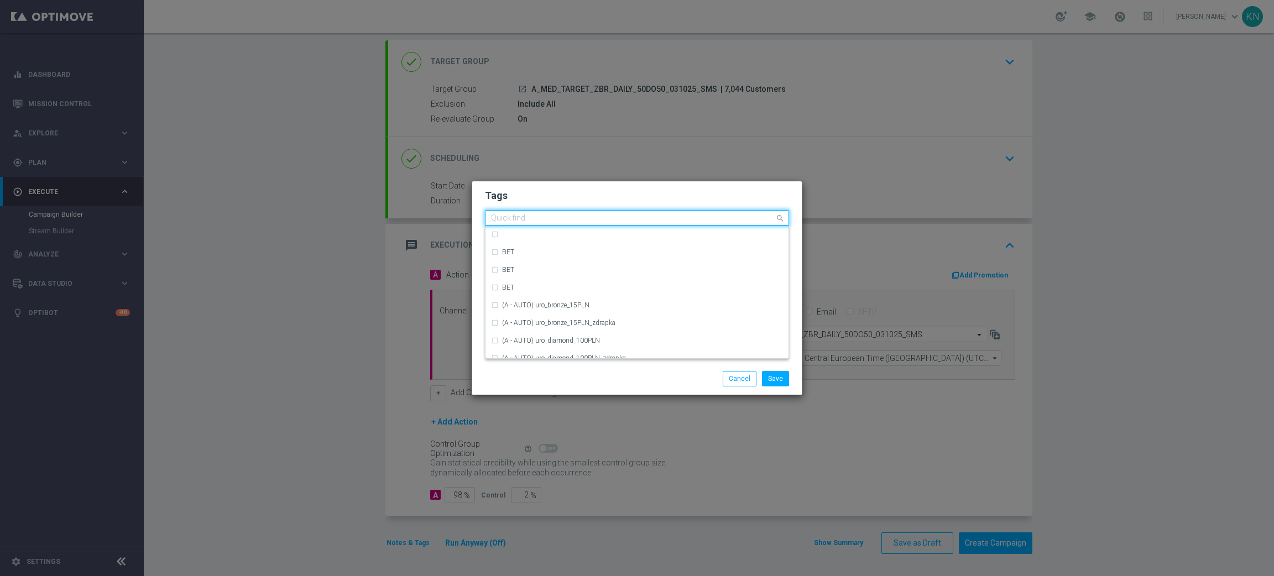
type input "E"
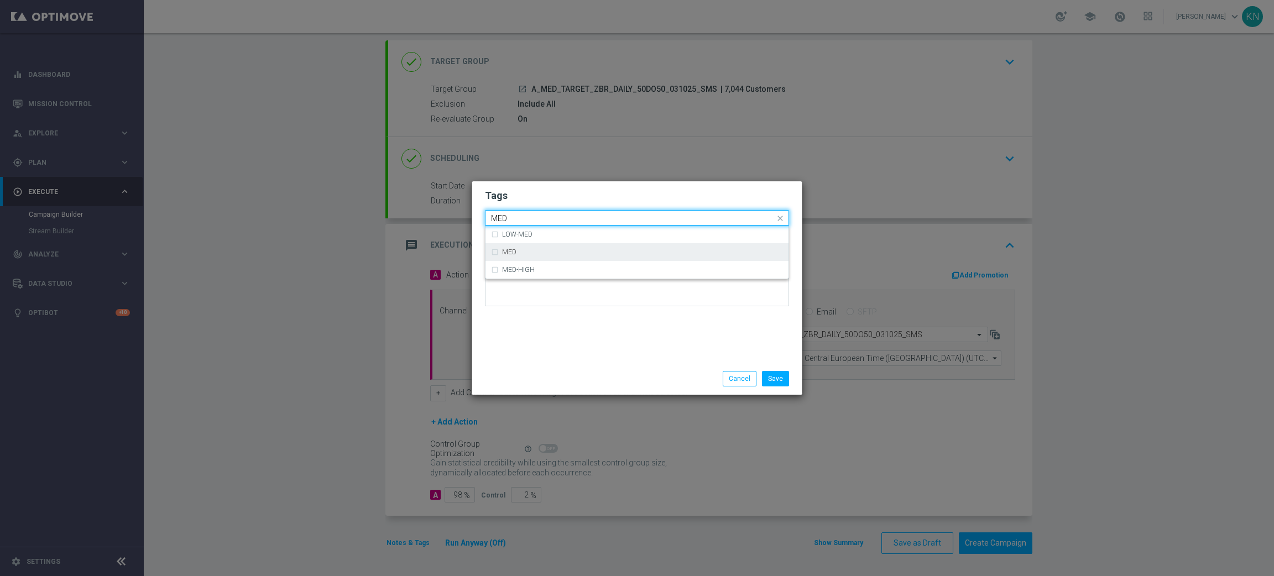
click at [539, 249] on div "MED" at bounding box center [642, 252] width 281 height 7
type input "MED"
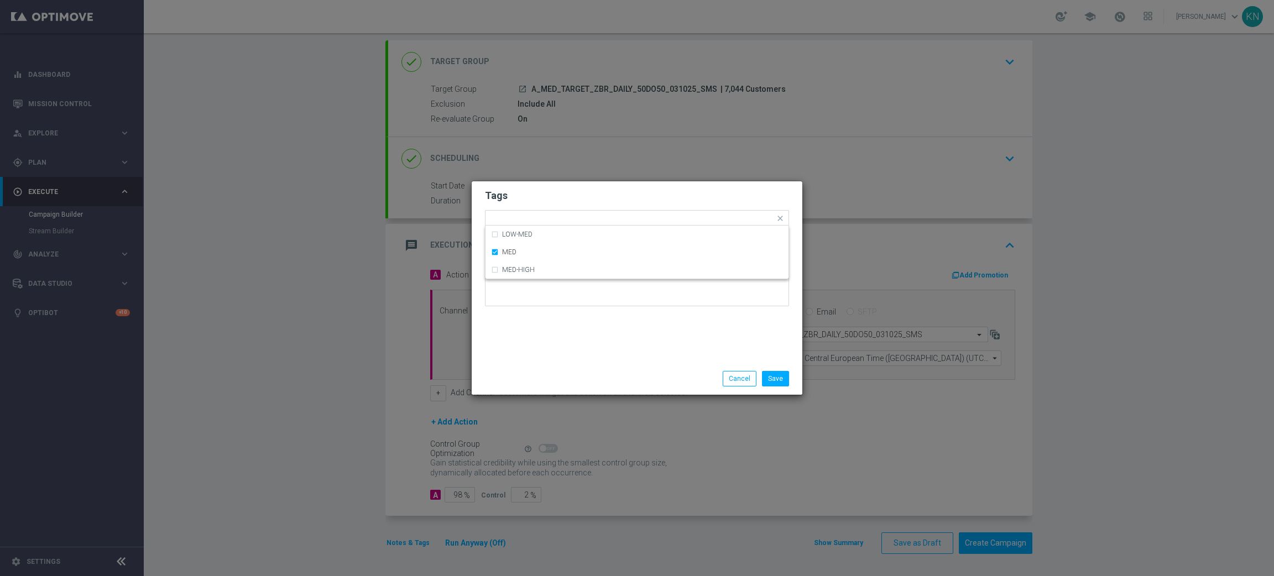
click at [572, 198] on h2 "Tags" at bounding box center [637, 195] width 304 height 13
click at [774, 373] on button "Save" at bounding box center [775, 378] width 27 height 15
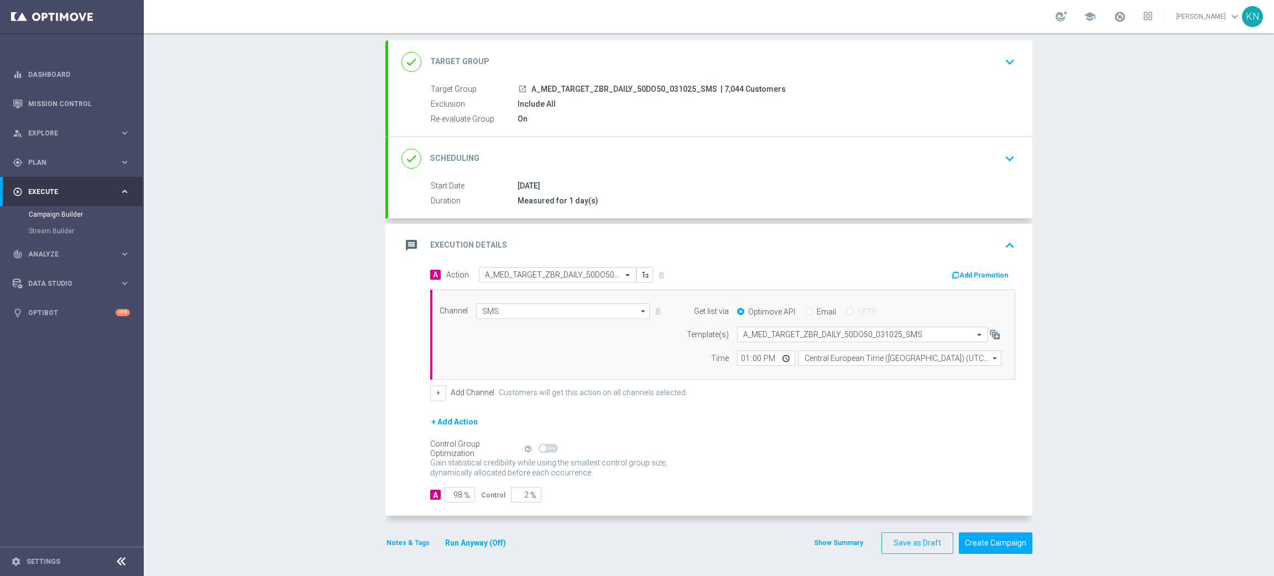
click at [518, 87] on icon "launch" at bounding box center [522, 89] width 9 height 9
click at [994, 539] on button "Create Campaign" at bounding box center [995, 543] width 74 height 22
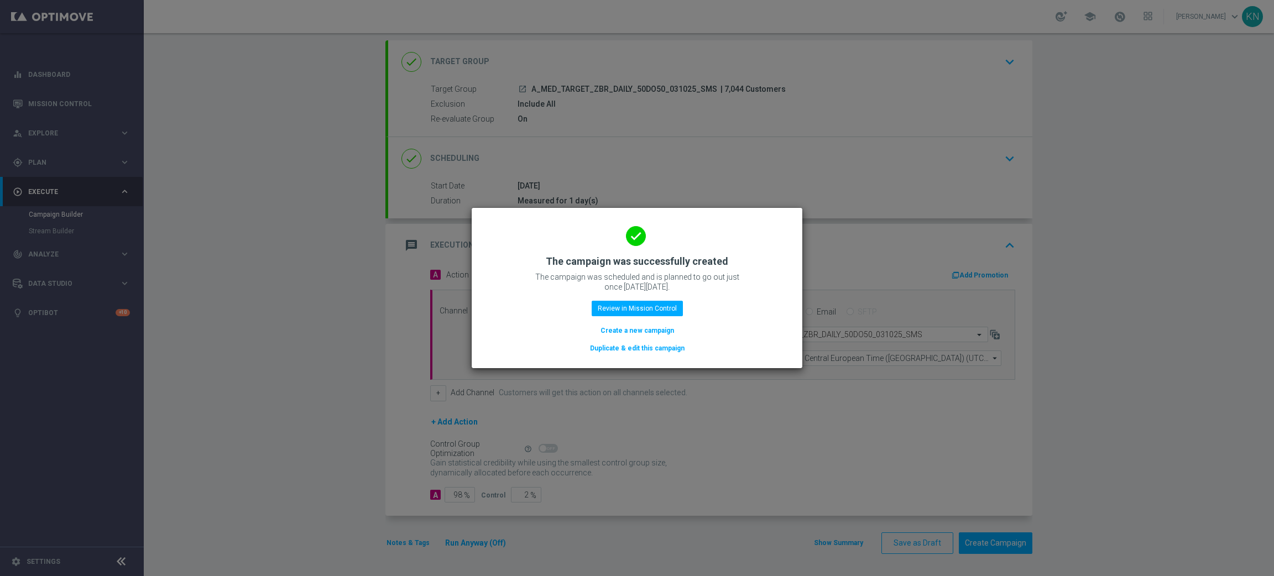
click at [626, 348] on button "Duplicate & edit this campaign" at bounding box center [637, 348] width 97 height 12
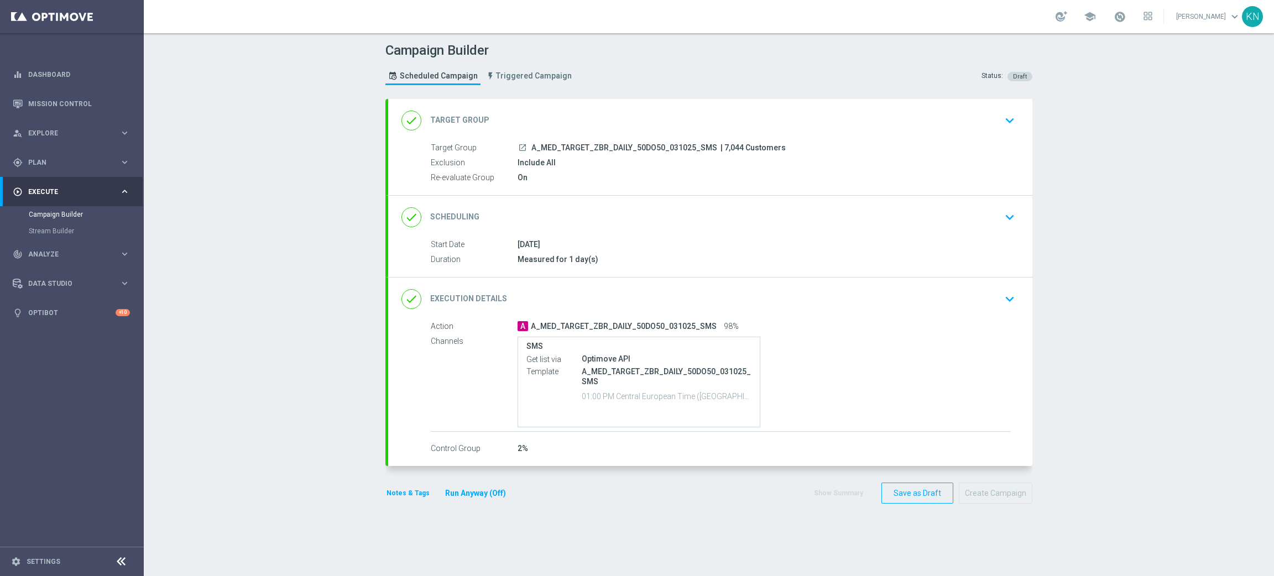
click at [958, 132] on div "done Target Group keyboard_arrow_down" at bounding box center [710, 120] width 644 height 43
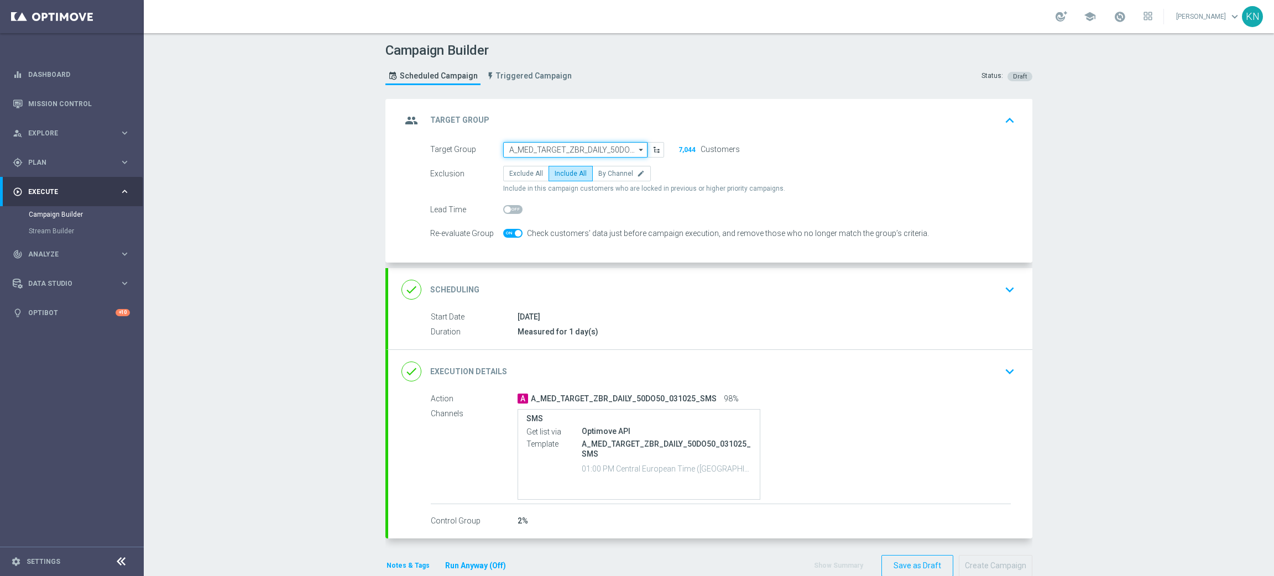
click at [562, 152] on input "A_MED_TARGET_ZBR_DAILY_50DO50_031025_SMS" at bounding box center [575, 149] width 144 height 15
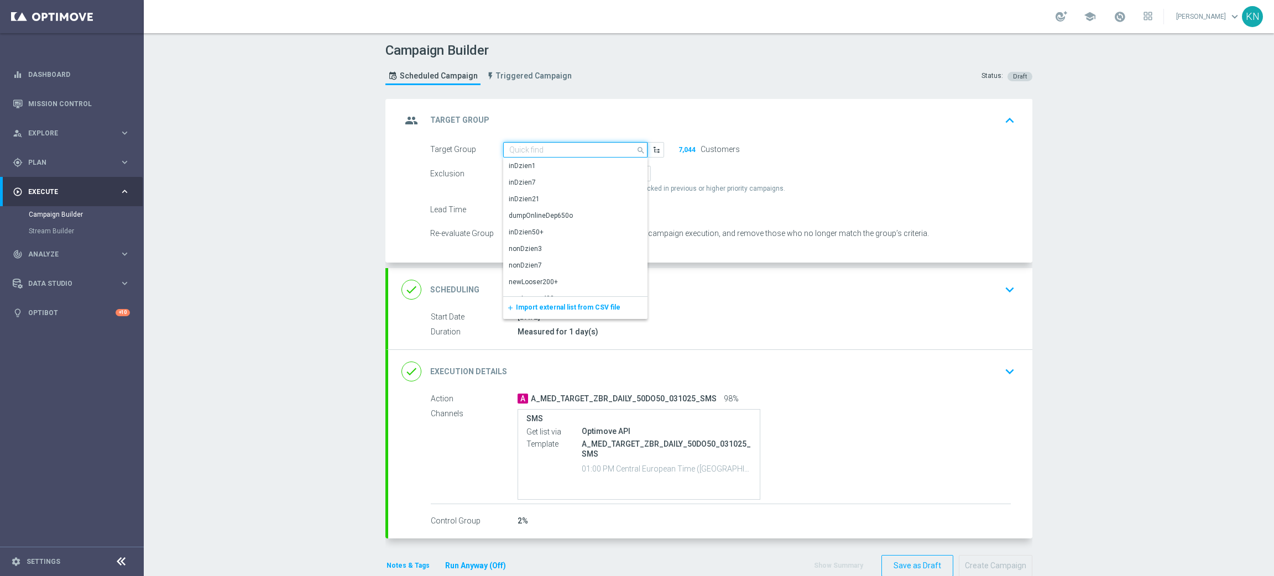
paste input "A_HIGH_TARGET_ZBR_DAILY_50DO150_031025_SMS"
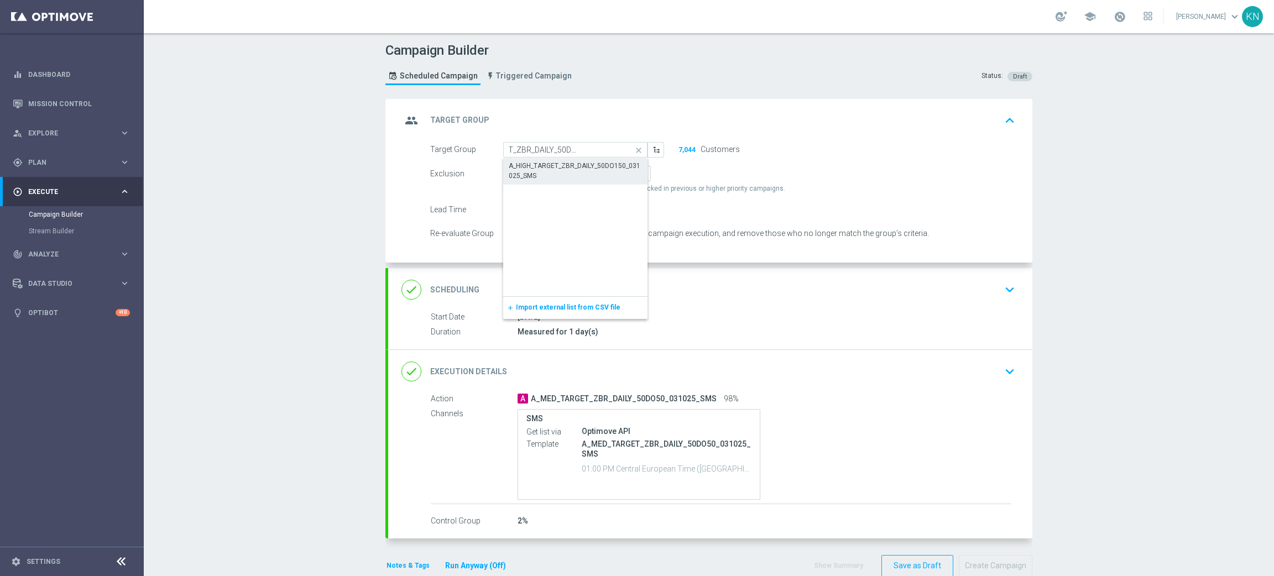
click at [556, 165] on div "A_HIGH_TARGET_ZBR_DAILY_50DO150_031025_SMS" at bounding box center [575, 171] width 133 height 20
type input "A_HIGH_TARGET_ZBR_DAILY_50DO150_031025_SMS"
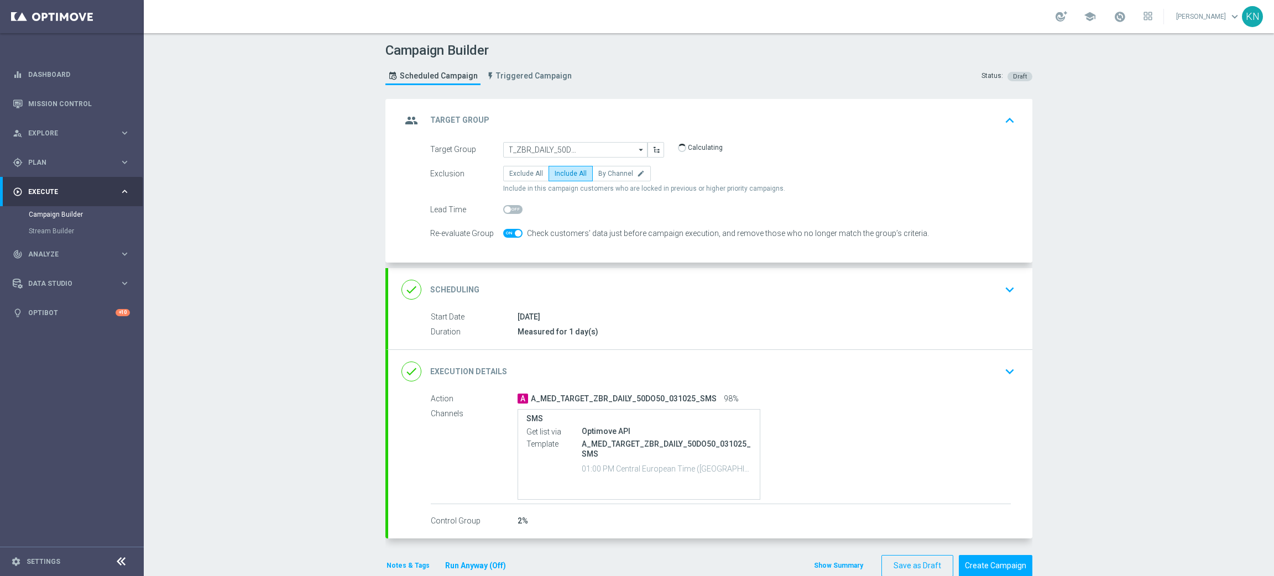
scroll to position [0, 0]
click at [726, 317] on div "05 Oct 2025" at bounding box center [763, 316] width 493 height 11
click at [835, 291] on div "done Scheduling keyboard_arrow_down" at bounding box center [709, 289] width 617 height 21
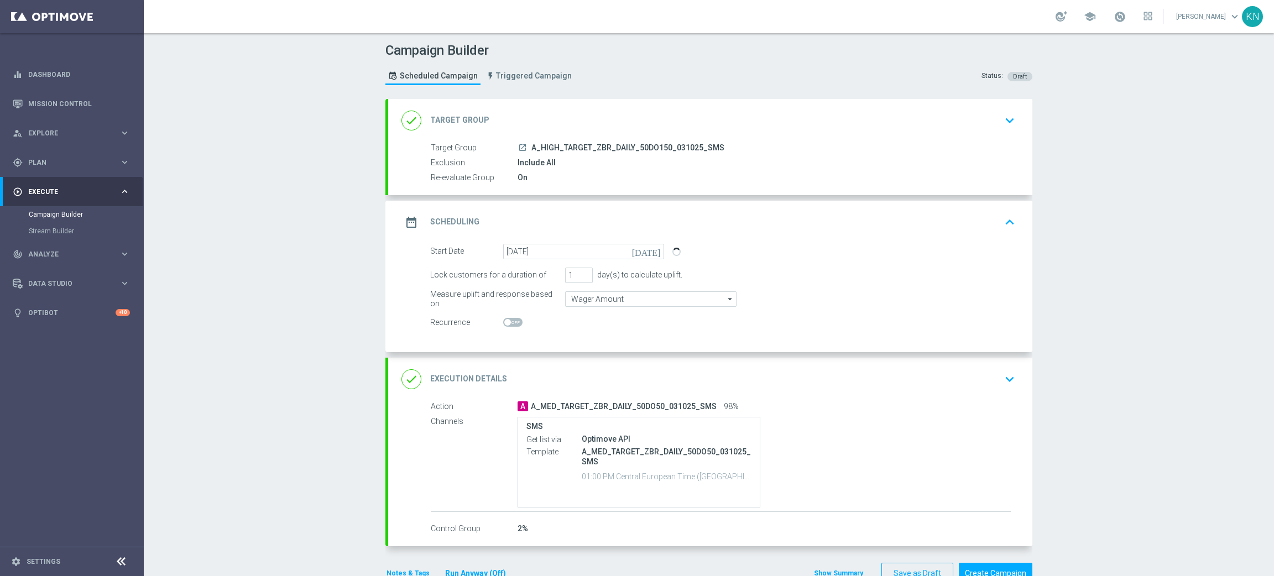
click at [916, 377] on div "done Execution Details keyboard_arrow_down" at bounding box center [709, 379] width 617 height 21
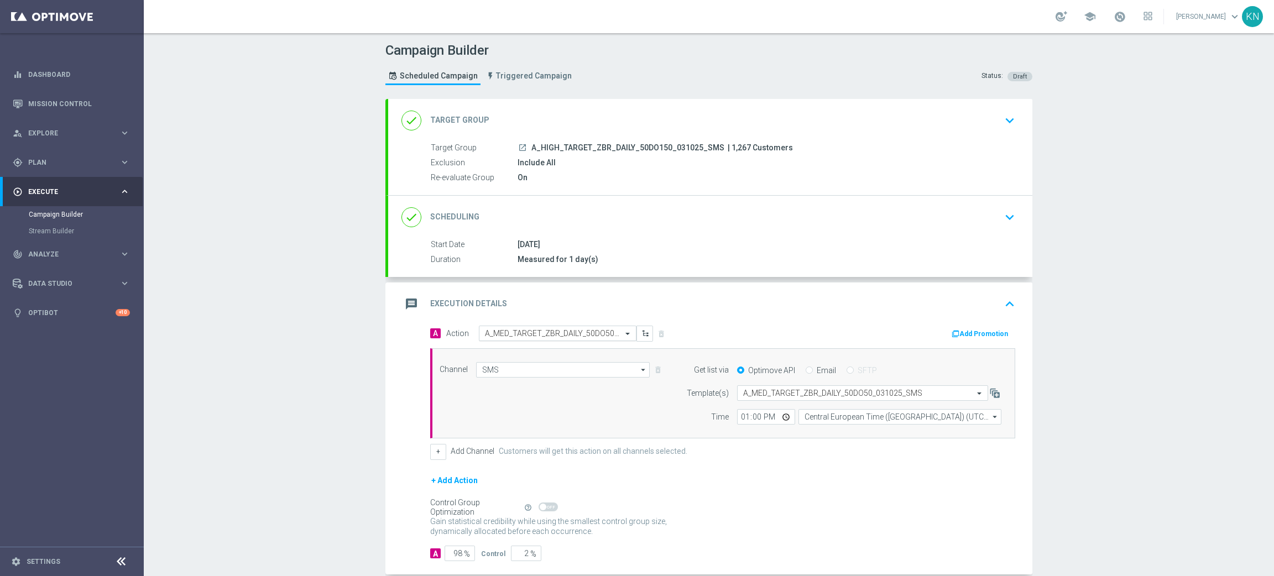
click at [546, 333] on input "text" at bounding box center [546, 333] width 123 height 9
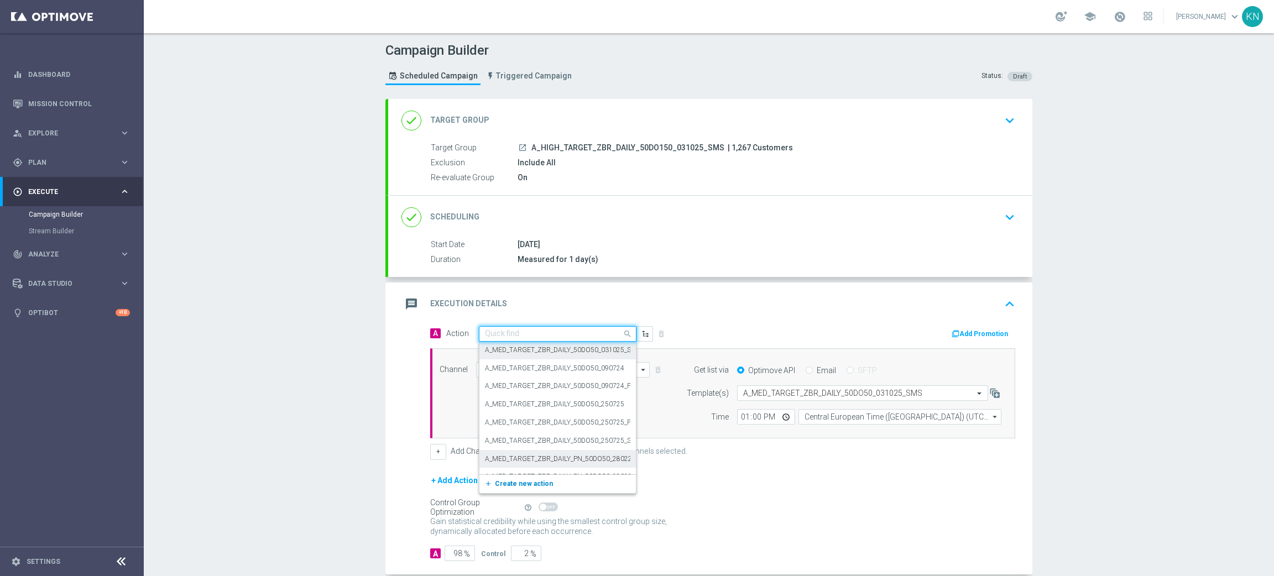
click at [528, 481] on span "Create new action" at bounding box center [524, 484] width 58 height 8
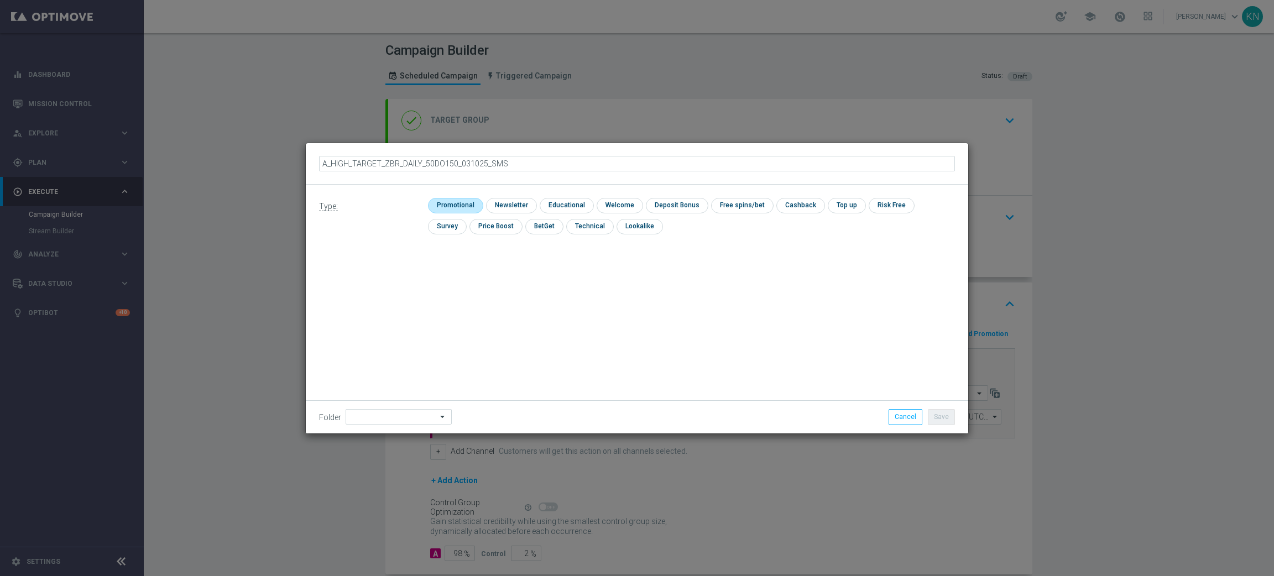
click at [478, 206] on input "checkbox" at bounding box center [454, 205] width 53 height 15
checkbox input "true"
click at [649, 323] on div "Type: check Promotional check Newsletter check Educational check Welcome check …" at bounding box center [637, 309] width 662 height 249
click at [948, 419] on button "Save" at bounding box center [941, 416] width 27 height 15
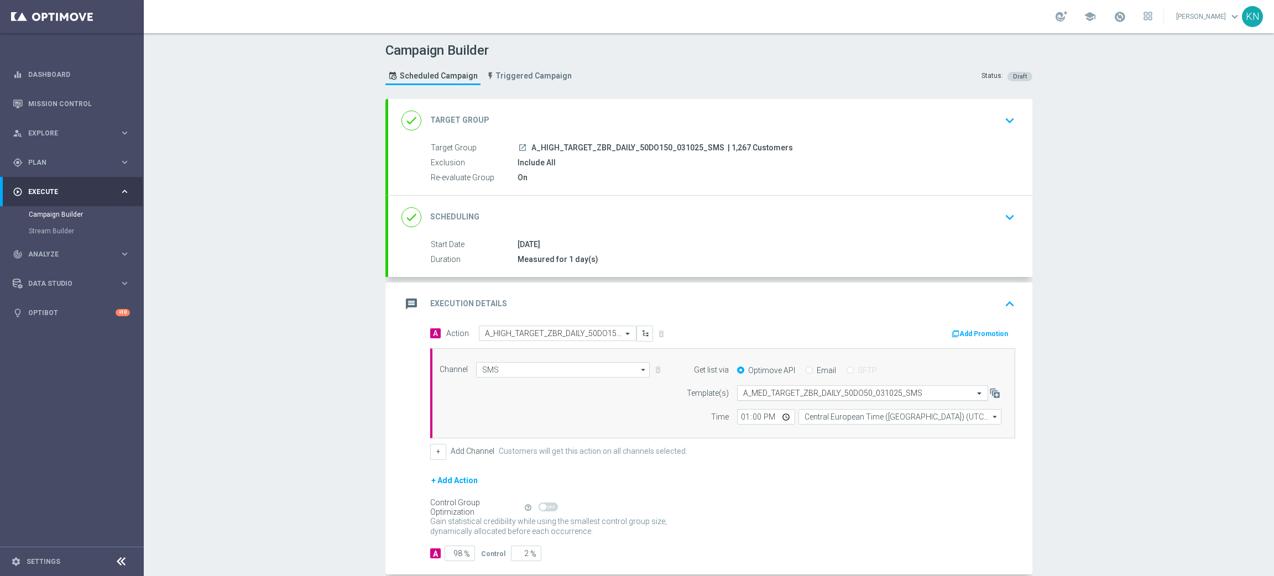
click at [755, 396] on input "text" at bounding box center [851, 393] width 217 height 9
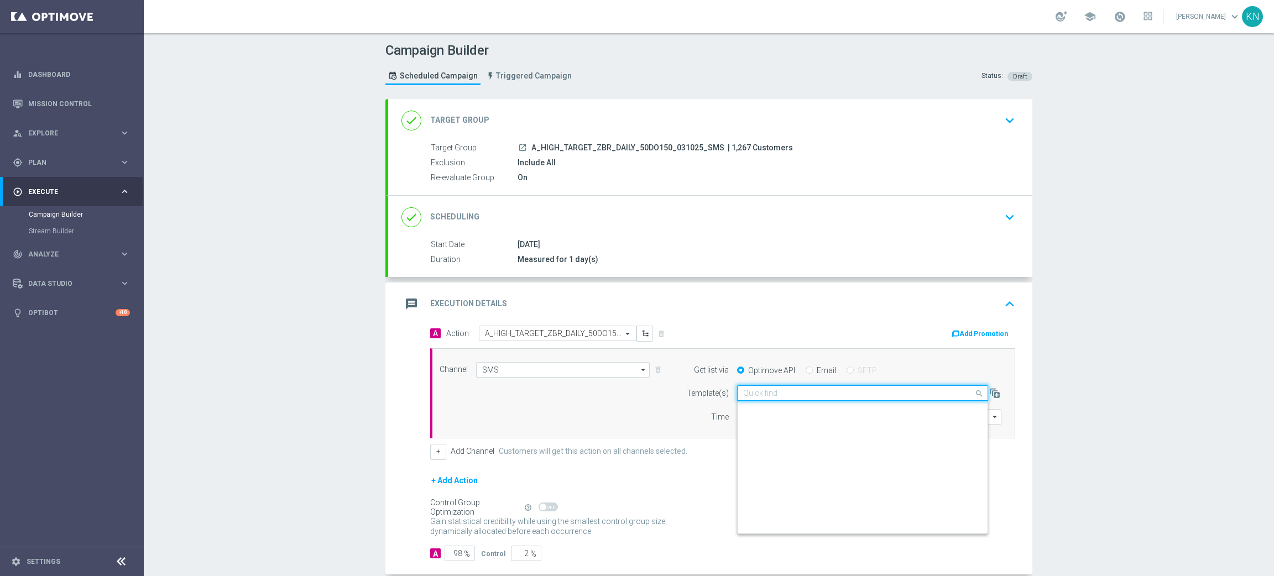
paste input "A_HIGH_TARGET_ZBR_DAILY_50DO150_031025_SMS"
click at [767, 412] on label "A_HIGH_TARGET_ZBR_DAILY_50DO150_031025_SMS" at bounding box center [824, 409] width 162 height 9
type input "A_HIGH_TARGET_ZBR_DAILY_50DO150_031025_SMS"
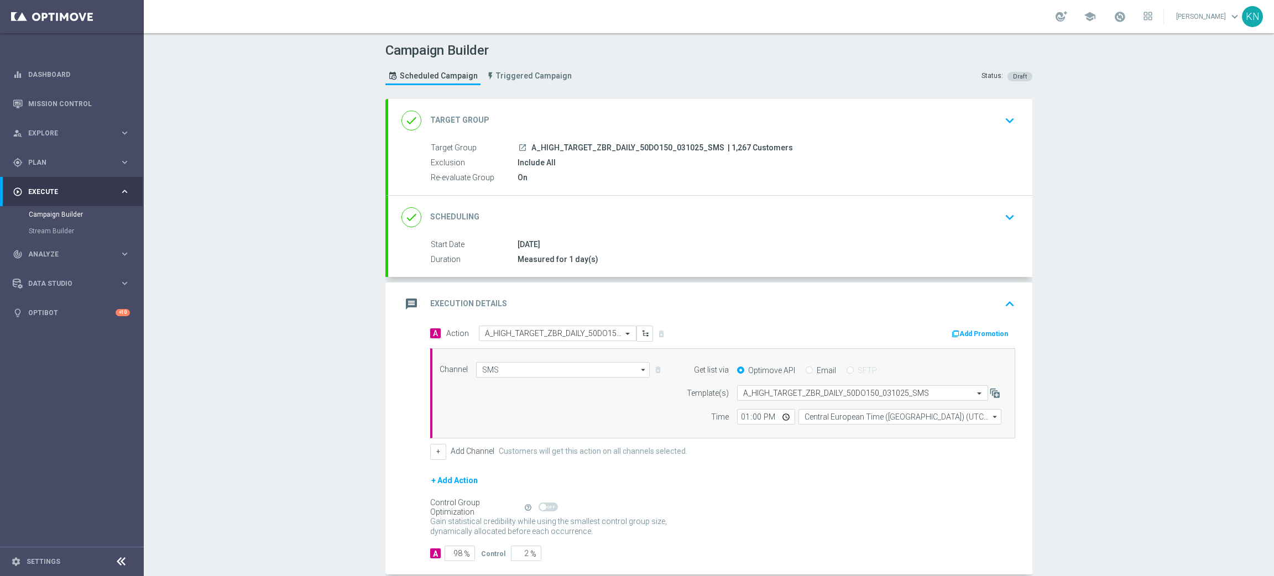
scroll to position [59, 0]
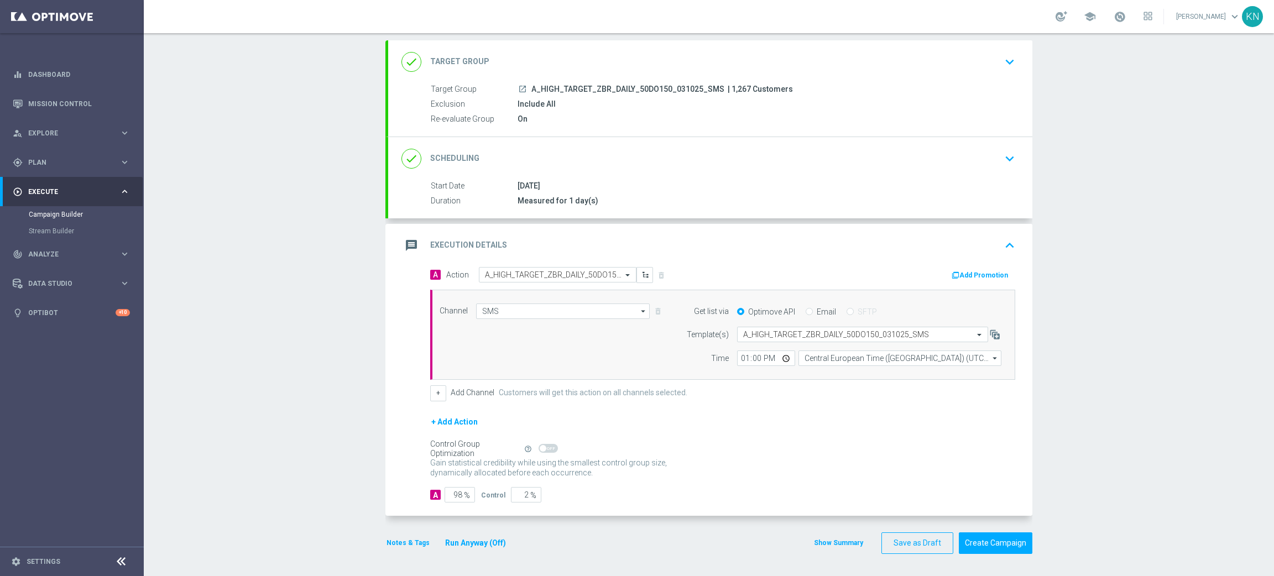
click at [412, 539] on button "Notes & Tags" at bounding box center [407, 543] width 45 height 12
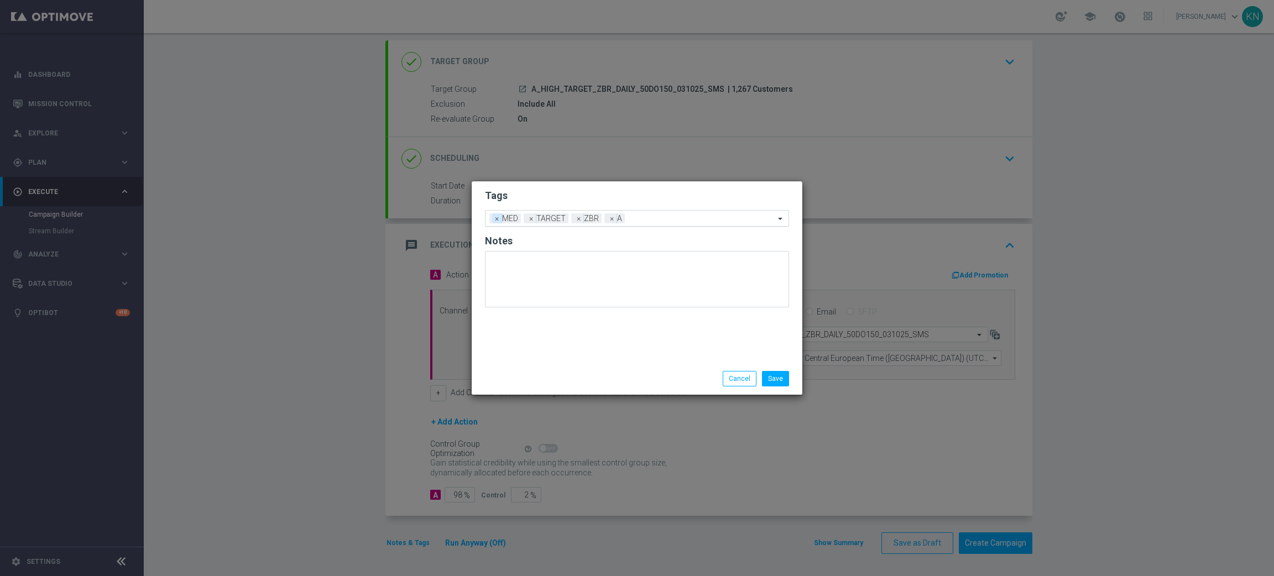
click at [496, 217] on span "×" at bounding box center [497, 218] width 10 height 10
click at [631, 218] on input "text" at bounding box center [685, 218] width 180 height 9
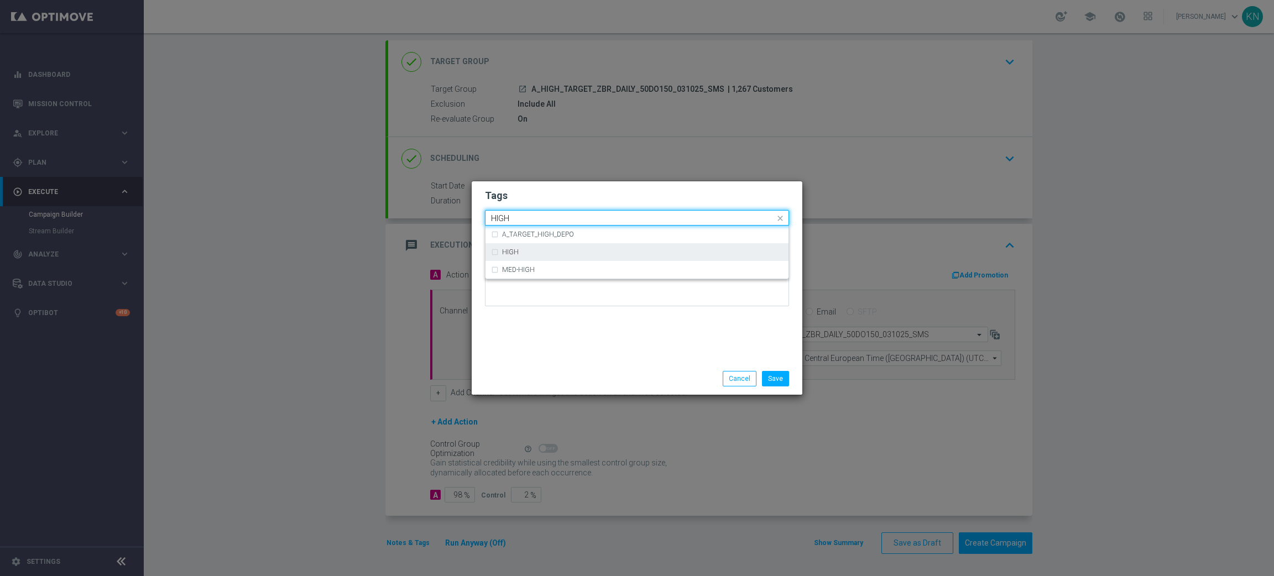
drag, startPoint x: 541, startPoint y: 252, endPoint x: 563, endPoint y: 197, distance: 58.8
click at [541, 250] on div "HIGH" at bounding box center [642, 252] width 281 height 7
type input "HIGH"
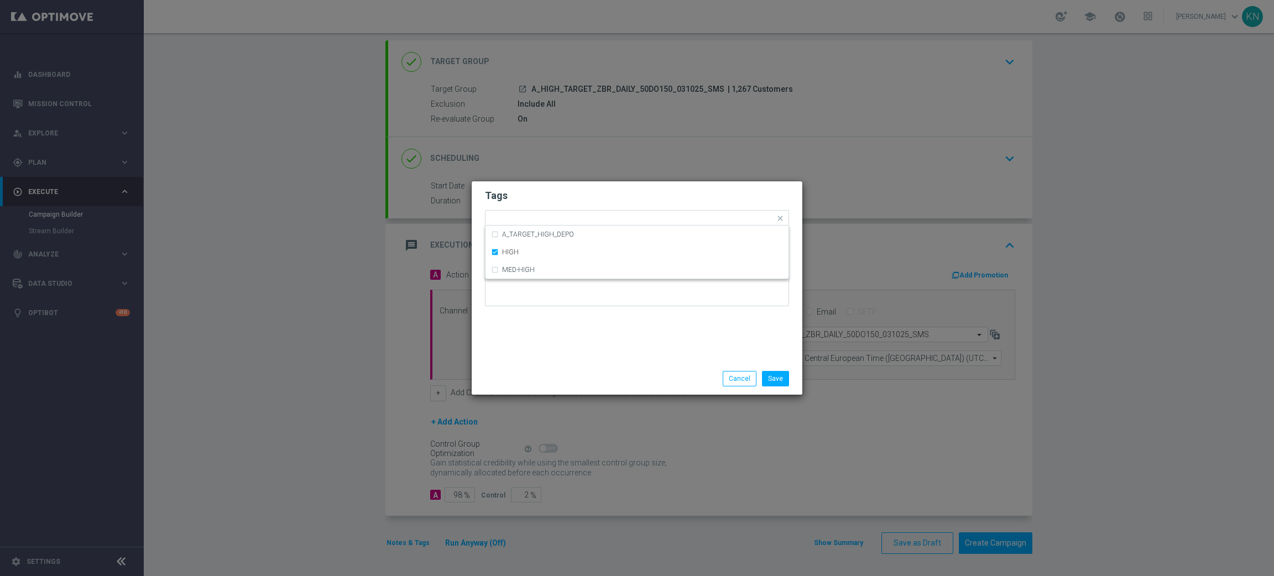
click at [571, 186] on form "Tags Quick find × TARGET × ZBR × A × HIGH A_TARGET_HIGH_DEPO HIGH MED-HIGH Notes" at bounding box center [637, 250] width 304 height 128
click at [780, 379] on button "Save" at bounding box center [775, 378] width 27 height 15
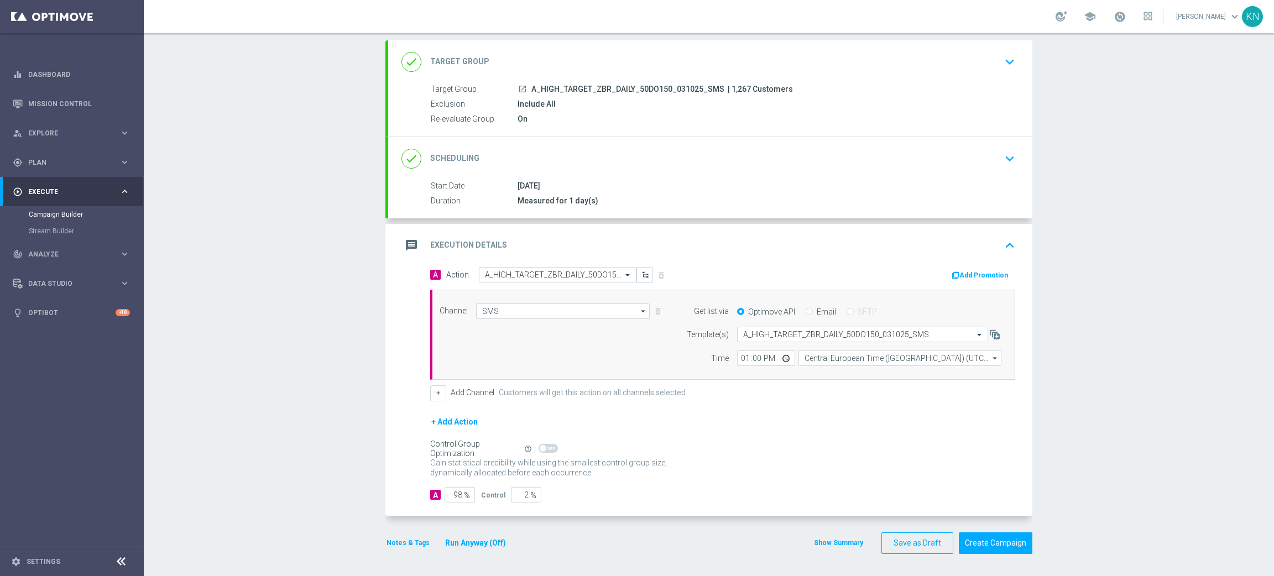
click at [518, 88] on icon "launch" at bounding box center [522, 89] width 9 height 9
click at [961, 151] on div "done Scheduling keyboard_arrow_down" at bounding box center [709, 158] width 617 height 21
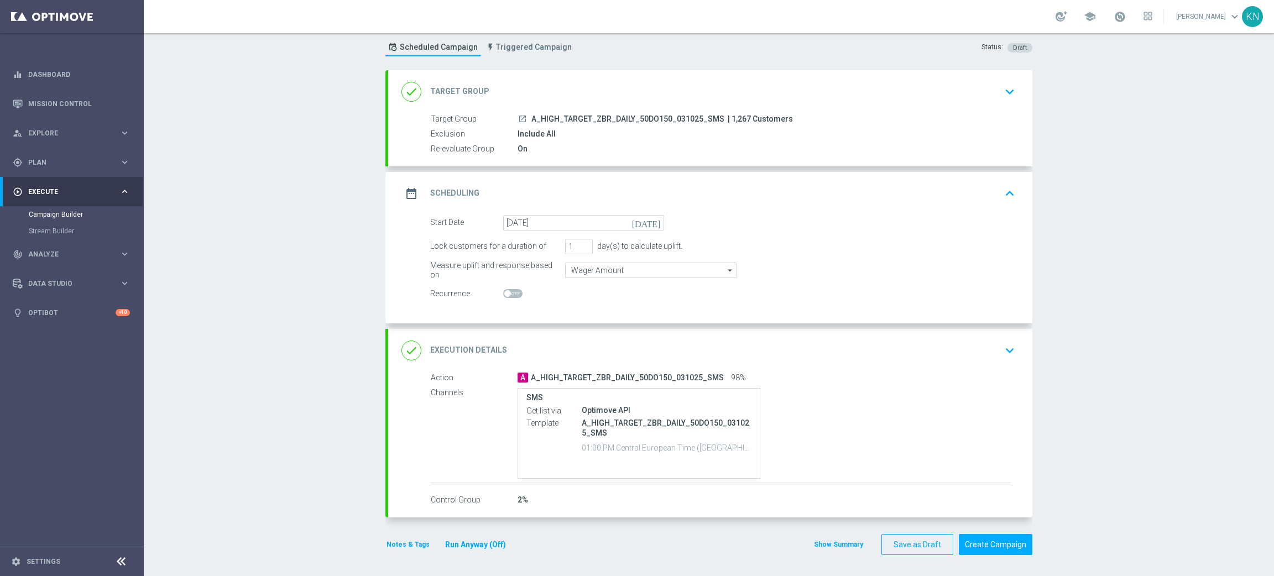
scroll to position [29, 0]
click at [930, 336] on div "done Execution Details keyboard_arrow_down" at bounding box center [710, 349] width 644 height 43
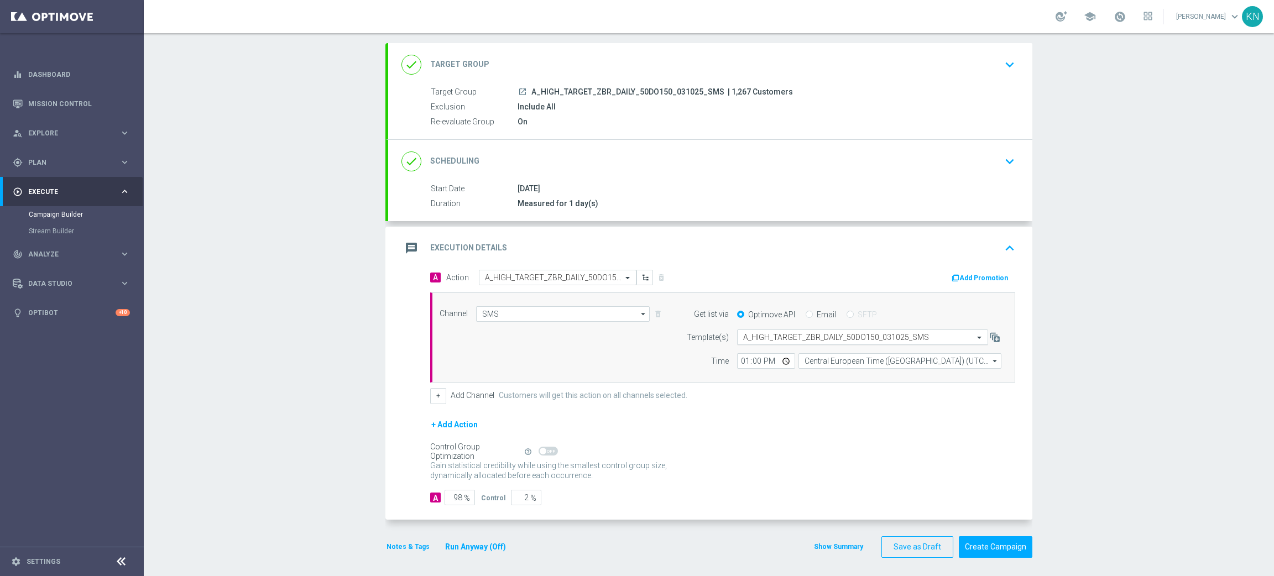
scroll to position [59, 0]
click at [925, 170] on div "done Scheduling keyboard_arrow_down" at bounding box center [710, 158] width 644 height 43
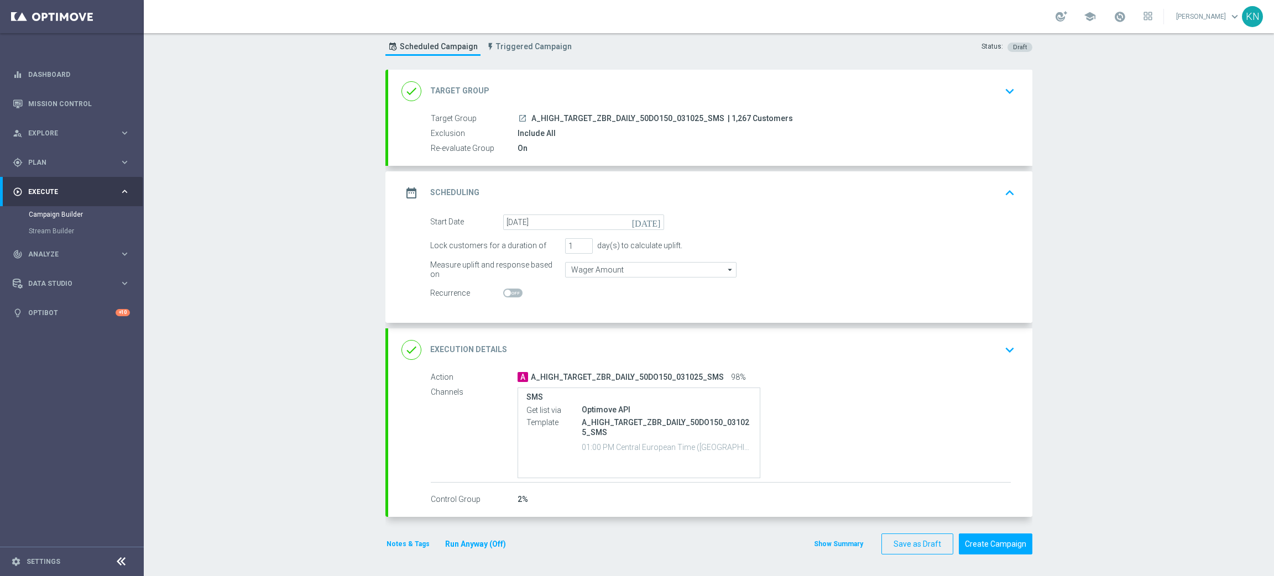
click at [984, 363] on div "done Execution Details keyboard_arrow_down" at bounding box center [710, 349] width 644 height 43
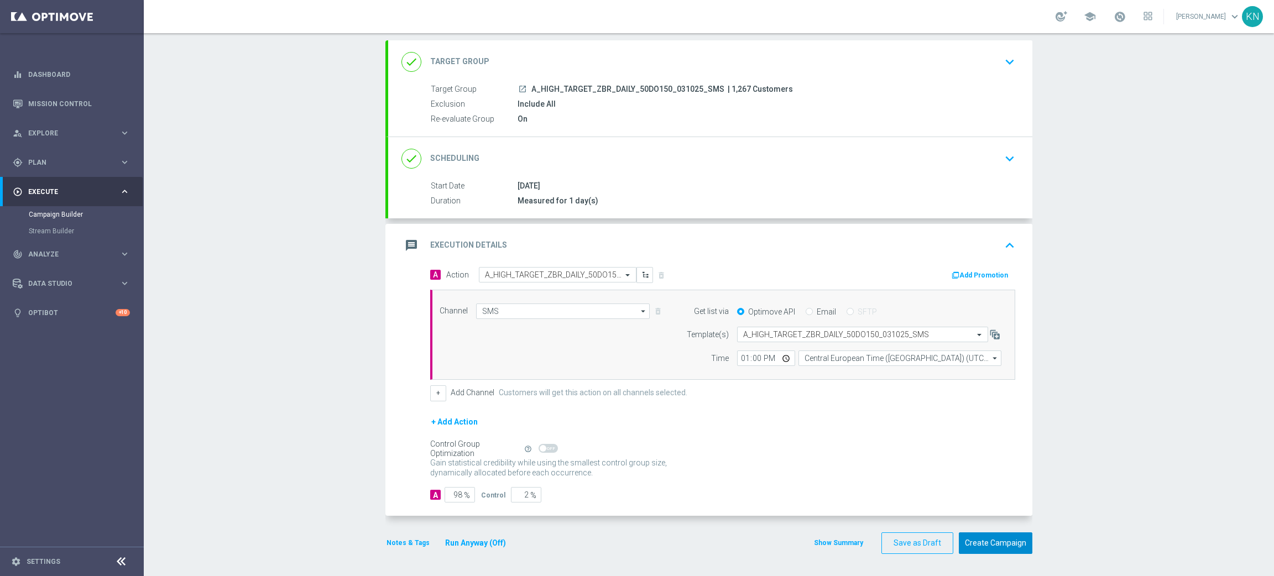
click at [989, 547] on button "Create Campaign" at bounding box center [995, 543] width 74 height 22
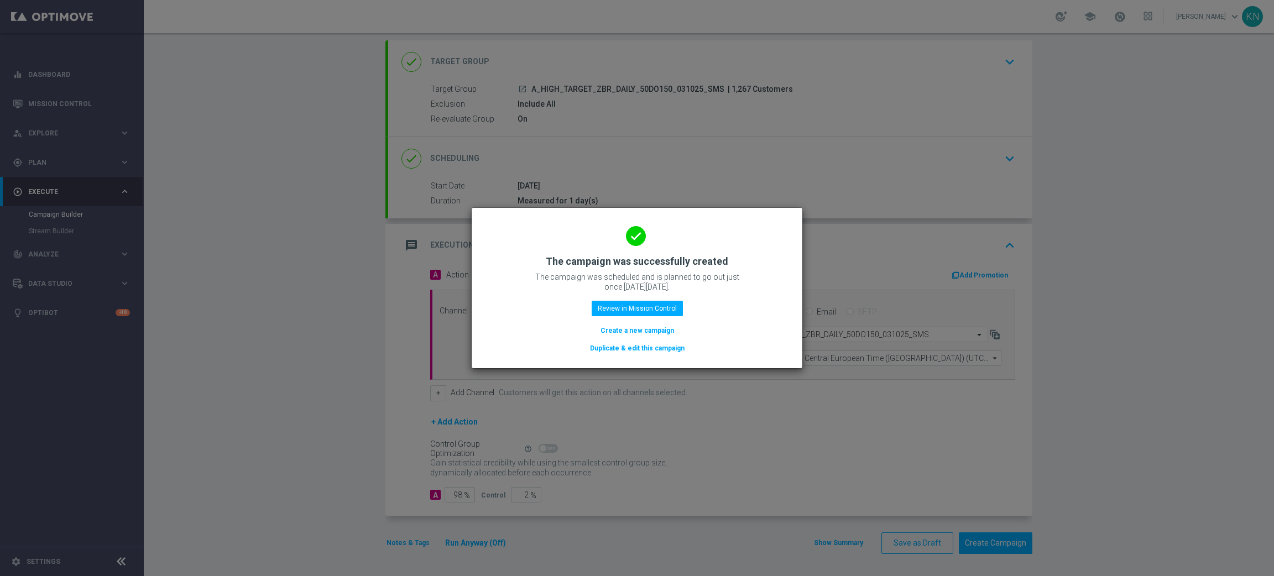
click at [1176, 290] on modal-container "done The campaign was successfully created The campaign was scheduled and is pl…" at bounding box center [637, 288] width 1274 height 576
click at [639, 311] on button "Review in Mission Control" at bounding box center [636, 308] width 91 height 15
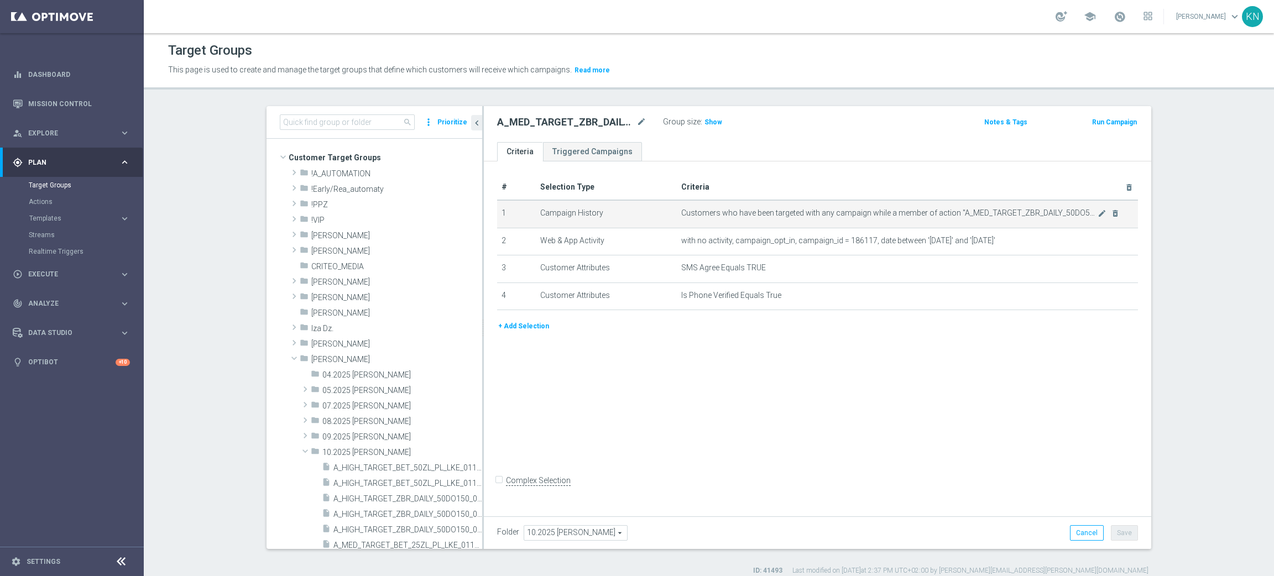
scroll to position [211, 0]
